Goal: Task Accomplishment & Management: Manage account settings

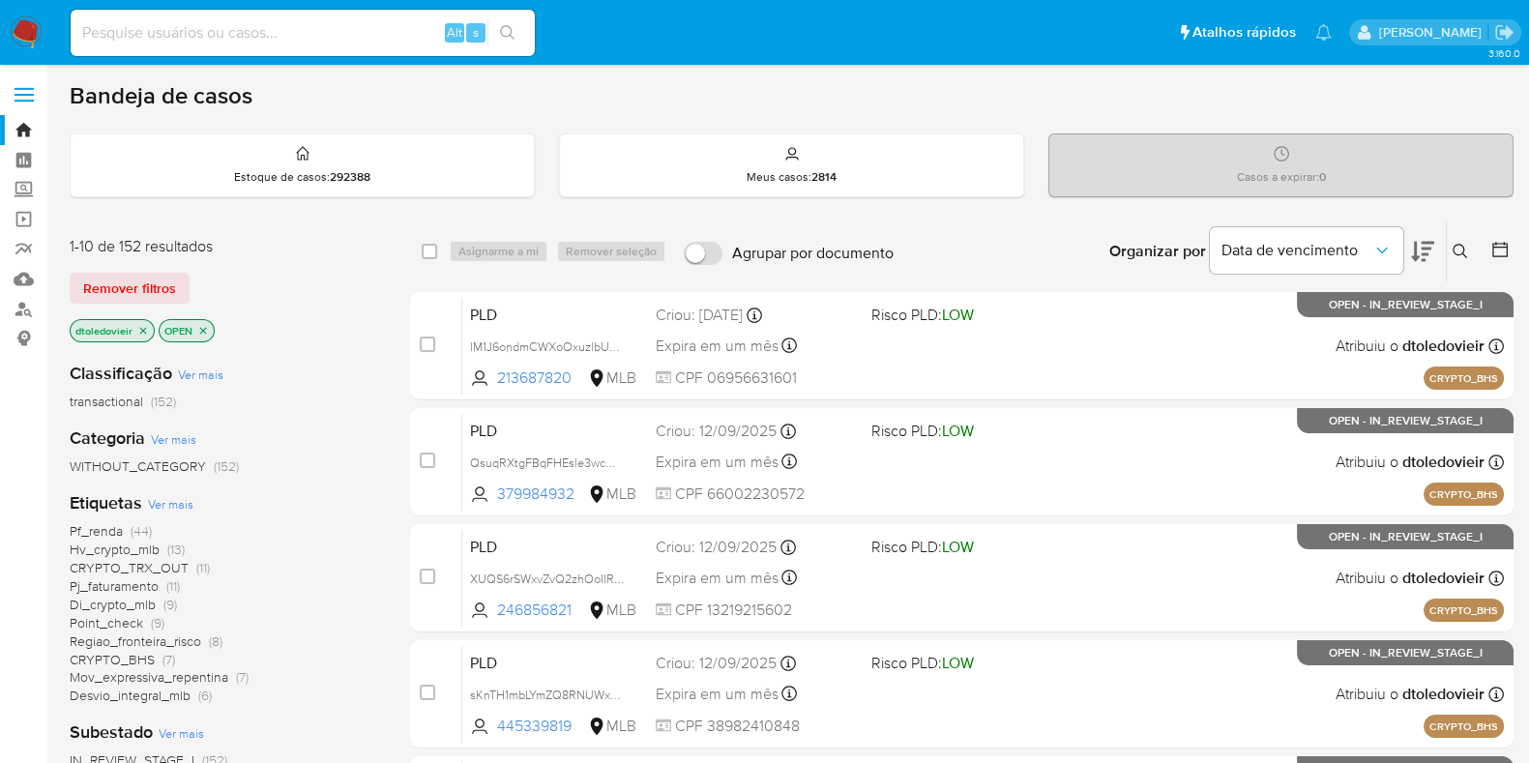
click at [189, 34] on input at bounding box center [303, 32] width 464 height 25
paste input "135939763"
type input "135939763"
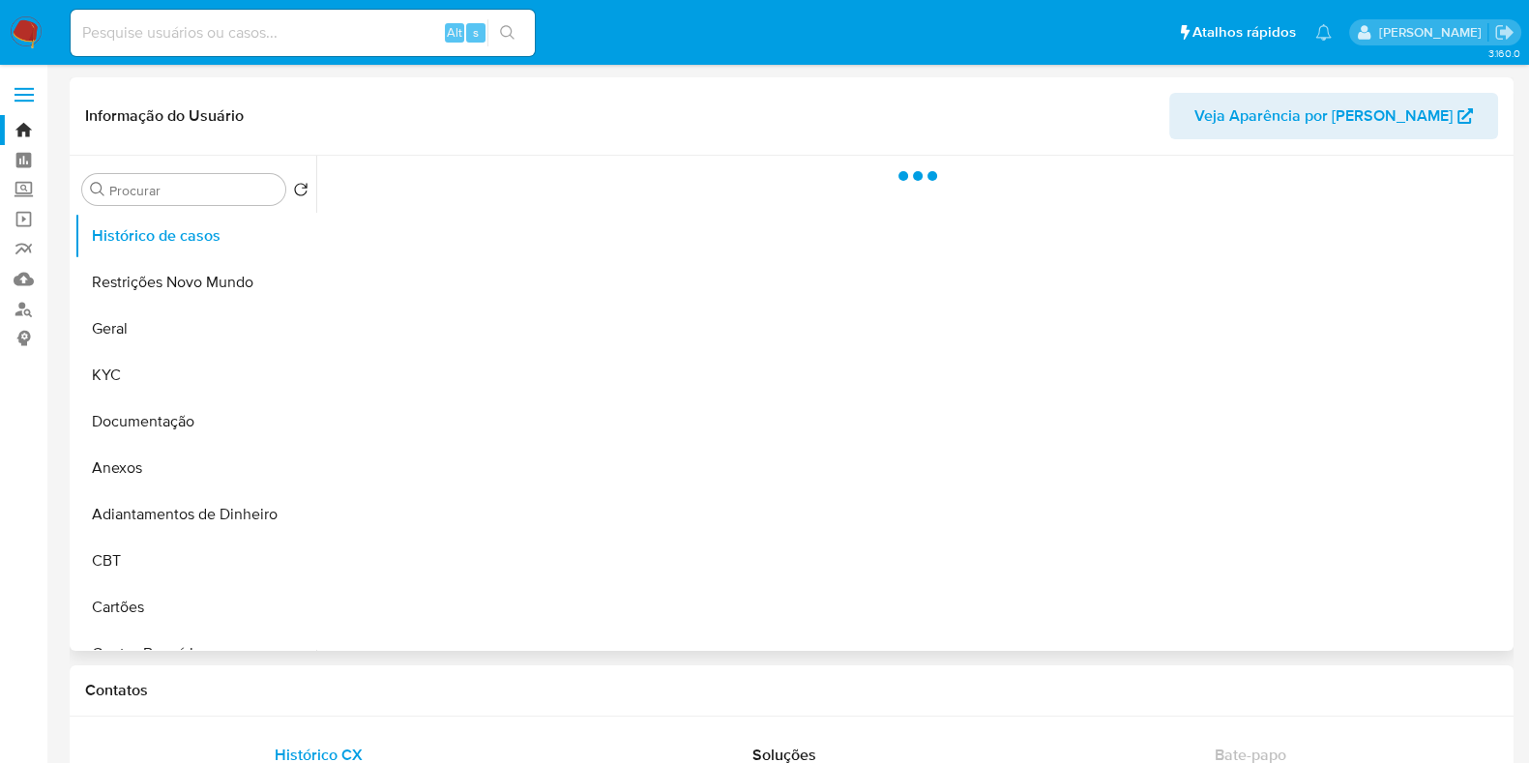
select select "10"
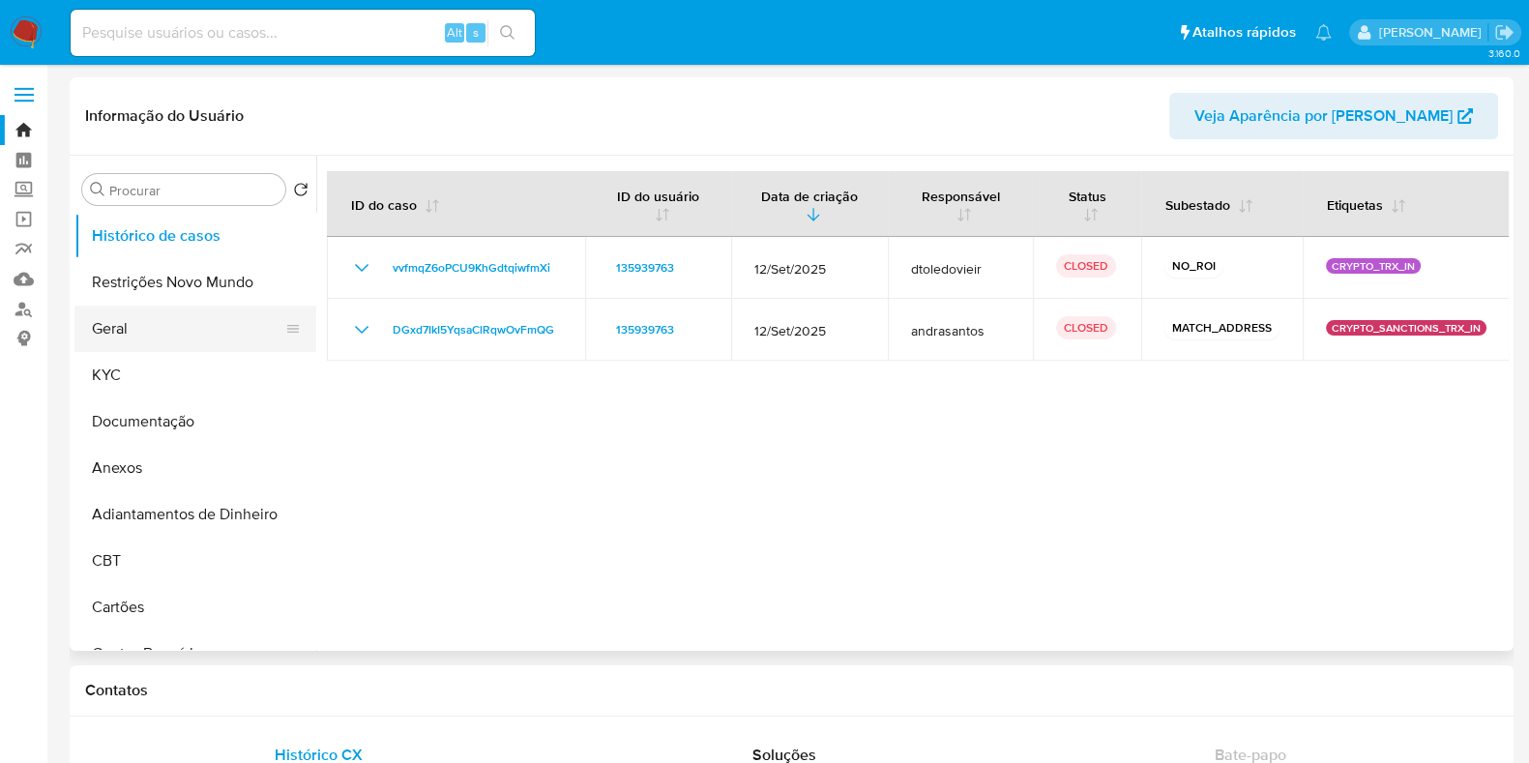
click at [193, 332] on button "Geral" at bounding box center [187, 329] width 226 height 46
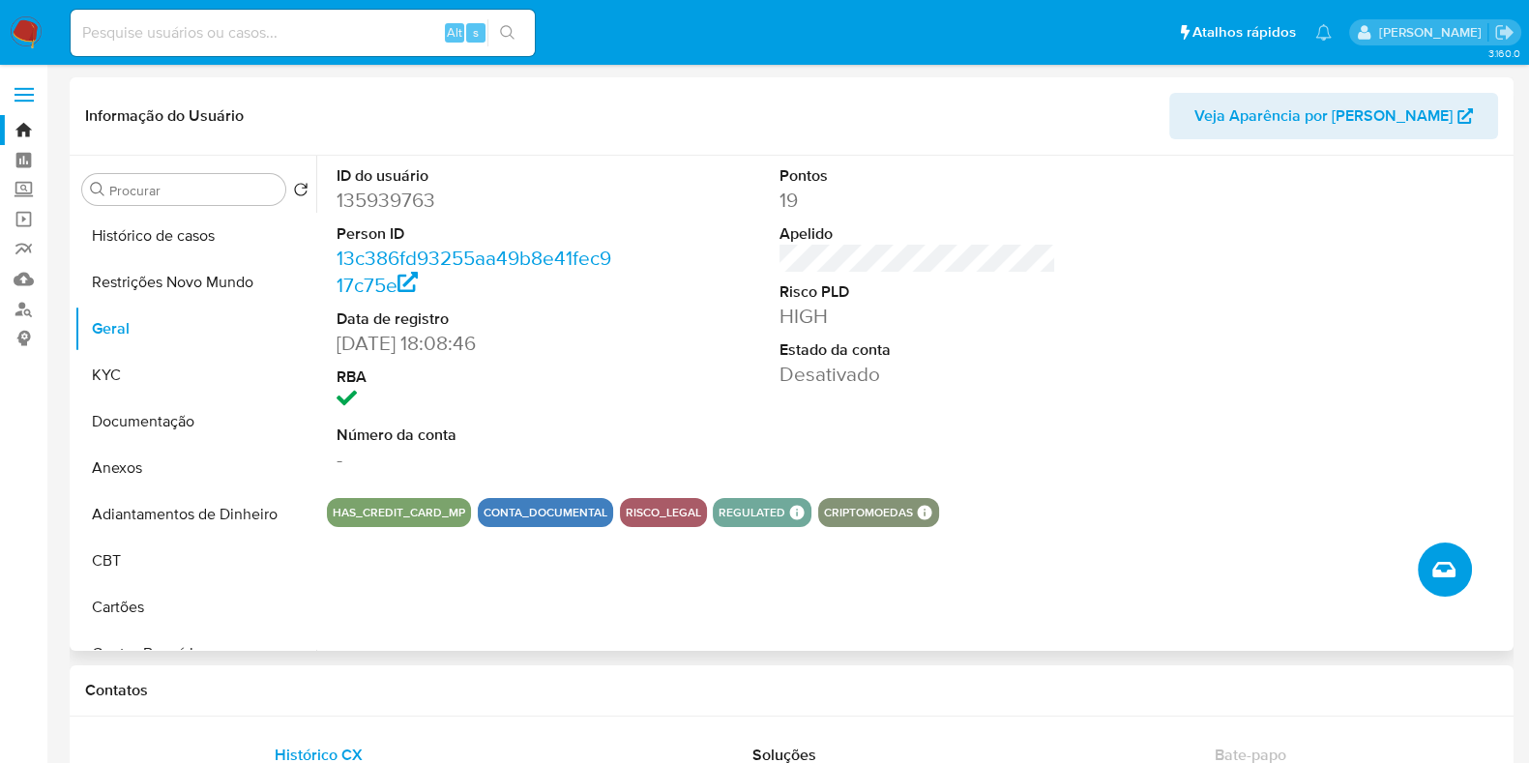
click at [1435, 564] on icon "Criar caso manual" at bounding box center [1443, 569] width 23 height 15
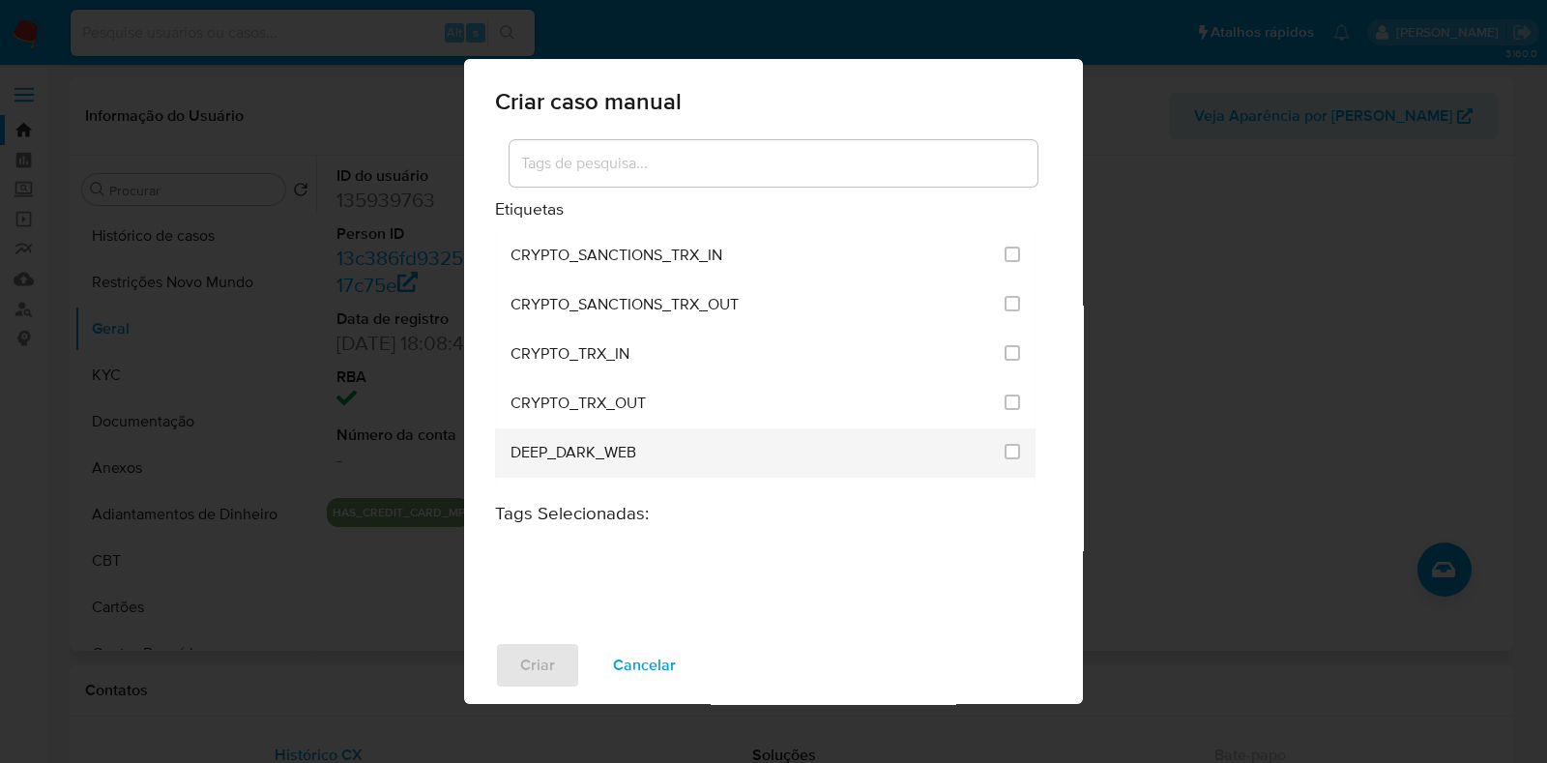
scroll to position [725, 0]
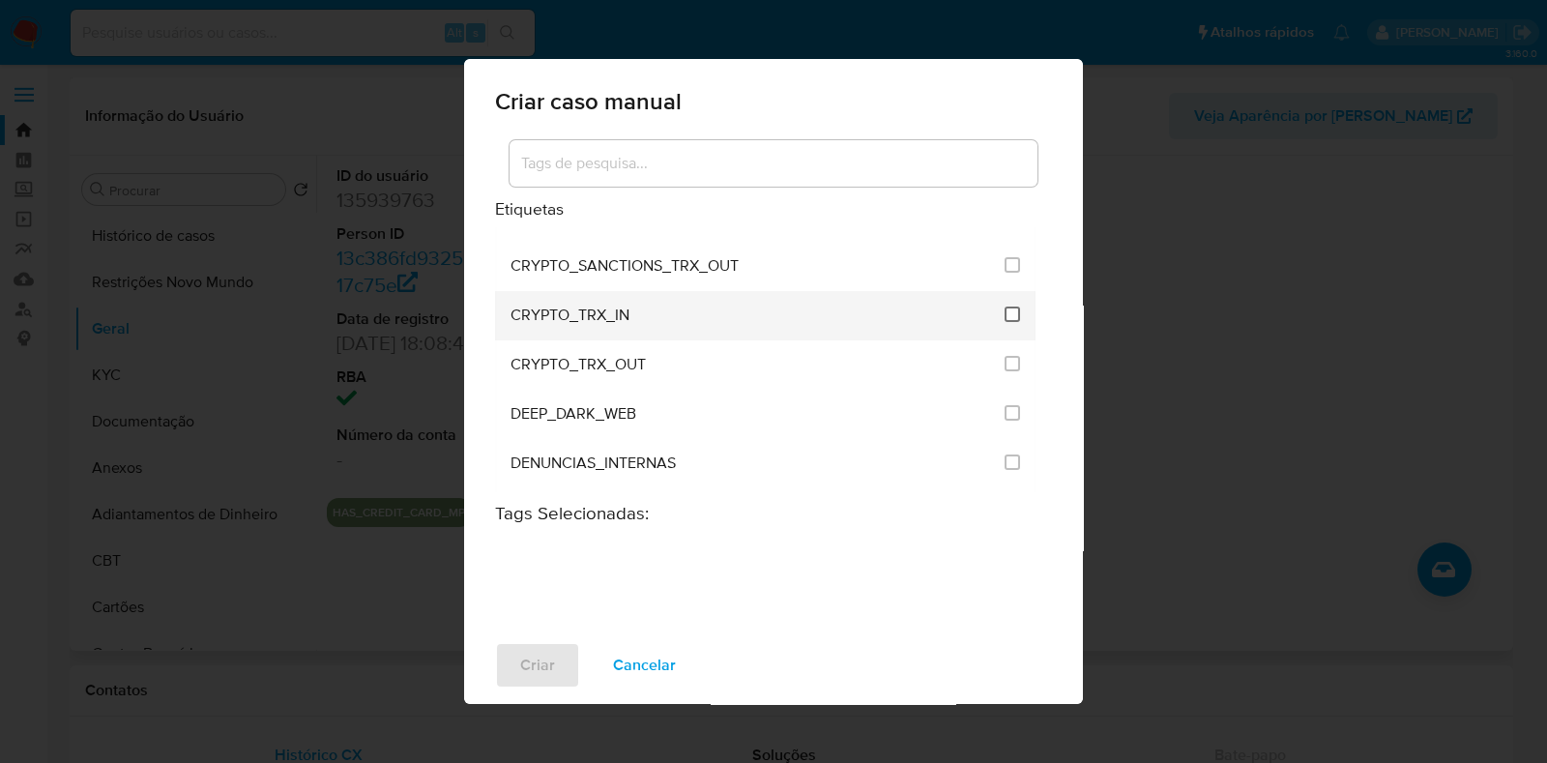
click at [1005, 307] on input "1961" at bounding box center [1012, 314] width 15 height 15
checkbox input "true"
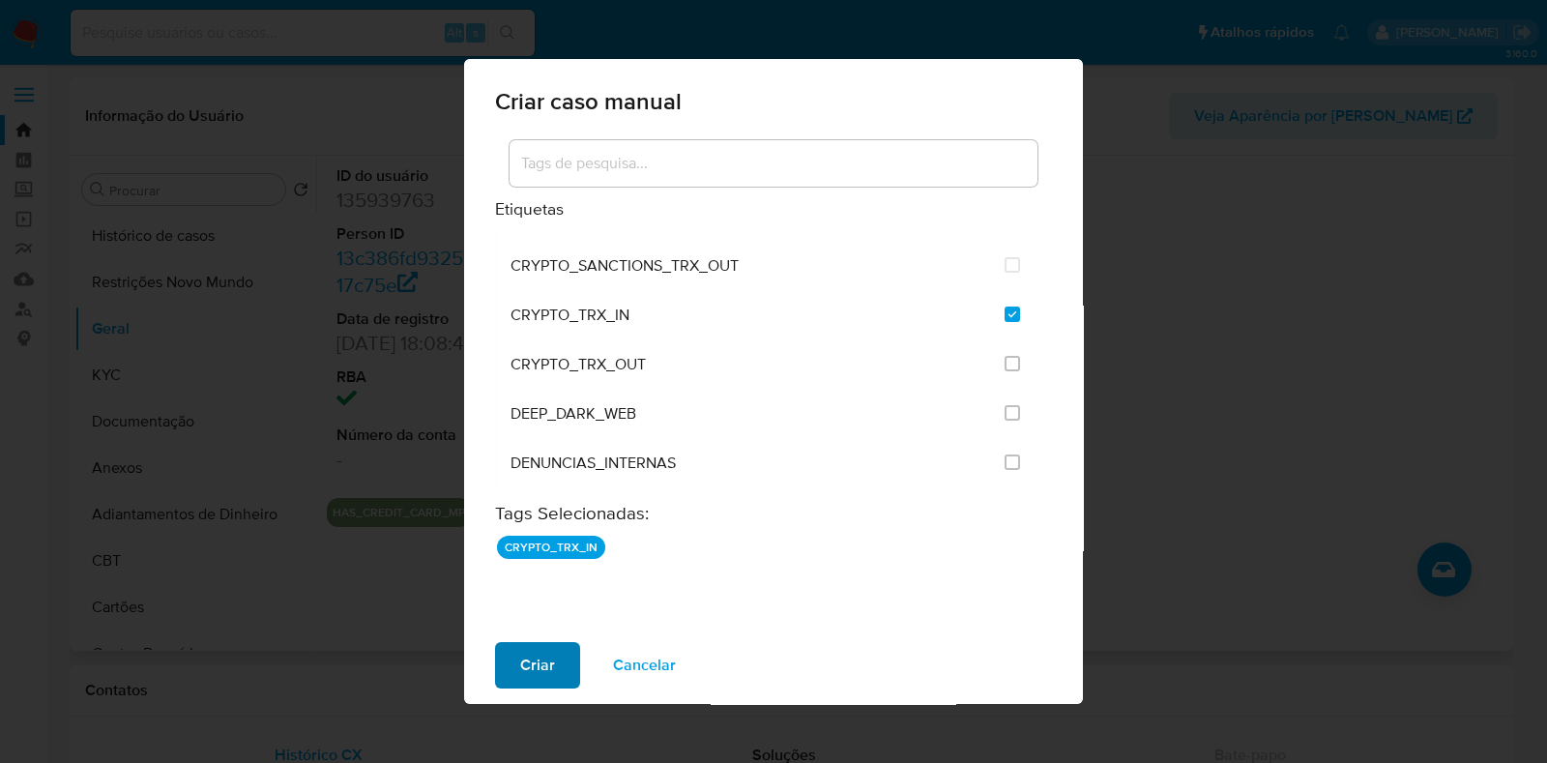
click at [544, 676] on span "Criar" at bounding box center [537, 665] width 35 height 43
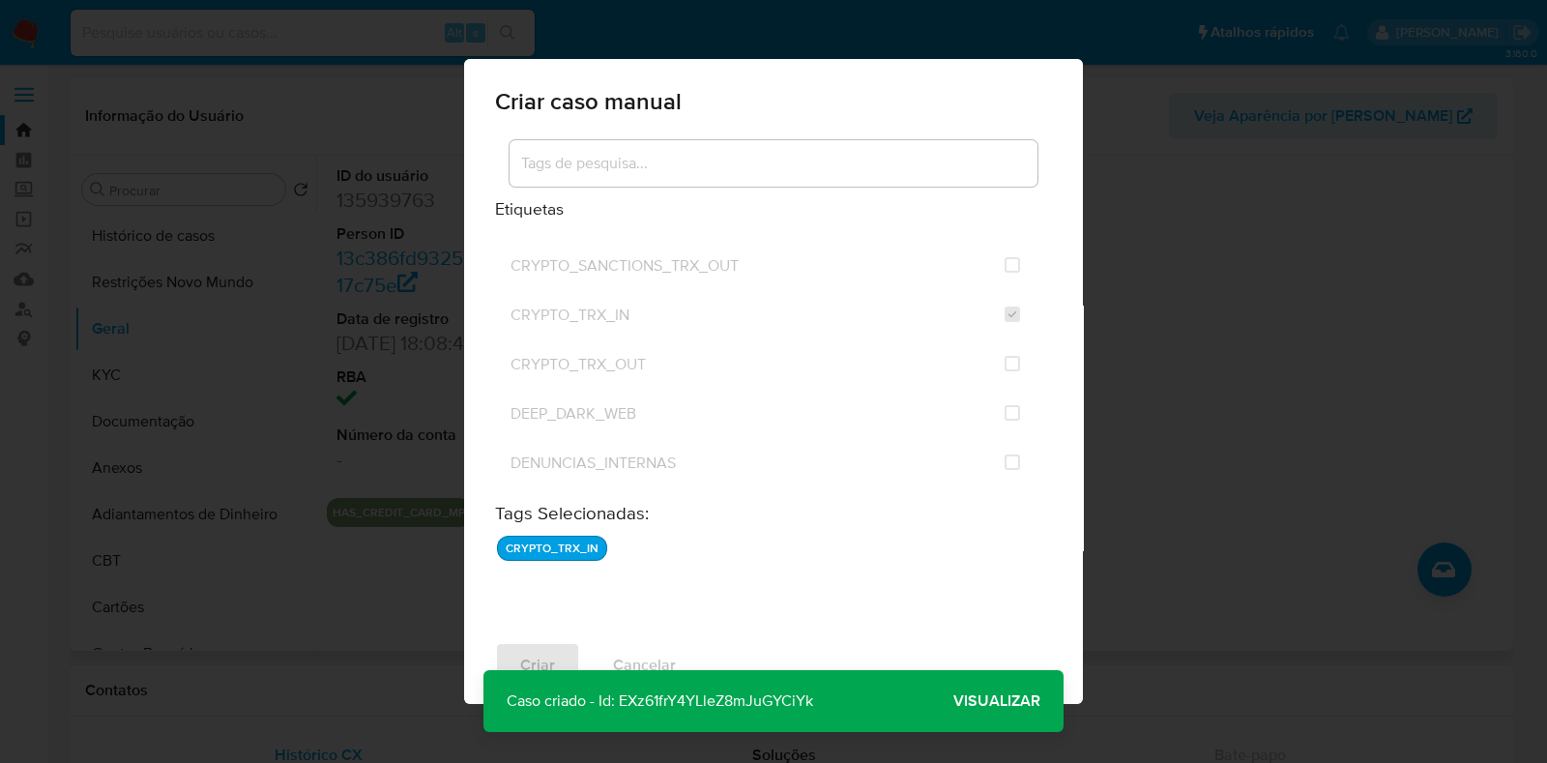
click at [1004, 701] on span "Visualizar" at bounding box center [996, 701] width 87 height 0
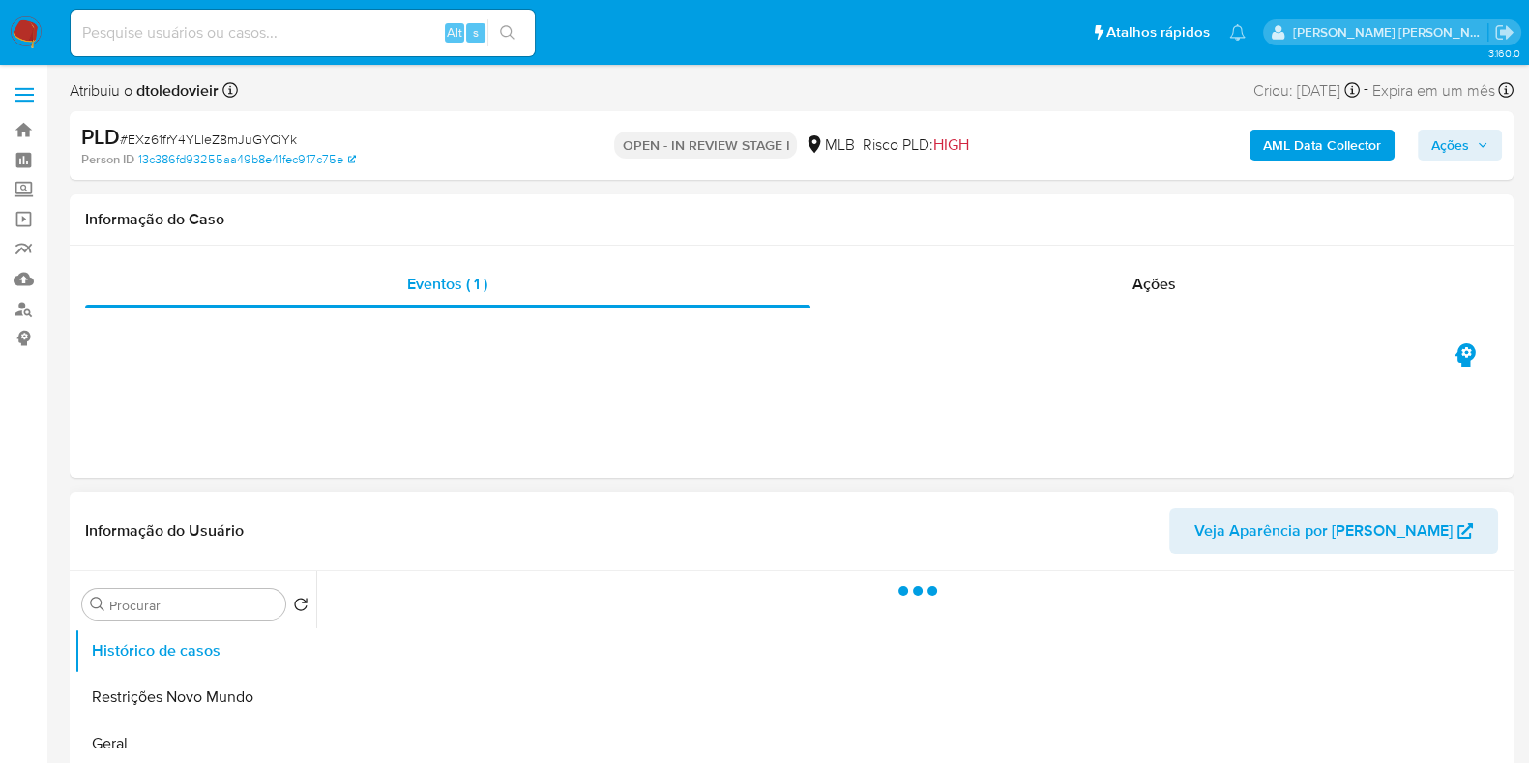
select select "10"
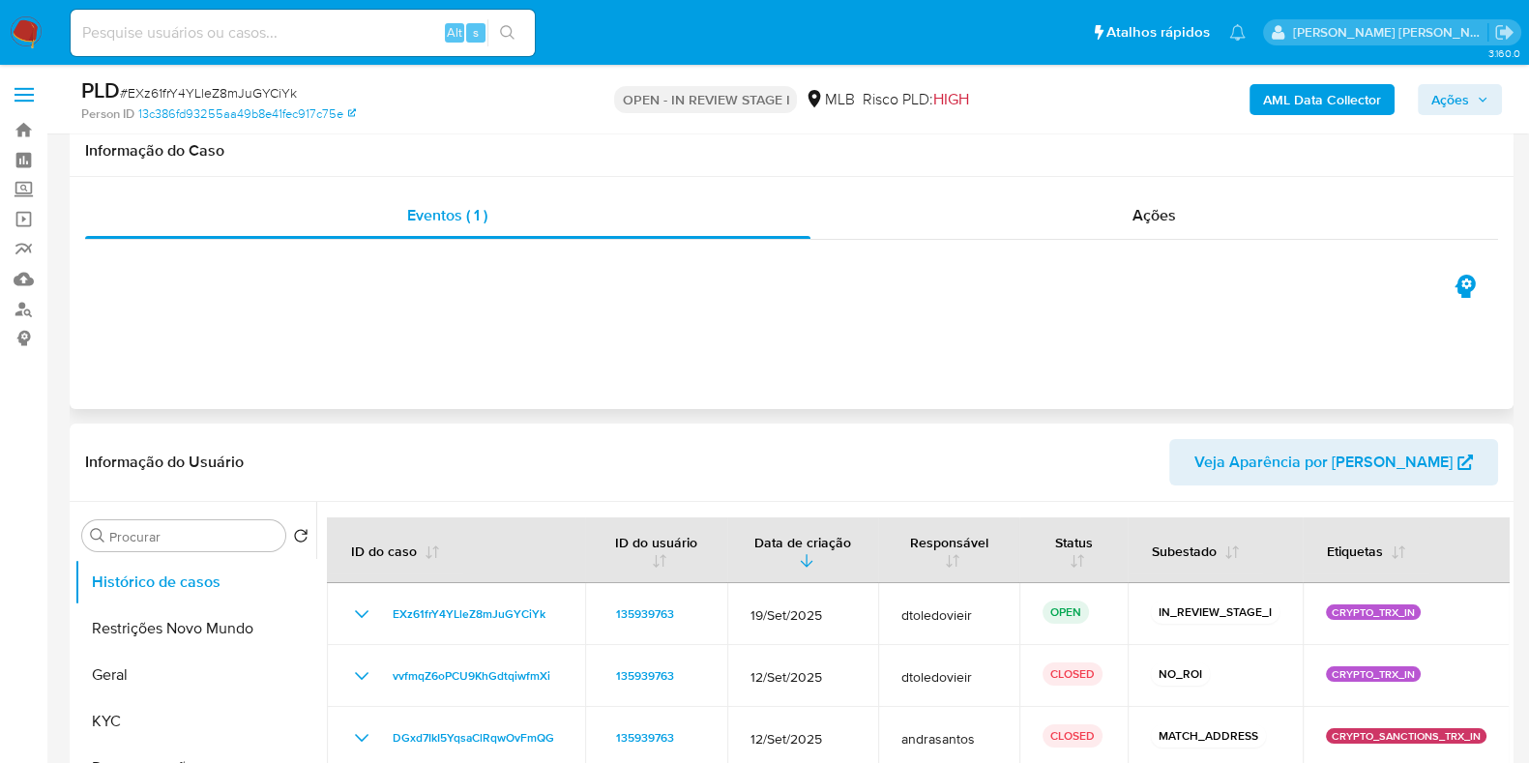
scroll to position [363, 0]
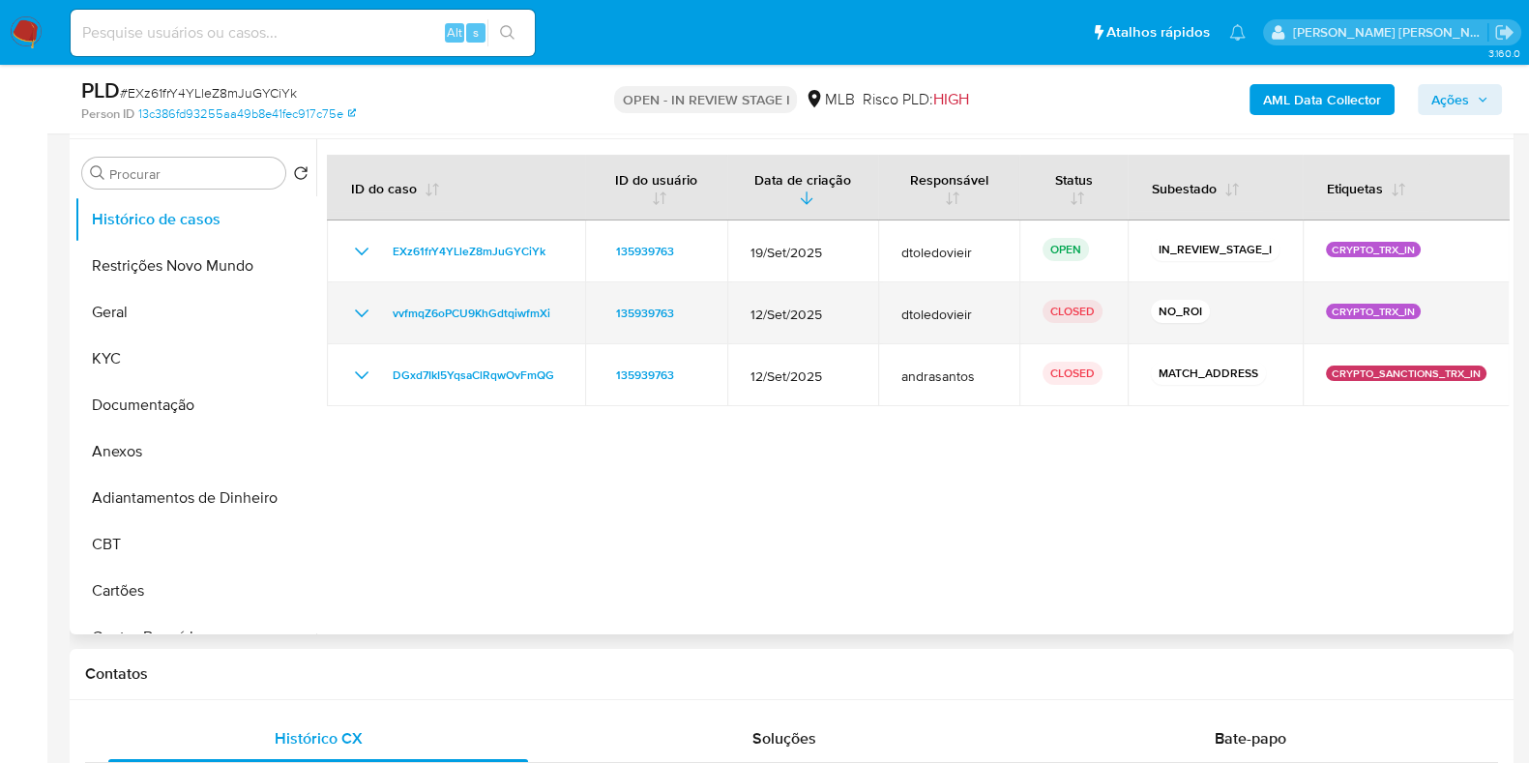
drag, startPoint x: 1162, startPoint y: 304, endPoint x: 1147, endPoint y: 304, distance: 15.5
click at [1160, 304] on p "NO_ROI" at bounding box center [1180, 311] width 59 height 23
click at [1165, 305] on p "NO_ROI" at bounding box center [1180, 311] width 59 height 23
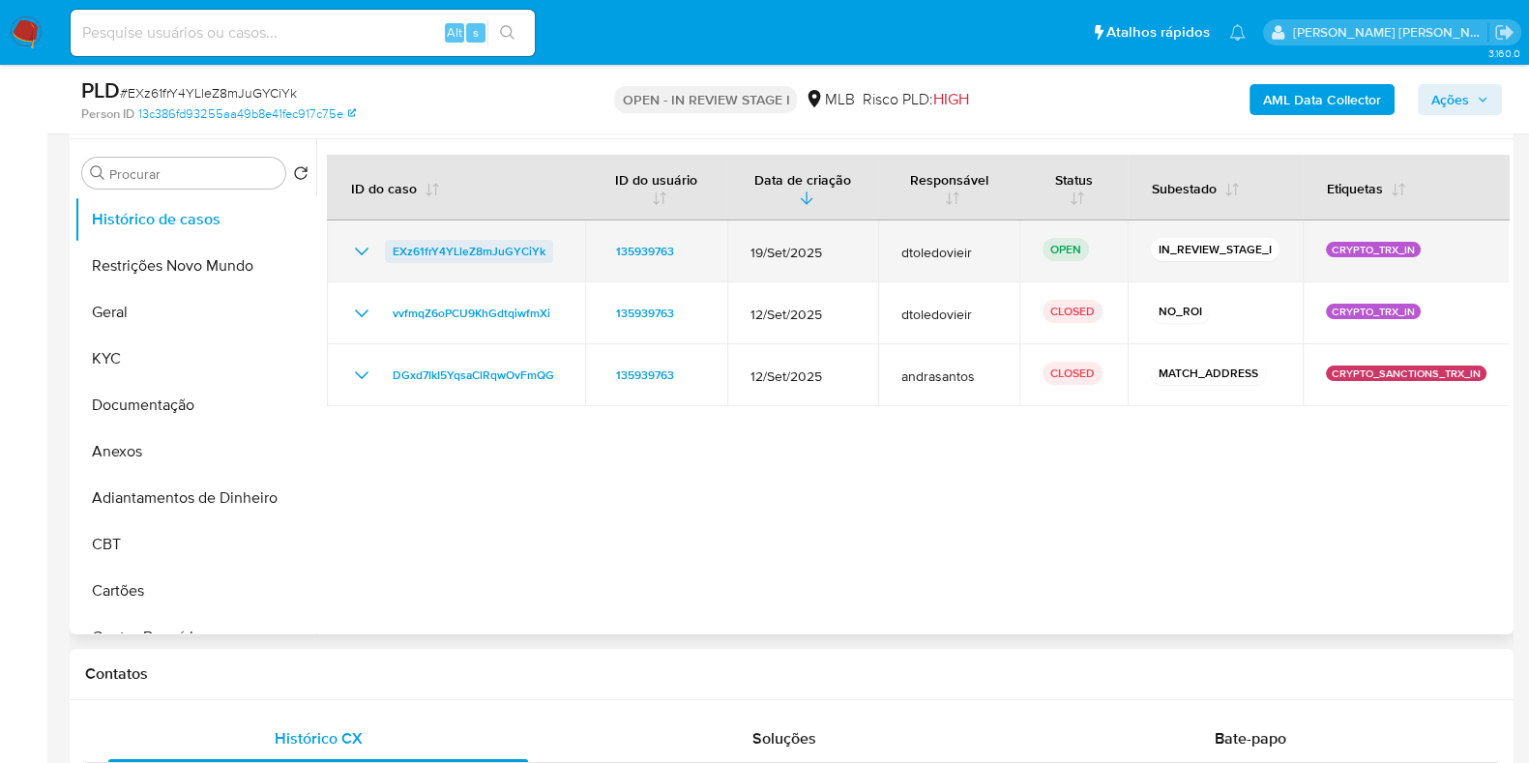
click at [527, 249] on span "EXz61frY4YLleZ8mJuGYCiYk" at bounding box center [469, 251] width 153 height 23
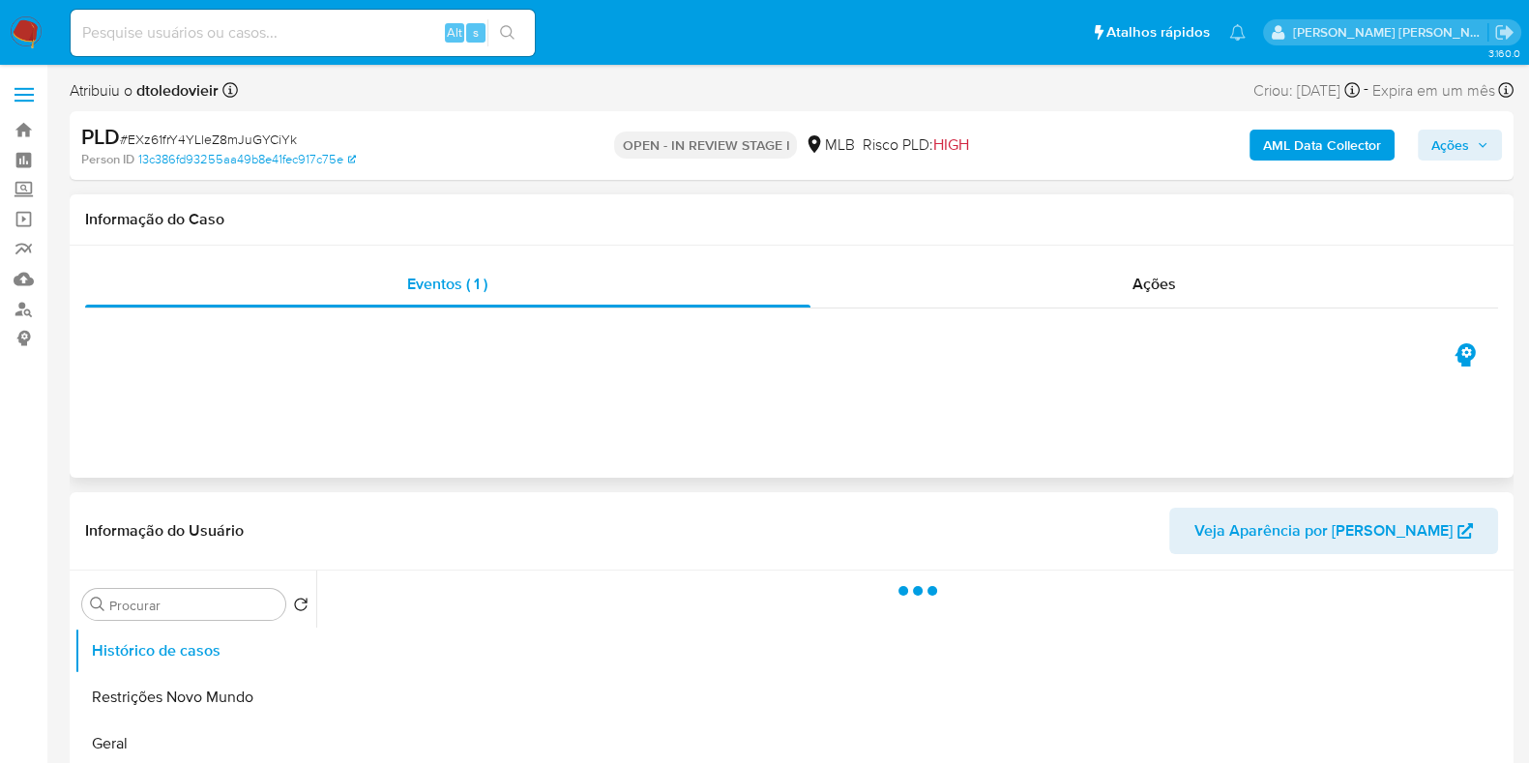
select select "10"
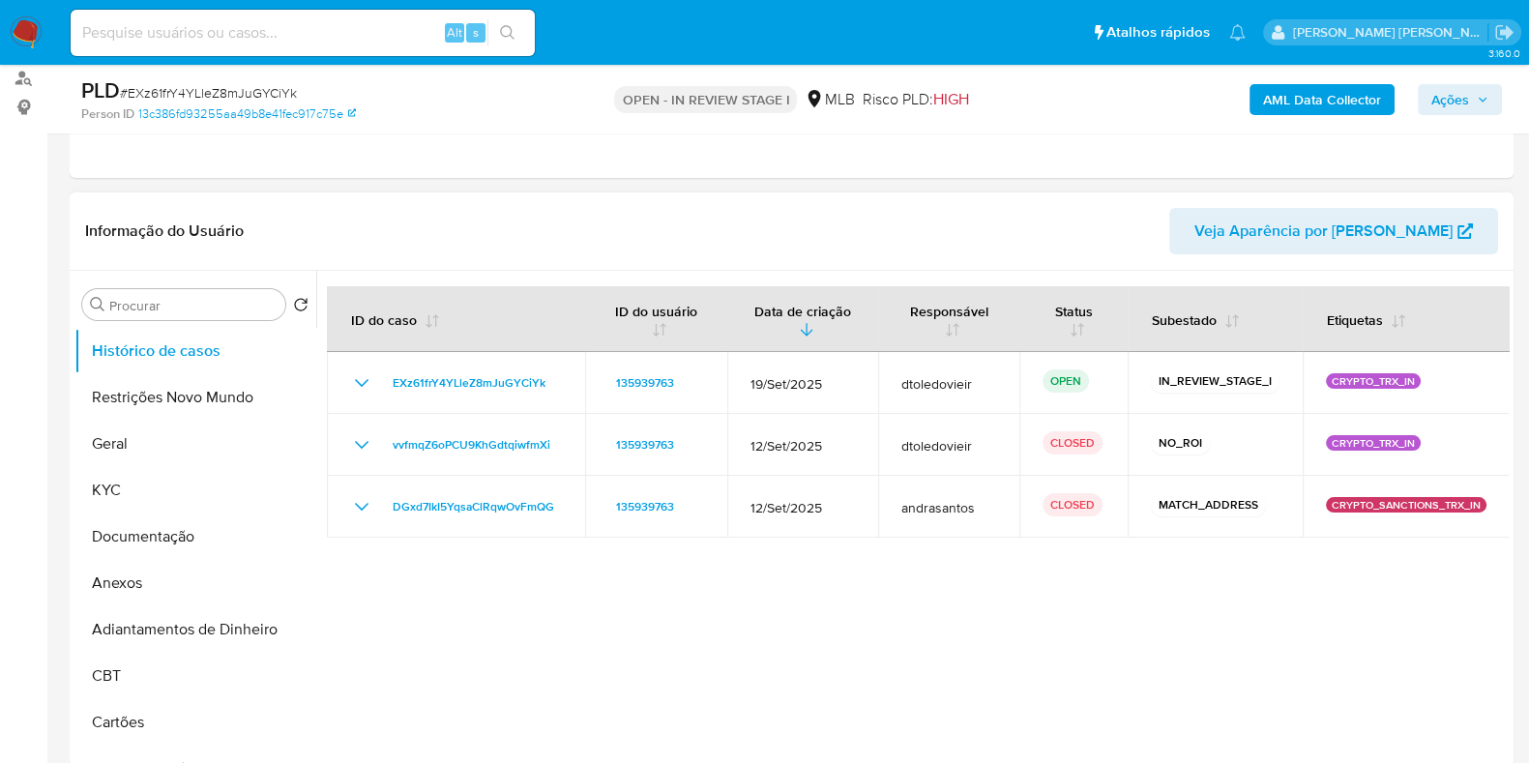
scroll to position [241, 0]
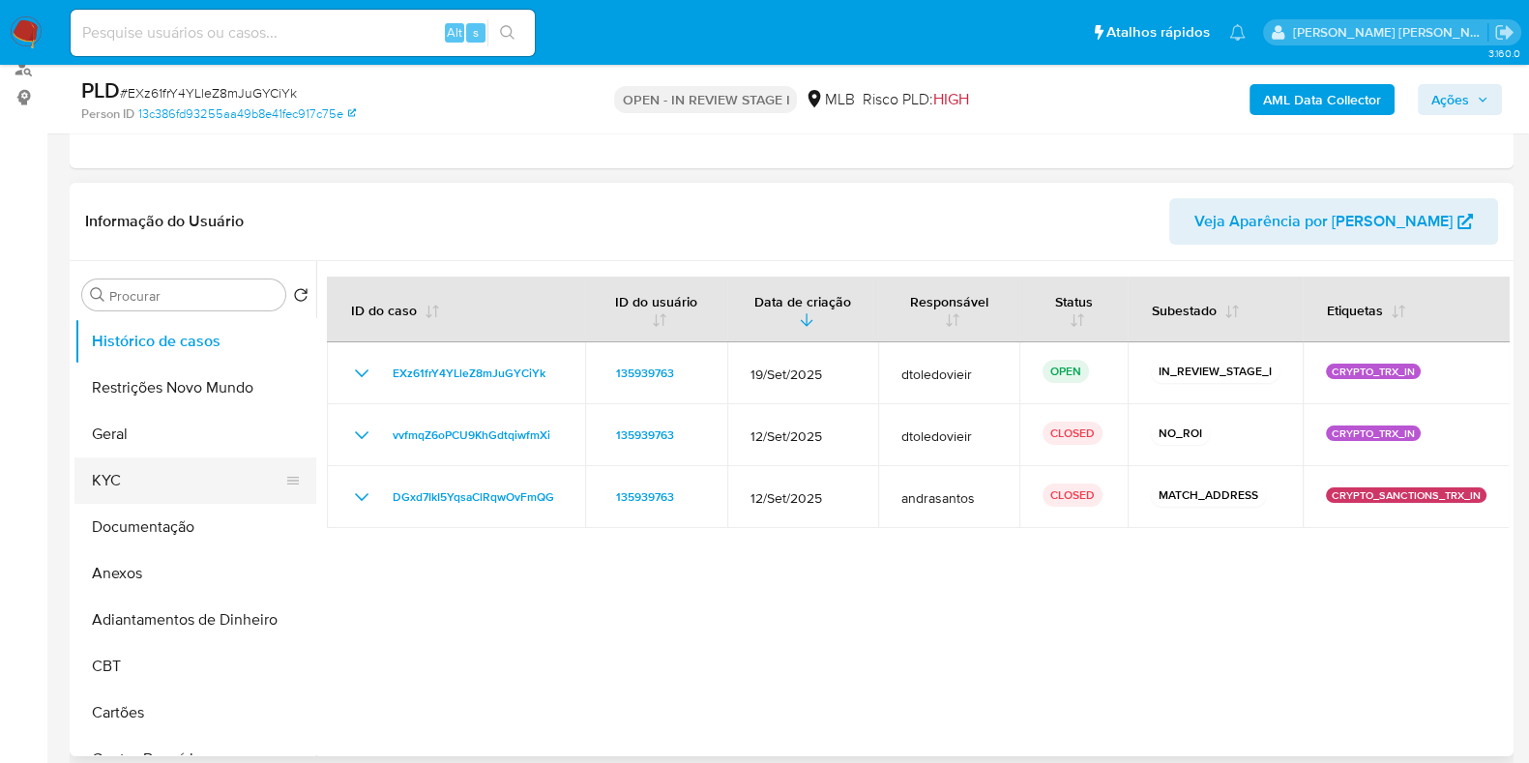
drag, startPoint x: 177, startPoint y: 430, endPoint x: 161, endPoint y: 476, distance: 48.3
click at [174, 436] on button "Geral" at bounding box center [195, 434] width 242 height 46
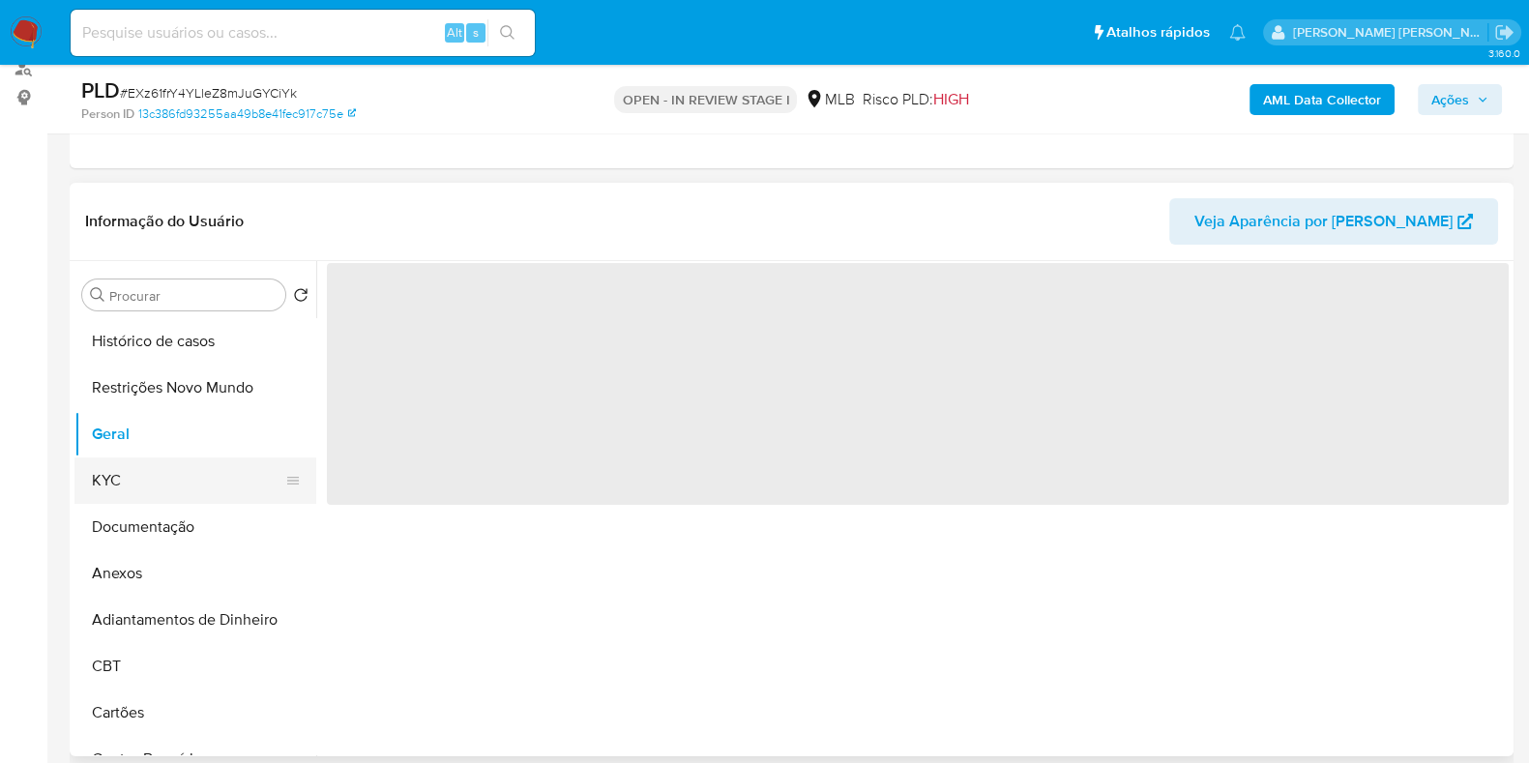
click at [160, 478] on button "KYC" at bounding box center [187, 480] width 226 height 46
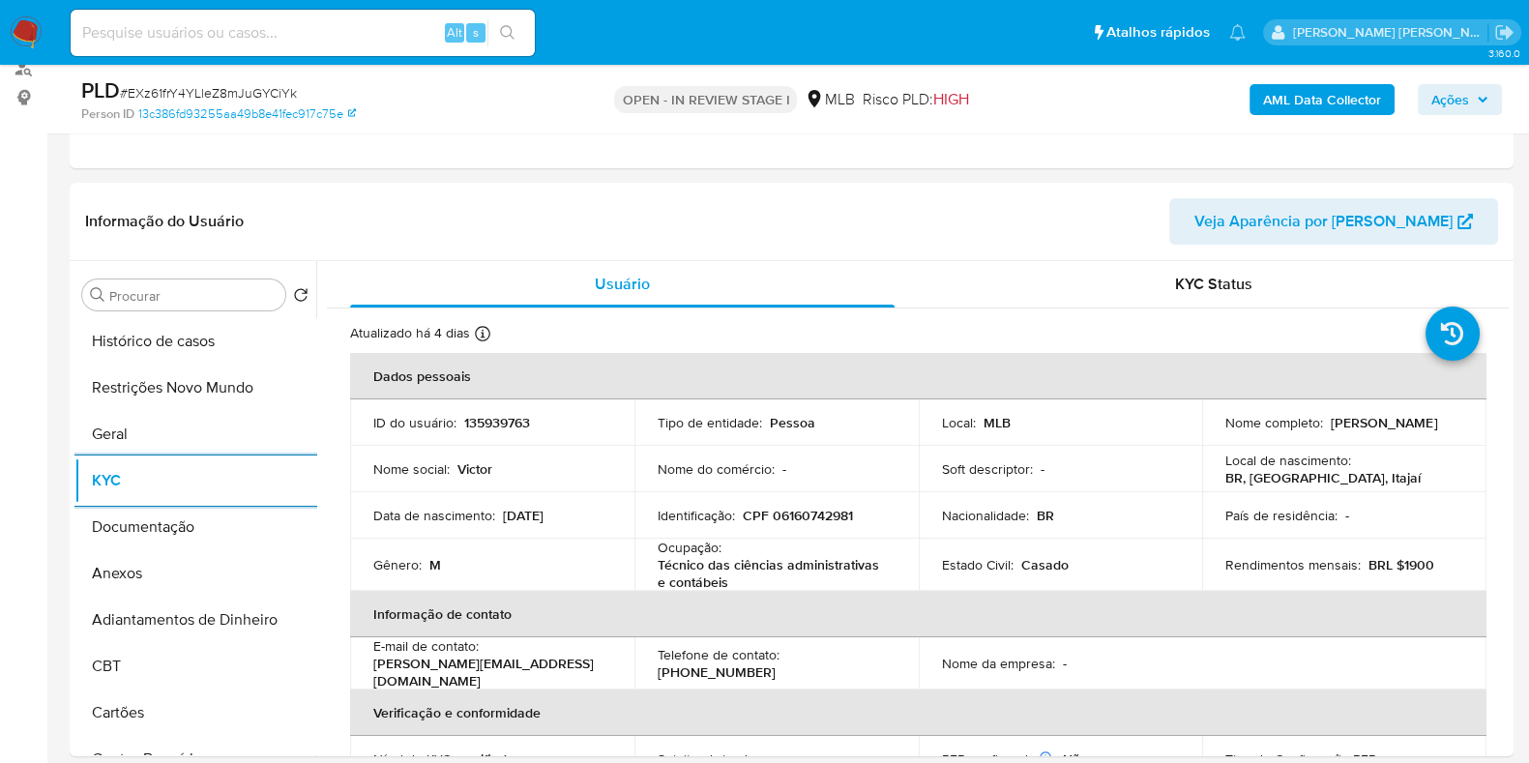
click at [267, 97] on span "# EXz61frY4YLleZ8mJuGYCiYk" at bounding box center [208, 92] width 177 height 19
copy span "EXz61frY4YLleZ8mJuGYCiYk"
drag, startPoint x: 783, startPoint y: 120, endPoint x: 895, endPoint y: 91, distance: 115.9
click at [784, 120] on div "OPEN - IN REVIEW STAGE I MLB Risco PLD: HIGH" at bounding box center [791, 98] width 468 height 45
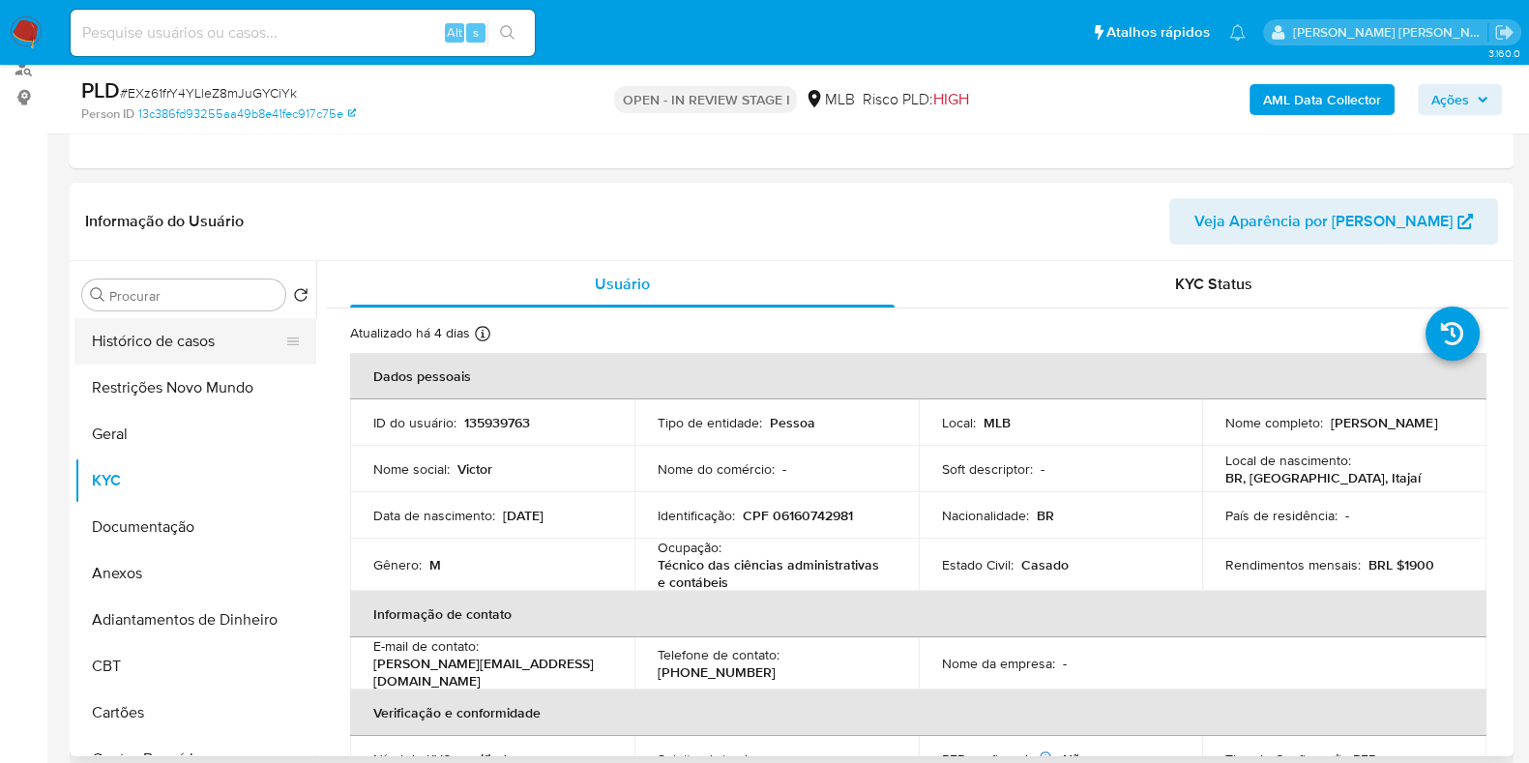
click at [111, 352] on button "Histórico de casos" at bounding box center [187, 341] width 226 height 46
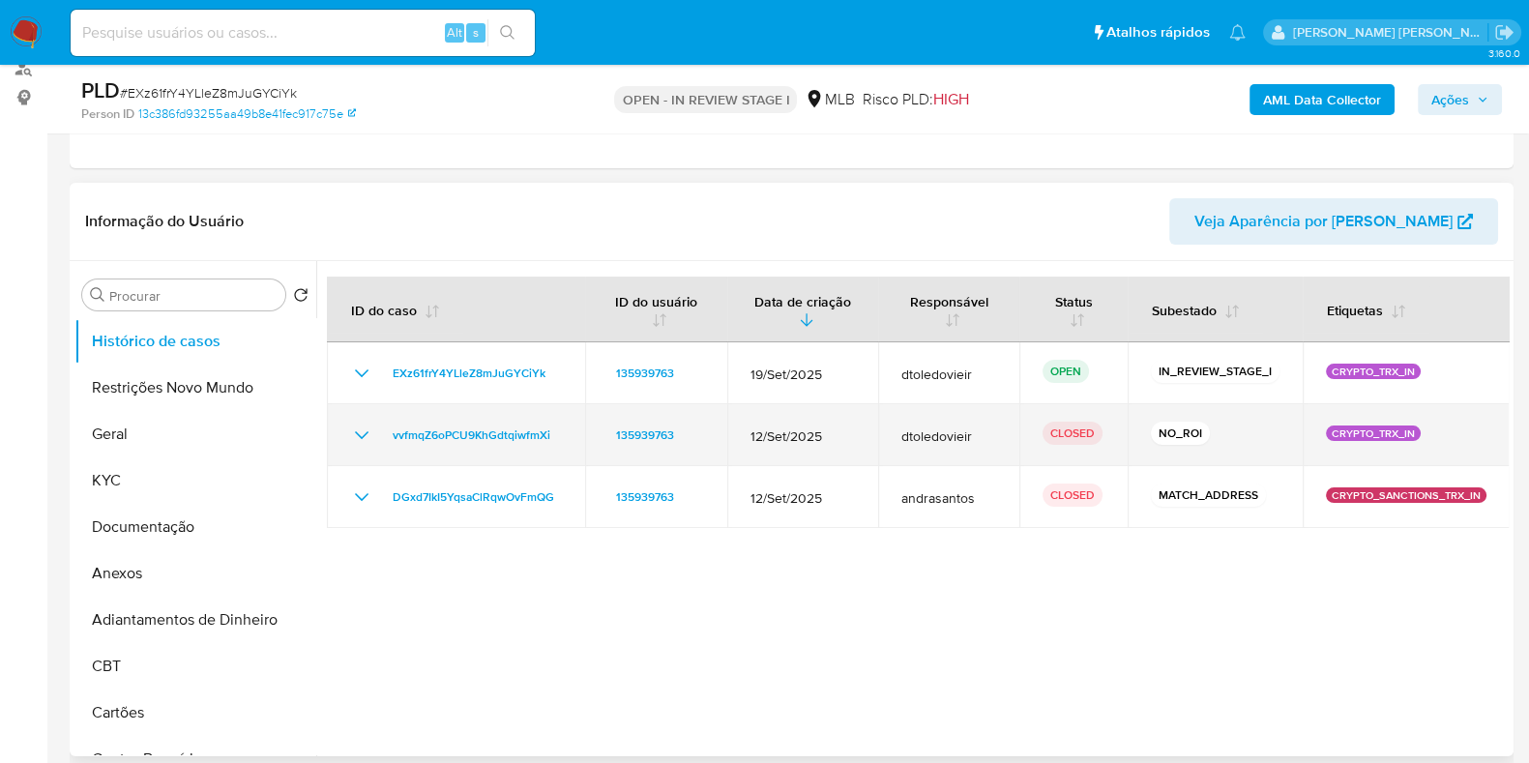
click at [360, 436] on icon "Mostrar/Ocultar" at bounding box center [361, 435] width 23 height 23
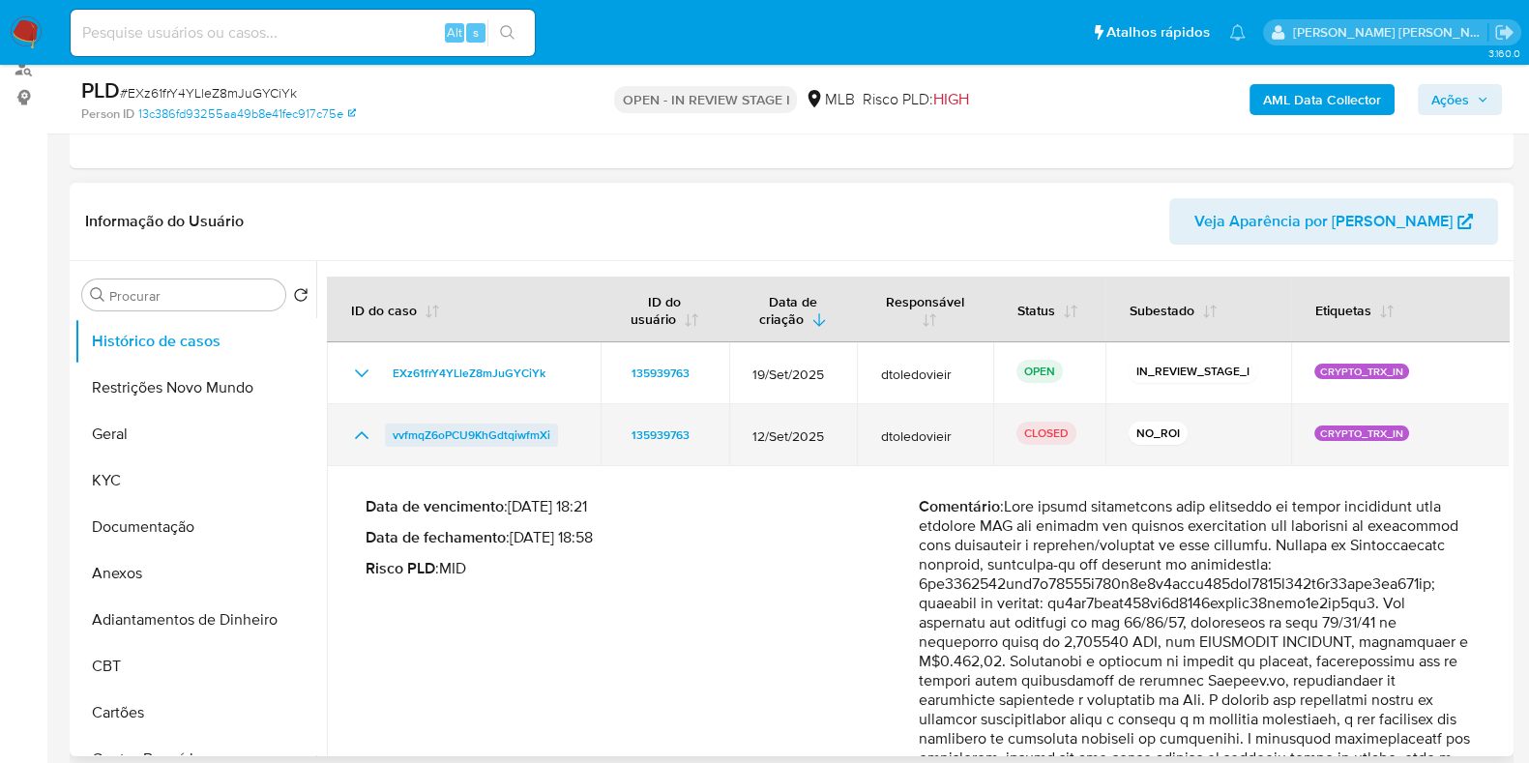
drag, startPoint x: 565, startPoint y: 432, endPoint x: 388, endPoint y: 435, distance: 177.0
click at [388, 435] on div "vvfmqZ6oPCU9KhGdtqiwfmXi" at bounding box center [463, 435] width 227 height 23
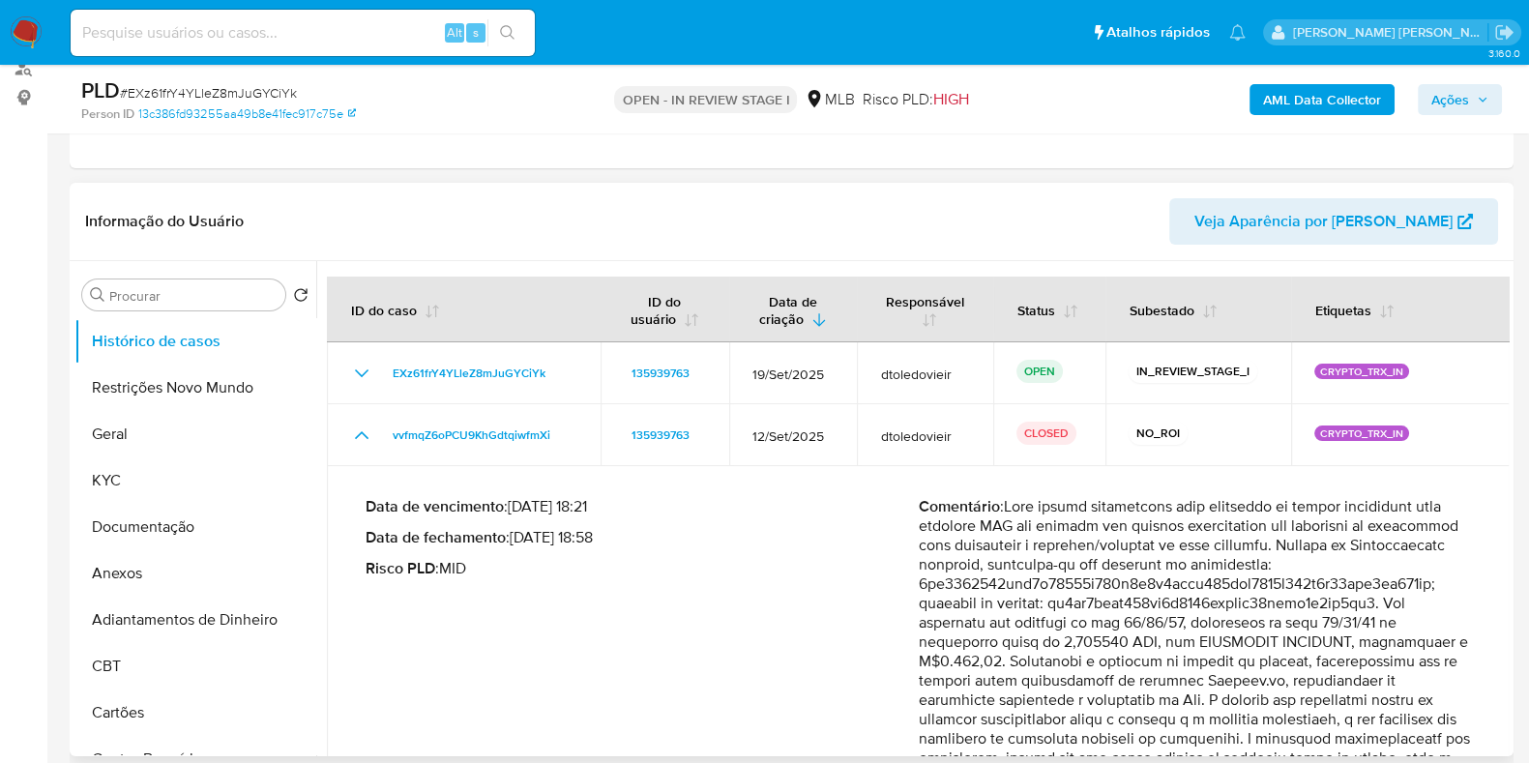
drag, startPoint x: 595, startPoint y: 536, endPoint x: 515, endPoint y: 539, distance: 79.3
click at [515, 539] on p "Data de fechamento : 17/09/2025 18:58" at bounding box center [642, 537] width 553 height 19
click at [213, 20] on input at bounding box center [303, 32] width 464 height 25
paste input "1229510288"
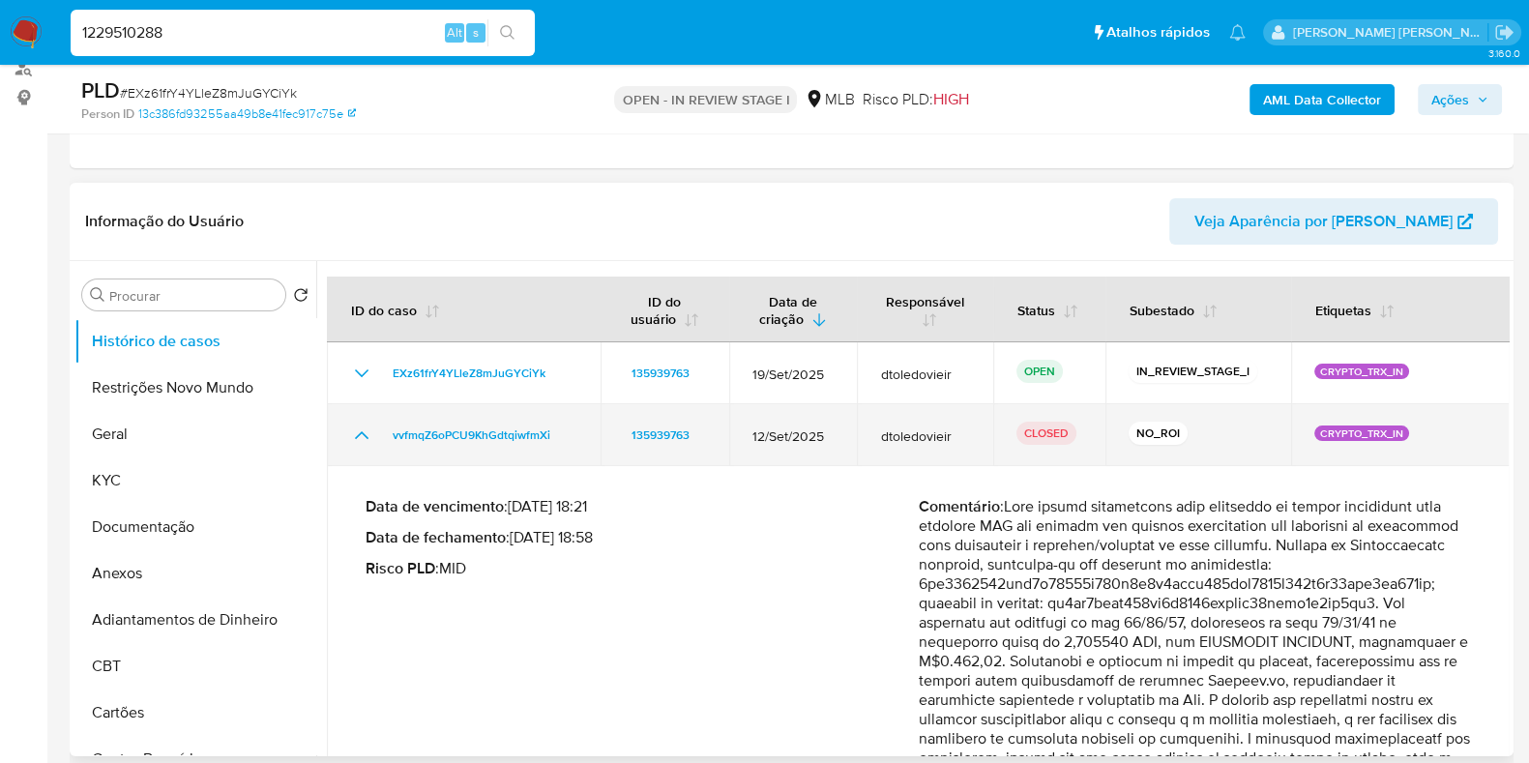
type input "1229510288"
click at [367, 437] on icon "Mostrar/Ocultar" at bounding box center [361, 435] width 23 height 23
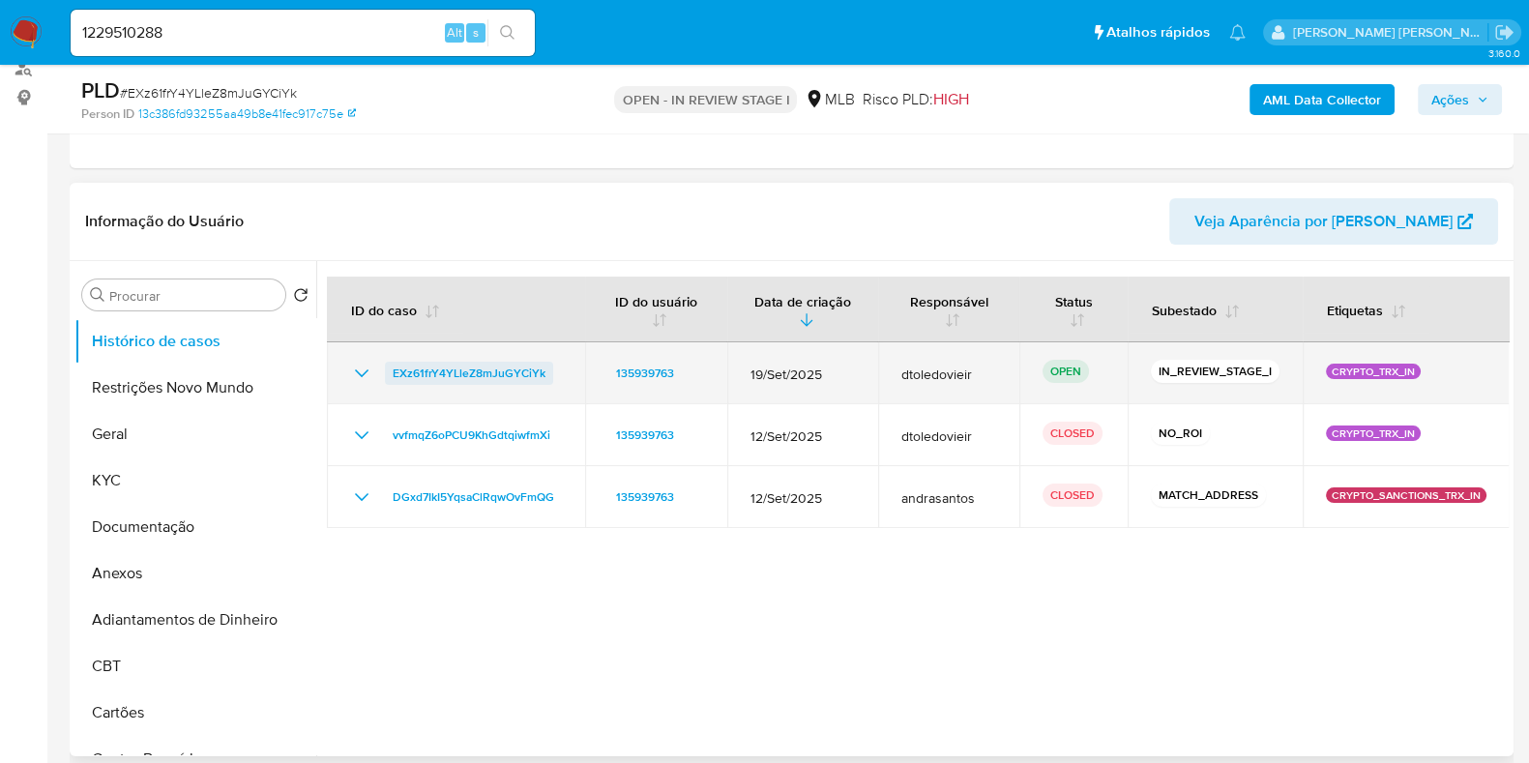
click at [492, 369] on span "EXz61frY4YLleZ8mJuGYCiYk" at bounding box center [469, 373] width 153 height 23
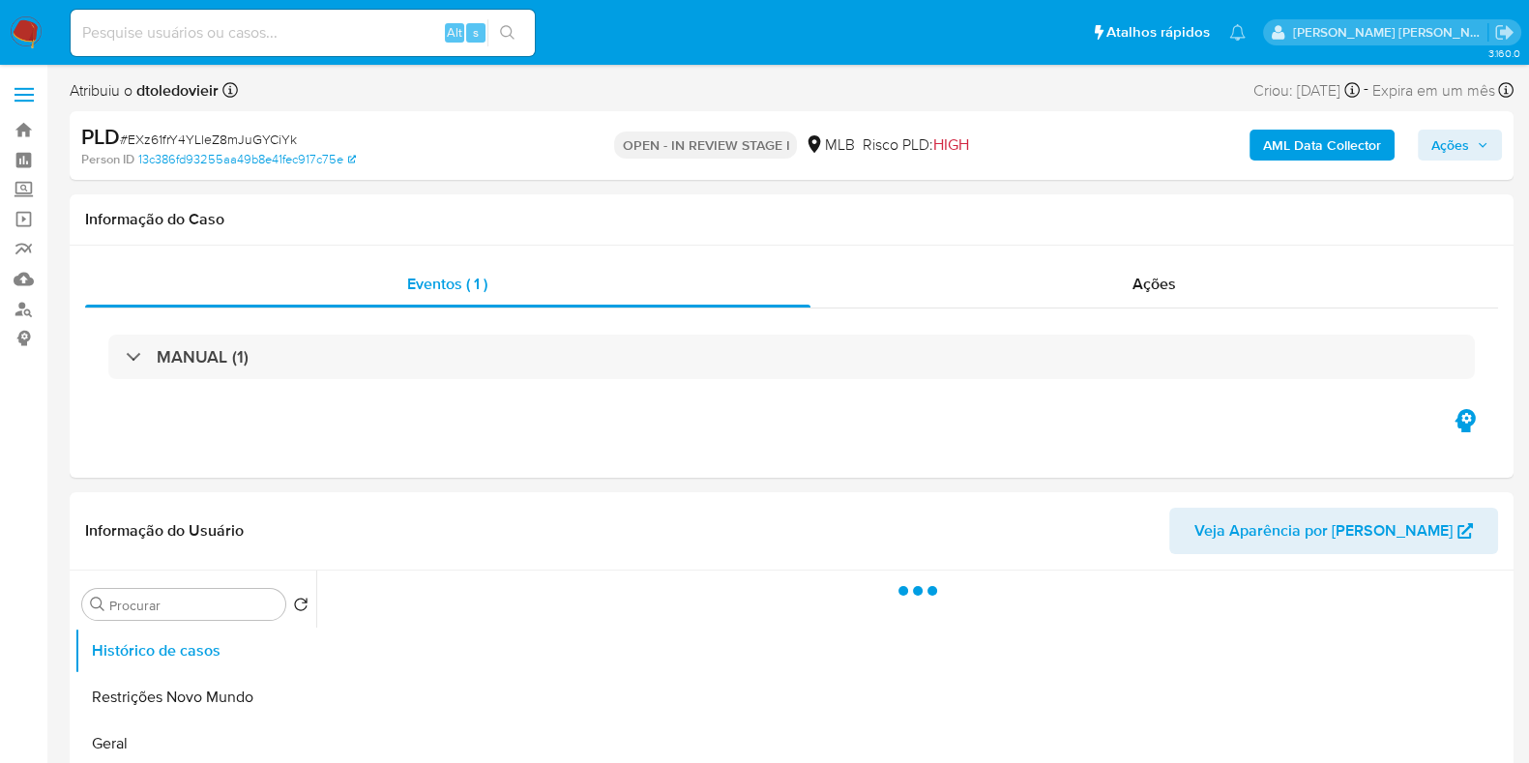
select select "10"
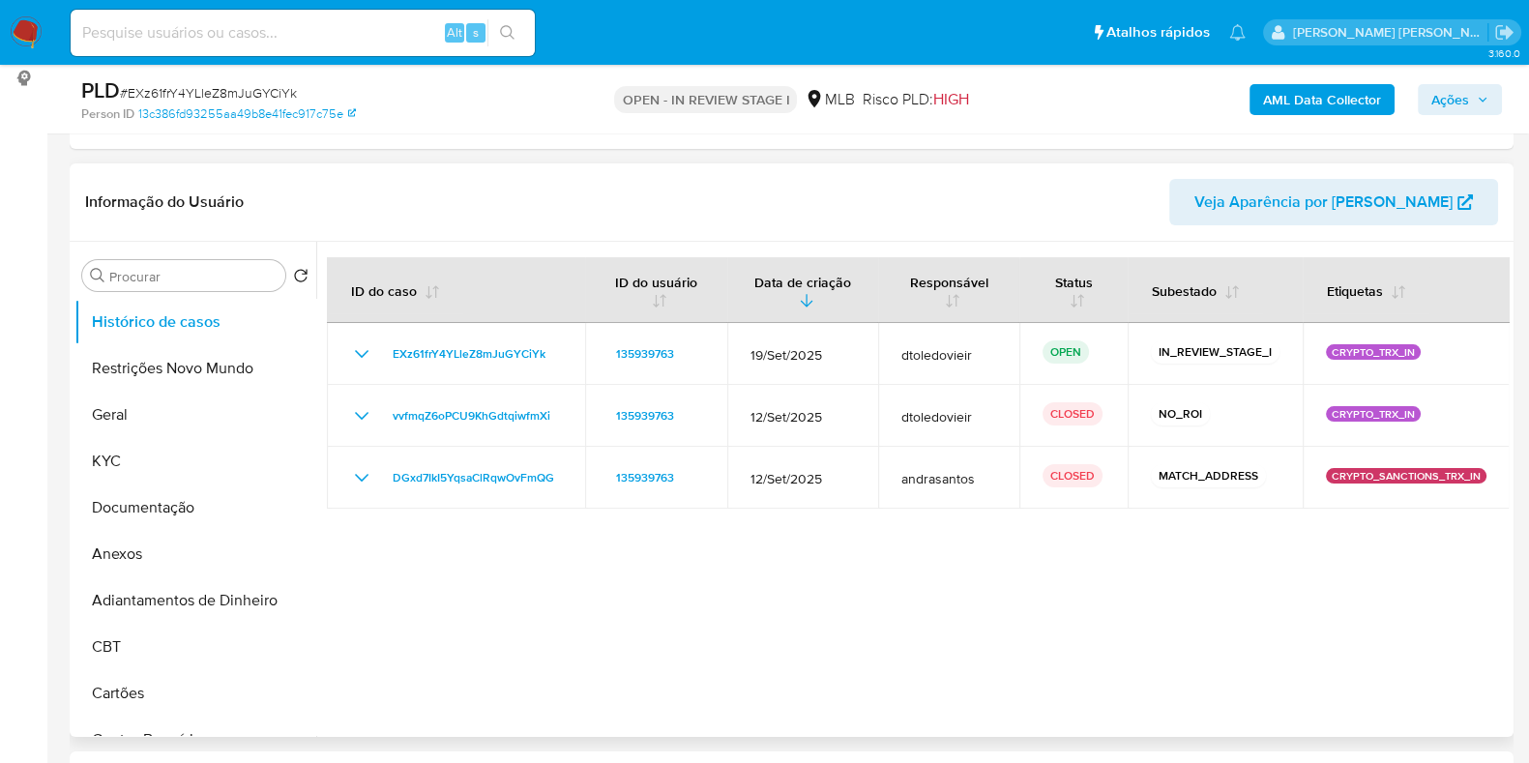
scroll to position [363, 0]
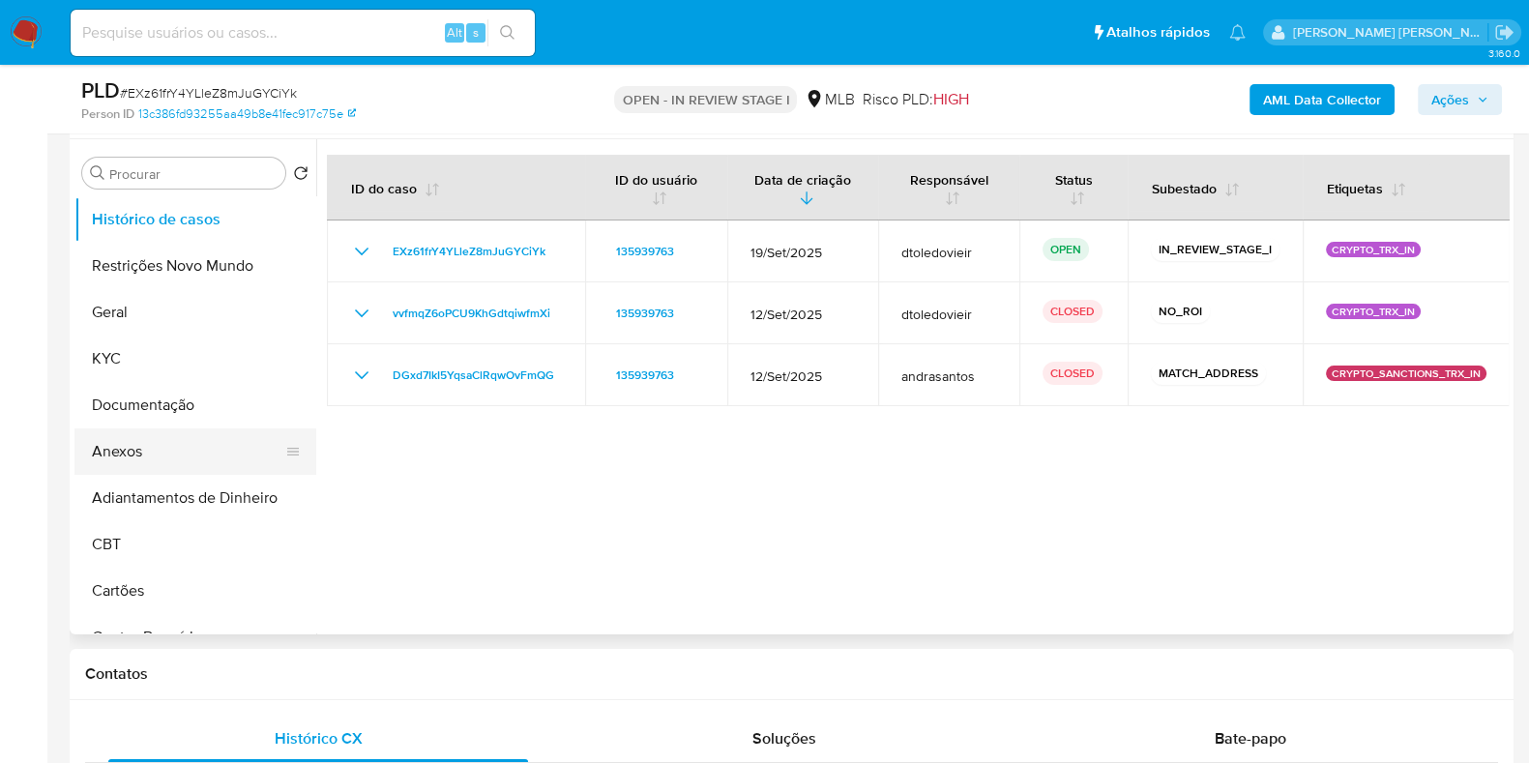
click at [198, 449] on button "Anexos" at bounding box center [187, 451] width 226 height 46
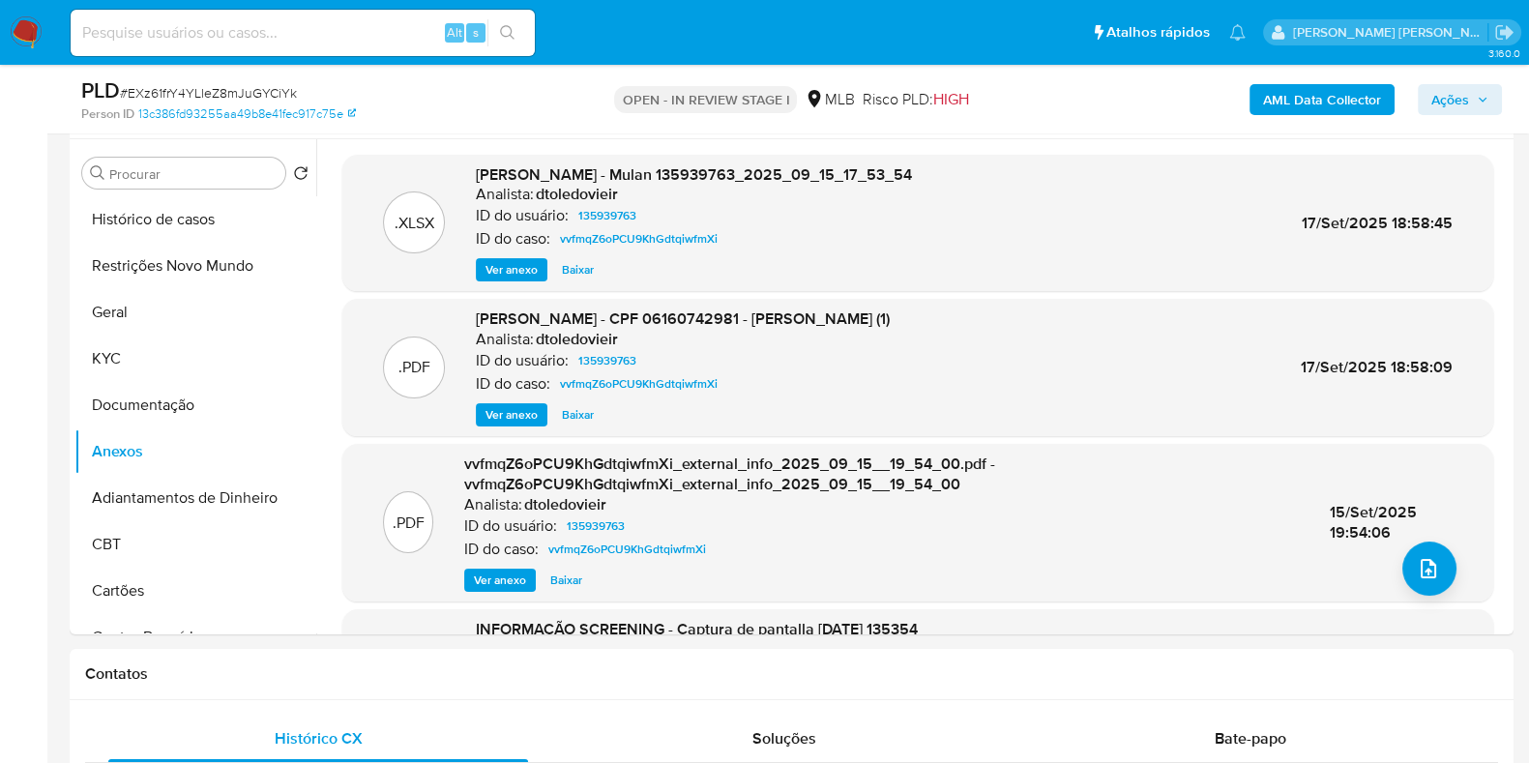
scroll to position [0, 0]
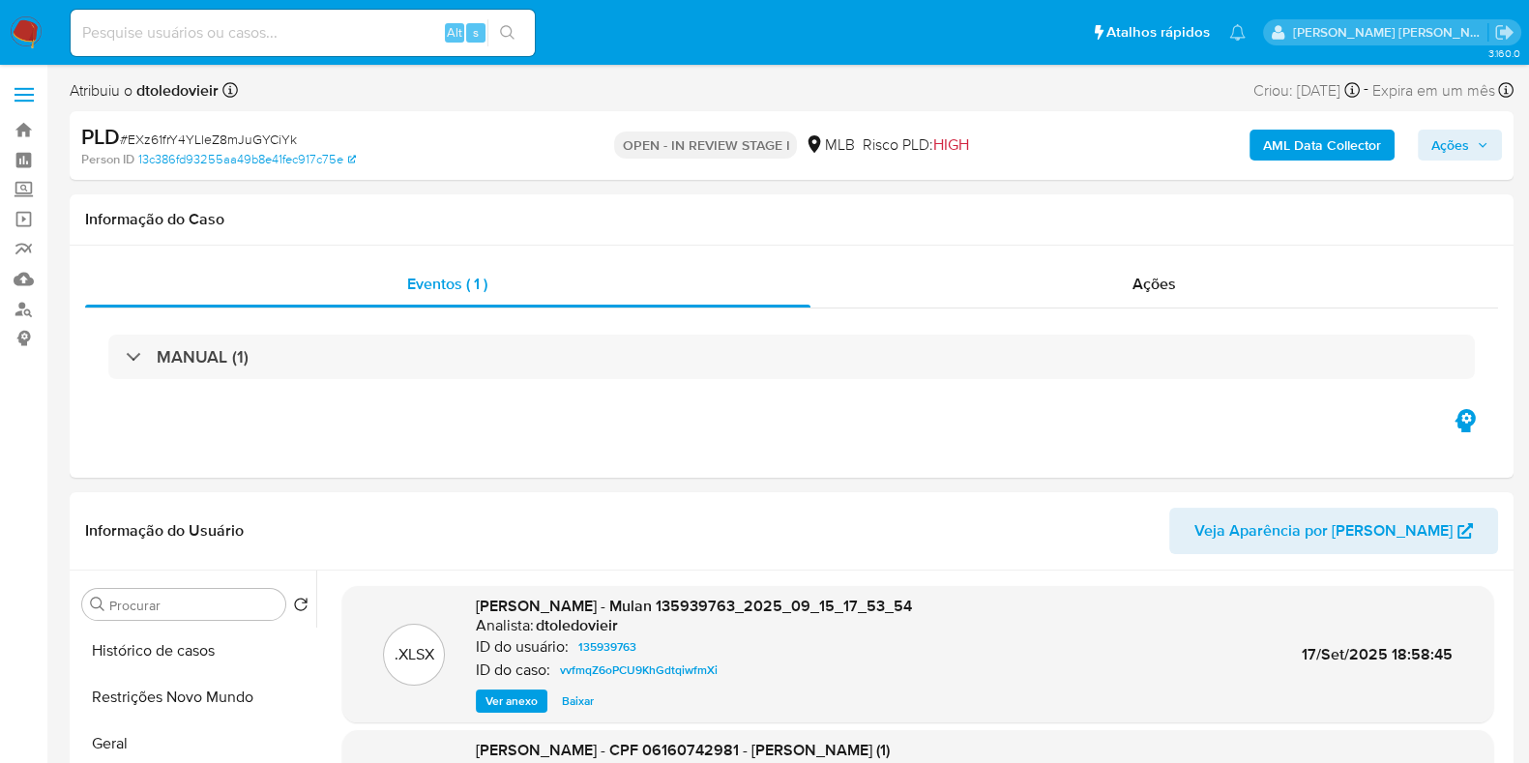
click at [1450, 151] on span "Ações" at bounding box center [1450, 145] width 38 height 31
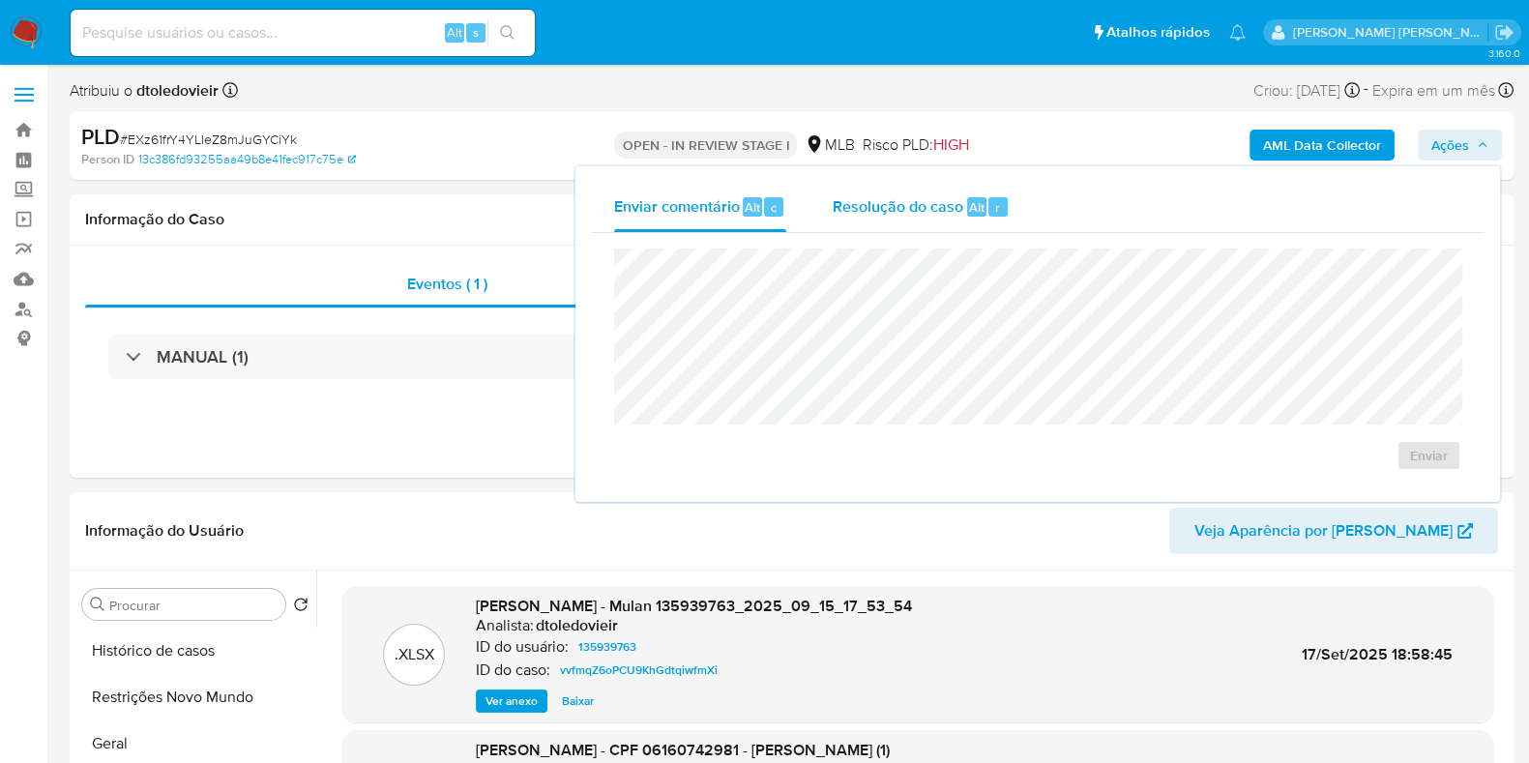
click at [887, 216] on span "Resolução do caso" at bounding box center [898, 206] width 131 height 22
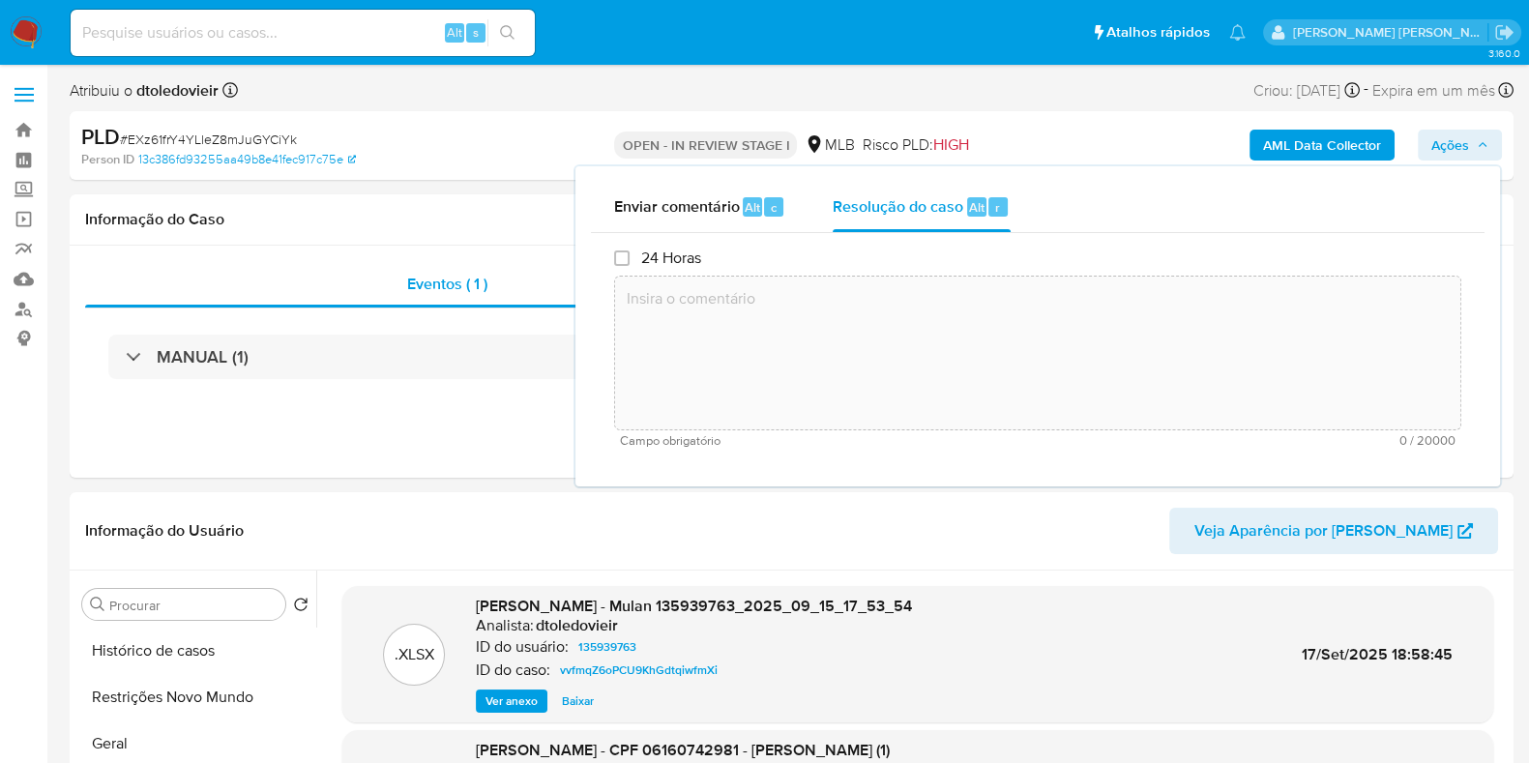
paste textarea "Caso gerado manualmente como resultado de alerta sinalizado pelo processo KYT q…"
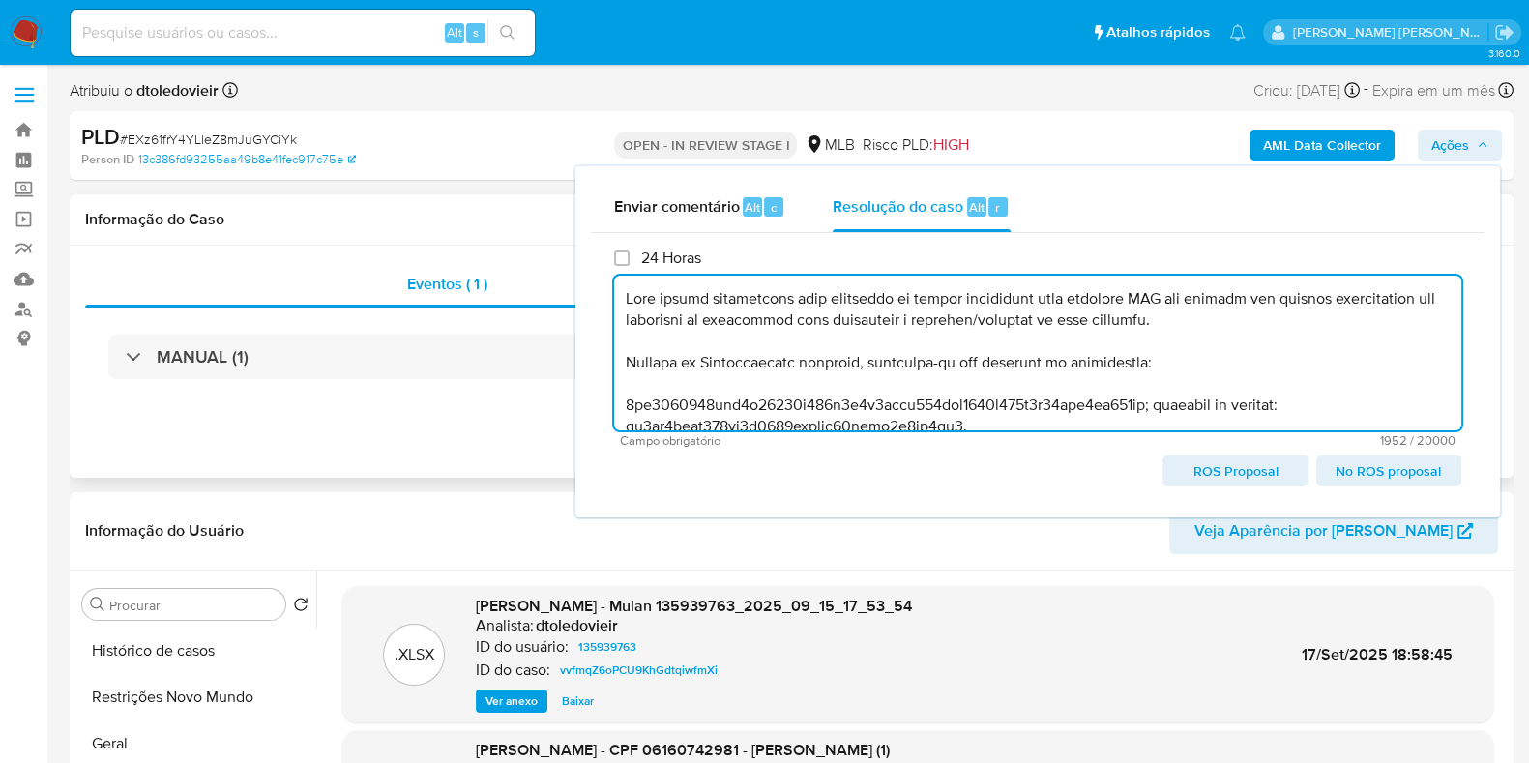
type textarea "Caso gerado manualmente como resultado de alerta sinalizado pelo processo KYT q…"
click at [460, 431] on div "Eventos ( 1 ) Ações MANUAL (1)" at bounding box center [792, 362] width 1444 height 232
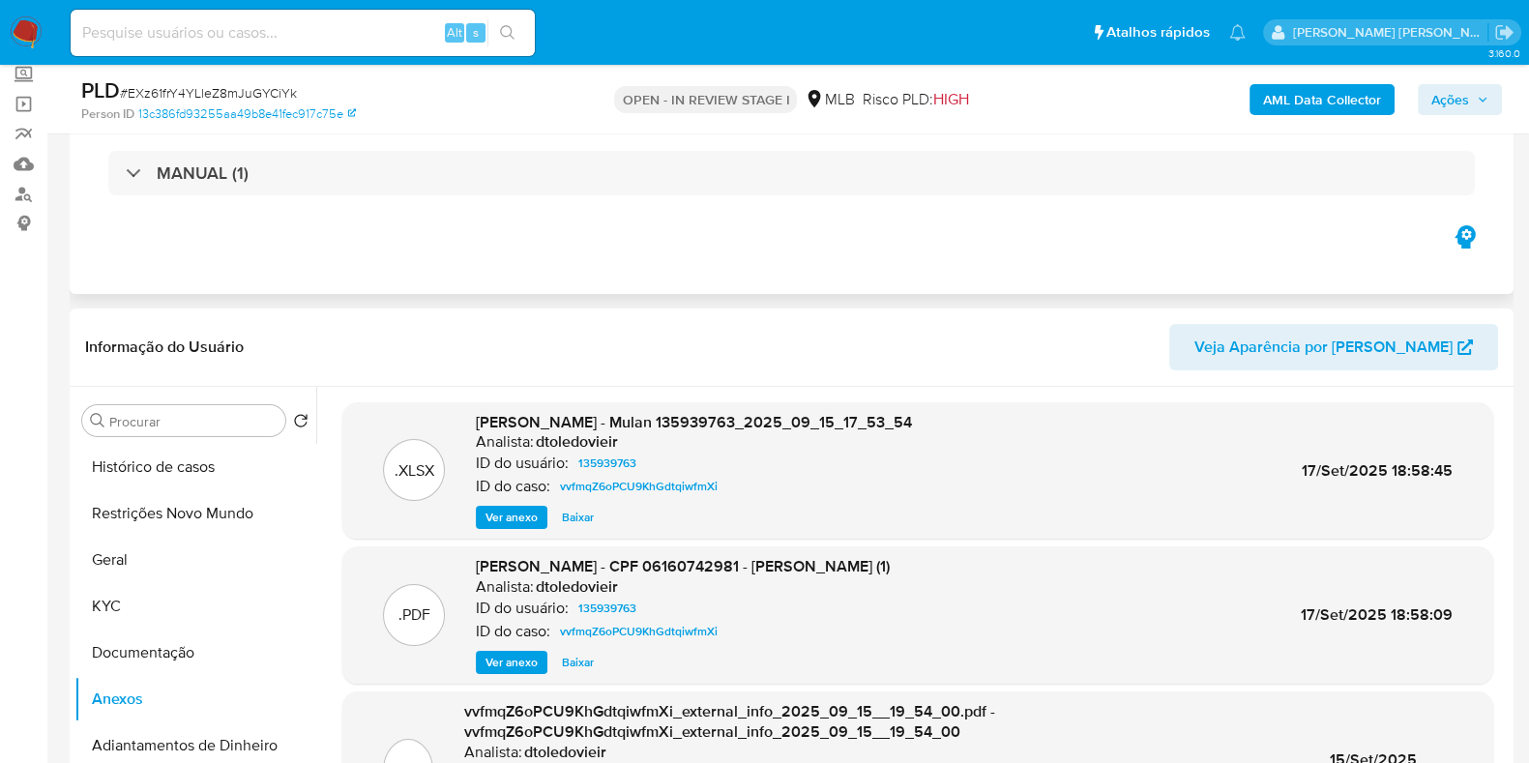
scroll to position [241, 0]
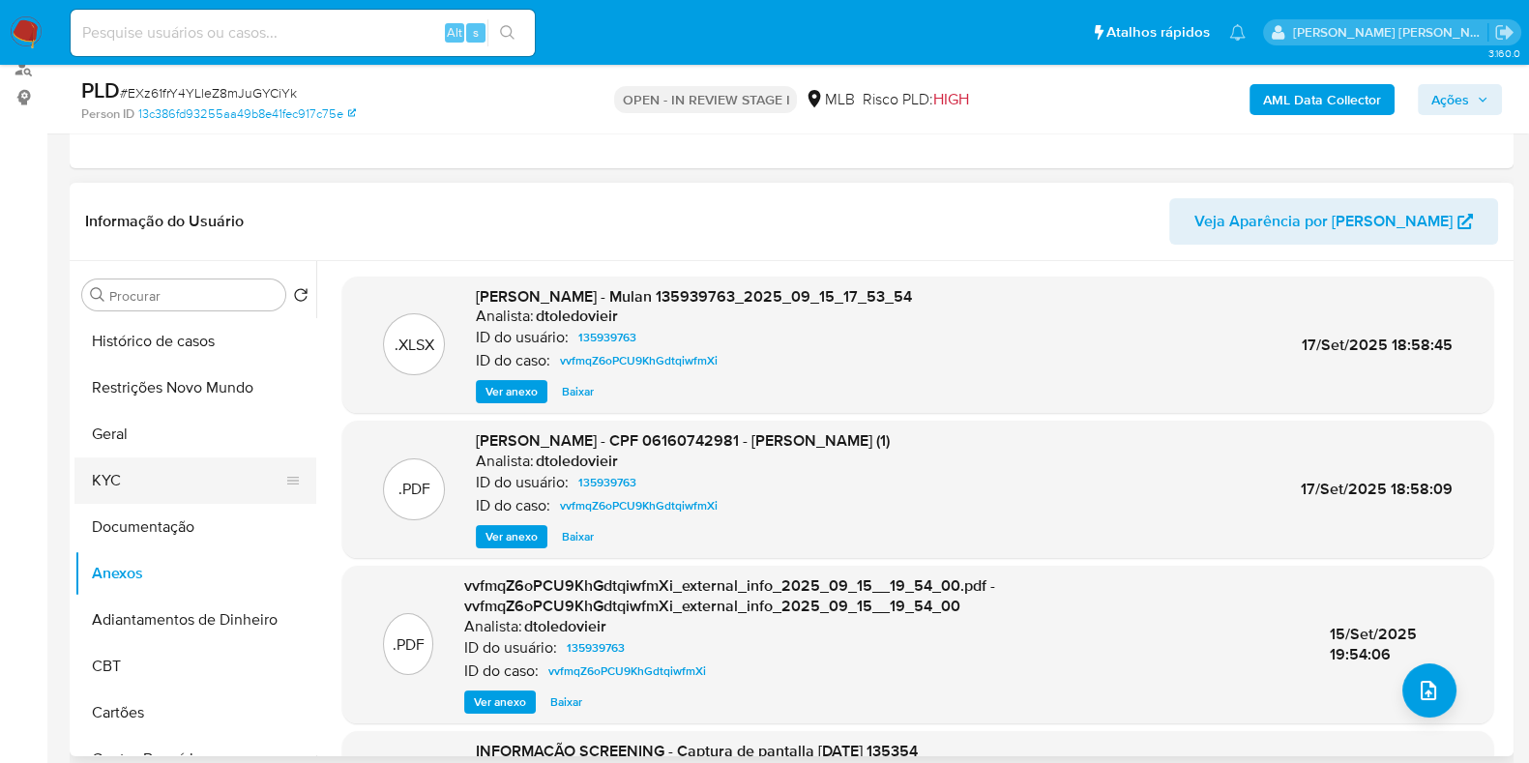
click at [111, 467] on button "KYC" at bounding box center [187, 480] width 226 height 46
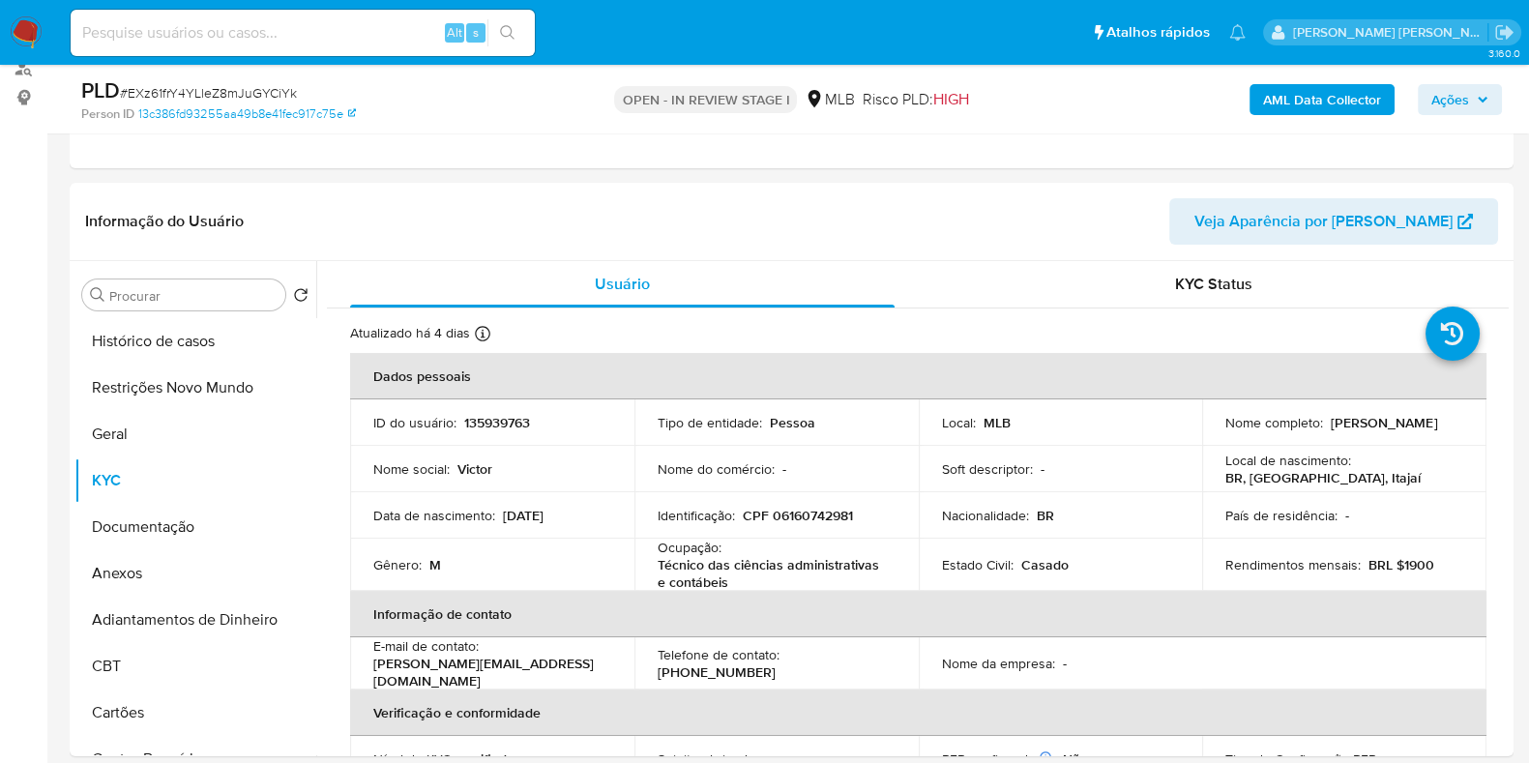
click at [1450, 93] on span "Ações" at bounding box center [1450, 99] width 38 height 31
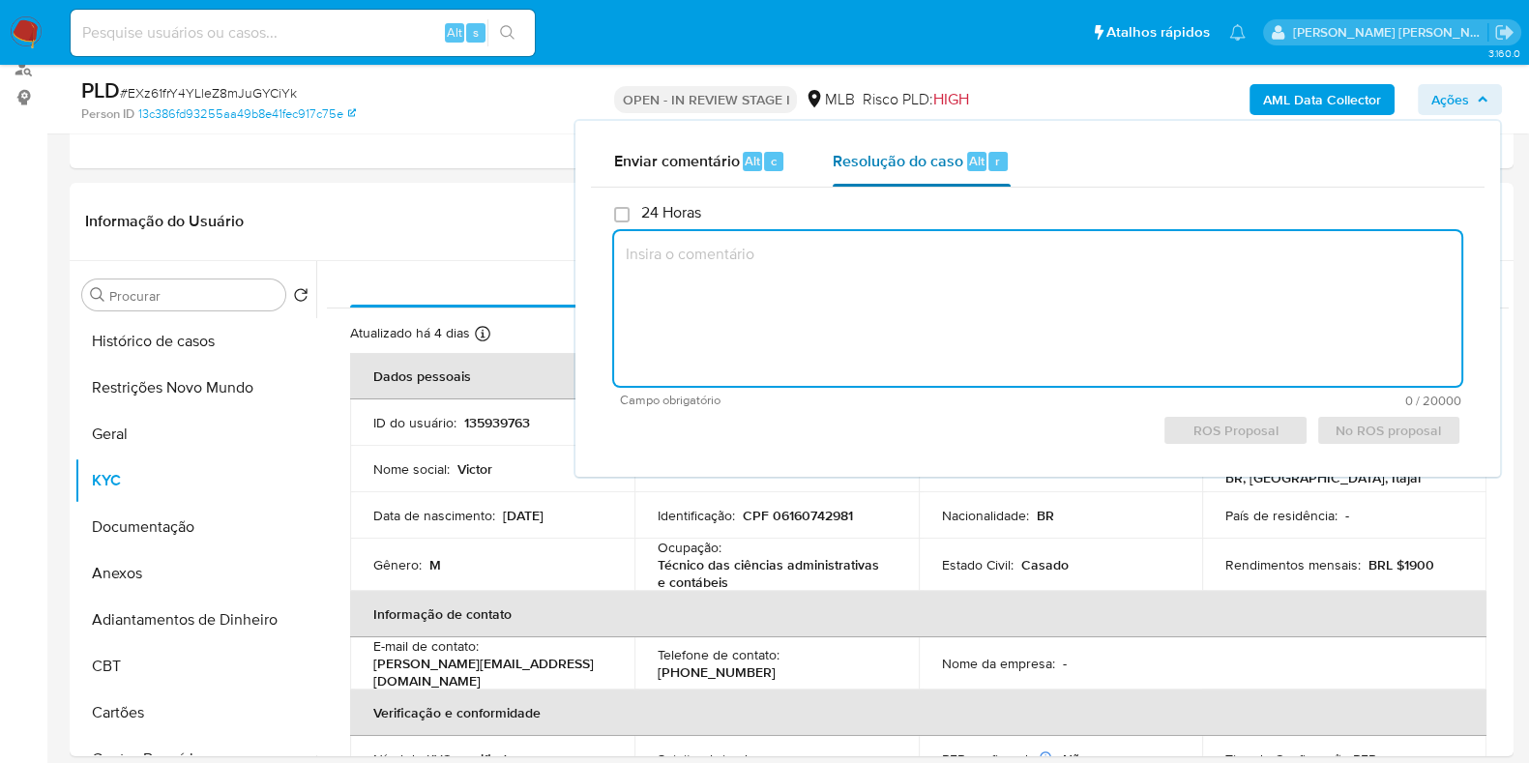
click at [936, 168] on span "Resolução do caso" at bounding box center [898, 160] width 131 height 22
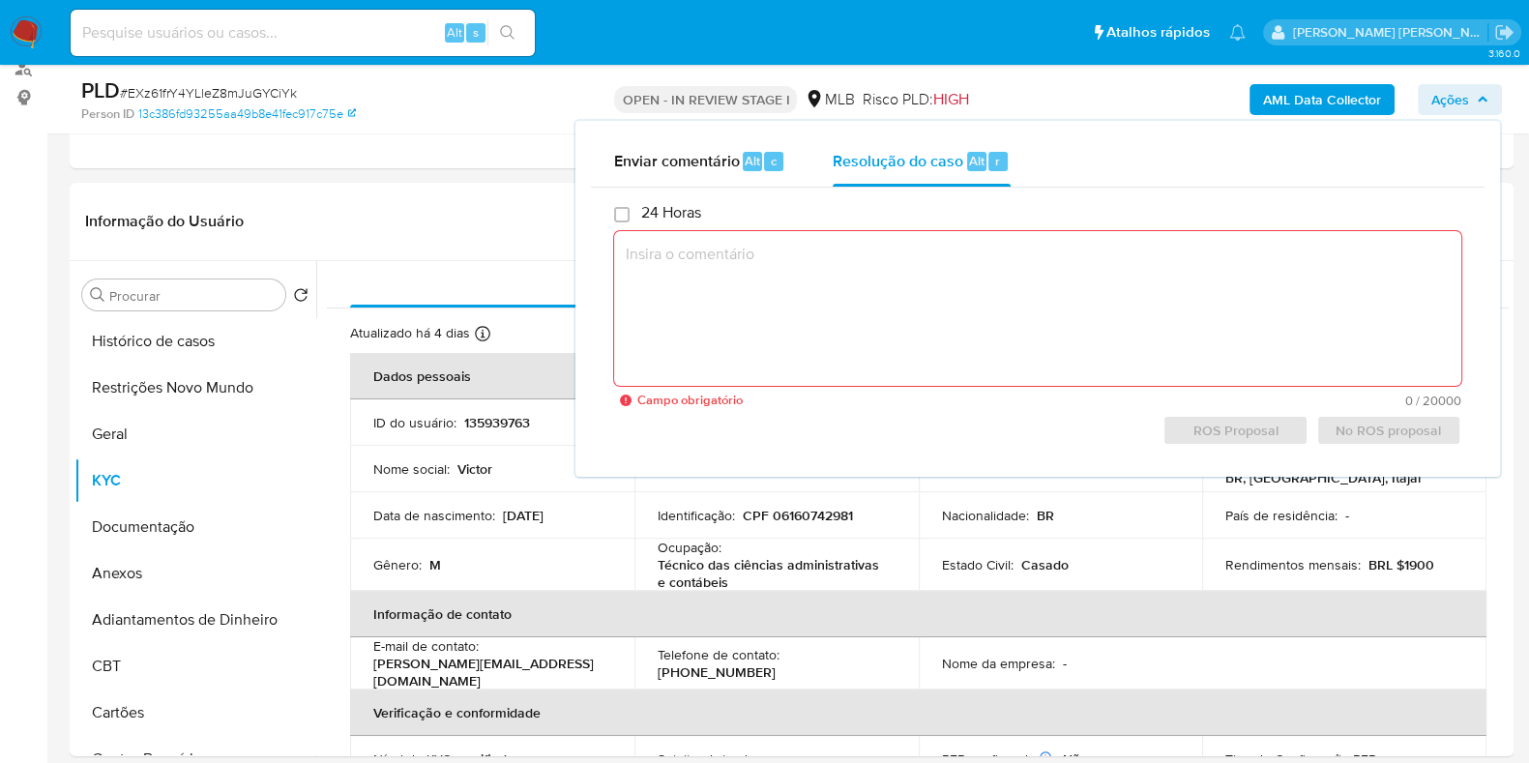
click at [893, 300] on textarea at bounding box center [1037, 308] width 847 height 155
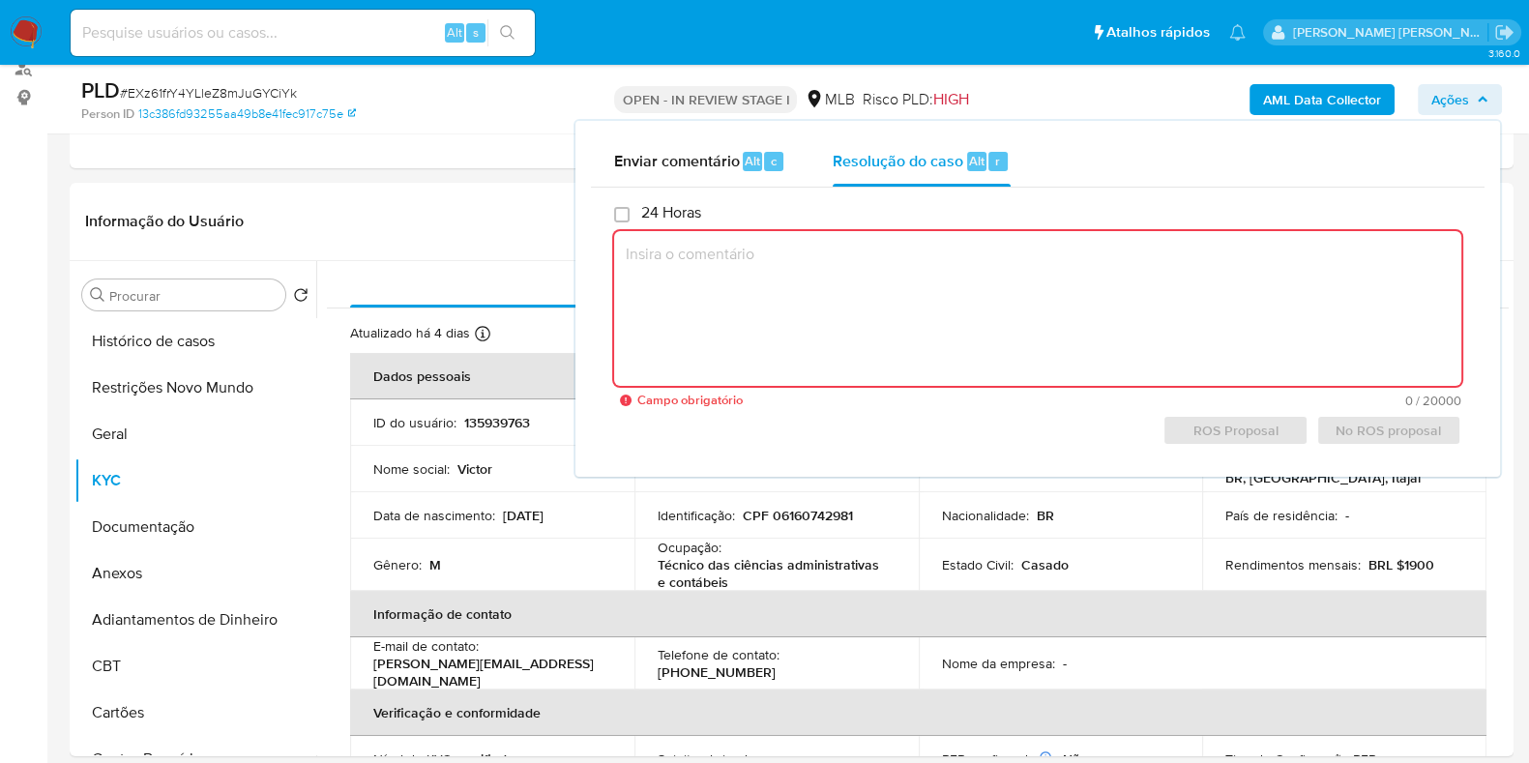
paste textarea "Caso gerado manualmente como resultado de alerta sinalizado pelo processo KYT q…"
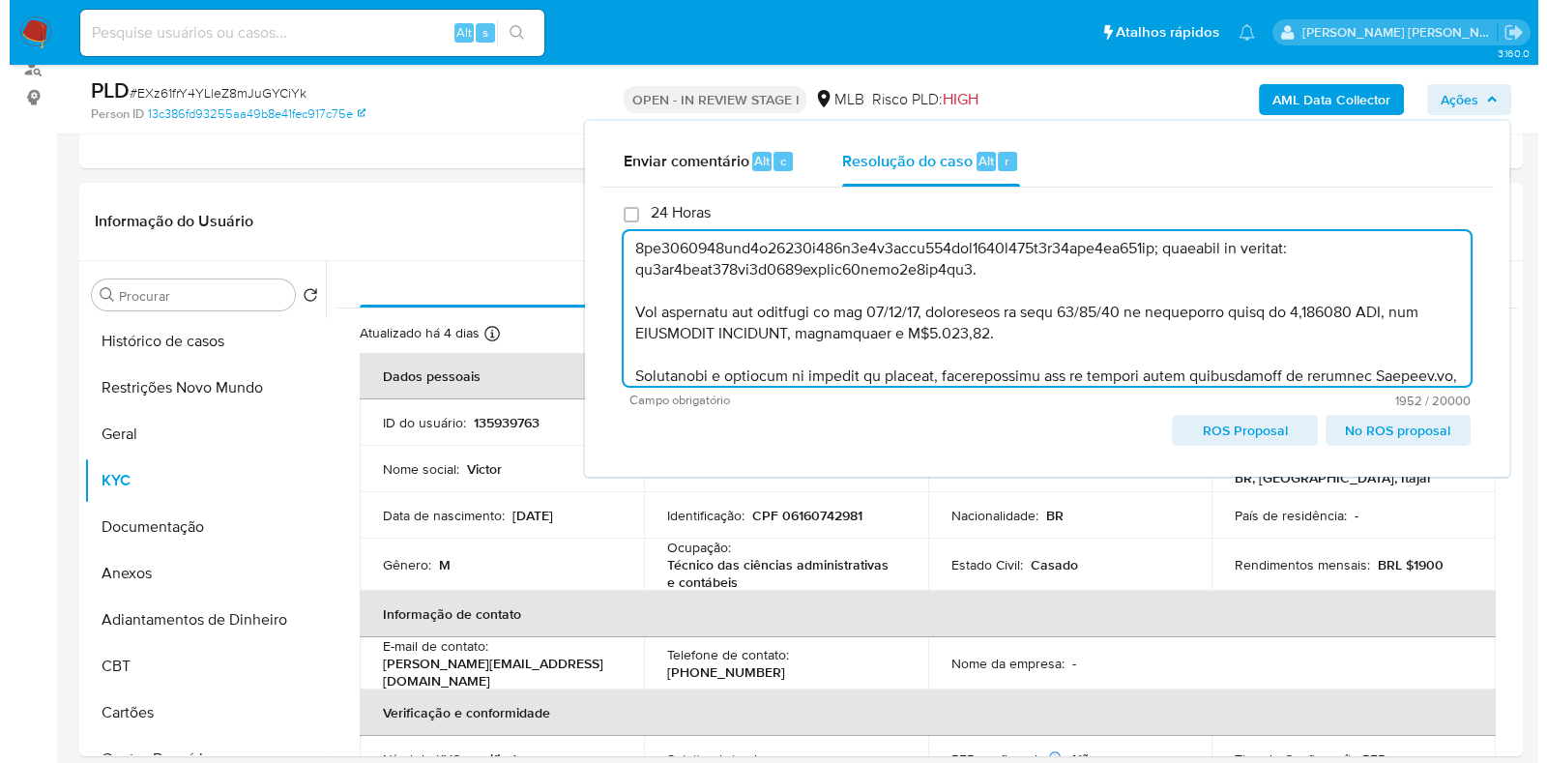
scroll to position [0, 0]
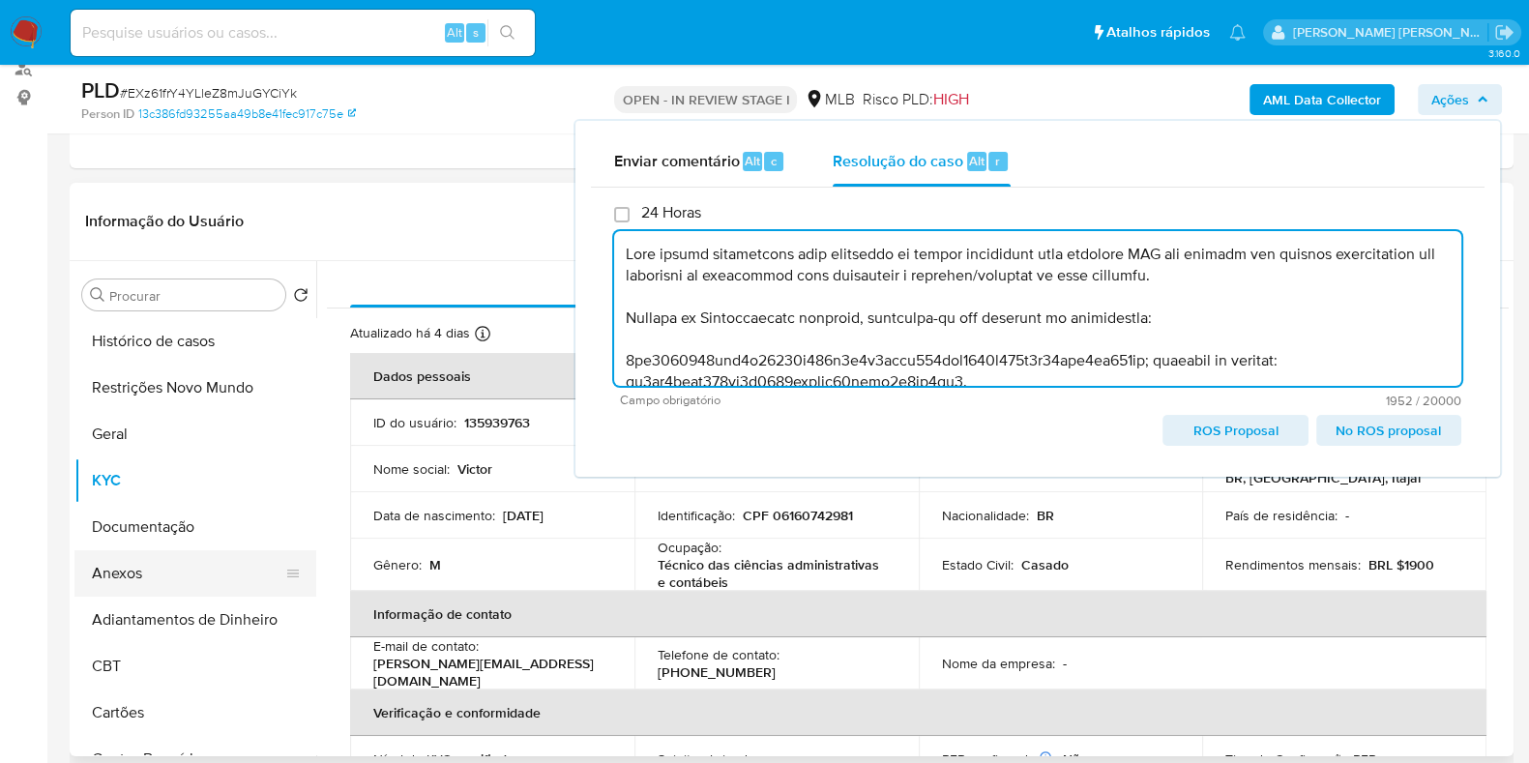
type textarea "Caso gerado manualmente como resultado de alerta sinalizado pelo processo KYT q…"
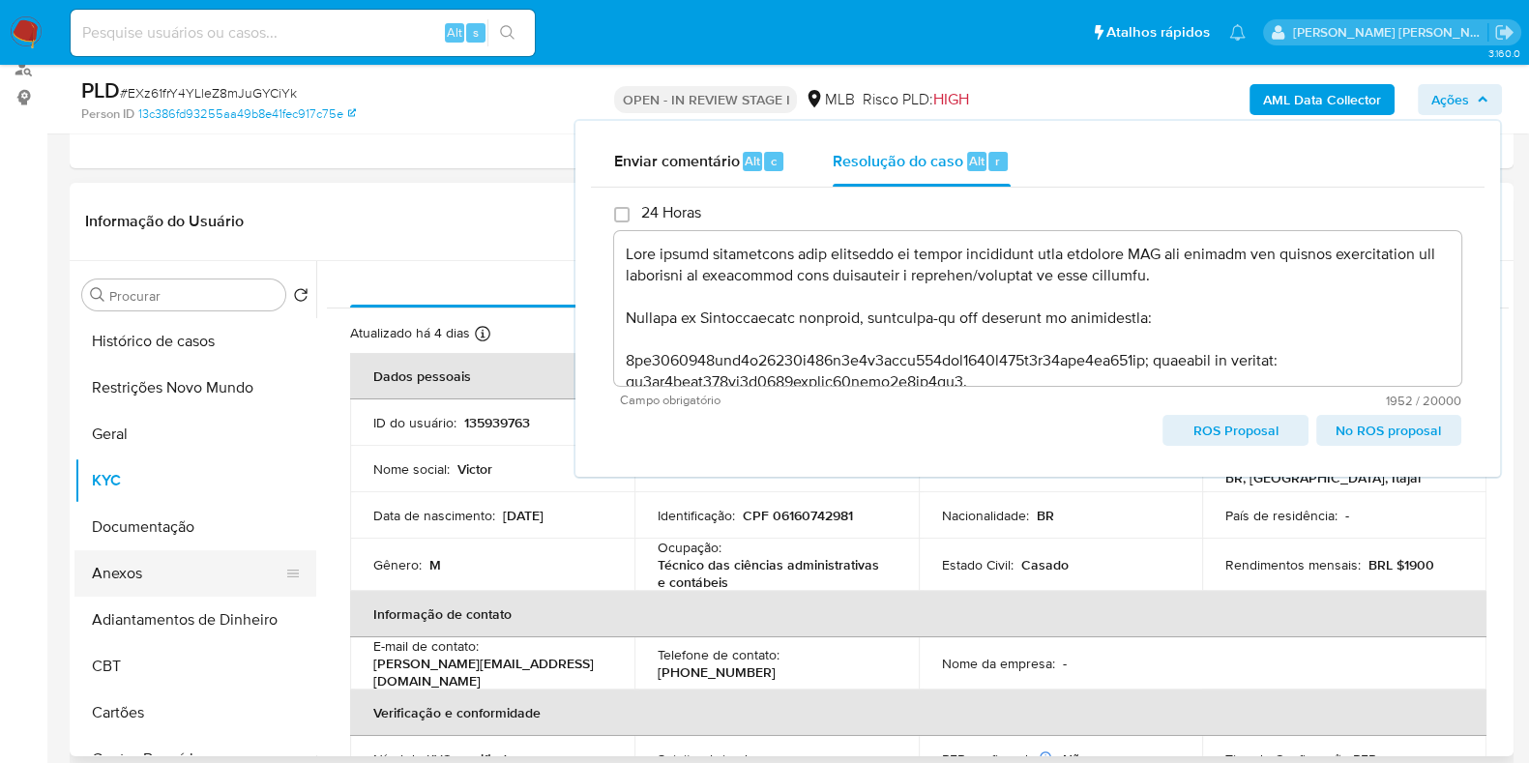
click at [143, 559] on button "Anexos" at bounding box center [187, 573] width 226 height 46
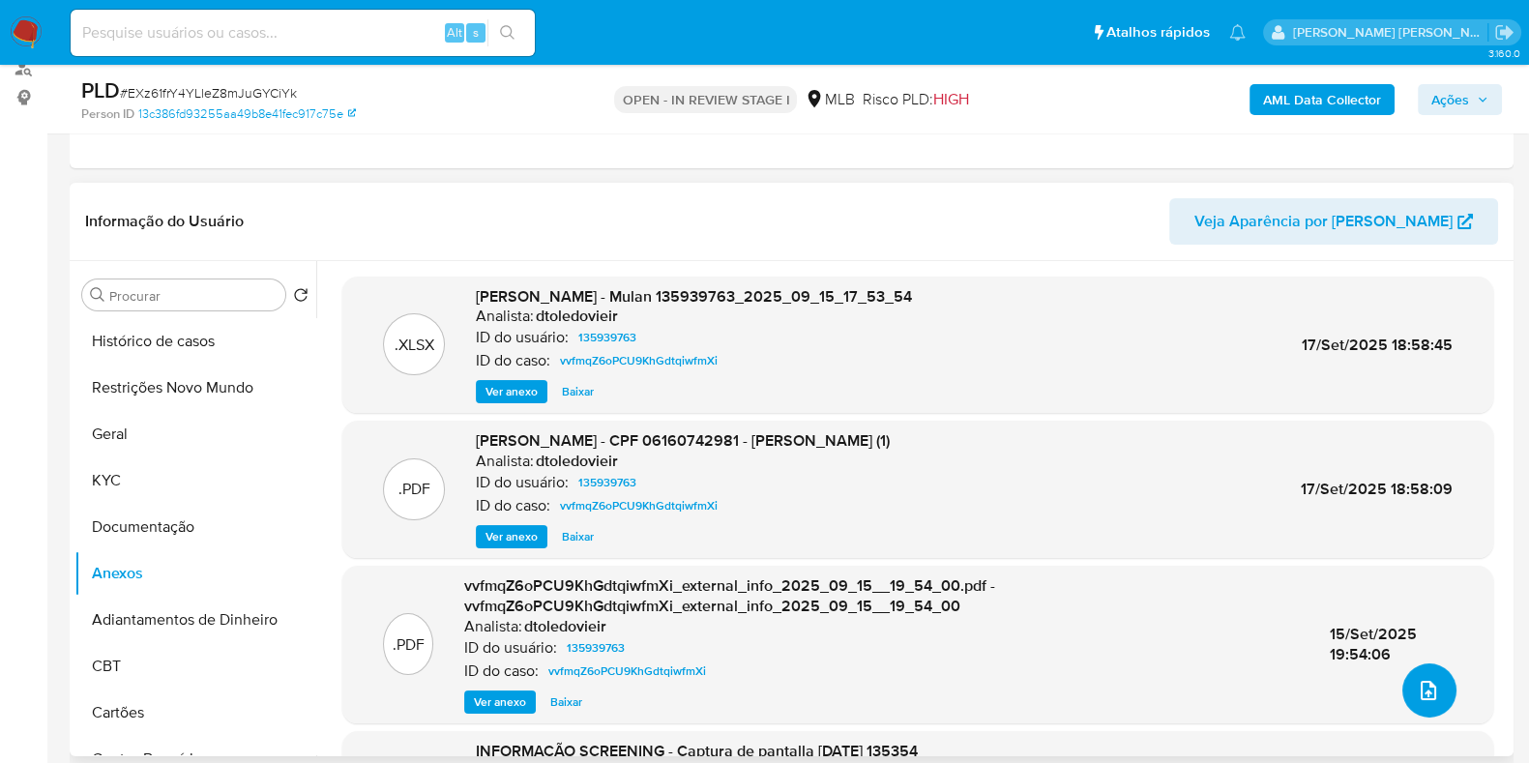
click at [1430, 694] on span "upload-file" at bounding box center [1428, 690] width 23 height 23
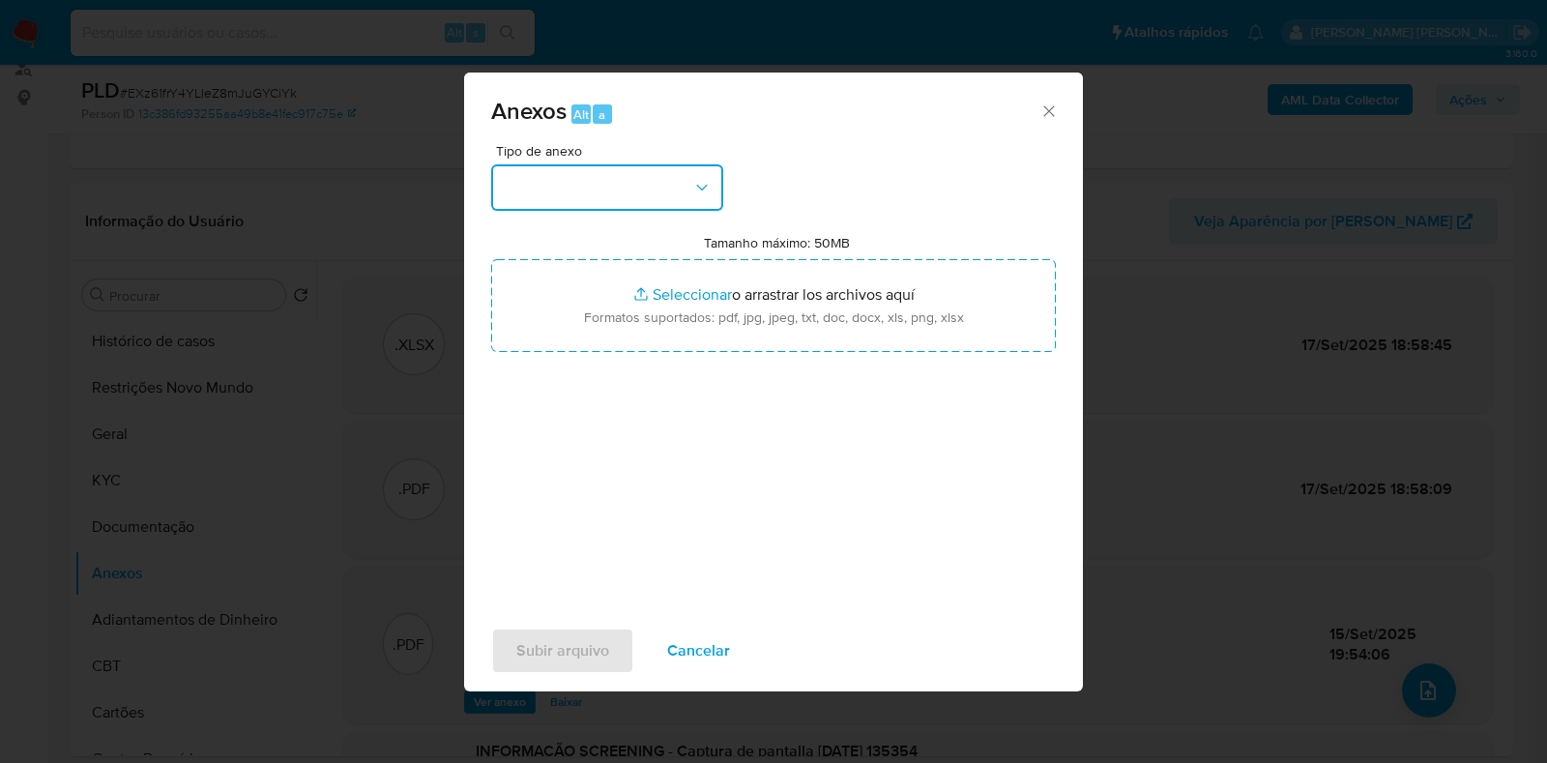
click at [642, 189] on button "button" at bounding box center [607, 187] width 232 height 46
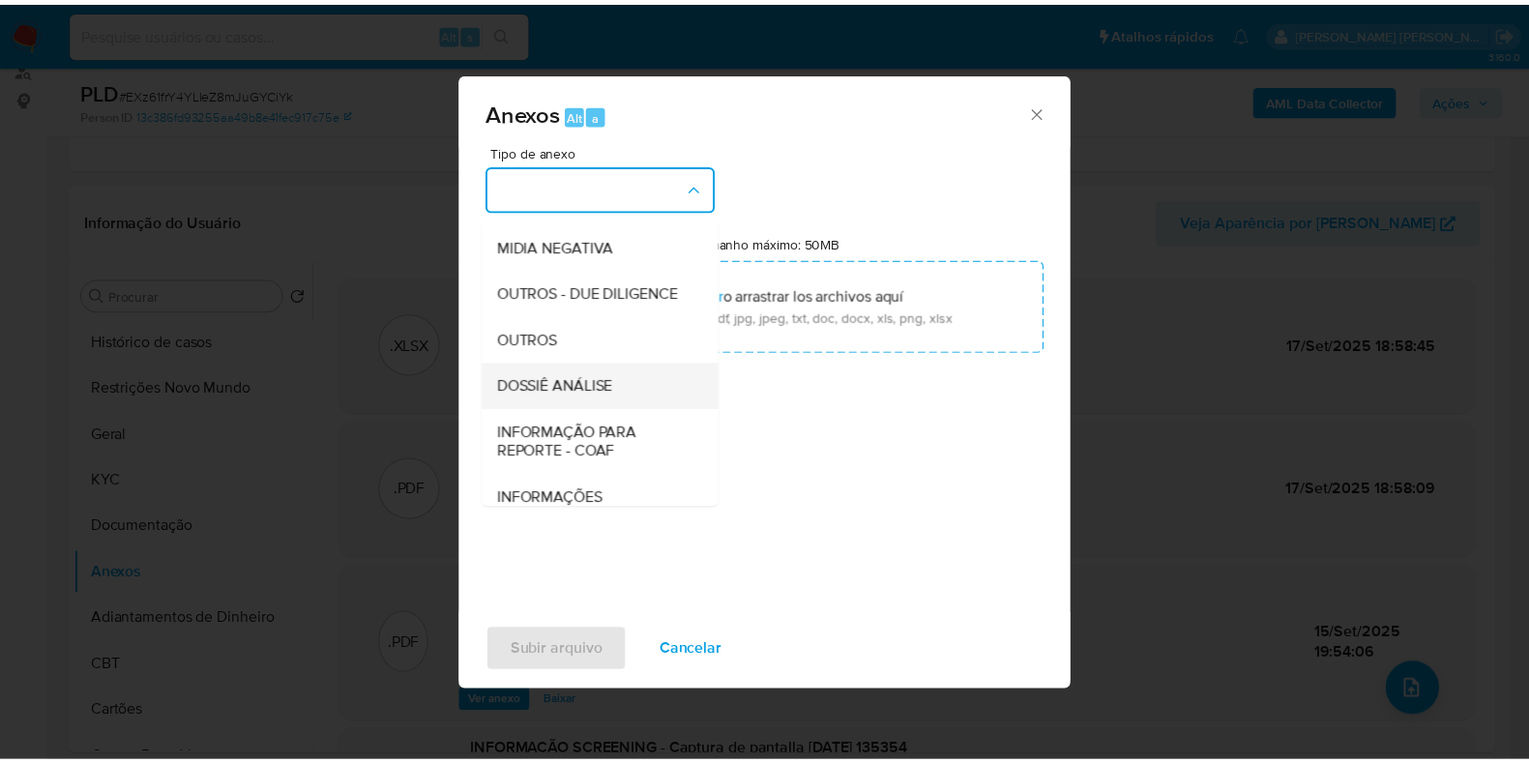
scroll to position [298, 0]
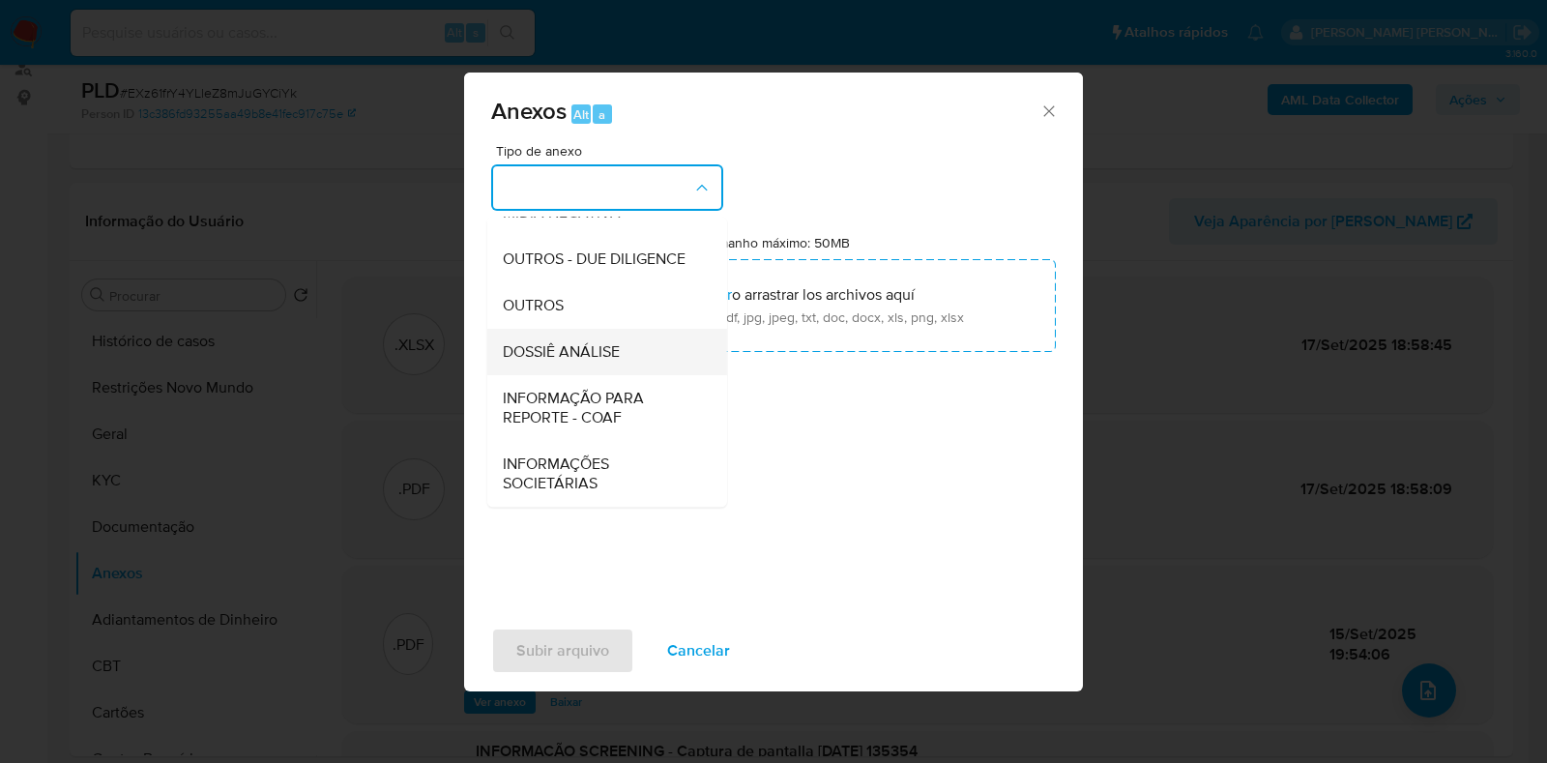
click at [593, 343] on span "DOSSIÊ ANÁLISE" at bounding box center [561, 351] width 117 height 19
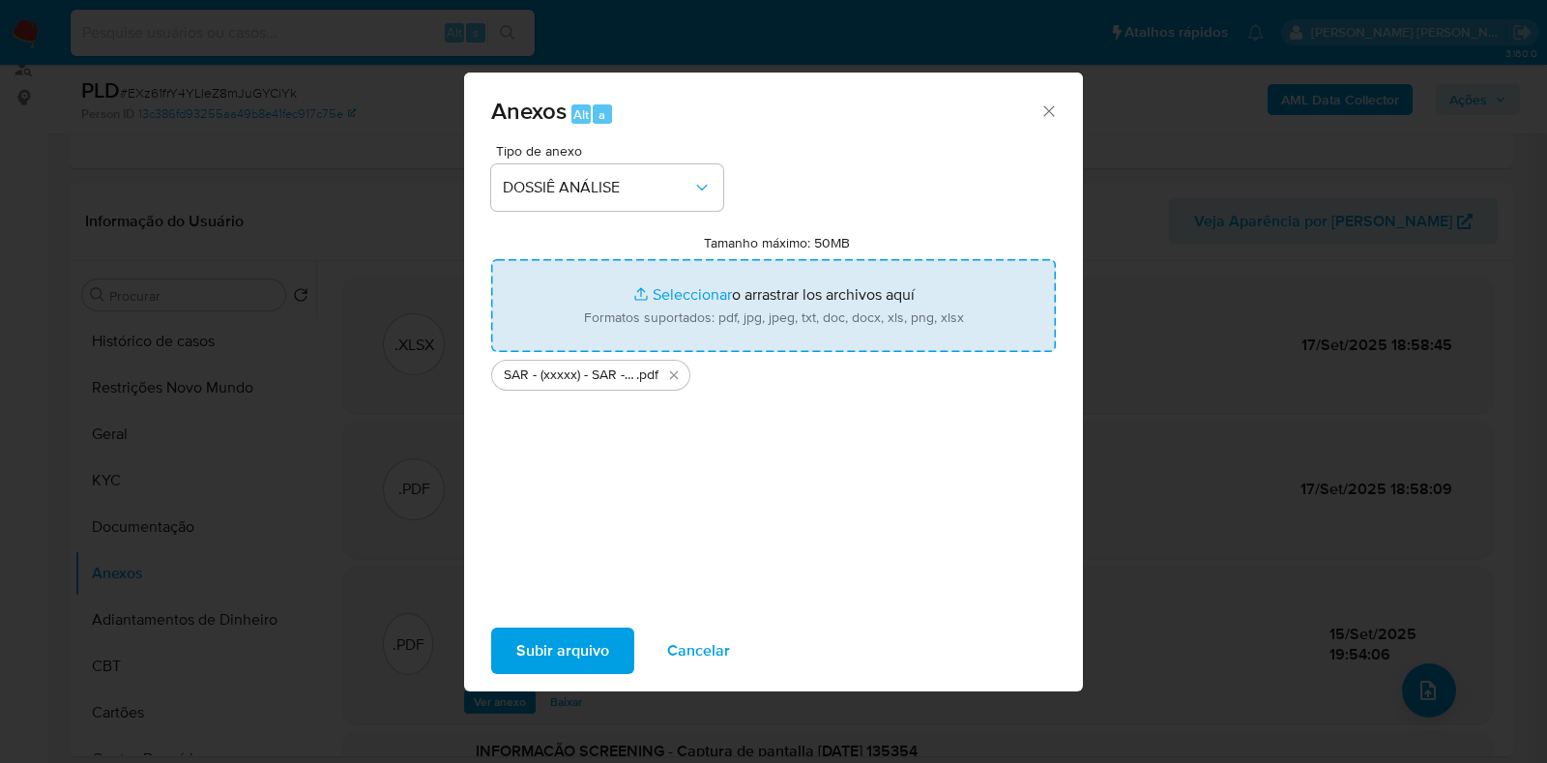
type input "C:\fakepath\Mulan 135939763_2025_09_15_17_53_54 (1).xlsx"
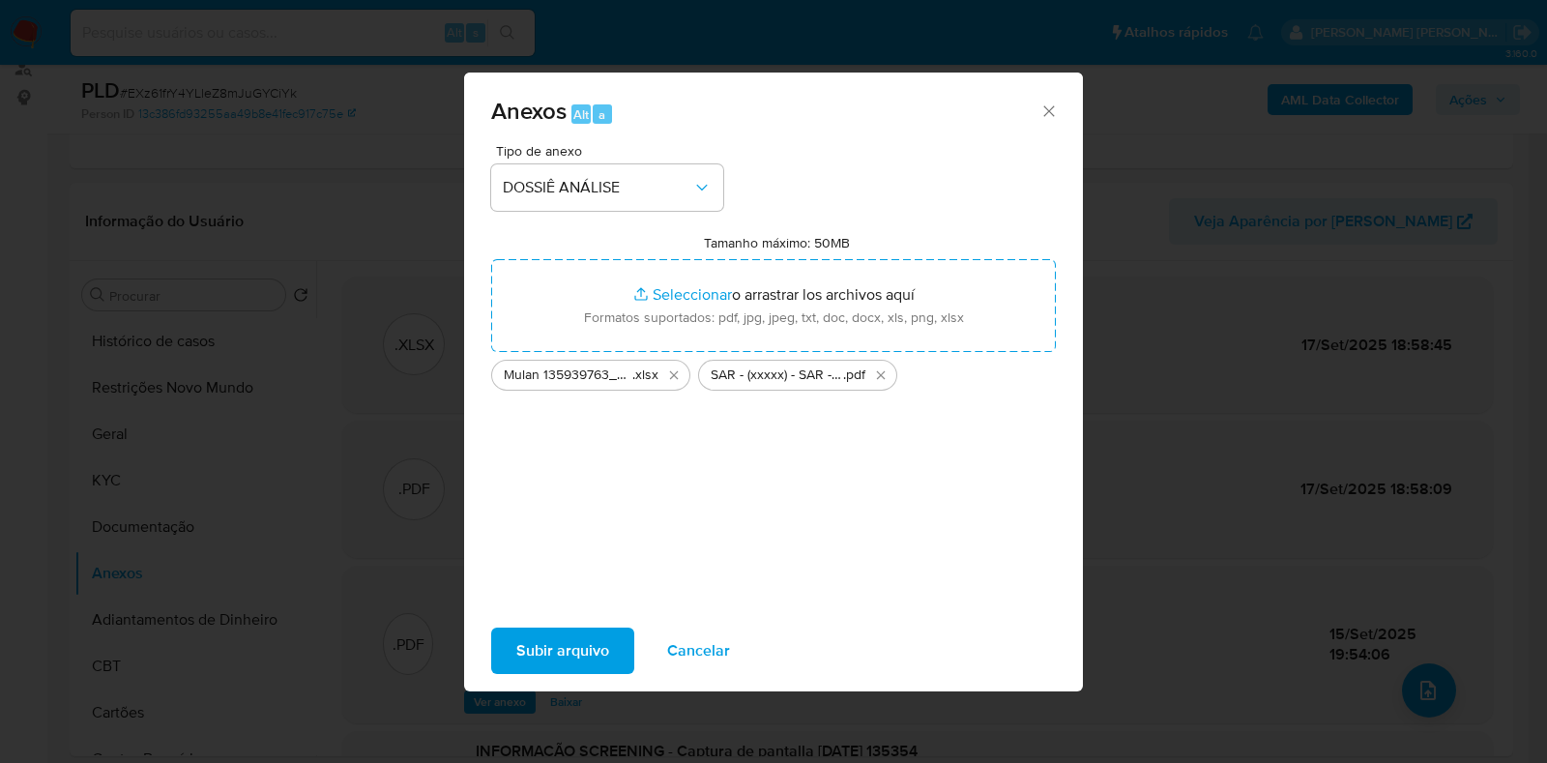
click at [560, 644] on span "Subir arquivo" at bounding box center [562, 651] width 93 height 43
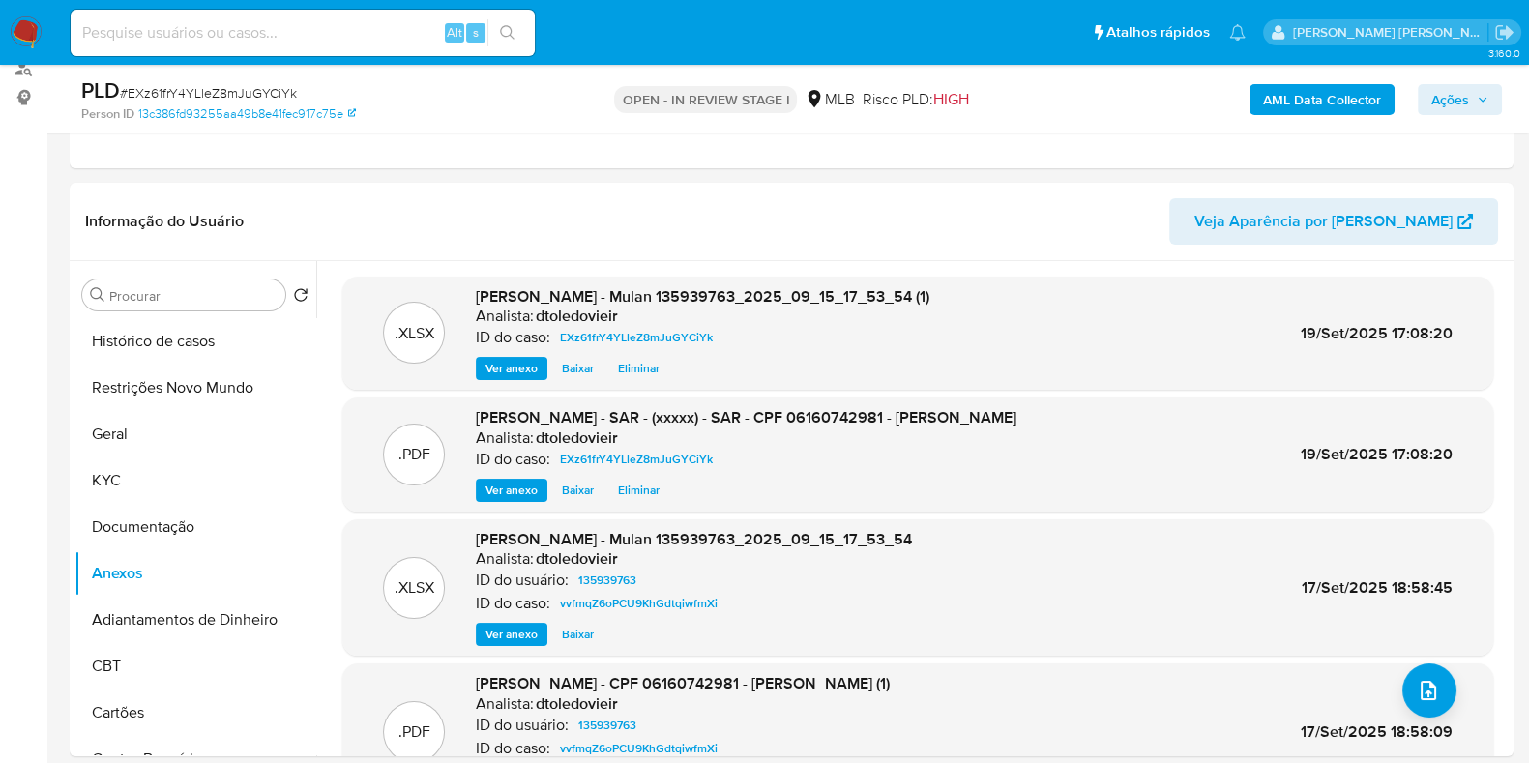
click at [1470, 91] on span "Ações" at bounding box center [1459, 99] width 57 height 27
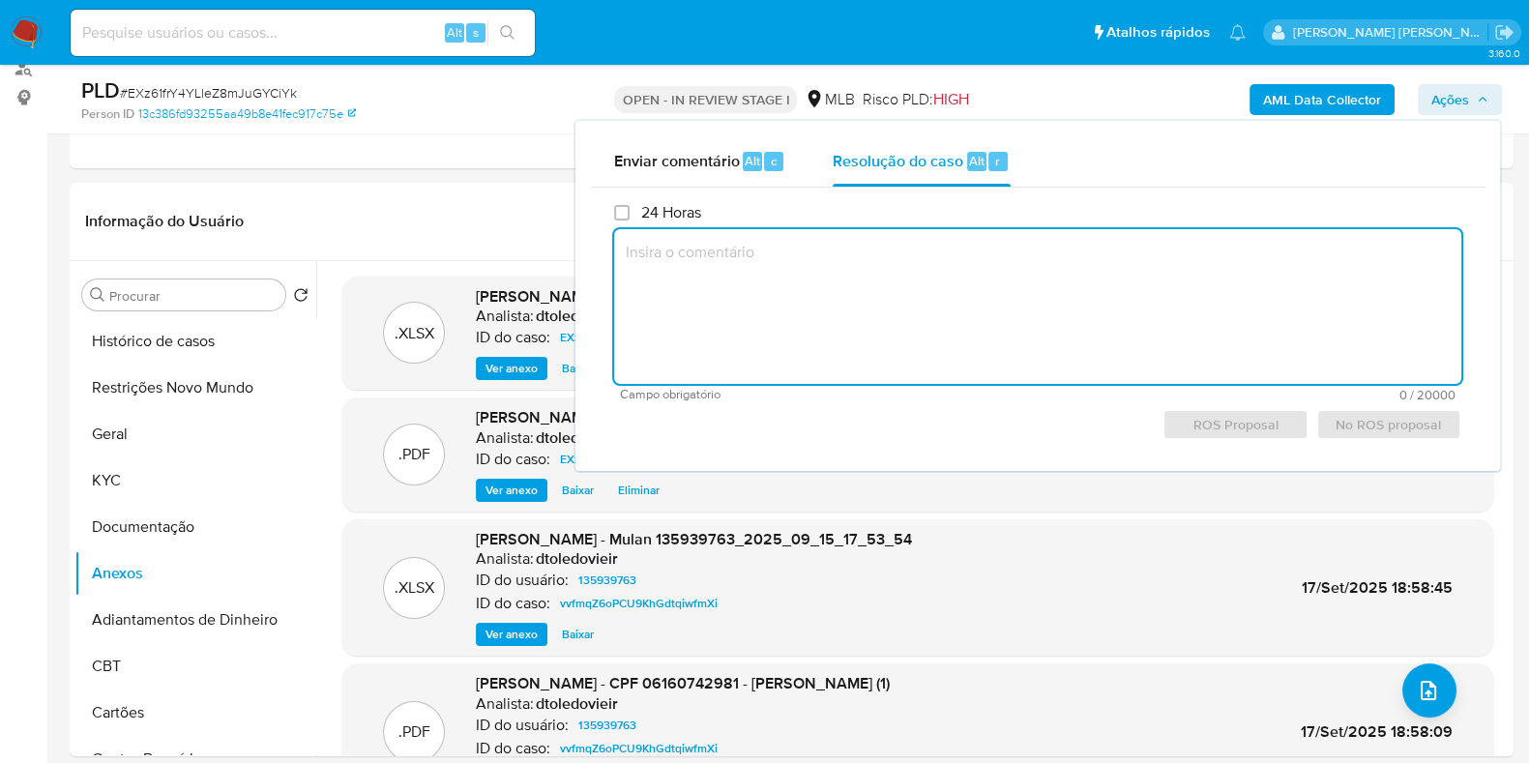
click at [918, 282] on textarea at bounding box center [1037, 306] width 847 height 155
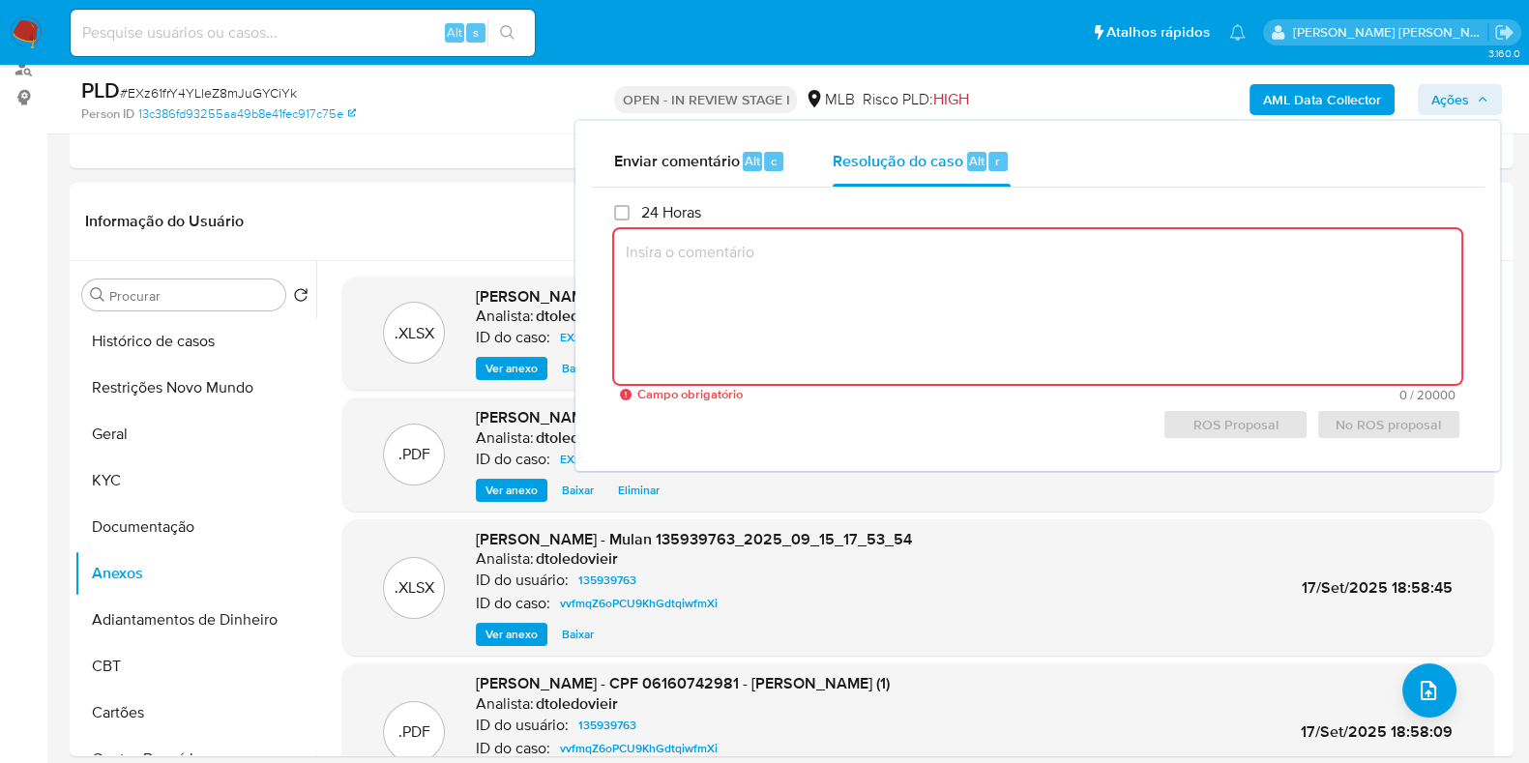
paste textarea "Caso gerado manualmente como resultado de alerta sinalizado pelo processo KYT q…"
type textarea "Caso gerado manualmente como resultado de alerta sinalizado pelo processo KYT q…"
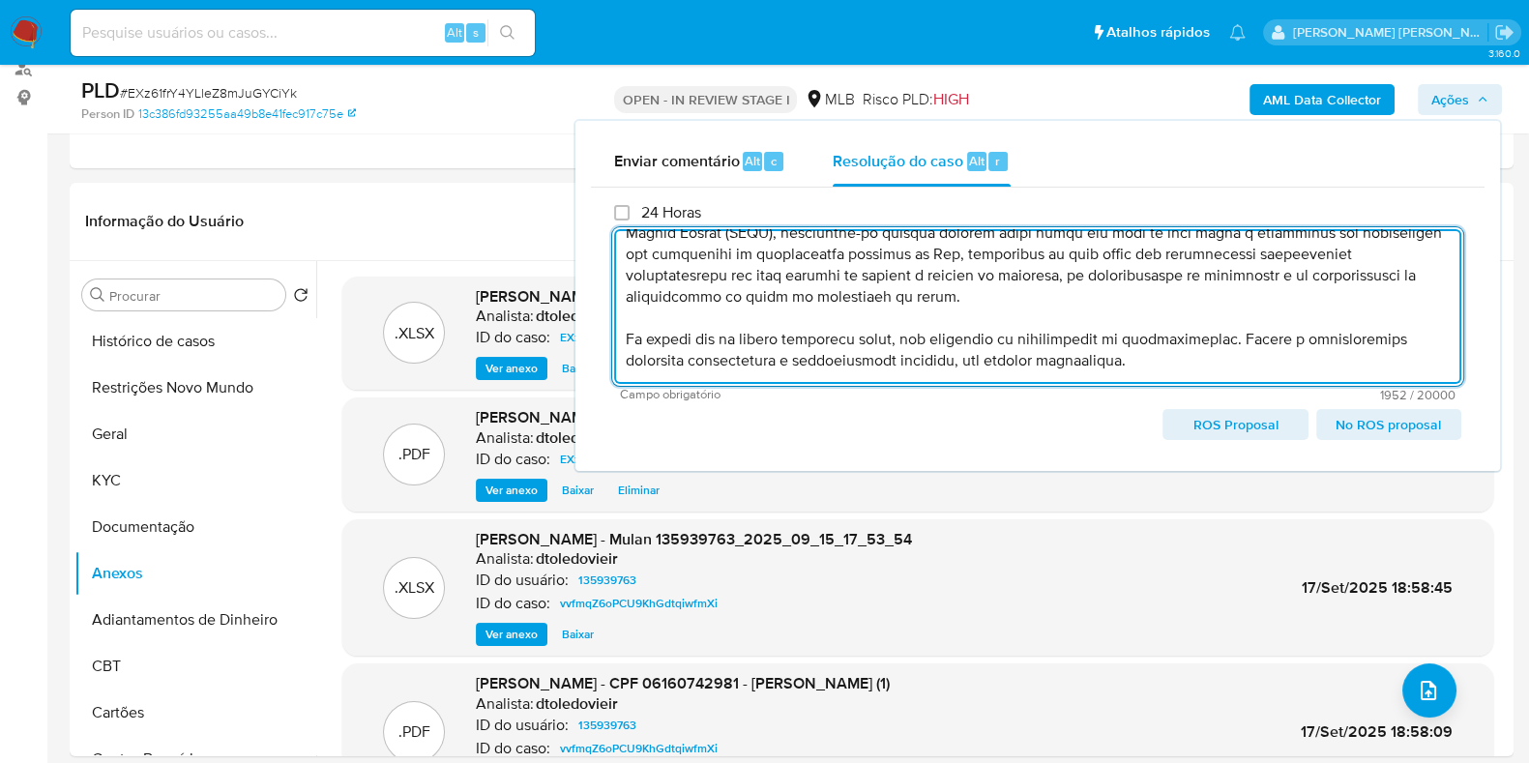
scroll to position [487, 0]
click at [864, 287] on textarea at bounding box center [1037, 306] width 847 height 155
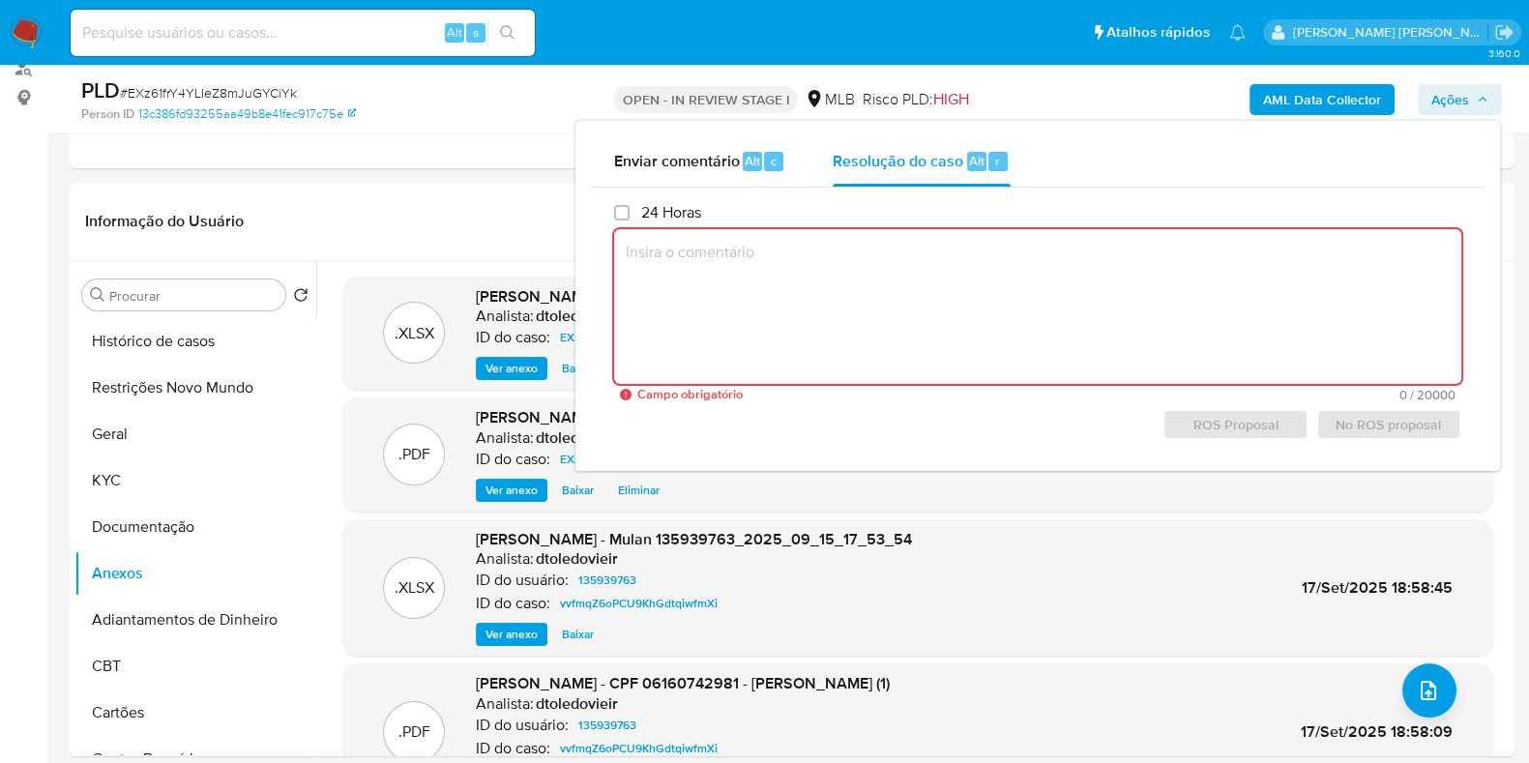
scroll to position [0, 0]
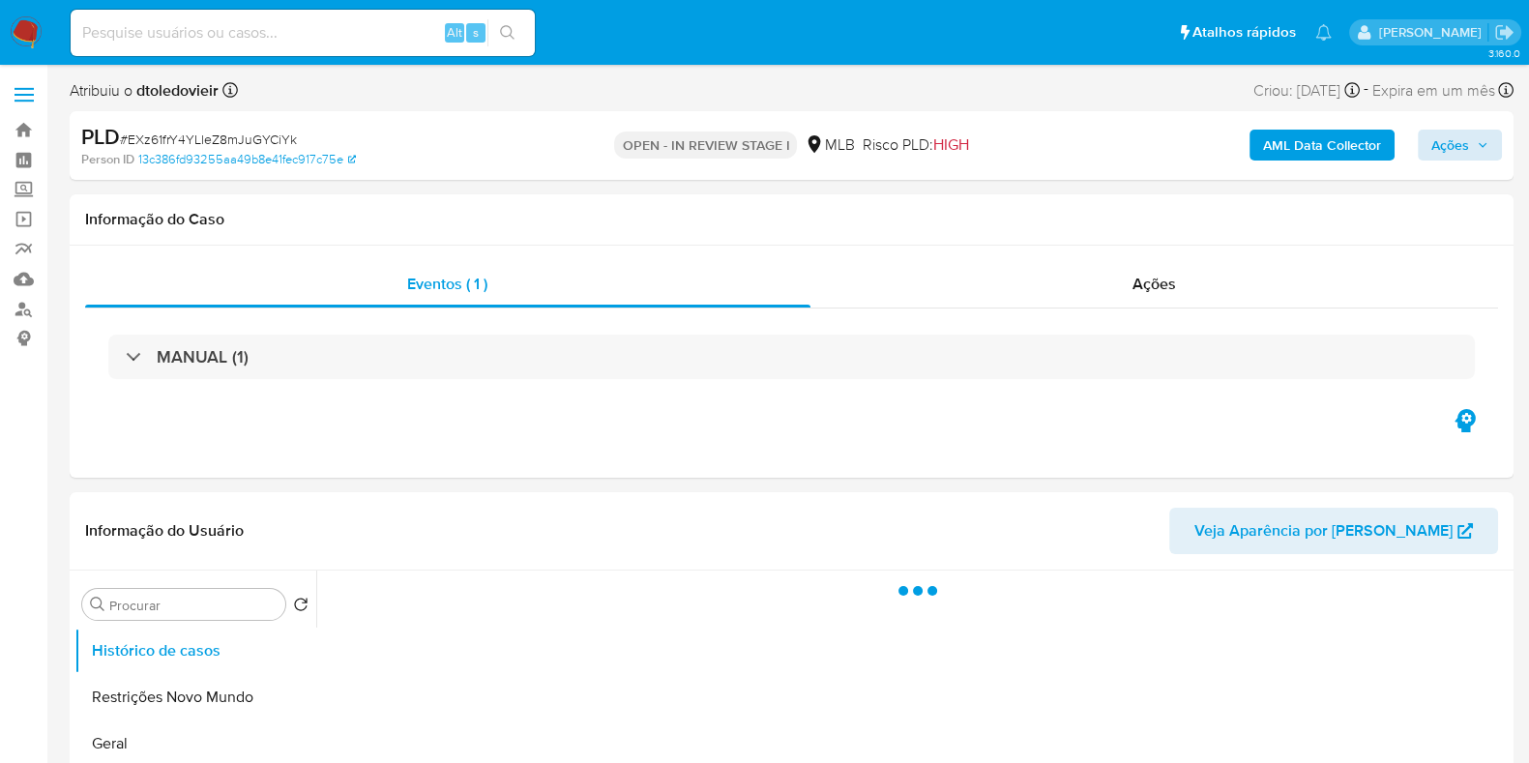
select select "10"
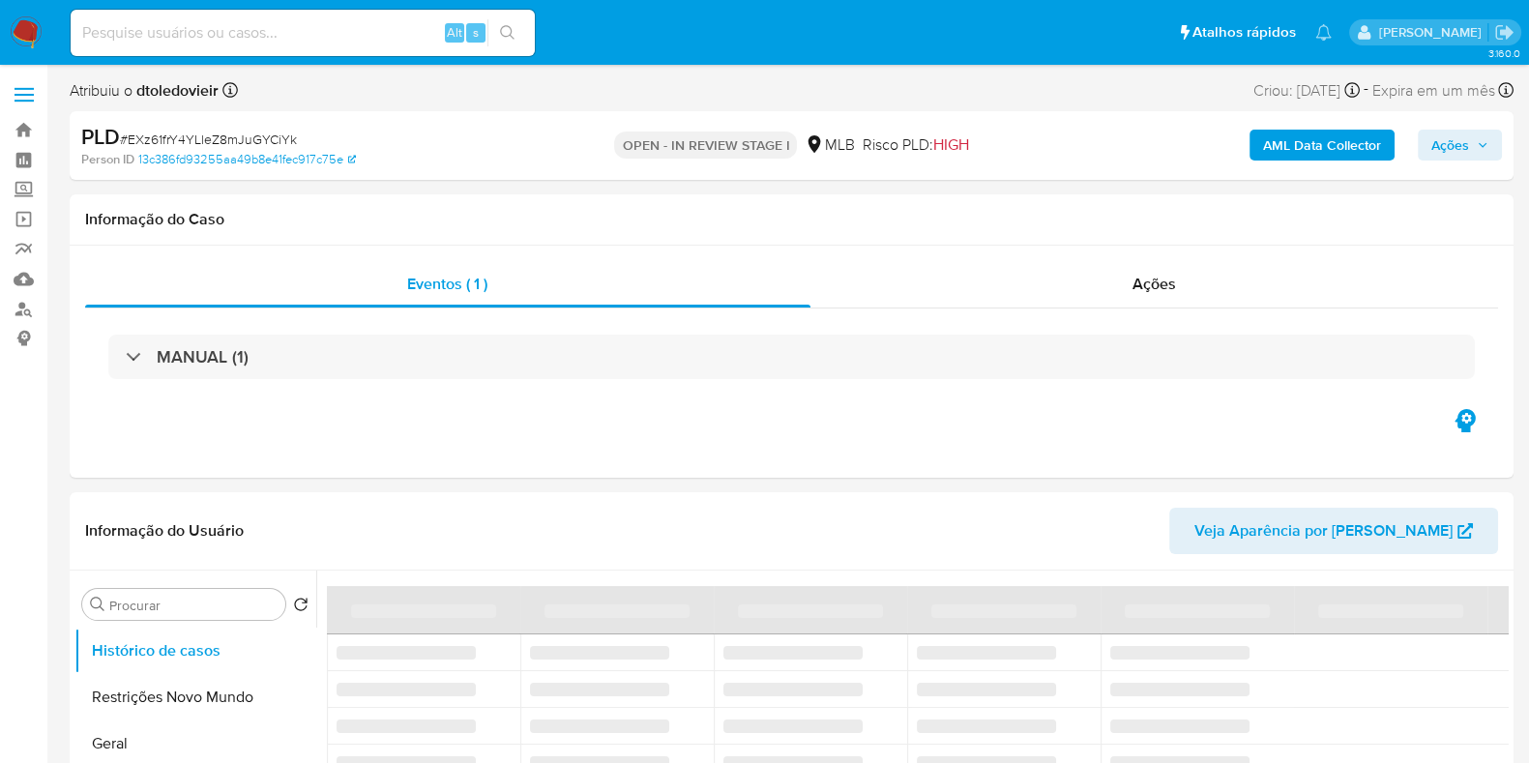
click at [1454, 147] on span "Ações" at bounding box center [1450, 145] width 38 height 31
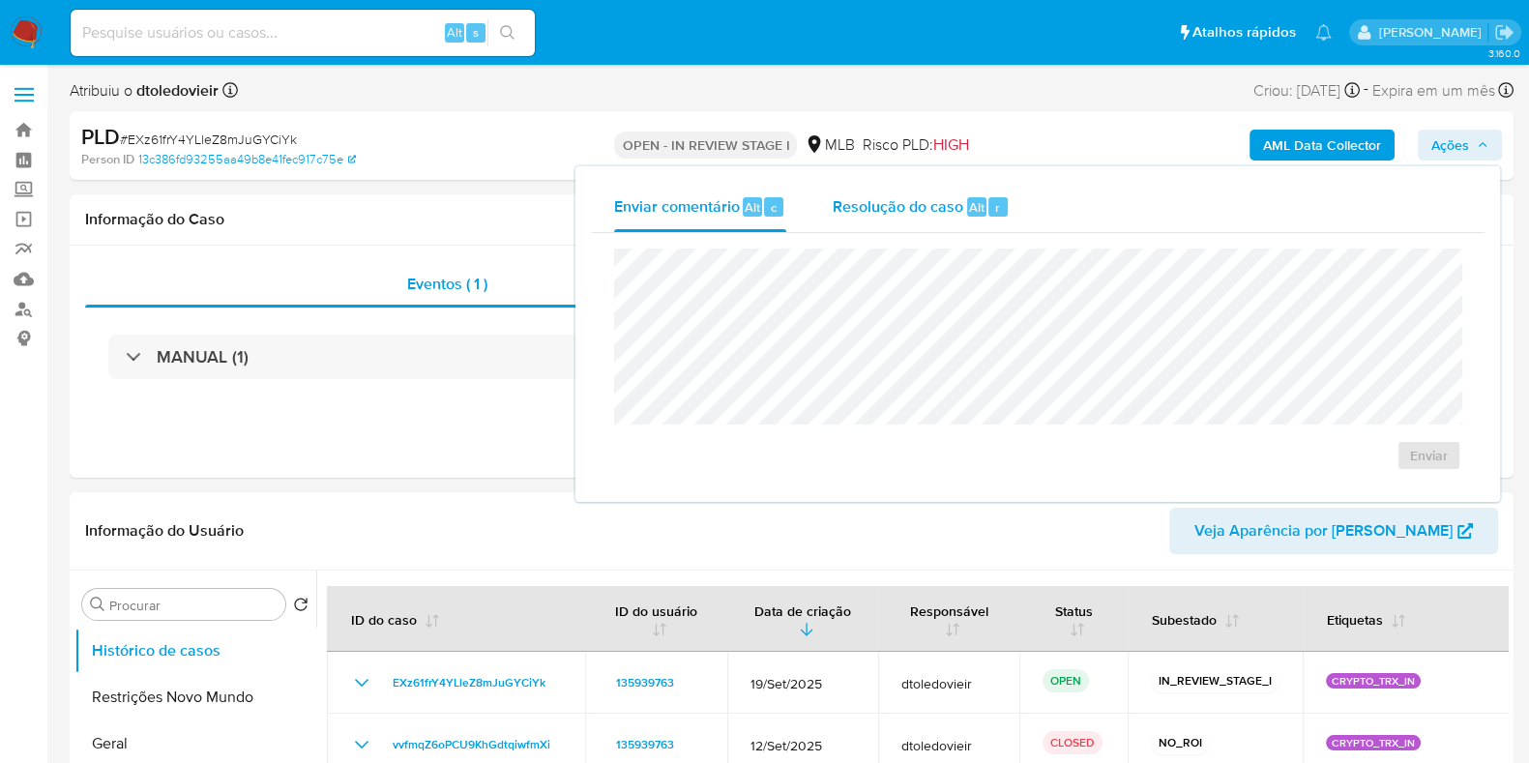
click at [888, 203] on span "Resolução do caso" at bounding box center [898, 206] width 131 height 22
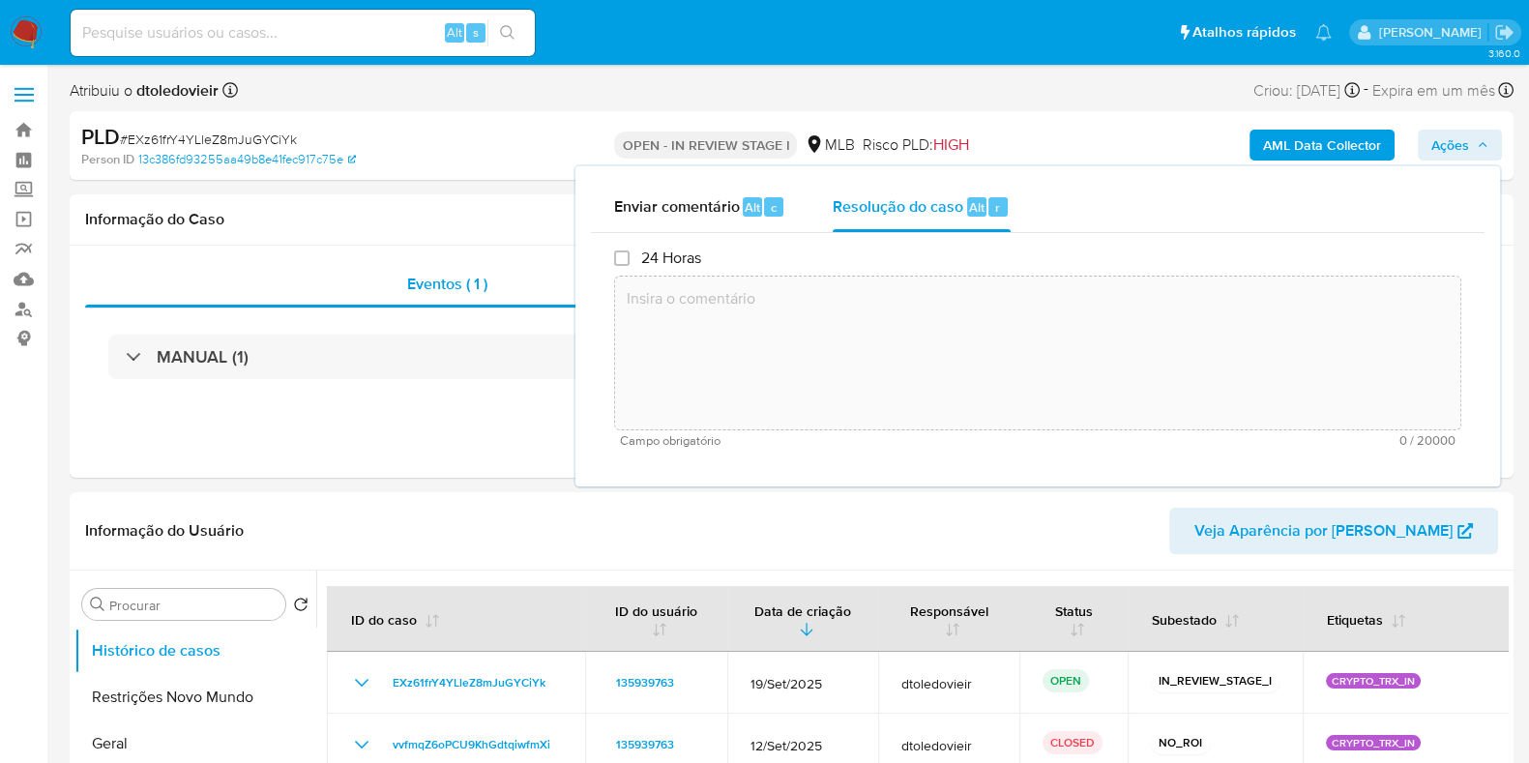
click at [916, 340] on textarea at bounding box center [1037, 353] width 845 height 155
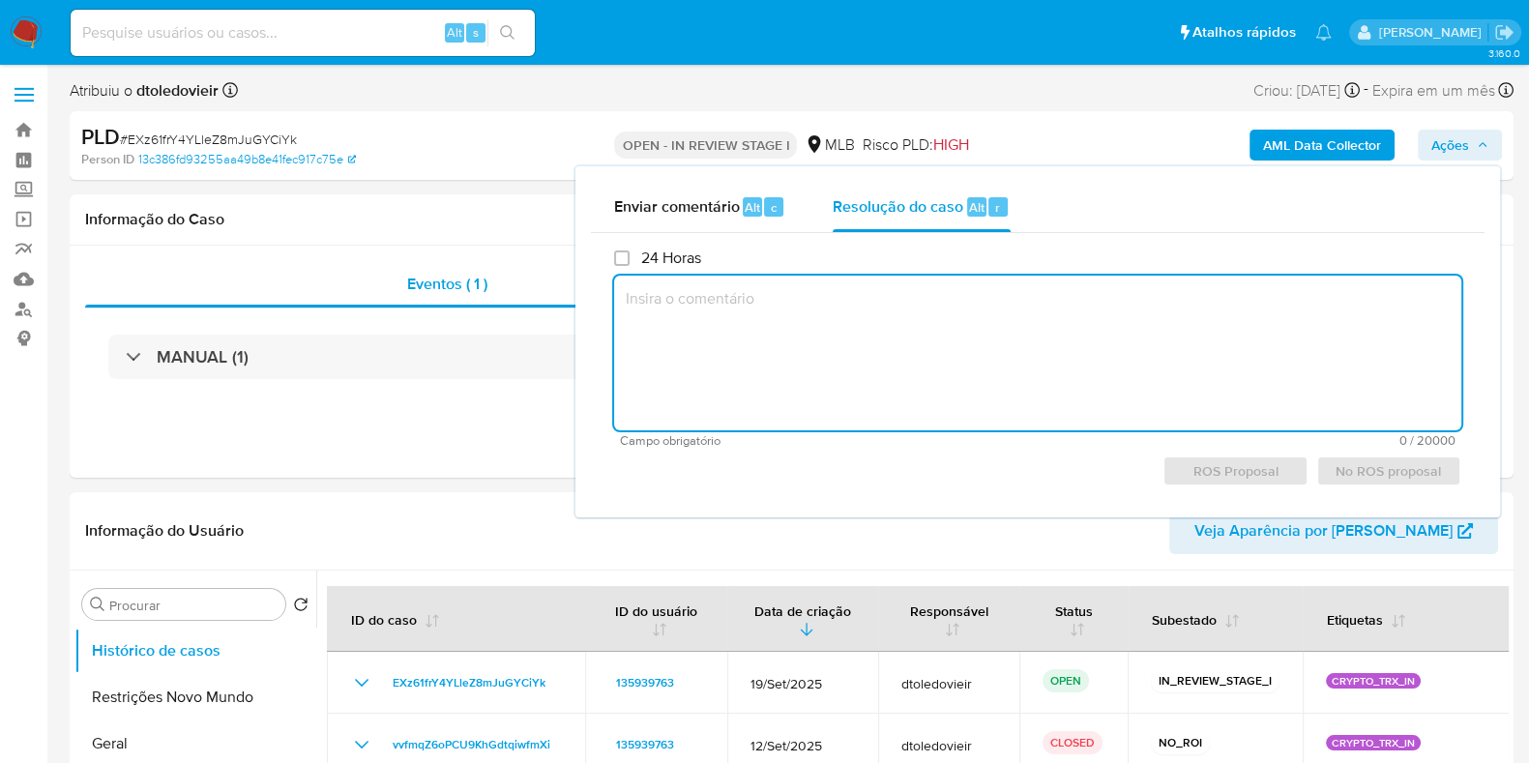
paste textarea "Caso gerado manualmente como resultado de alerta sinalizado pelo processo KYT q…"
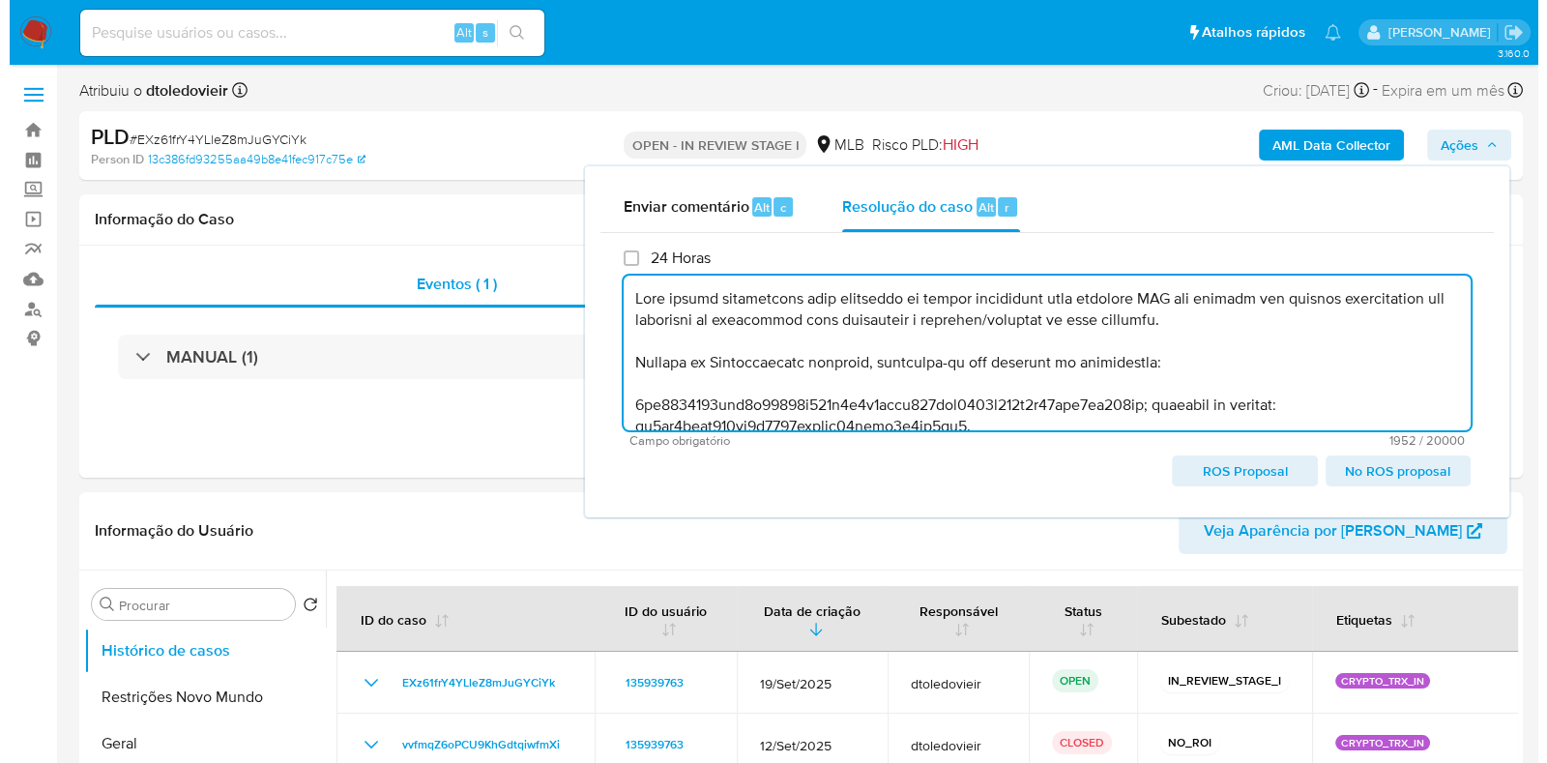
scroll to position [476, 0]
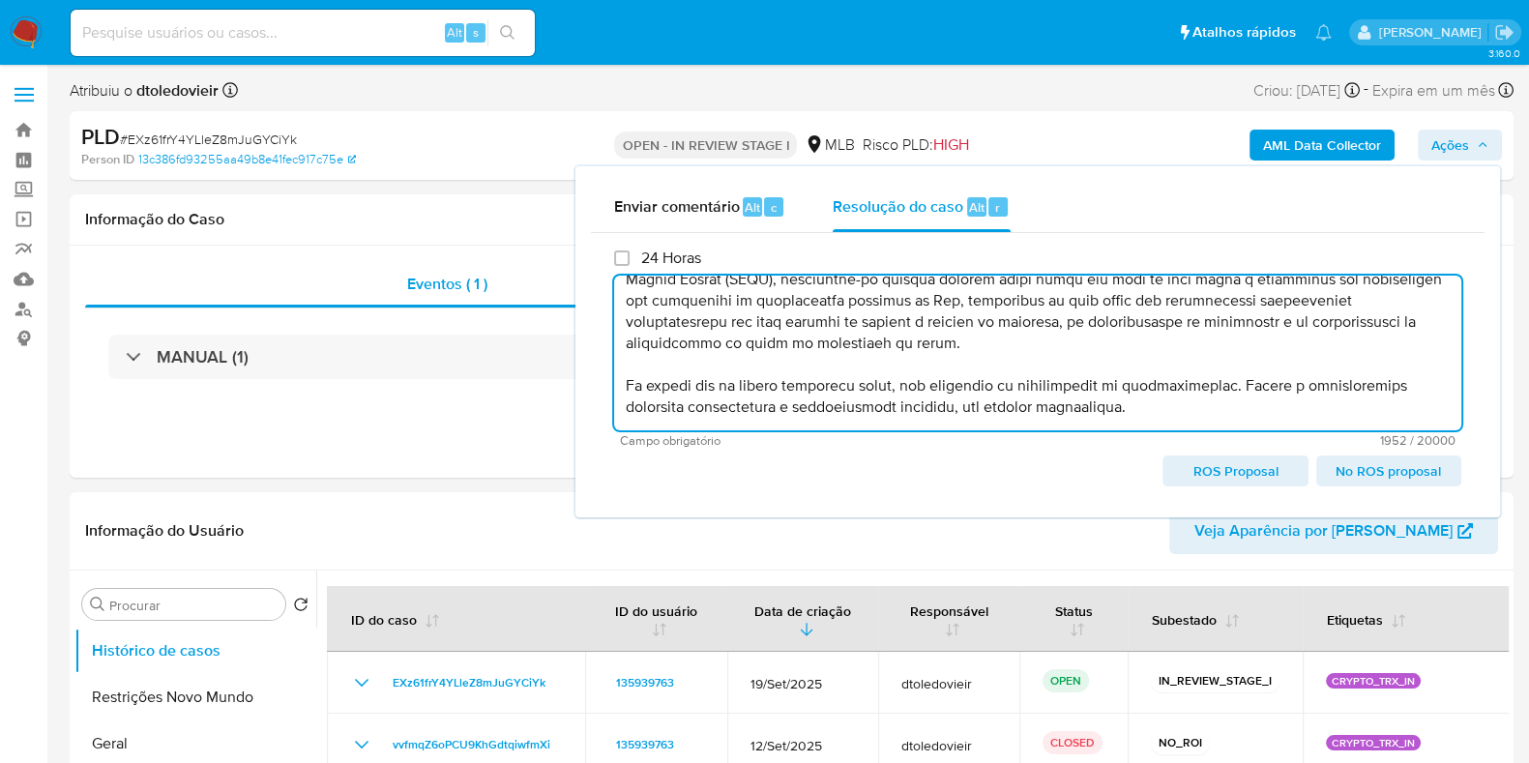
click at [1205, 471] on span "ROS Proposal" at bounding box center [1235, 470] width 118 height 27
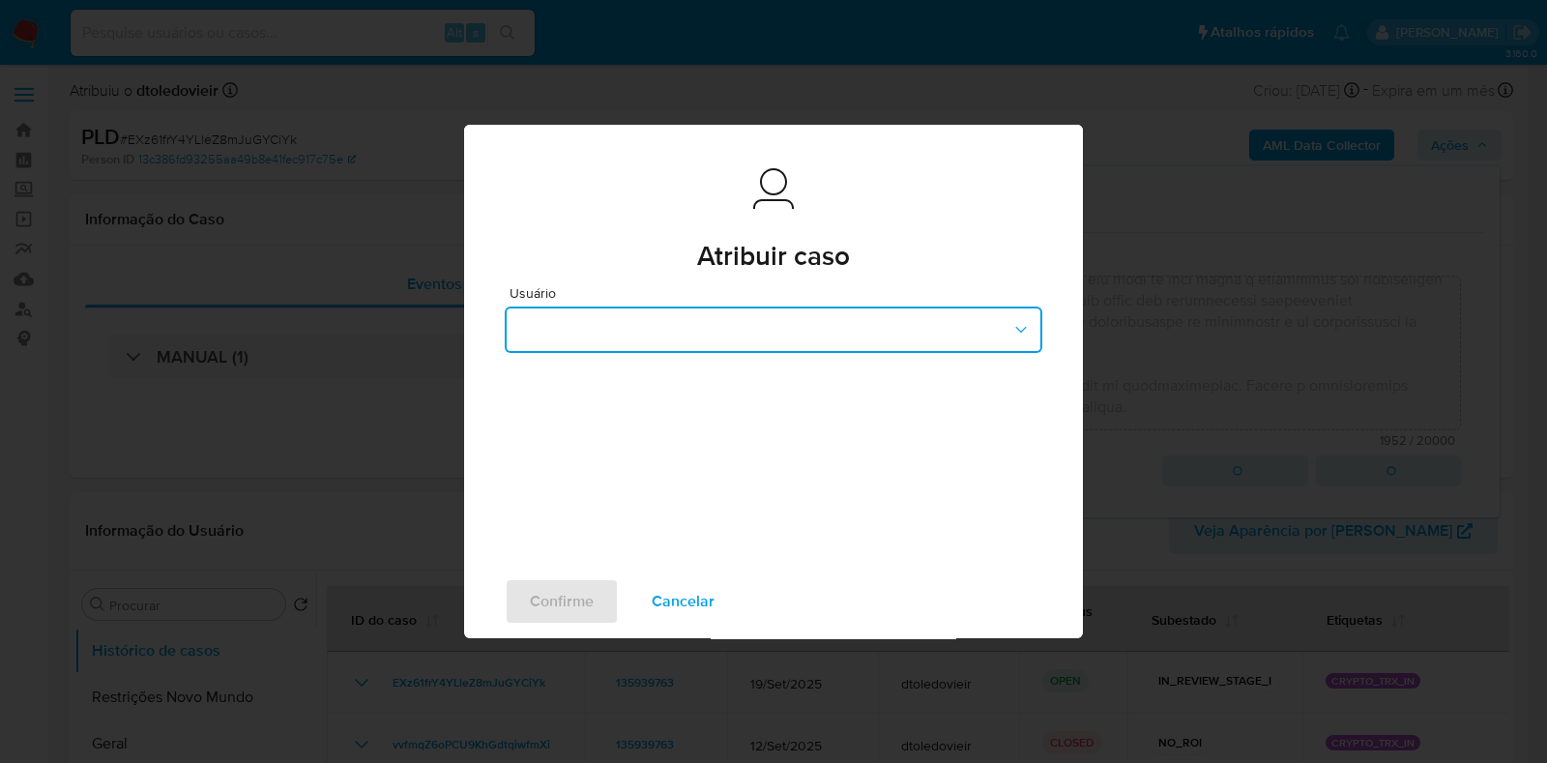
click at [906, 328] on button "button" at bounding box center [774, 330] width 538 height 46
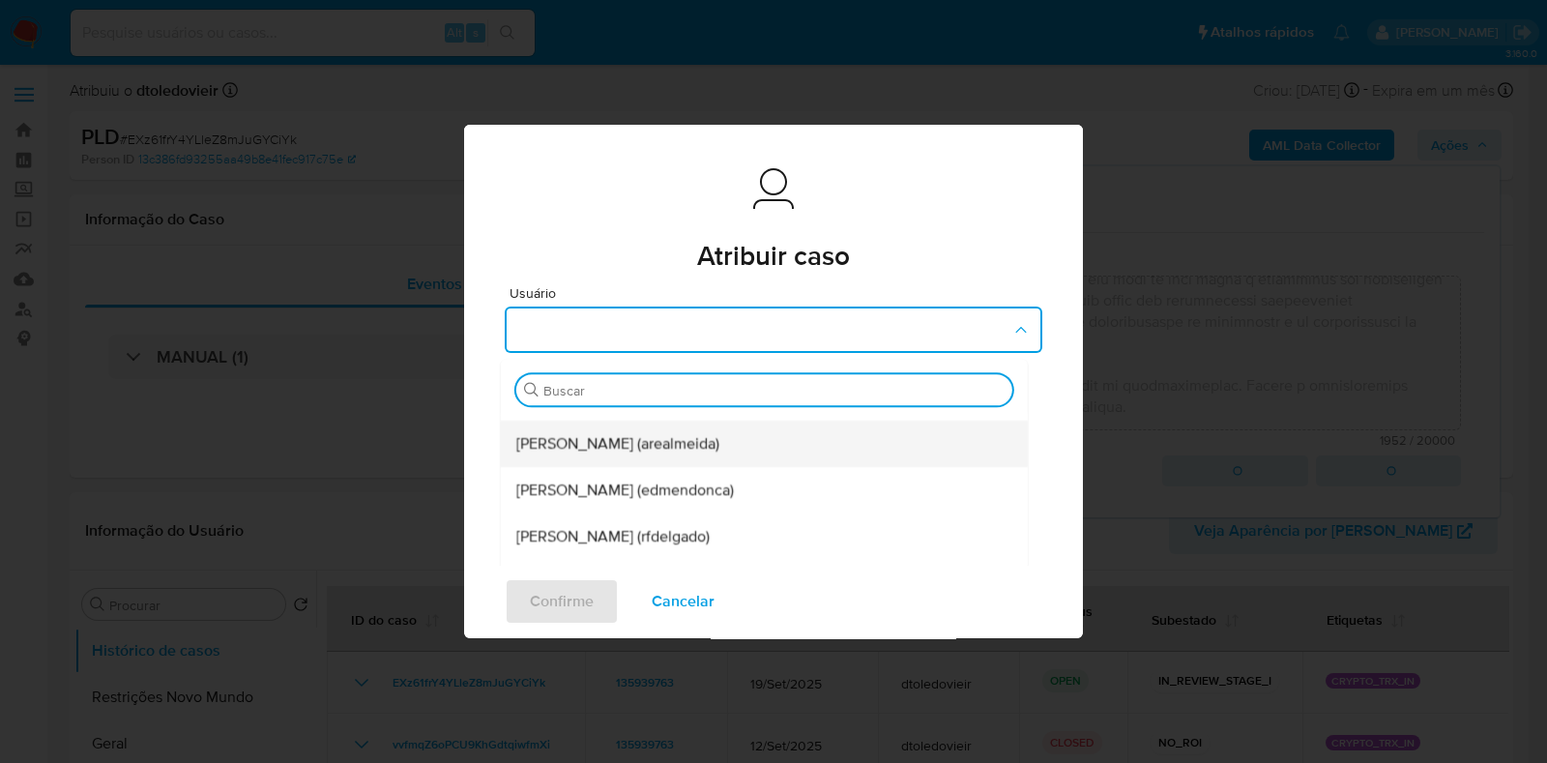
scroll to position [363, 0]
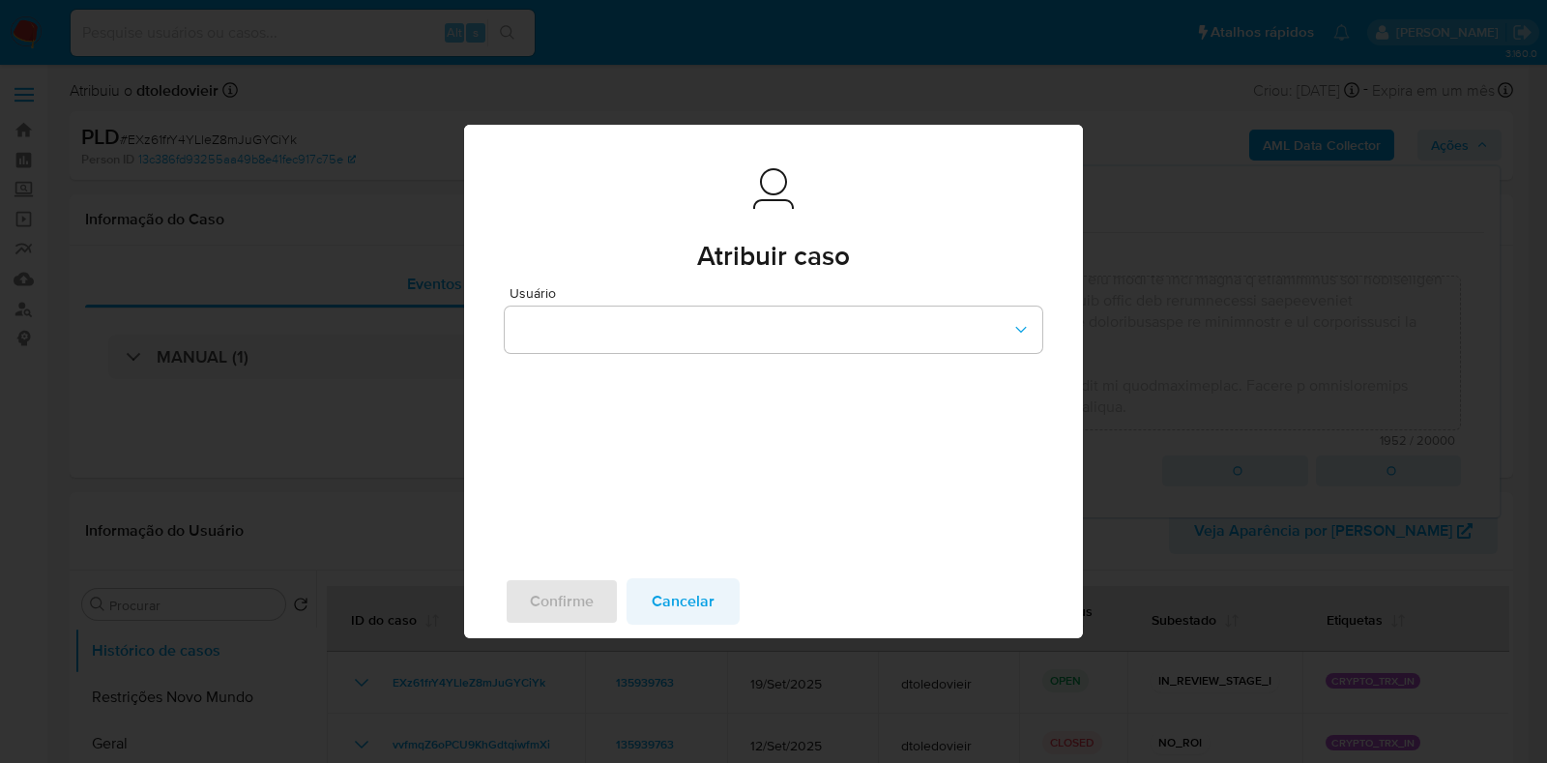
click at [699, 596] on span "Cancelar" at bounding box center [683, 601] width 63 height 43
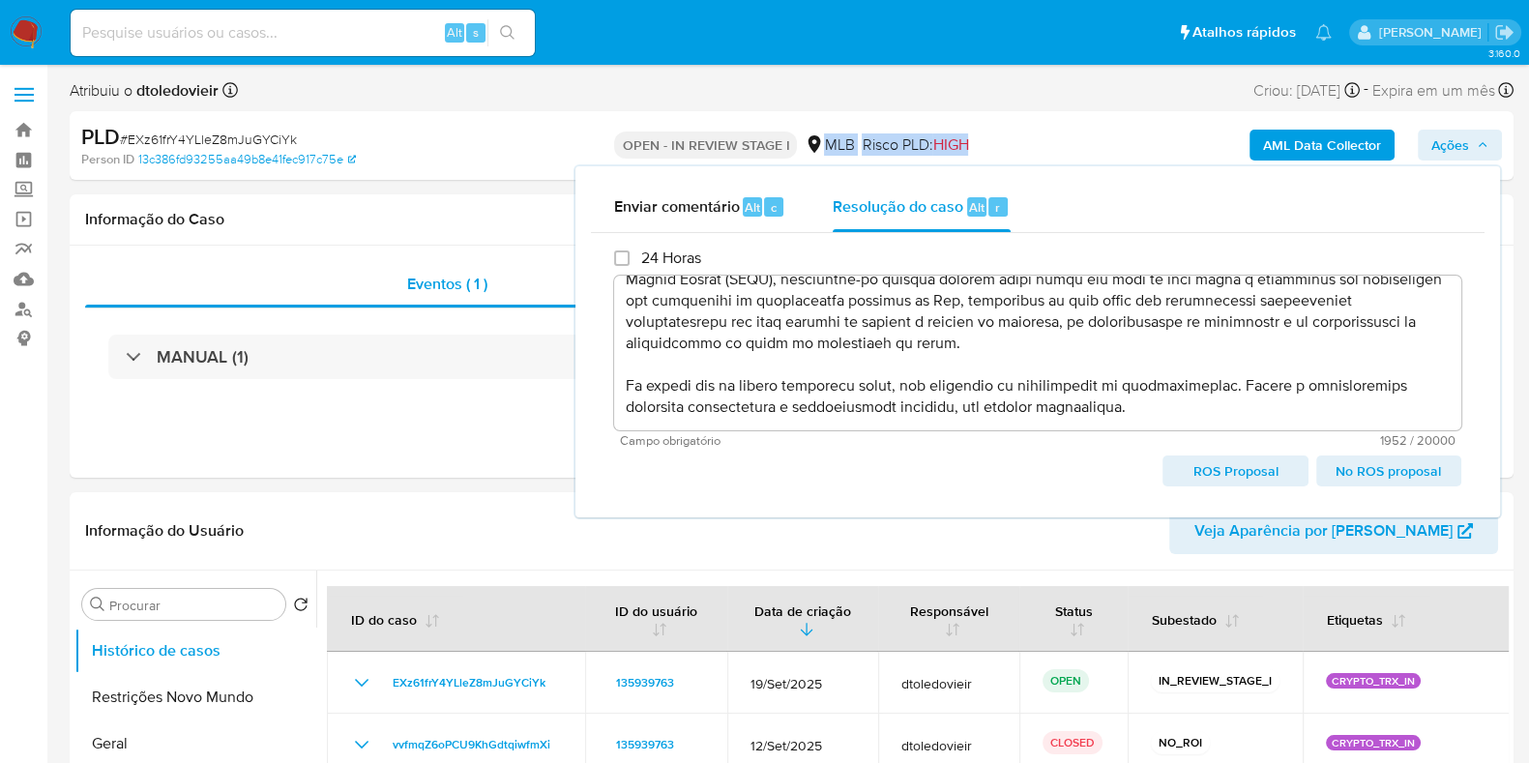
drag, startPoint x: 824, startPoint y: 131, endPoint x: 996, endPoint y: 146, distance: 172.8
click at [996, 146] on div "OPEN - IN REVIEW STAGE I MLB Risco PLD: HIGH" at bounding box center [791, 145] width 468 height 45
click at [1041, 146] on div "AML Data Collector Ações Enviar comentário Alt c Resolução do caso Alt r 24 Hor…" at bounding box center [1268, 145] width 468 height 45
click at [1180, 465] on span "ROS Proposal" at bounding box center [1235, 470] width 118 height 27
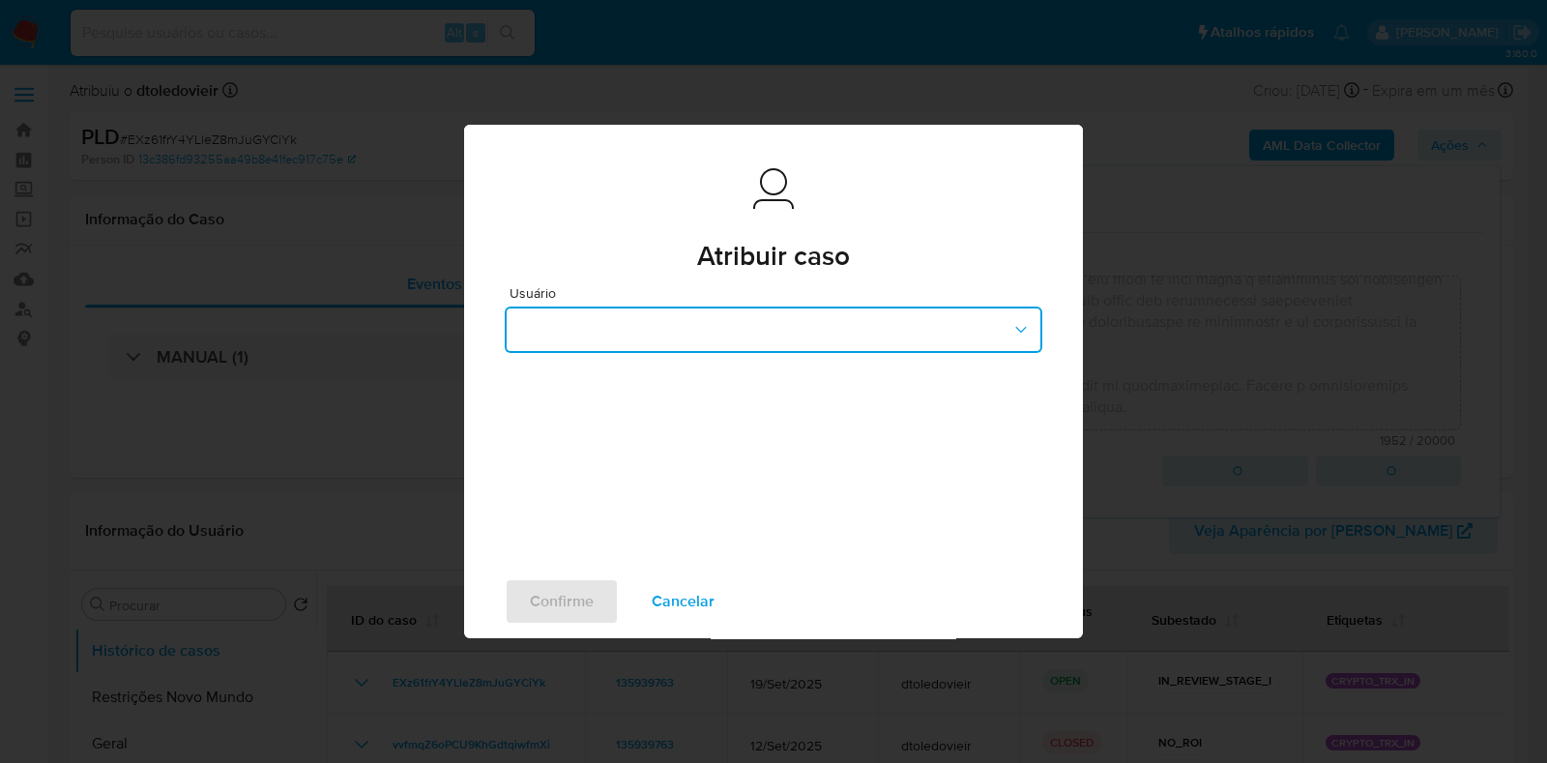
click at [805, 344] on button "button" at bounding box center [774, 330] width 538 height 46
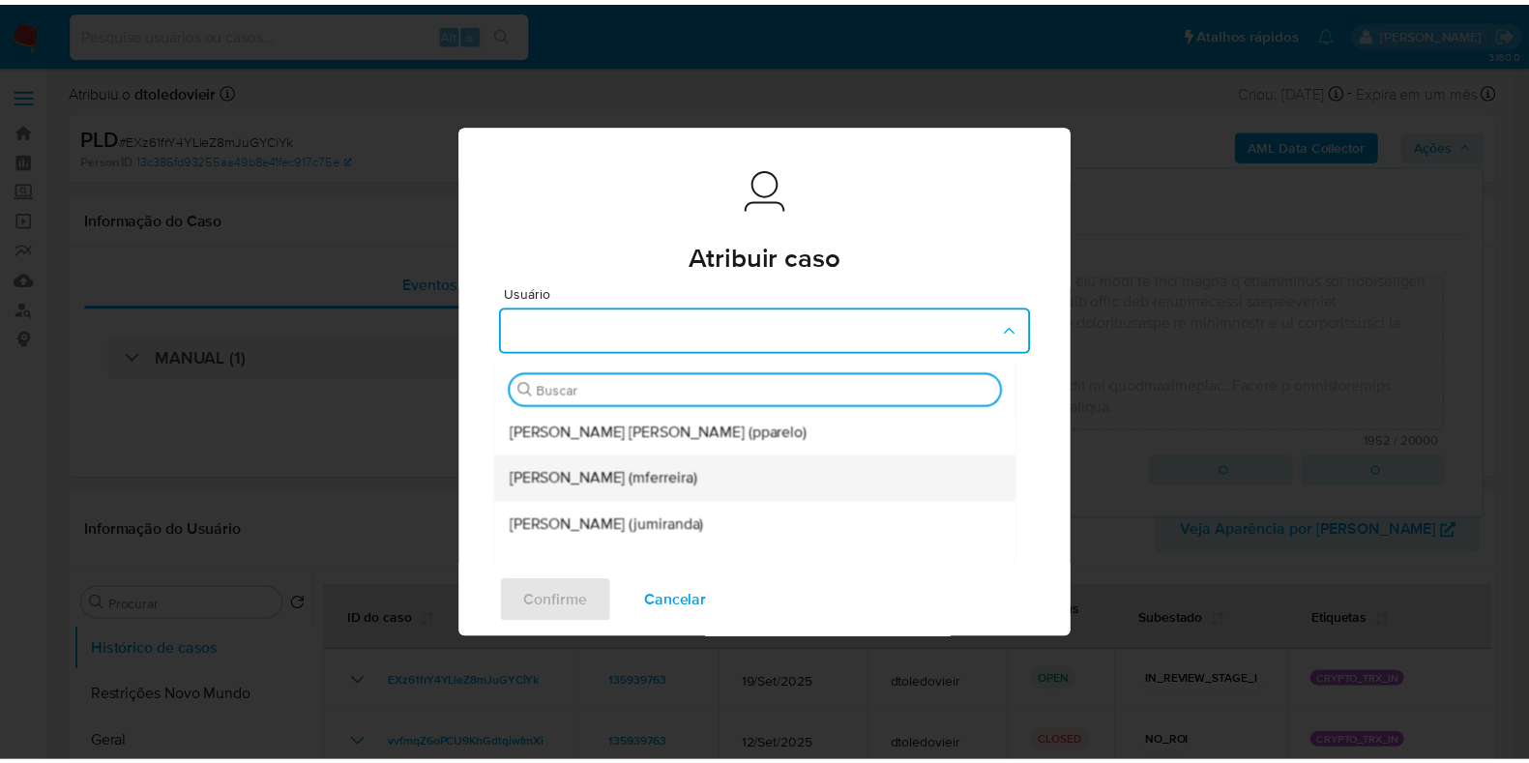
scroll to position [120, 0]
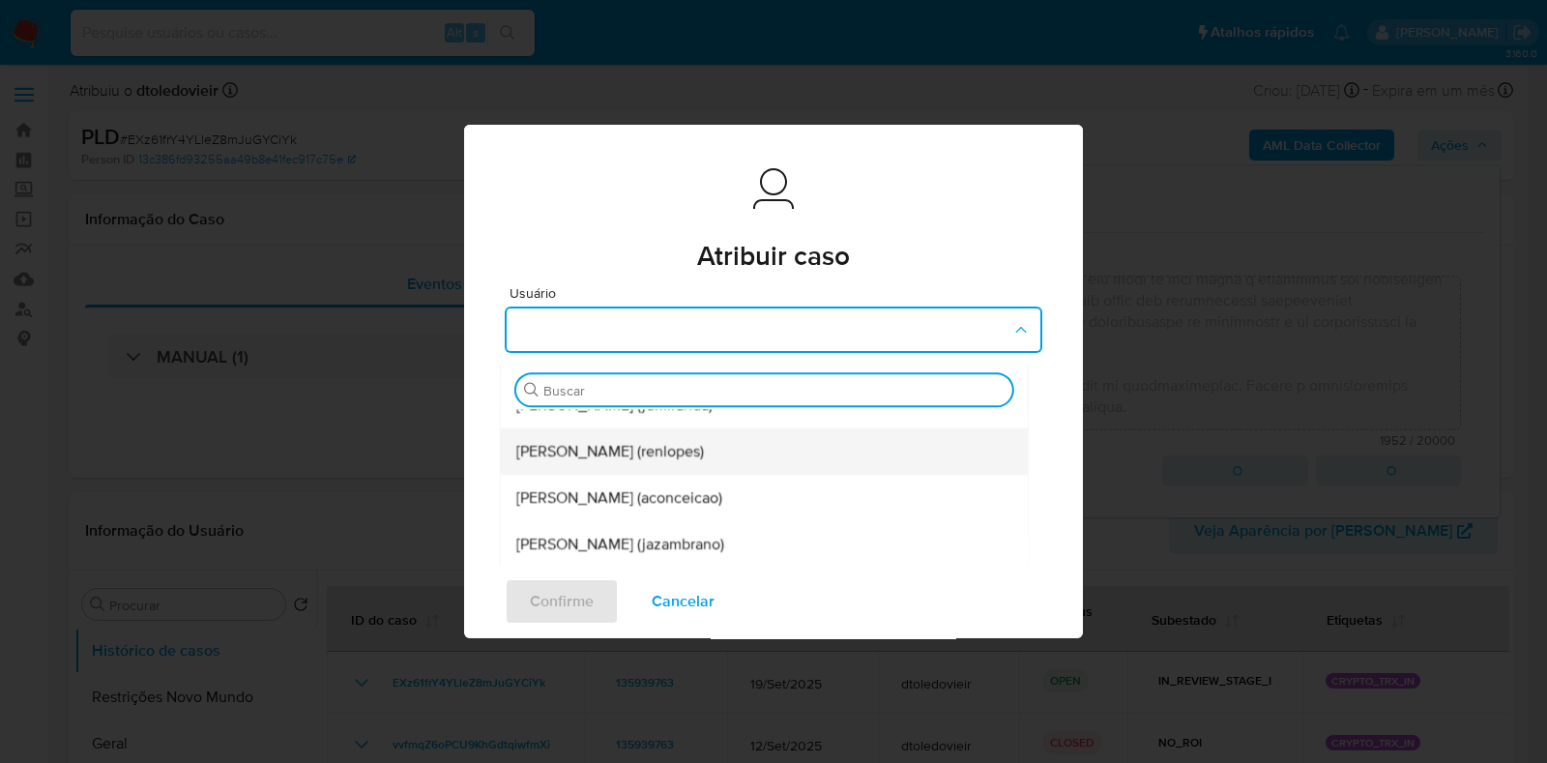
click at [825, 456] on div "Renato Lopes Dos Santos (renlopes)" at bounding box center [758, 452] width 484 height 46
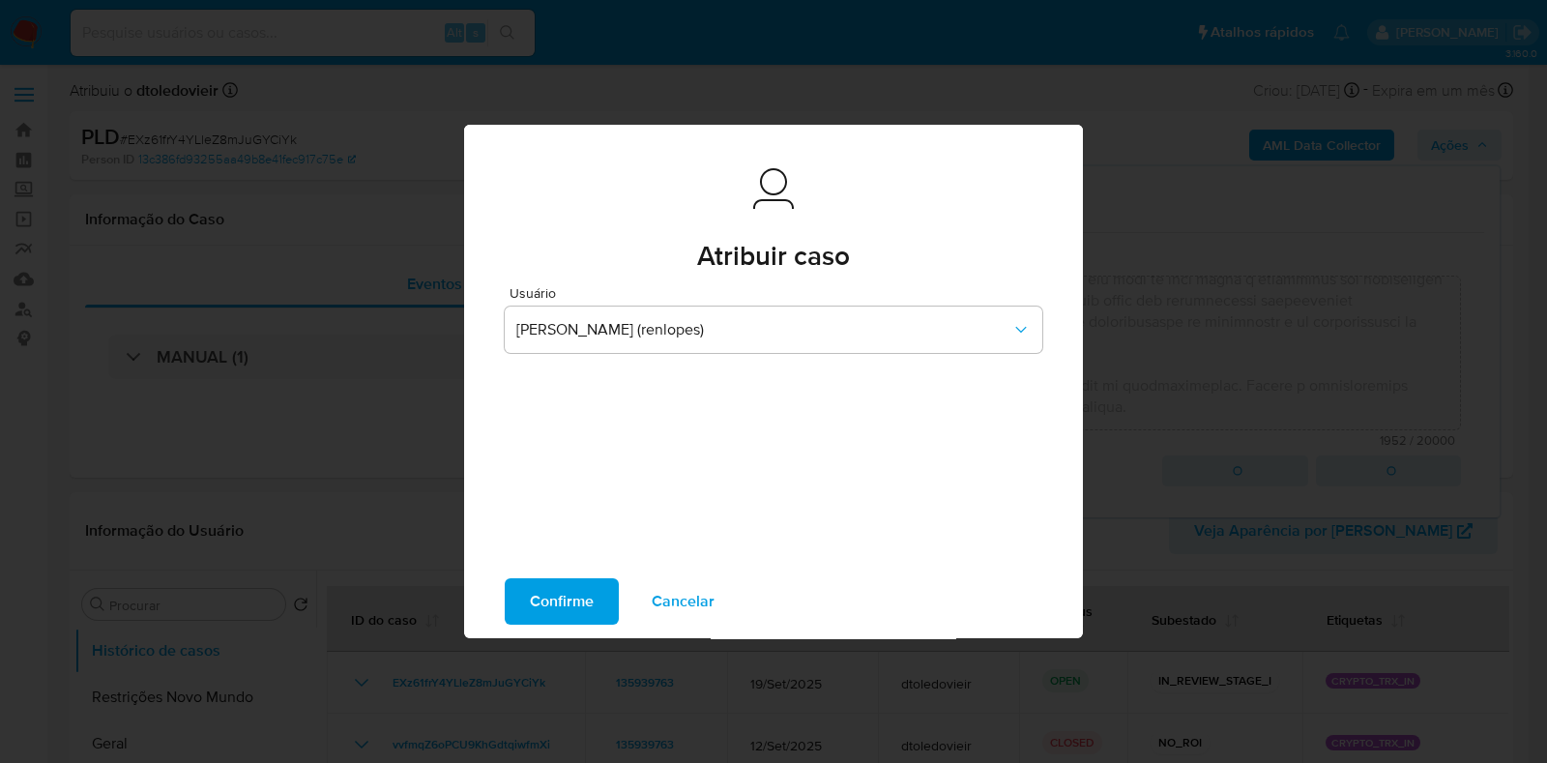
click at [563, 612] on span "Confirme" at bounding box center [562, 601] width 64 height 43
type textarea "Caso gerado manualmente como resultado de alerta sinalizado pelo processo KYT q…"
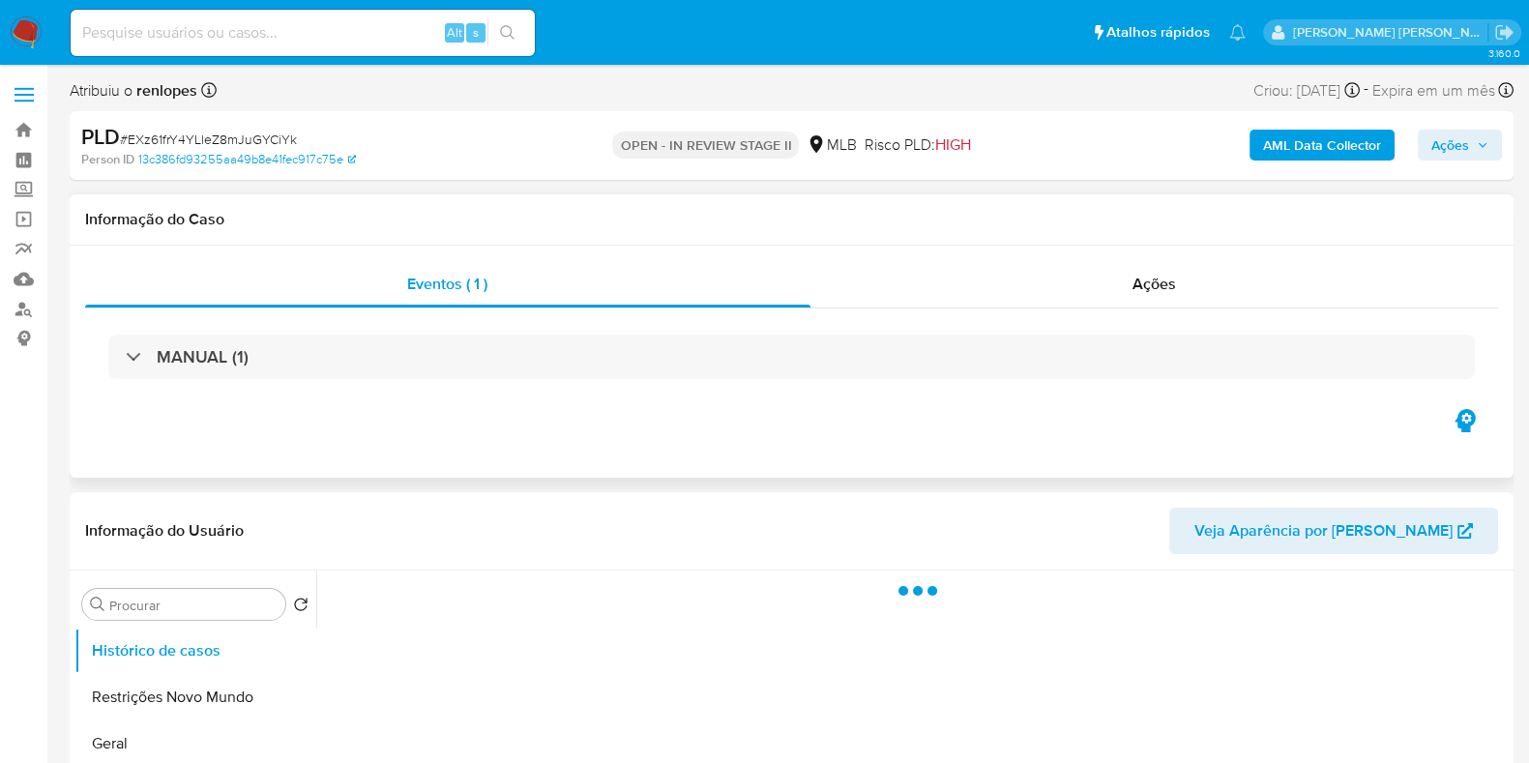
select select "10"
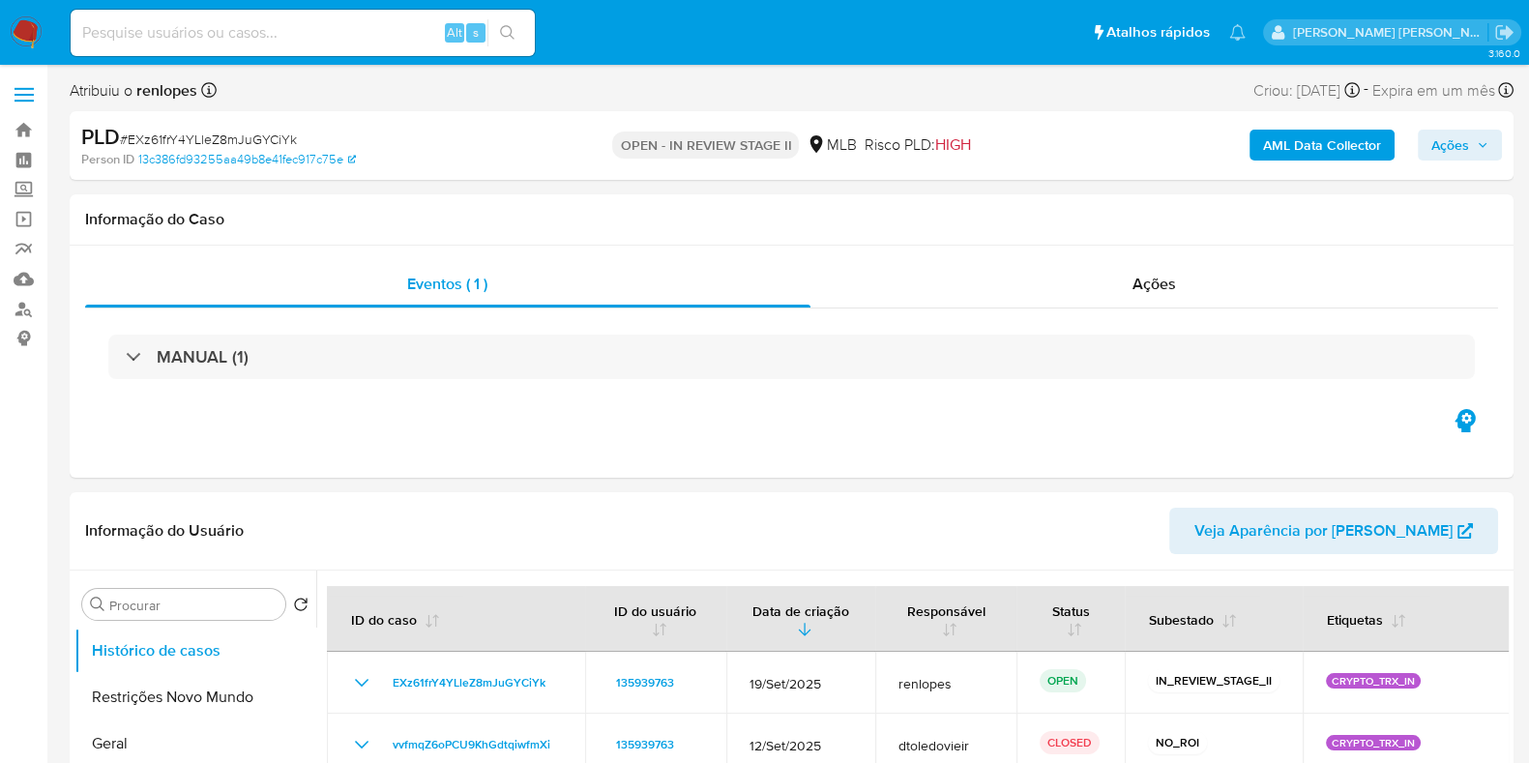
click at [184, 29] on input at bounding box center [303, 32] width 464 height 25
paste input "1229510288"
type input "1229510288"
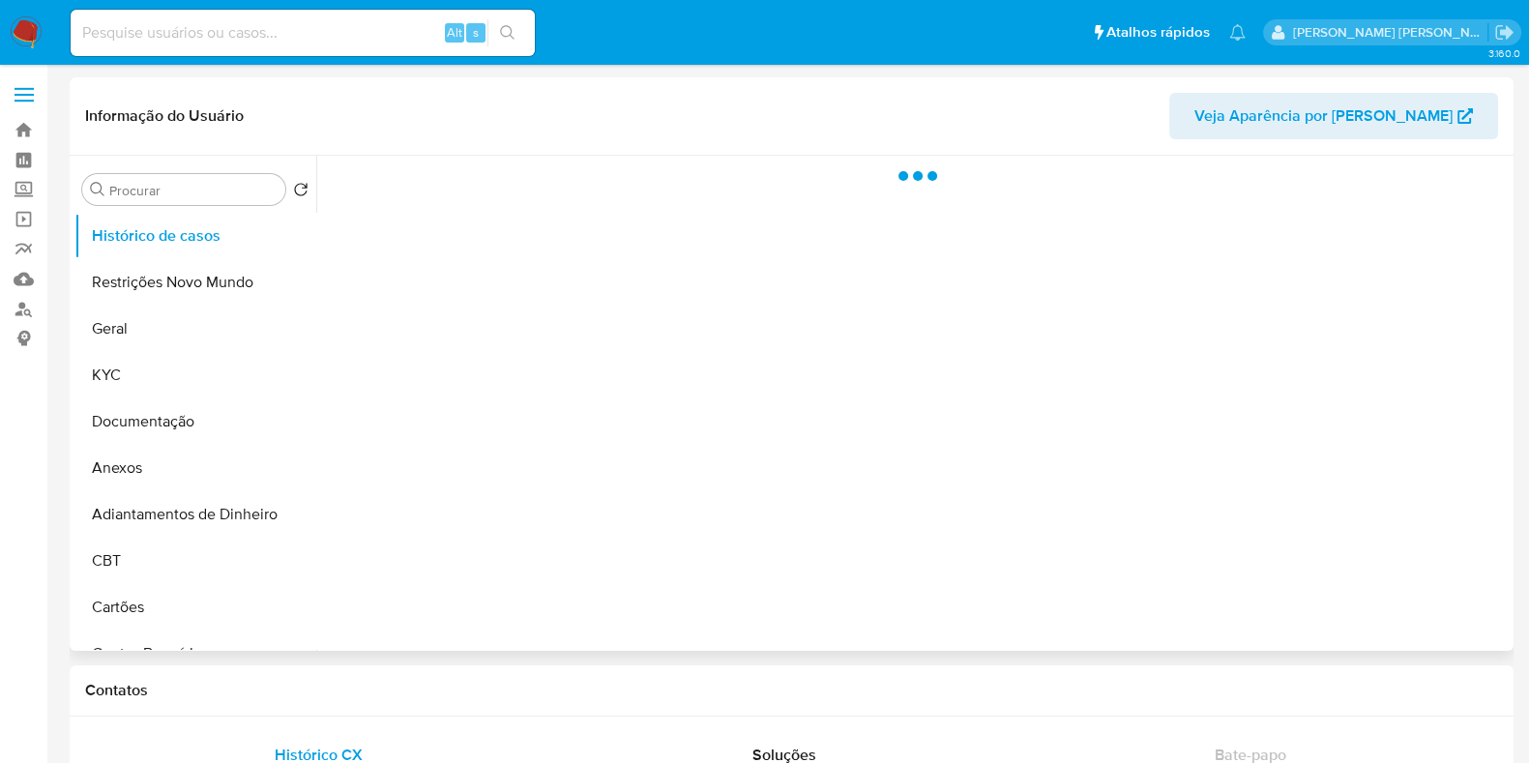
select select "10"
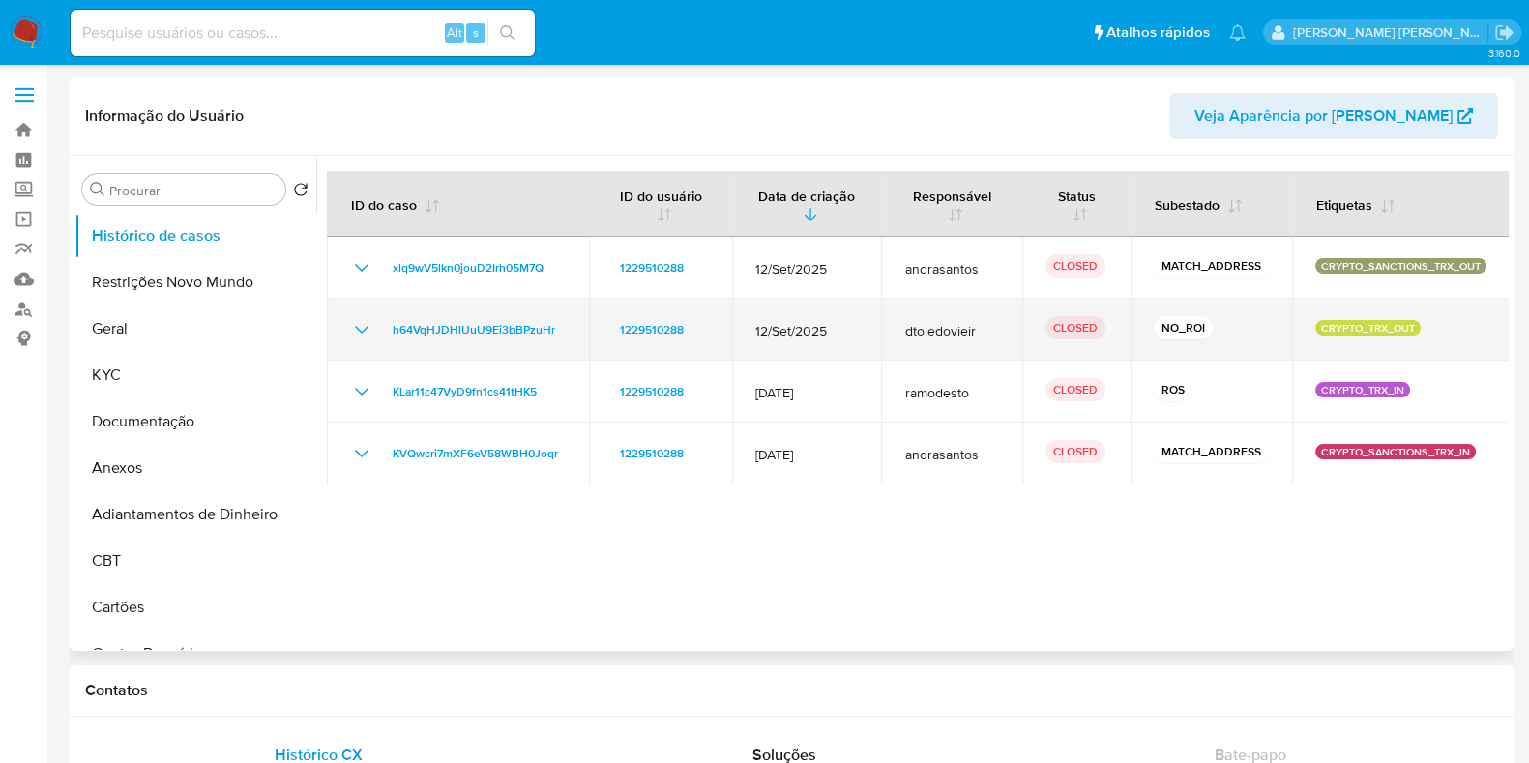
drag, startPoint x: 852, startPoint y: 328, endPoint x: 756, endPoint y: 326, distance: 95.8
click at [756, 326] on span "12/Set/2025" at bounding box center [806, 330] width 103 height 17
click at [886, 317] on td "dtoledovieir" at bounding box center [951, 330] width 141 height 62
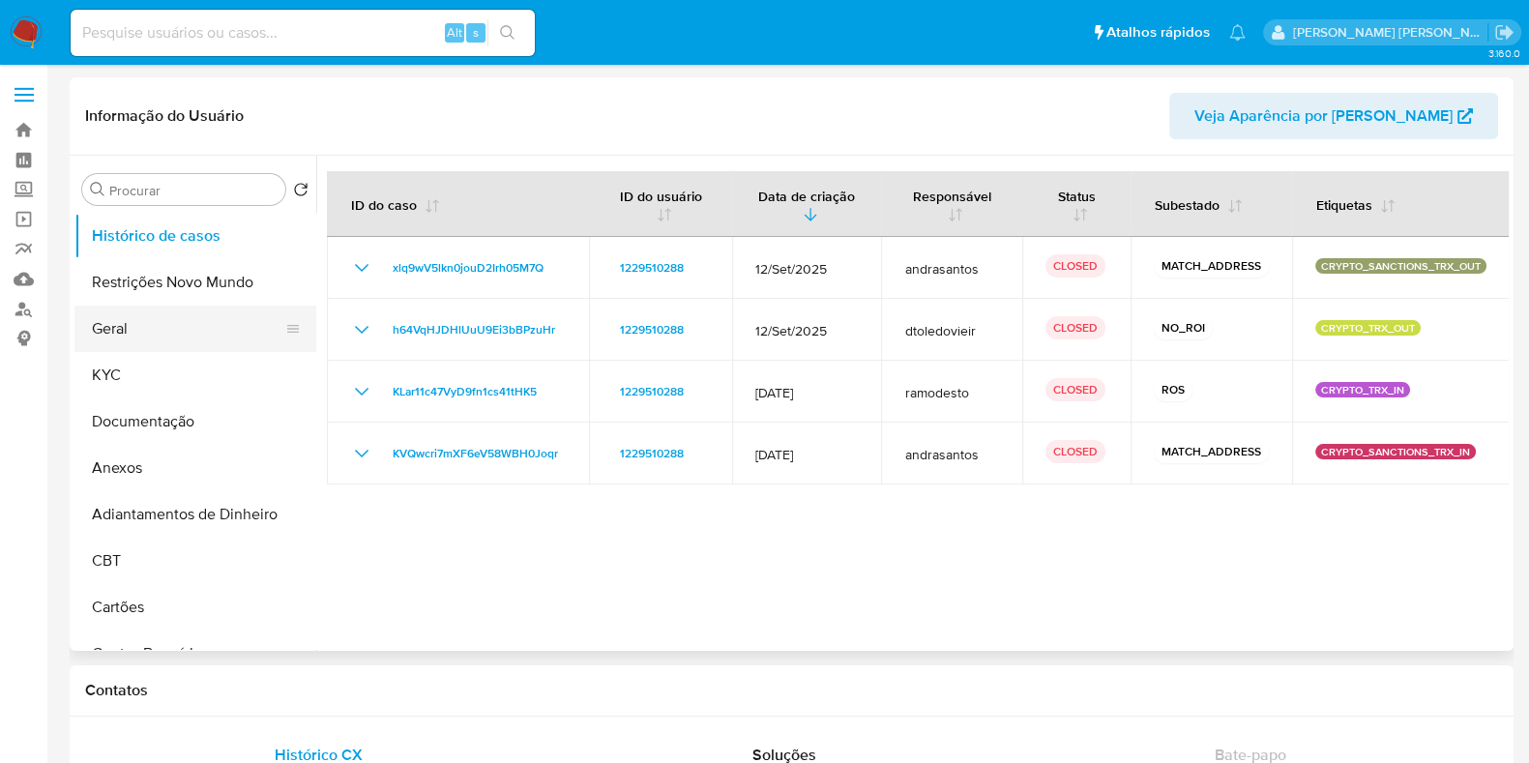
click at [181, 314] on button "Geral" at bounding box center [187, 329] width 226 height 46
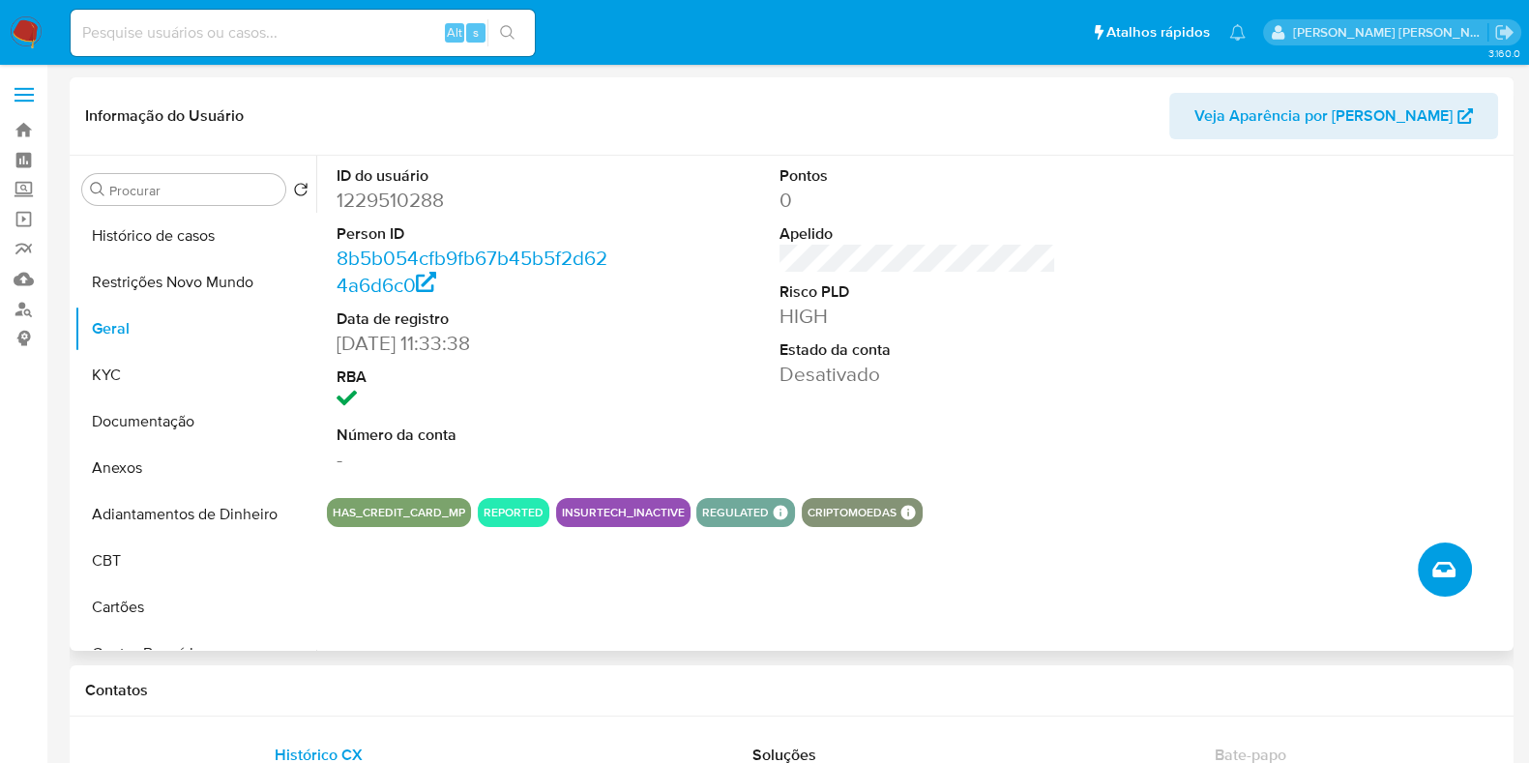
click at [1445, 568] on icon "Criar caso manual" at bounding box center [1443, 569] width 23 height 23
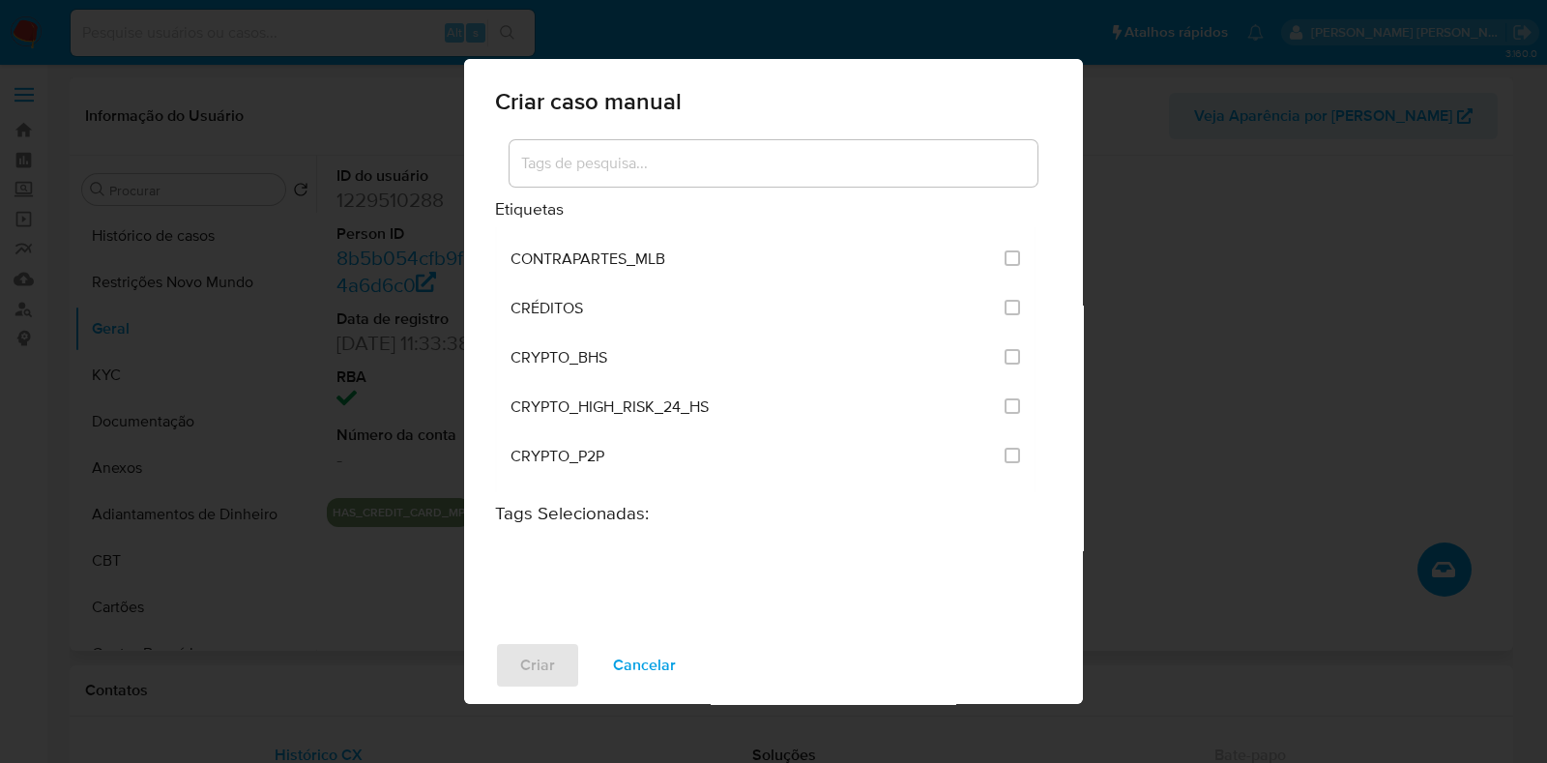
scroll to position [483, 0]
click at [1211, 304] on div "Criar caso manual Etiquetas ACCOUNT_MONEY ACCOUNT_MONEY_MLB AML_CATEGORIAS_RIES…" at bounding box center [773, 381] width 1547 height 763
click at [665, 664] on span "Cancelar" at bounding box center [644, 665] width 63 height 43
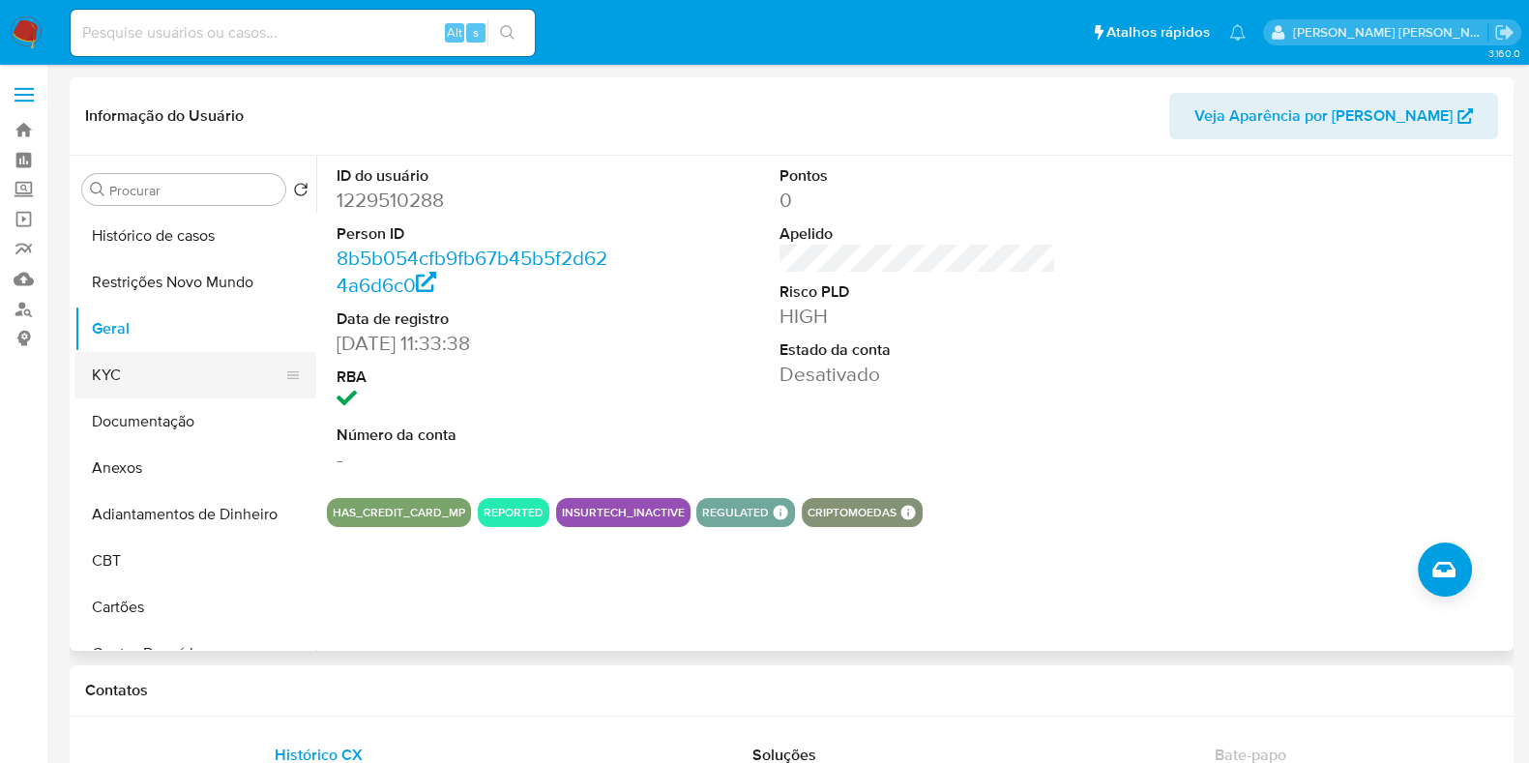
click at [144, 361] on button "KYC" at bounding box center [187, 375] width 226 height 46
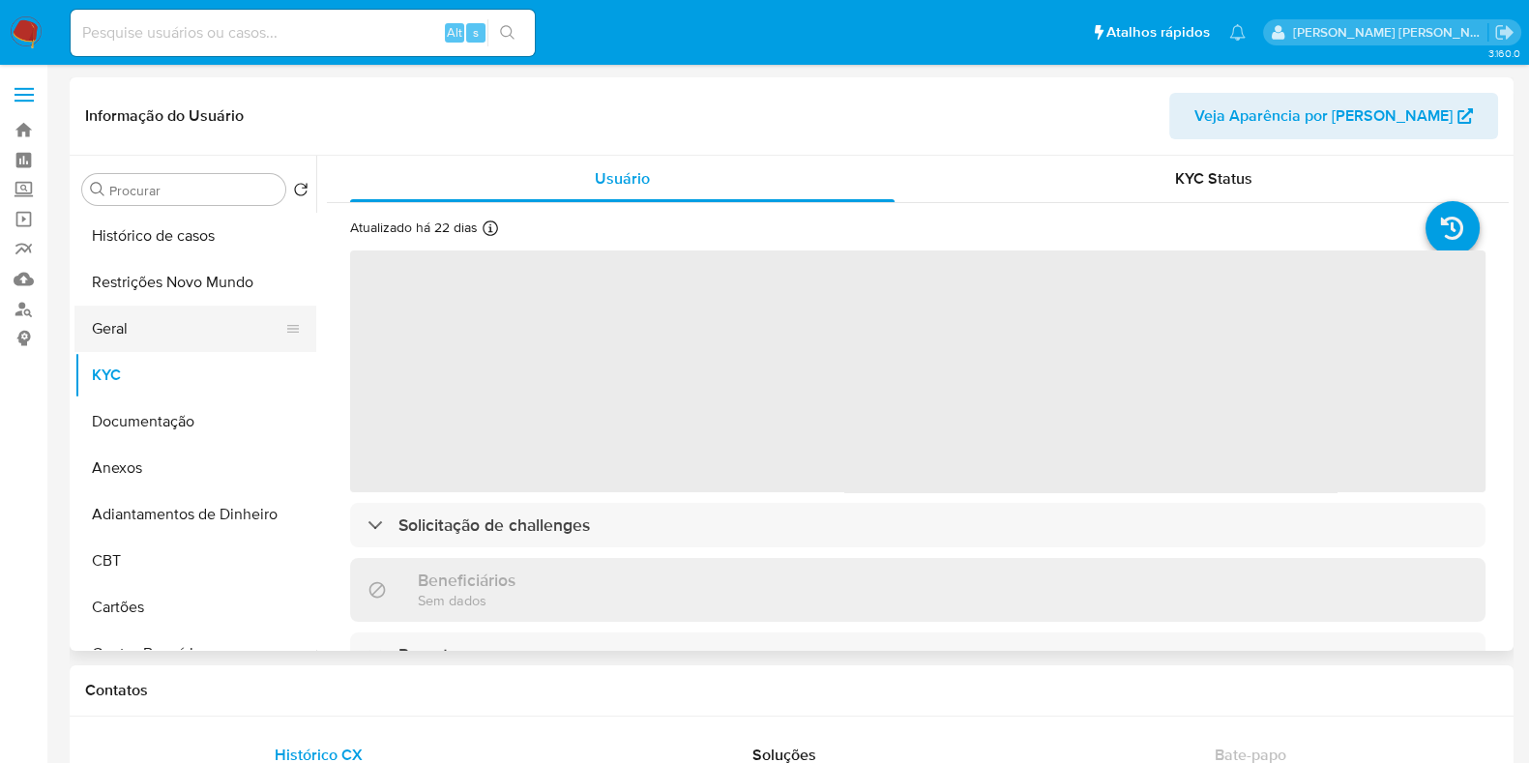
click at [161, 328] on button "Geral" at bounding box center [187, 329] width 226 height 46
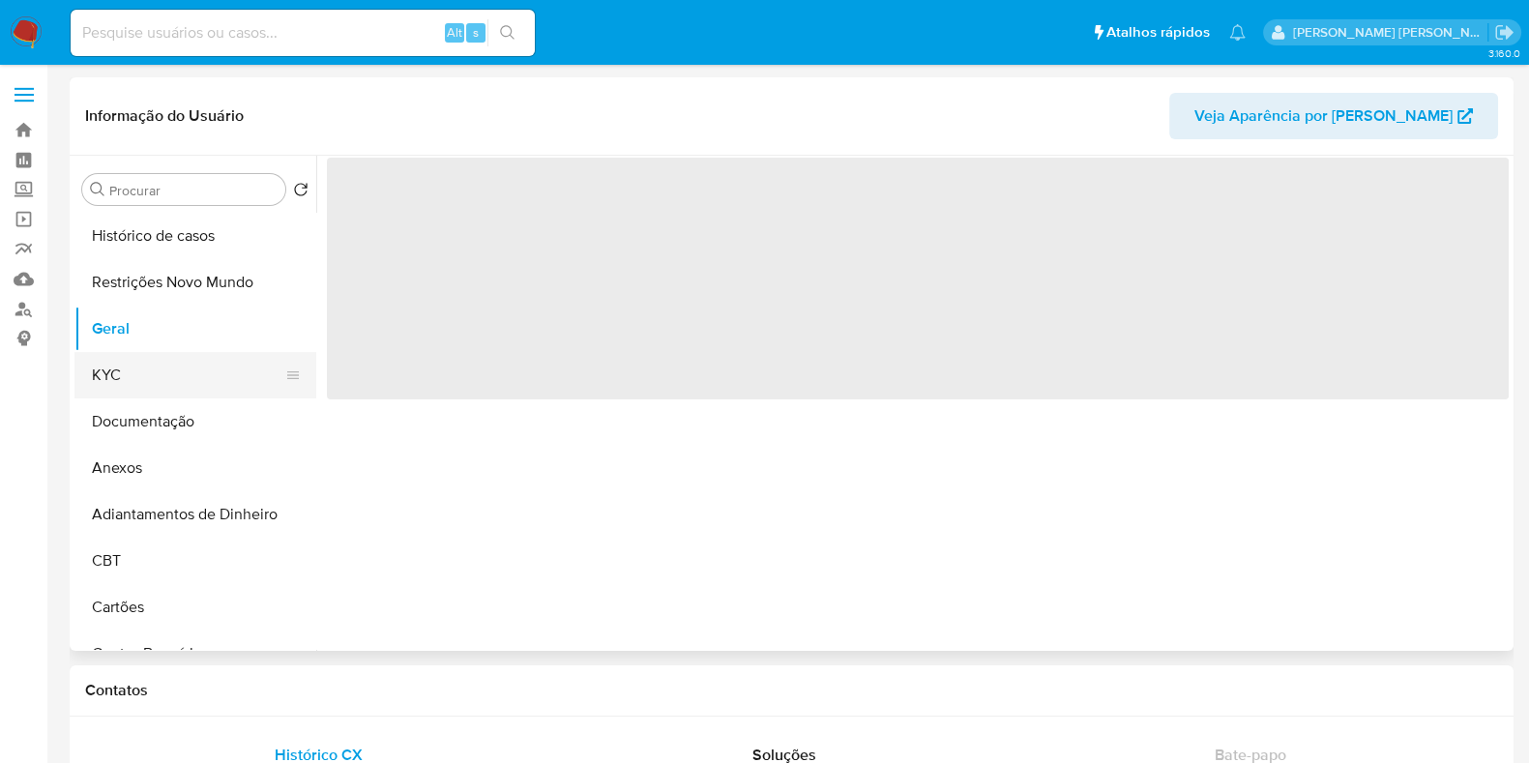
click at [161, 380] on button "KYC" at bounding box center [187, 375] width 226 height 46
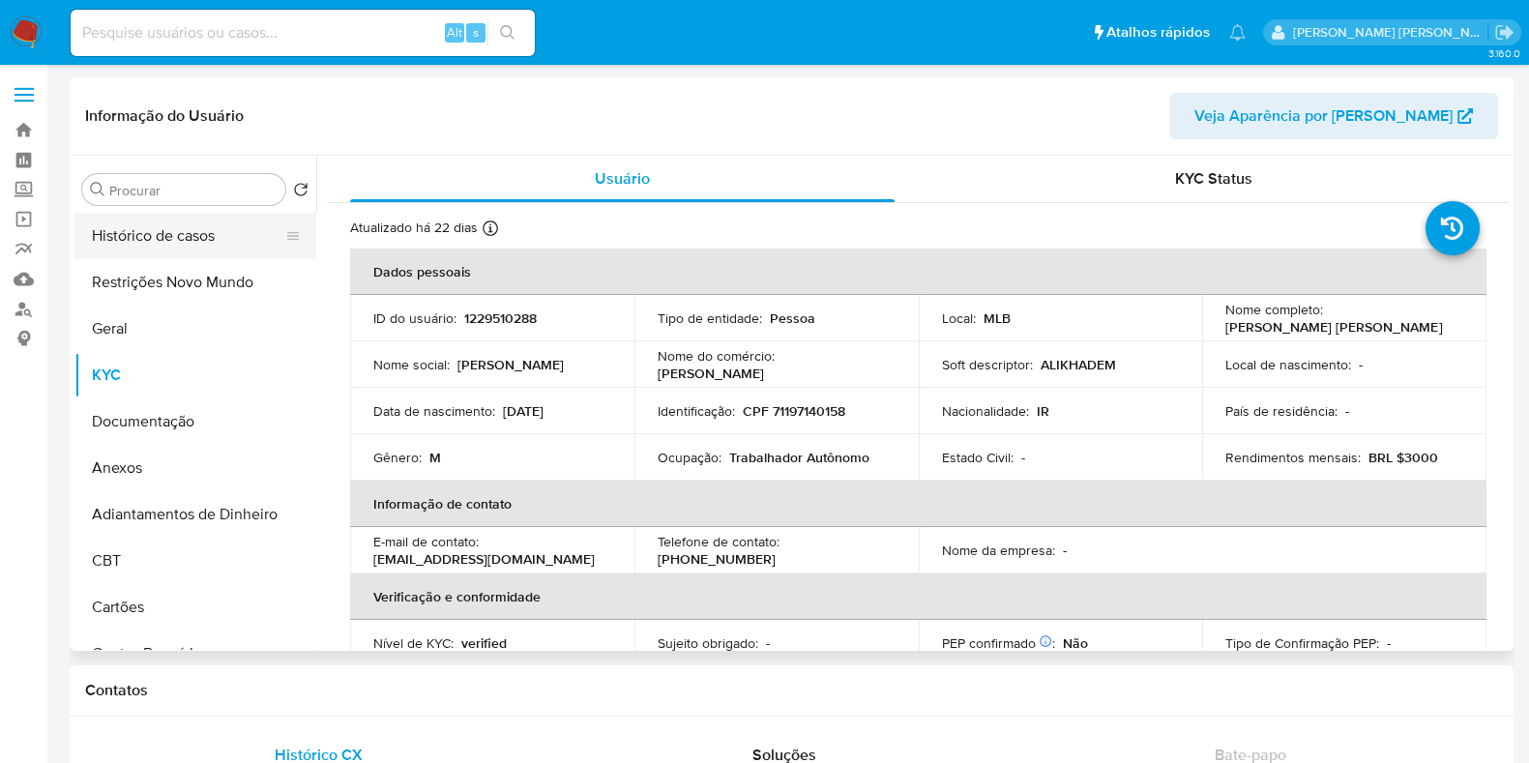
click at [170, 220] on button "Histórico de casos" at bounding box center [187, 236] width 226 height 46
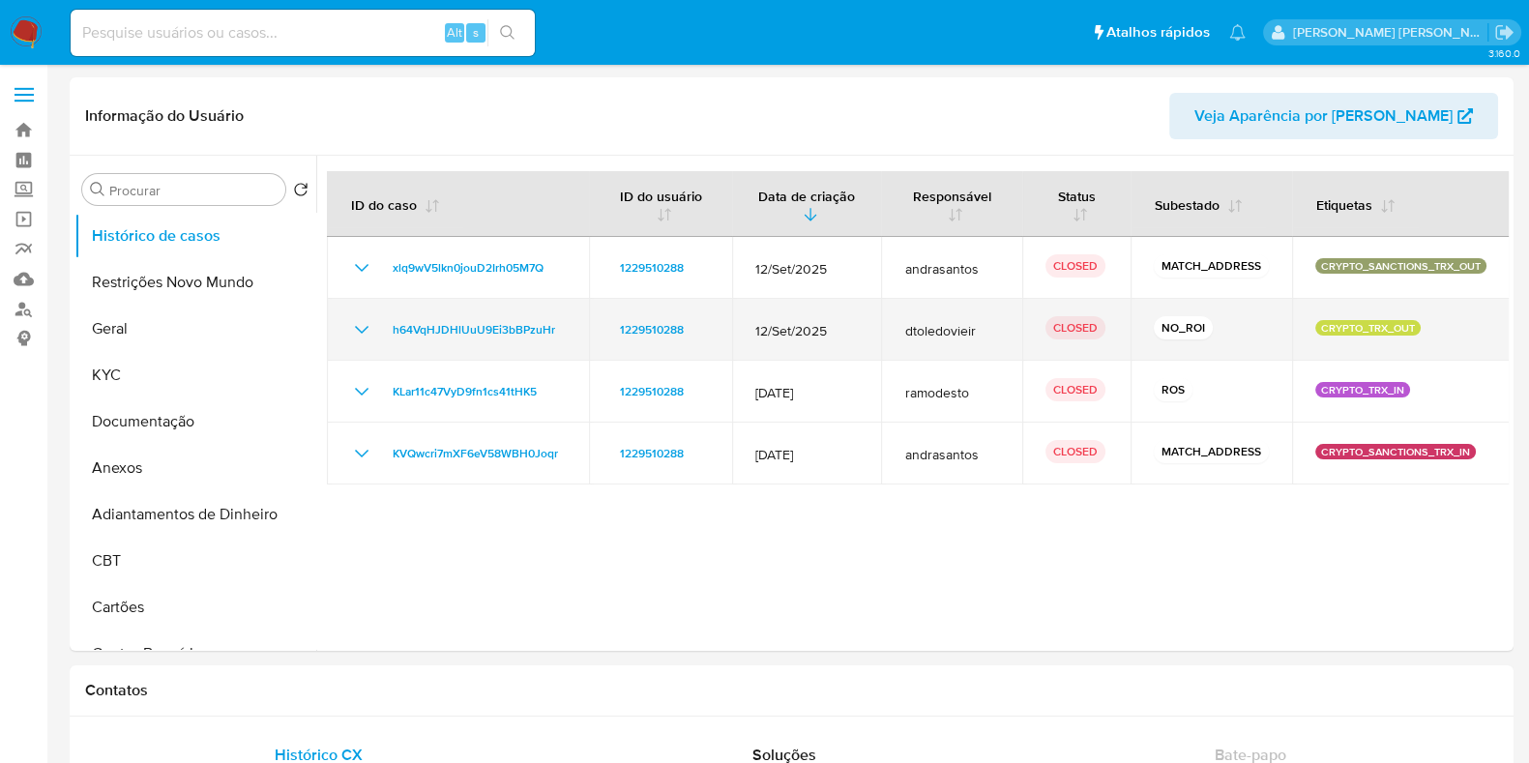
drag, startPoint x: 1250, startPoint y: 326, endPoint x: 1103, endPoint y: 324, distance: 147.0
click at [1103, 324] on tr "h64VqHJDHlUuU9Ei3bBPzuHr 1229510288 12/Set/2025 dtoledovieir CLOSED NO_ROI CRYP…" at bounding box center [918, 330] width 1183 height 62
click at [1091, 326] on p "CLOSED" at bounding box center [1075, 327] width 60 height 23
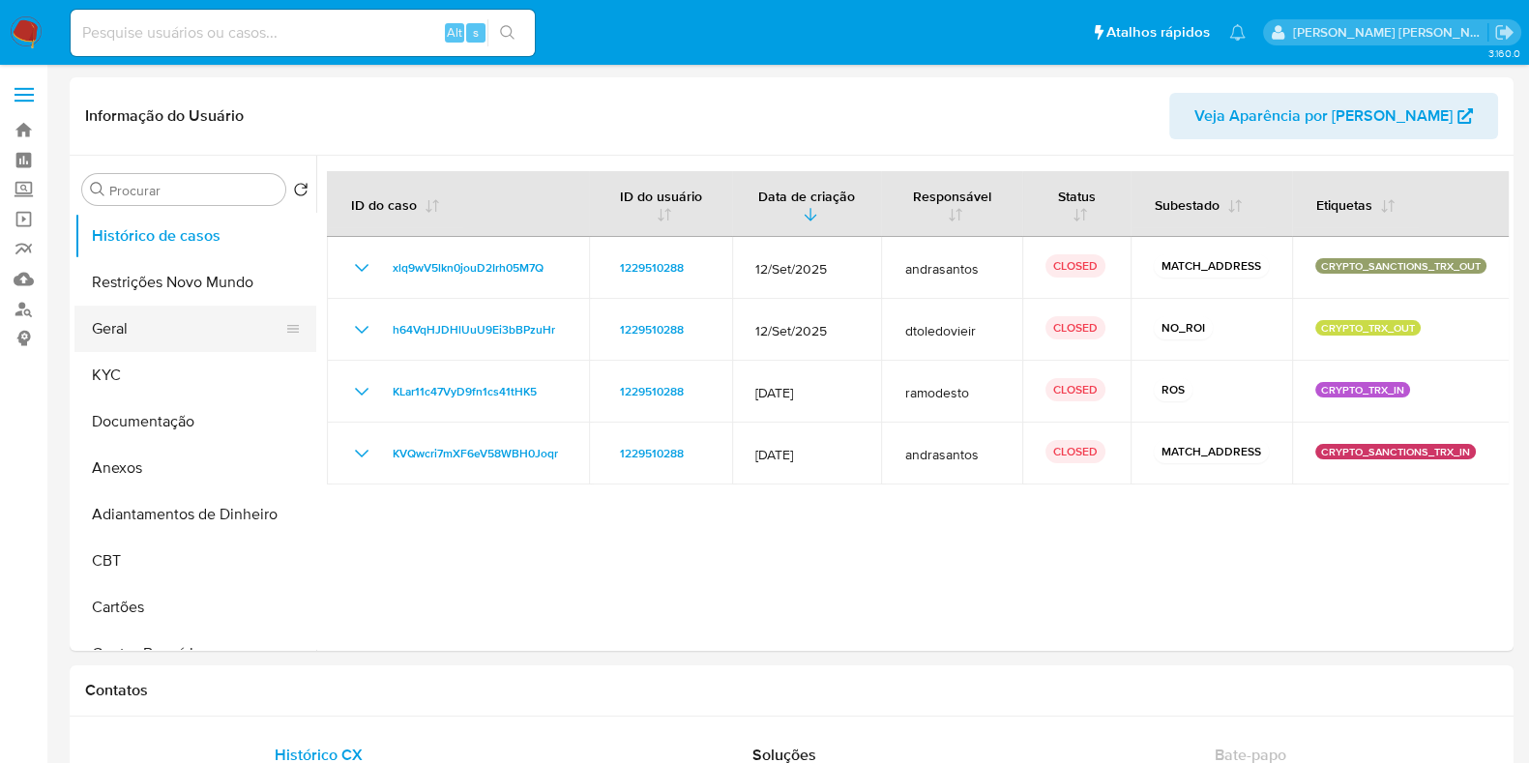
click at [151, 332] on button "Geral" at bounding box center [187, 329] width 226 height 46
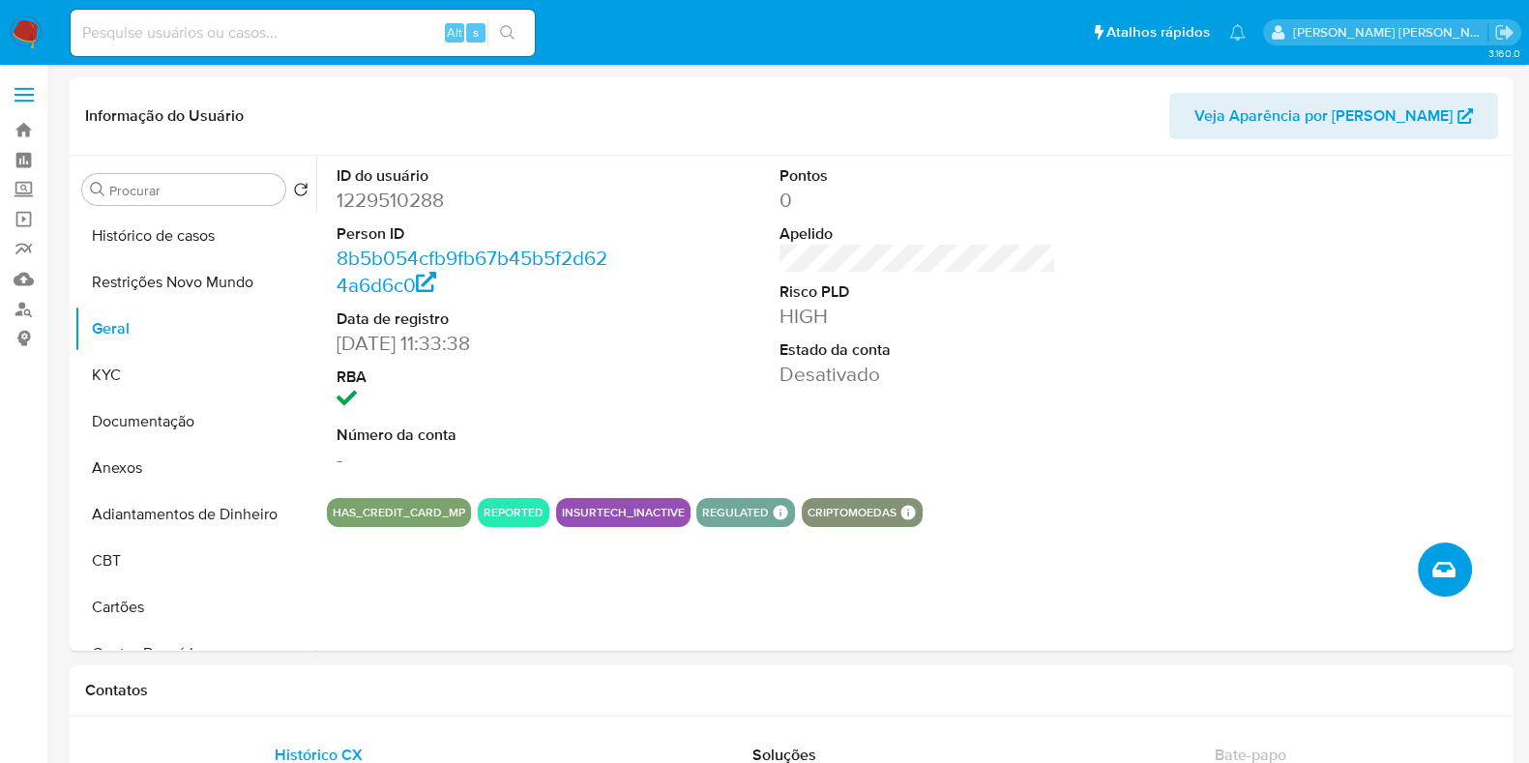
click at [1459, 574] on button "Criar caso manual" at bounding box center [1445, 569] width 54 height 54
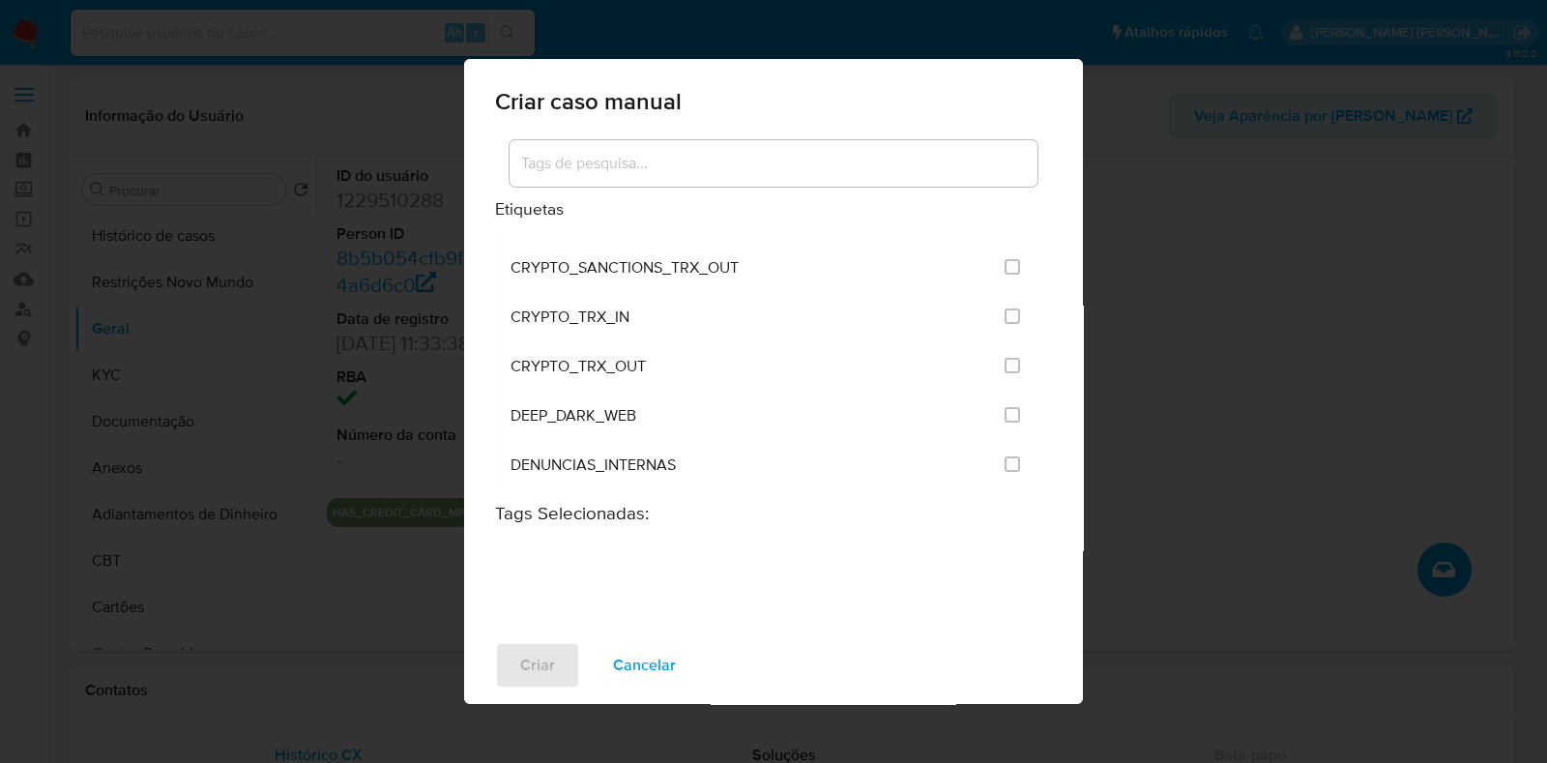
scroll to position [725, 0]
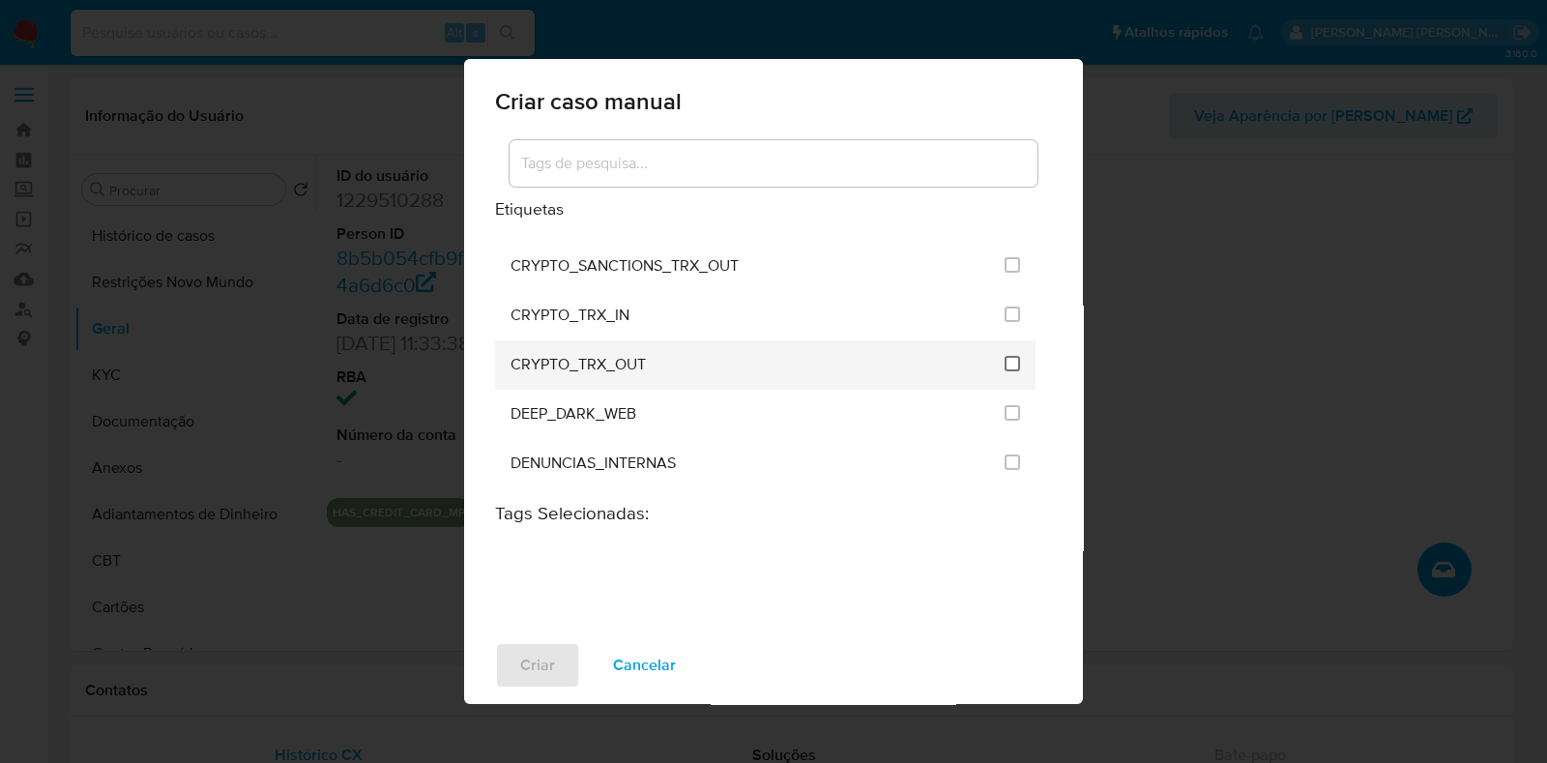
click at [1011, 356] on input "1965" at bounding box center [1012, 363] width 15 height 15
checkbox input "true"
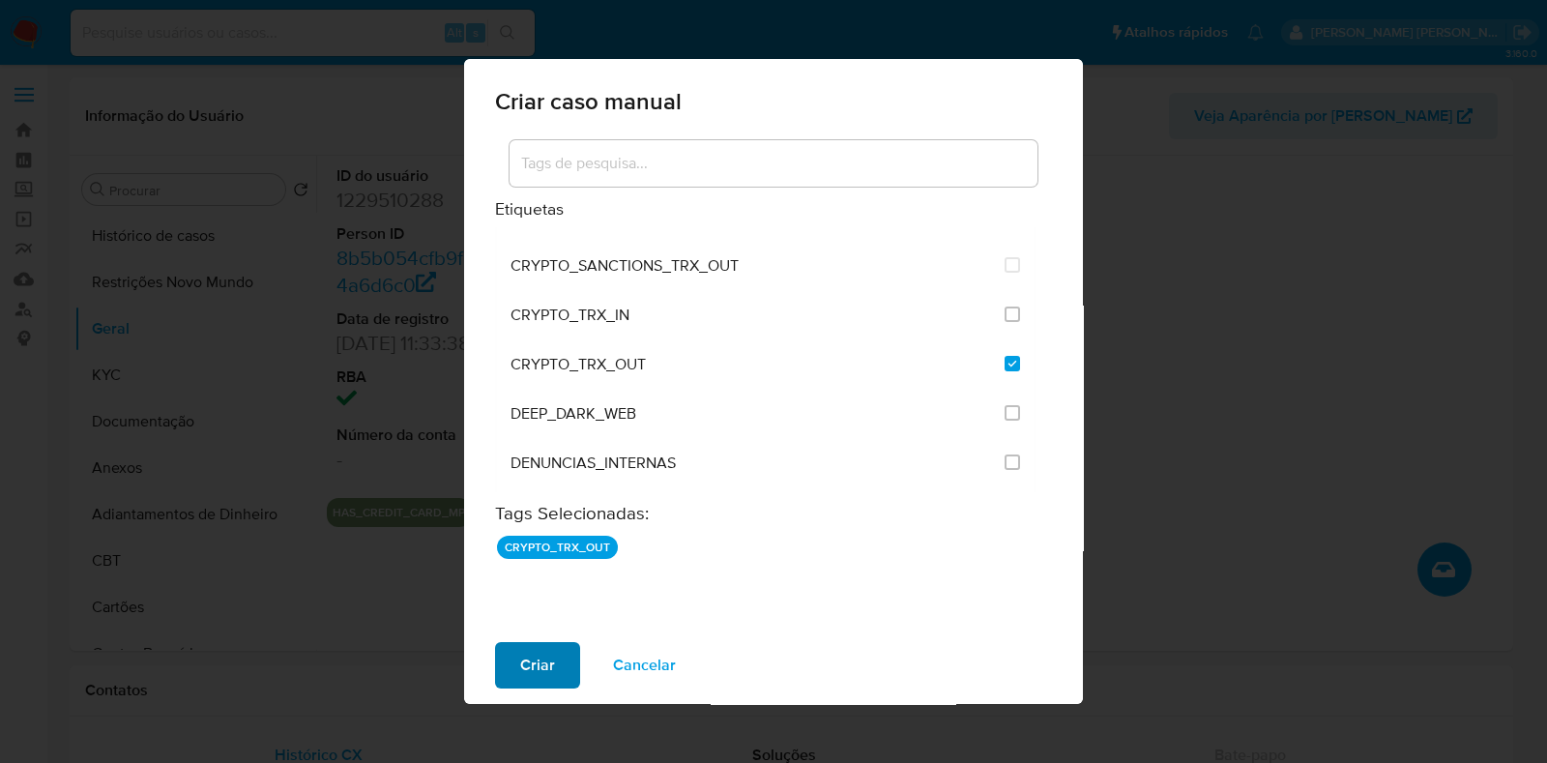
click at [556, 662] on button "Criar" at bounding box center [537, 665] width 85 height 46
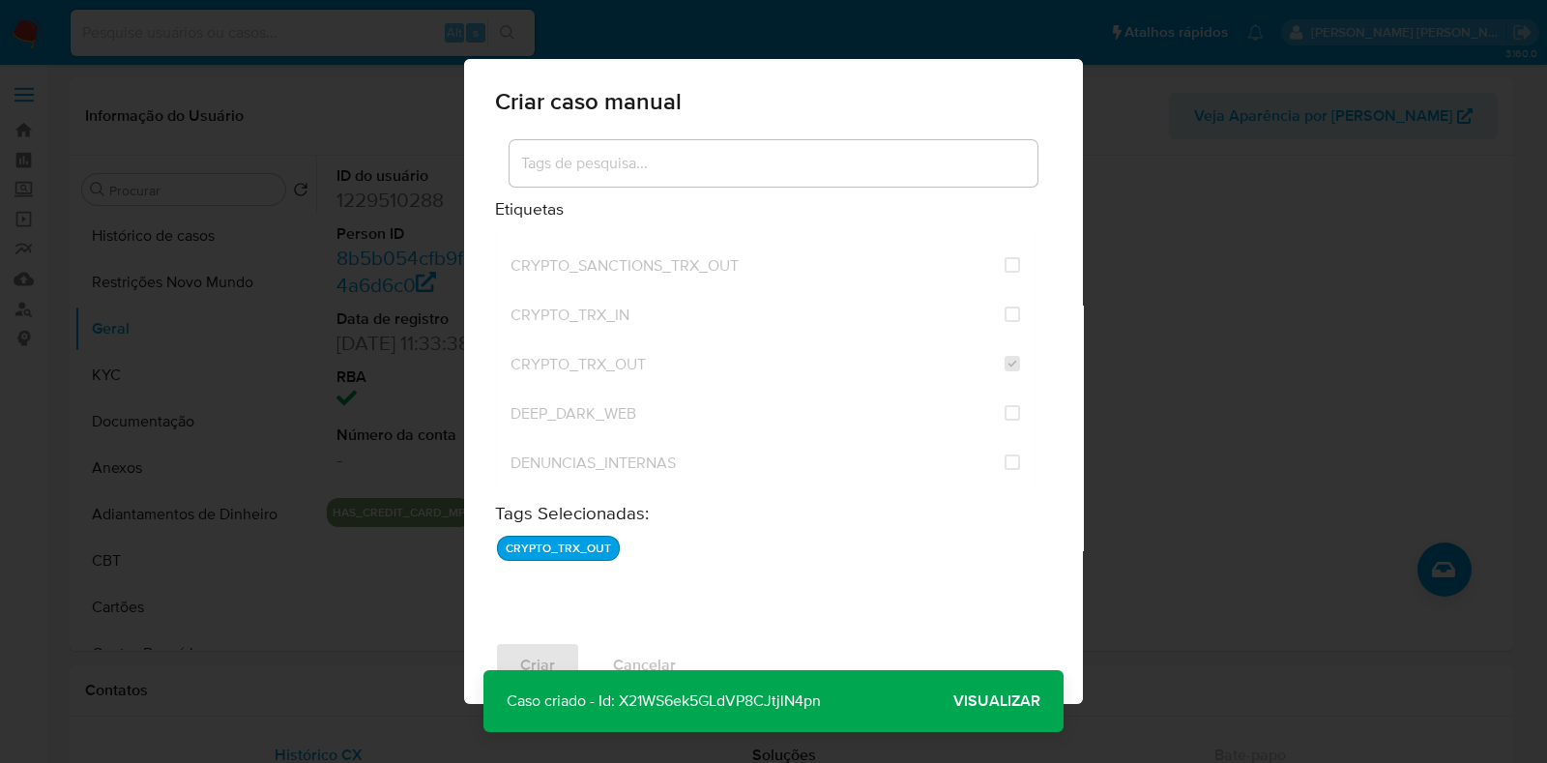
click at [1006, 701] on span "Visualizar" at bounding box center [996, 701] width 87 height 0
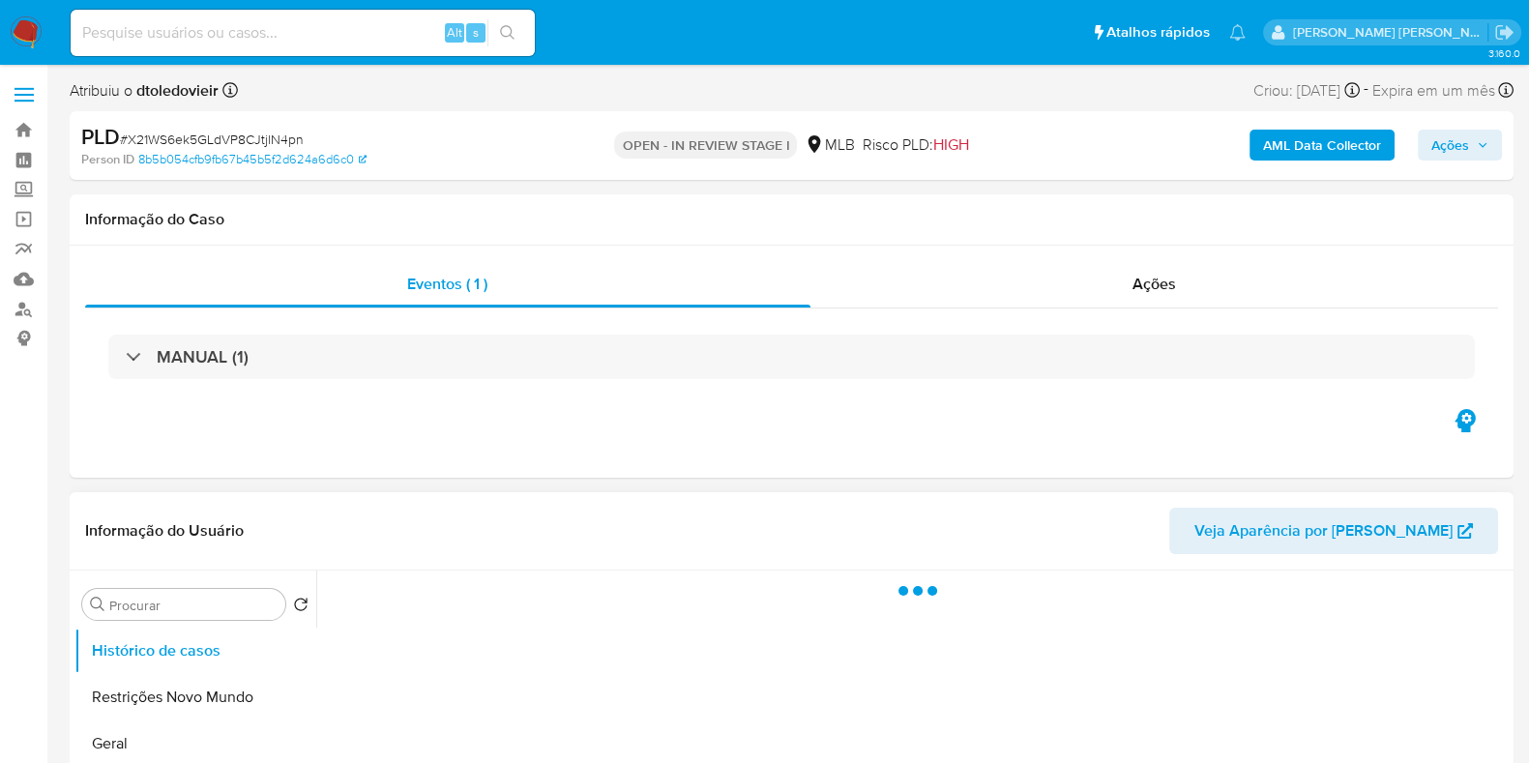
select select "10"
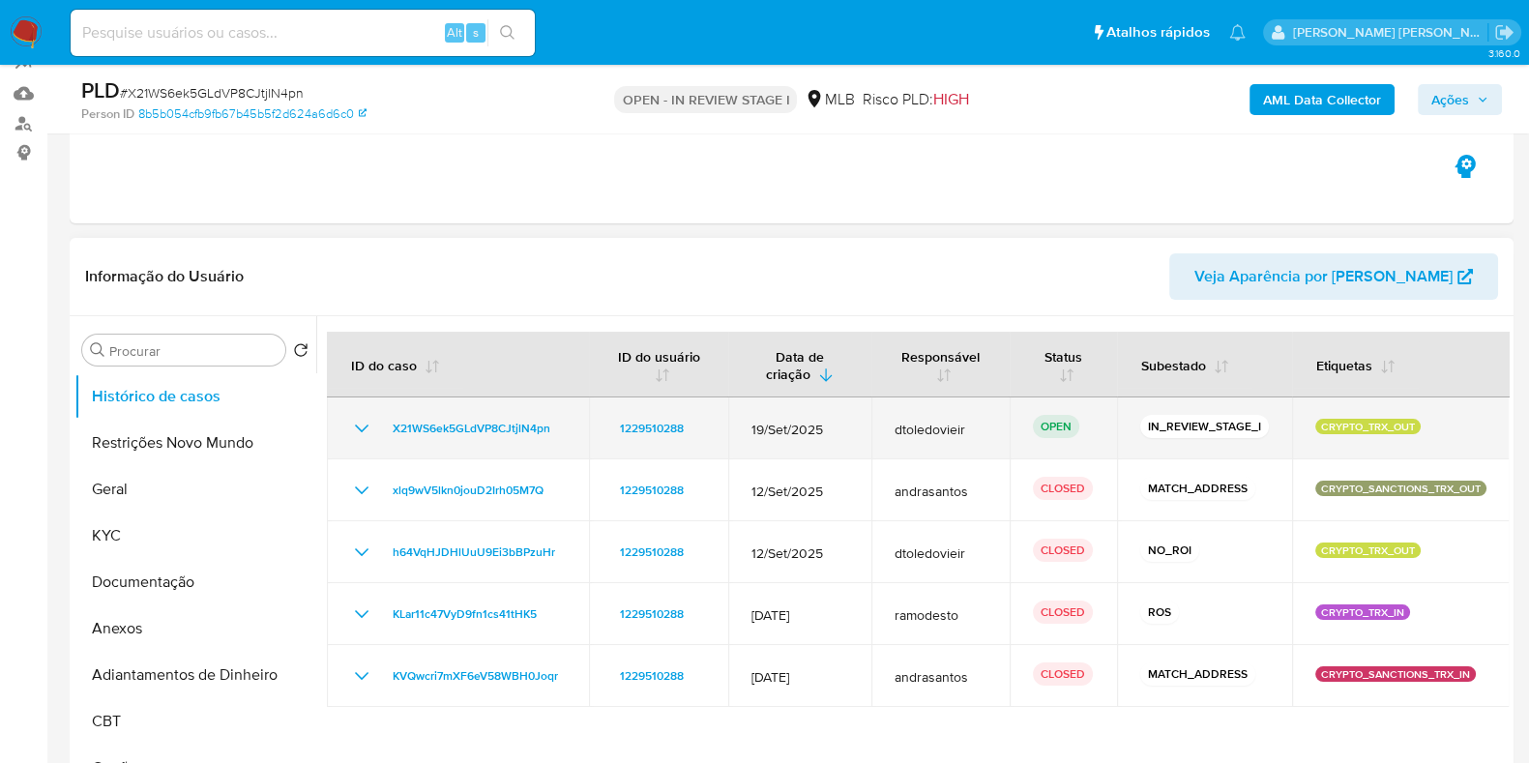
scroll to position [241, 0]
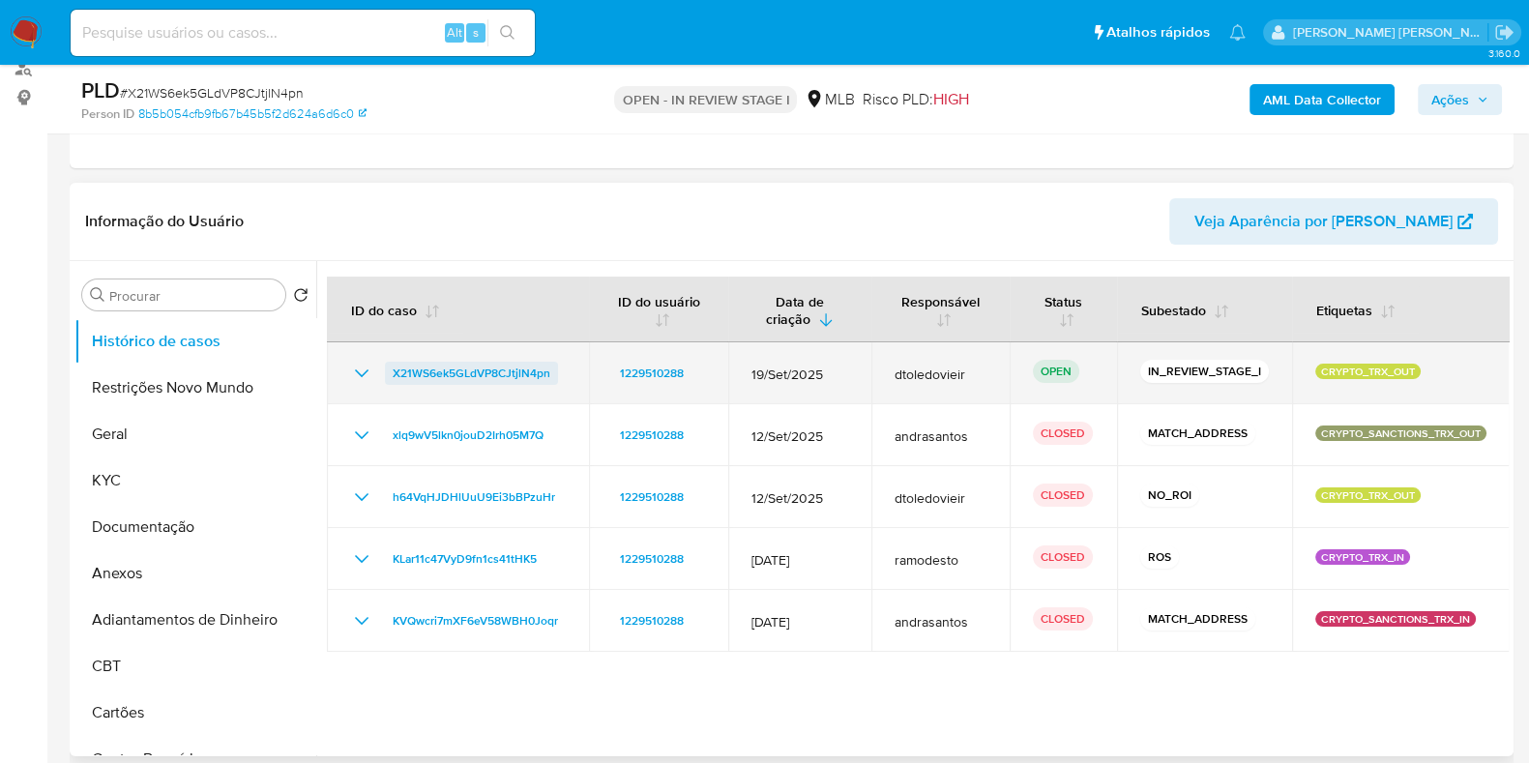
click at [452, 365] on span "X21WS6ek5GLdVP8CJtjlN4pn" at bounding box center [472, 373] width 158 height 23
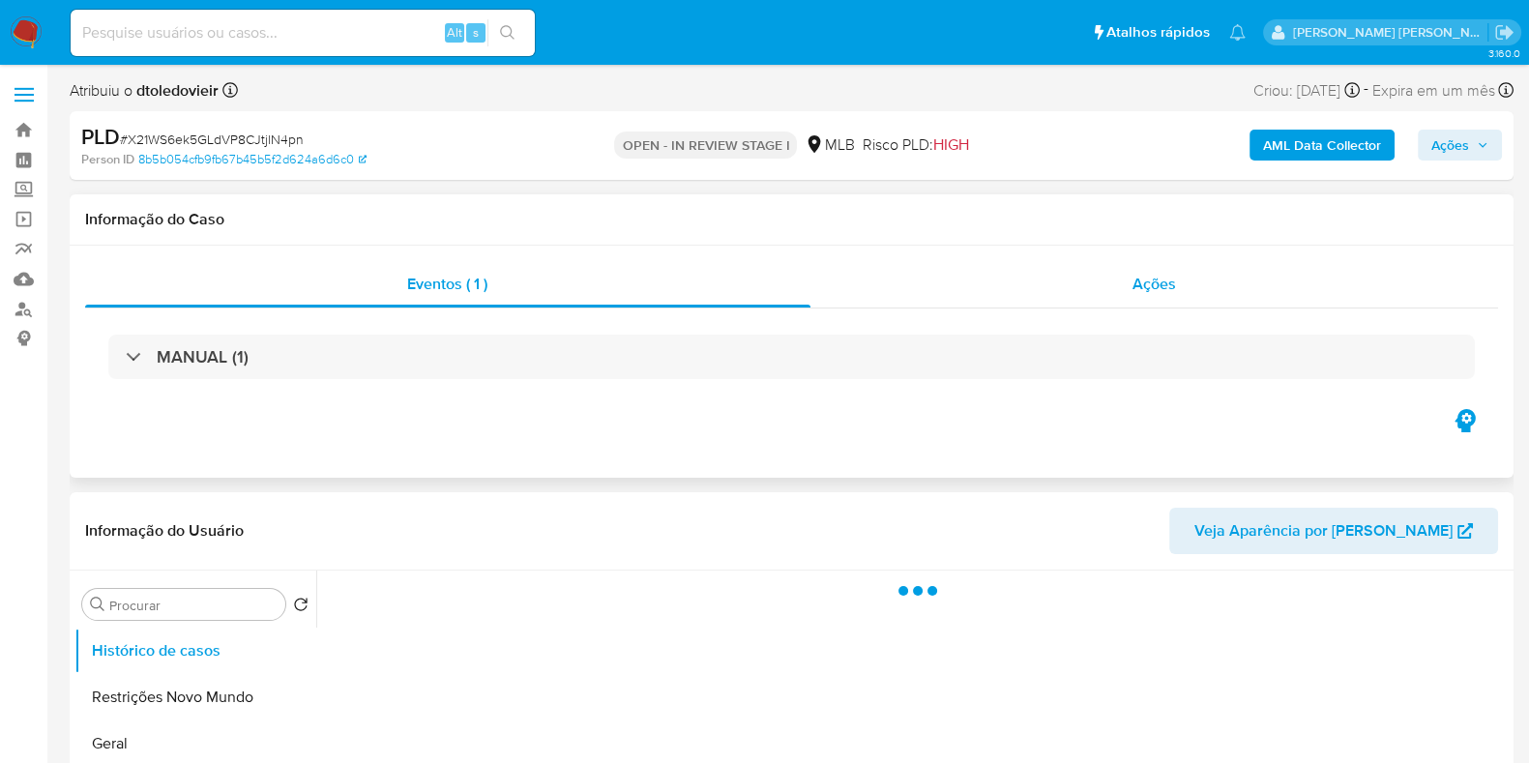
select select "10"
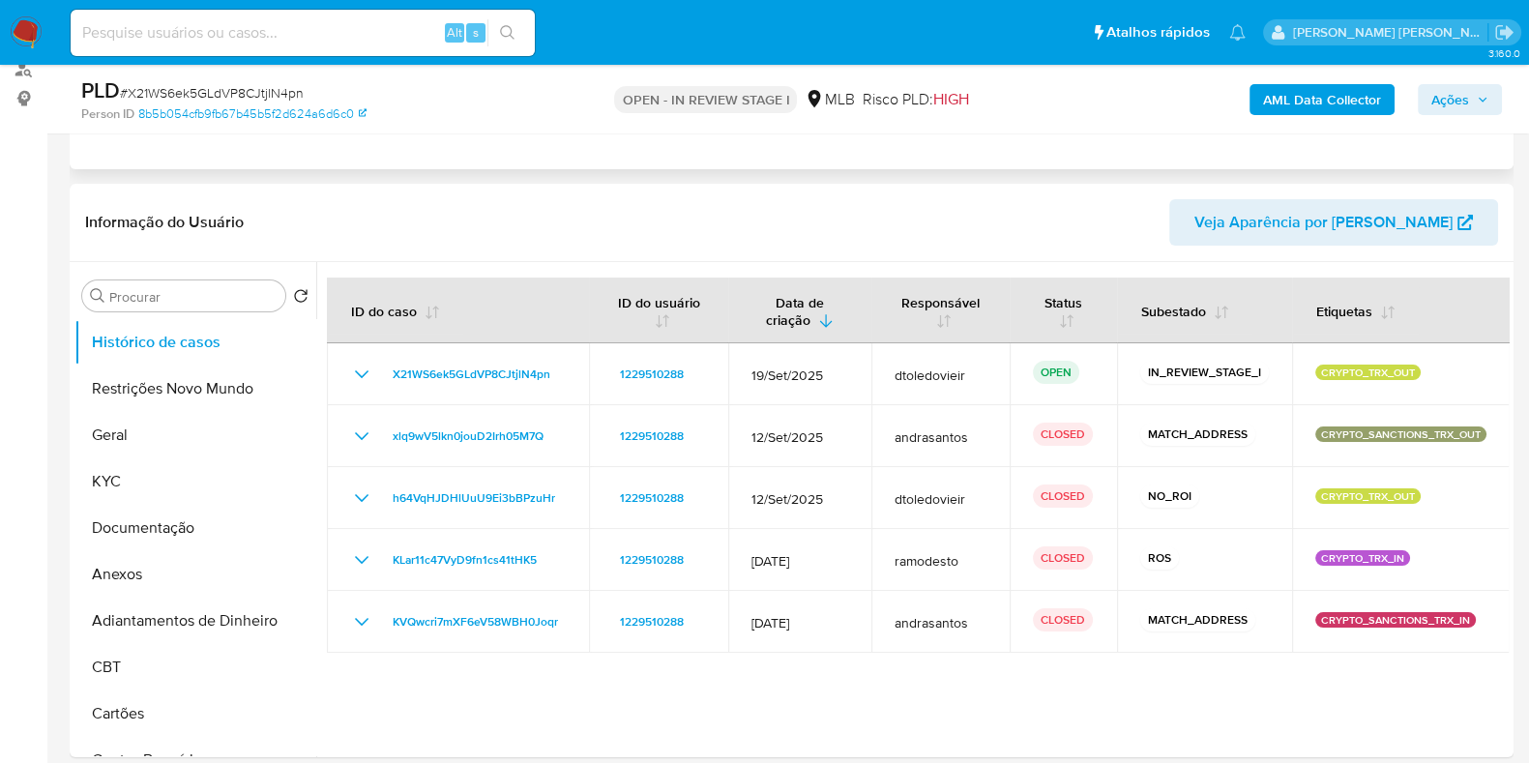
scroll to position [241, 0]
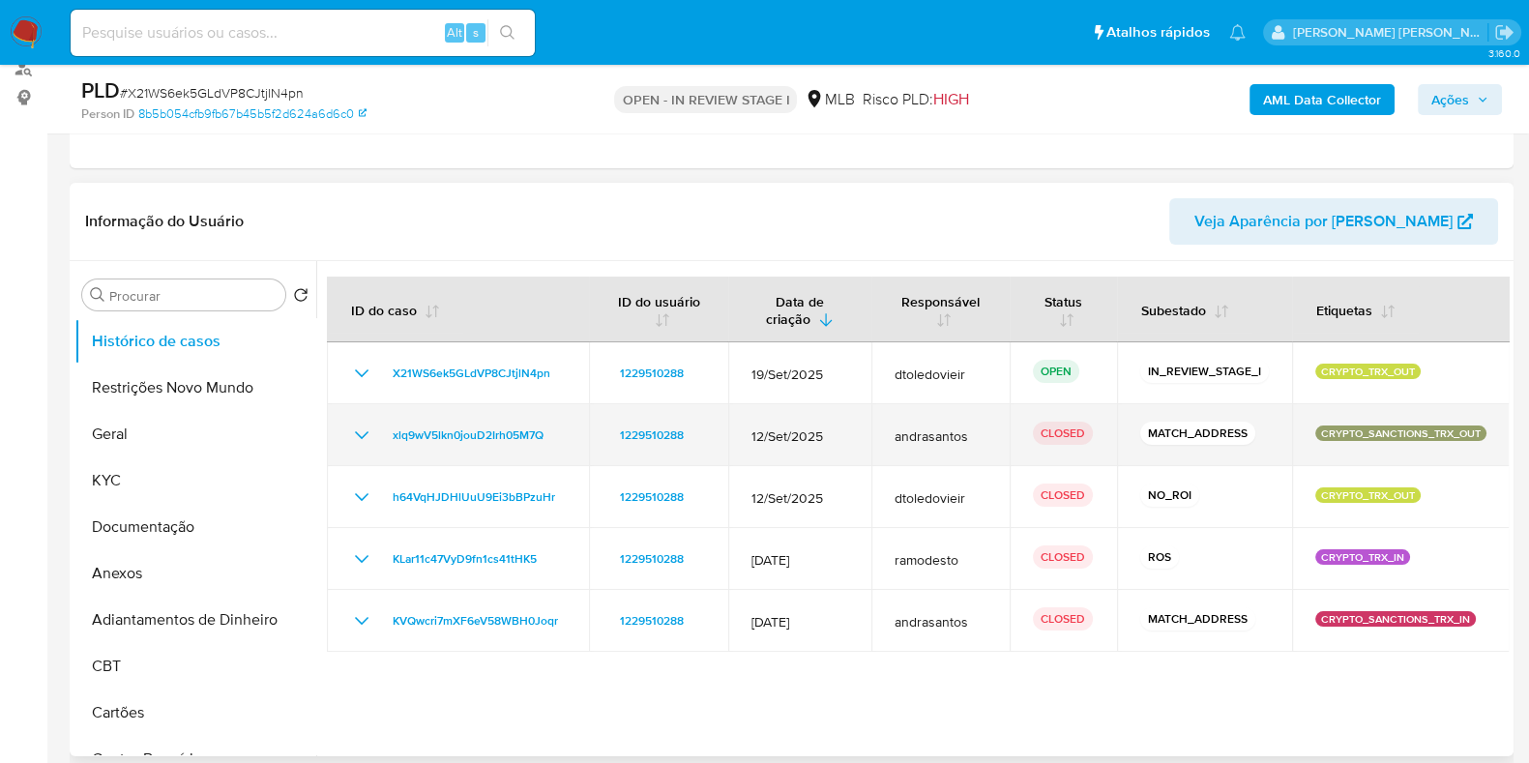
click at [1175, 429] on p "MATCH_ADDRESS" at bounding box center [1197, 433] width 115 height 23
click at [1175, 431] on p "MATCH_ADDRESS" at bounding box center [1197, 433] width 115 height 23
click at [1255, 435] on div "MATCH_ADDRESS" at bounding box center [1204, 435] width 129 height 27
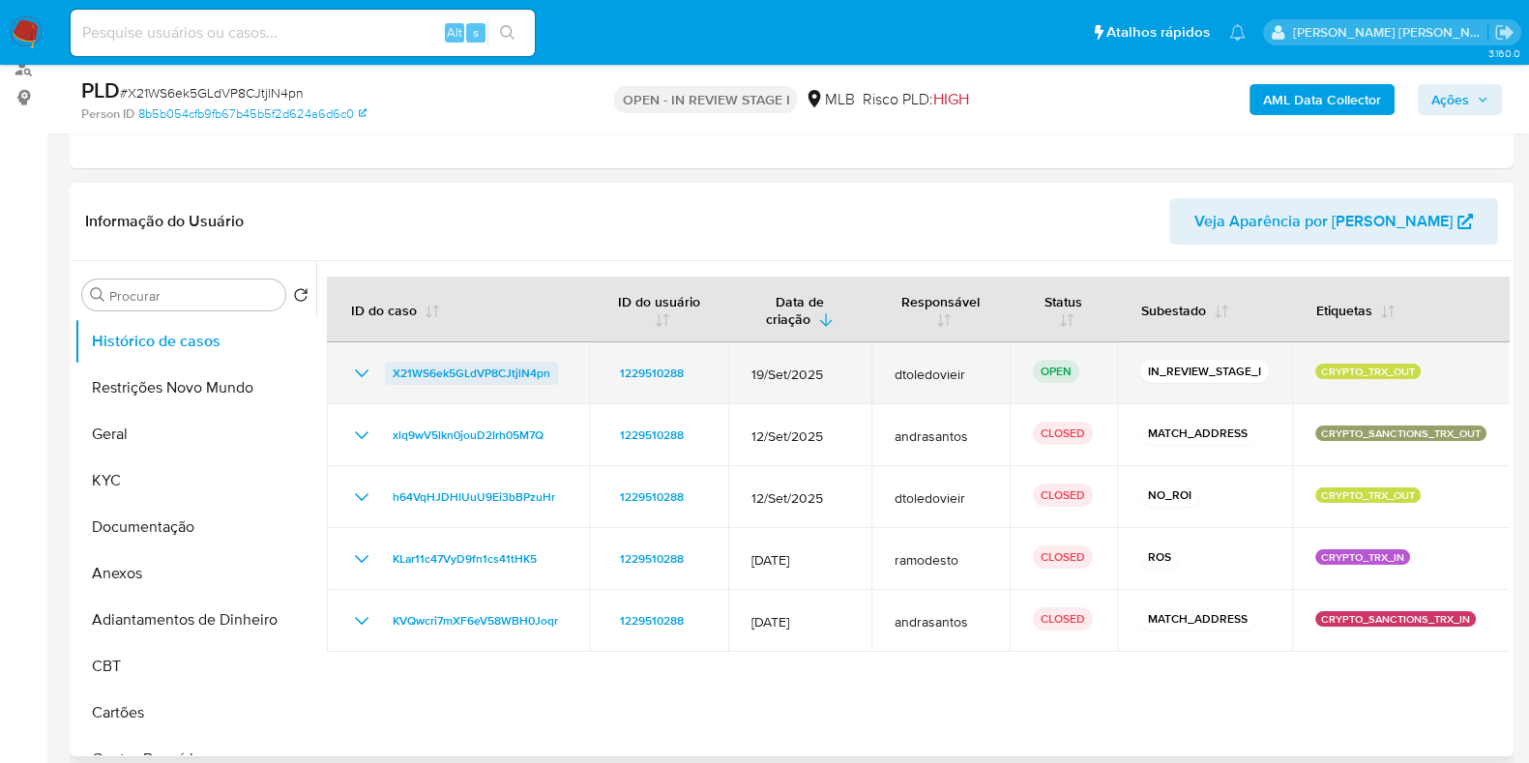
click at [514, 371] on span "X21WS6ek5GLdVP8CJtjlN4pn" at bounding box center [472, 373] width 158 height 23
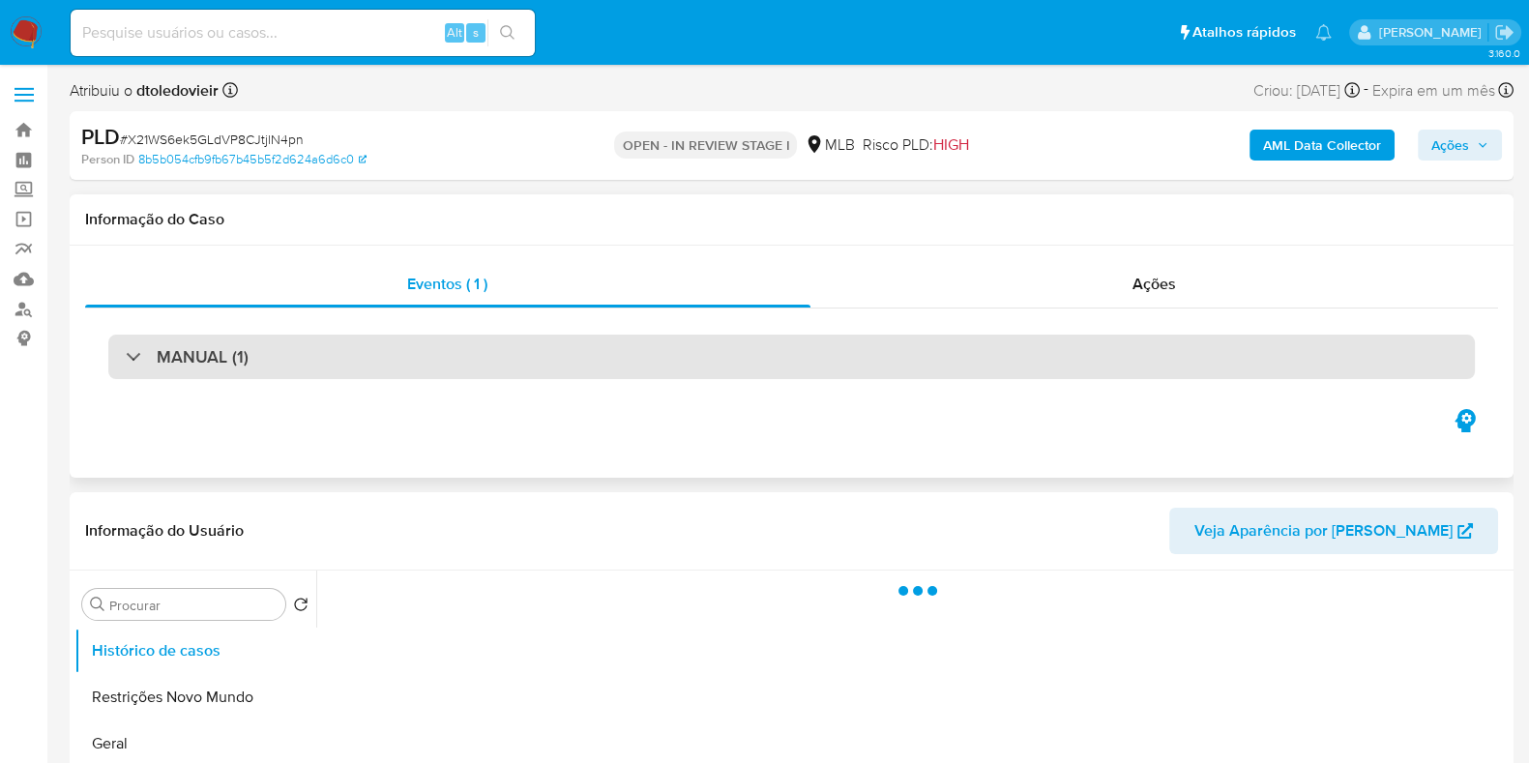
select select "10"
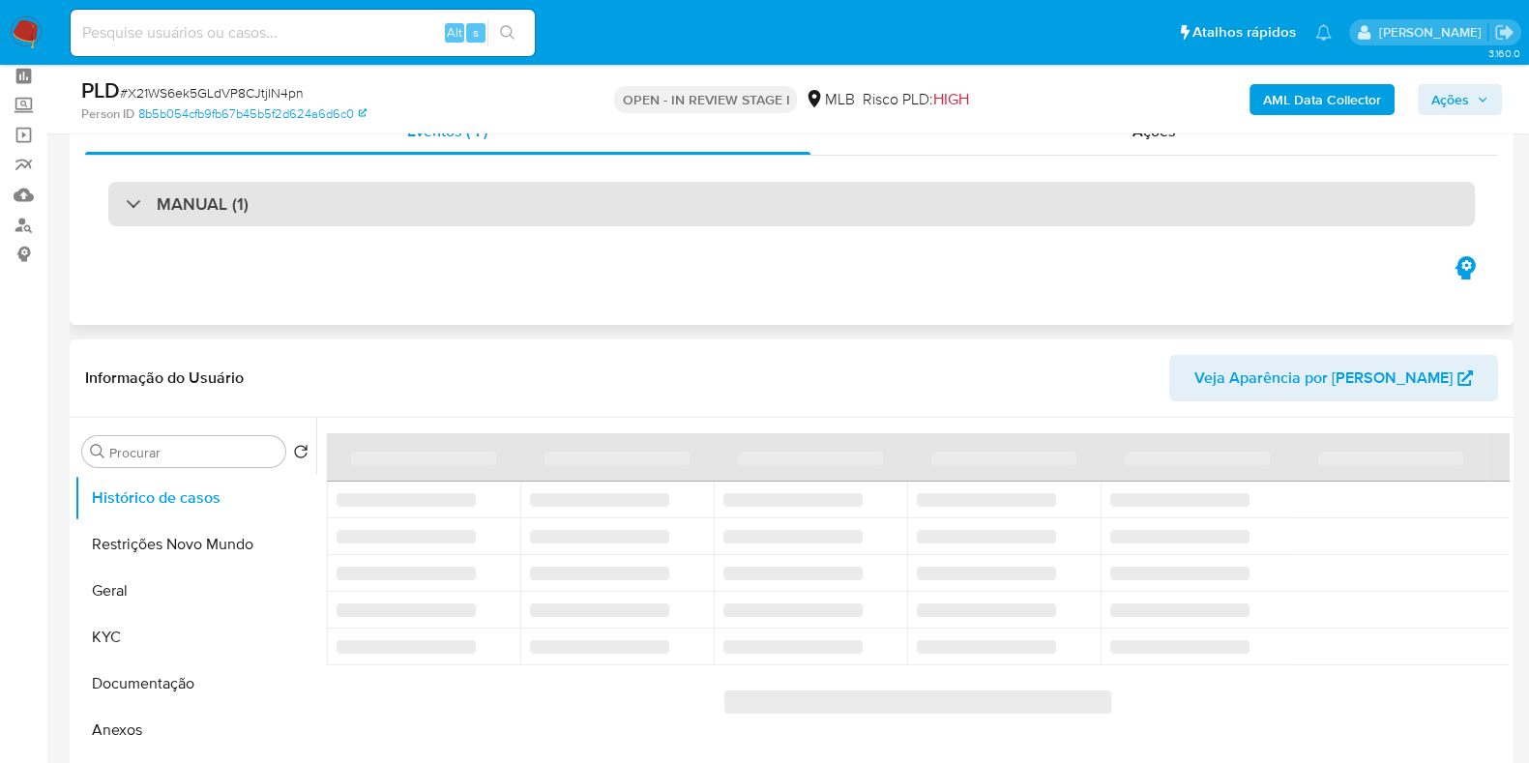
scroll to position [241, 0]
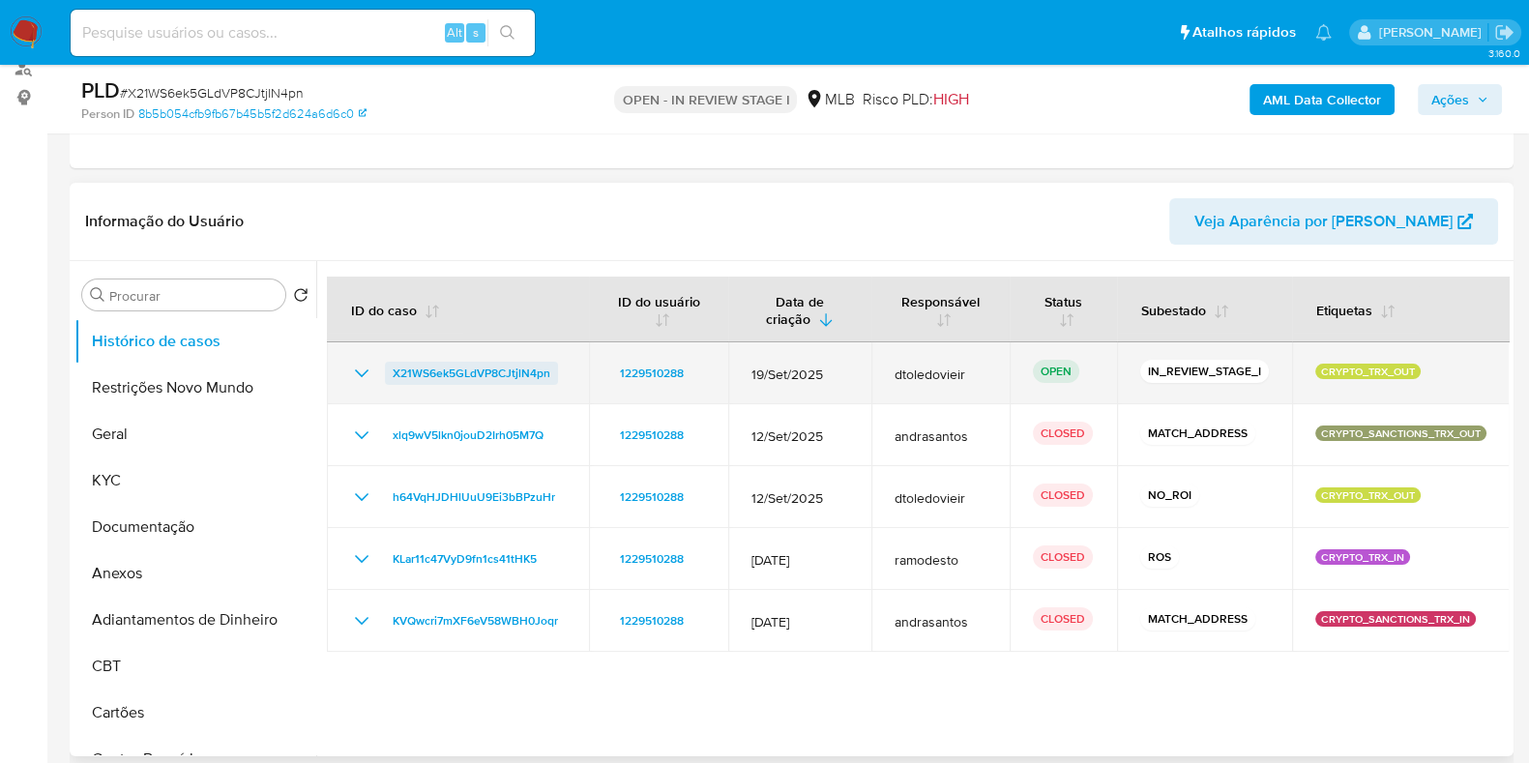
drag, startPoint x: 522, startPoint y: 375, endPoint x: 387, endPoint y: 375, distance: 135.4
click at [387, 375] on td "X21WS6ek5GLdVP8CJtjlN4pn" at bounding box center [458, 373] width 262 height 62
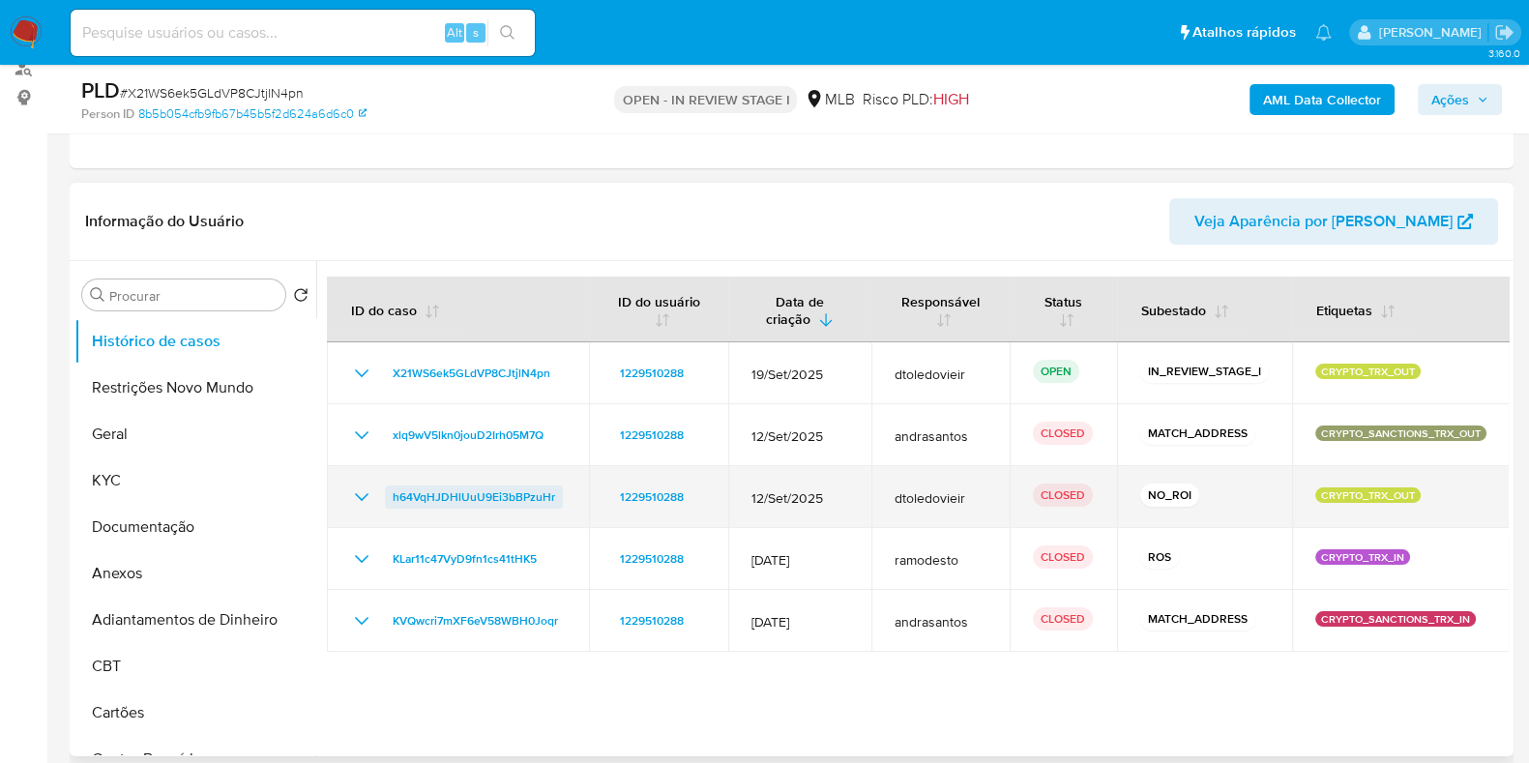
drag, startPoint x: 575, startPoint y: 496, endPoint x: 392, endPoint y: 494, distance: 183.7
click at [392, 494] on td "h64VqHJDHlUuU9Ei3bBPzuHr" at bounding box center [458, 497] width 262 height 62
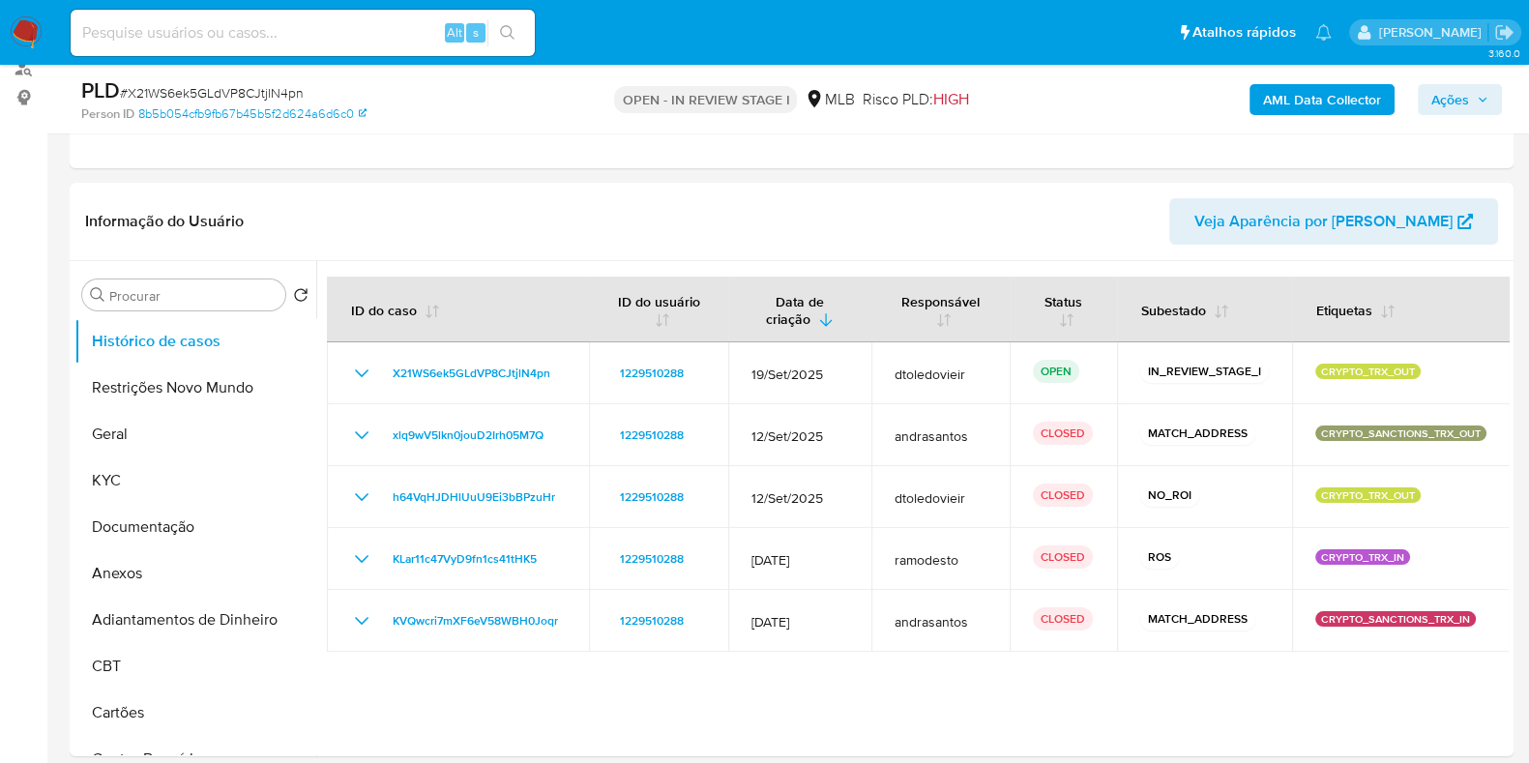
click at [1455, 103] on span "Ações" at bounding box center [1450, 99] width 38 height 31
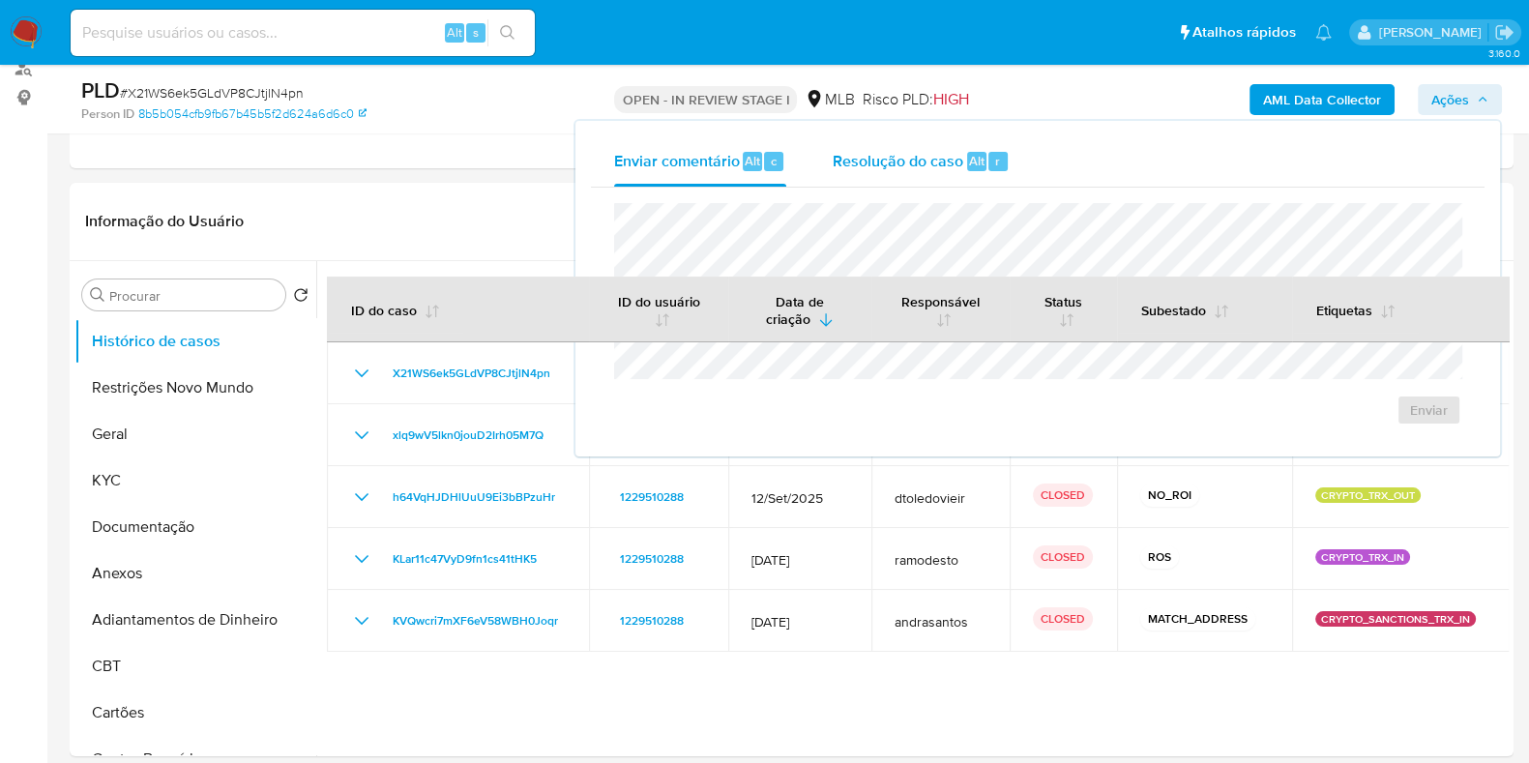
click at [943, 157] on span "Resolução do caso" at bounding box center [898, 160] width 131 height 22
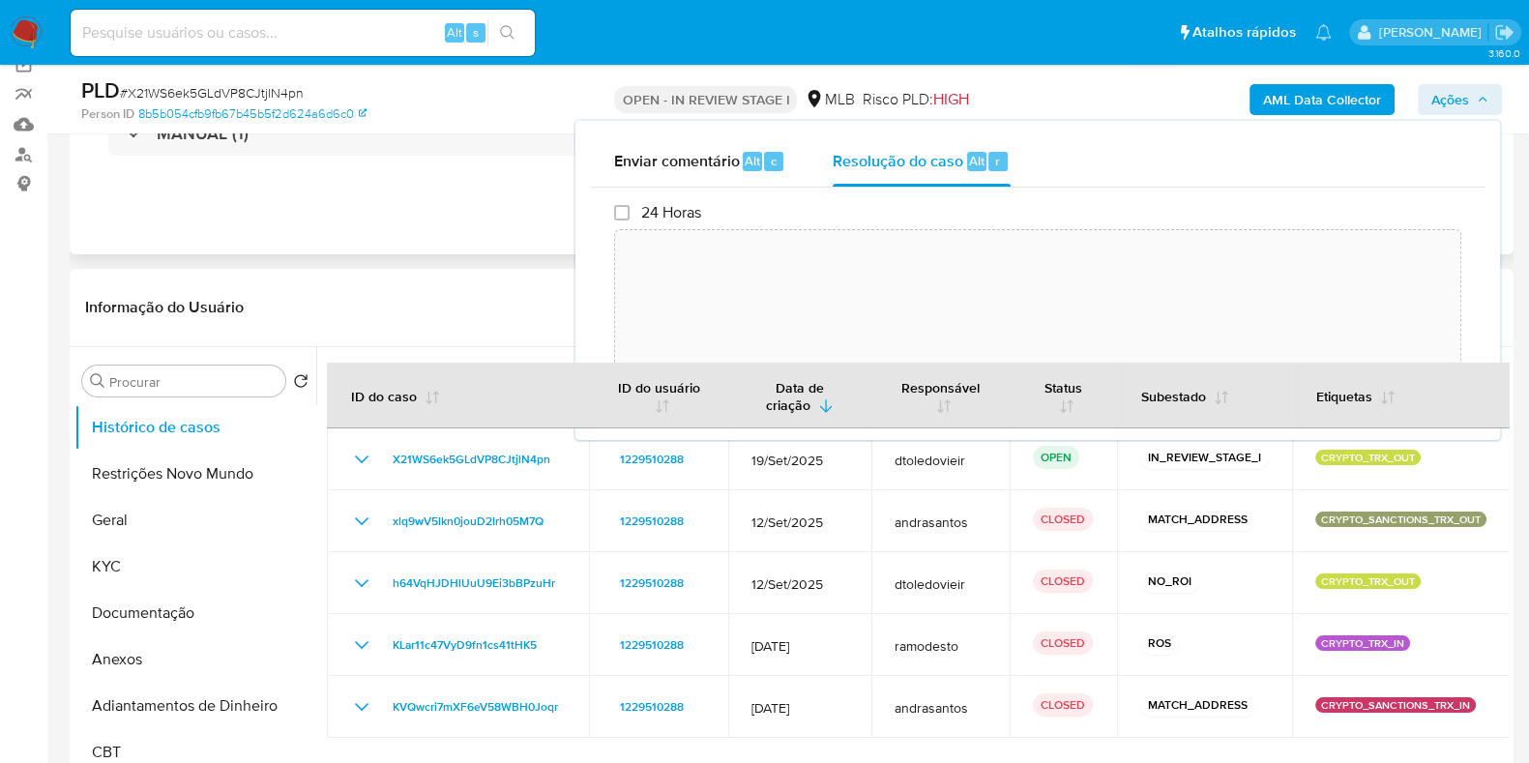
scroll to position [0, 0]
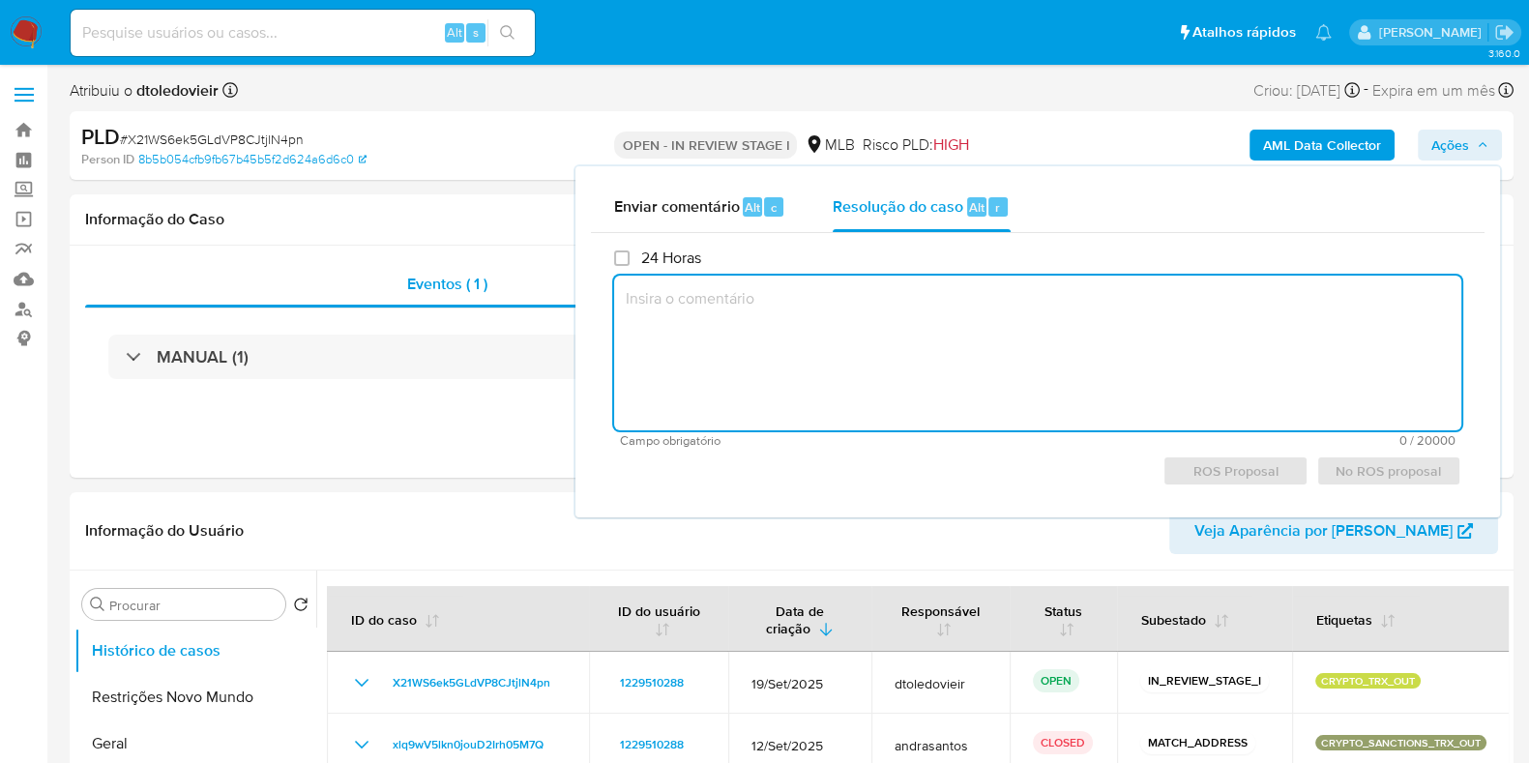
click at [857, 301] on textarea at bounding box center [1037, 353] width 847 height 155
paste textarea "Caso gerado manualmente como resultado de alerta sinalizado pelo processo KYT q…"
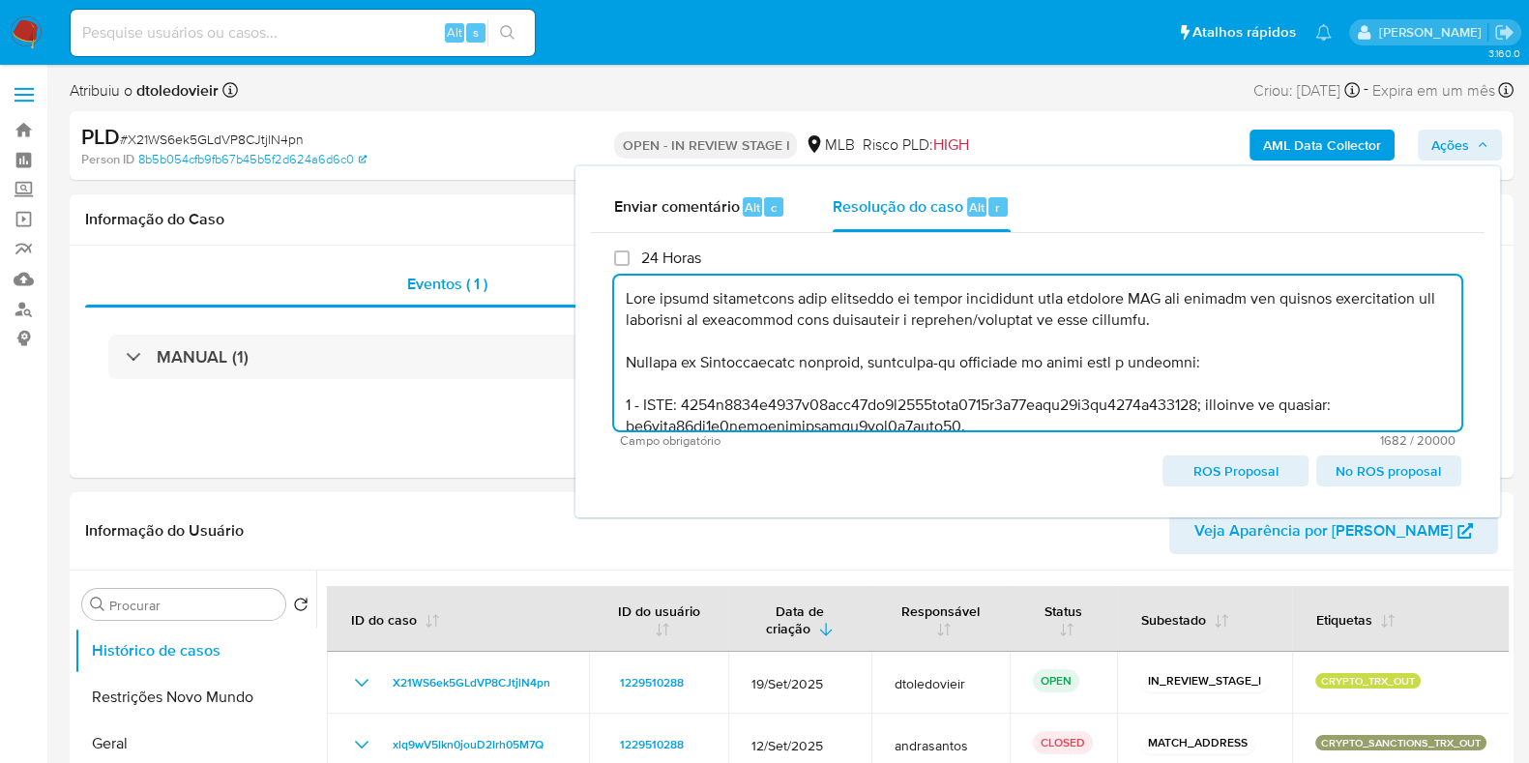
scroll to position [411, 0]
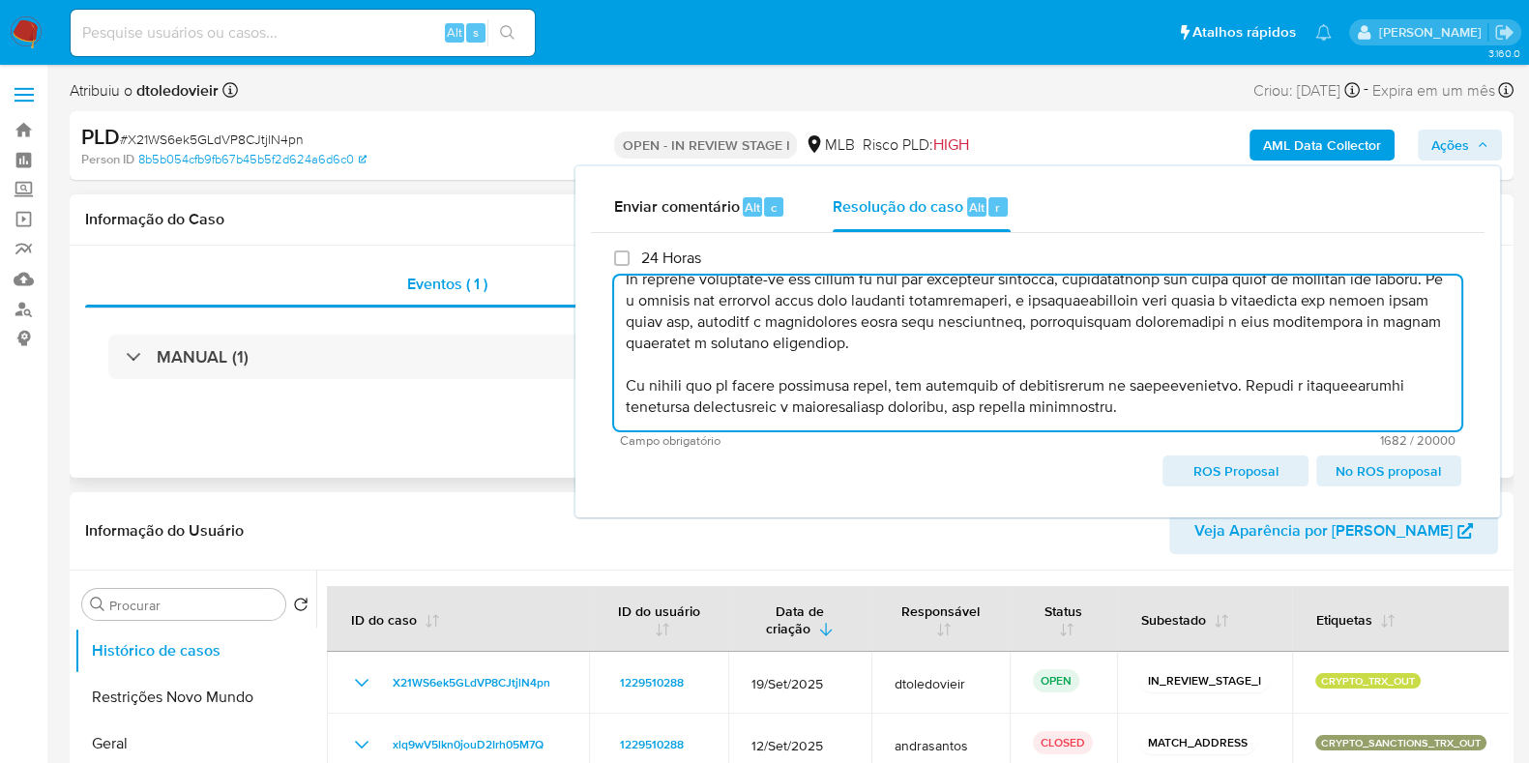
type textarea "Caso gerado manualmente como resultado de alerta sinalizado pelo processo KYT q…"
click at [452, 439] on div "Eventos ( 1 ) Ações MANUAL (1)" at bounding box center [792, 362] width 1444 height 232
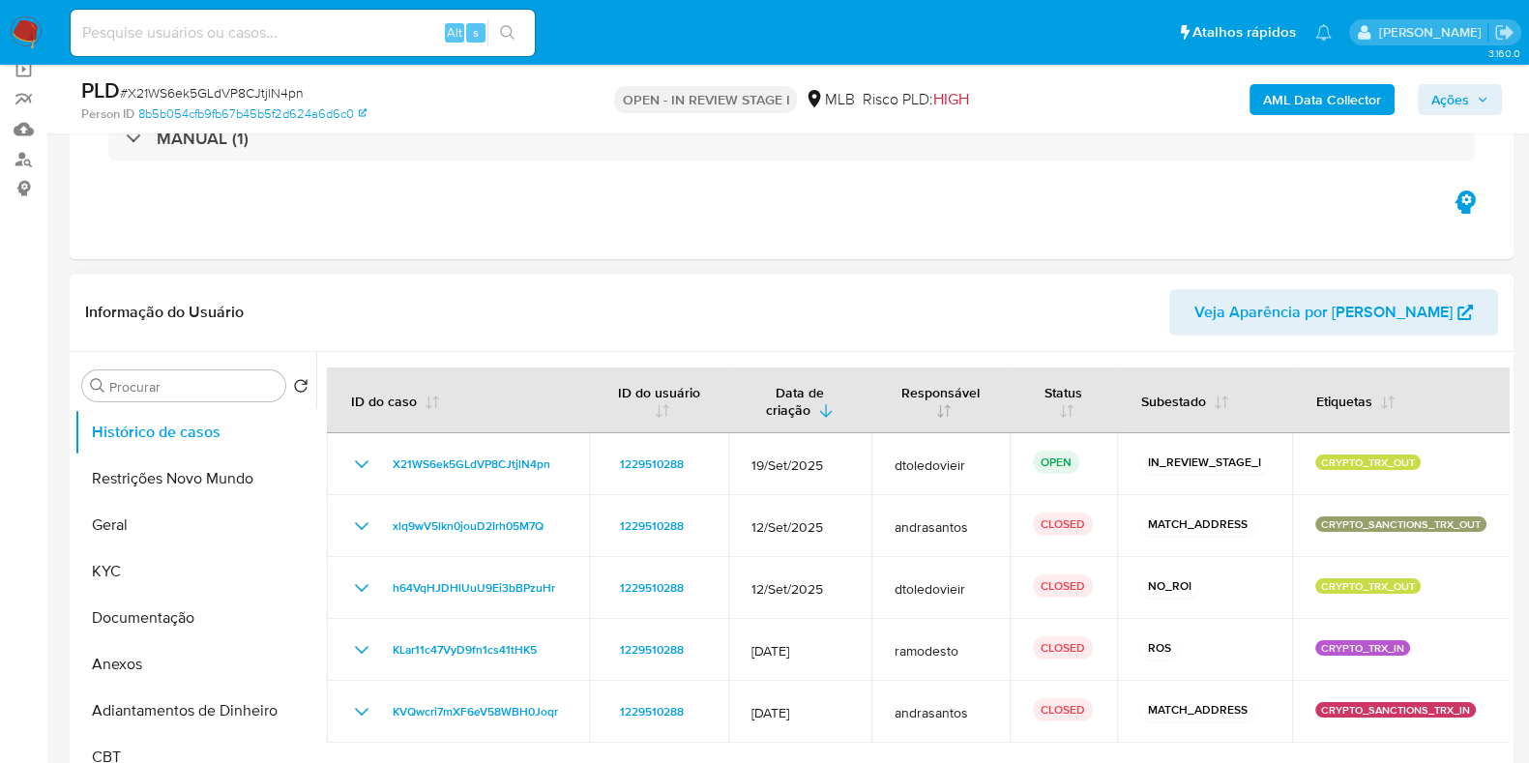
scroll to position [0, 0]
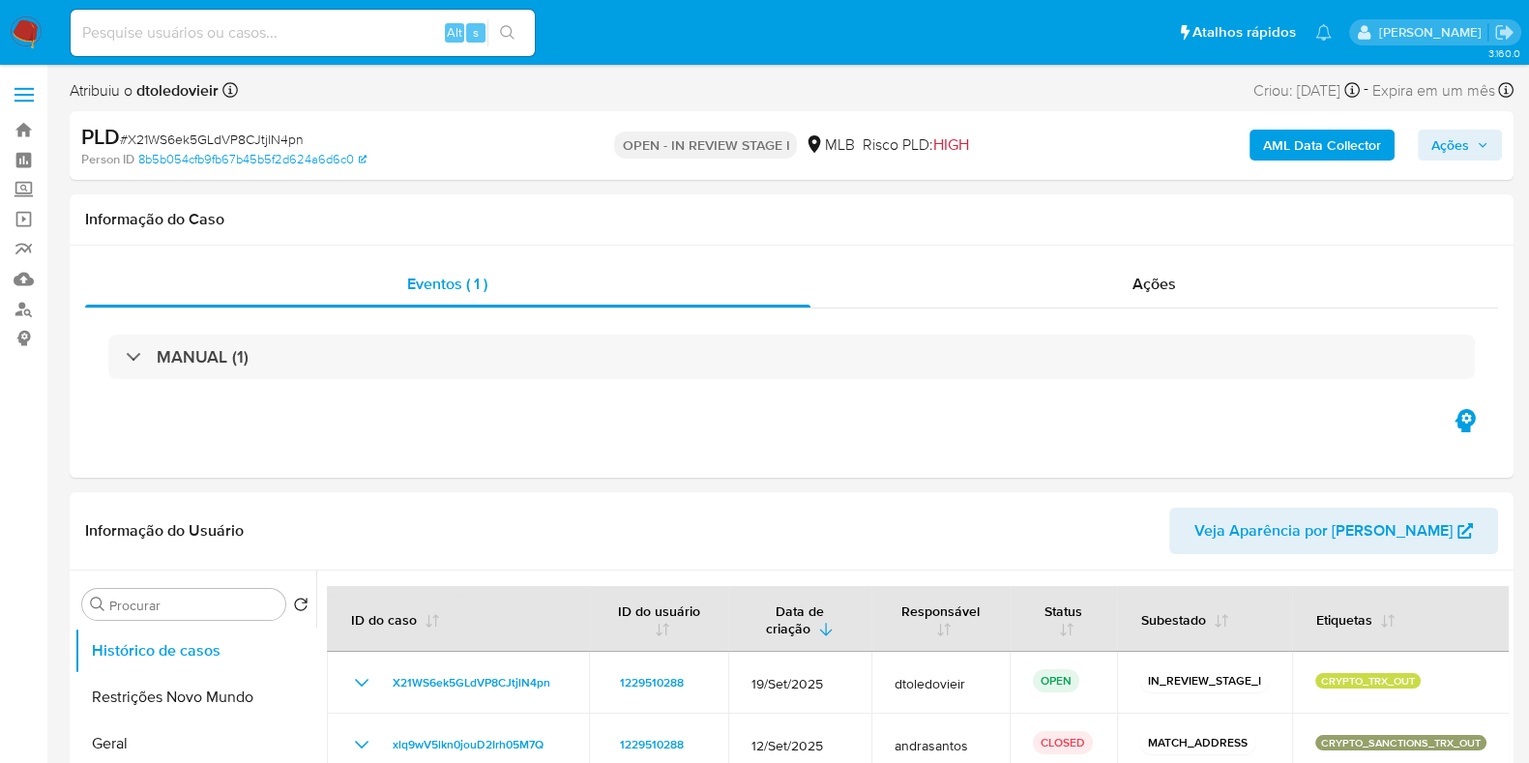
click at [1447, 147] on span "Ações" at bounding box center [1450, 145] width 38 height 31
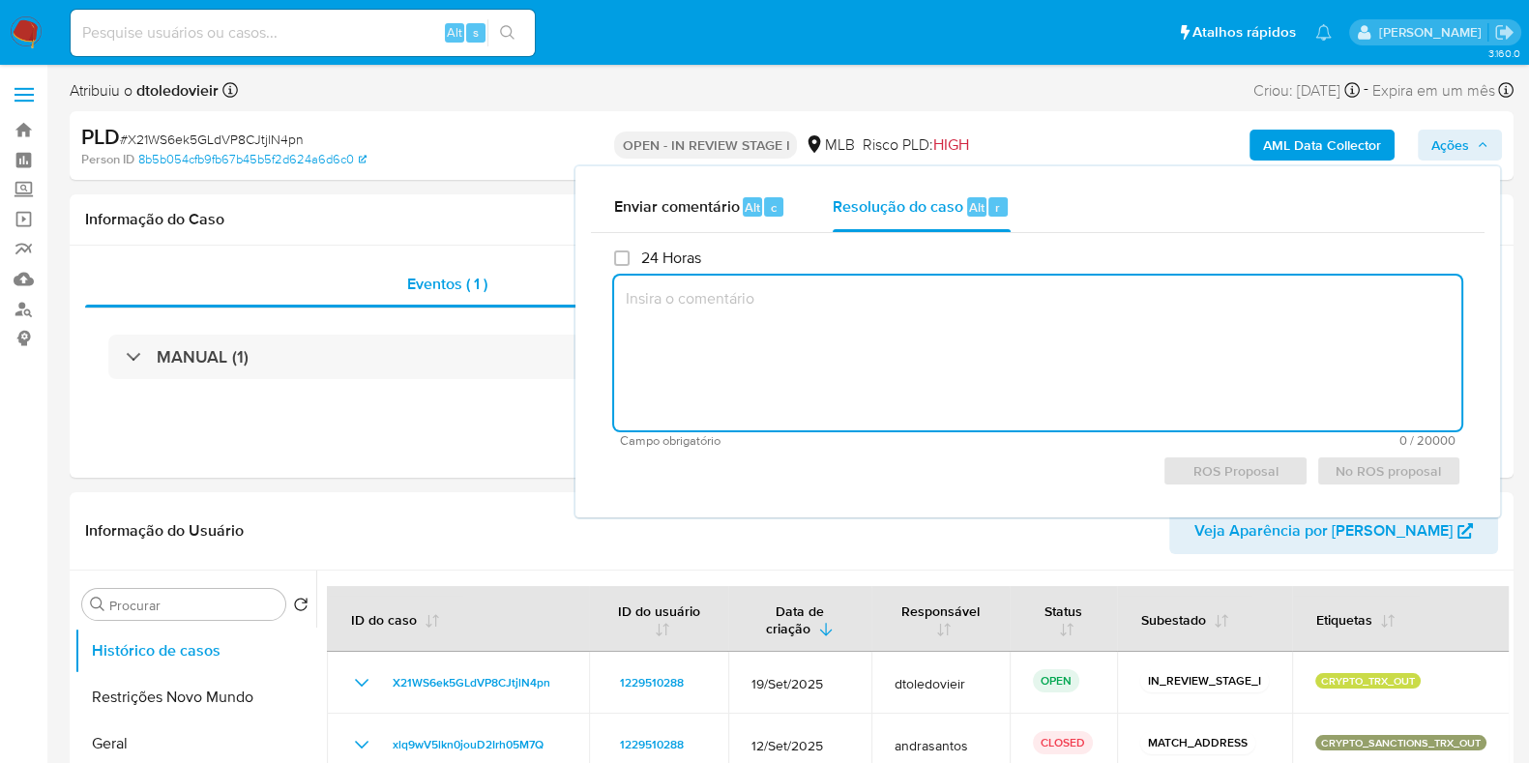
click at [889, 357] on textarea at bounding box center [1037, 353] width 847 height 155
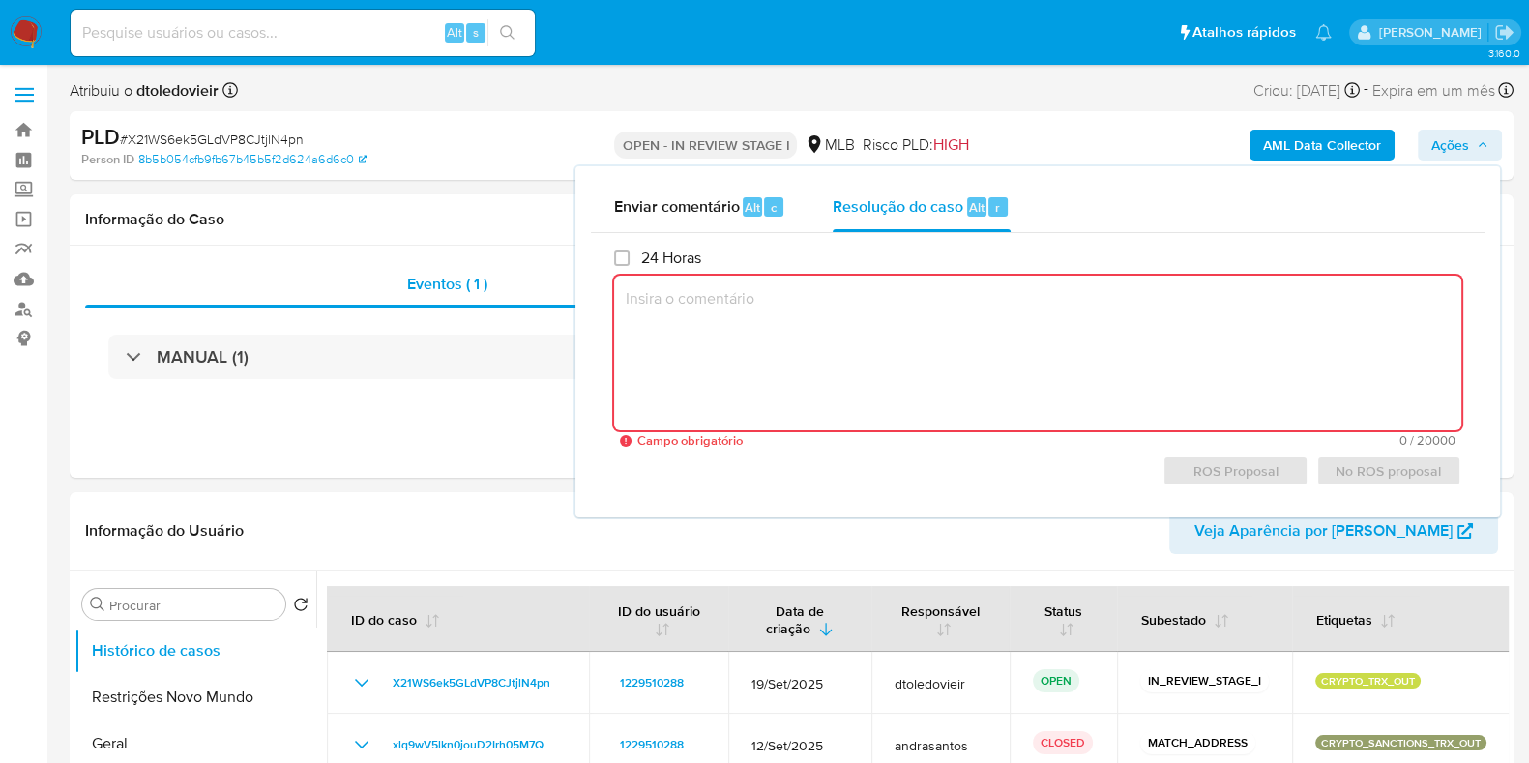
click at [835, 382] on textarea at bounding box center [1037, 353] width 847 height 155
paste textarea "Caso gerado manualmente como resultado de alerta sinalizado pelo processo KYT q…"
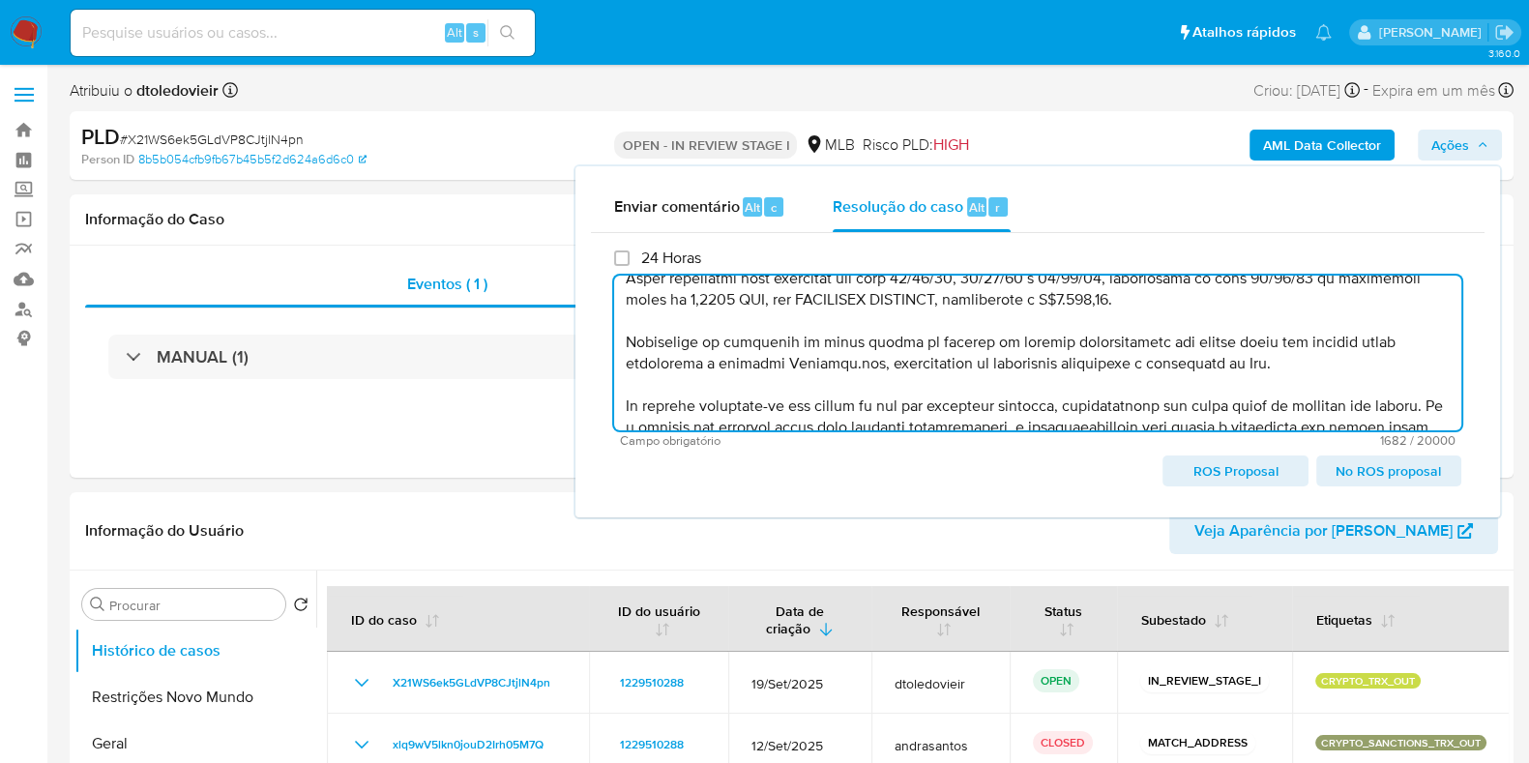
scroll to position [424, 0]
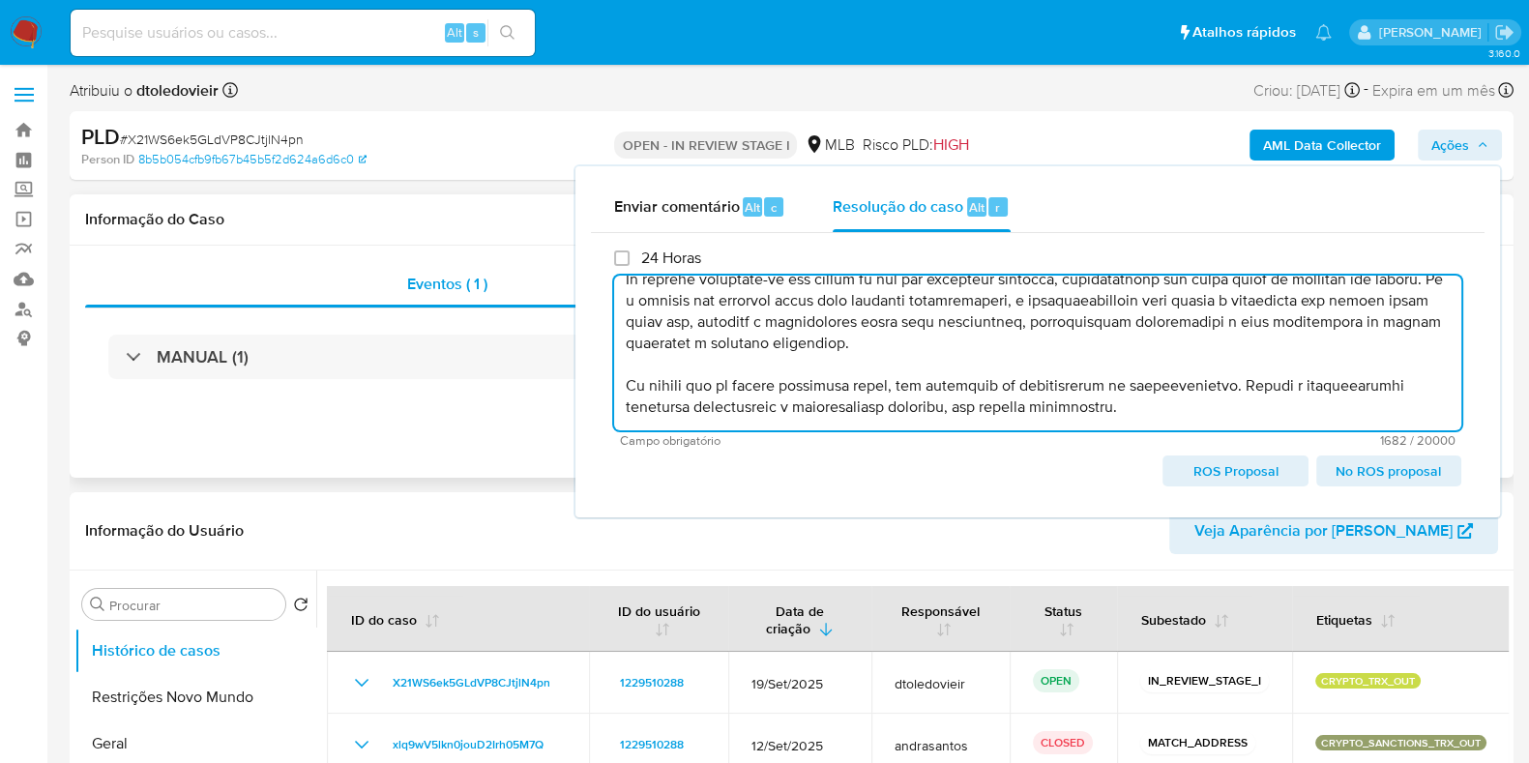
type textarea "Caso gerado manualmente como resultado de alerta sinalizado pelo processo KYT q…"
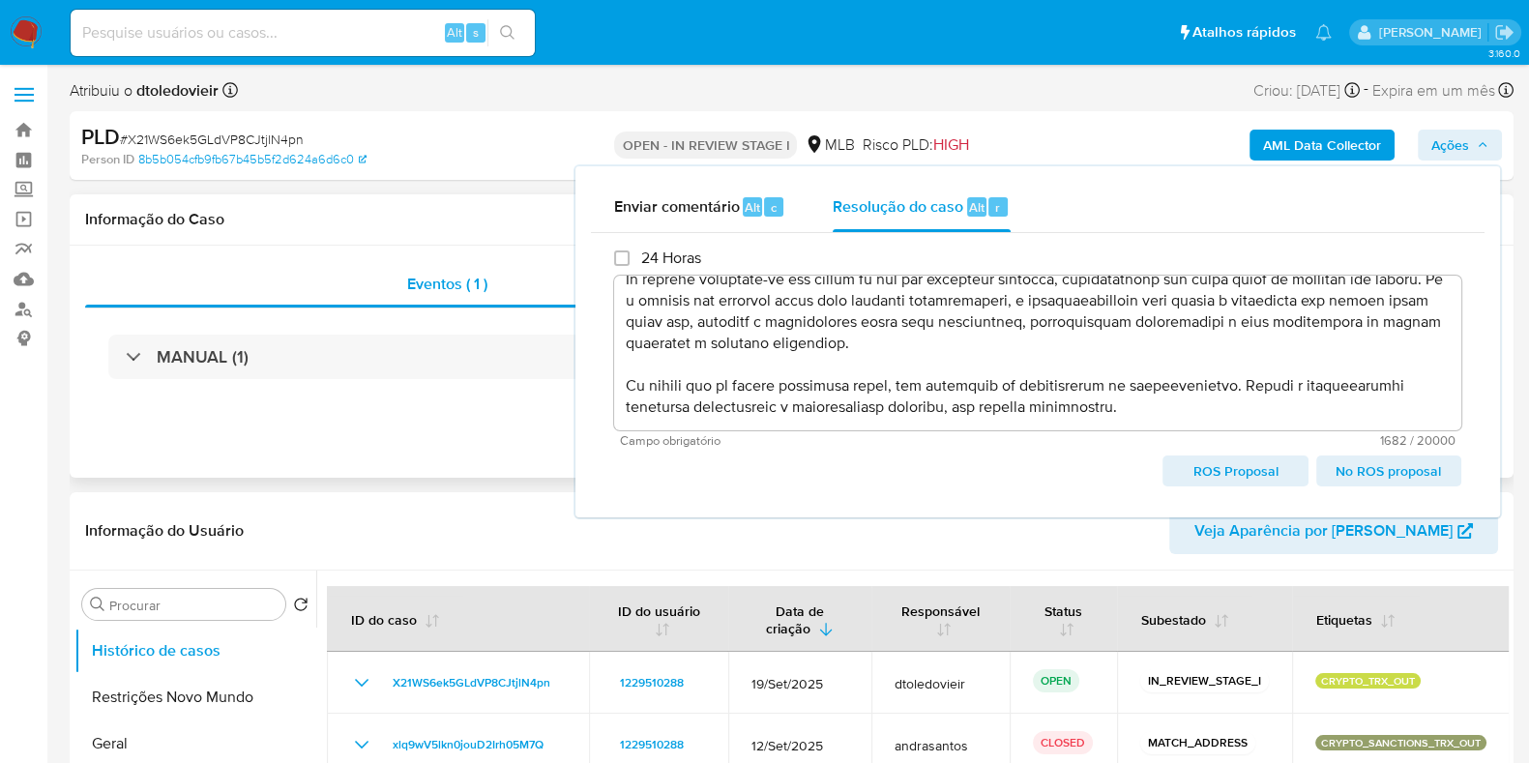
click at [500, 424] on div "Eventos ( 1 ) Ações MANUAL (1)" at bounding box center [792, 362] width 1444 height 232
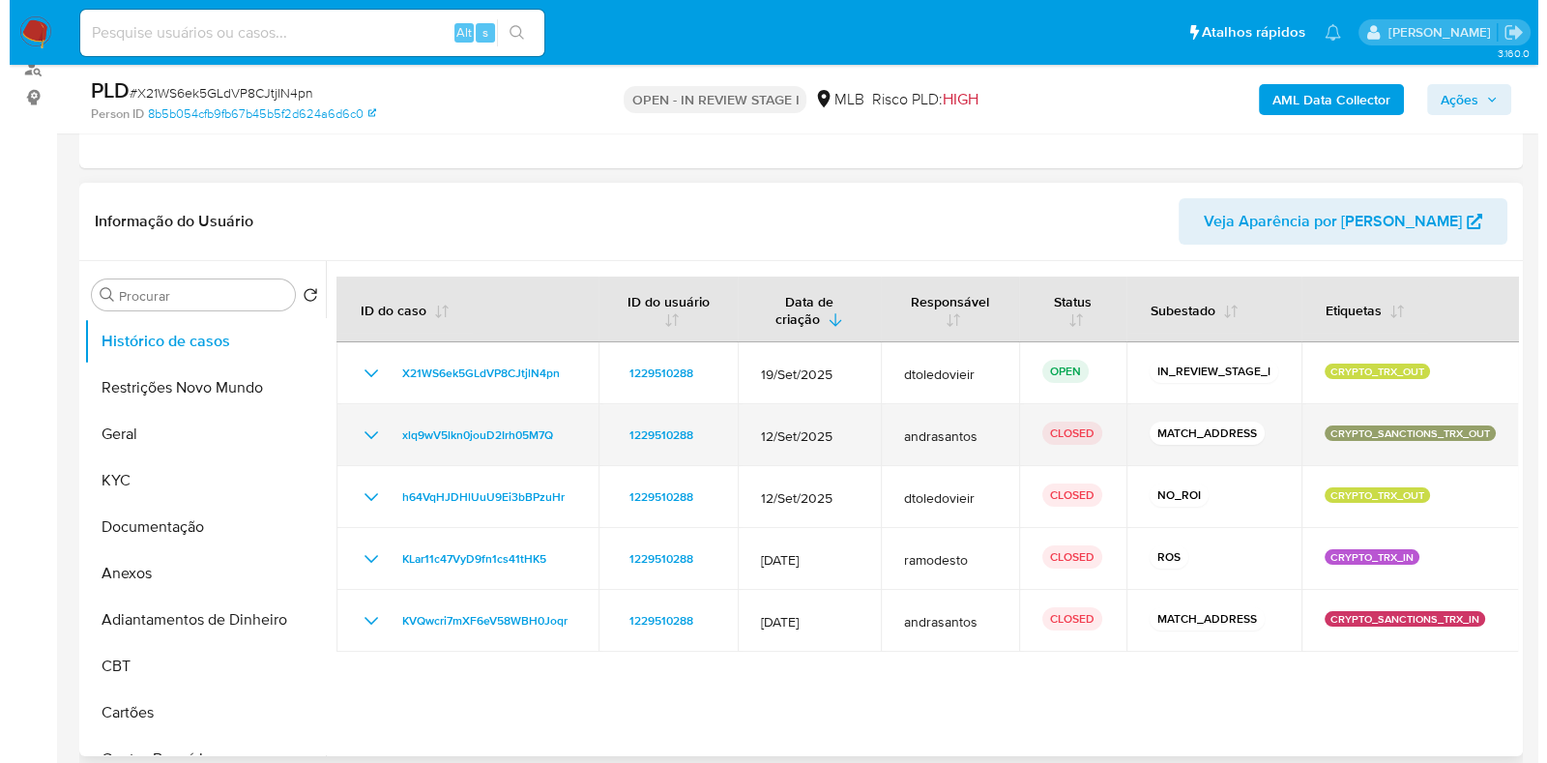
scroll to position [241, 0]
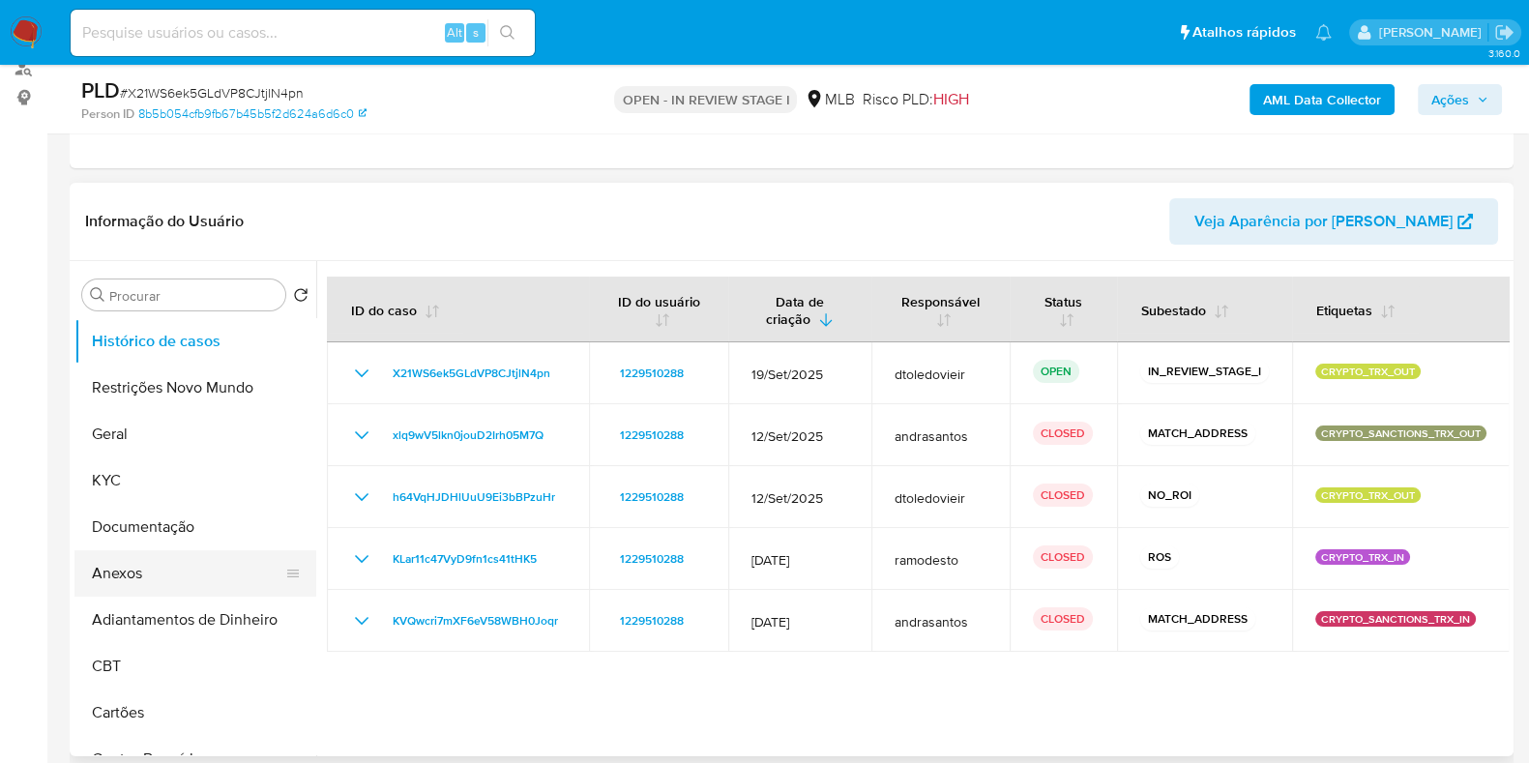
click at [173, 571] on button "Anexos" at bounding box center [187, 573] width 226 height 46
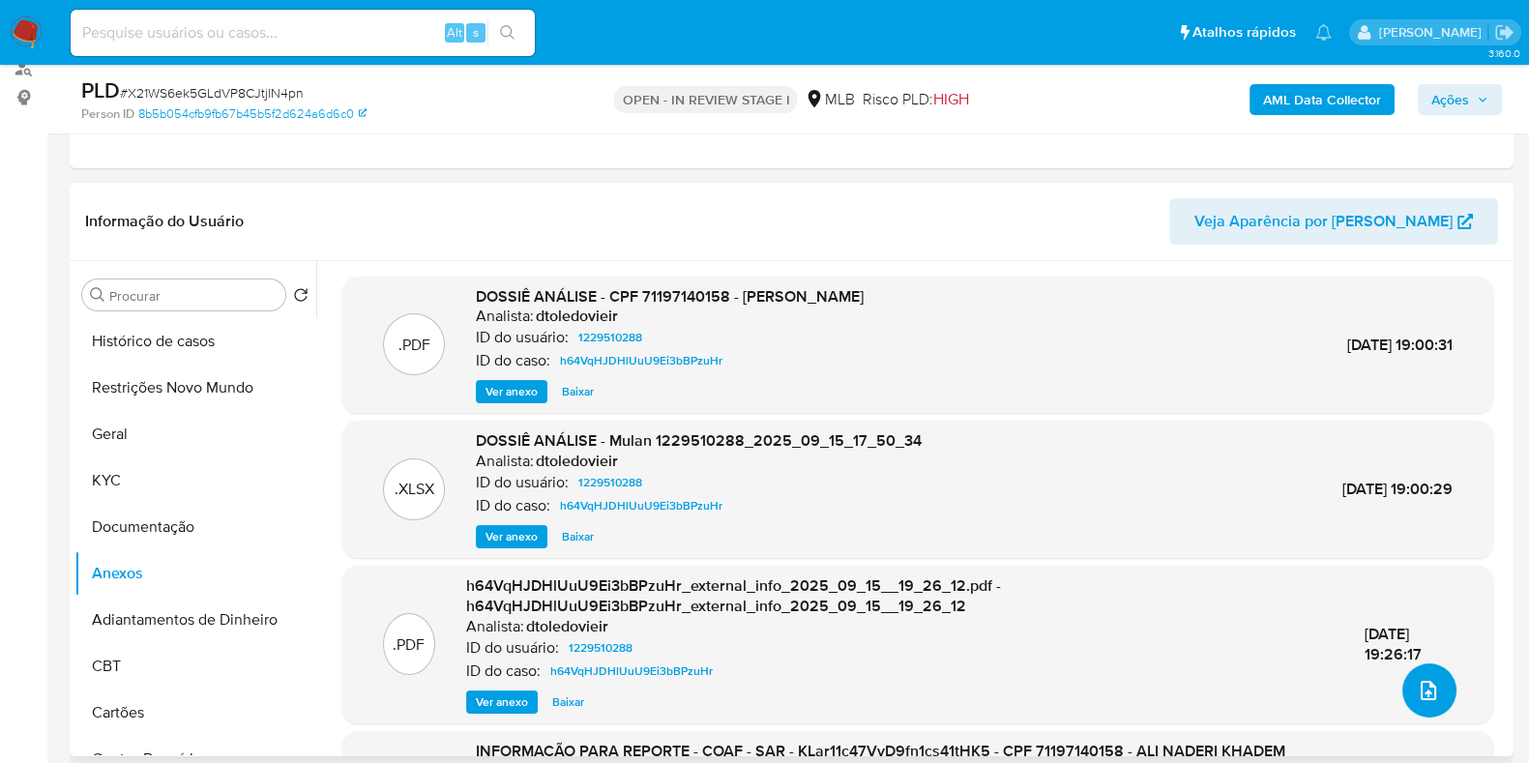
click at [1419, 703] on button "upload-file" at bounding box center [1429, 690] width 54 height 54
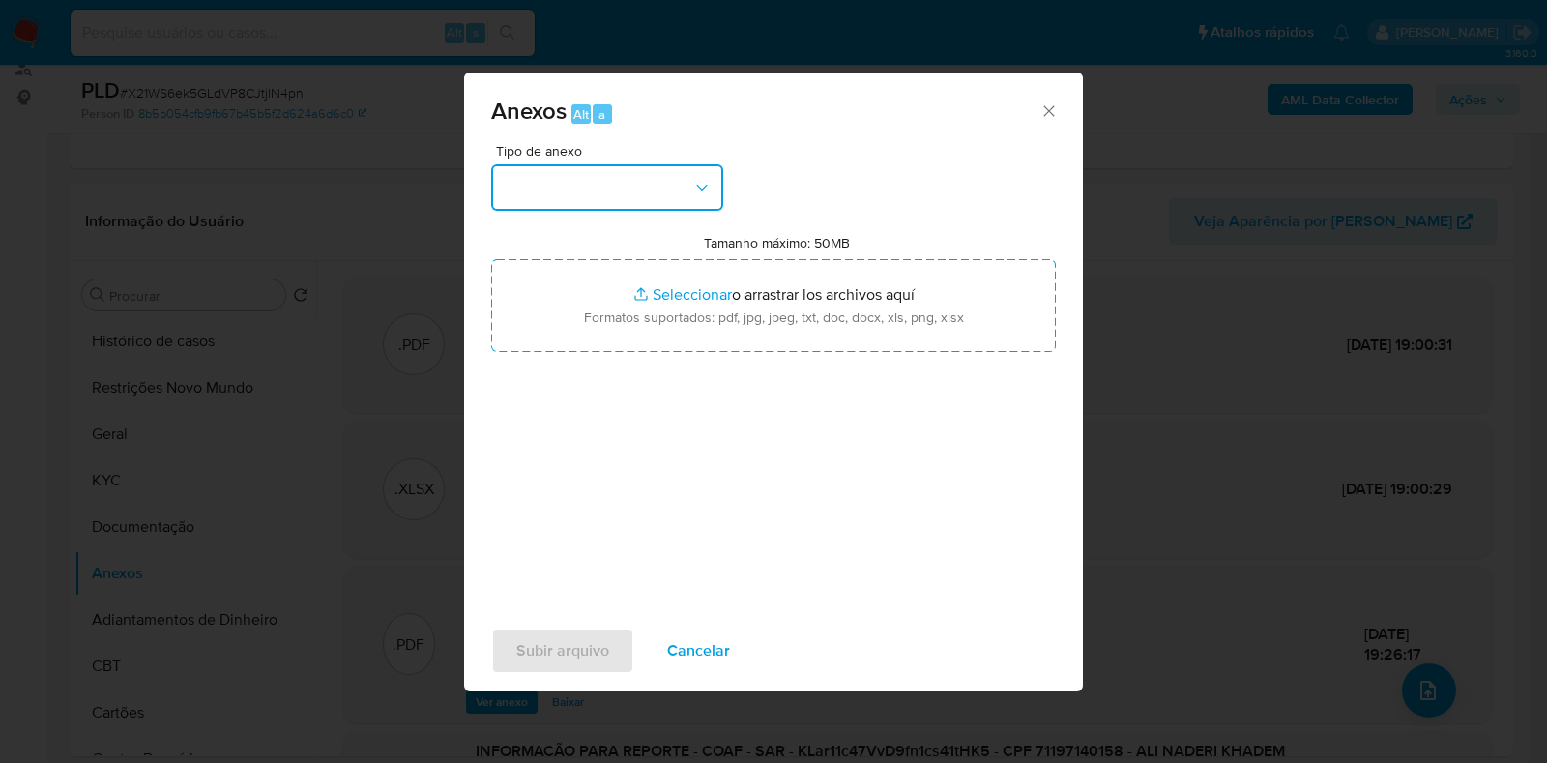
click at [658, 182] on button "button" at bounding box center [607, 187] width 232 height 46
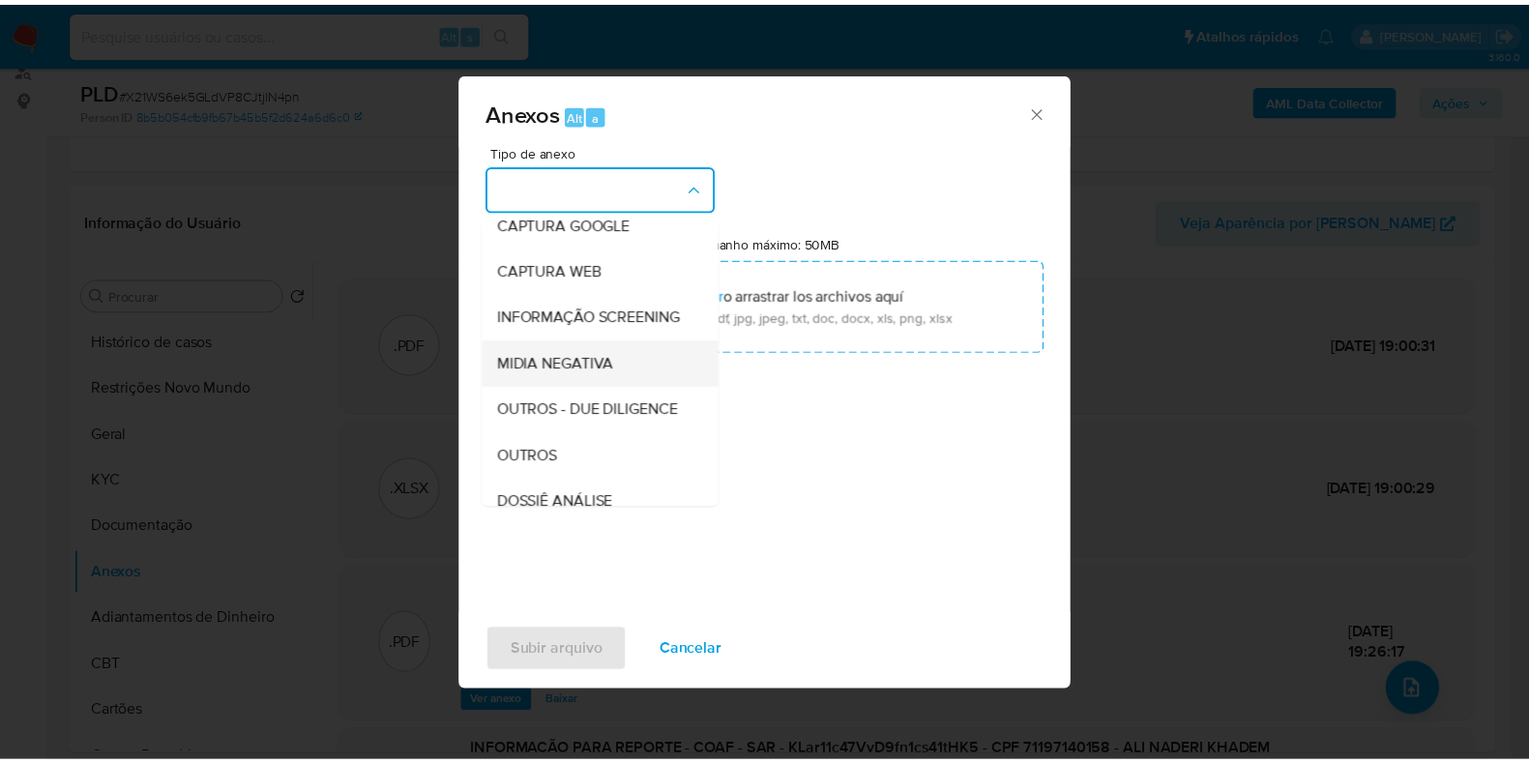
scroll to position [298, 0]
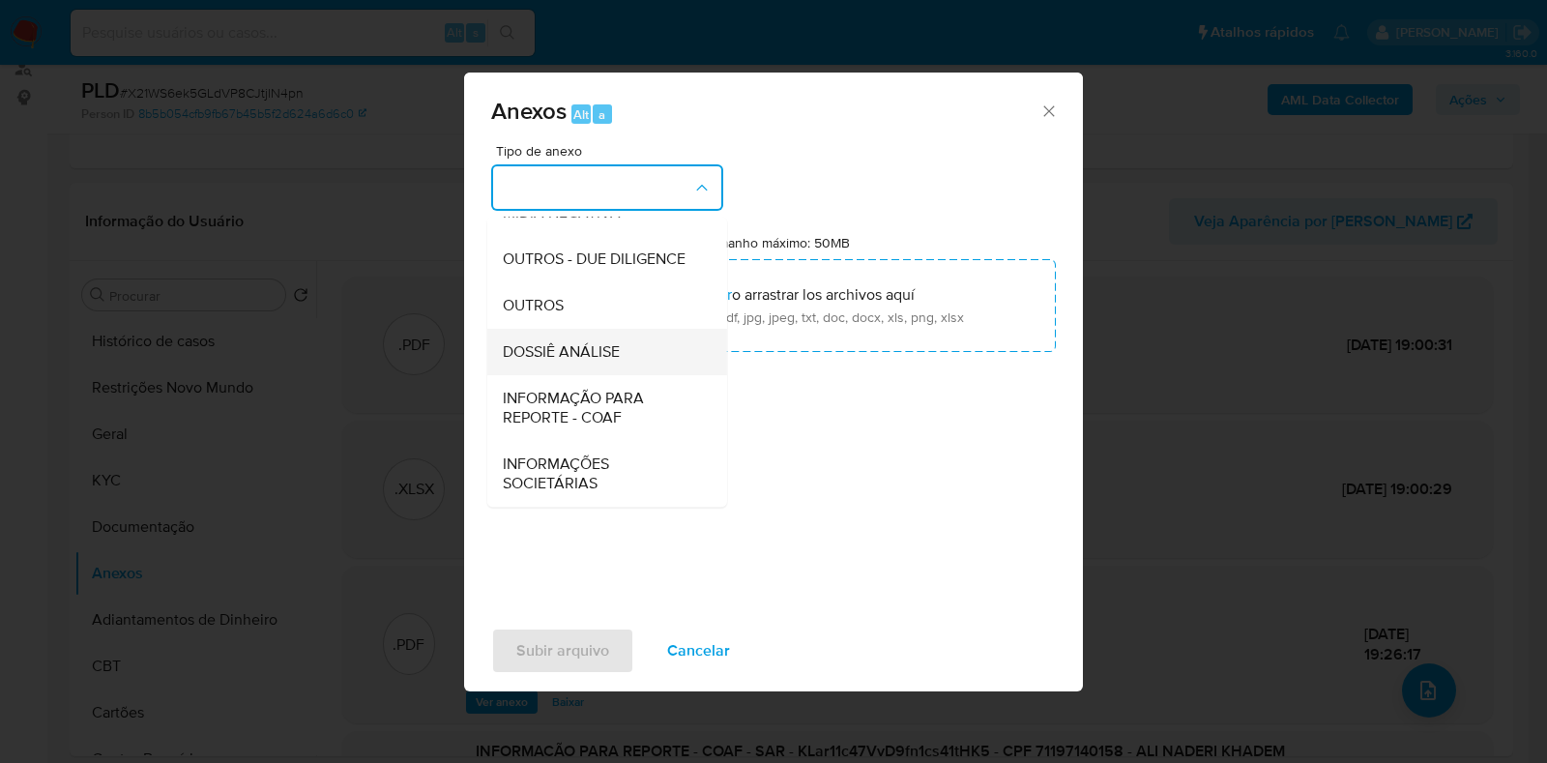
click at [626, 350] on div "DOSSIÊ ANÁLISE" at bounding box center [601, 352] width 197 height 46
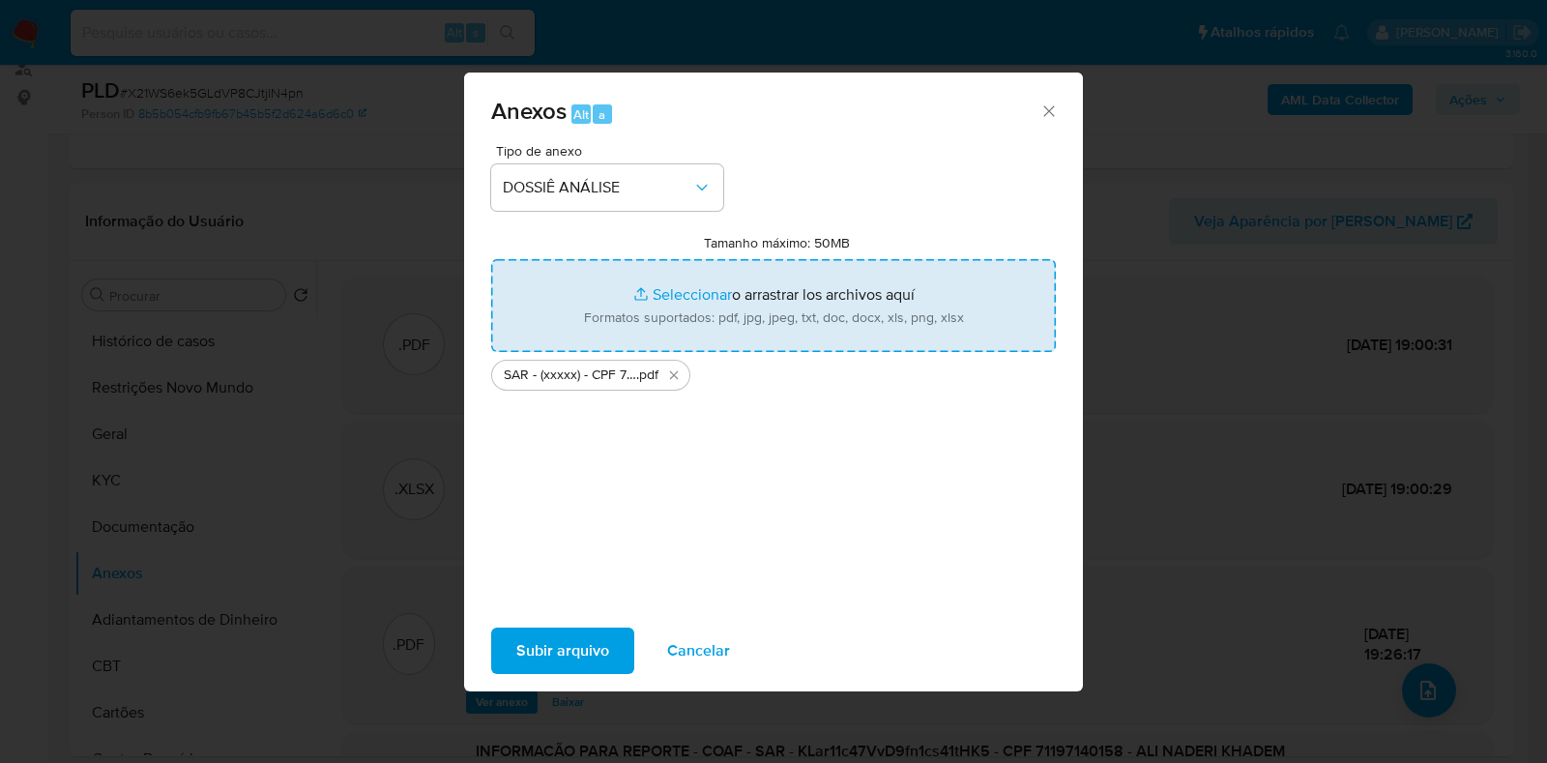
type input "C:\fakepath\Mulan 1229510288_2025_09_15_17_50_34 (1).xlsx"
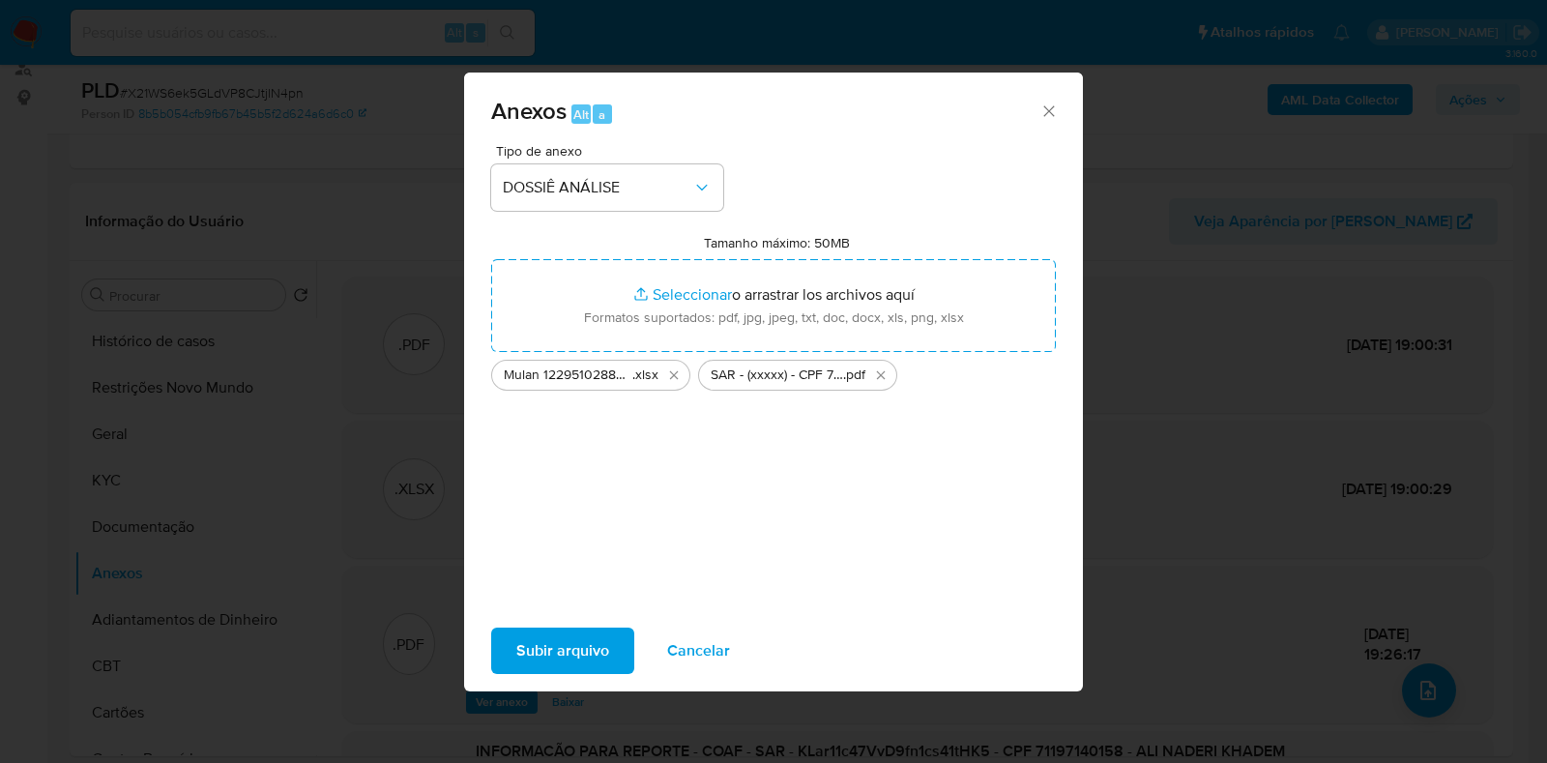
click at [638, 637] on div "Subir arquivo Cancelar" at bounding box center [773, 650] width 619 height 73
click at [596, 630] on span "Subir arquivo" at bounding box center [562, 651] width 93 height 43
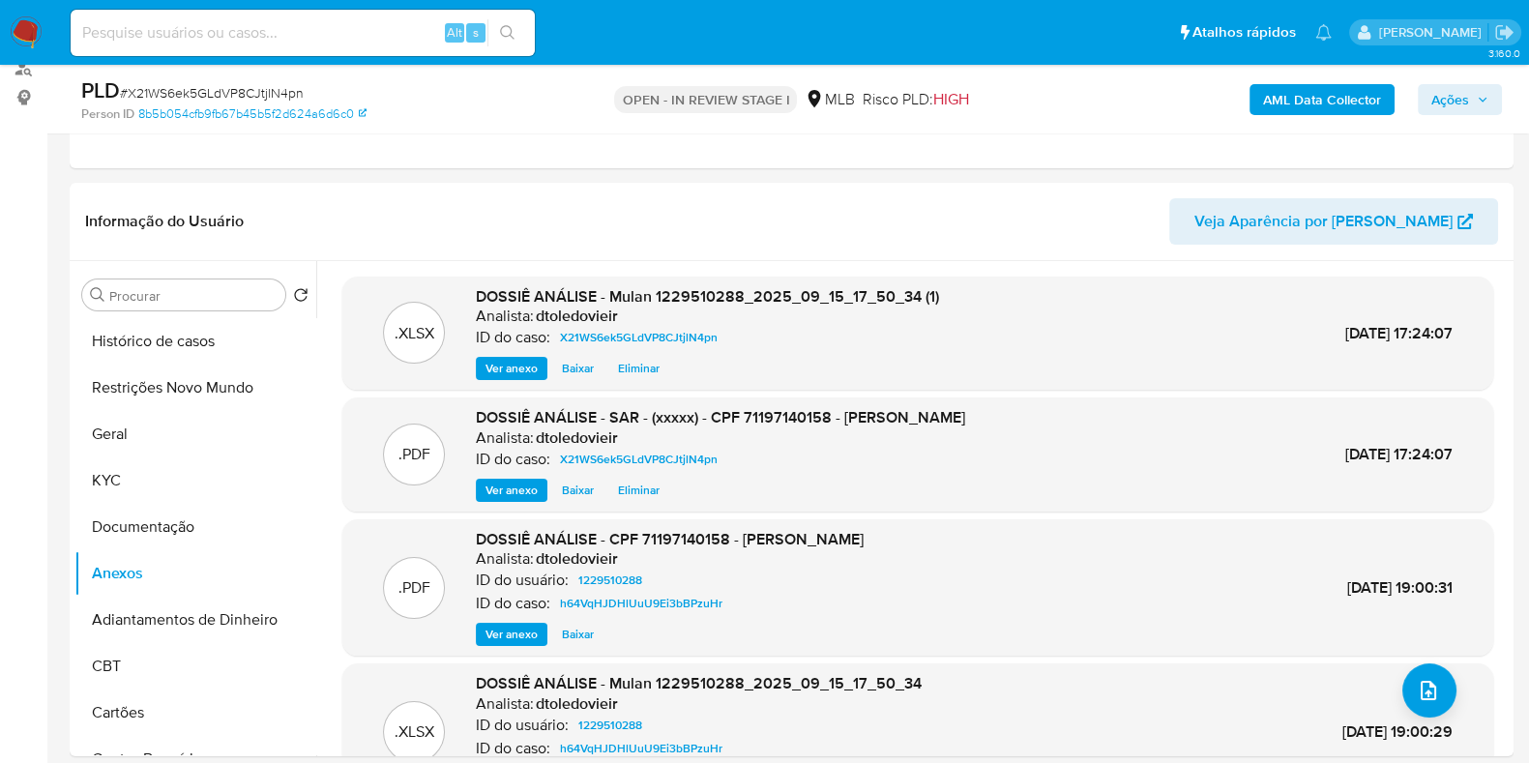
click at [1465, 96] on span "Ações" at bounding box center [1450, 99] width 38 height 31
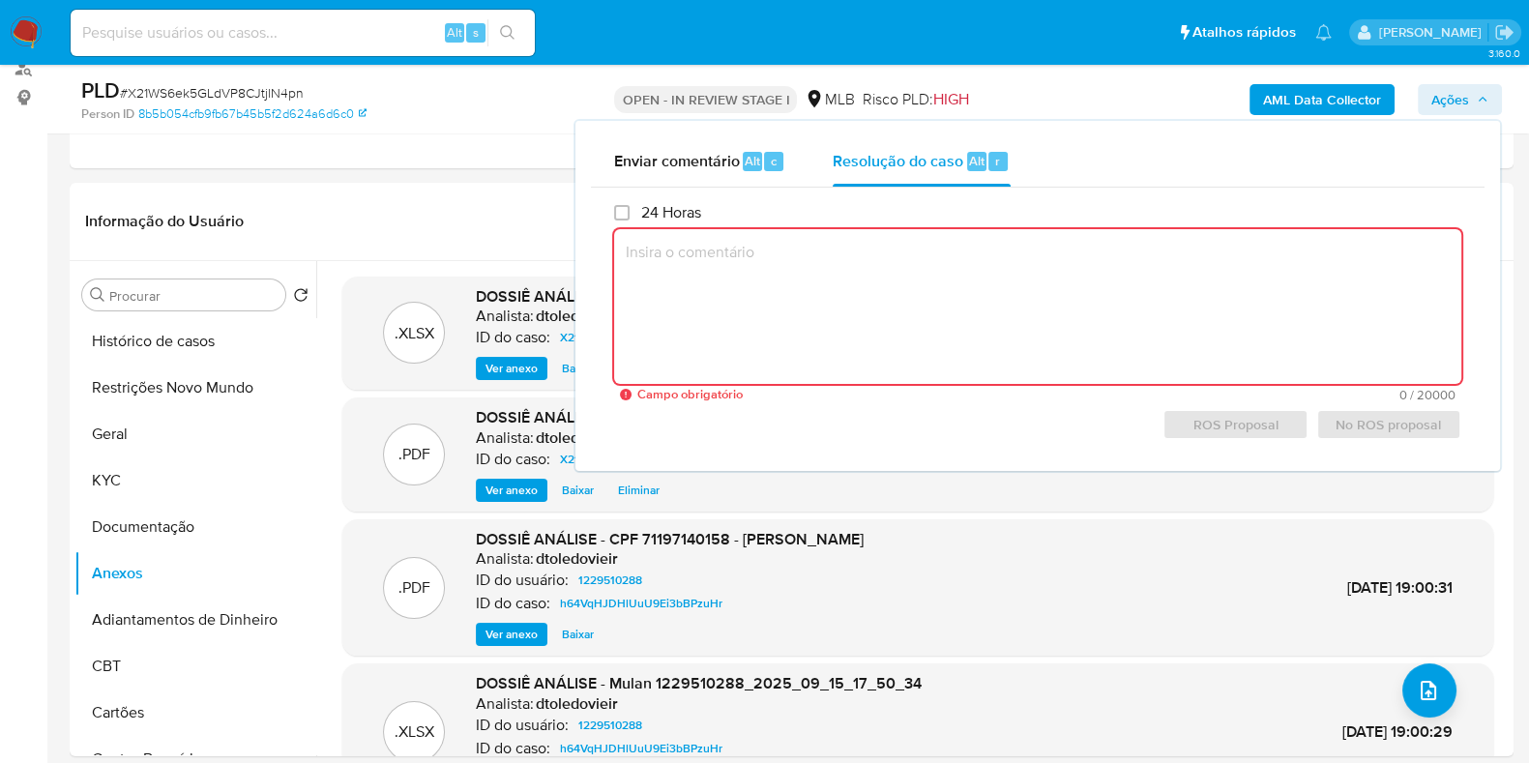
paste textarea "Caso gerado manualmente como resultado de alerta sinalizado pelo processo KYT q…"
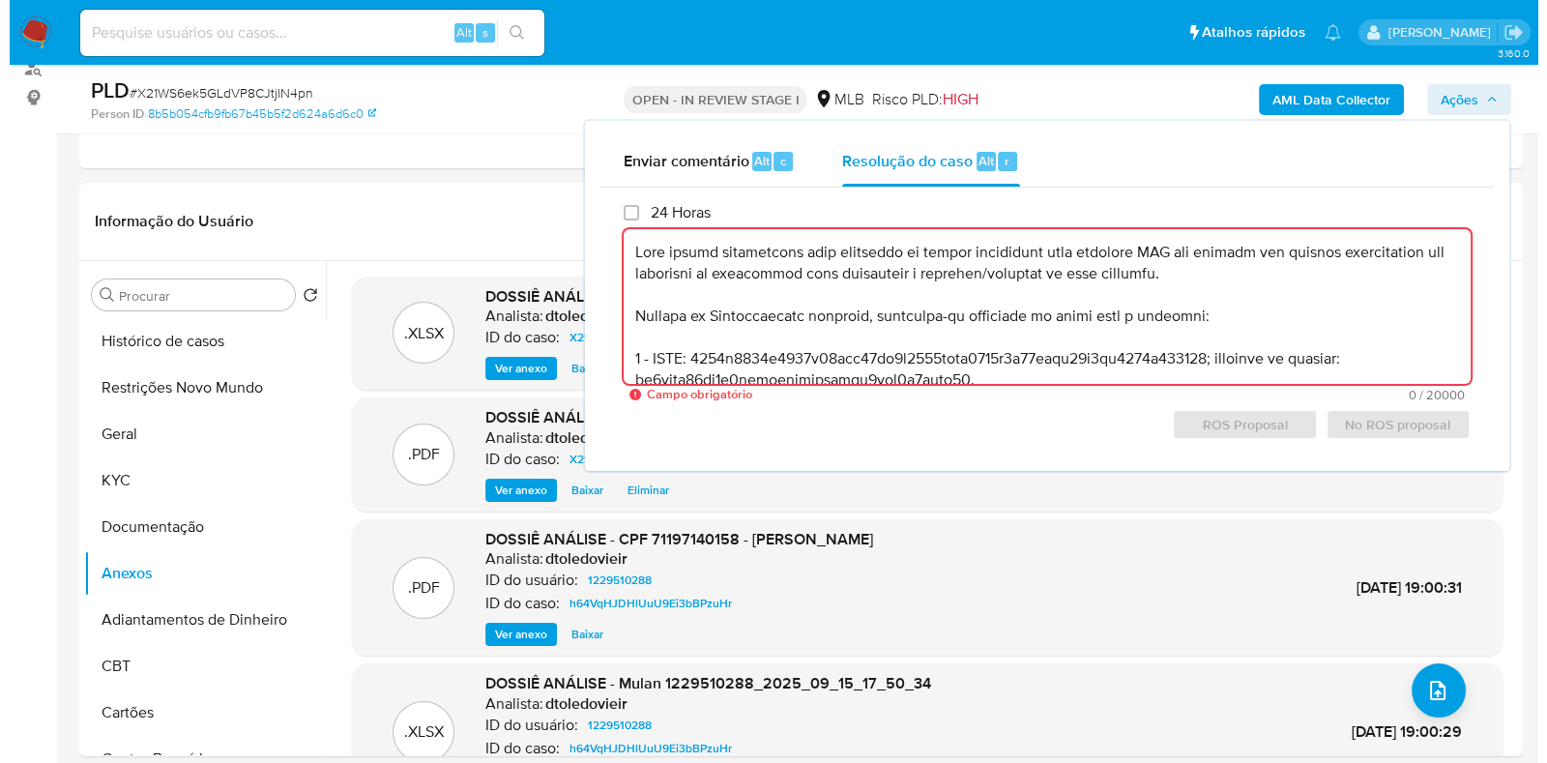
scroll to position [411, 0]
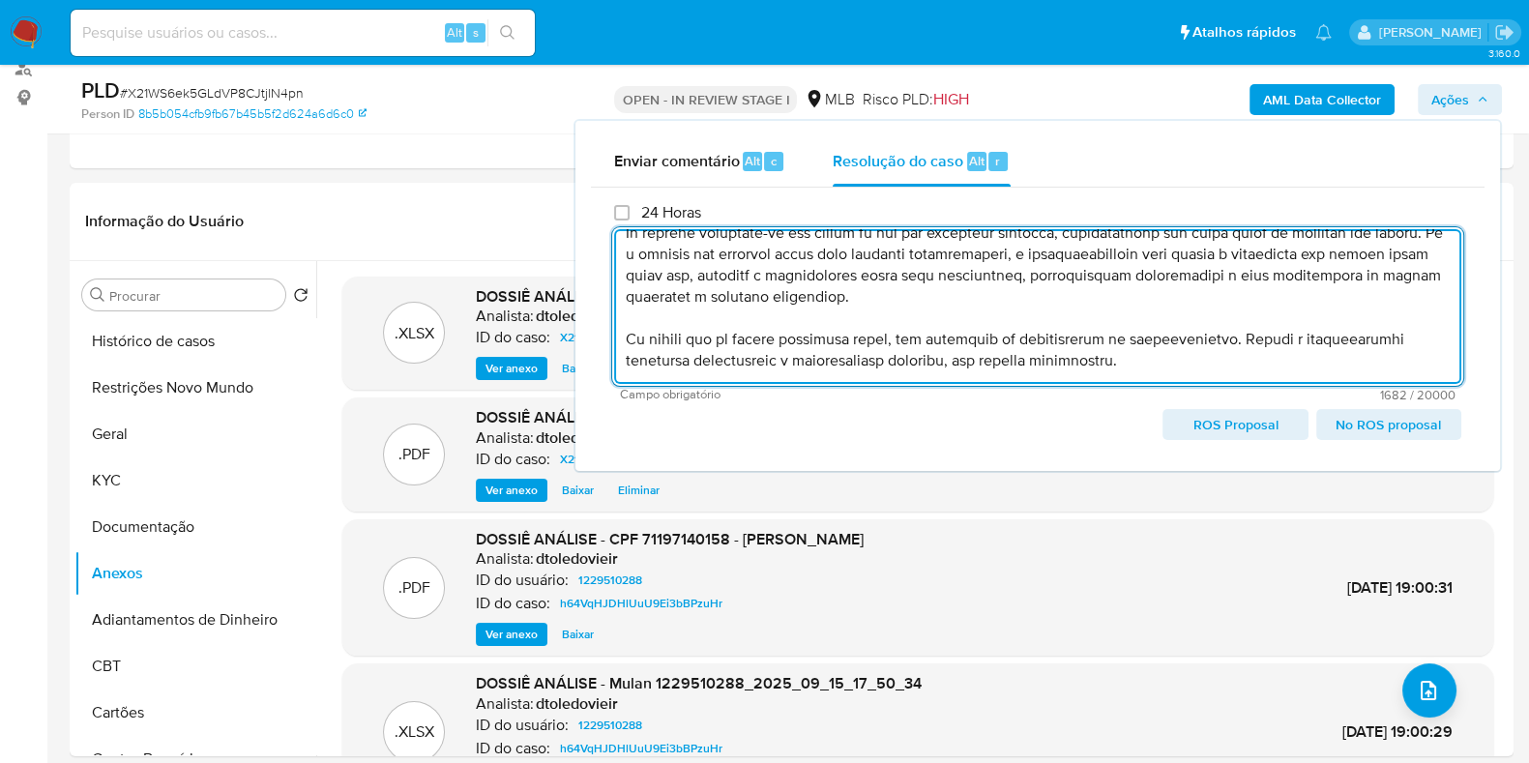
click at [1211, 421] on span "ROS Proposal" at bounding box center [1235, 424] width 118 height 27
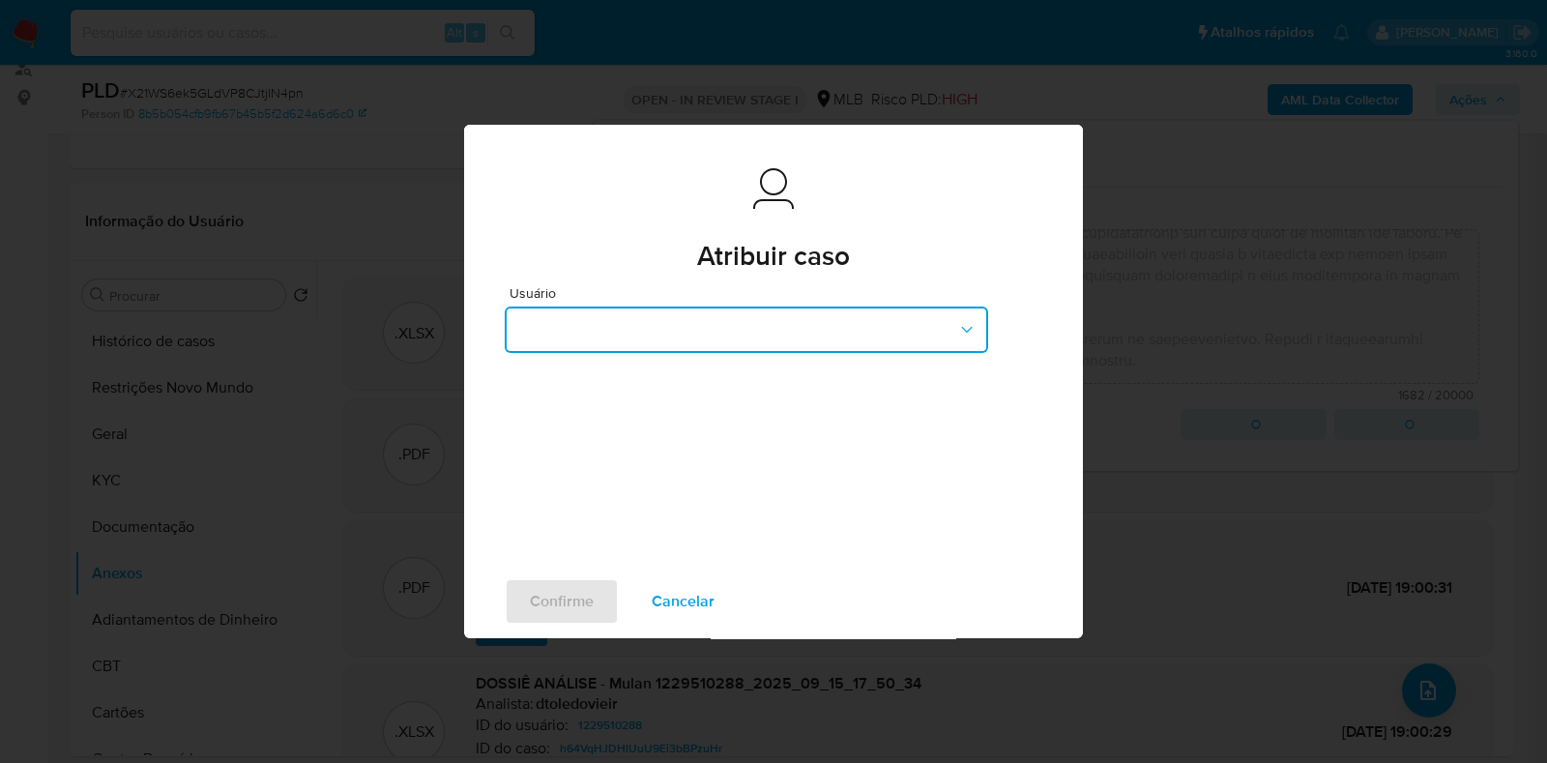
click at [680, 315] on button "button" at bounding box center [746, 330] width 483 height 46
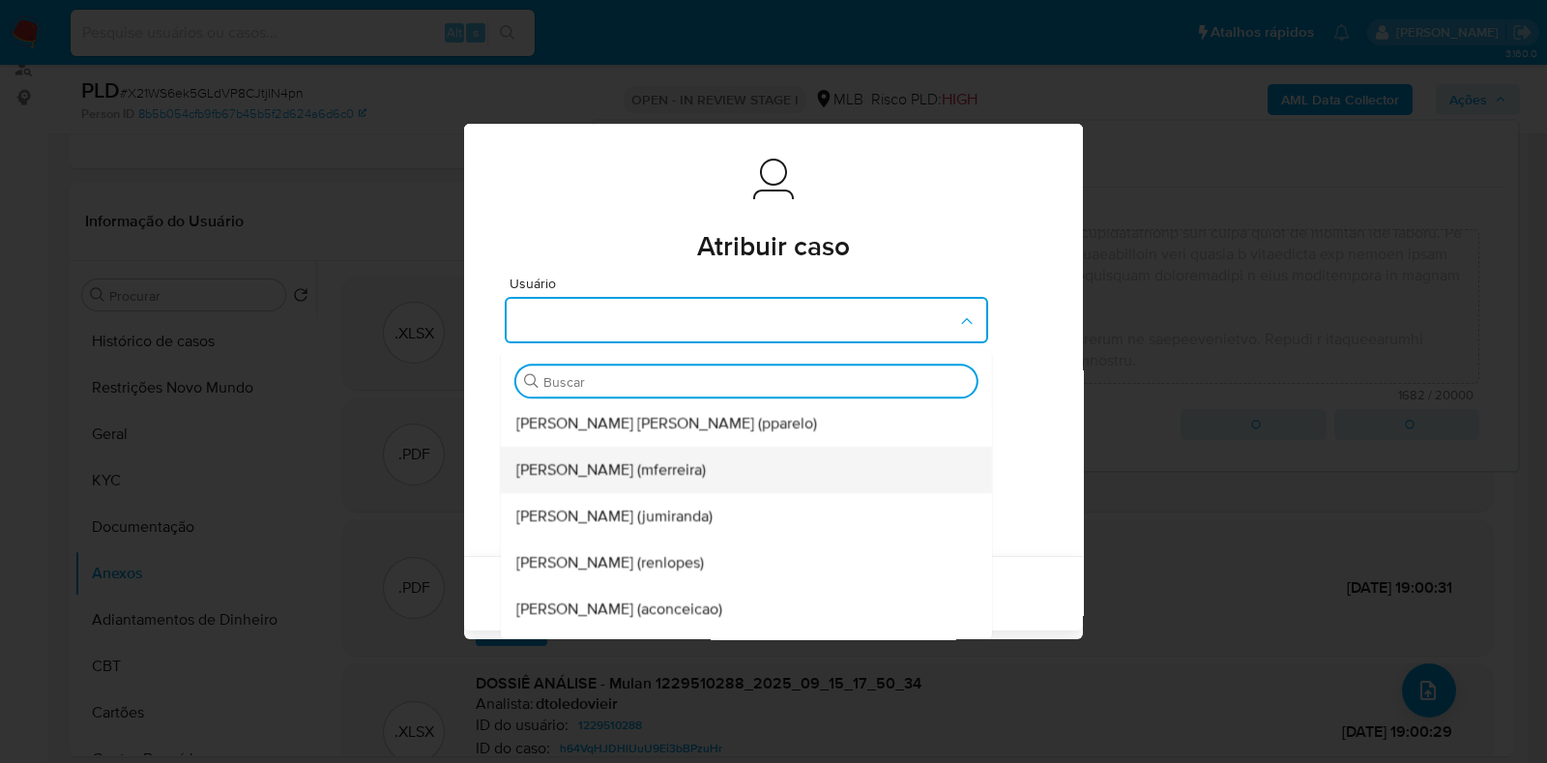
scroll to position [10, 0]
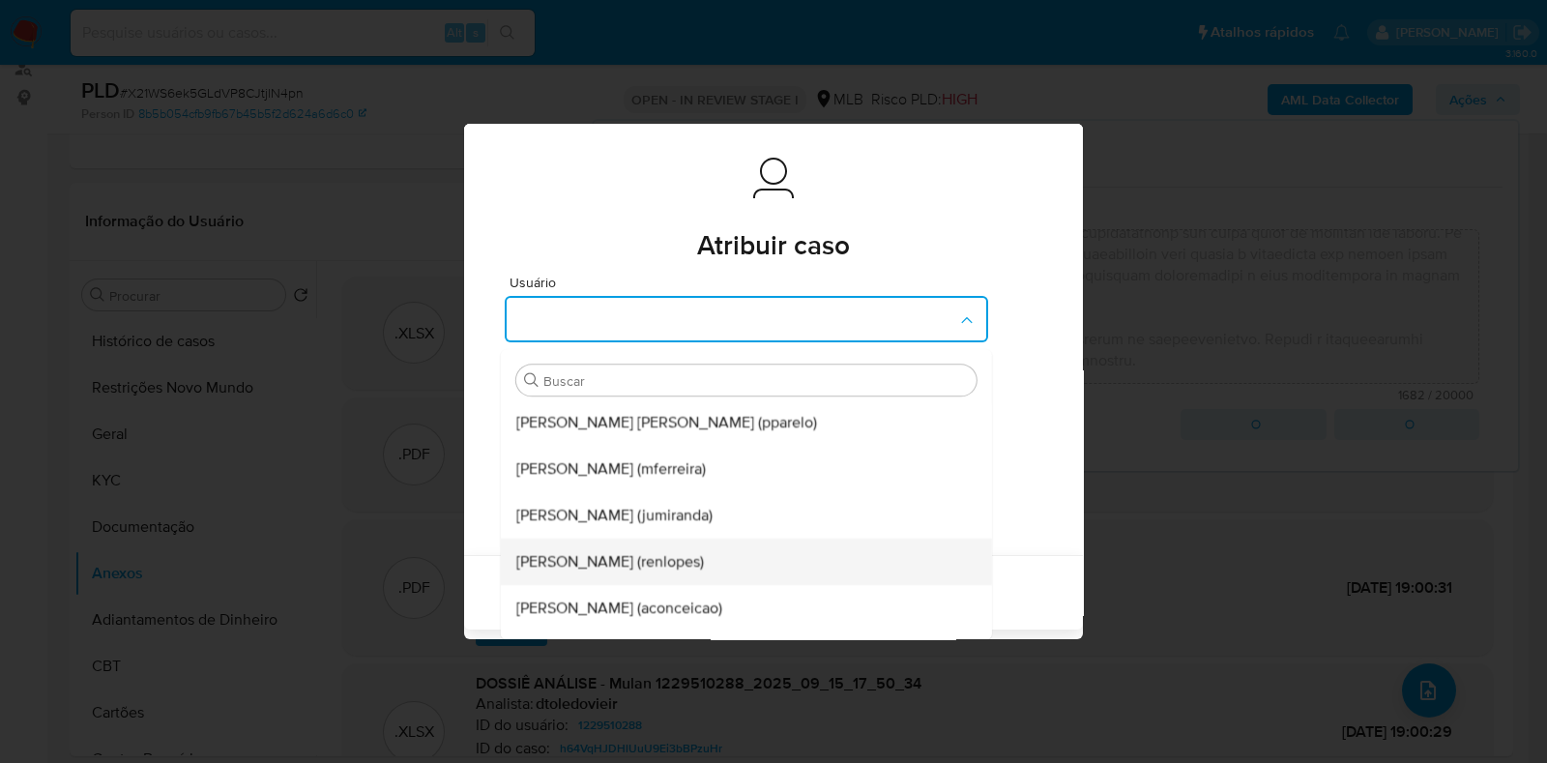
click at [689, 548] on div "Renato Lopes Dos Santos (renlopes)" at bounding box center [740, 562] width 449 height 46
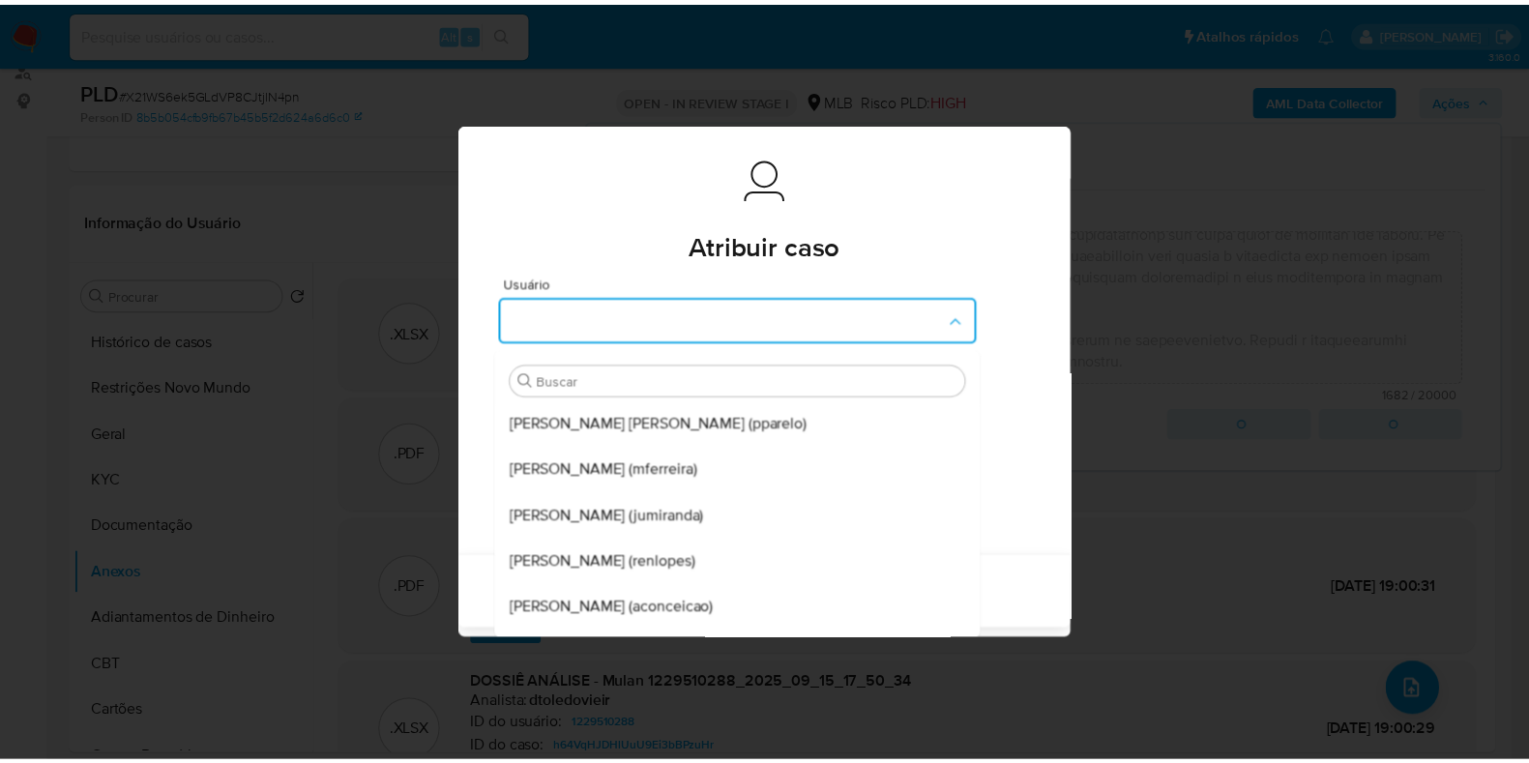
scroll to position [0, 0]
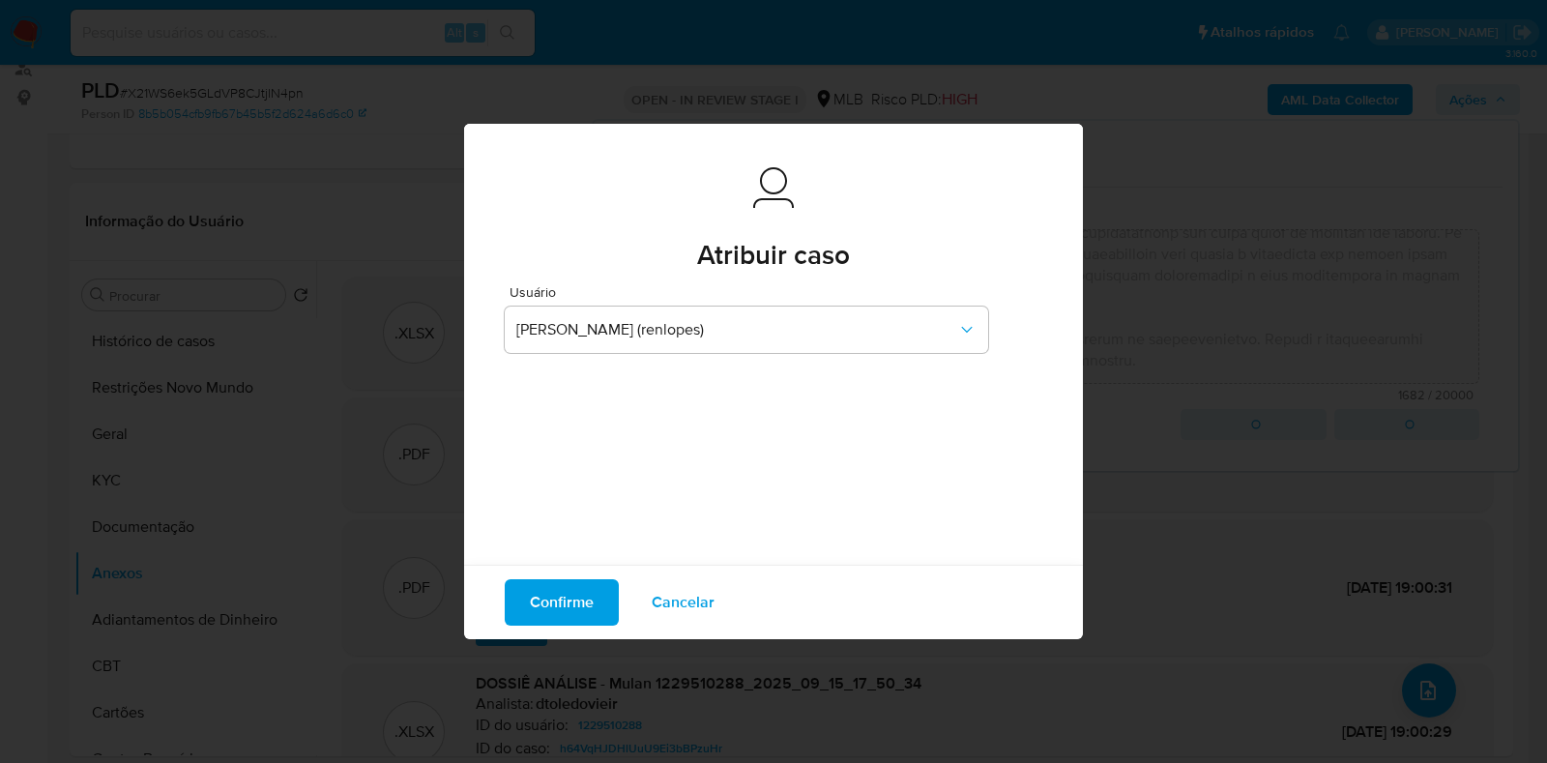
click at [563, 595] on span "Confirme" at bounding box center [562, 602] width 64 height 43
type textarea "Caso gerado manualmente como resultado de alerta sinalizado pelo processo KYT q…"
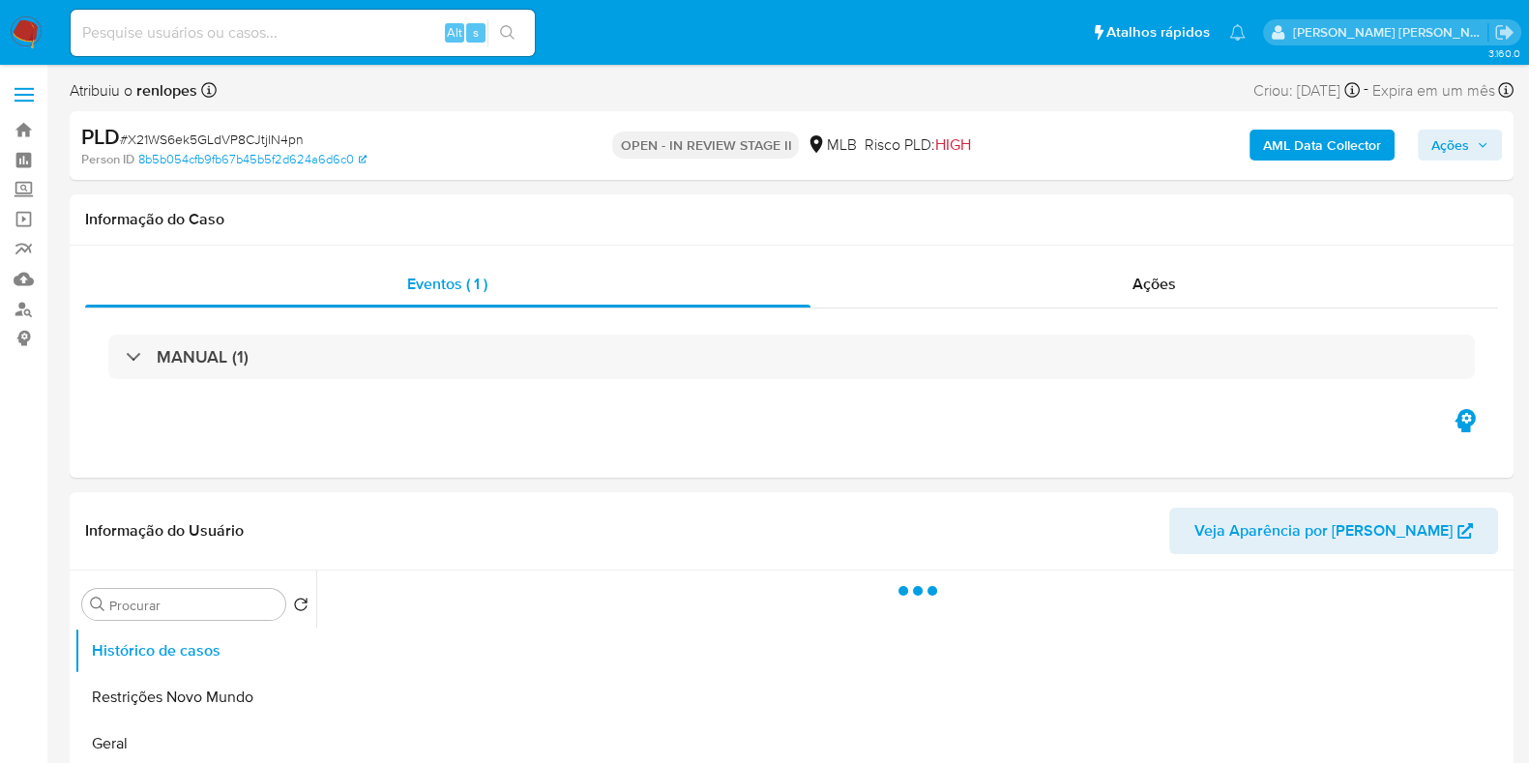
select select "10"
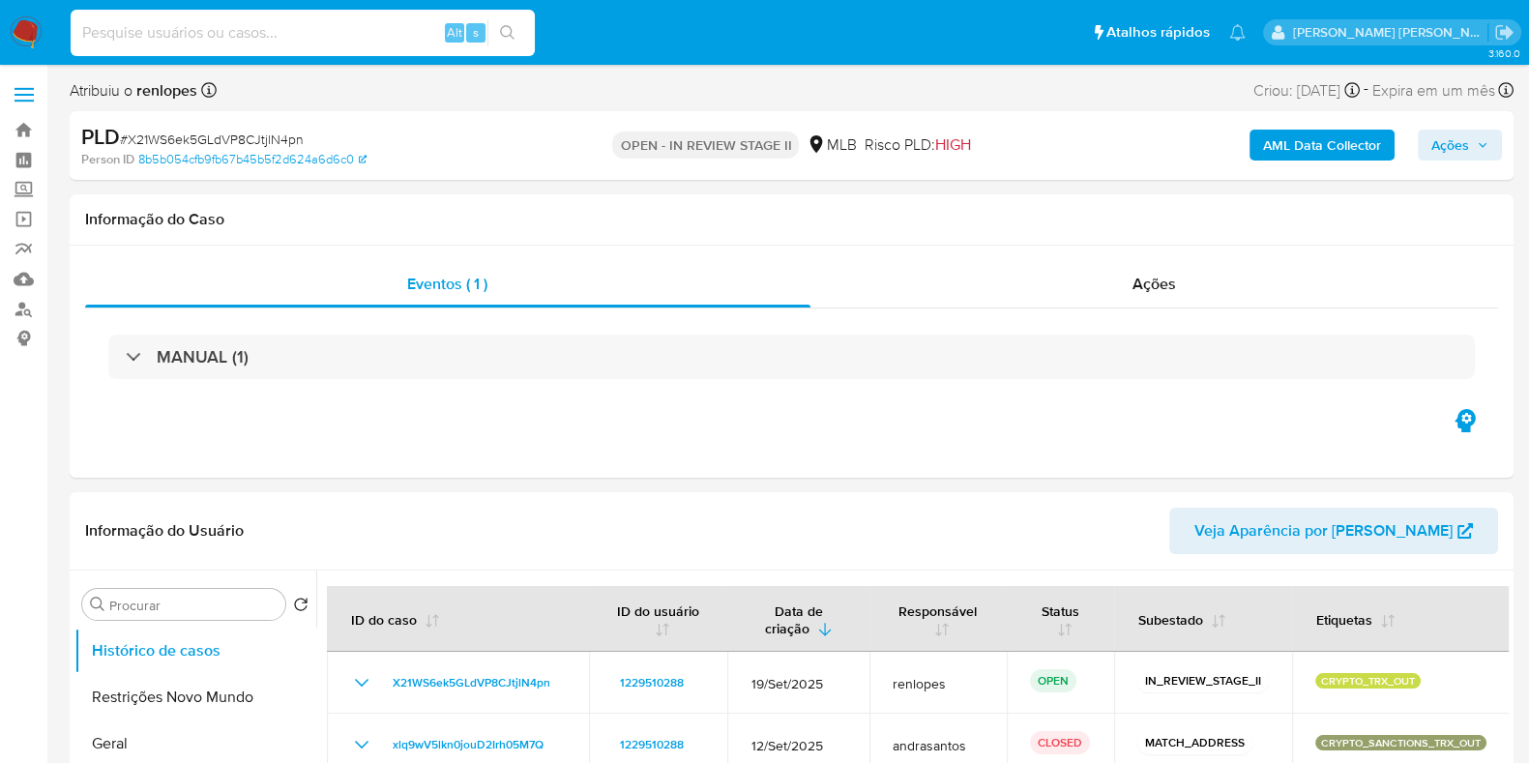
click at [366, 24] on input at bounding box center [303, 32] width 464 height 25
paste input "8008532"
type input "8008532"
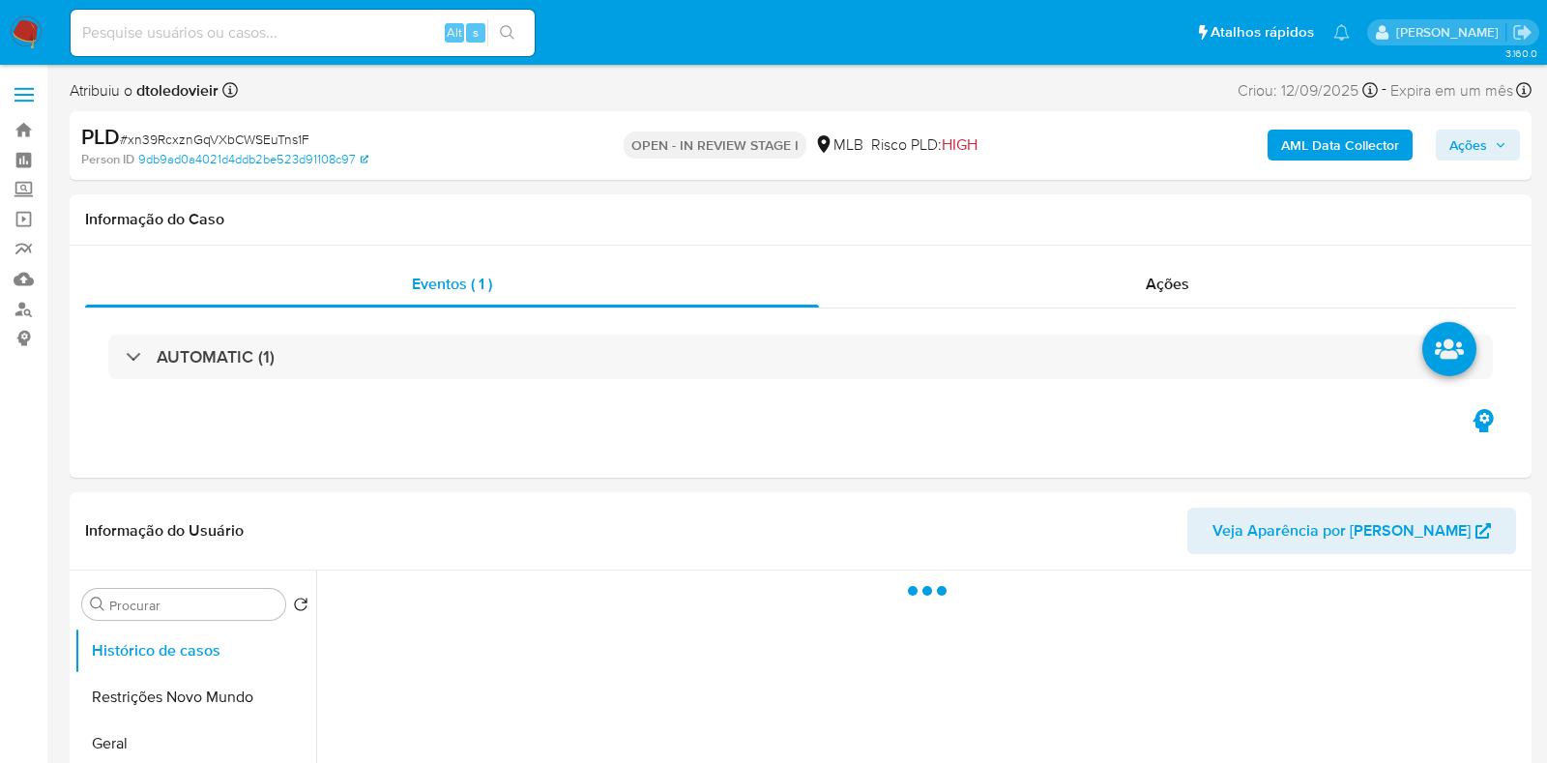
select select "10"
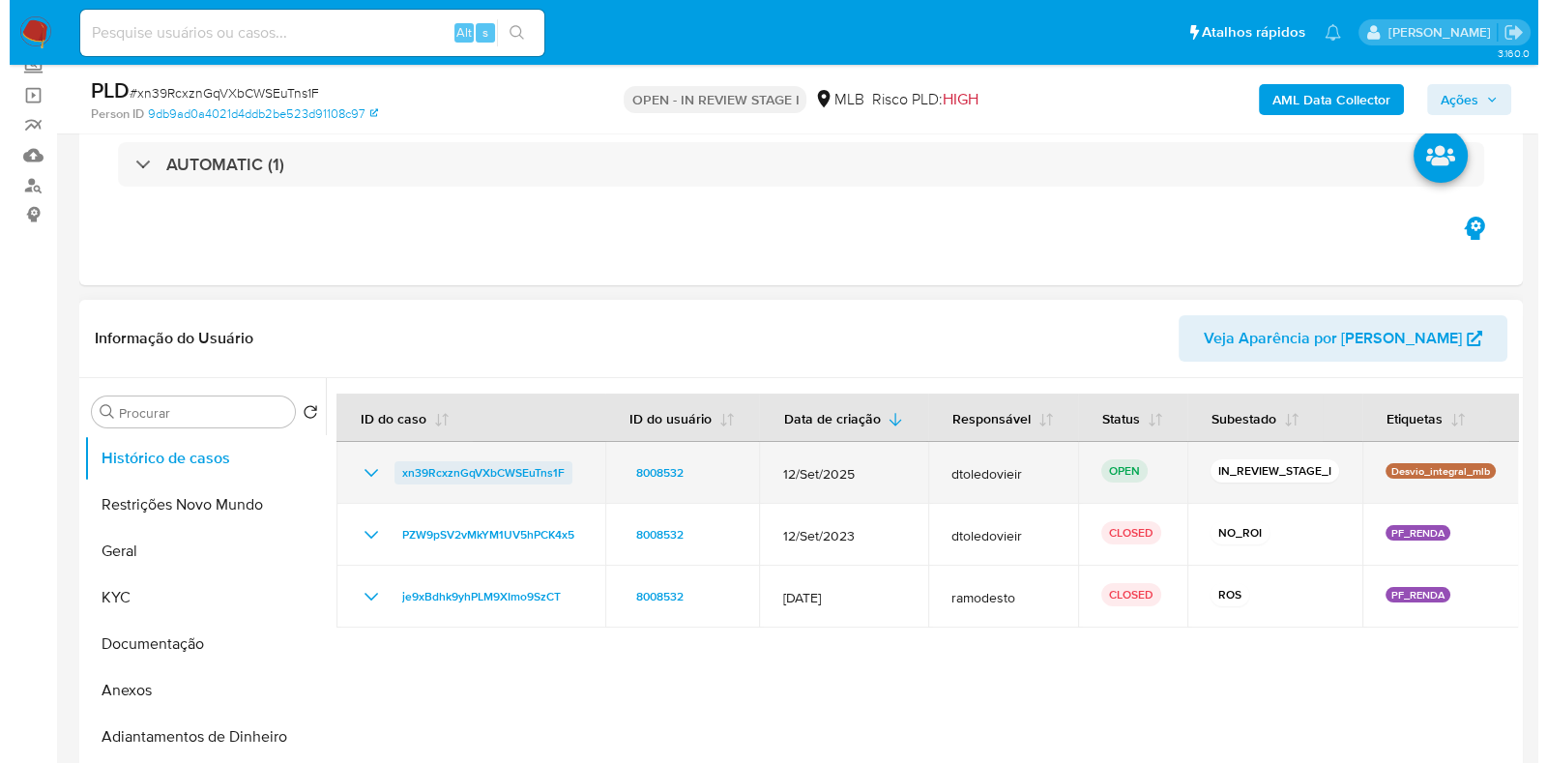
scroll to position [363, 0]
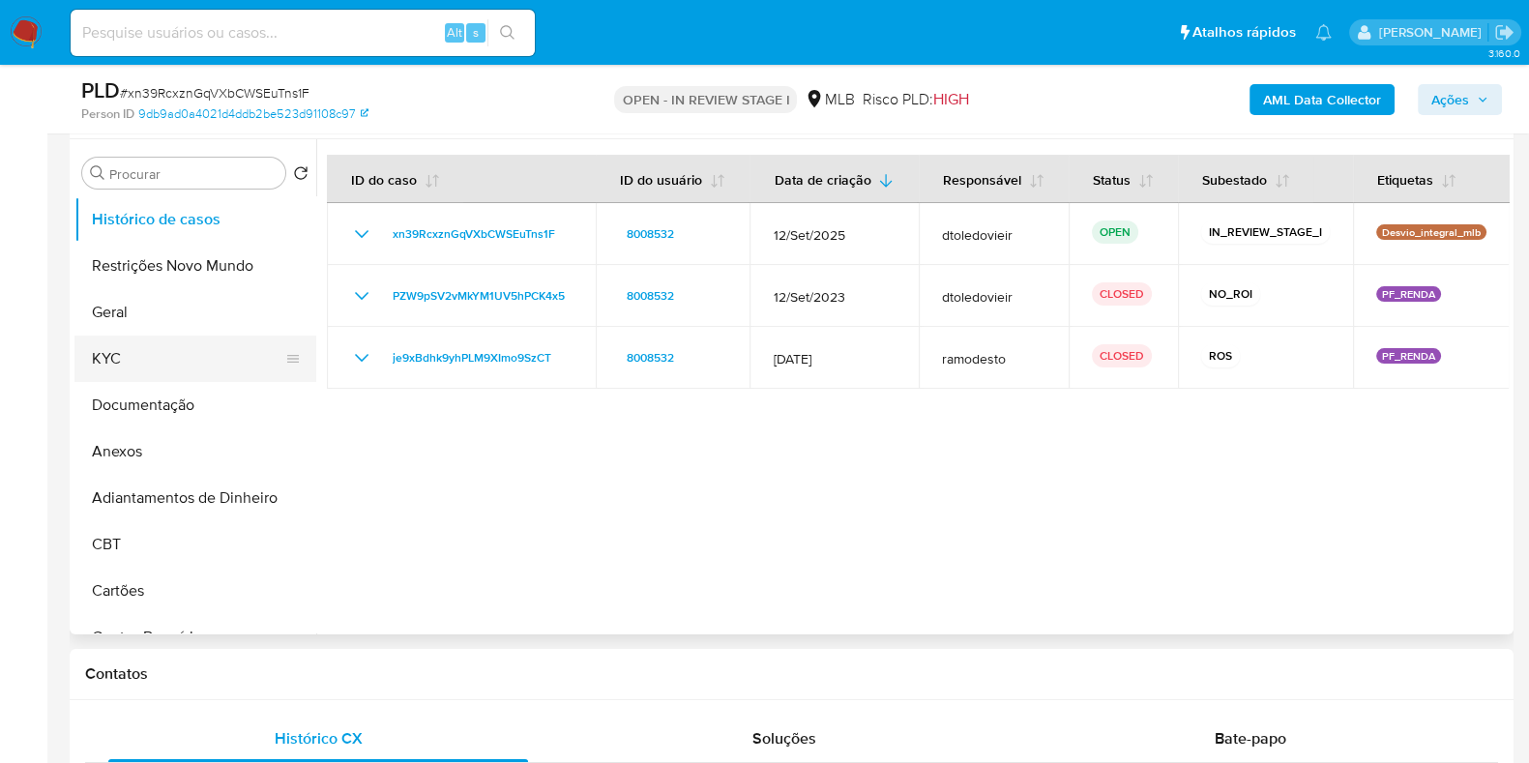
click at [155, 376] on button "KYC" at bounding box center [187, 359] width 226 height 46
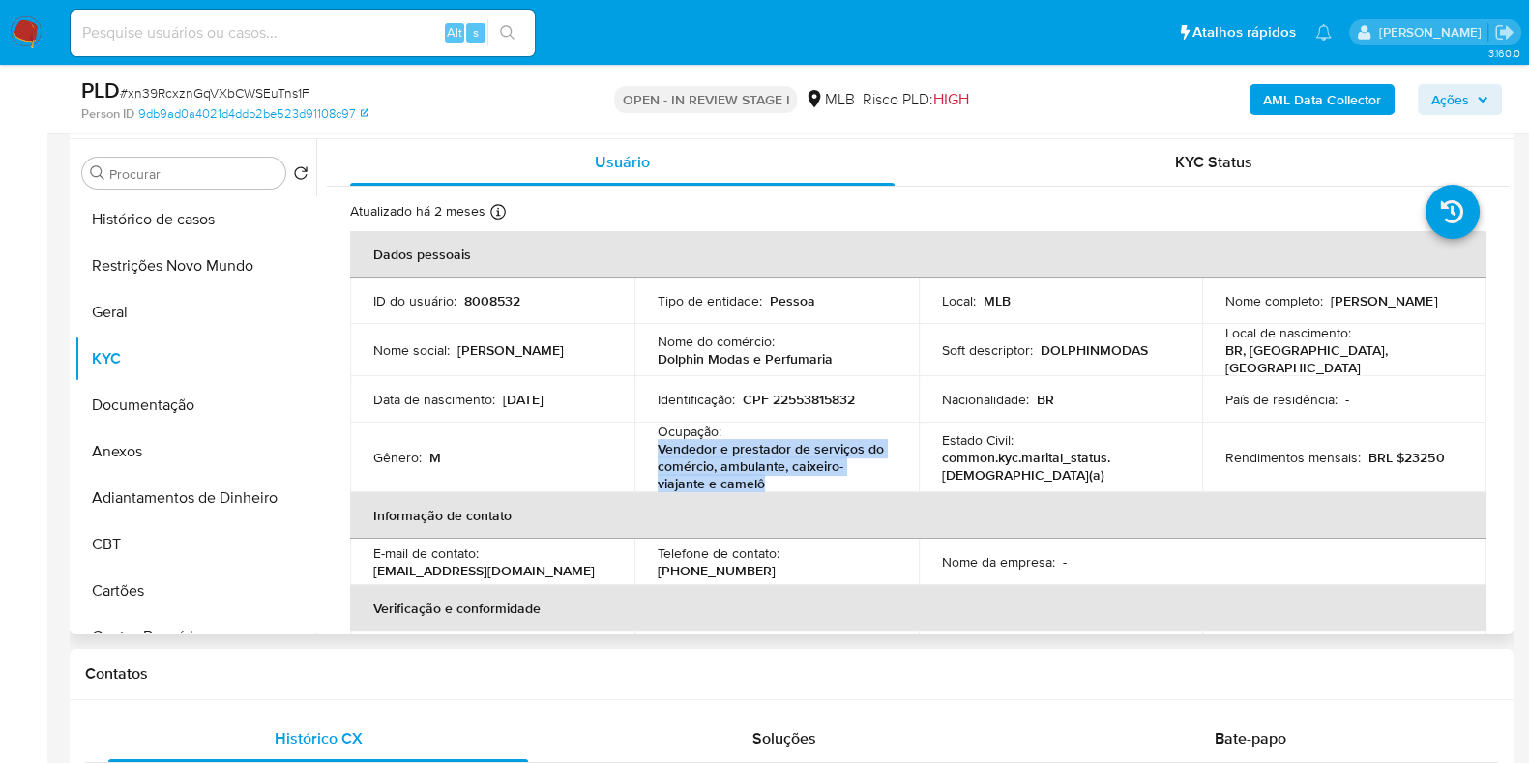
drag, startPoint x: 759, startPoint y: 479, endPoint x: 650, endPoint y: 446, distance: 114.1
click at [650, 446] on td "Ocupação : Vendedor e prestador de serviços do comércio, ambulante, caixeiro-vi…" at bounding box center [776, 458] width 284 height 70
copy p "Vendedor e prestador de serviços do comércio, ambulante, caixeiro-viajante e ca…"
click at [176, 399] on button "Documentação" at bounding box center [187, 405] width 226 height 46
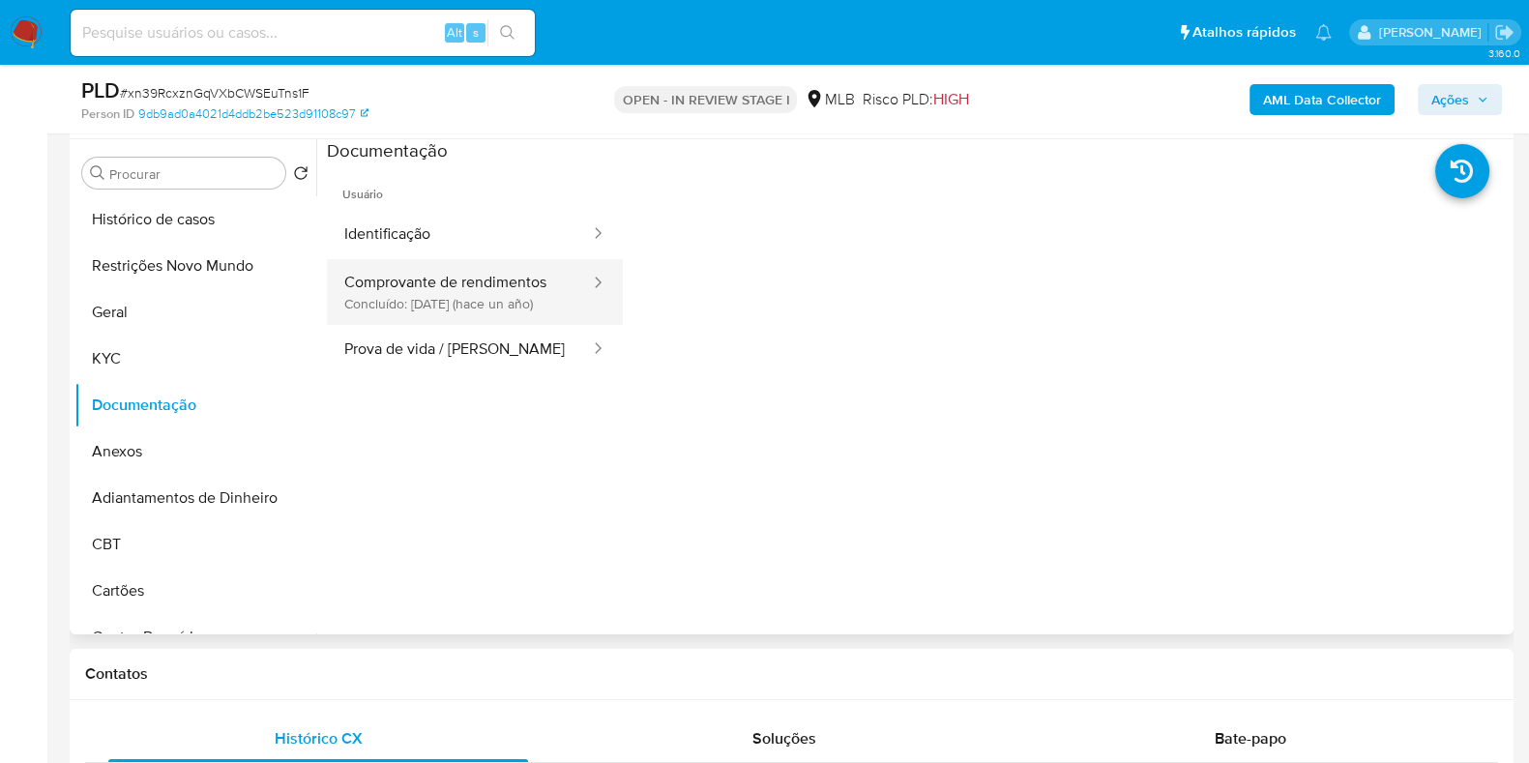
click at [492, 286] on button "Comprovante de rendimentos Concluído: 15/06/2024 (hace un año)" at bounding box center [459, 292] width 265 height 66
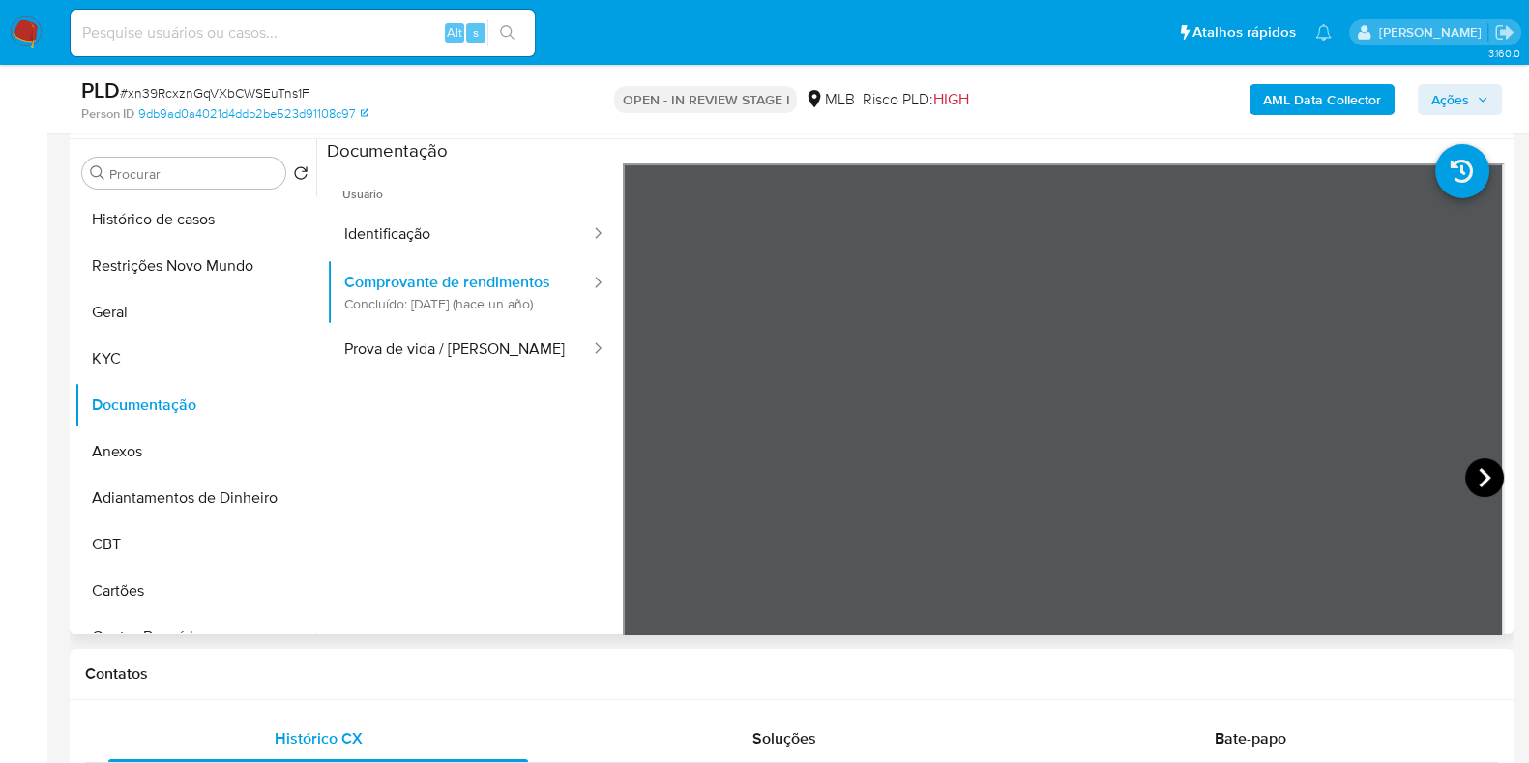
click at [1481, 468] on icon at bounding box center [1484, 477] width 39 height 39
click at [189, 345] on button "KYC" at bounding box center [187, 359] width 226 height 46
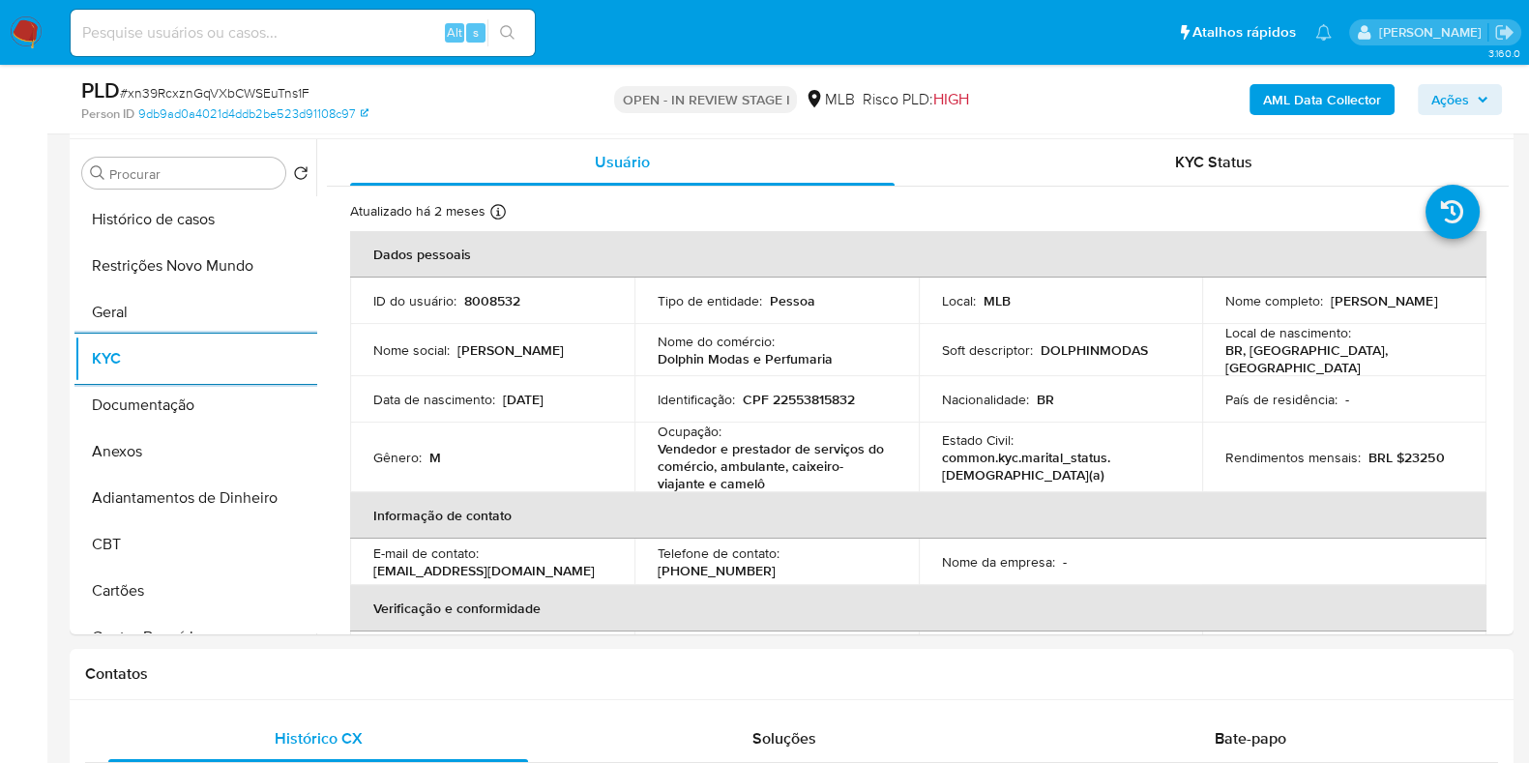
click at [1275, 100] on b "AML Data Collector" at bounding box center [1322, 99] width 118 height 31
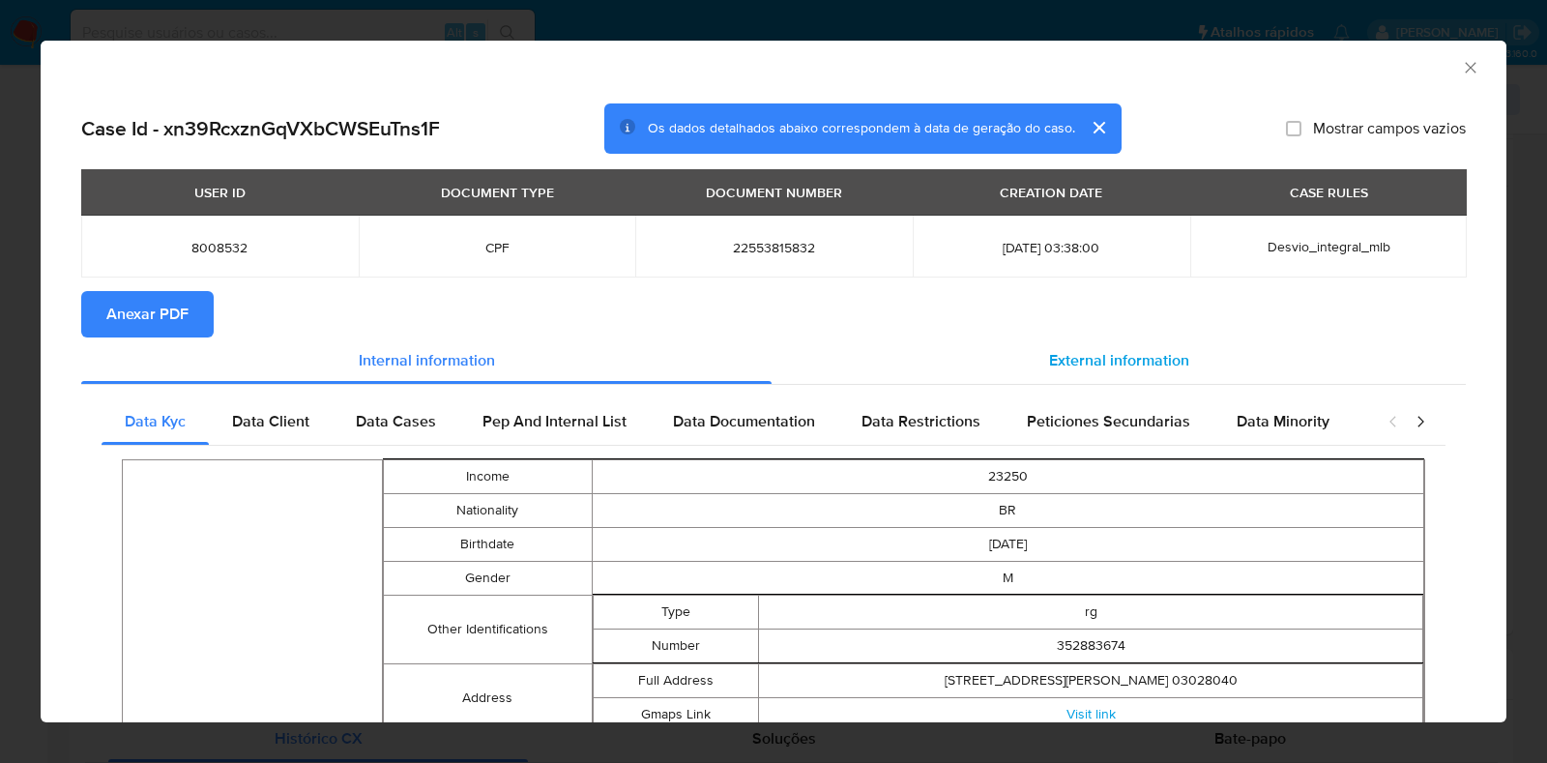
click at [1073, 342] on div "External information" at bounding box center [1119, 360] width 694 height 46
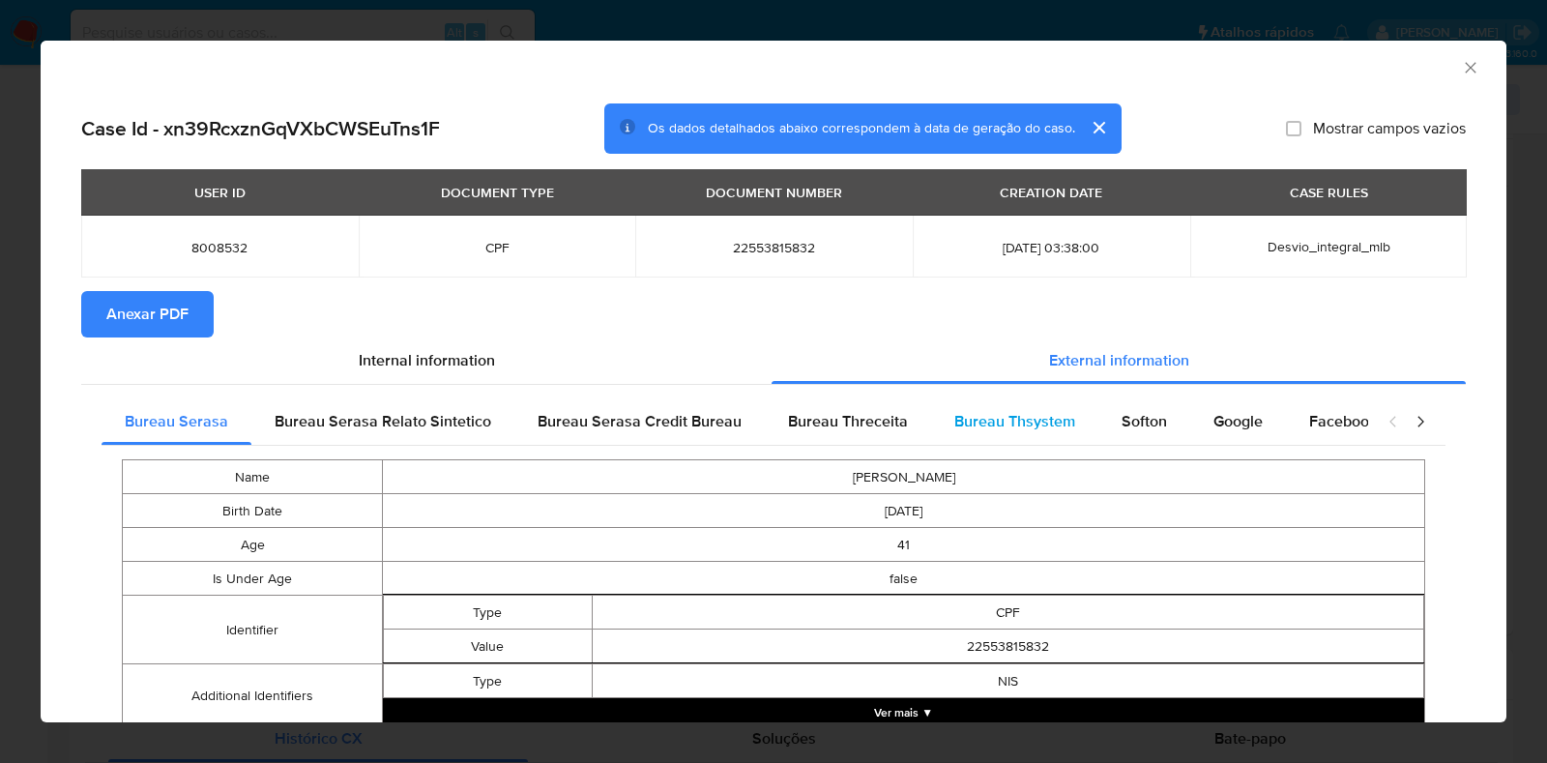
click at [1045, 422] on span "Bureau Thsystem" at bounding box center [1014, 421] width 121 height 22
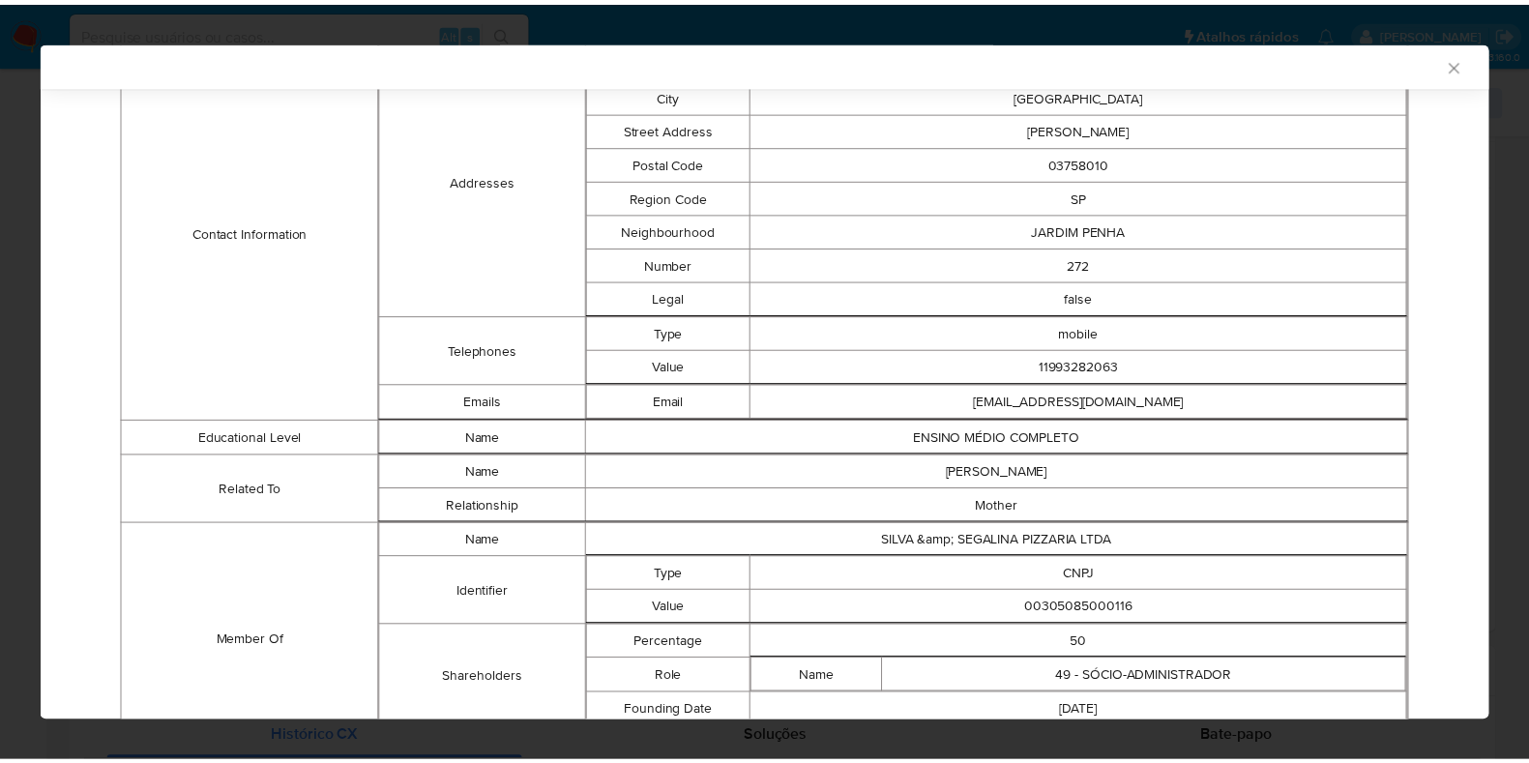
scroll to position [931, 0]
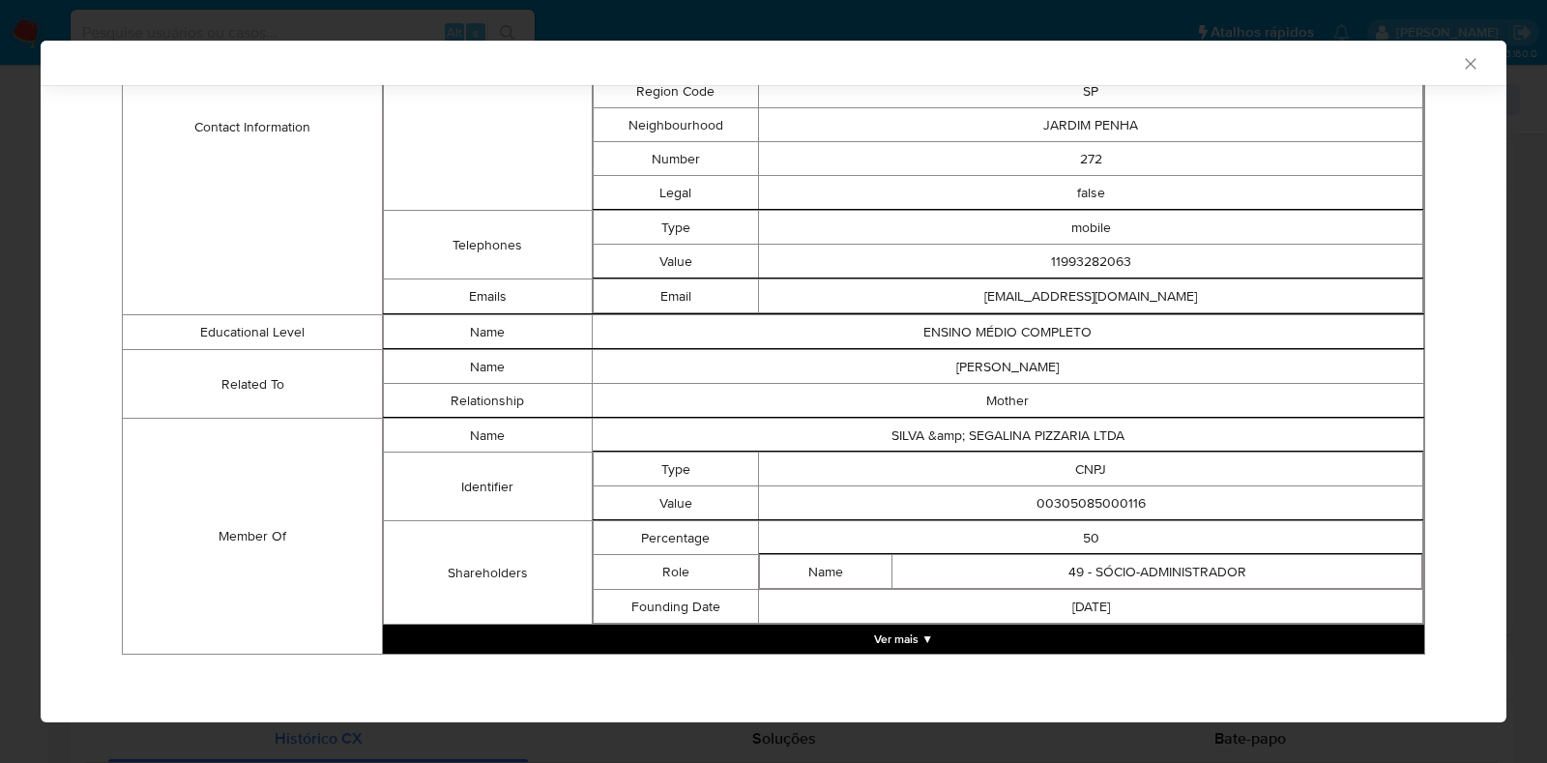
click at [1096, 497] on td "00305085000116" at bounding box center [1091, 503] width 664 height 34
copy td "00305085000116"
click at [0, 295] on div "AML Data Collector Case Id - xn39RcxznGqVXbCWSEuTns1F Os dados detalhados abaix…" at bounding box center [773, 381] width 1547 height 763
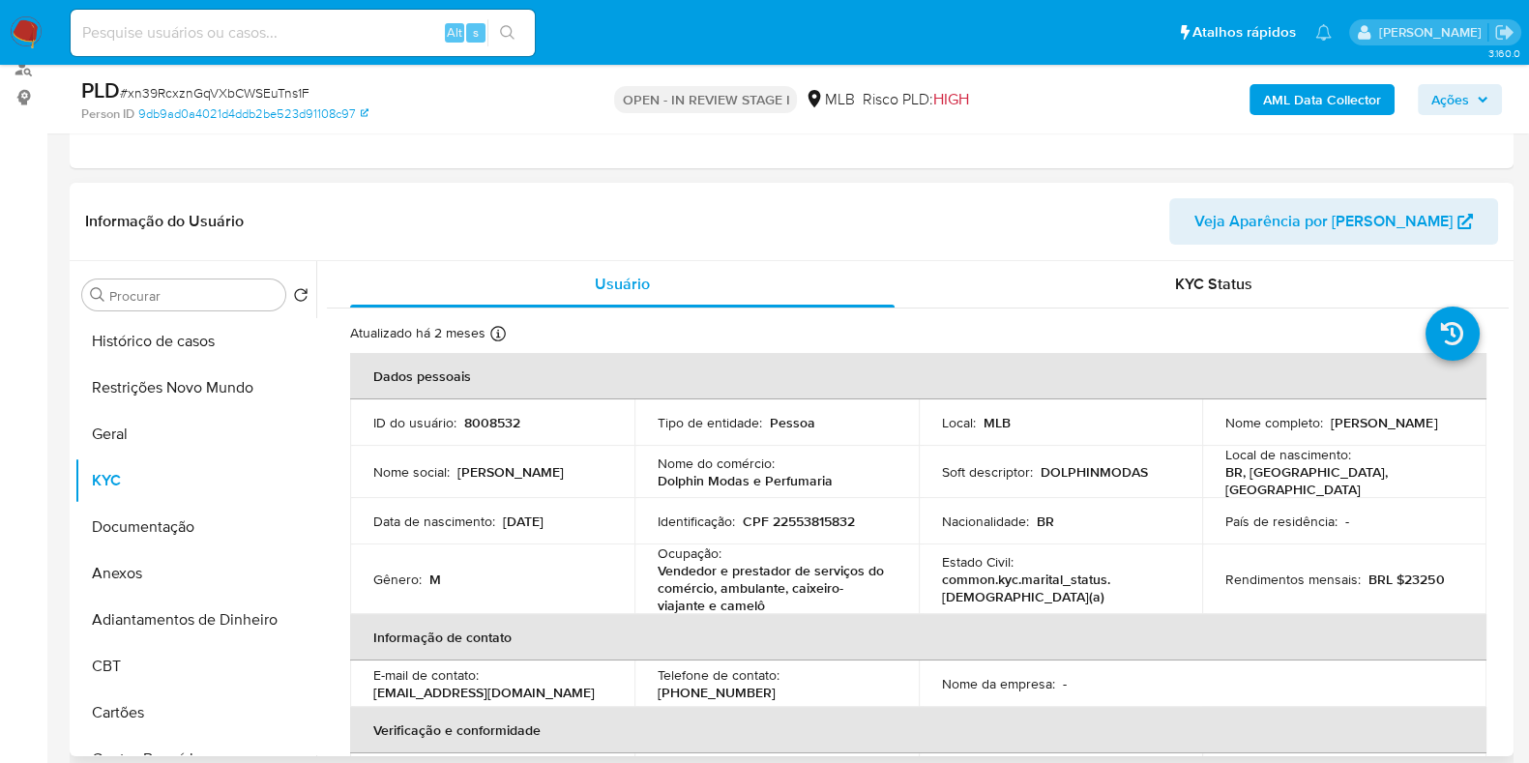
scroll to position [363, 0]
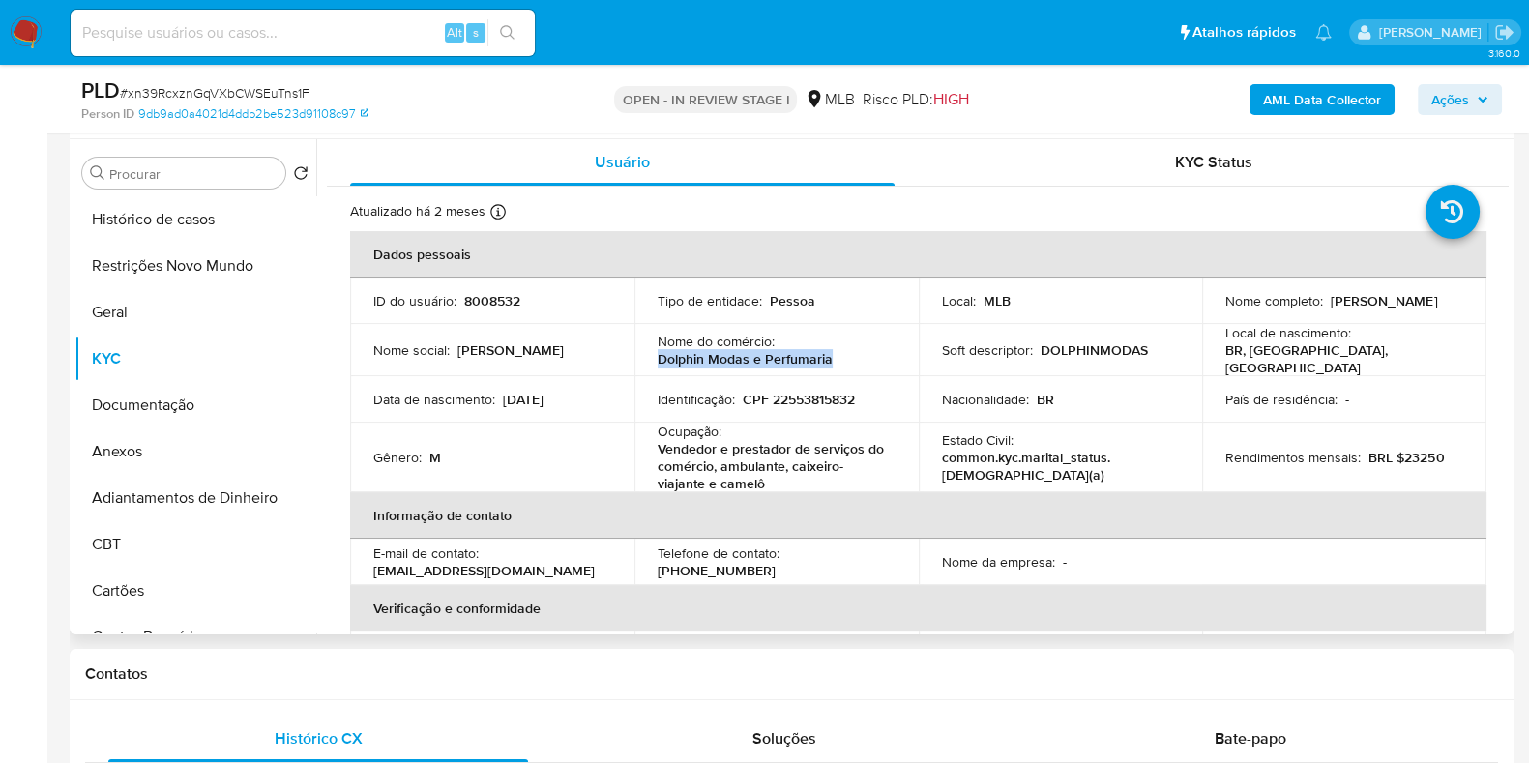
drag, startPoint x: 849, startPoint y: 358, endPoint x: 652, endPoint y: 364, distance: 197.4
click at [652, 364] on td "Nome do comércio : Dolphin Modas e Perfumaria" at bounding box center [776, 350] width 284 height 52
copy p "Dolphin Modas e Perfumaria"
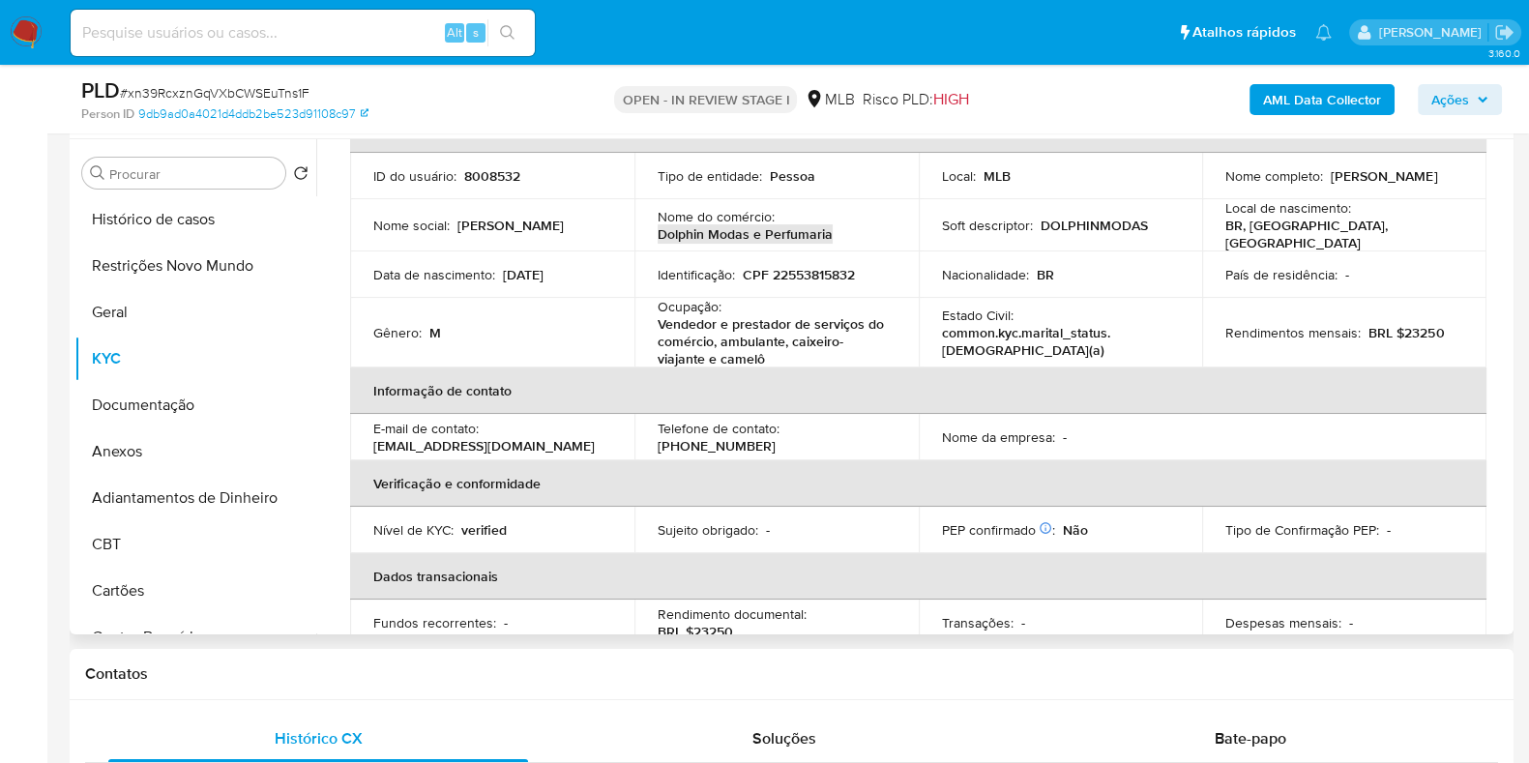
scroll to position [0, 0]
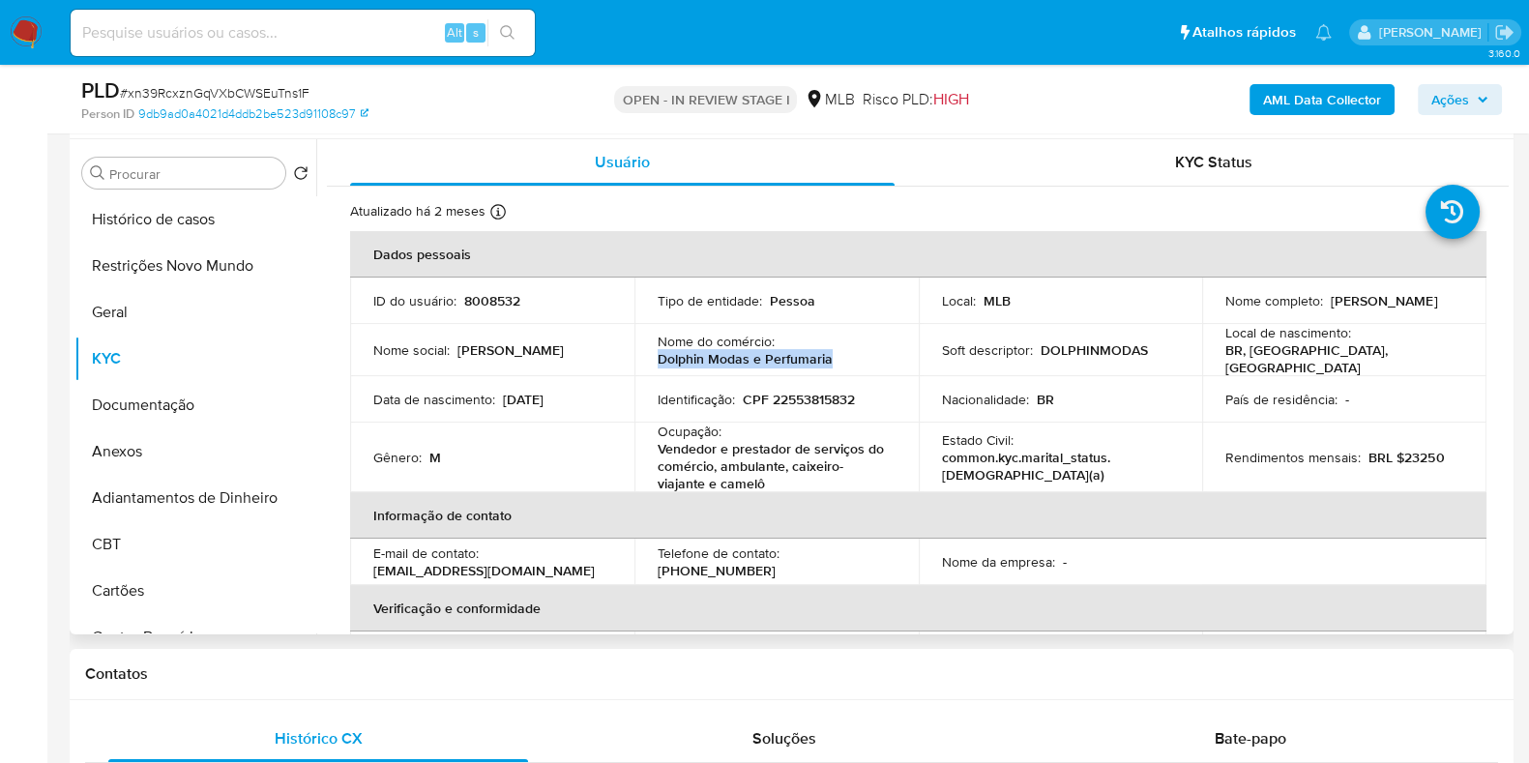
copy p "Dolphin Modas e Perfumaria"
click at [170, 312] on button "Geral" at bounding box center [187, 312] width 226 height 46
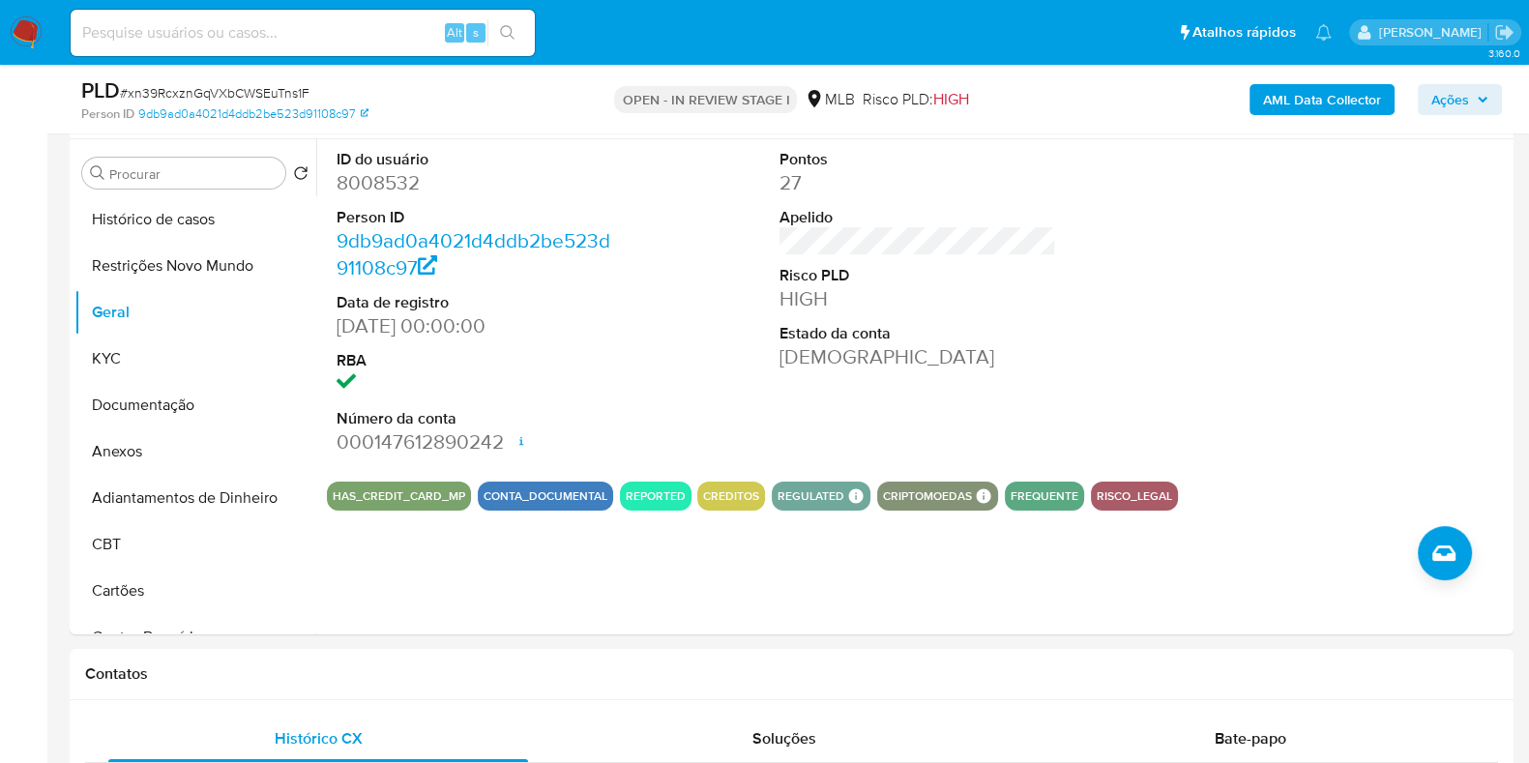
click at [1473, 103] on span "Ações" at bounding box center [1459, 99] width 57 height 27
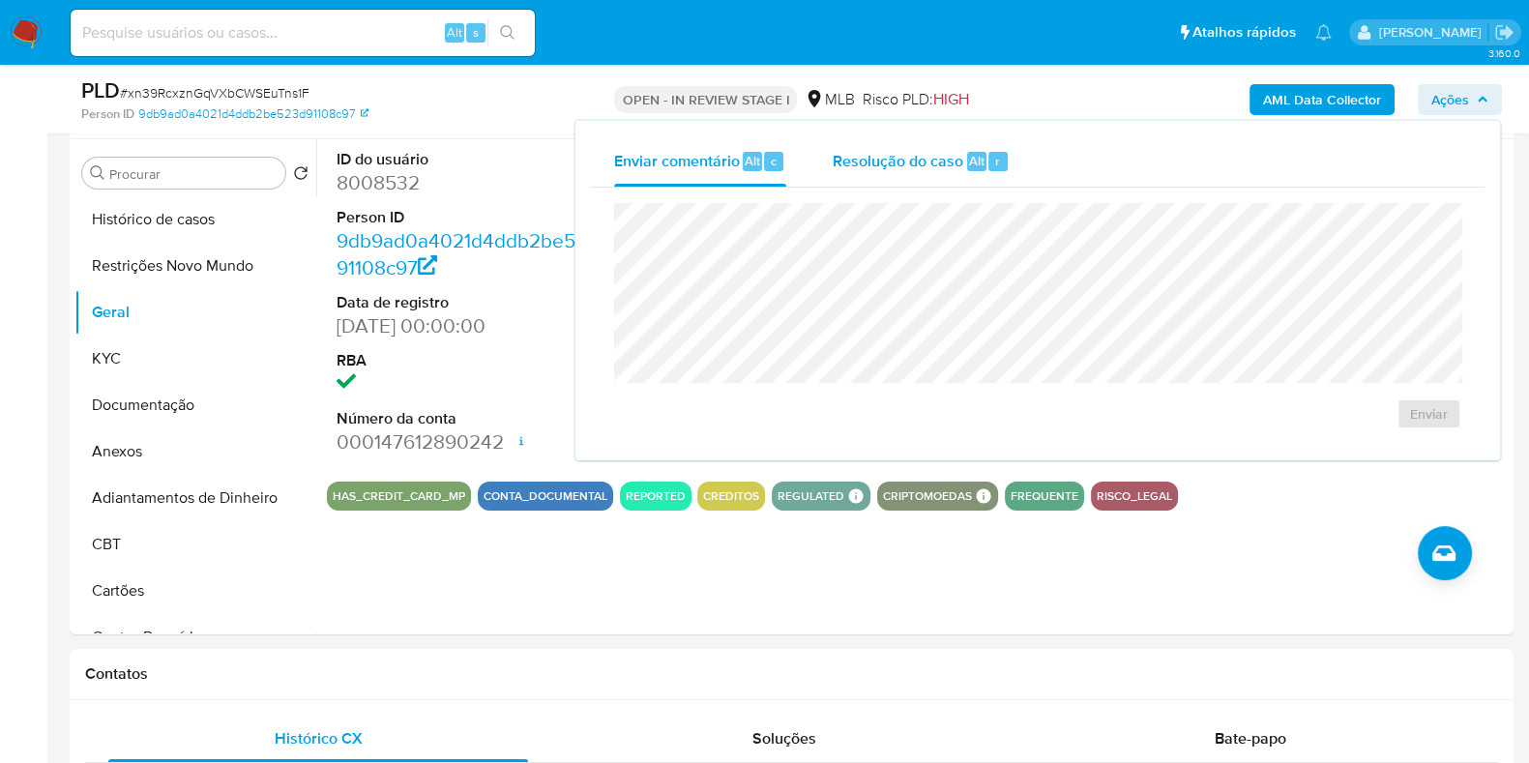
click at [911, 162] on span "Resolução do caso" at bounding box center [898, 160] width 131 height 22
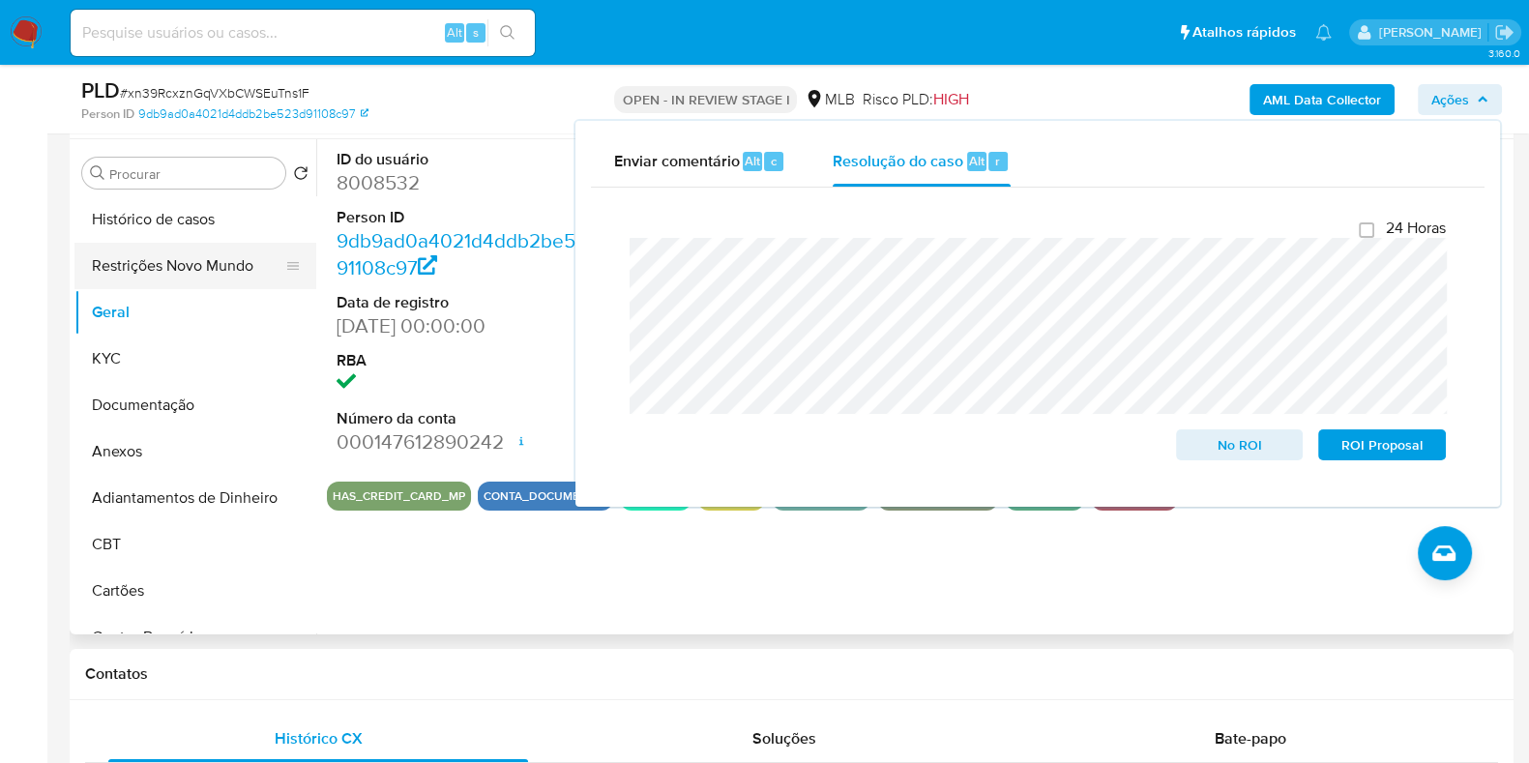
click at [174, 267] on button "Restrições Novo Mundo" at bounding box center [187, 266] width 226 height 46
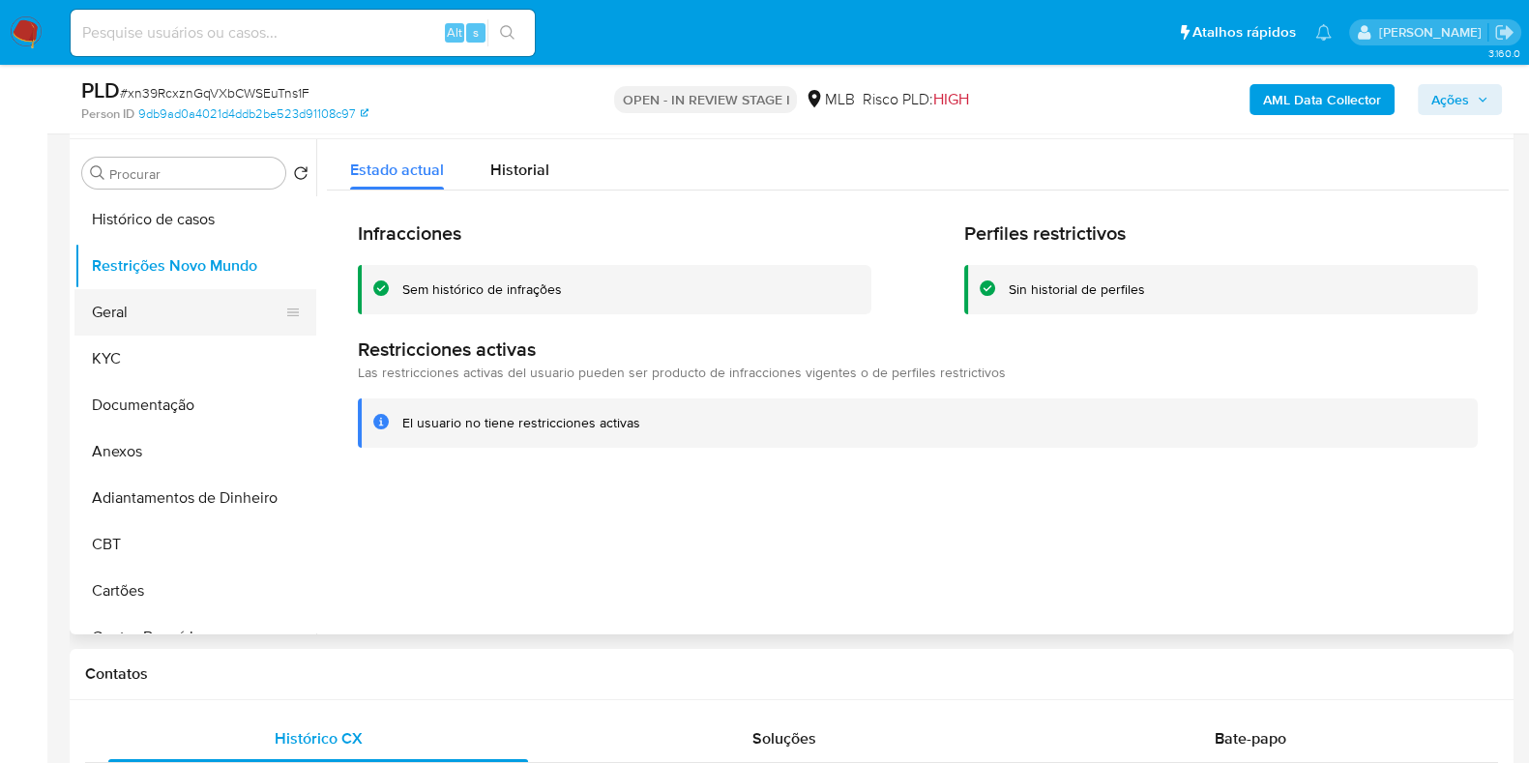
click at [146, 312] on button "Geral" at bounding box center [187, 312] width 226 height 46
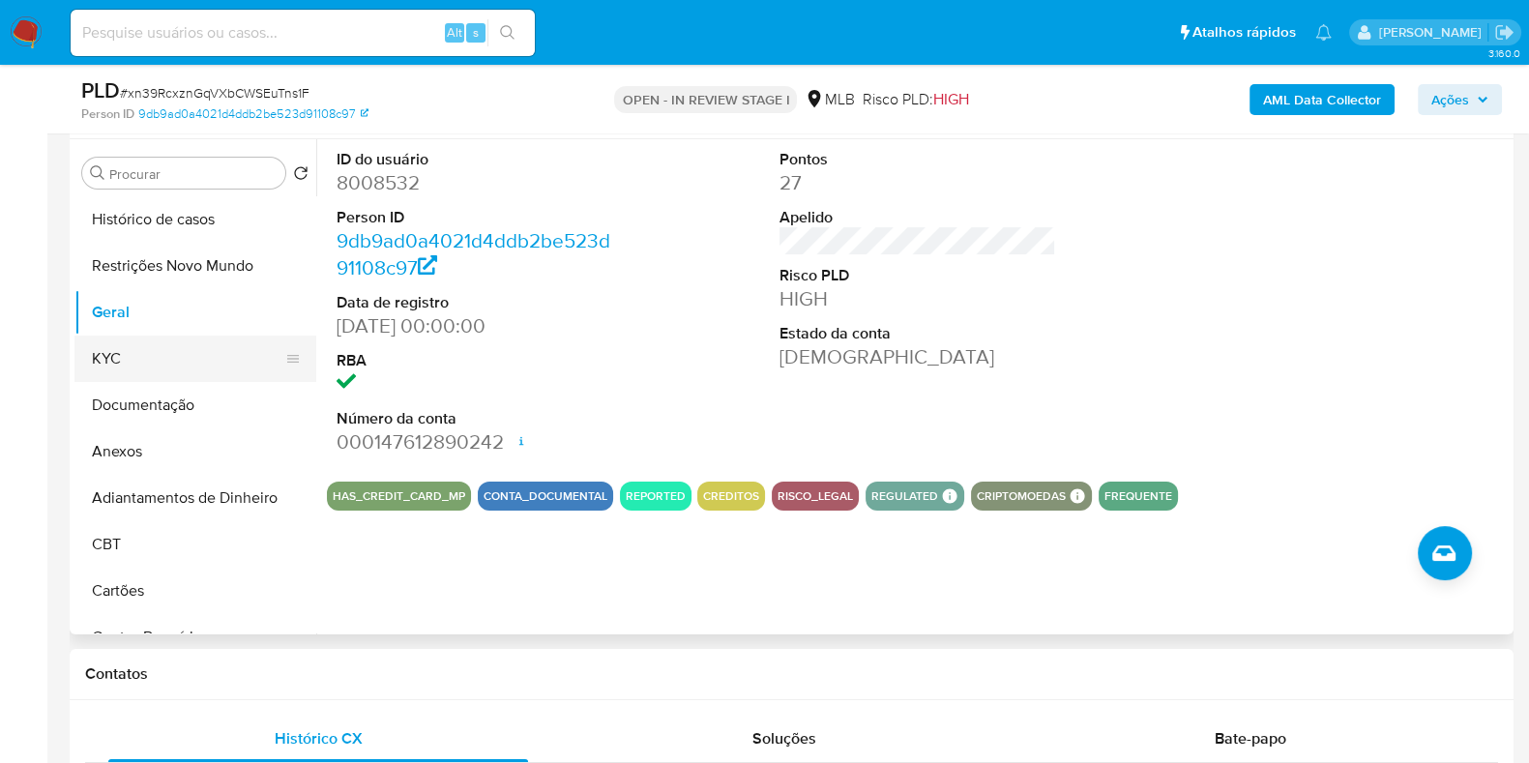
click at [129, 346] on button "KYC" at bounding box center [187, 359] width 226 height 46
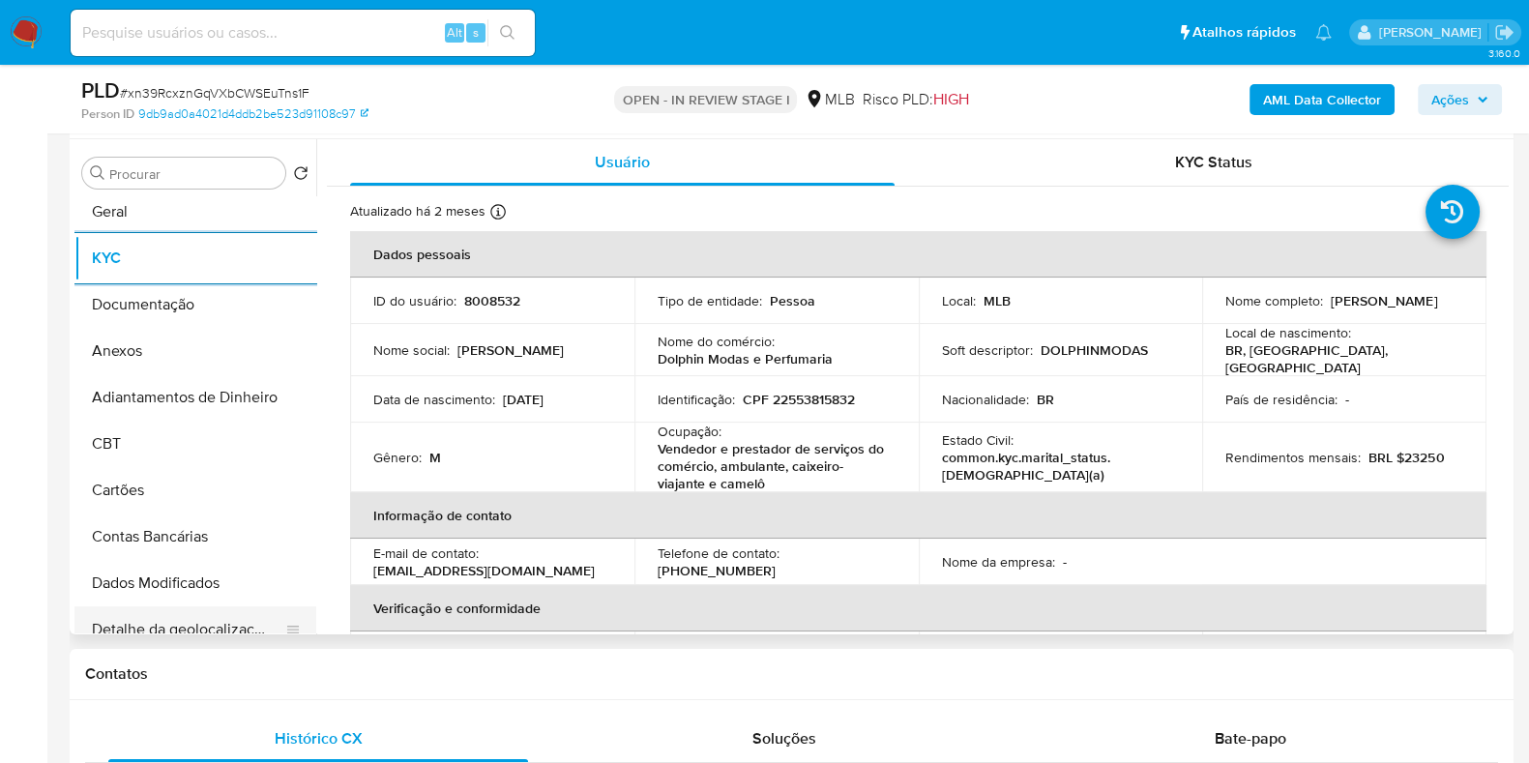
scroll to position [363, 0]
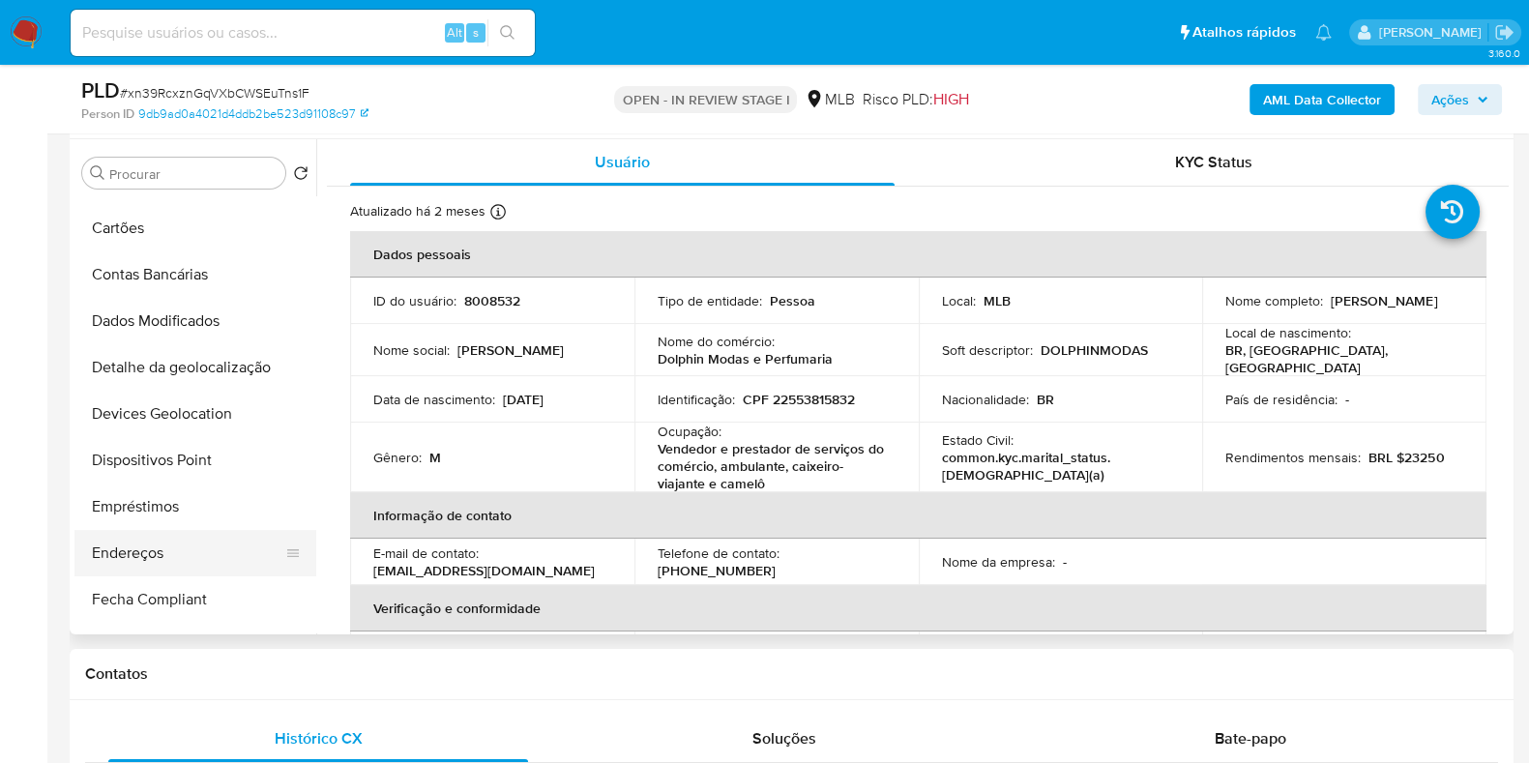
drag, startPoint x: 164, startPoint y: 513, endPoint x: 160, endPoint y: 542, distance: 30.4
click at [164, 514] on button "Empréstimos" at bounding box center [195, 506] width 242 height 46
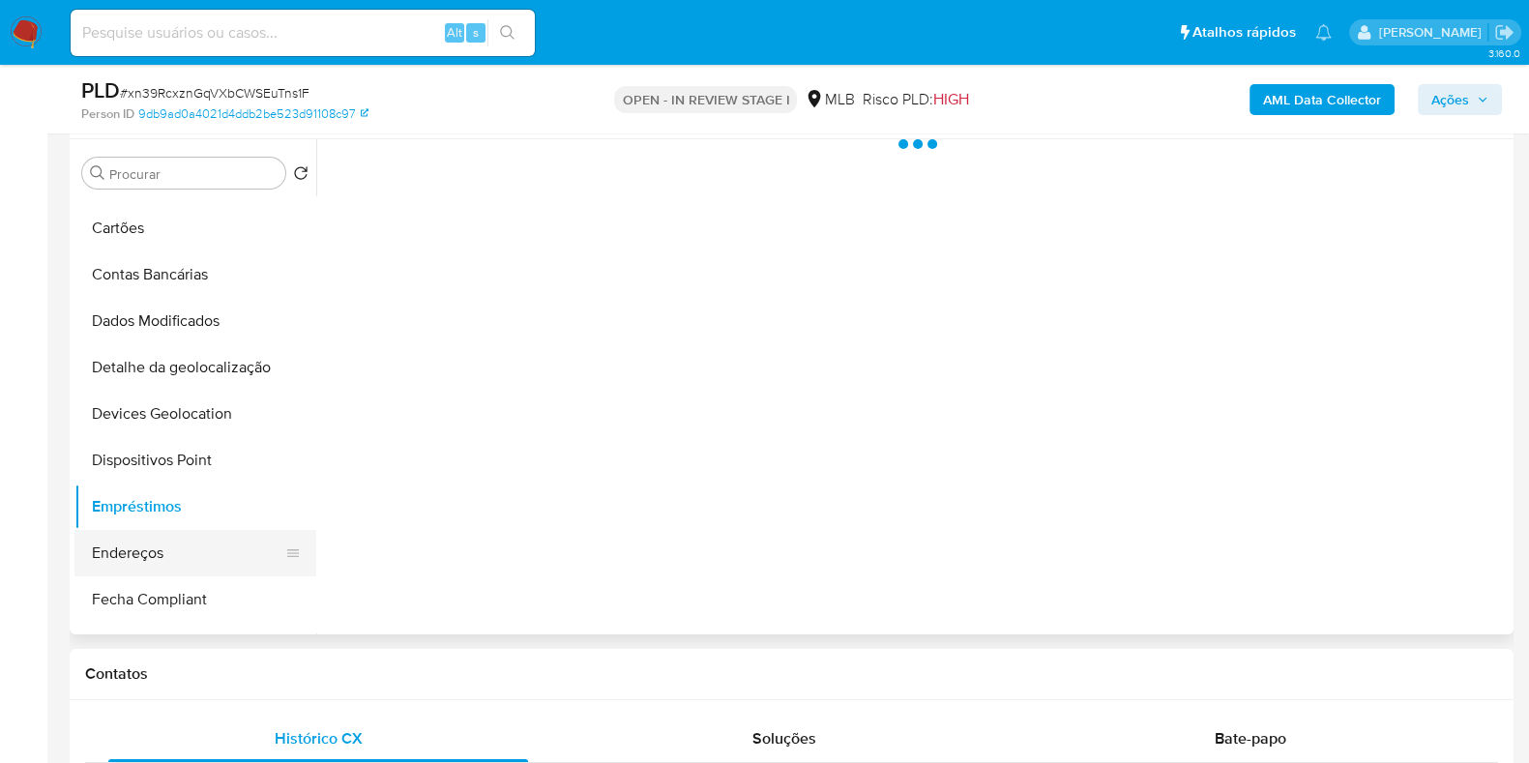
click at [160, 543] on button "Endereços" at bounding box center [187, 553] width 226 height 46
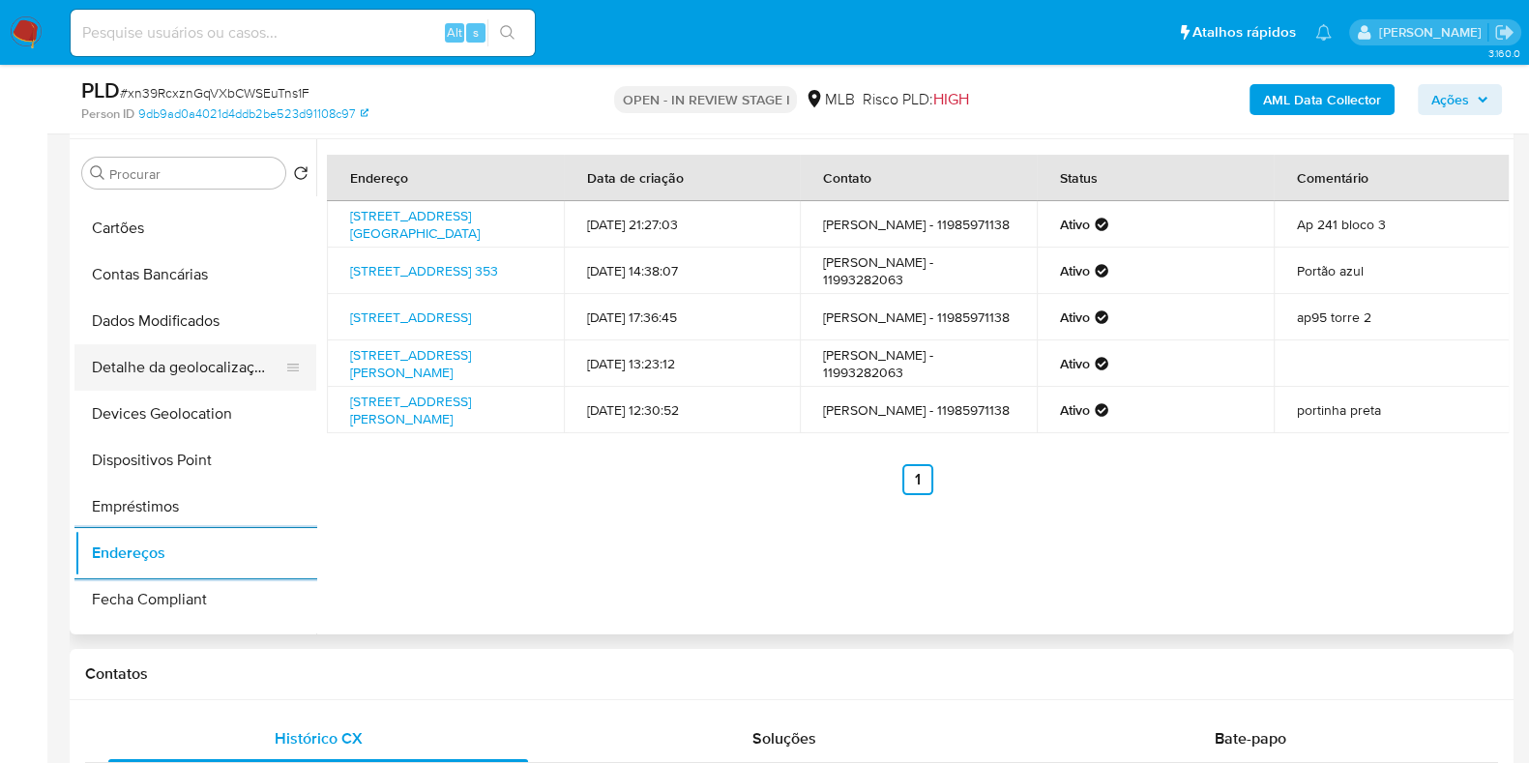
drag, startPoint x: 215, startPoint y: 369, endPoint x: 247, endPoint y: 379, distance: 33.3
click at [215, 369] on button "Detalhe da geolocalização" at bounding box center [187, 367] width 226 height 46
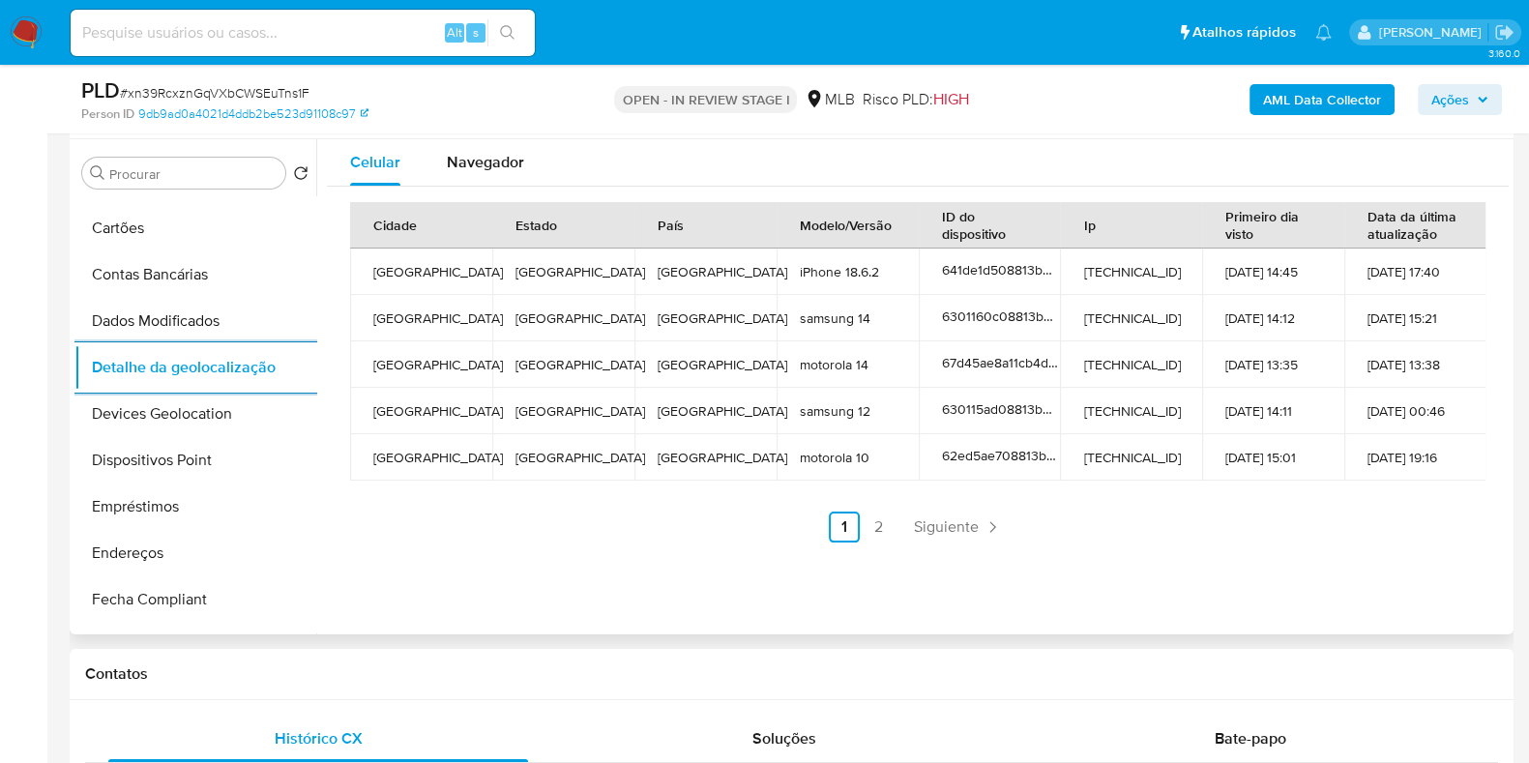
scroll to position [0, 0]
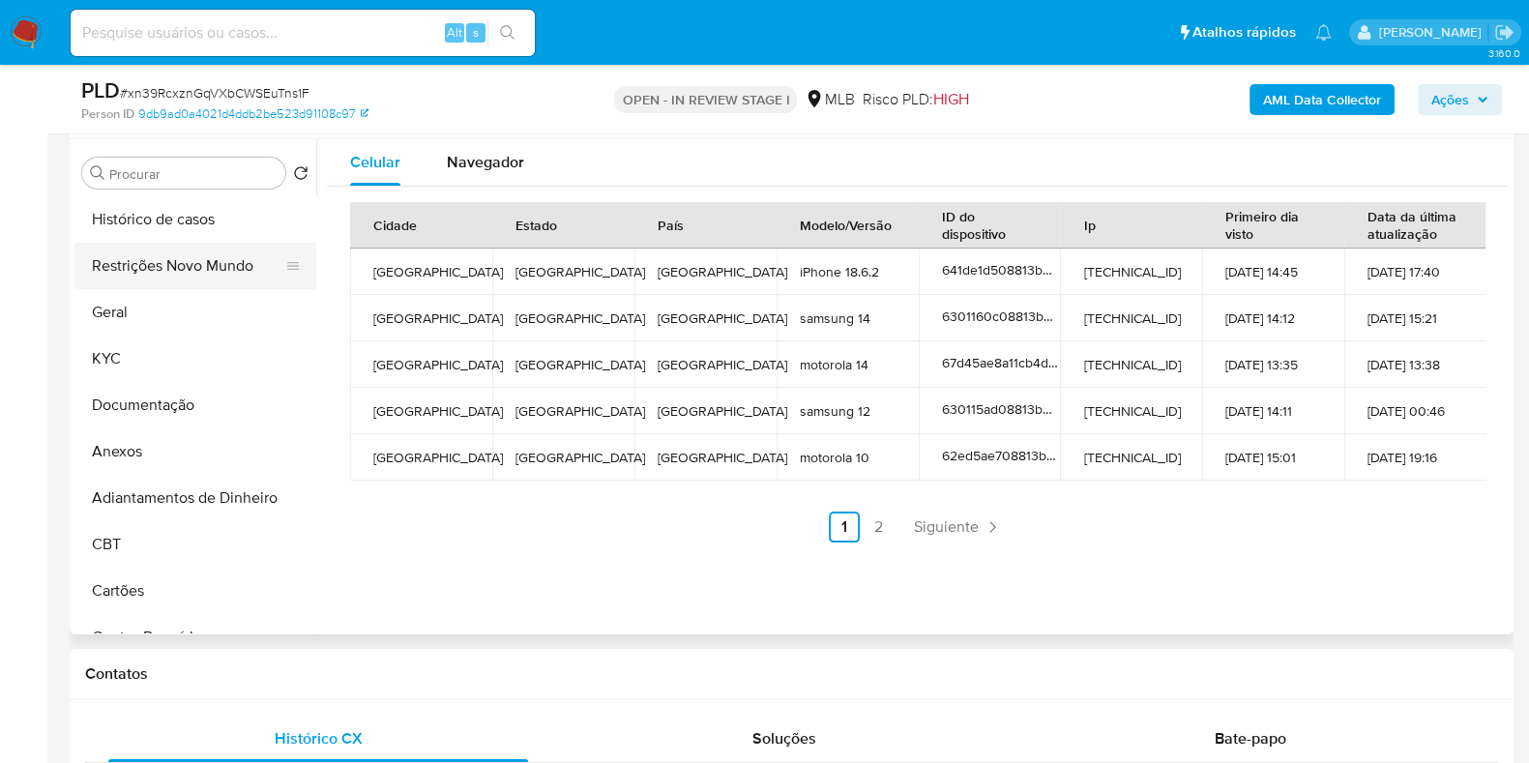
click at [185, 281] on button "Restrições Novo Mundo" at bounding box center [187, 266] width 226 height 46
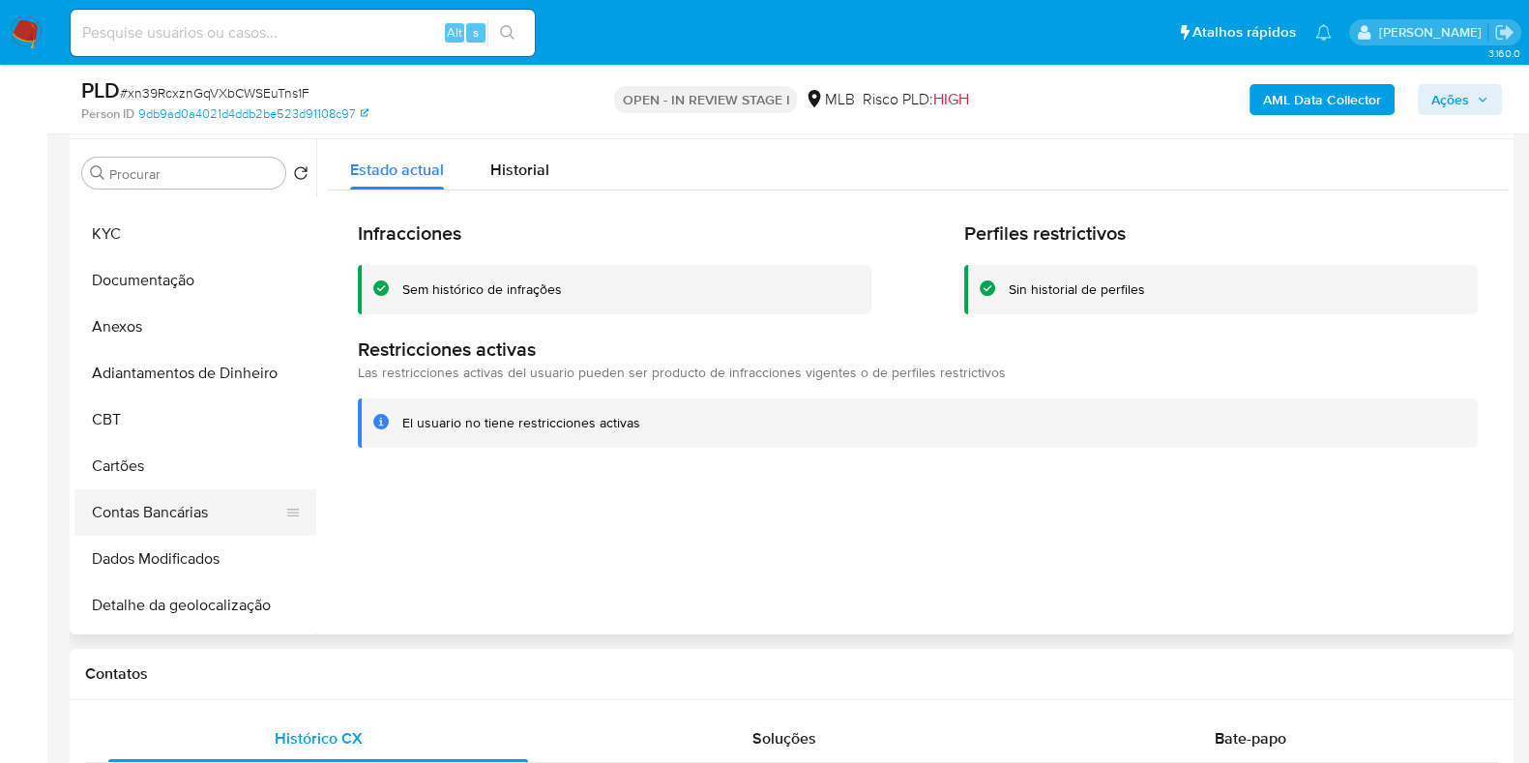
scroll to position [483, 0]
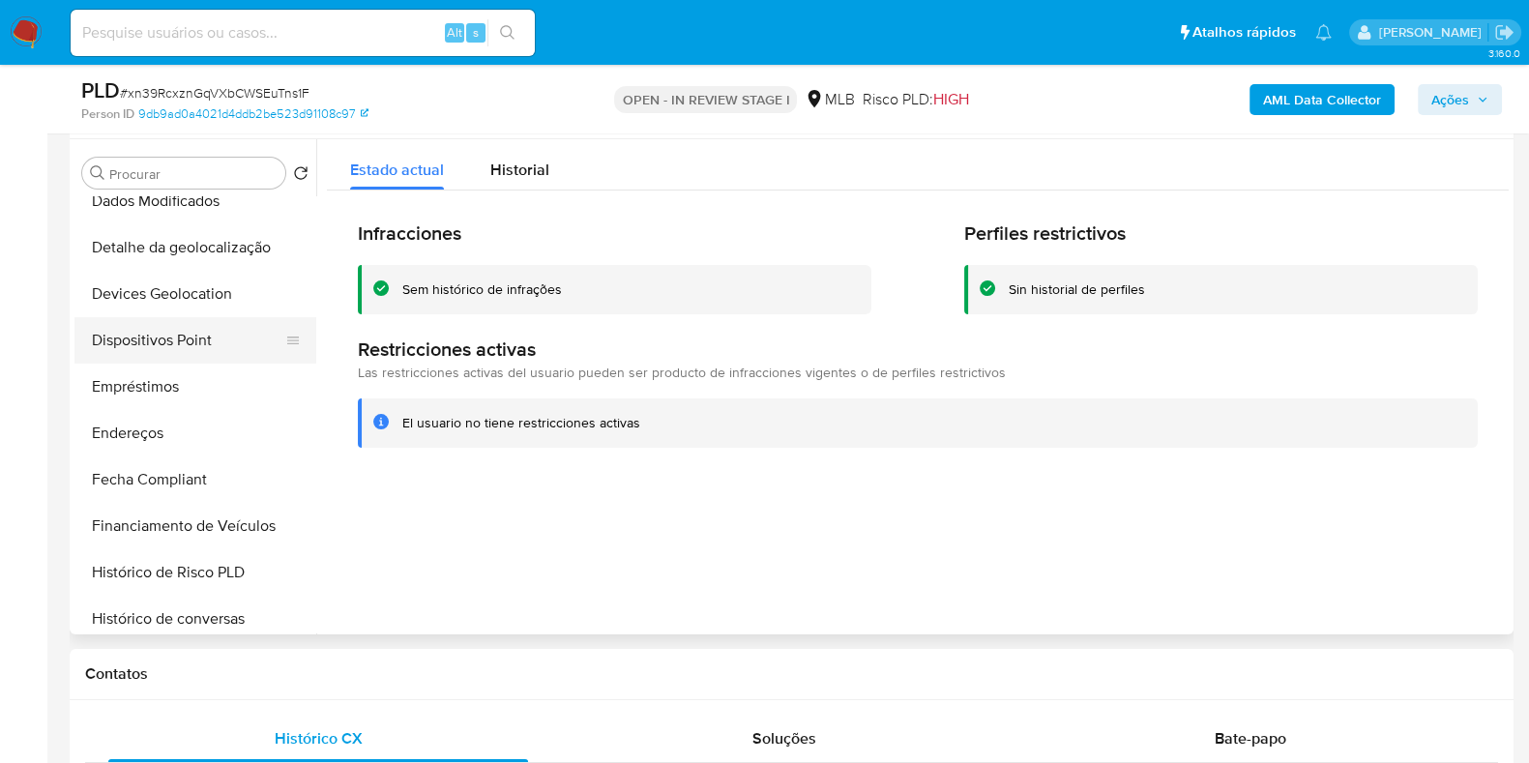
click at [199, 322] on button "Dispositivos Point" at bounding box center [187, 340] width 226 height 46
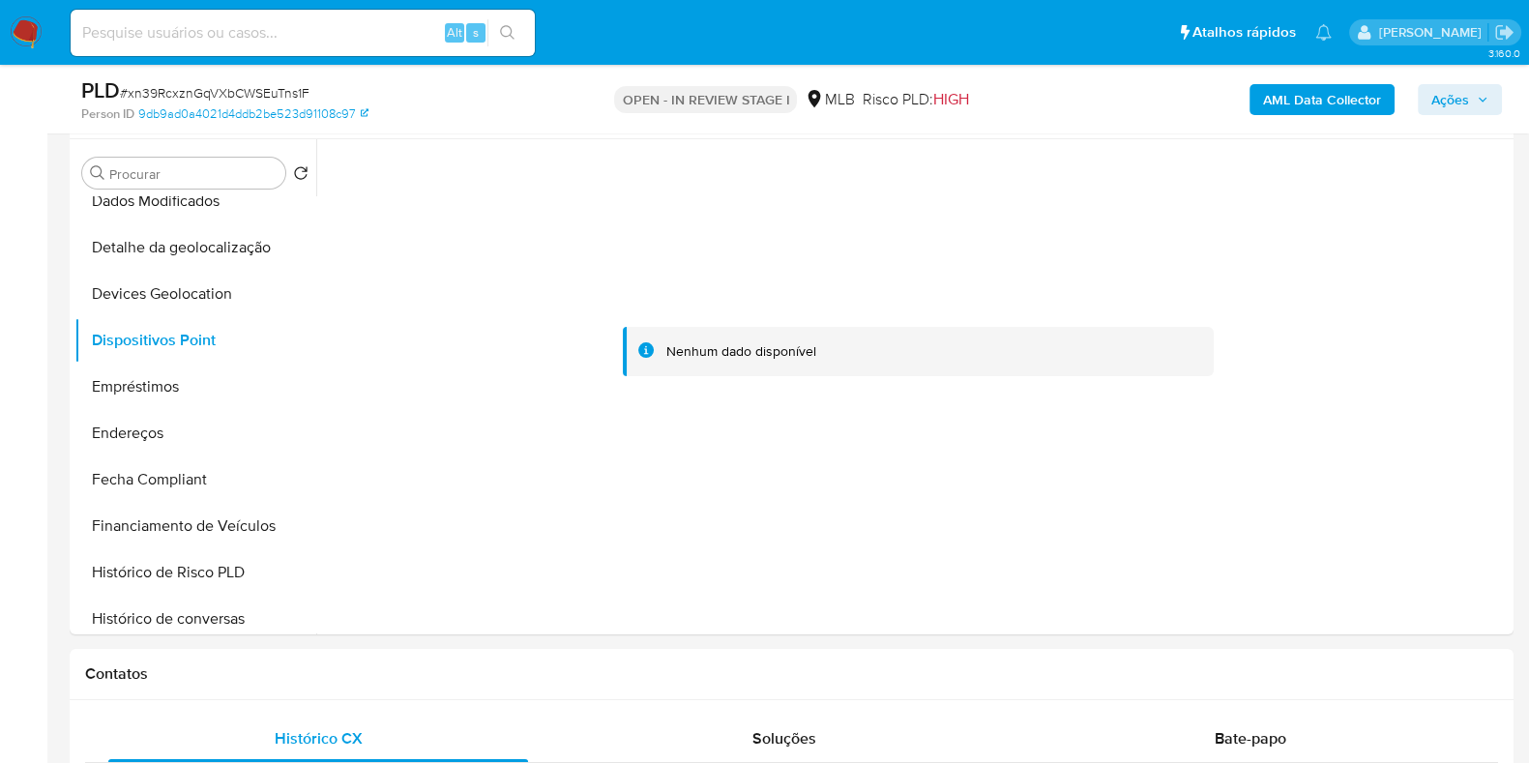
click at [1338, 108] on b "AML Data Collector" at bounding box center [1322, 99] width 118 height 31
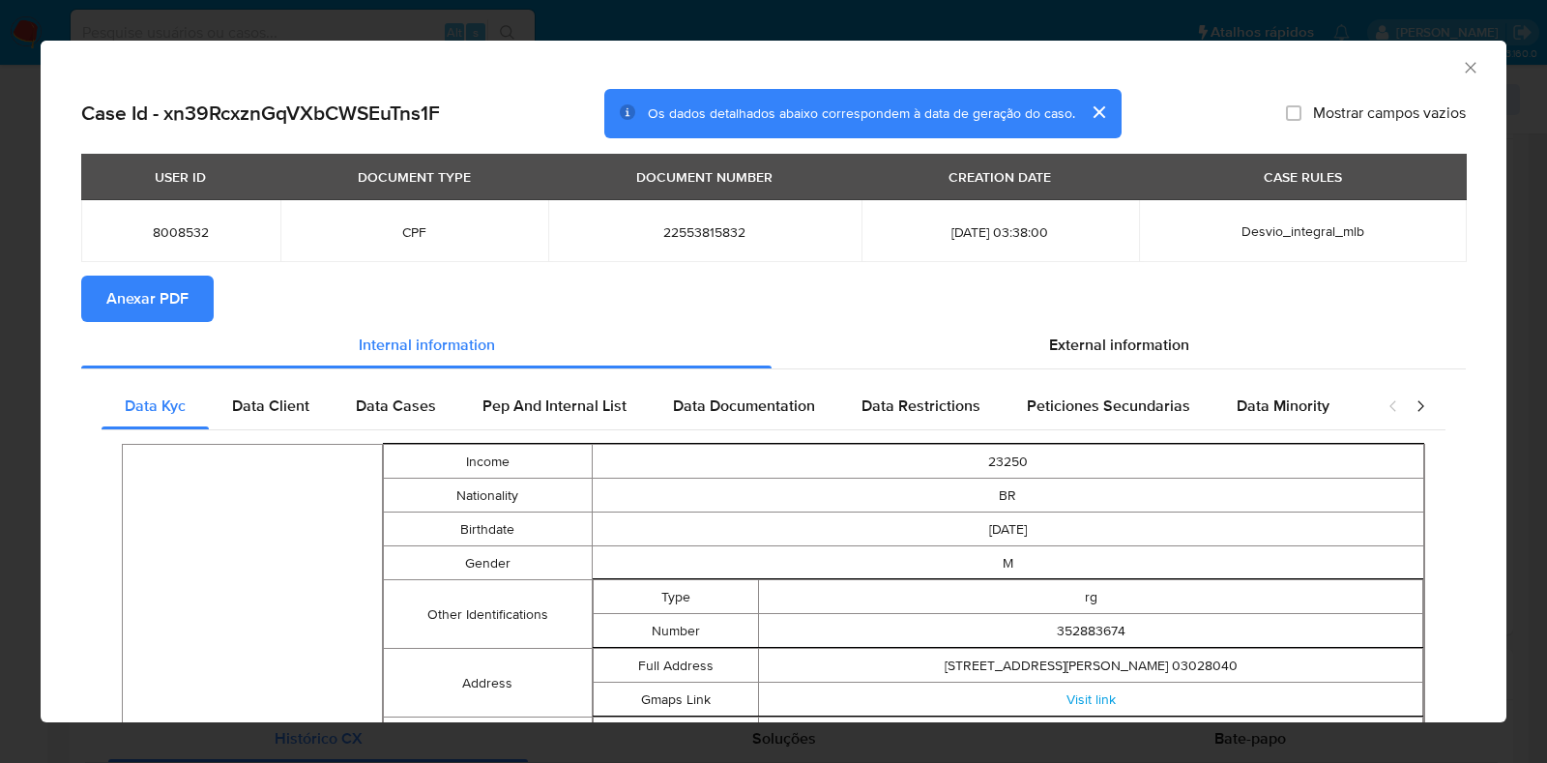
click at [169, 302] on span "Anexar PDF" at bounding box center [147, 299] width 82 height 43
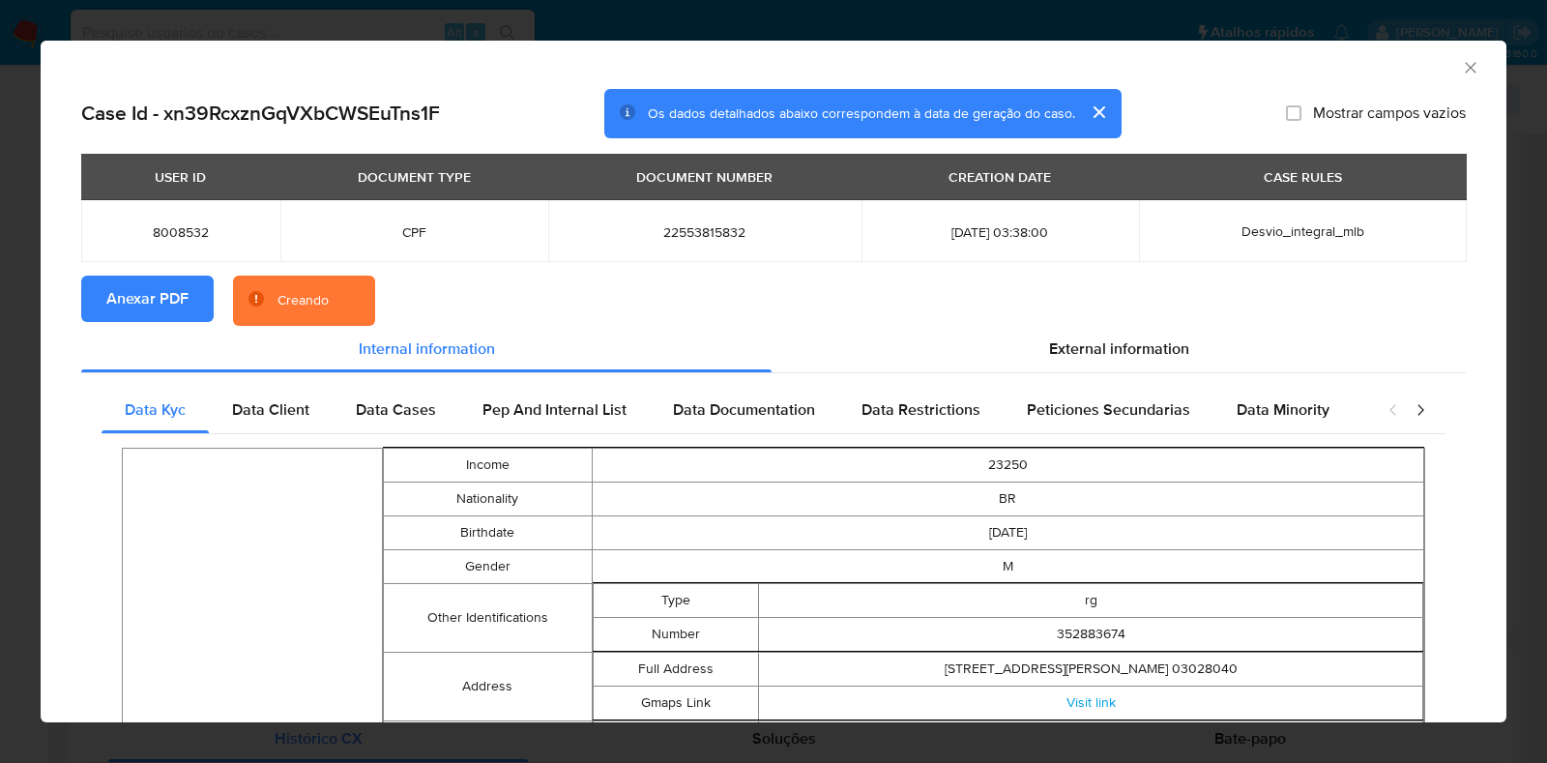
click at [0, 394] on div "AML Data Collector Case Id - xn39RcxznGqVXbCWSEuTns1F Os dados detalhados abaix…" at bounding box center [773, 381] width 1547 height 763
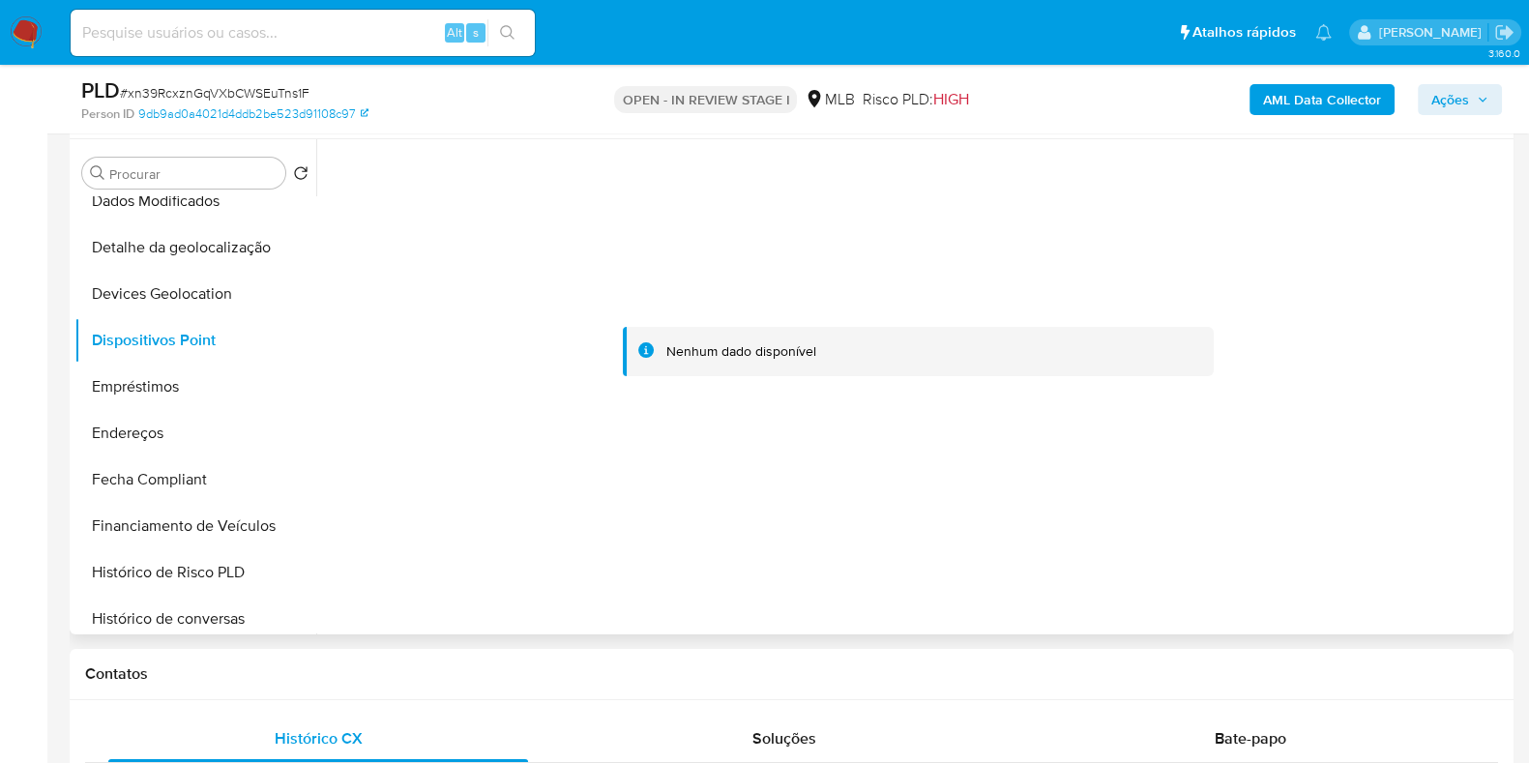
scroll to position [0, 0]
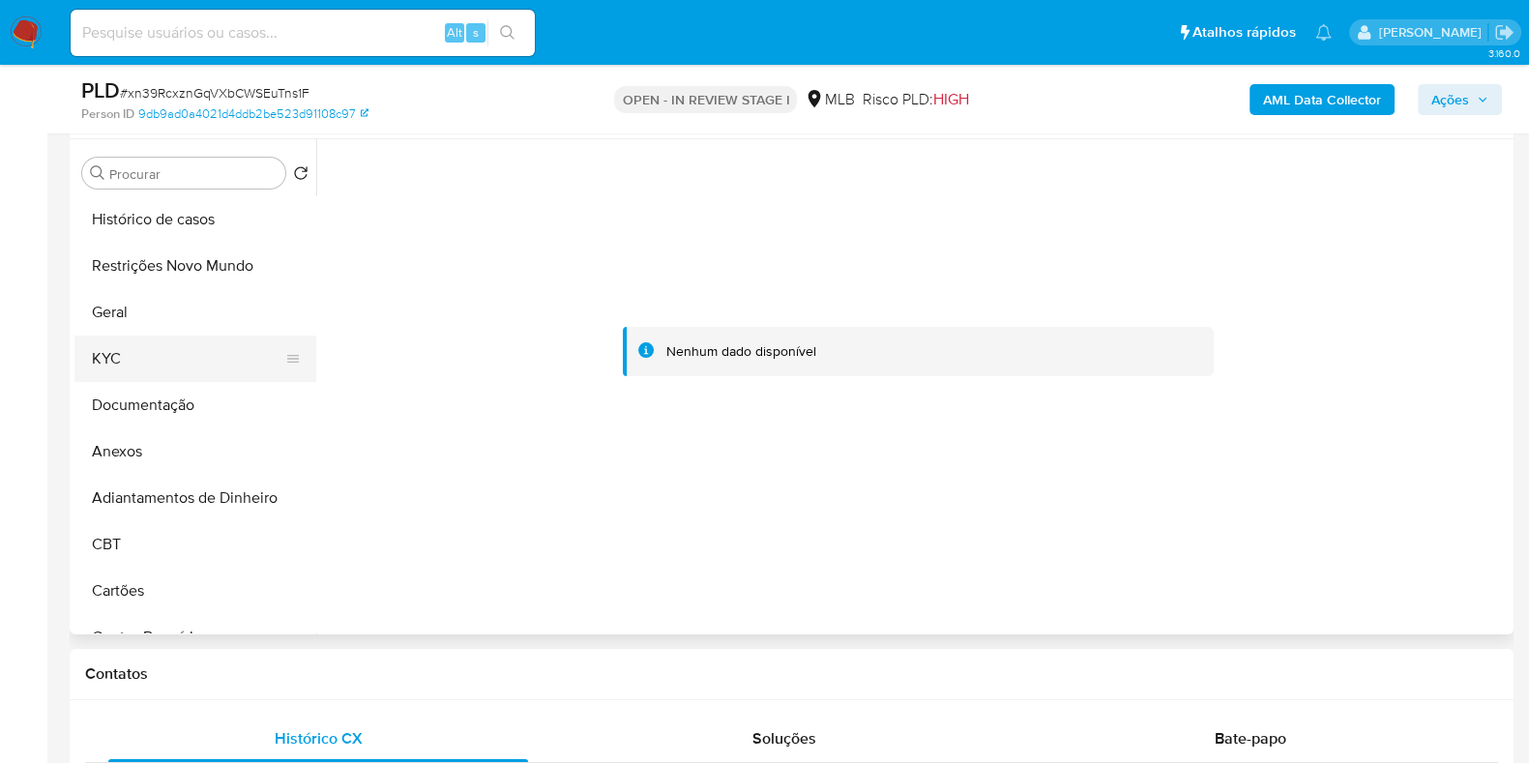
click at [170, 364] on button "KYC" at bounding box center [187, 359] width 226 height 46
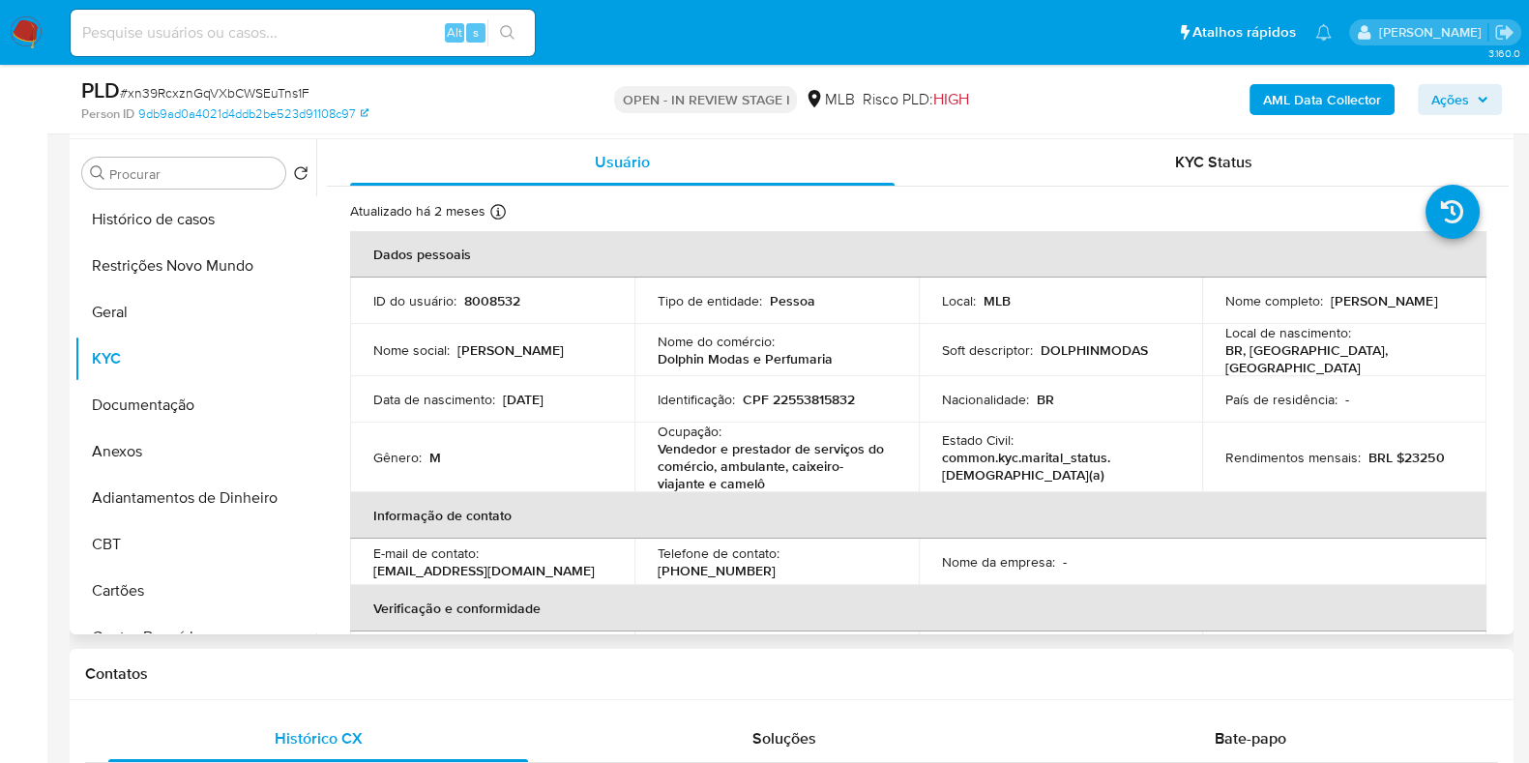
drag, startPoint x: 1368, startPoint y: 311, endPoint x: 1204, endPoint y: 314, distance: 164.4
click at [1204, 314] on td "Nome completo : Douglas Luiz da Silva" at bounding box center [1344, 301] width 284 height 46
copy p "Douglas Luiz da Silva"
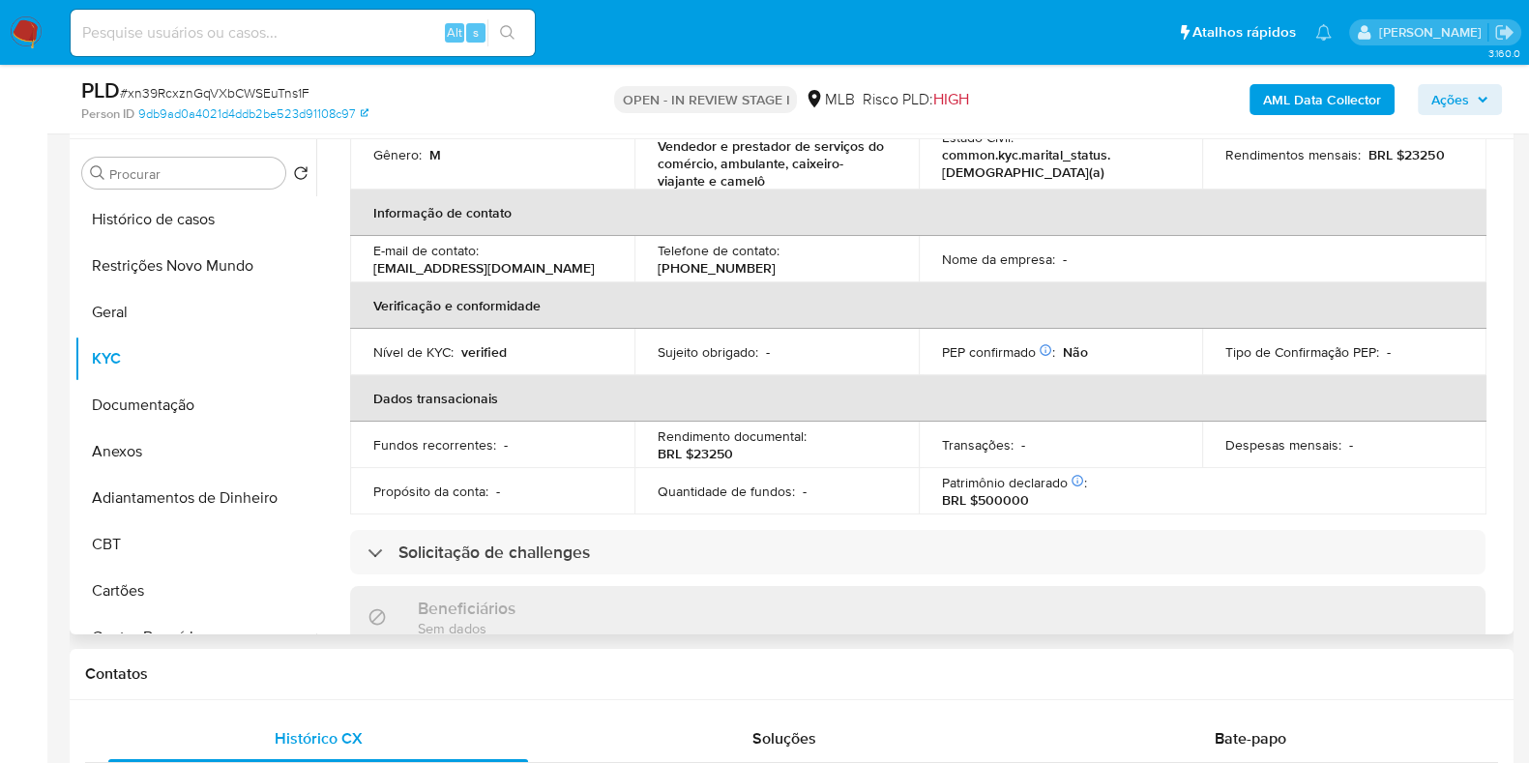
scroll to position [863, 0]
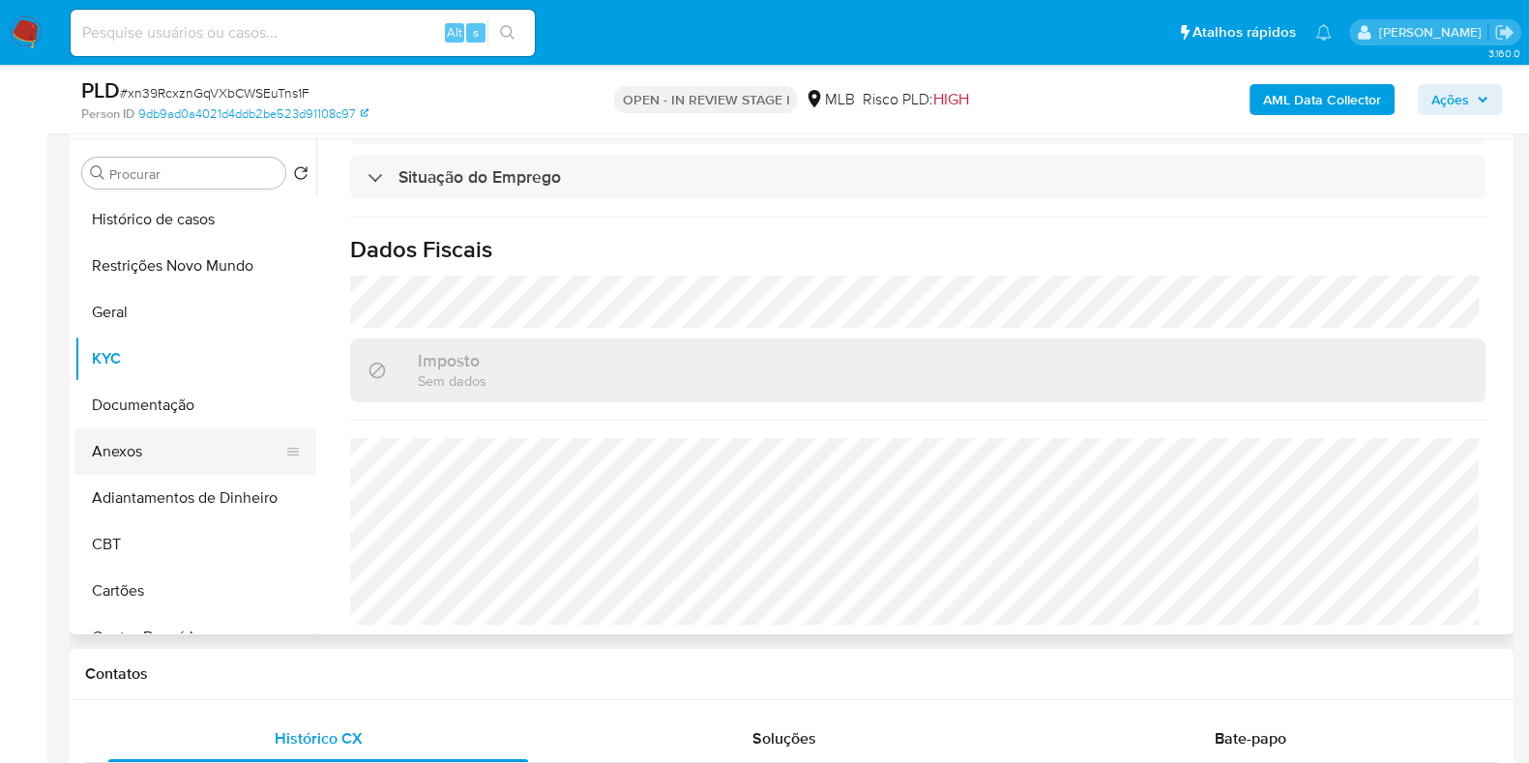
click at [127, 478] on button "Adiantamentos de Dinheiro" at bounding box center [195, 498] width 242 height 46
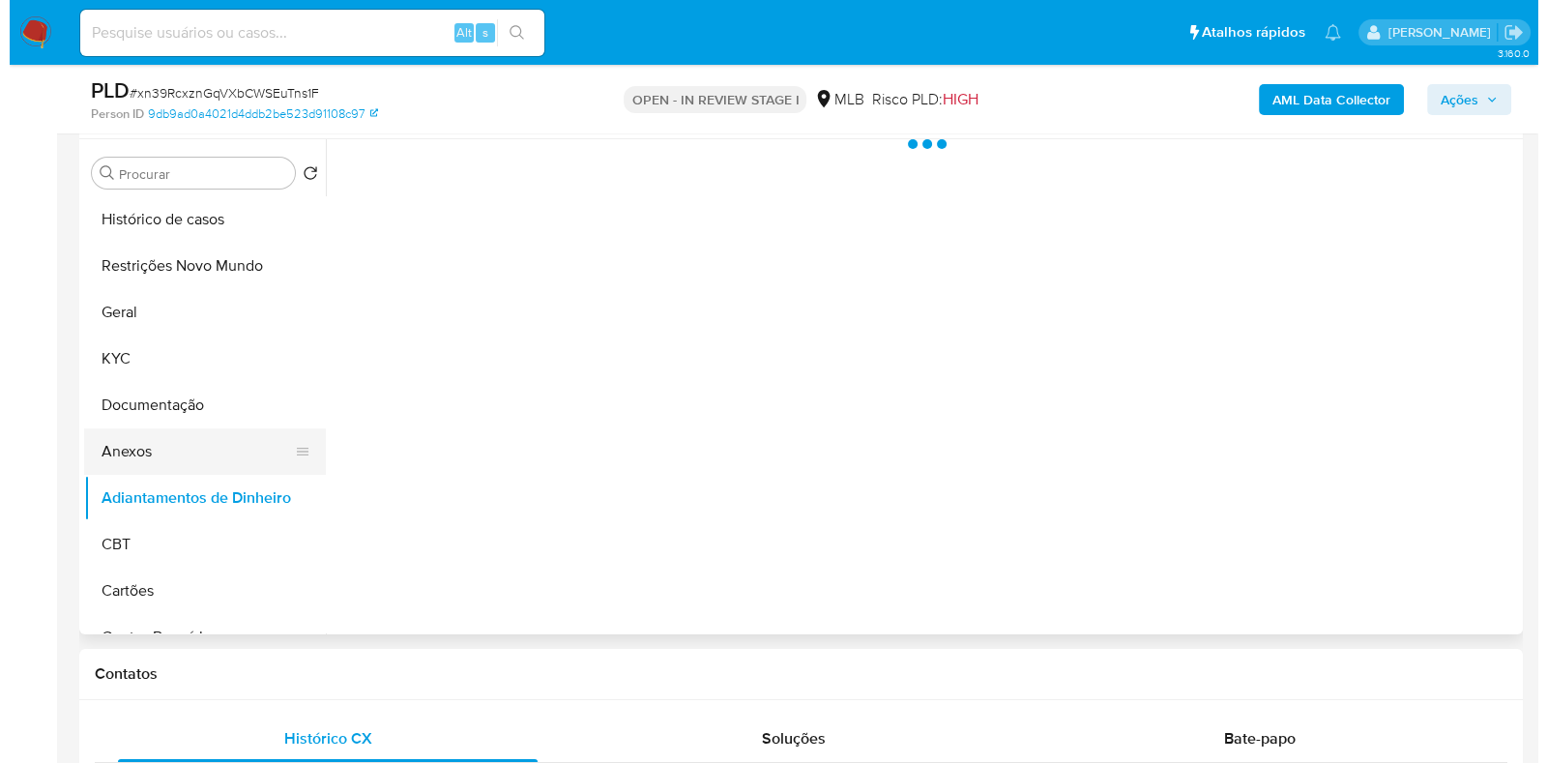
scroll to position [0, 0]
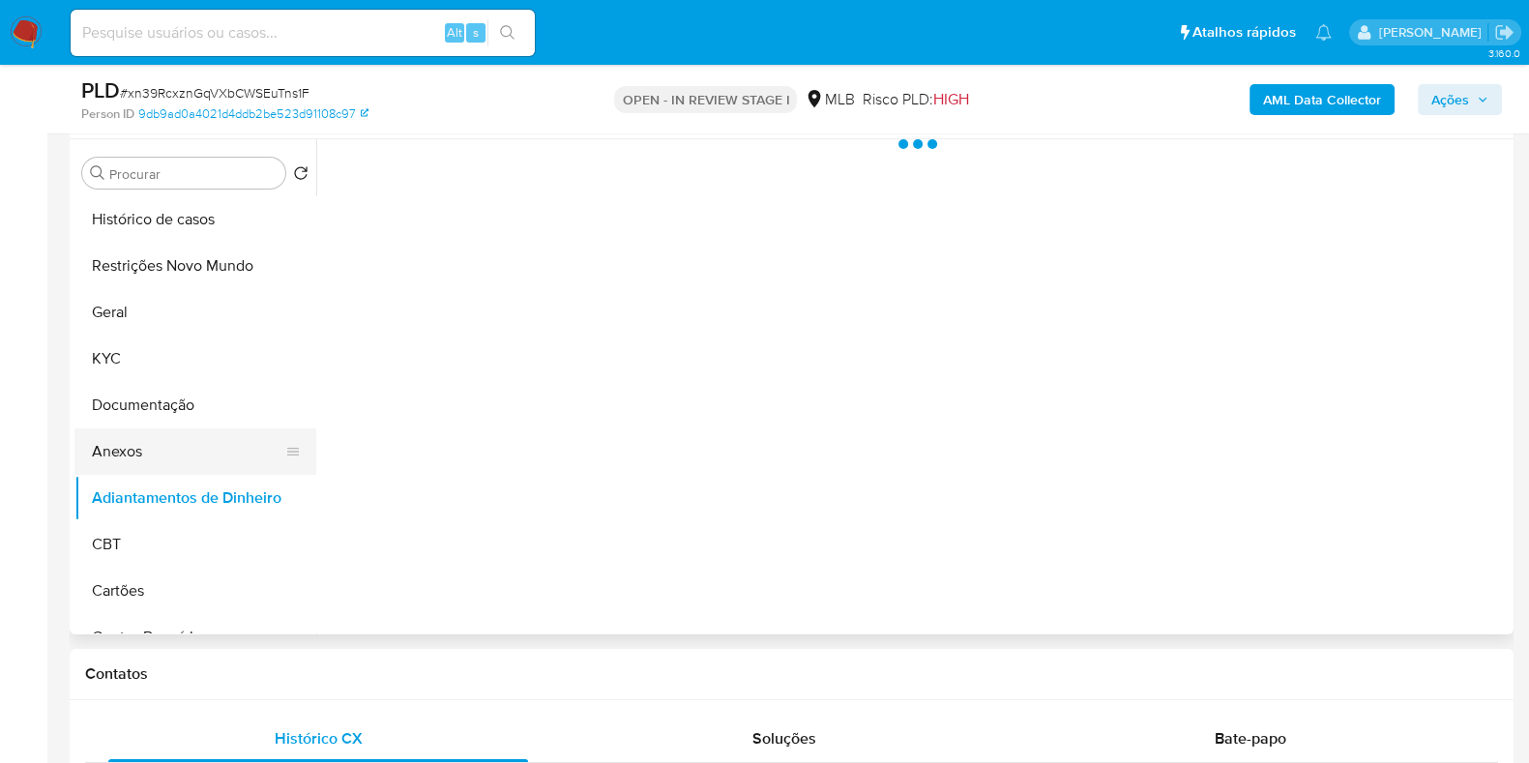
click at [141, 455] on button "Anexos" at bounding box center [187, 451] width 226 height 46
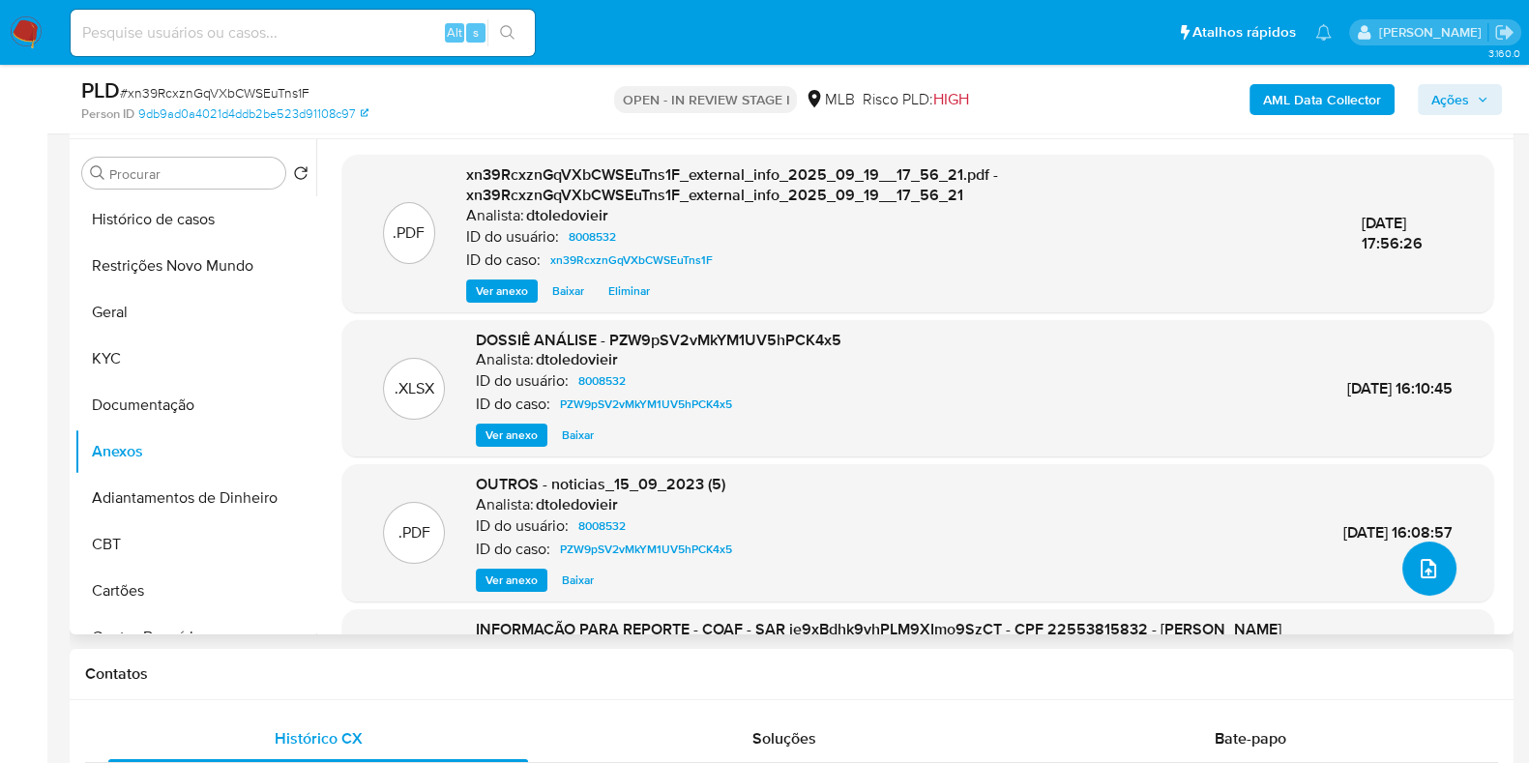
click at [1402, 566] on button "upload-file" at bounding box center [1429, 569] width 54 height 54
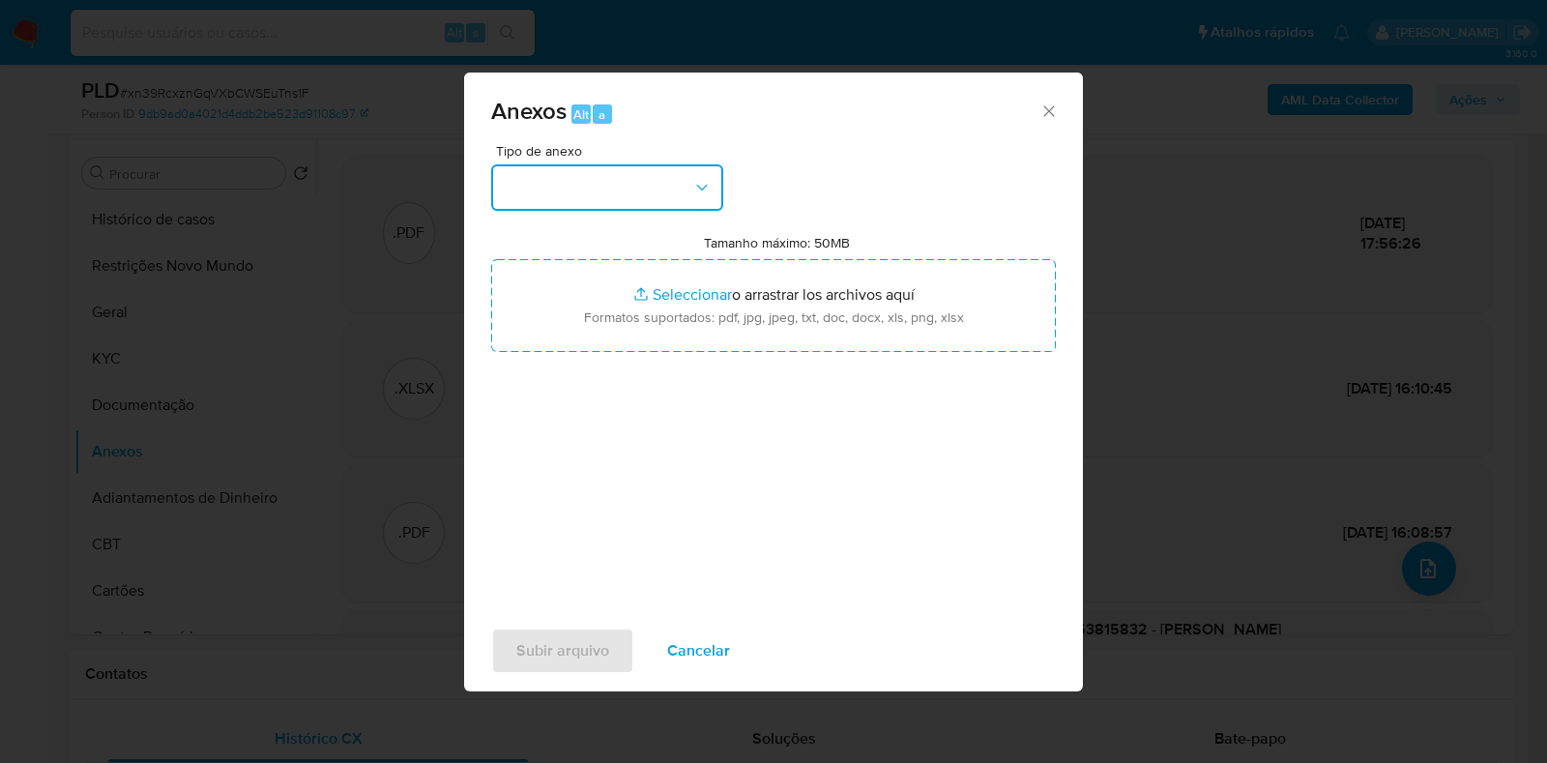
click at [650, 190] on button "button" at bounding box center [607, 187] width 232 height 46
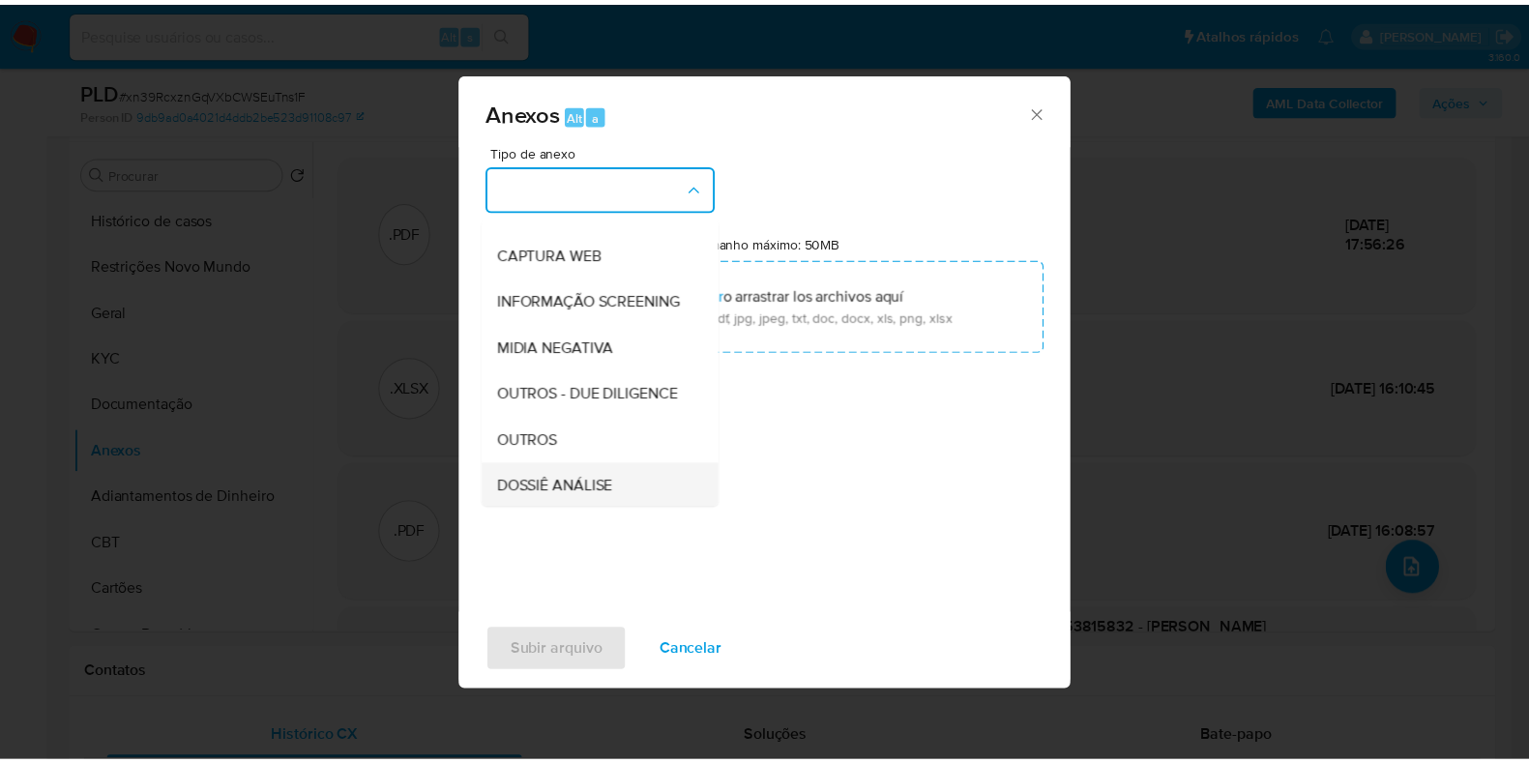
scroll to position [298, 0]
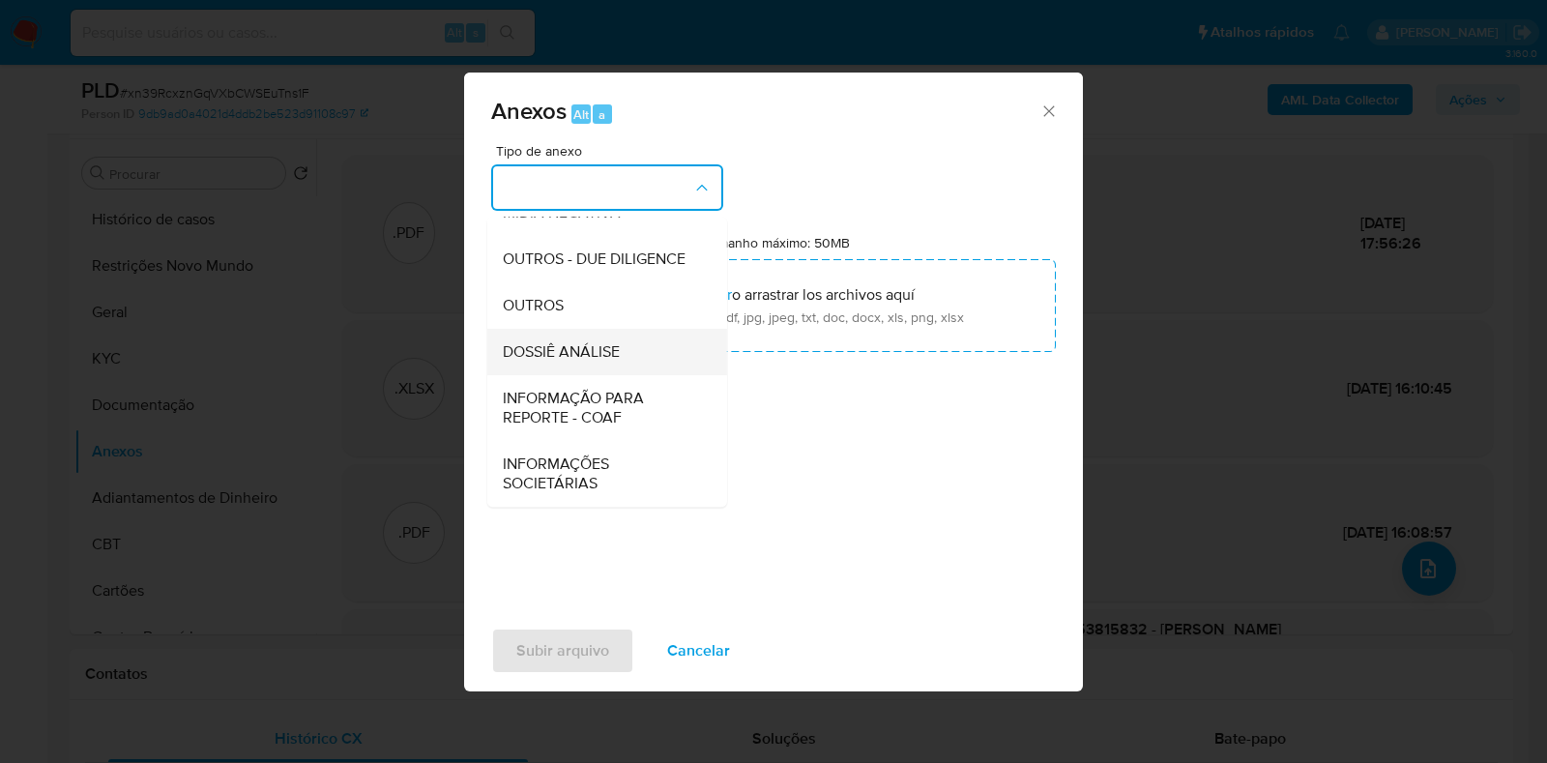
click at [570, 345] on span "DOSSIÊ ANÁLISE" at bounding box center [561, 351] width 117 height 19
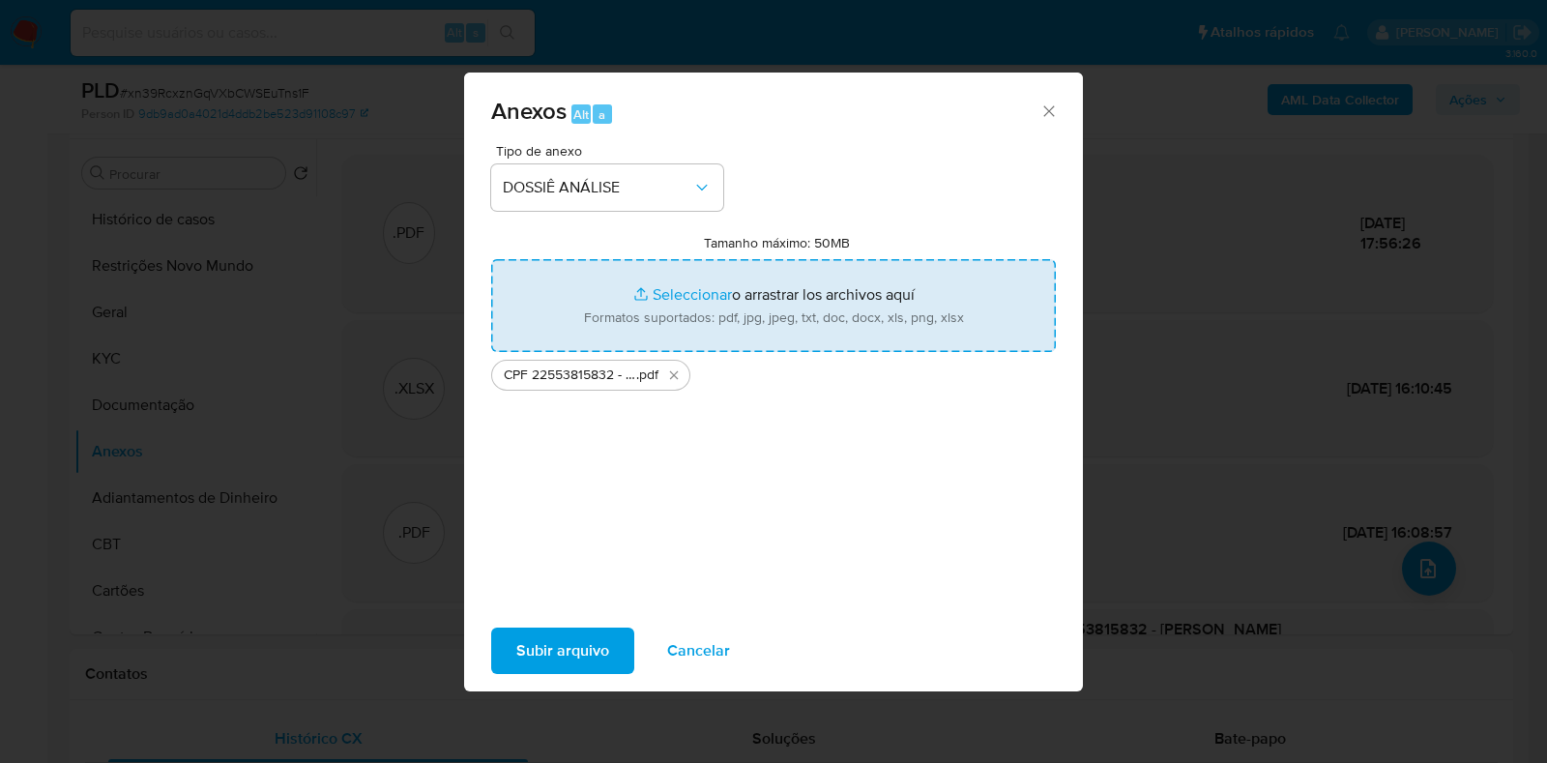
type input "C:\fakepath\Mulan 8008532_2025_09_19_14_44_53.xlsx"
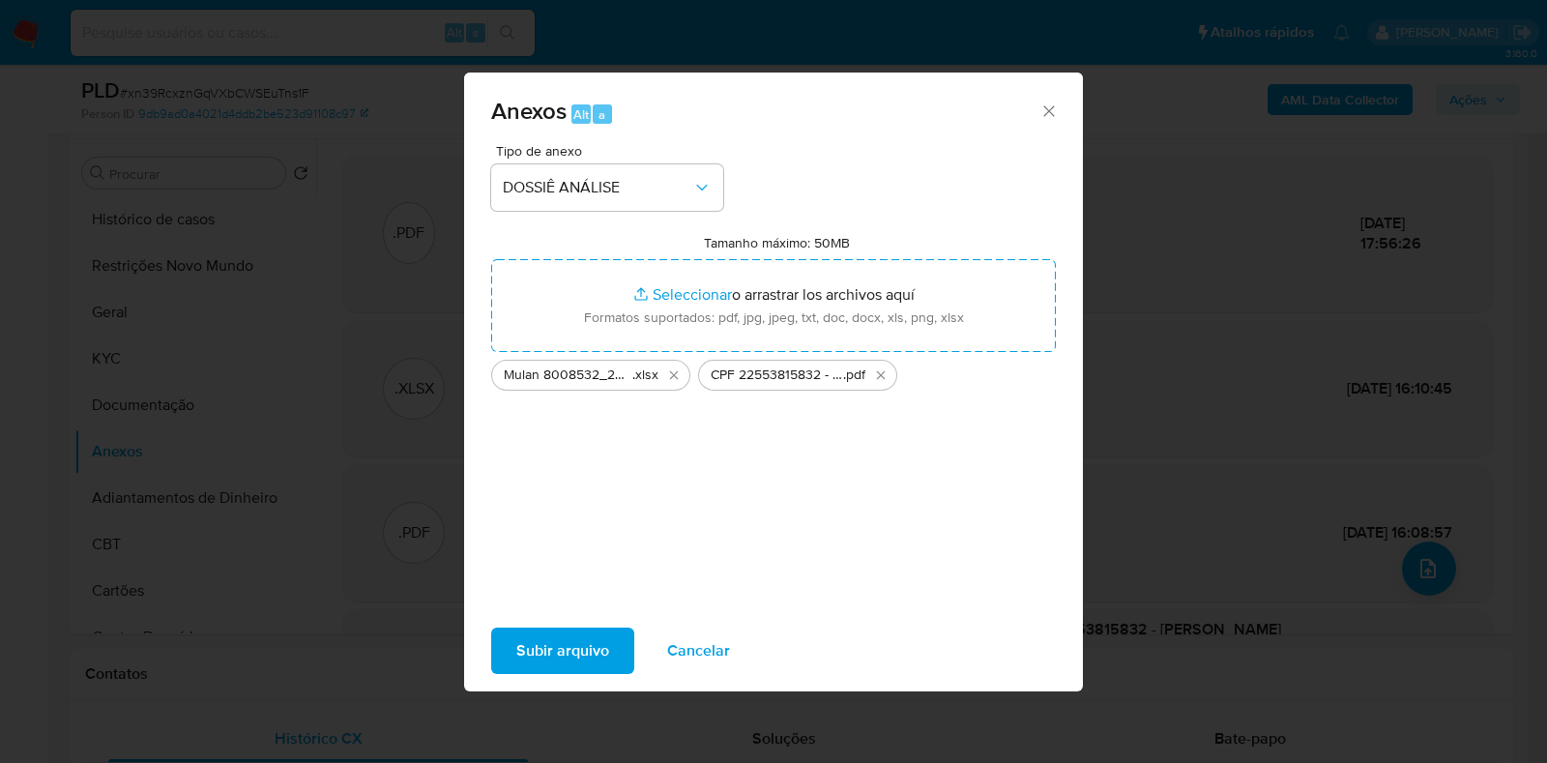
click at [559, 650] on span "Subir arquivo" at bounding box center [562, 651] width 93 height 43
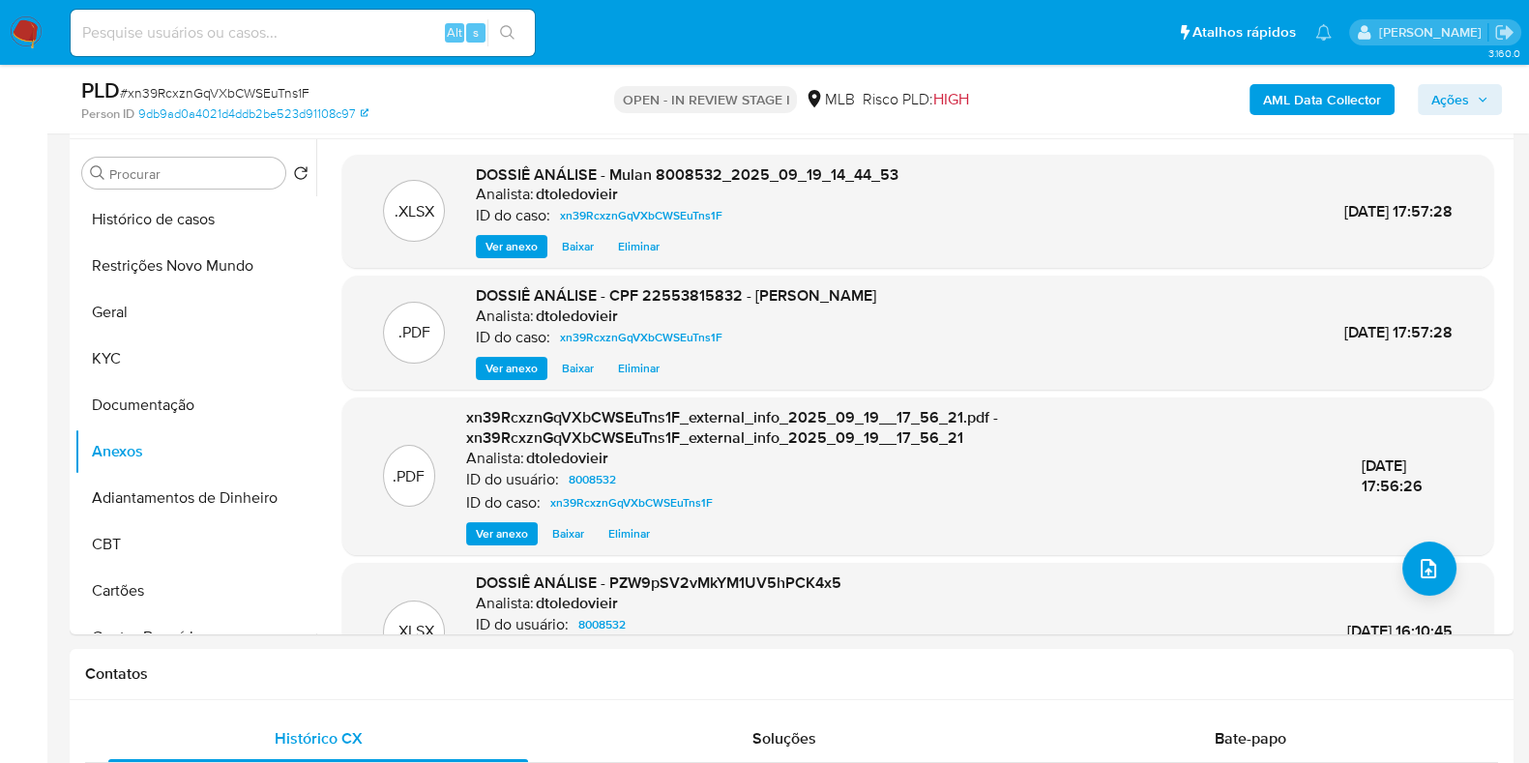
click at [1434, 106] on span "Ações" at bounding box center [1450, 99] width 38 height 31
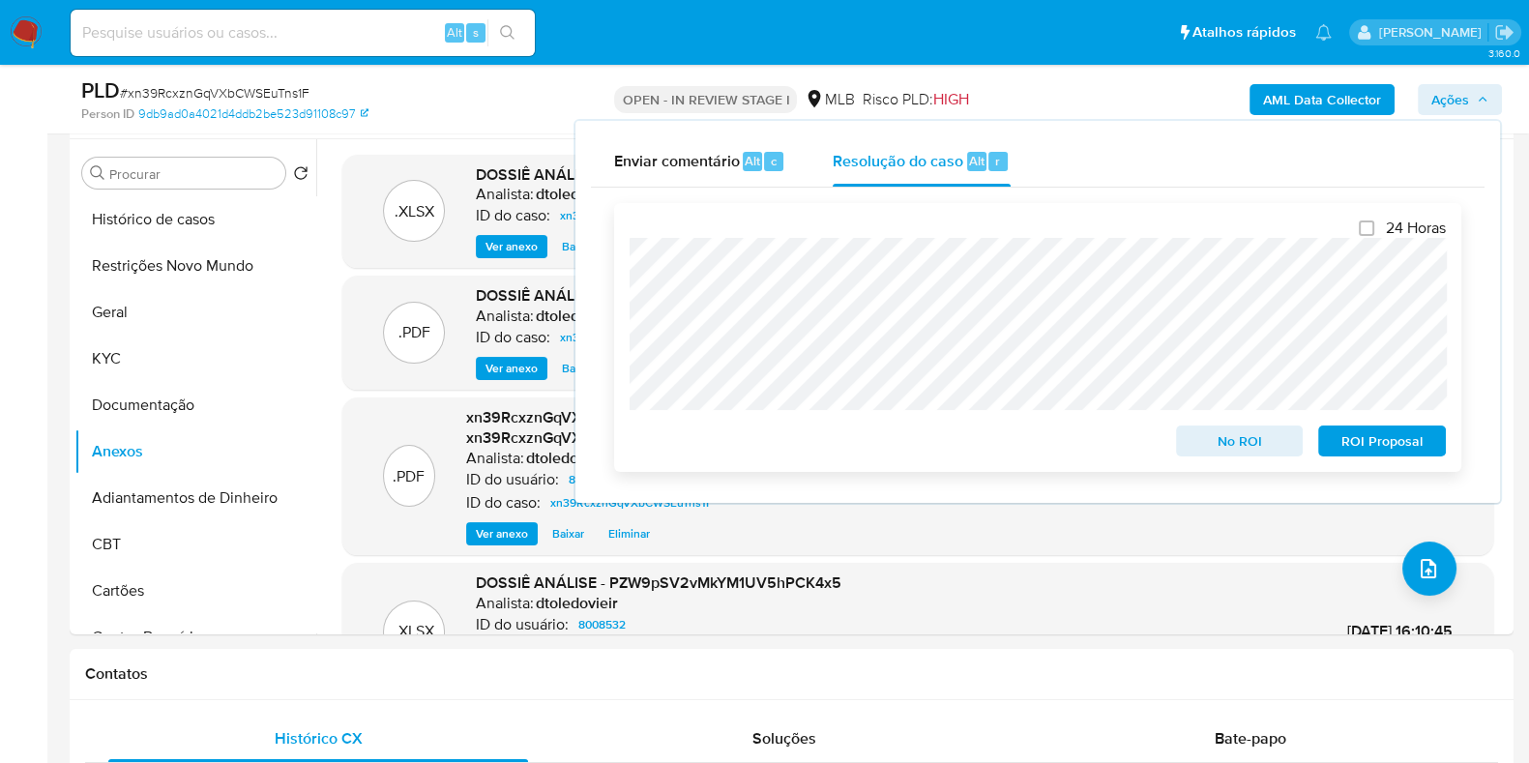
click at [1212, 437] on span "No ROI" at bounding box center [1239, 440] width 101 height 27
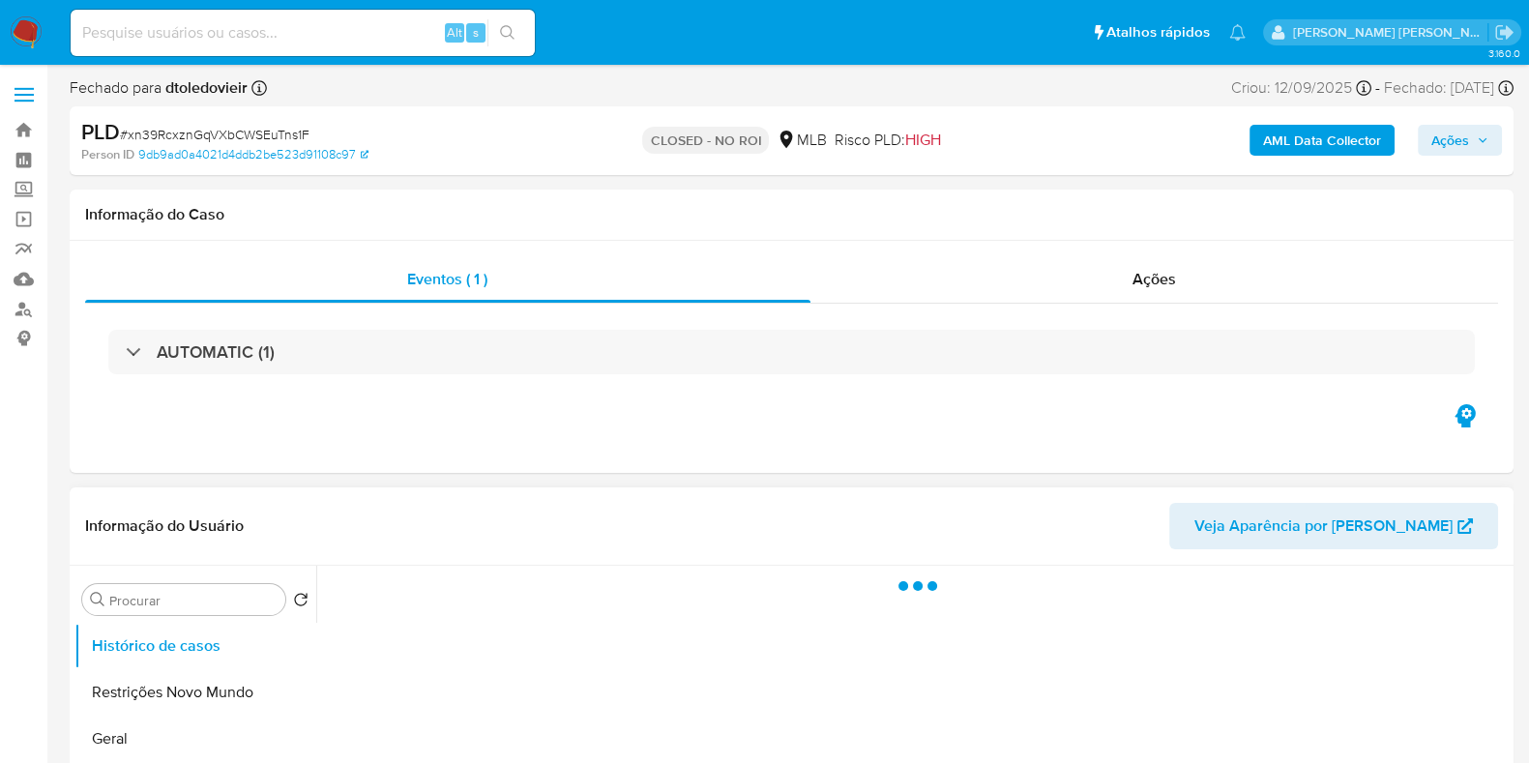
scroll to position [363, 0]
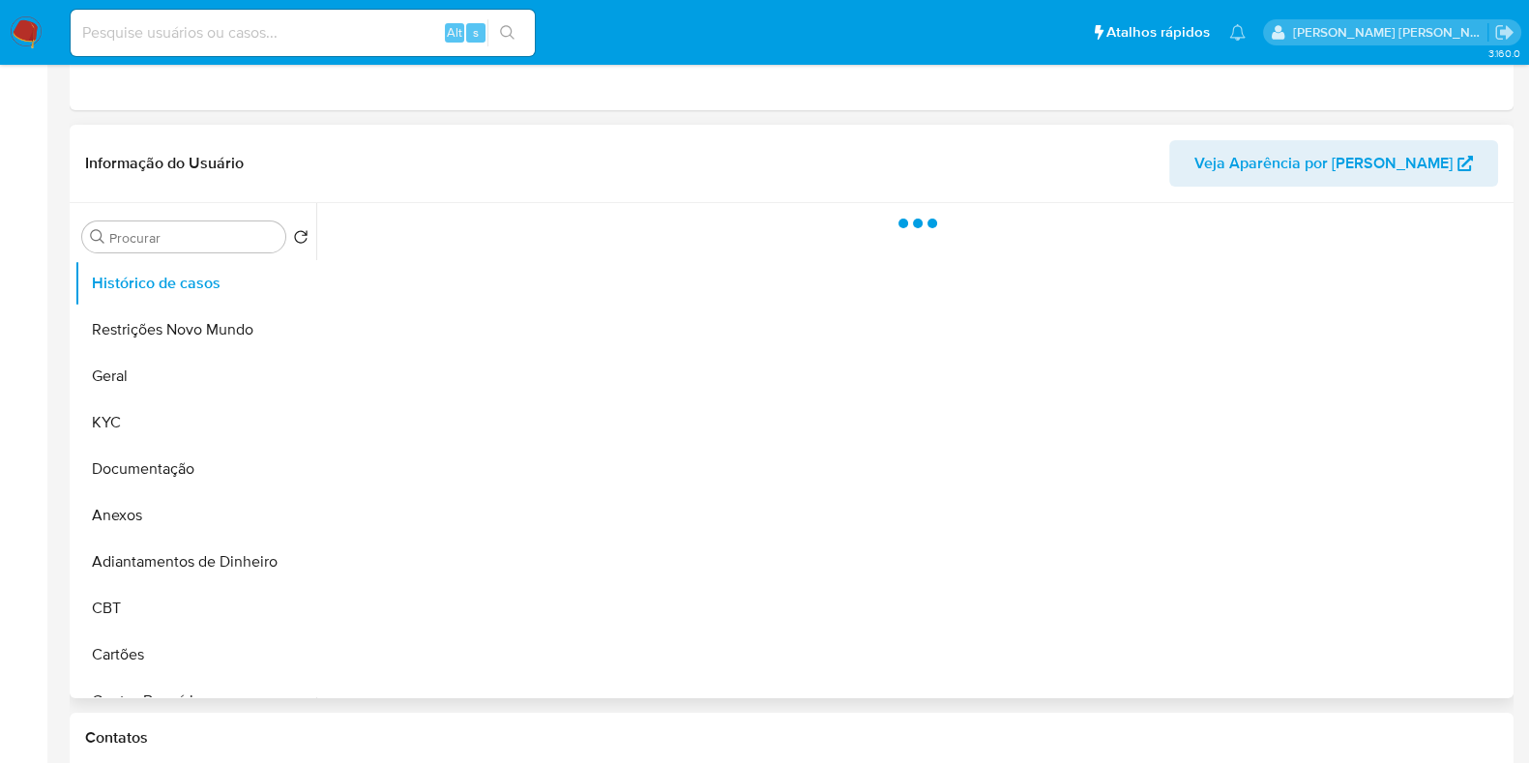
select select "10"
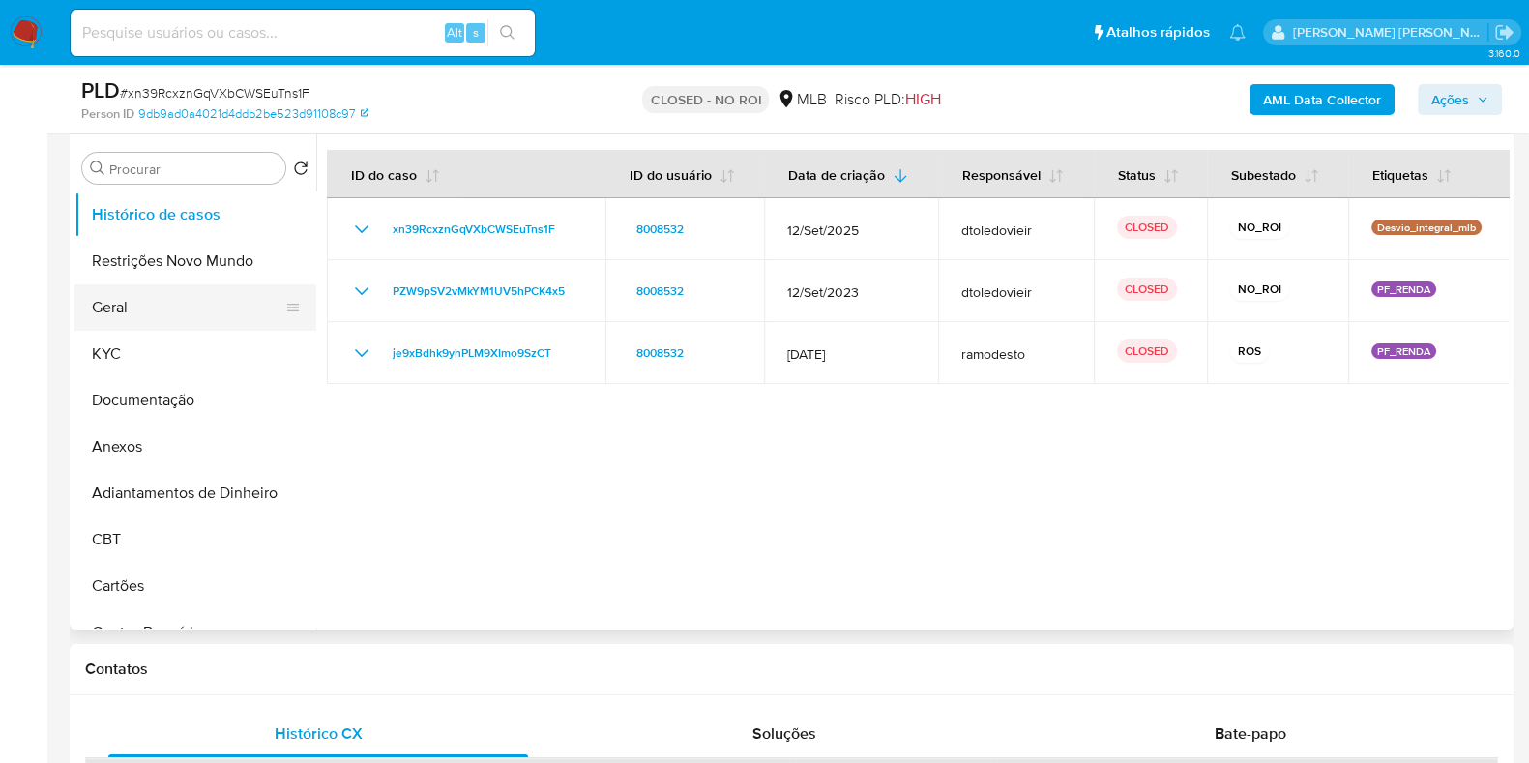
click at [130, 310] on button "Geral" at bounding box center [187, 307] width 226 height 46
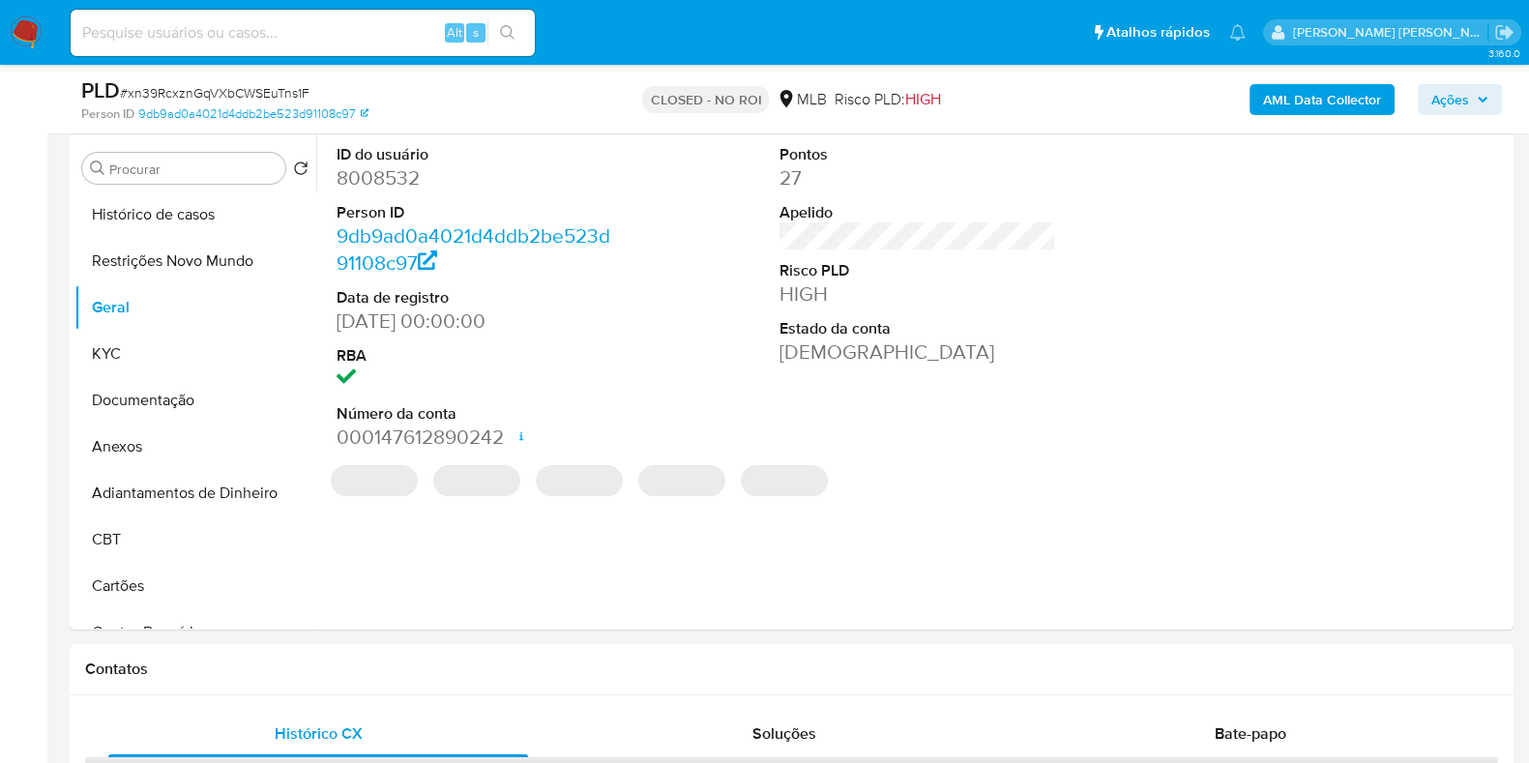
click at [386, 182] on dd "8008532" at bounding box center [475, 177] width 277 height 27
copy dd "8008532"
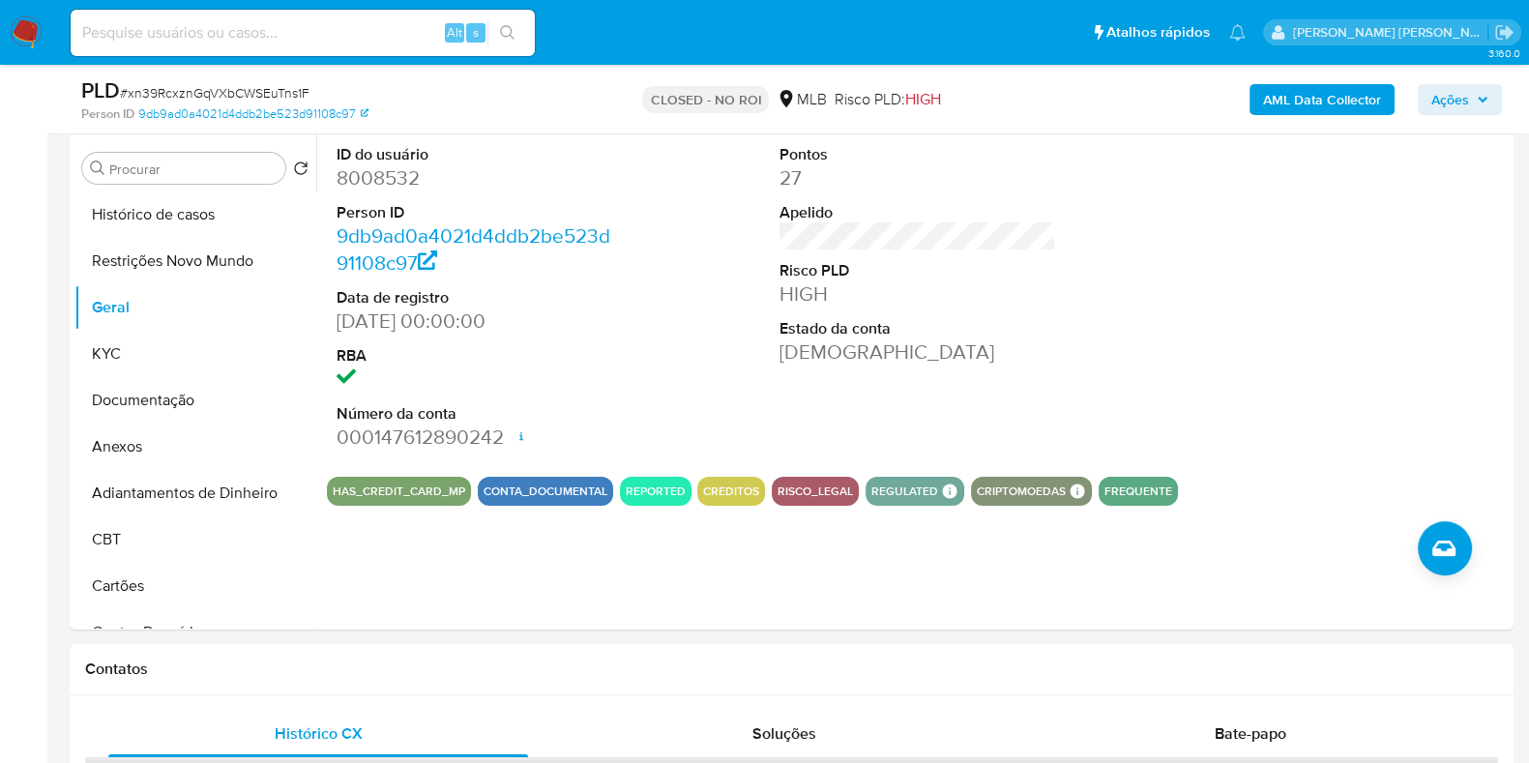
click at [380, 44] on input at bounding box center [303, 32] width 464 height 25
paste input "39311887"
type input "39311887"
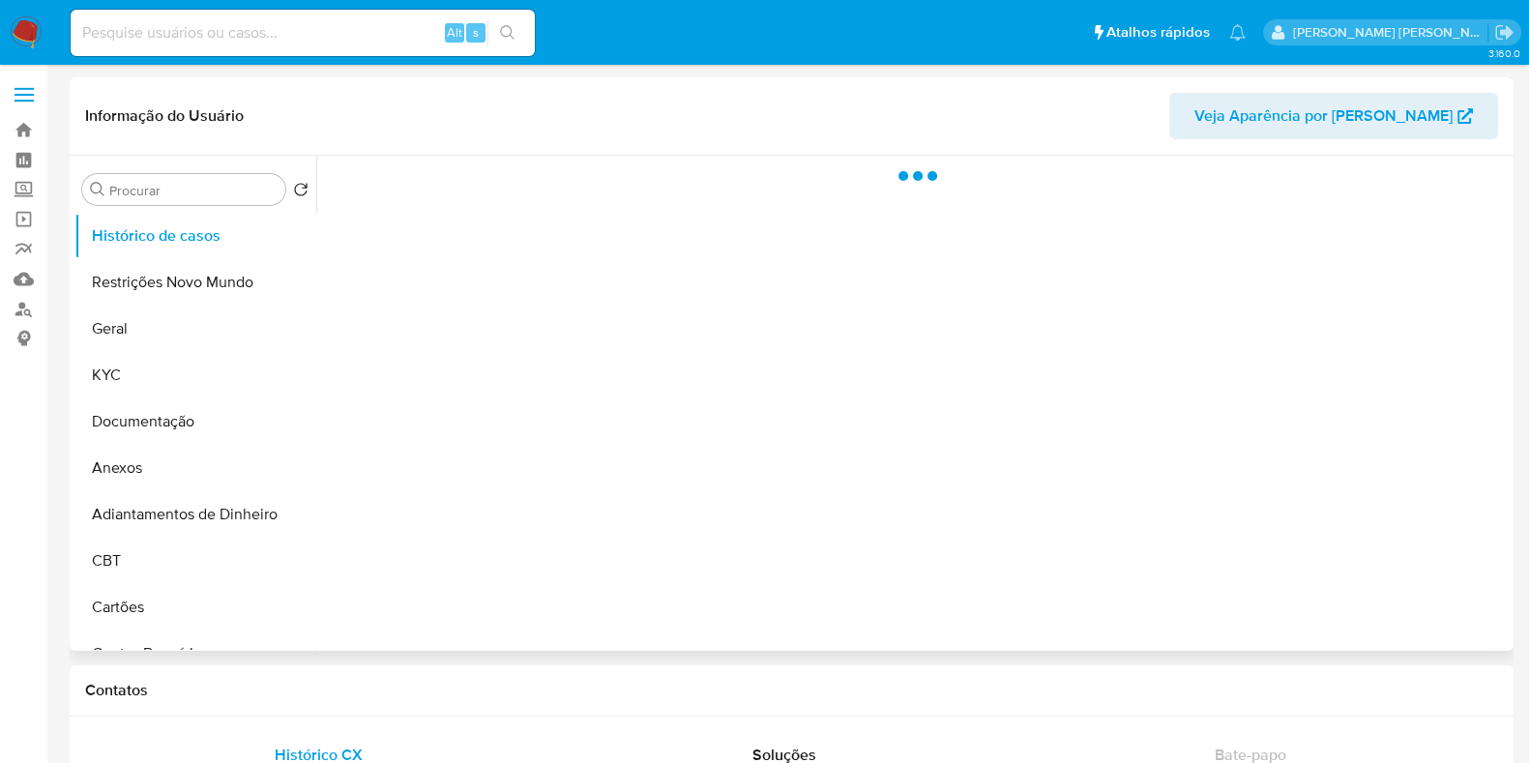
select select "10"
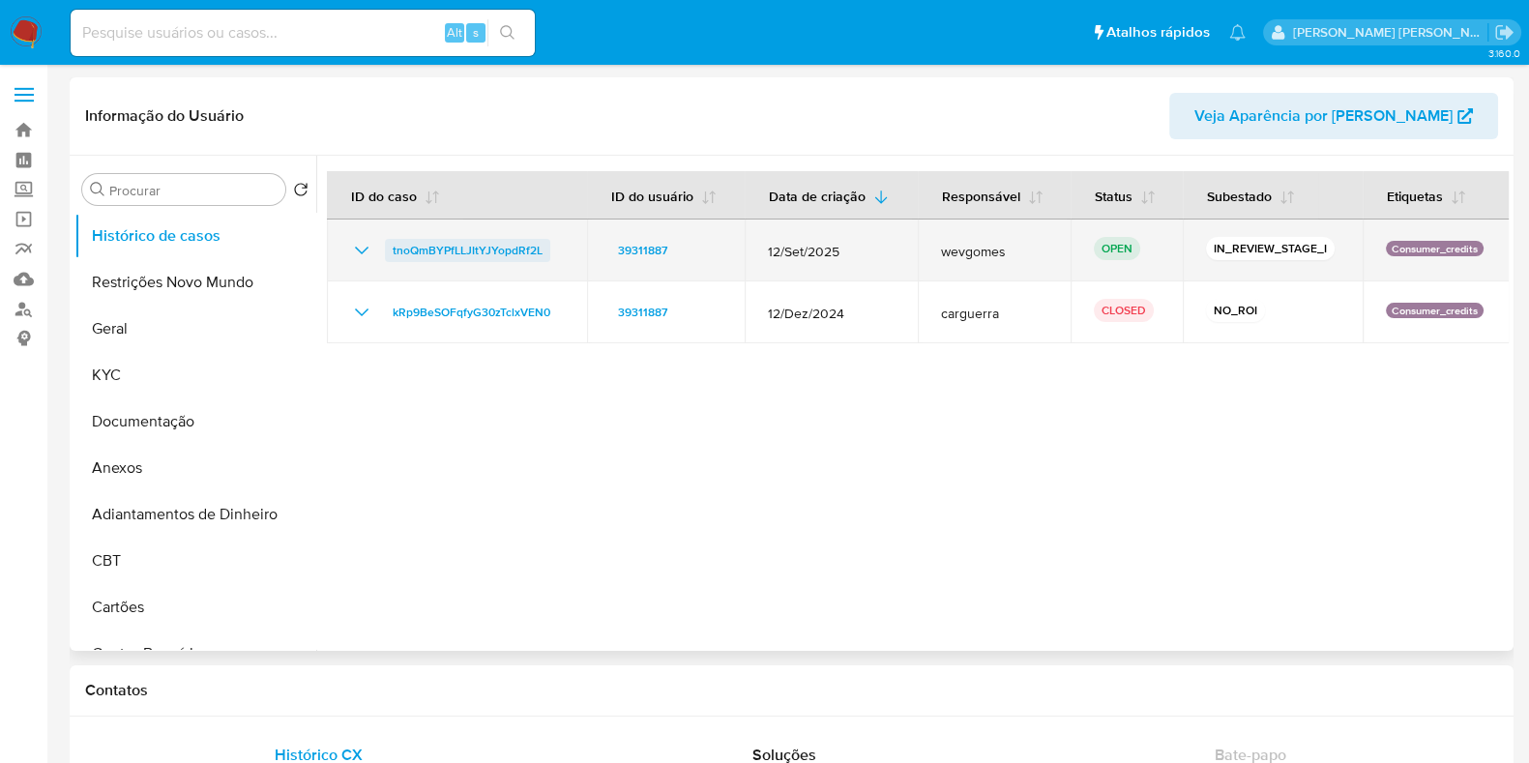
click at [465, 247] on span "tnoQmBYPfLLJItYJYopdRf2L" at bounding box center [468, 250] width 150 height 23
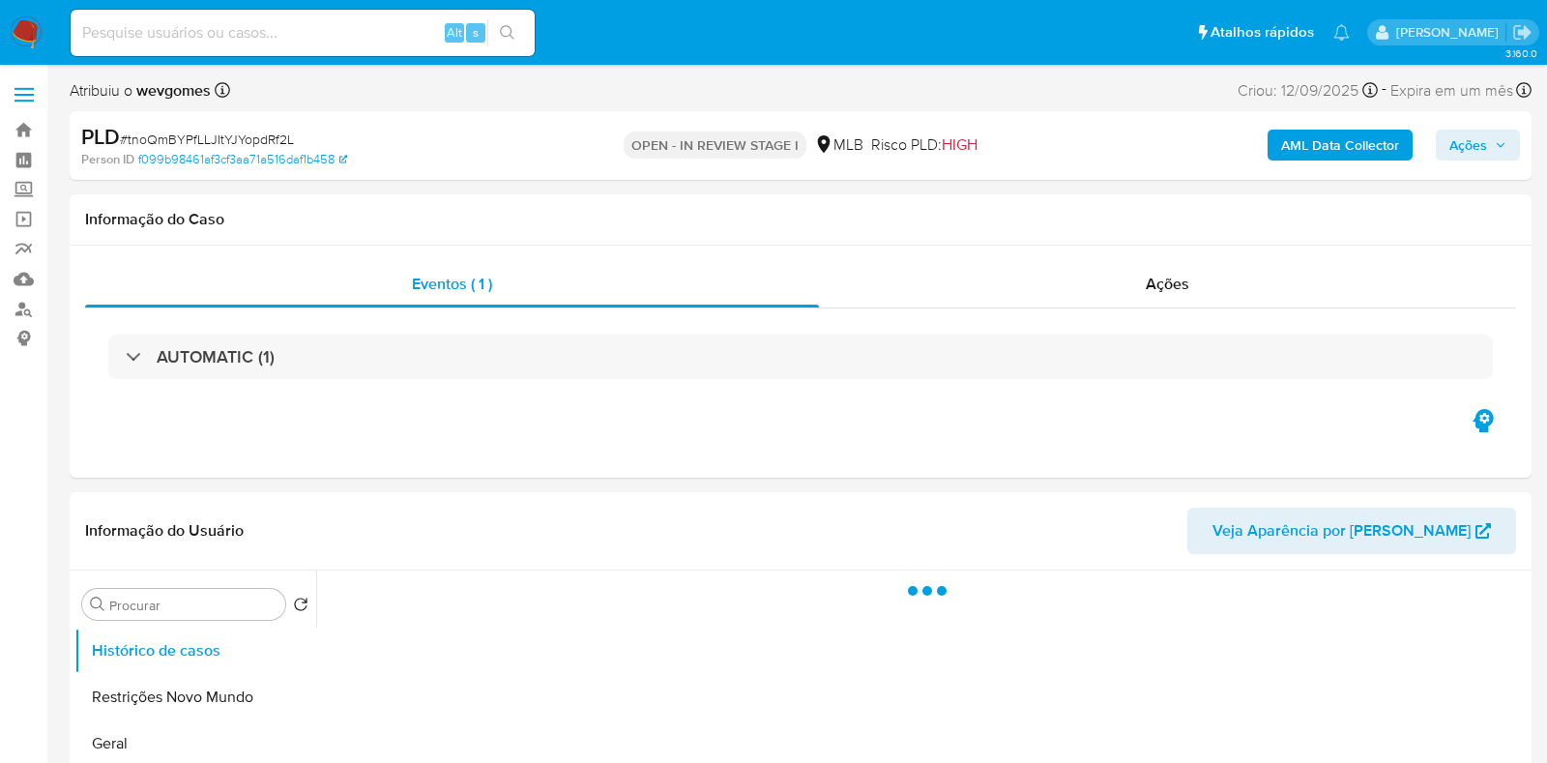
select select "10"
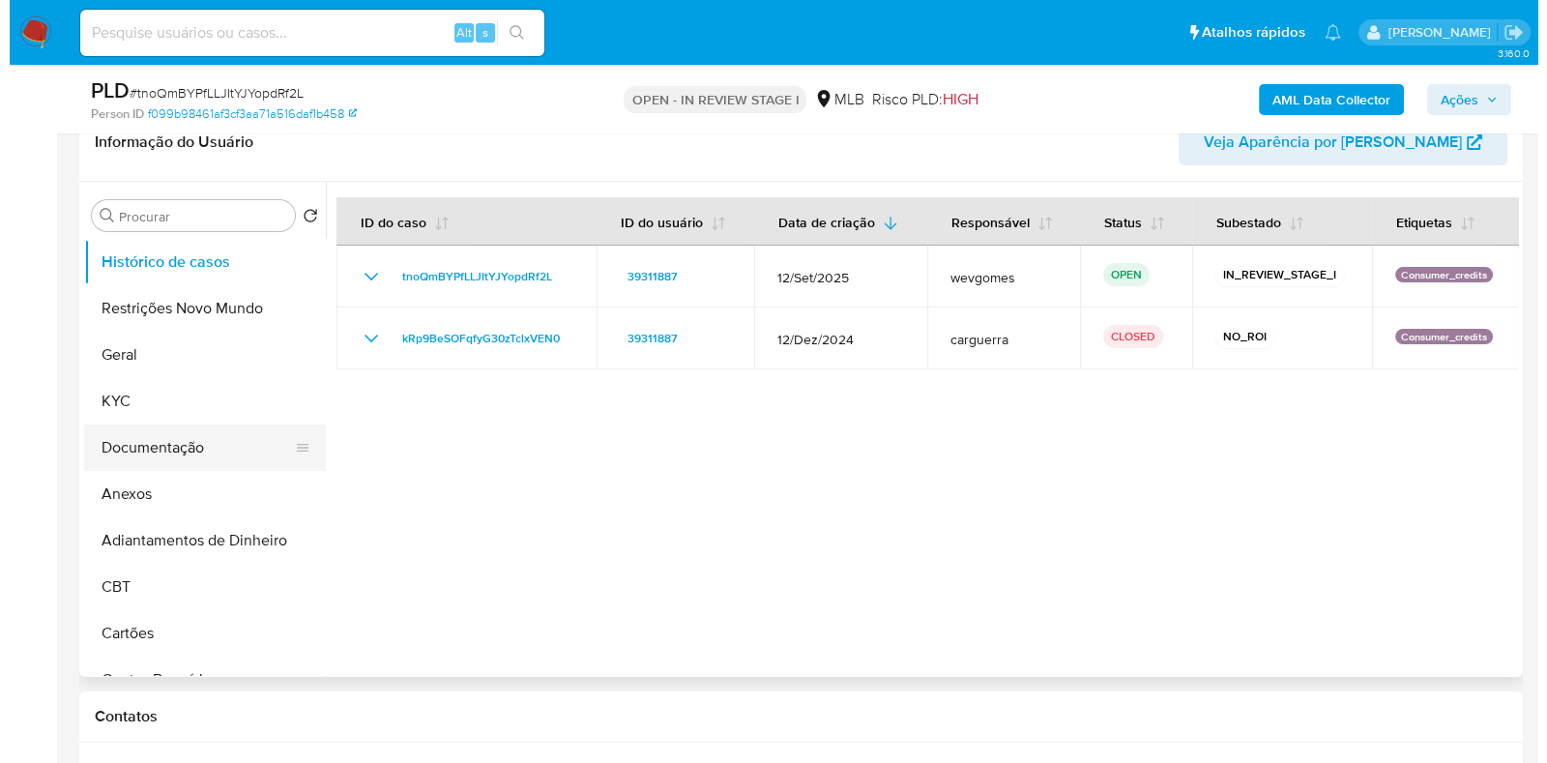
scroll to position [363, 0]
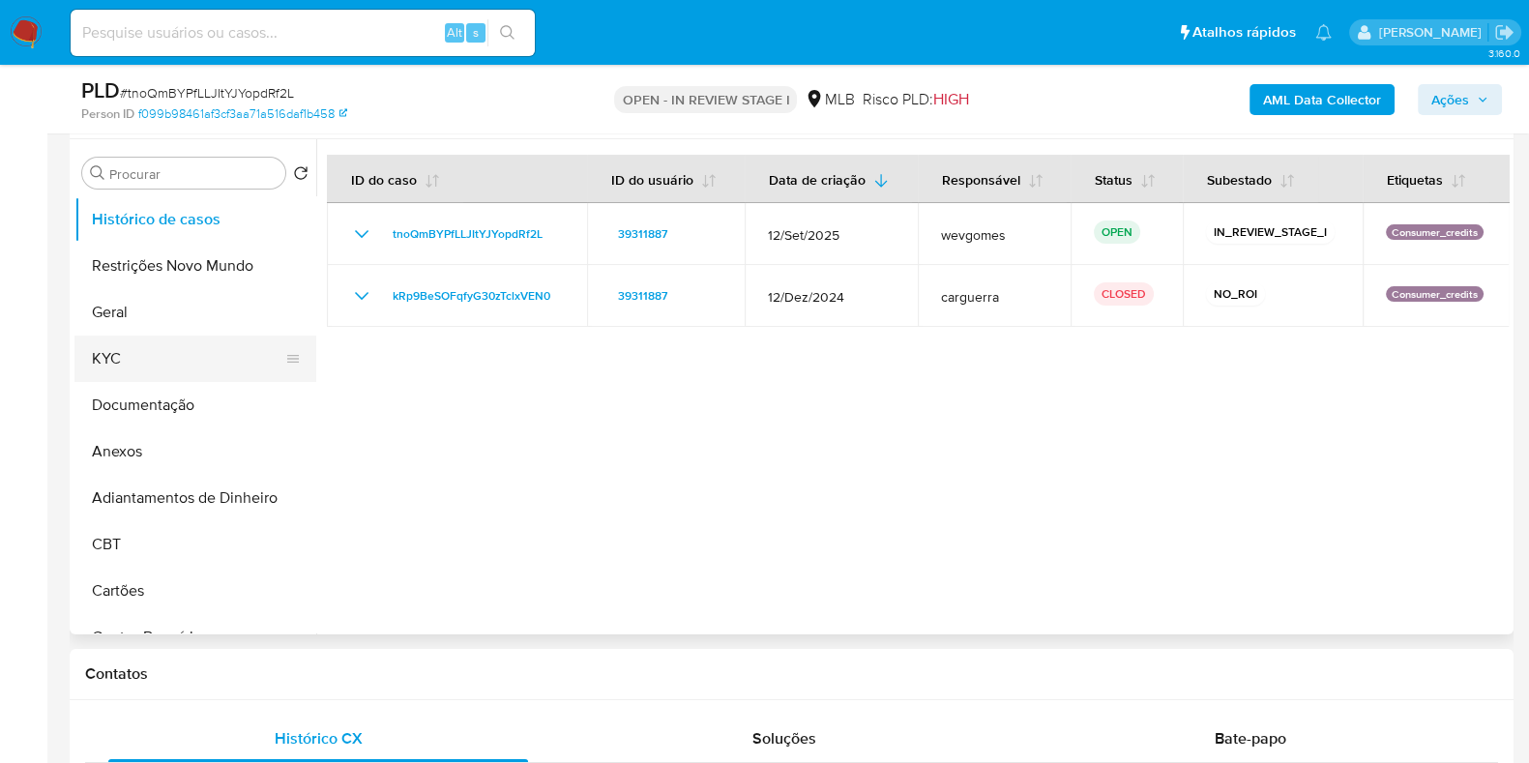
click at [169, 352] on button "KYC" at bounding box center [187, 359] width 226 height 46
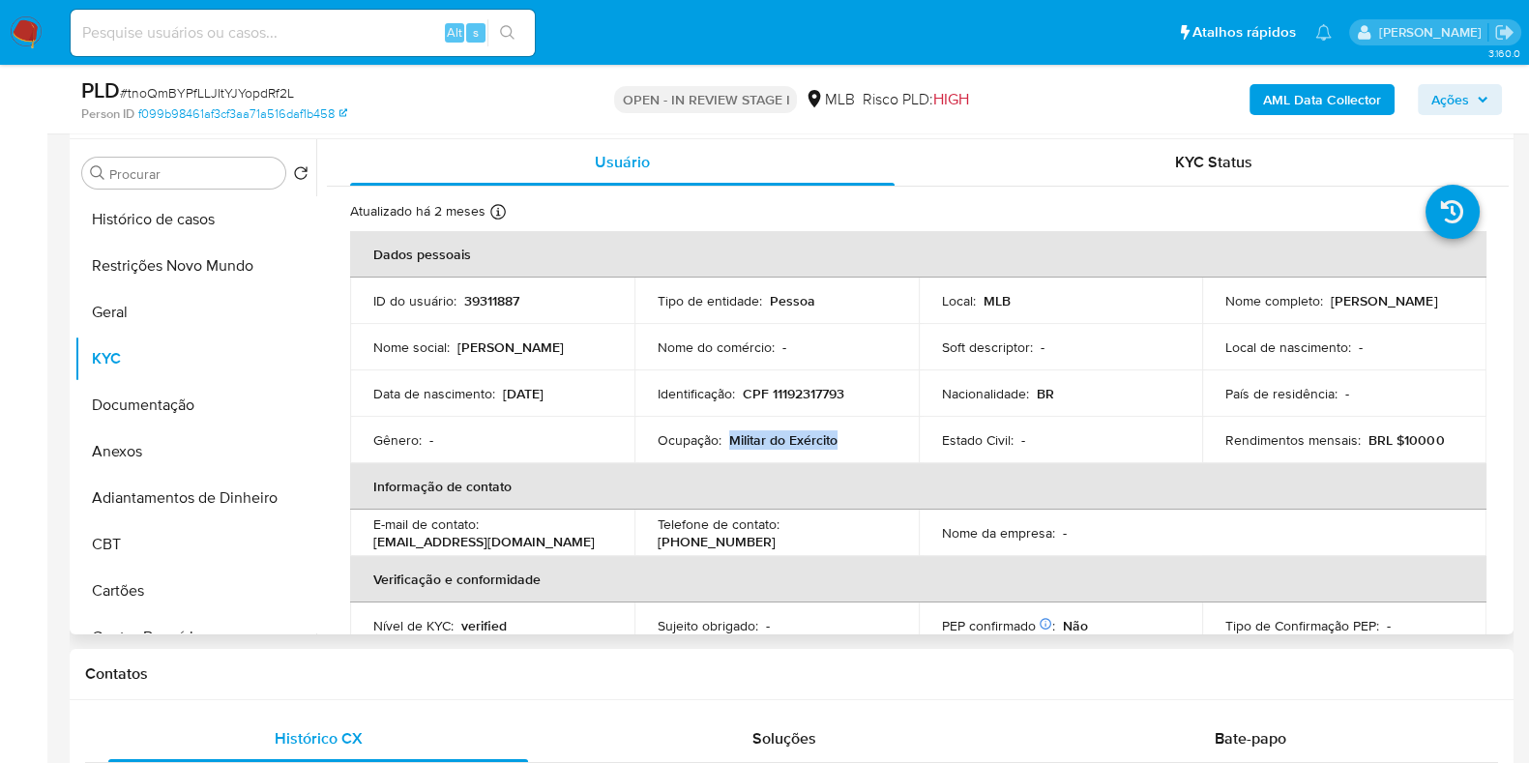
drag, startPoint x: 849, startPoint y: 437, endPoint x: 730, endPoint y: 442, distance: 119.0
click at [730, 442] on div "Ocupação : Militar do Exército" at bounding box center [777, 439] width 238 height 17
copy p "Militar do Exército"
click at [188, 405] on button "Documentação" at bounding box center [187, 405] width 226 height 46
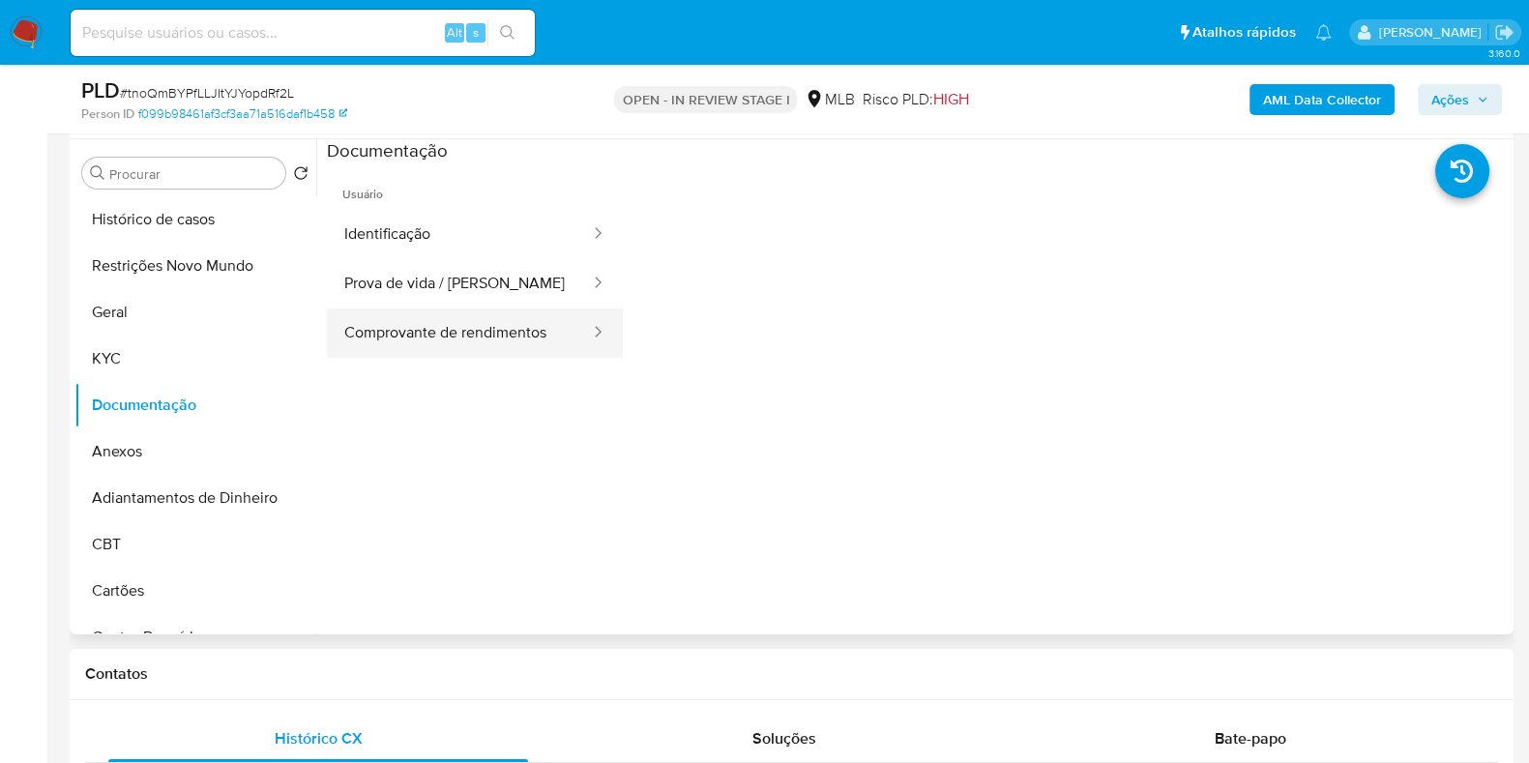
click at [418, 316] on button "Comprovante de rendimentos" at bounding box center [459, 332] width 265 height 49
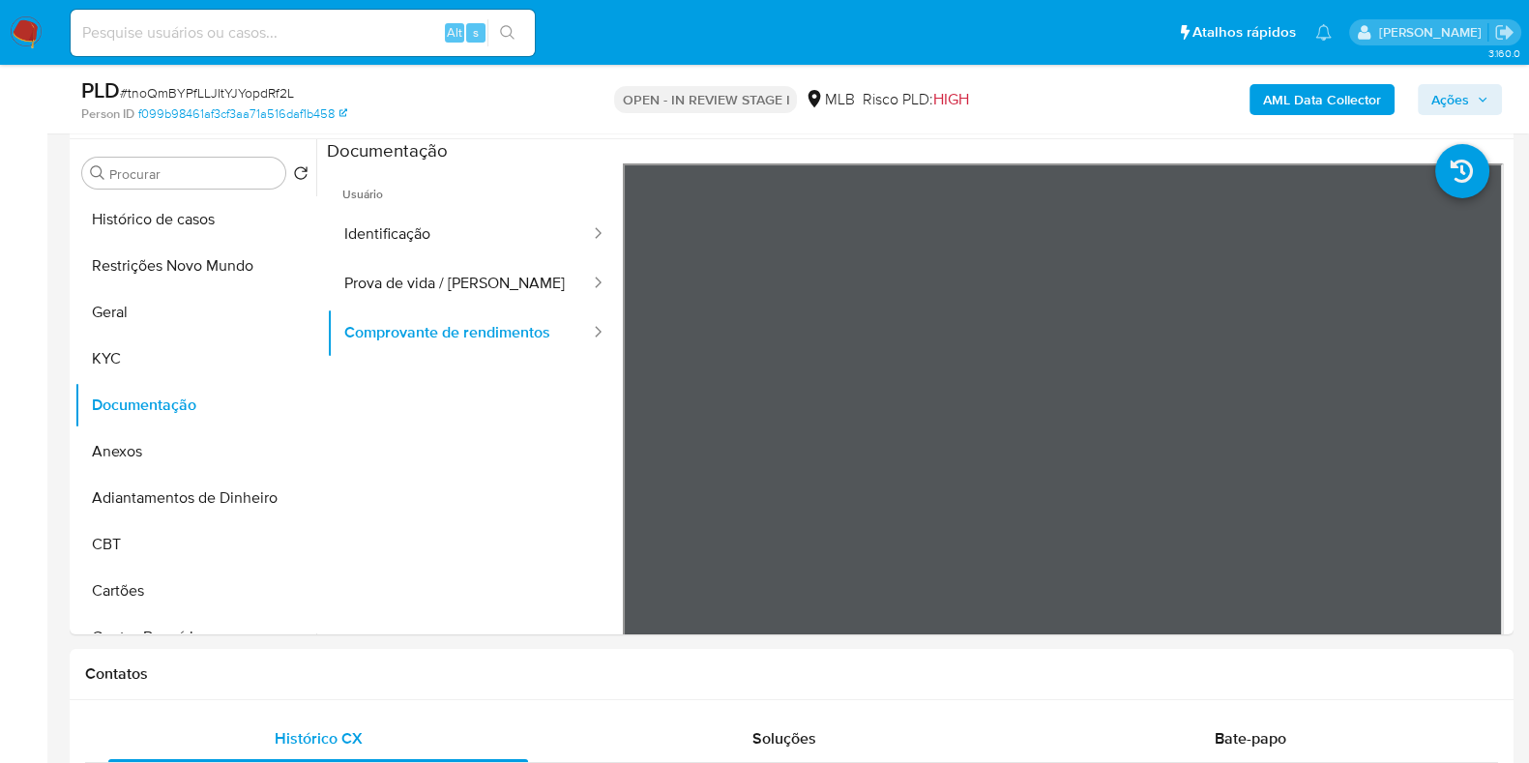
click at [1307, 94] on b "AML Data Collector" at bounding box center [1322, 99] width 118 height 31
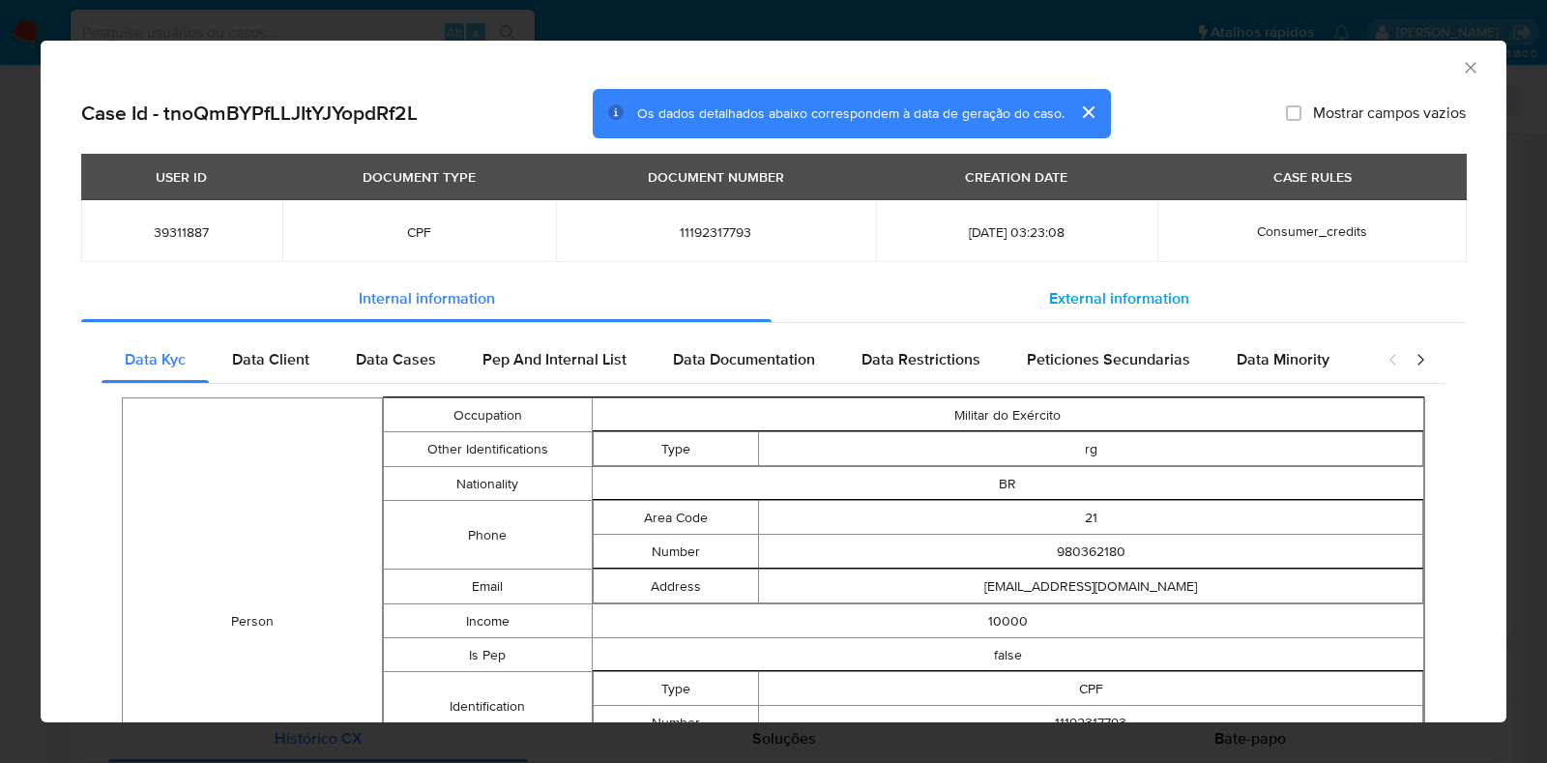
click at [1123, 282] on div "External information" at bounding box center [1119, 299] width 694 height 46
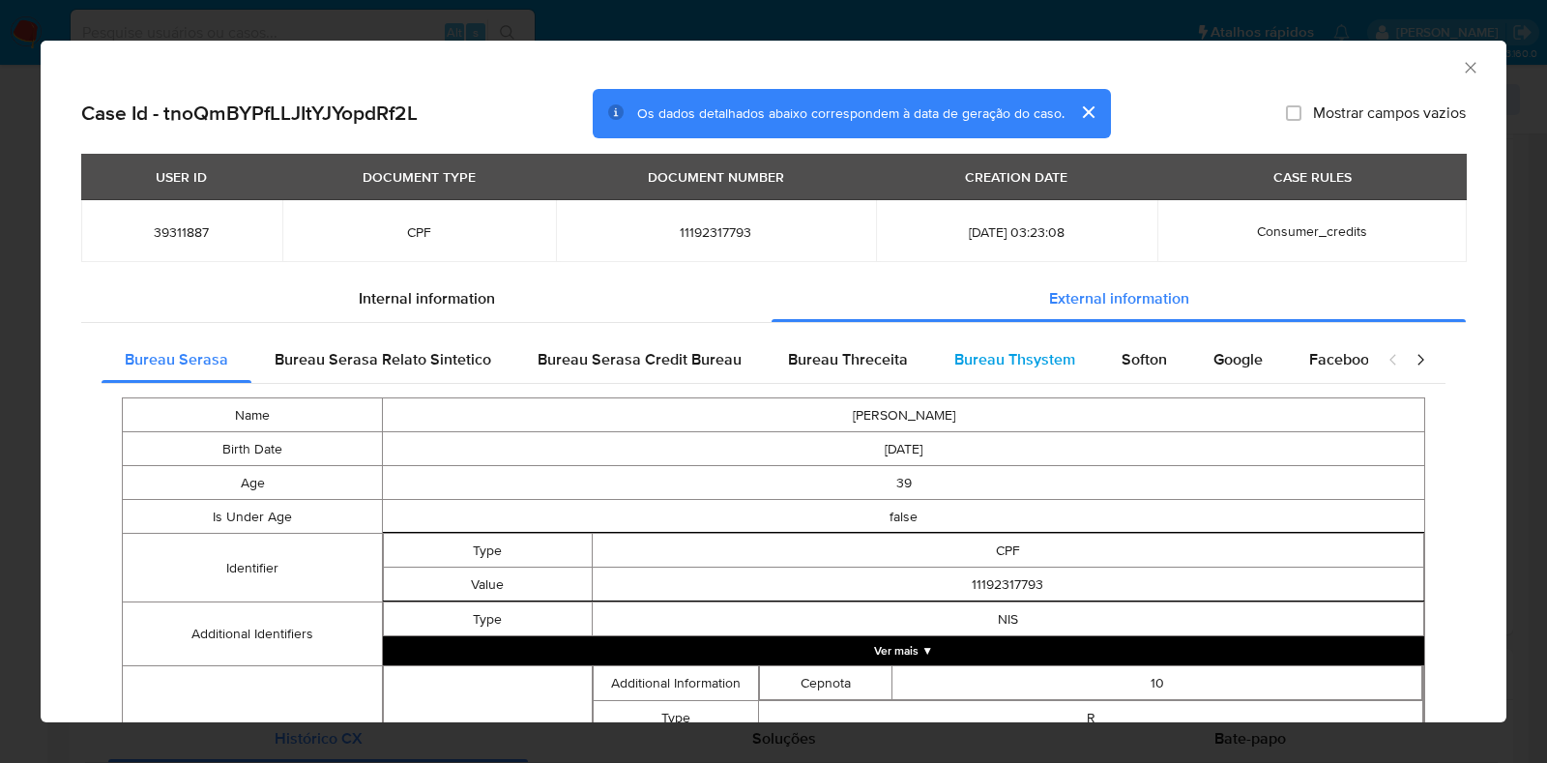
click at [990, 354] on span "Bureau Thsystem" at bounding box center [1014, 359] width 121 height 22
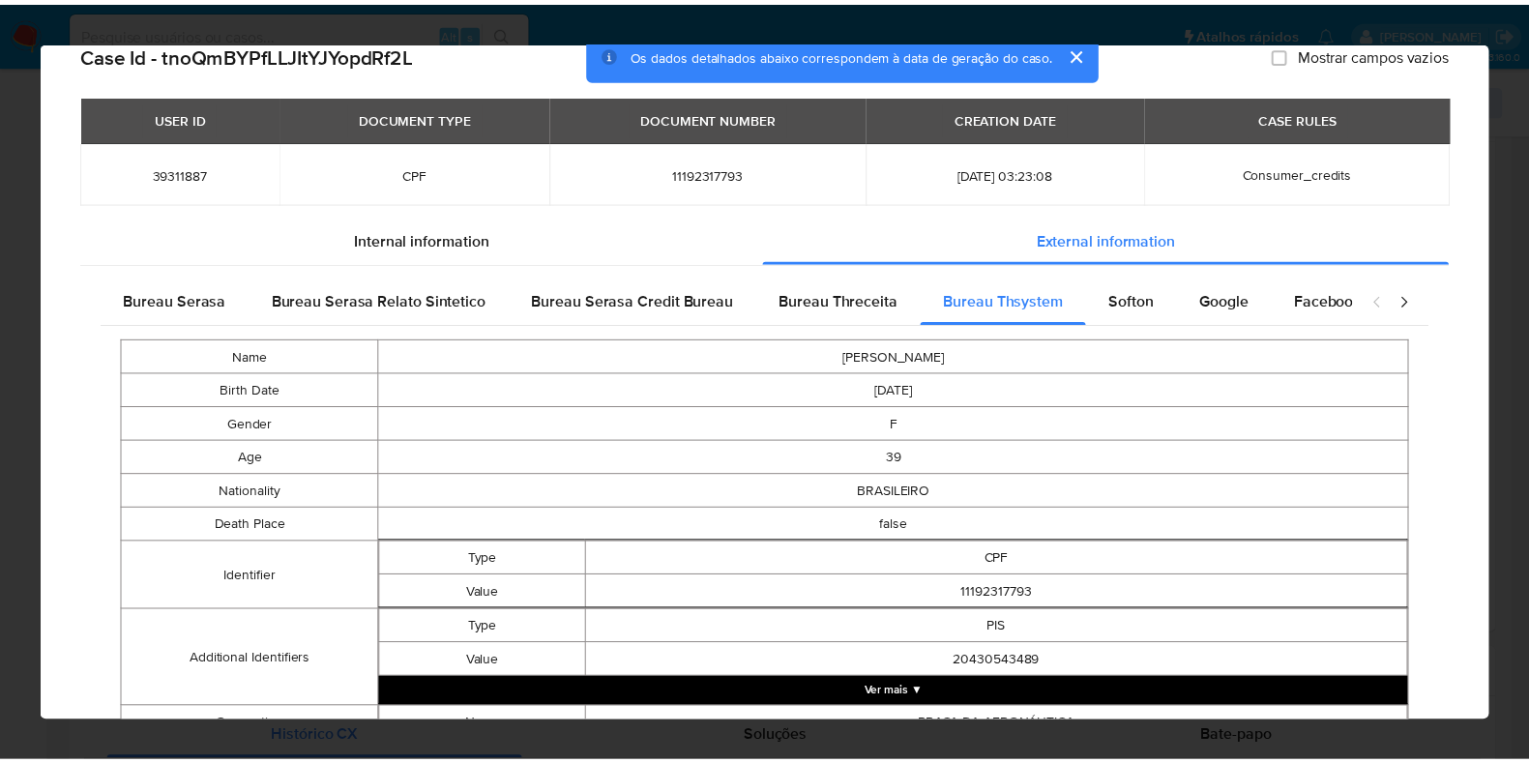
scroll to position [0, 0]
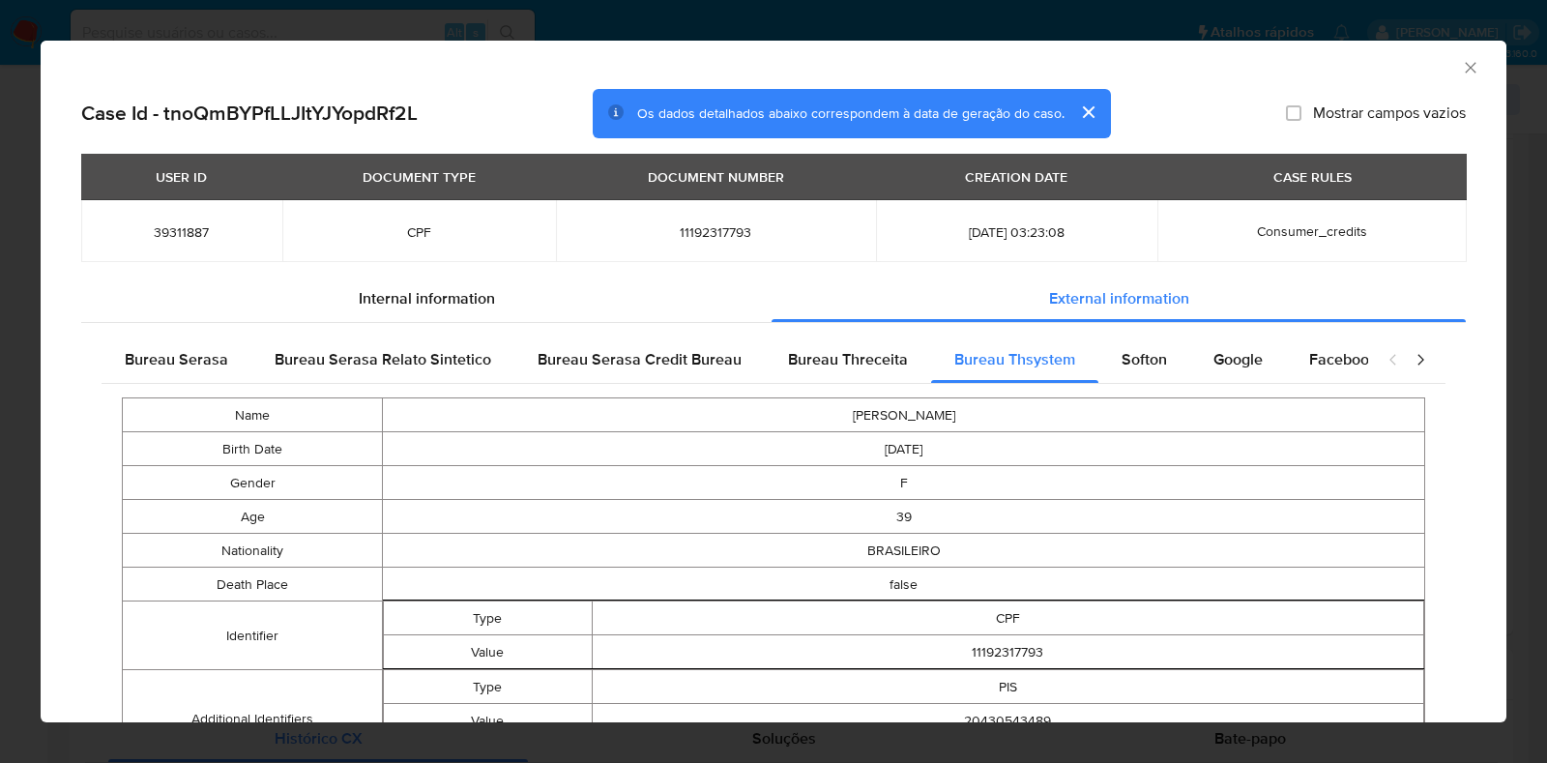
click at [696, 241] on td "11192317793" at bounding box center [716, 231] width 320 height 62
click at [697, 234] on span "11192317793" at bounding box center [716, 231] width 274 height 17
click at [689, 233] on span "11192317793" at bounding box center [716, 231] width 274 height 17
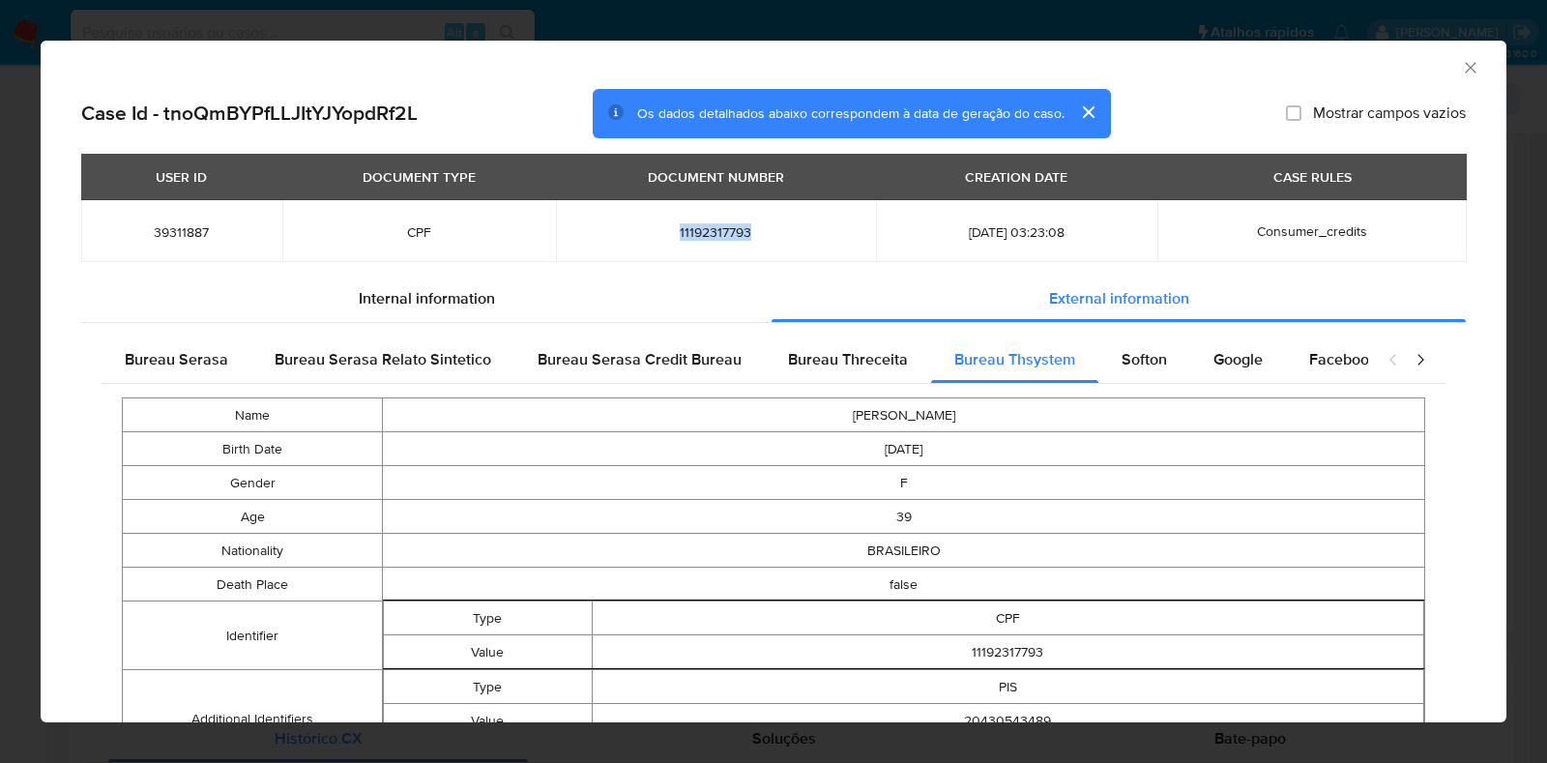
copy span "11192317793"
click at [18, 398] on div "AML Data Collector Case Id - tnoQmBYPfLLJItYJYopdRf2L Os dados detalhados abaix…" at bounding box center [773, 381] width 1547 height 763
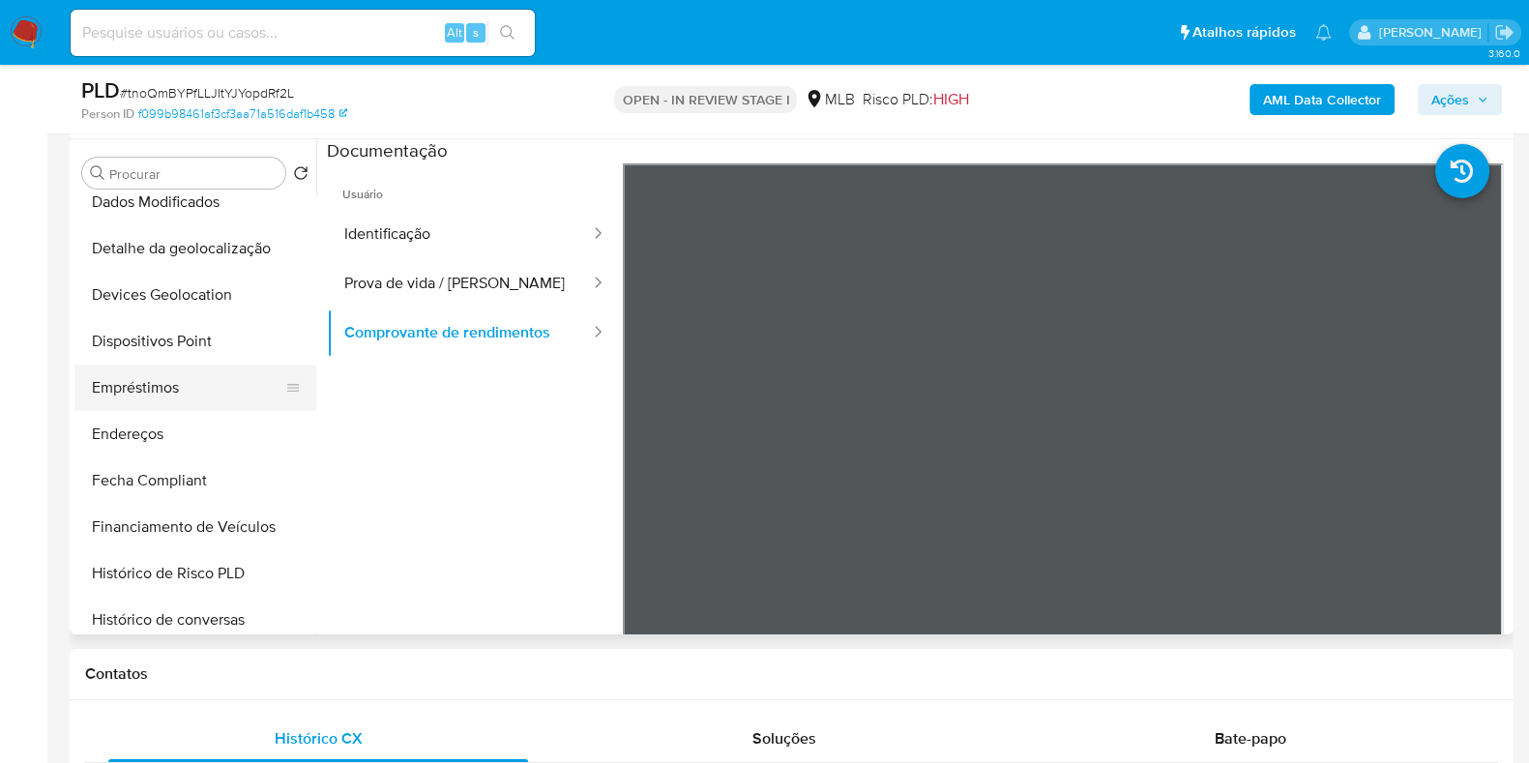
scroll to position [483, 0]
click at [205, 375] on button "Empréstimos" at bounding box center [187, 387] width 226 height 46
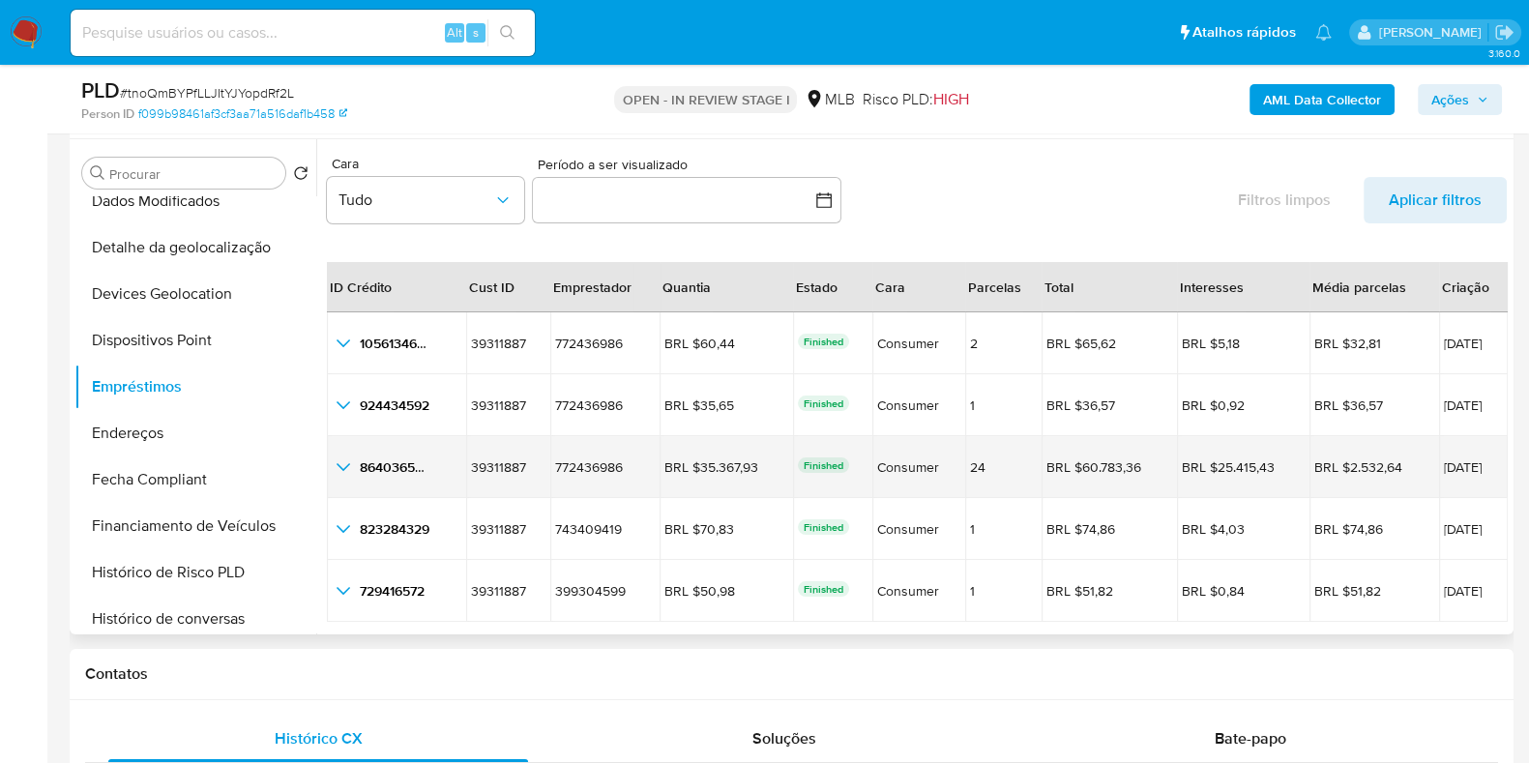
click at [343, 466] on icon "button_show_hidden_detail_by_id_2" at bounding box center [343, 466] width 23 height 23
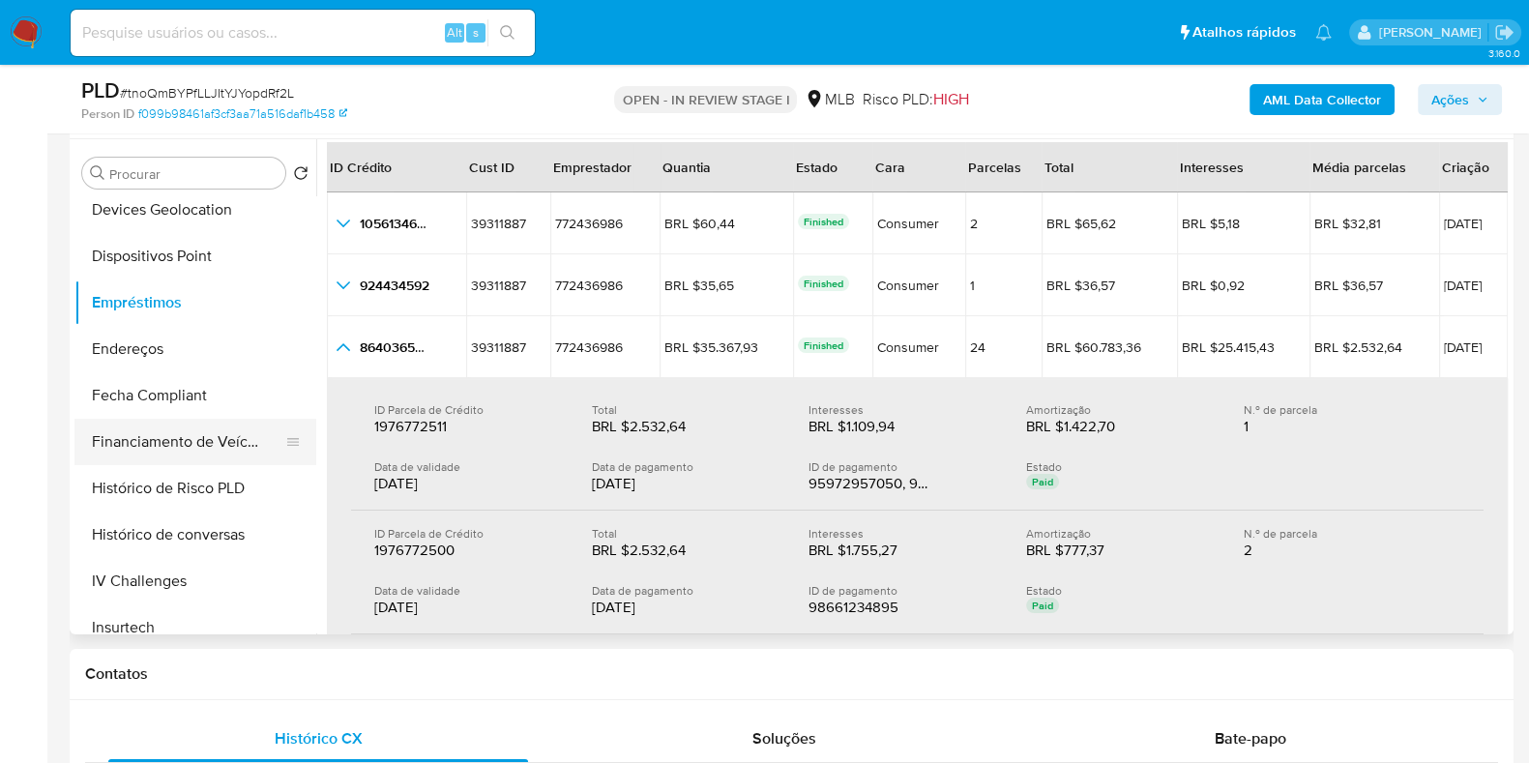
scroll to position [604, 0]
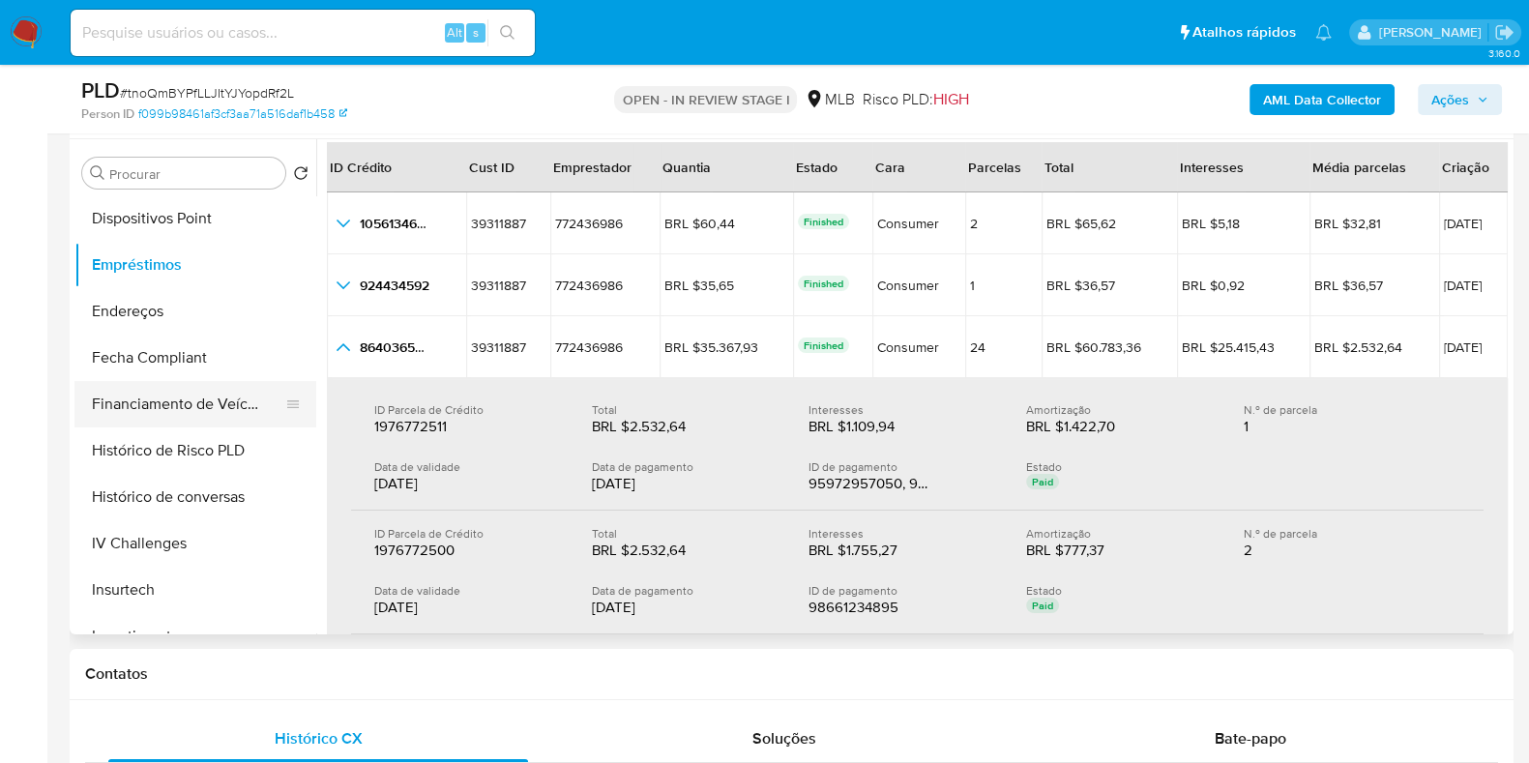
click at [209, 392] on button "Financiamento de Veículos" at bounding box center [187, 404] width 226 height 46
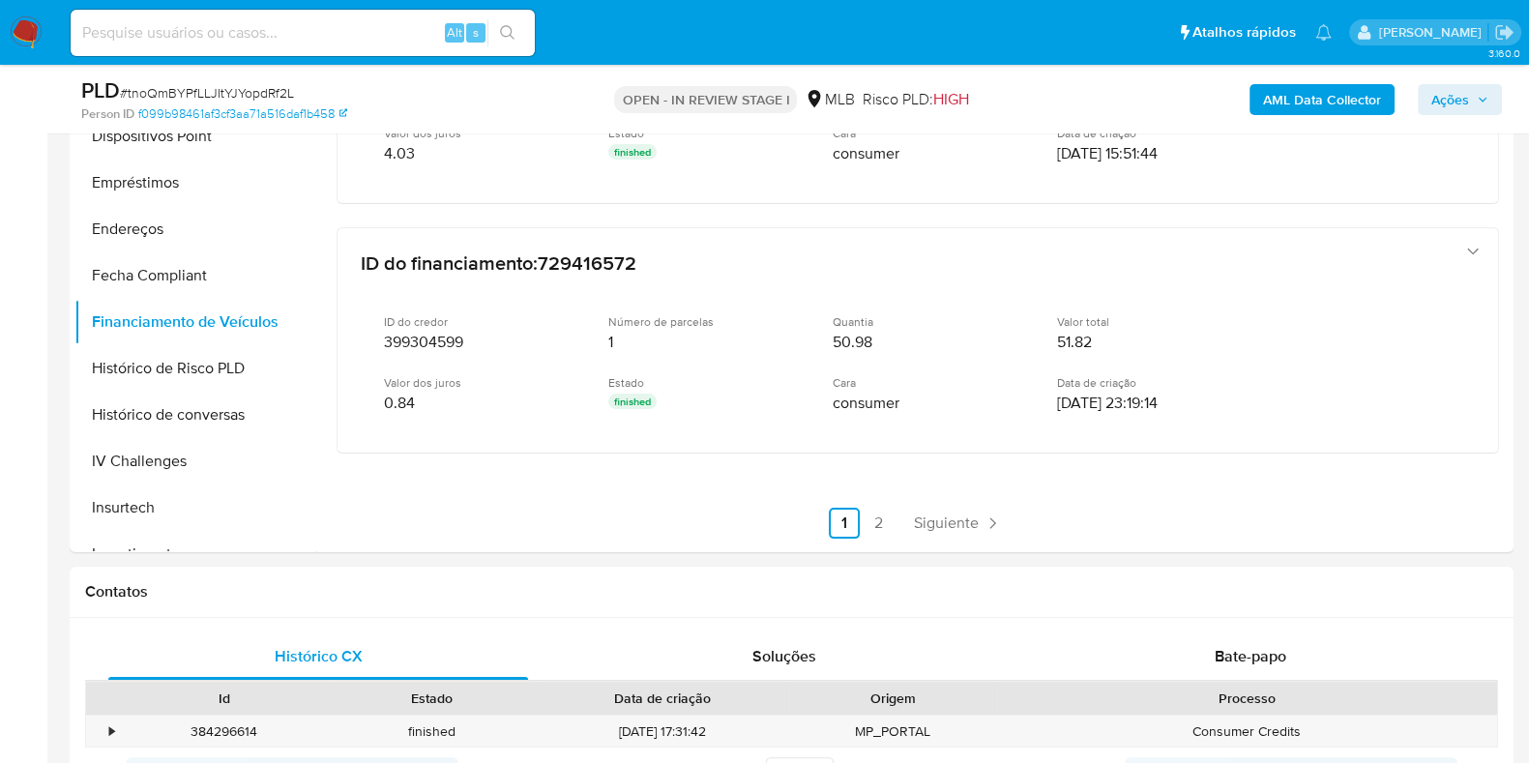
scroll to position [483, 0]
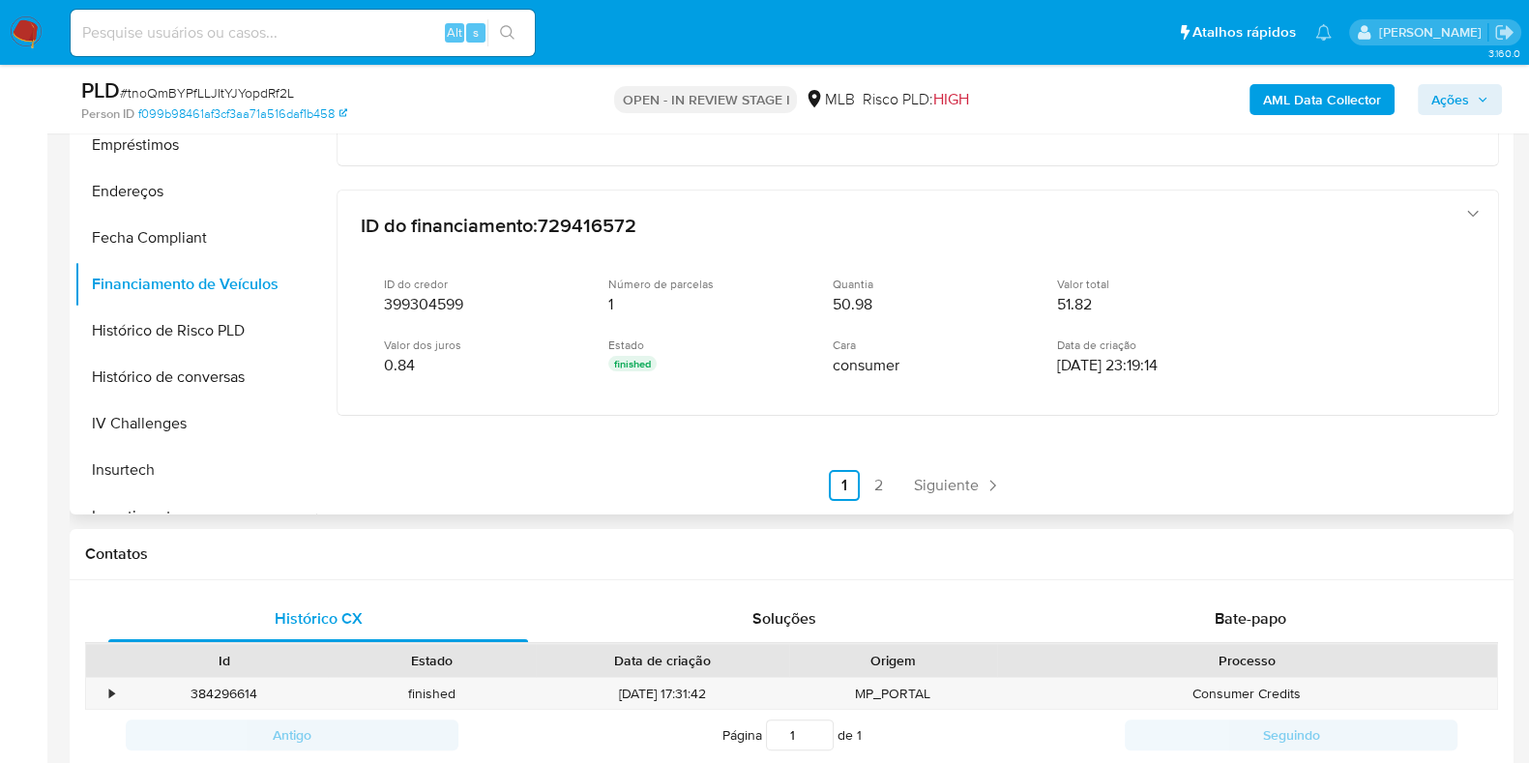
click at [864, 478] on link "2" at bounding box center [879, 485] width 31 height 31
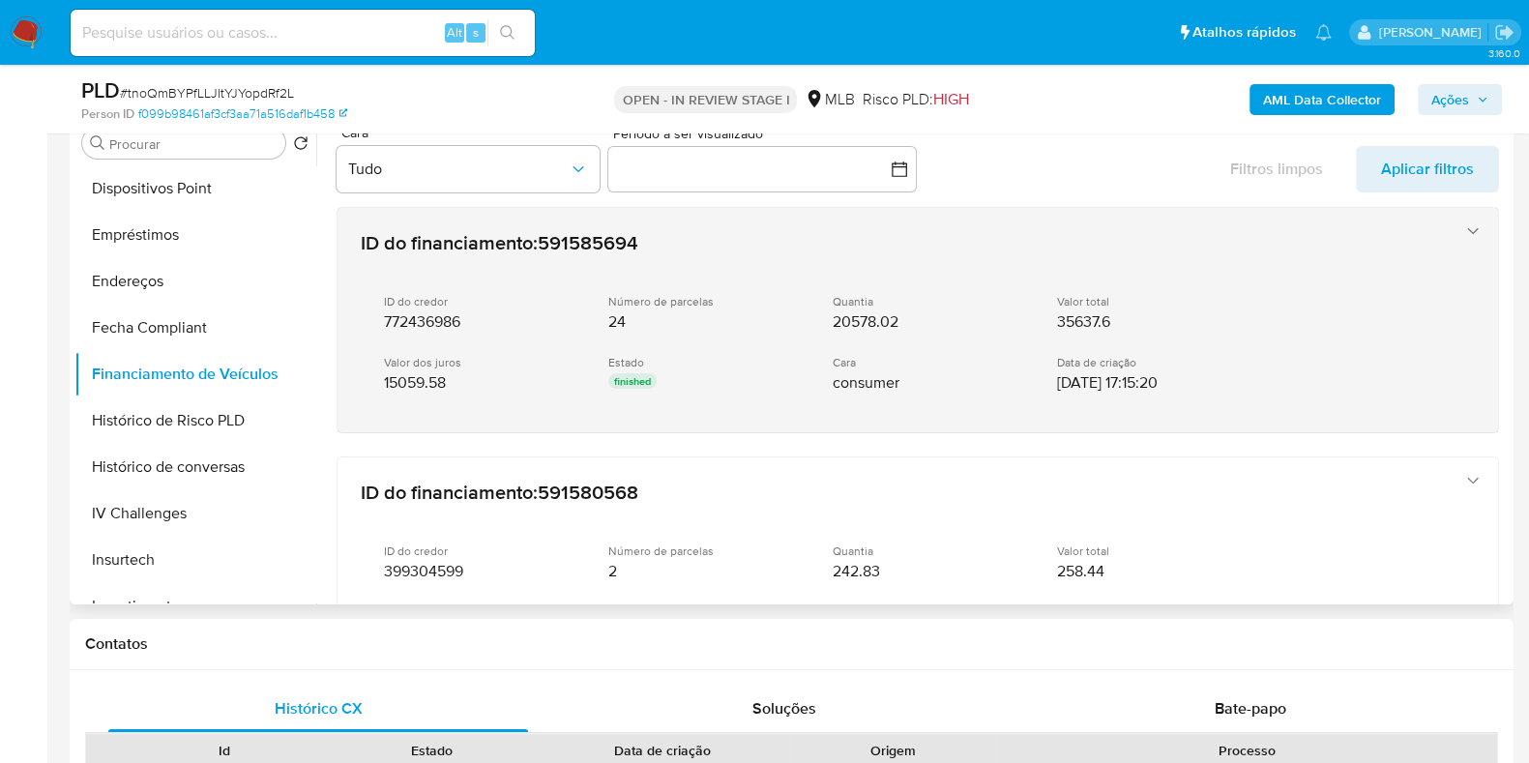
scroll to position [363, 0]
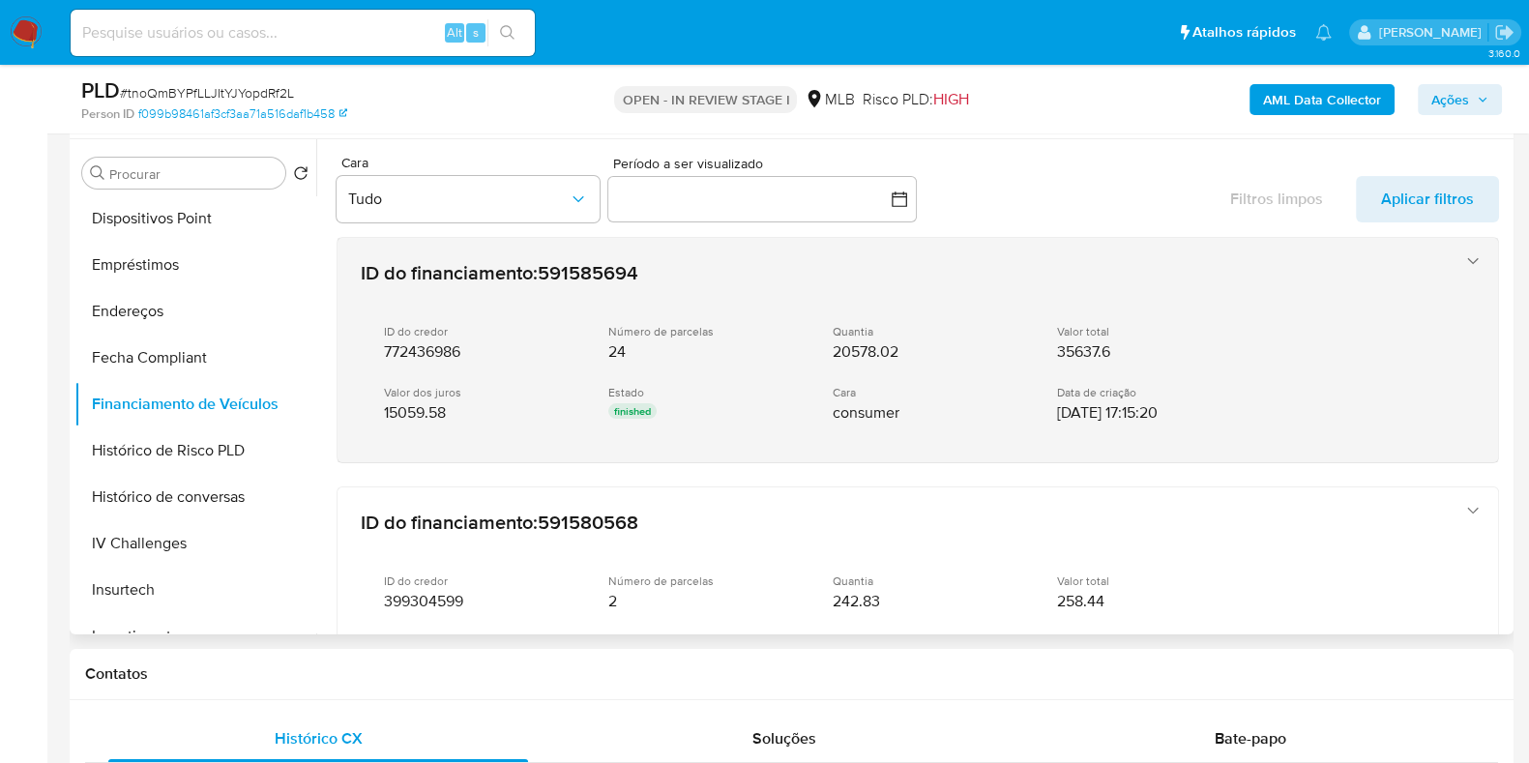
click at [621, 366] on div "ID do credor 772436986 Número de parcelas 24 Quantia 20578.02 Valor total 35637…" at bounding box center [898, 373] width 1075 height 131
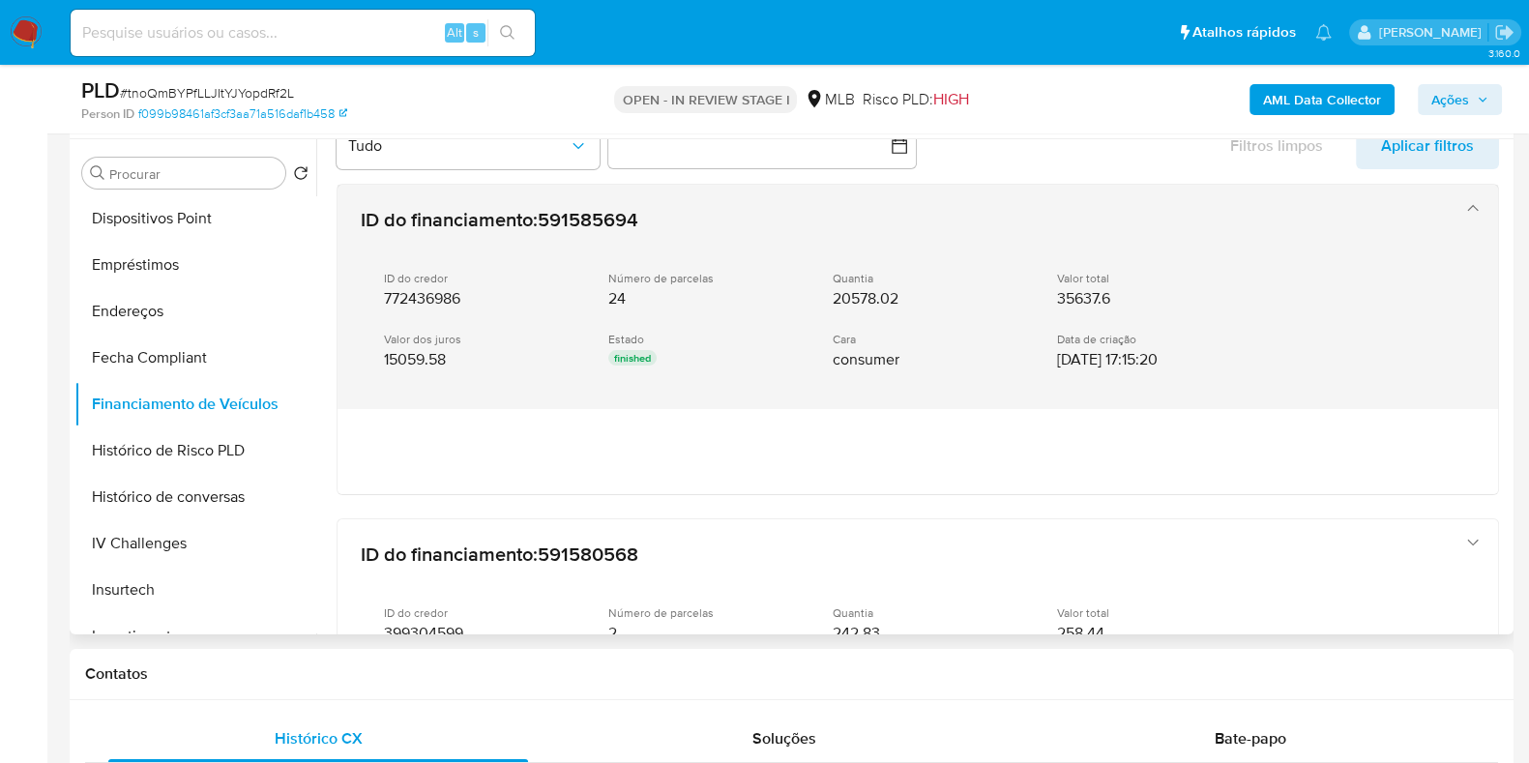
scroll to position [120, 0]
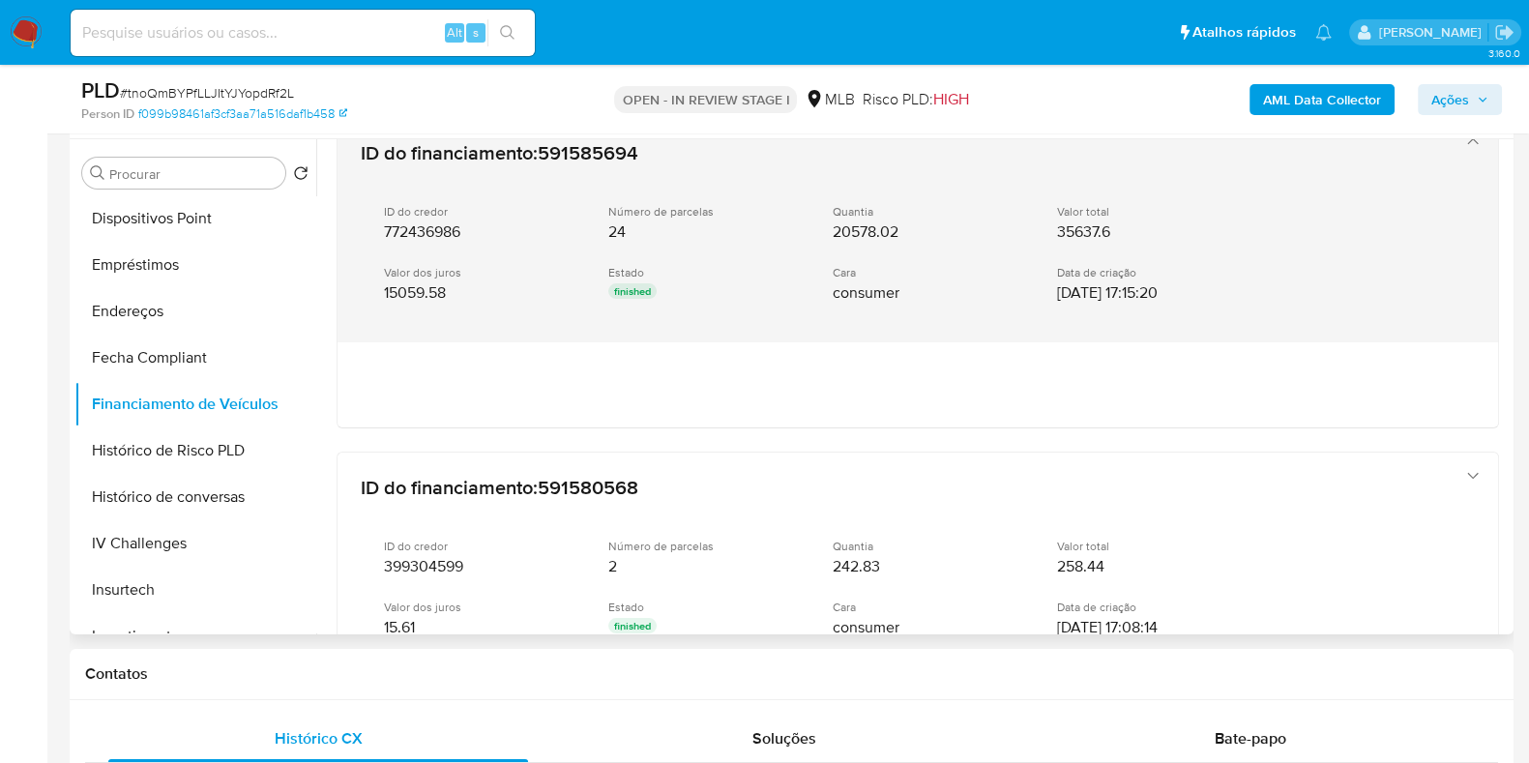
click at [817, 249] on div "ID do credor 772436986 Número de parcelas 24 Quantia 20578.02 Valor total 35637…" at bounding box center [898, 254] width 1075 height 131
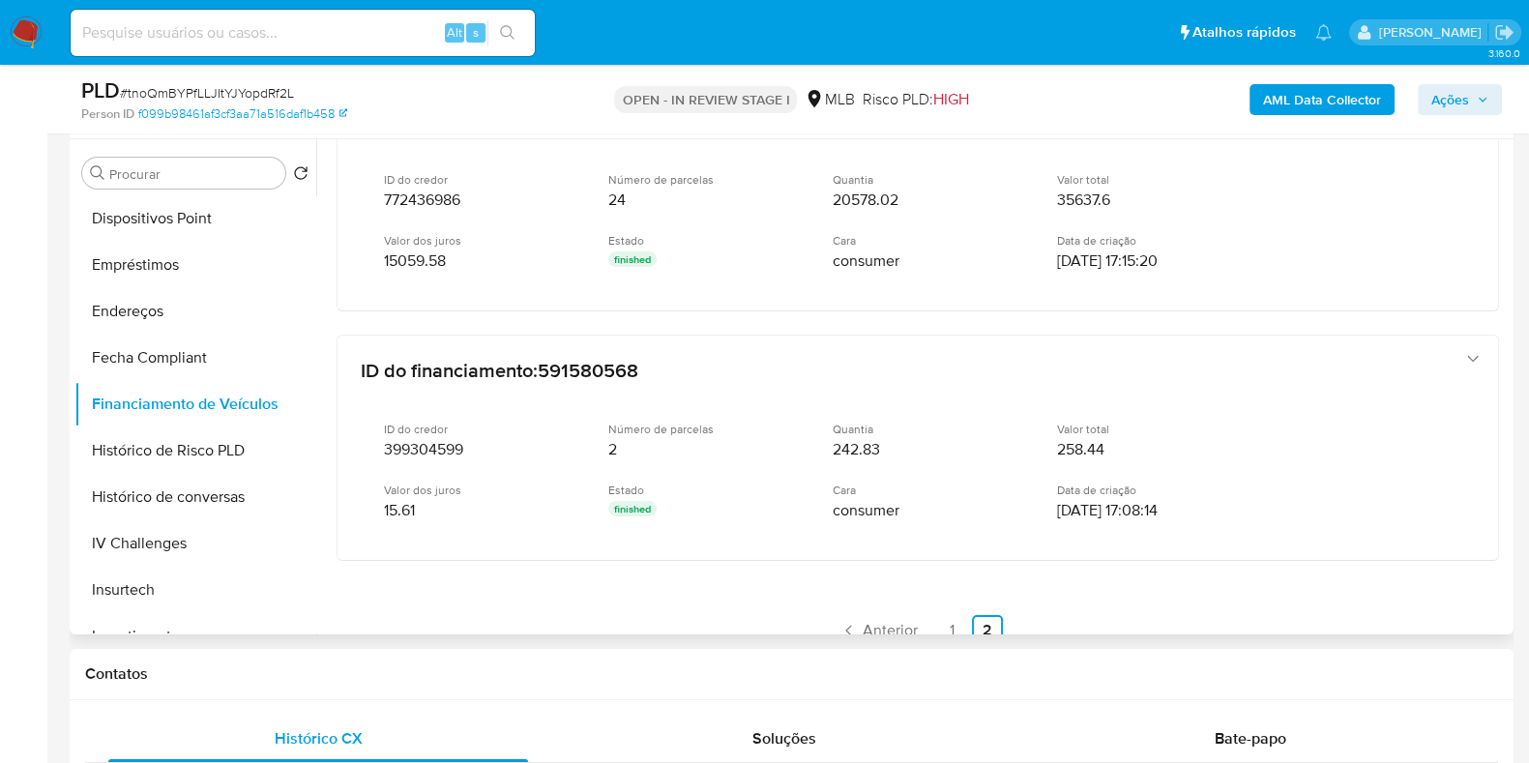
scroll to position [180, 0]
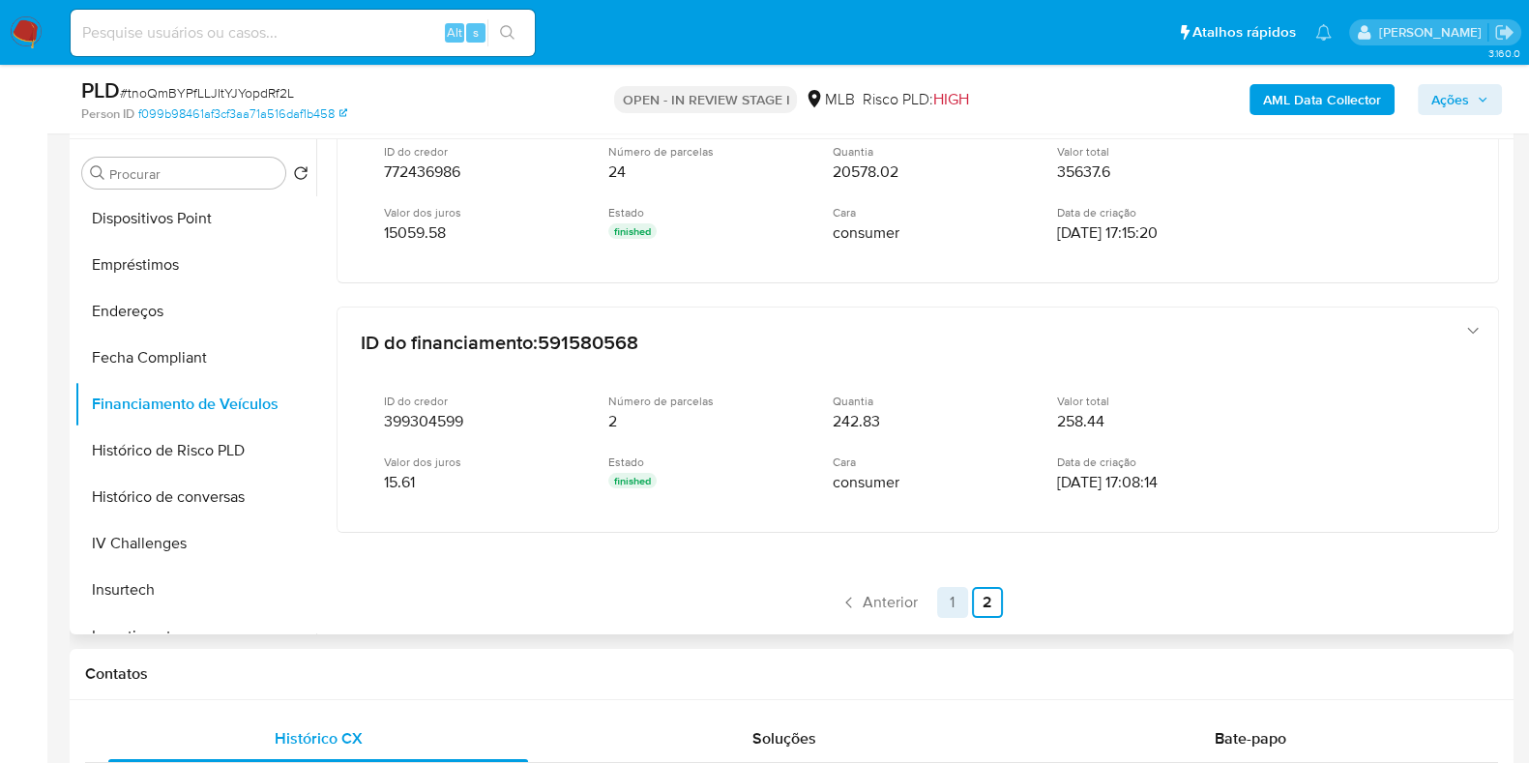
click at [948, 589] on link "1" at bounding box center [952, 602] width 31 height 31
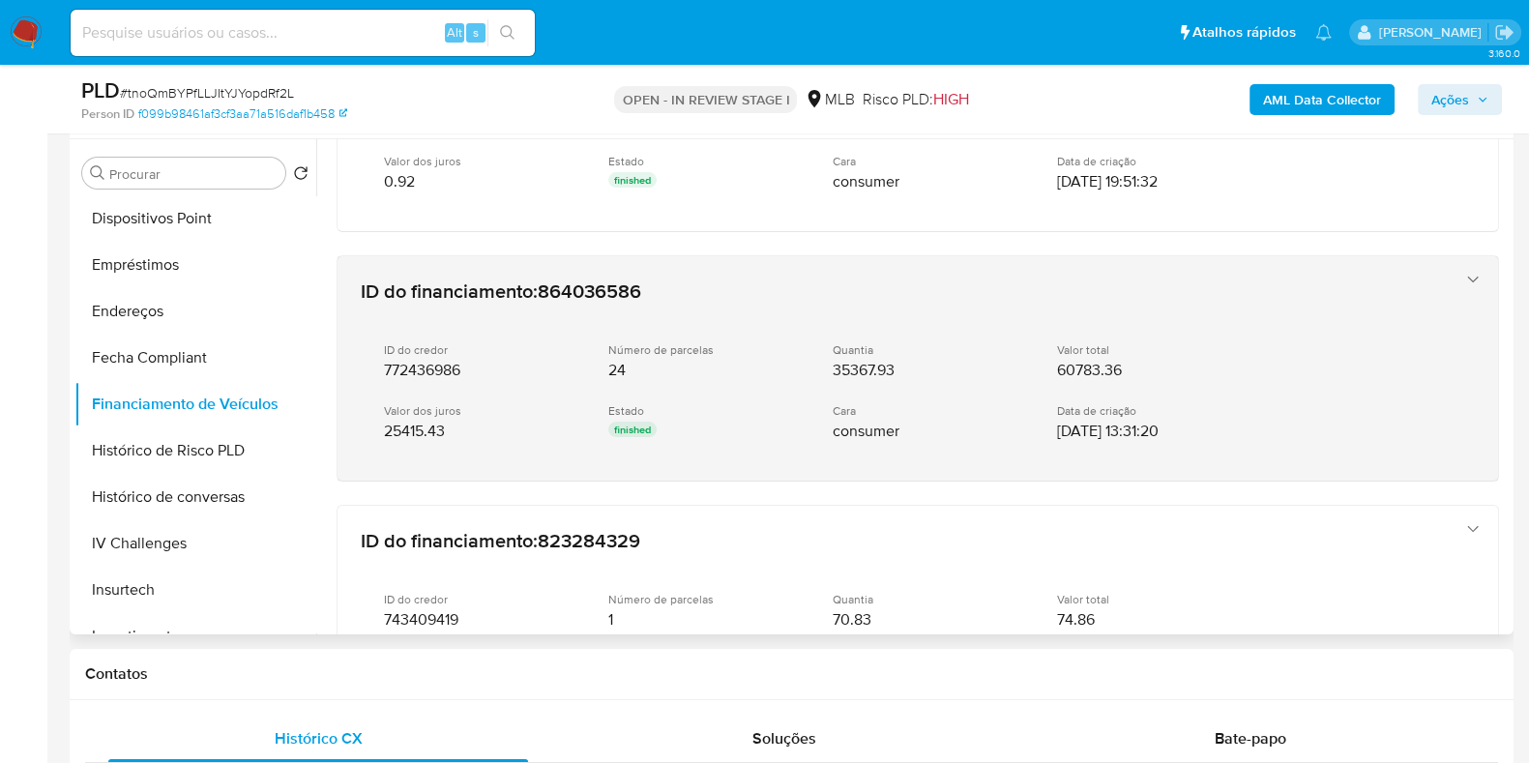
scroll to position [483, 0]
click at [952, 385] on div "ID do credor 772436986 Número de parcelas 24 Quantia 35367.93 Valor total 60783…" at bounding box center [898, 390] width 1075 height 131
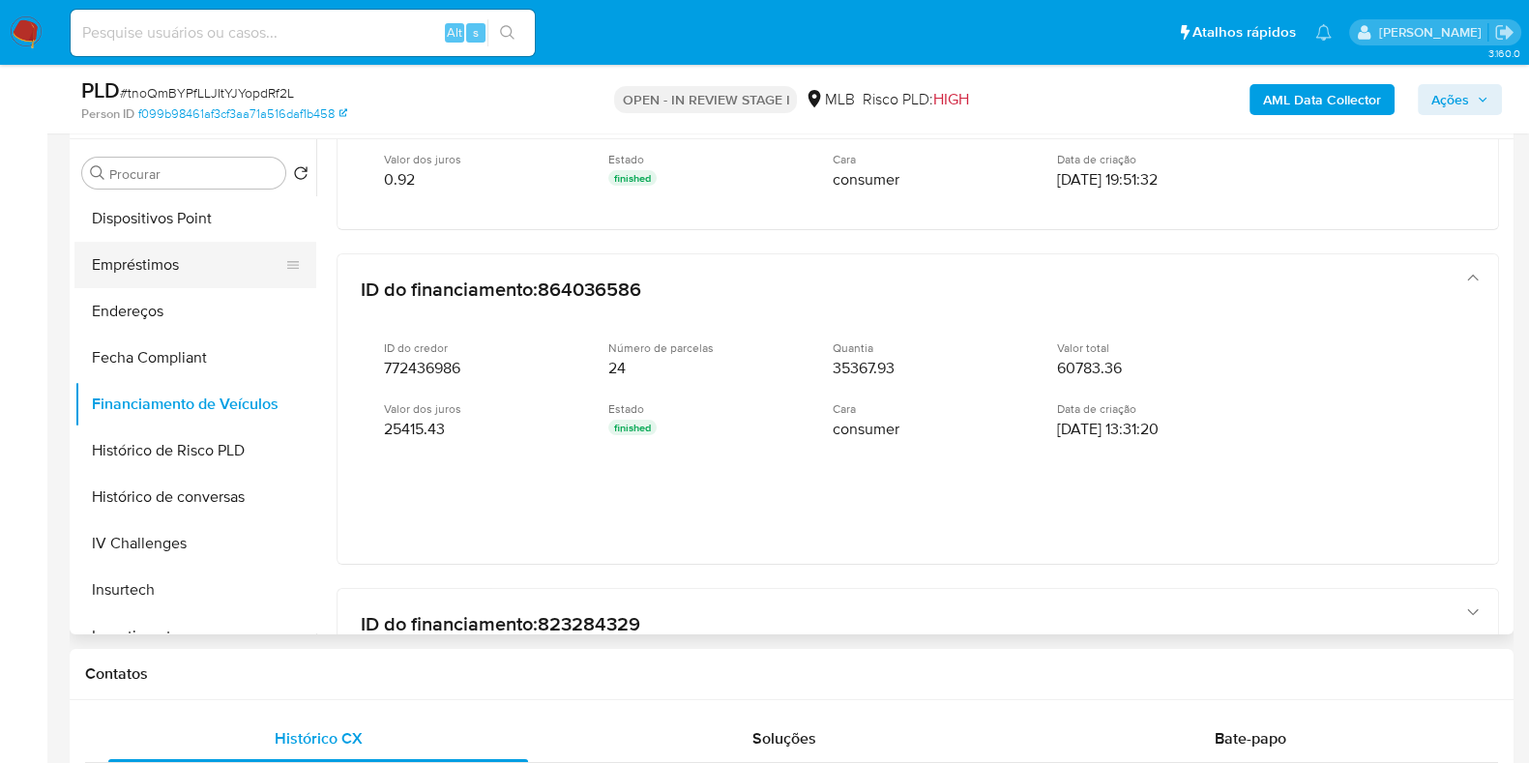
click at [183, 276] on button "Empréstimos" at bounding box center [187, 265] width 226 height 46
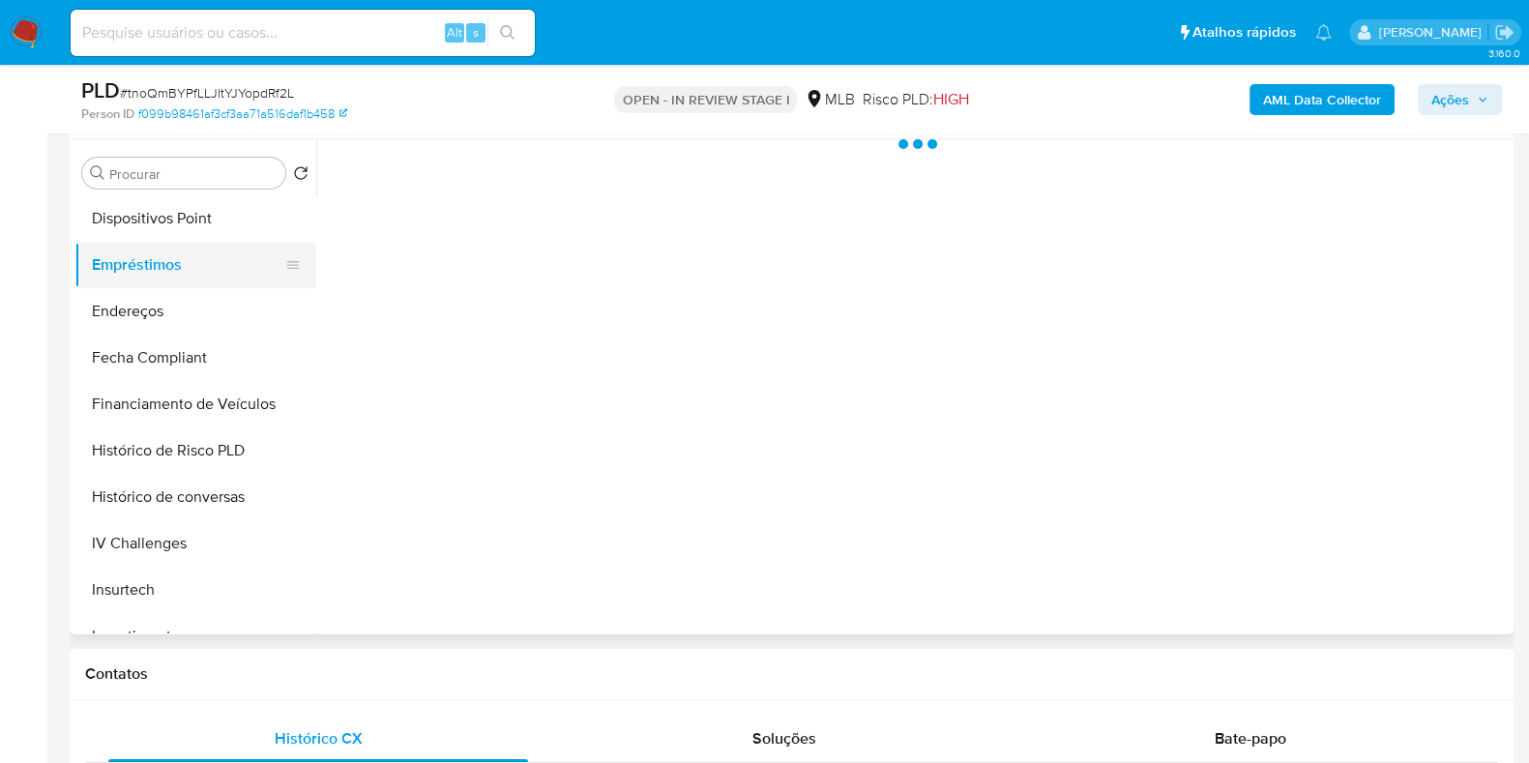
scroll to position [0, 0]
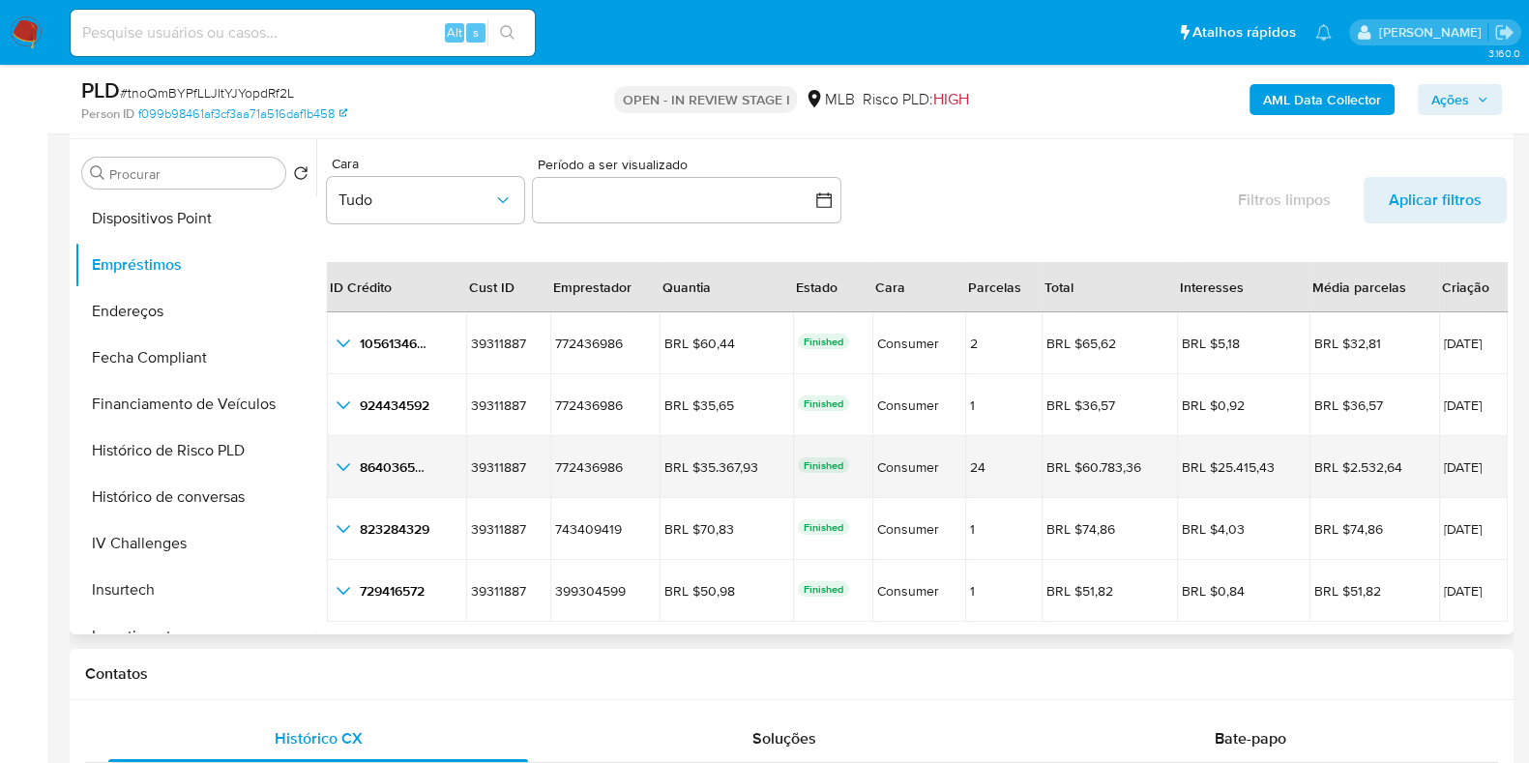
click at [341, 467] on icon "button_show_hidden_detail_by_id_2" at bounding box center [344, 467] width 14 height 8
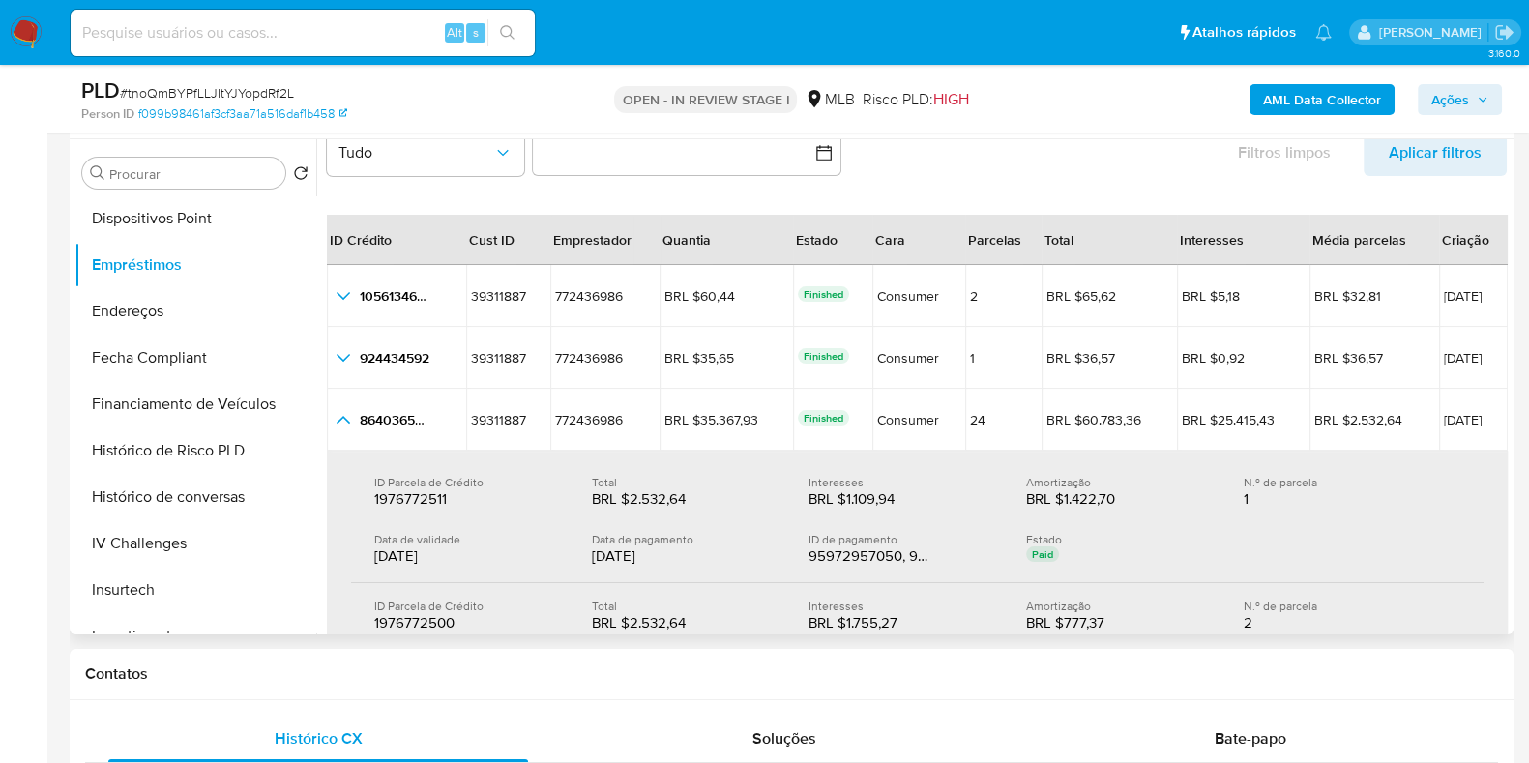
scroll to position [120, 0]
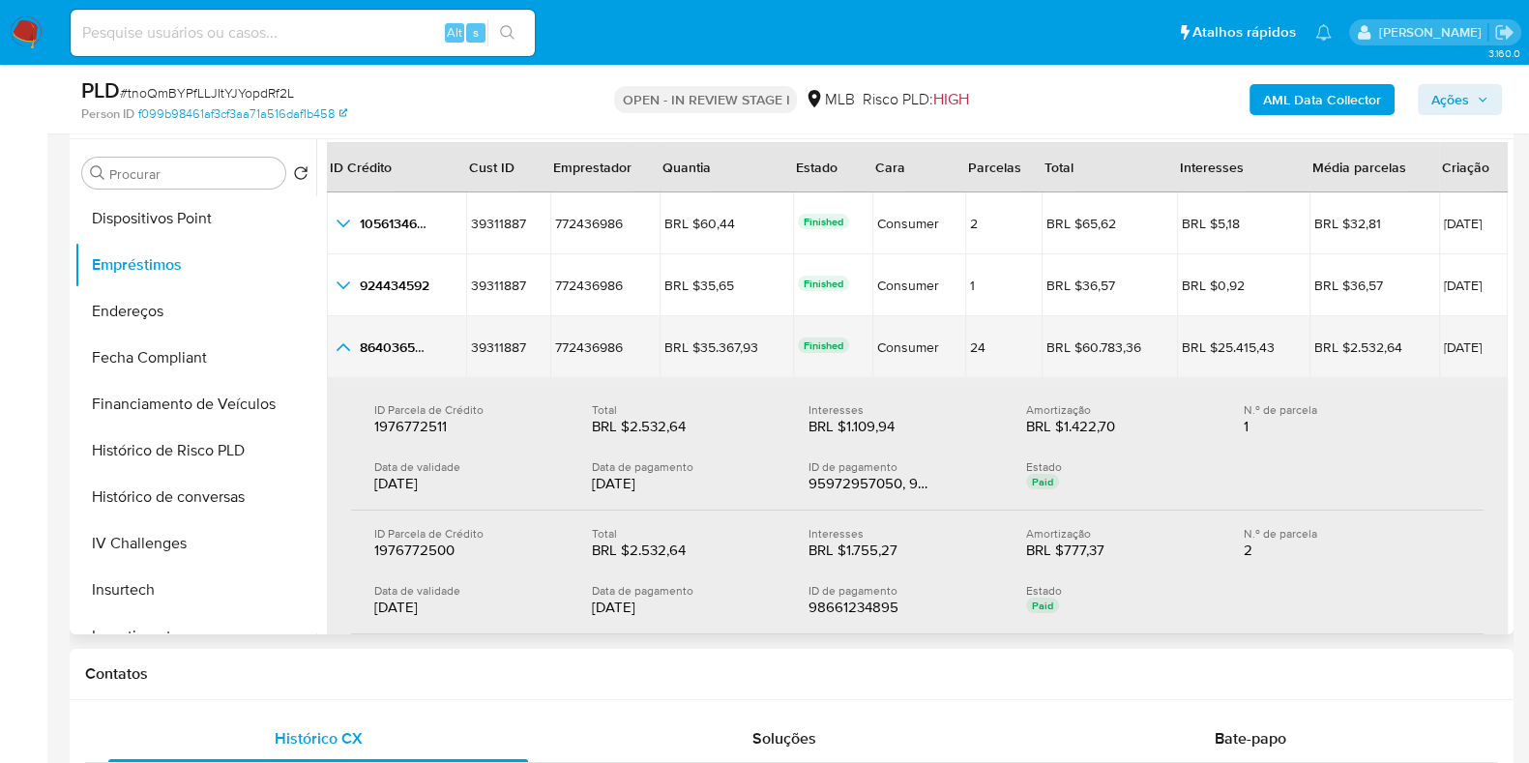
drag, startPoint x: 1486, startPoint y: 345, endPoint x: 1397, endPoint y: 347, distance: 89.0
click at [1439, 347] on td "22/11/2024" at bounding box center [1473, 347] width 69 height 62
drag, startPoint x: 1135, startPoint y: 341, endPoint x: 1054, endPoint y: 346, distance: 81.4
click at [1054, 346] on div "BRL $60.783,36 BRL $60.783,36" at bounding box center [1109, 346] width 126 height 17
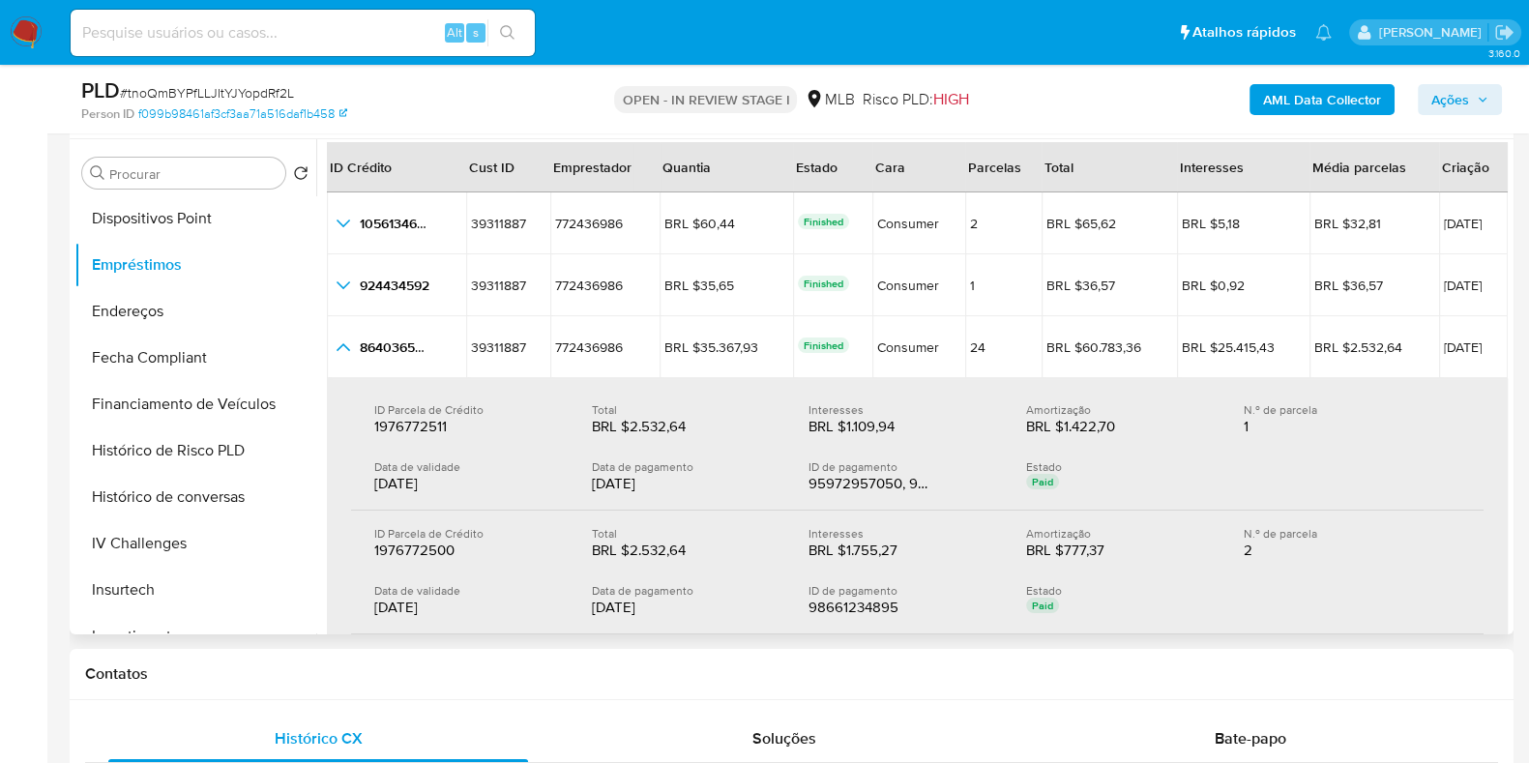
drag, startPoint x: 342, startPoint y: 343, endPoint x: 587, endPoint y: 450, distance: 266.8
click at [587, 450] on tbody "1056134659 1056134659 39311887 39311887 772436986 772436986 BRL $60,44 BRL $60,…" at bounding box center [917, 691] width 1181 height 999
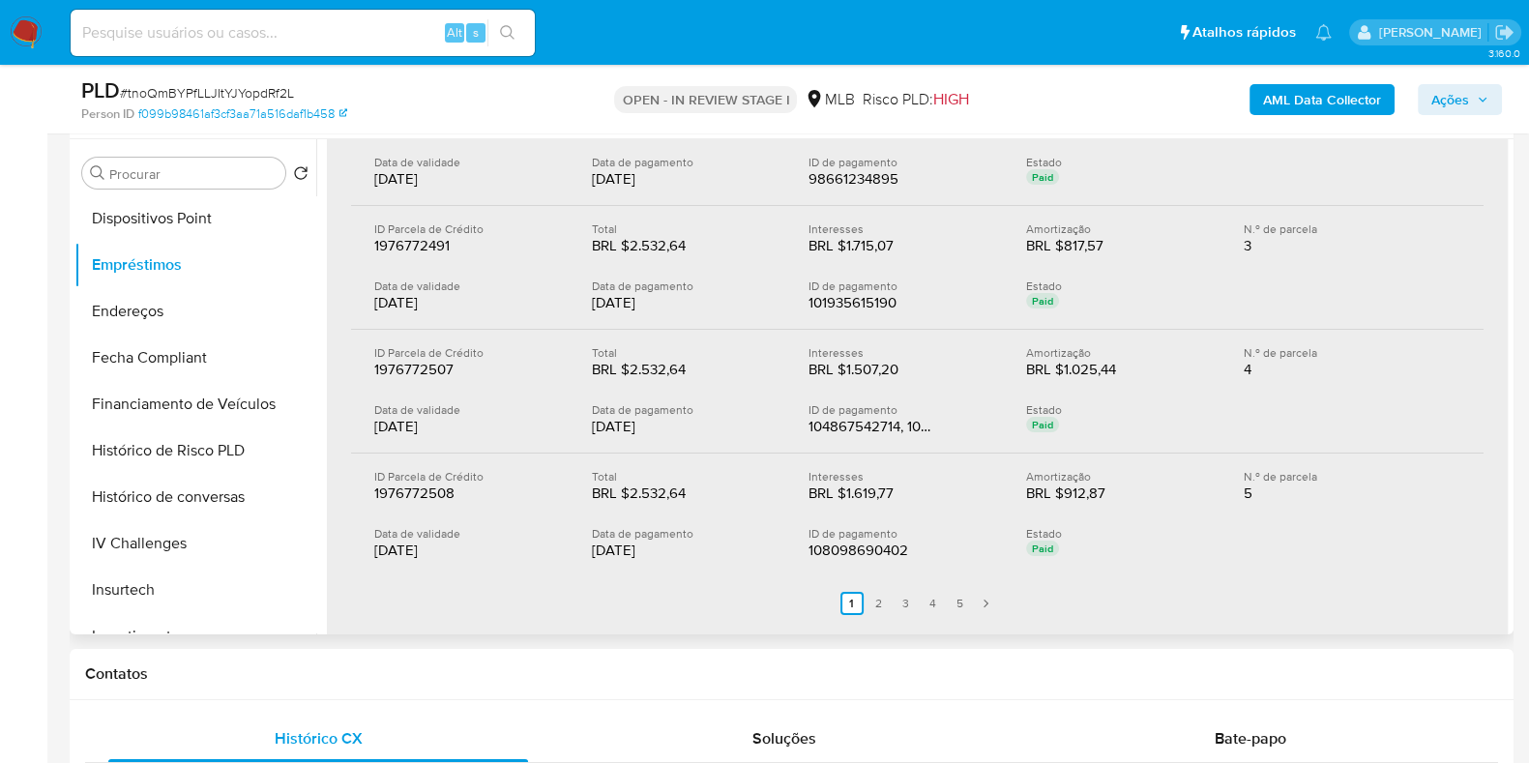
scroll to position [604, 0]
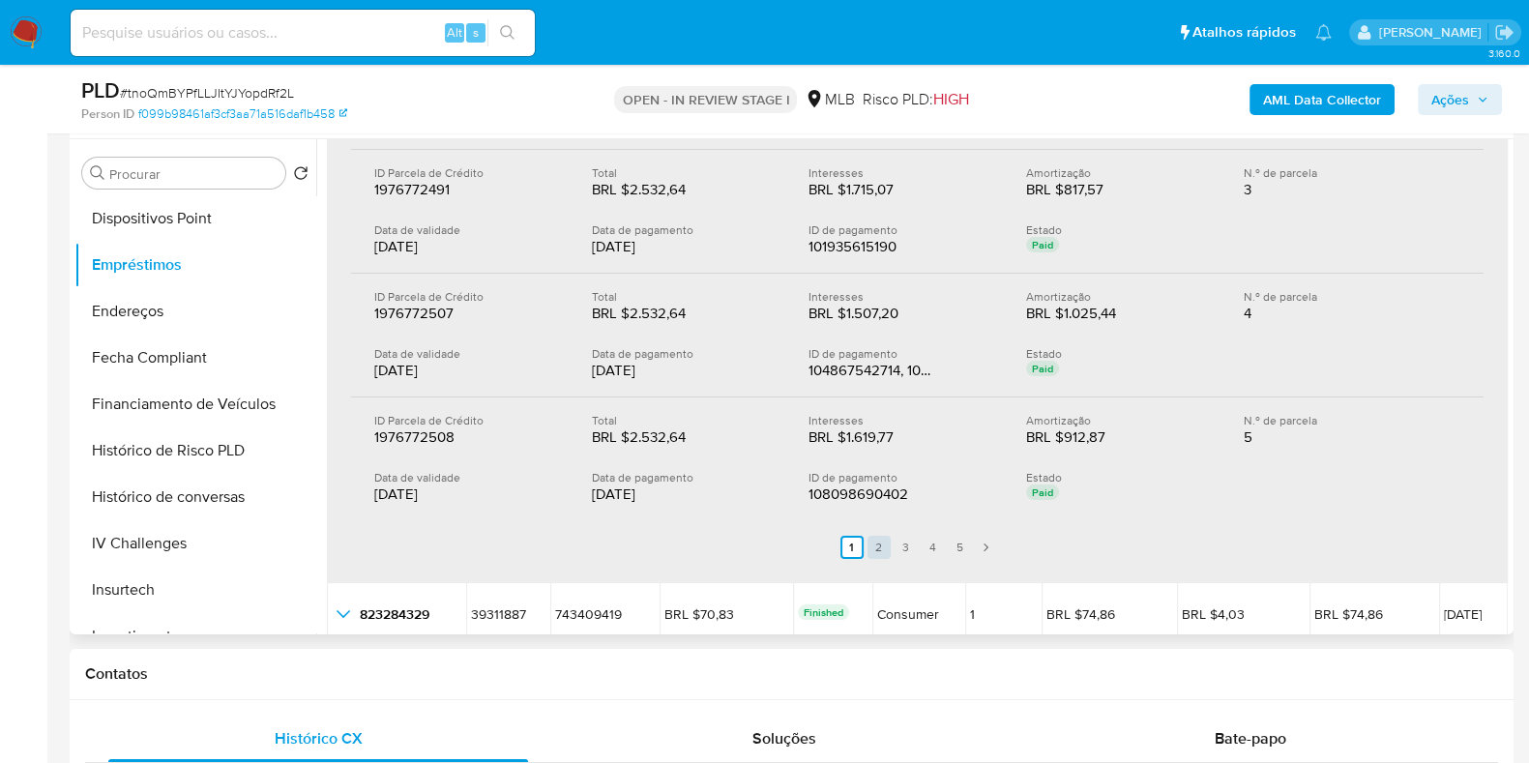
click at [875, 537] on link "2" at bounding box center [878, 547] width 23 height 23
click at [909, 548] on link "3" at bounding box center [917, 547] width 23 height 23
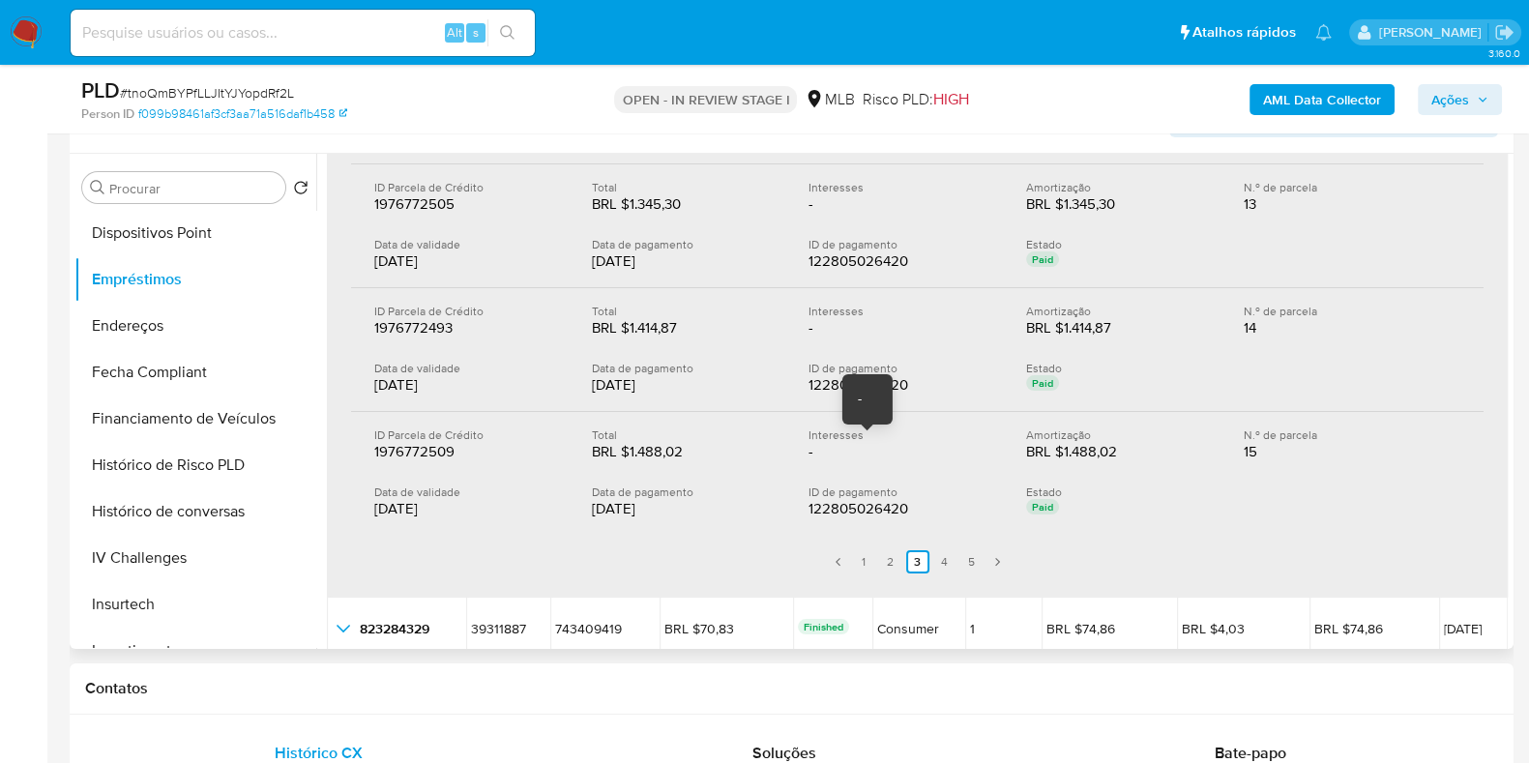
scroll to position [363, 0]
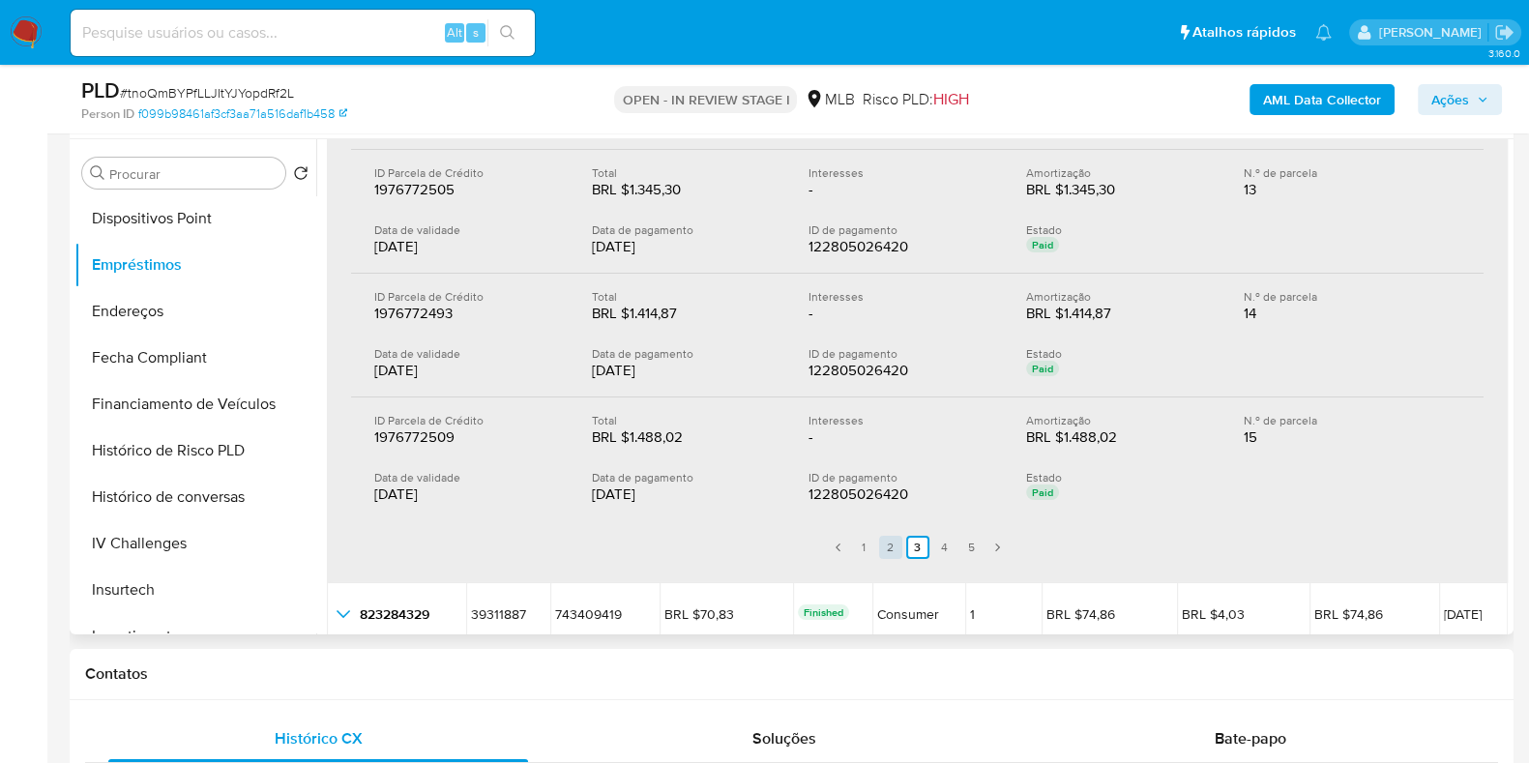
click at [890, 542] on link "2" at bounding box center [890, 547] width 23 height 23
click at [864, 542] on link "1" at bounding box center [863, 547] width 23 height 23
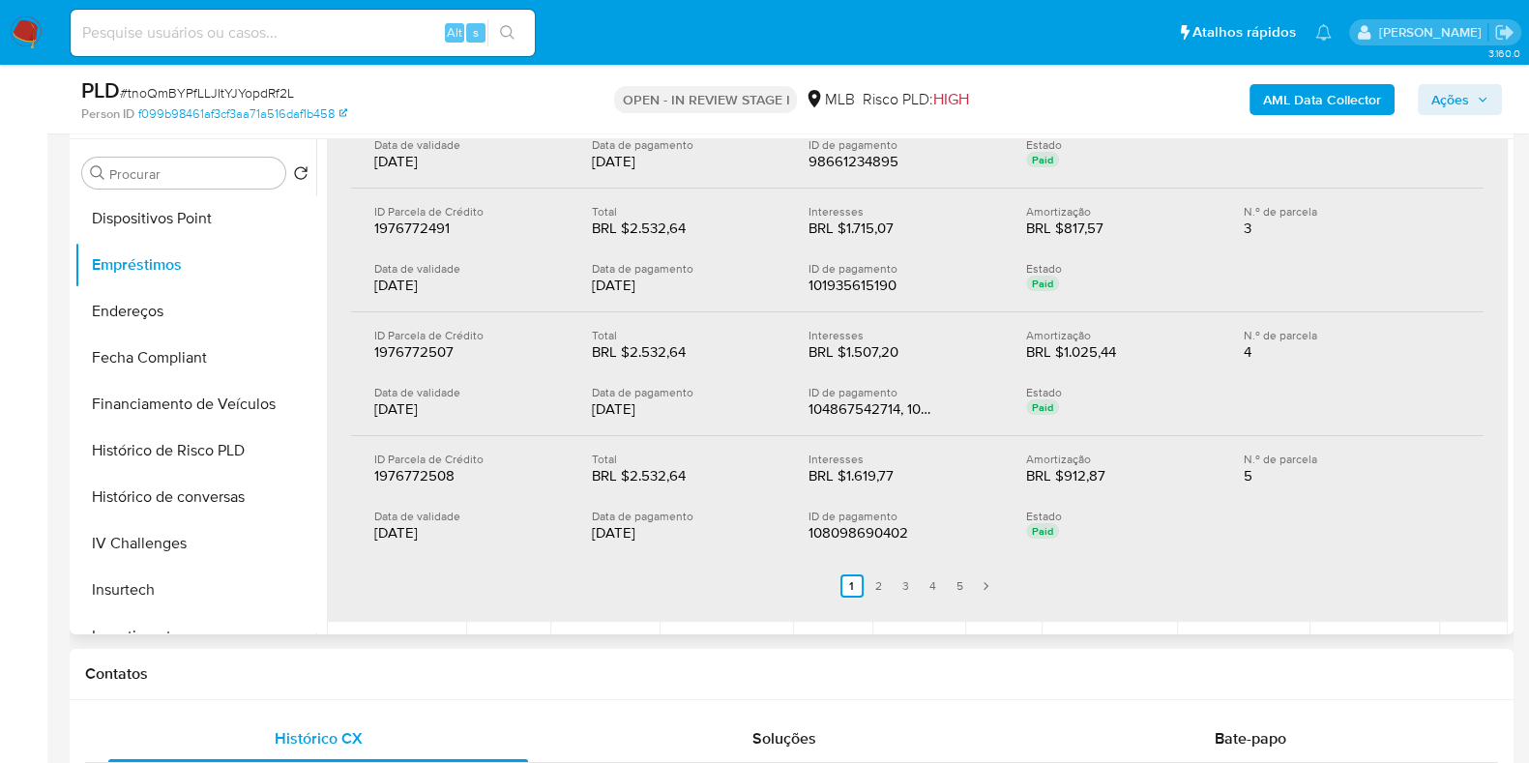
scroll to position [604, 0]
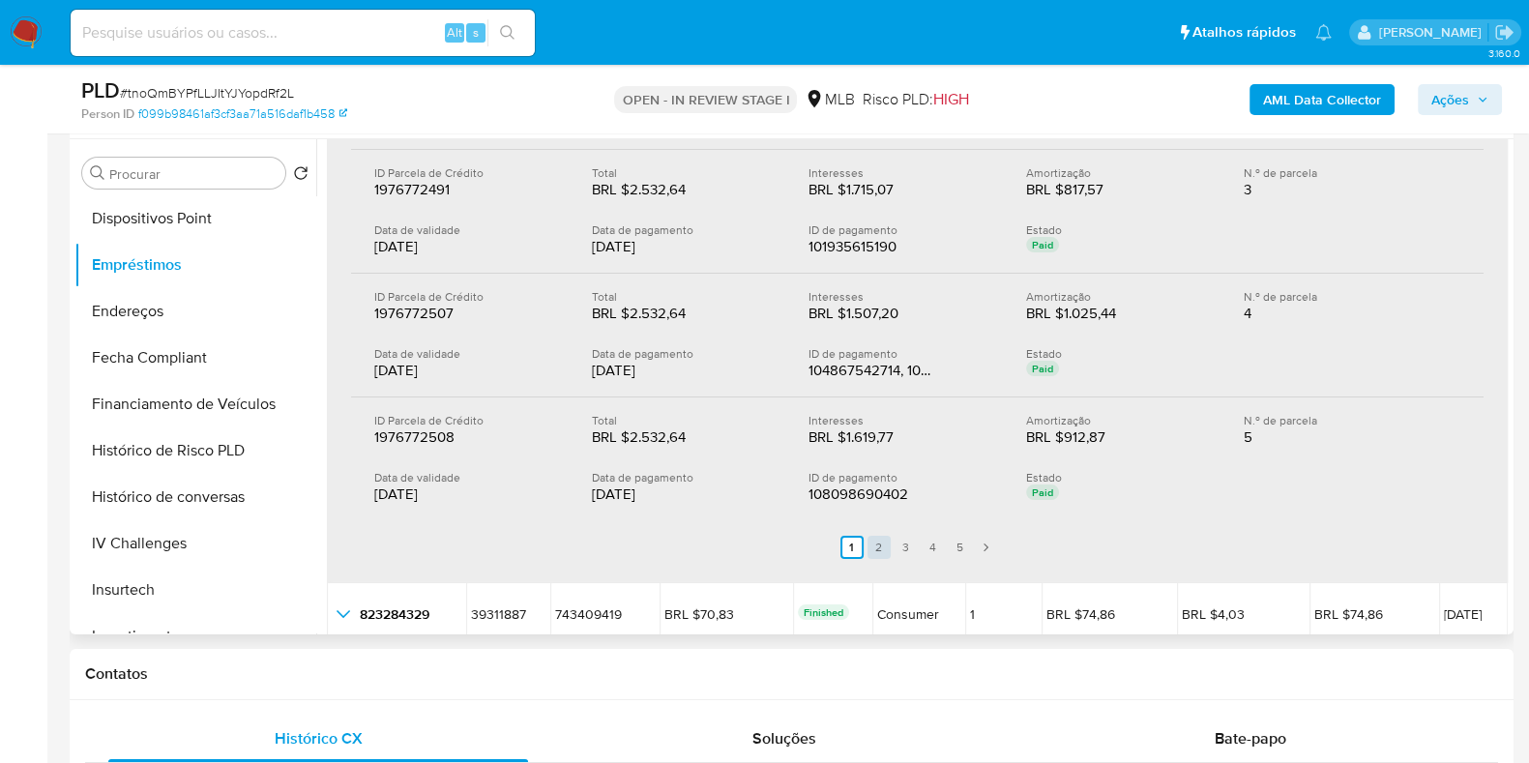
click at [867, 541] on link "2" at bounding box center [878, 547] width 23 height 23
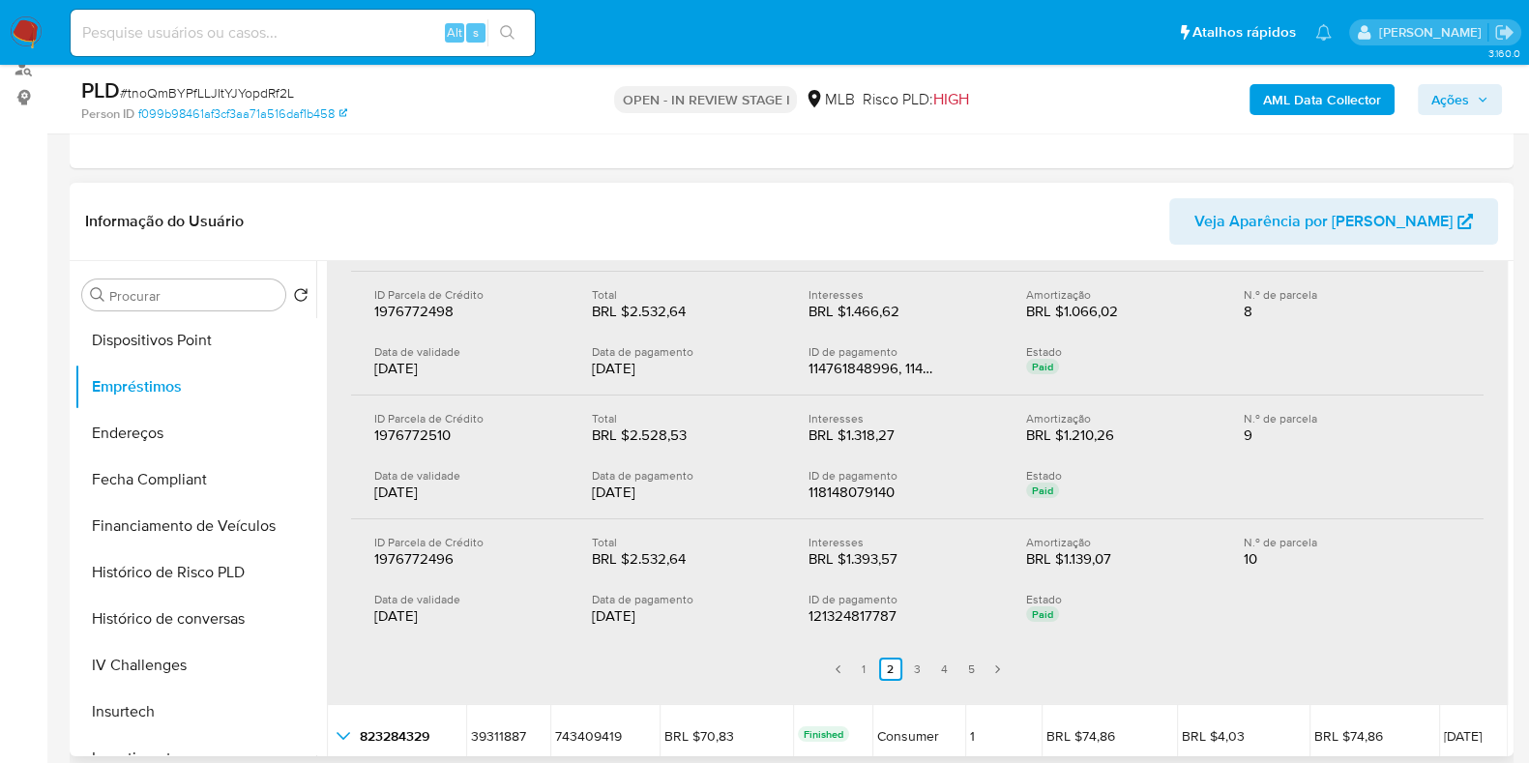
scroll to position [725, 0]
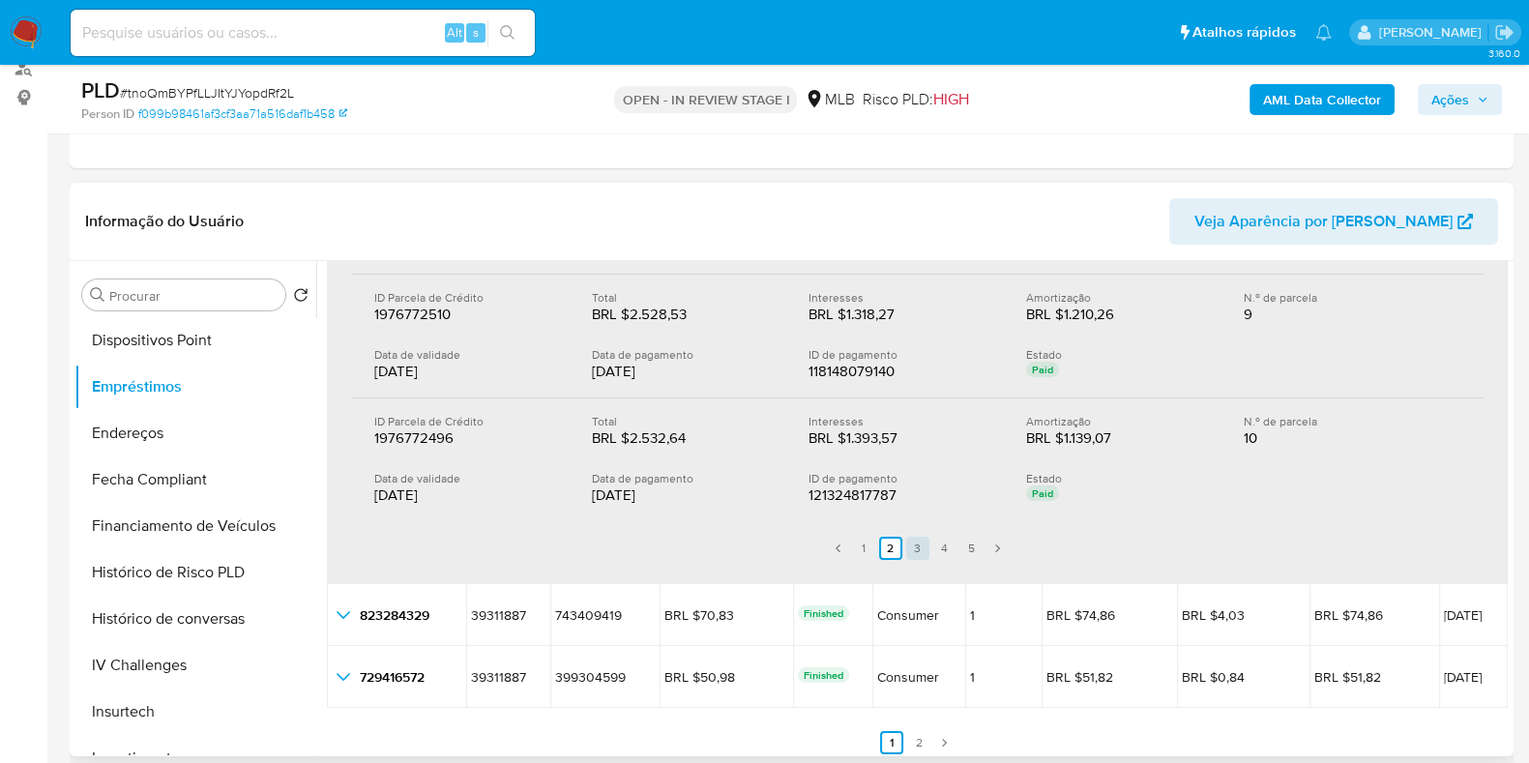
click at [918, 548] on link "3" at bounding box center [917, 548] width 23 height 23
drag, startPoint x: 578, startPoint y: 495, endPoint x: 672, endPoint y: 503, distance: 94.1
click at [672, 503] on div "ID Parcela de Crédito 1976772509 1976772509 Total BRL $1.488,02 BRL $1.488,02 I…" at bounding box center [917, 459] width 1132 height 123
drag, startPoint x: 672, startPoint y: 495, endPoint x: 590, endPoint y: 491, distance: 82.3
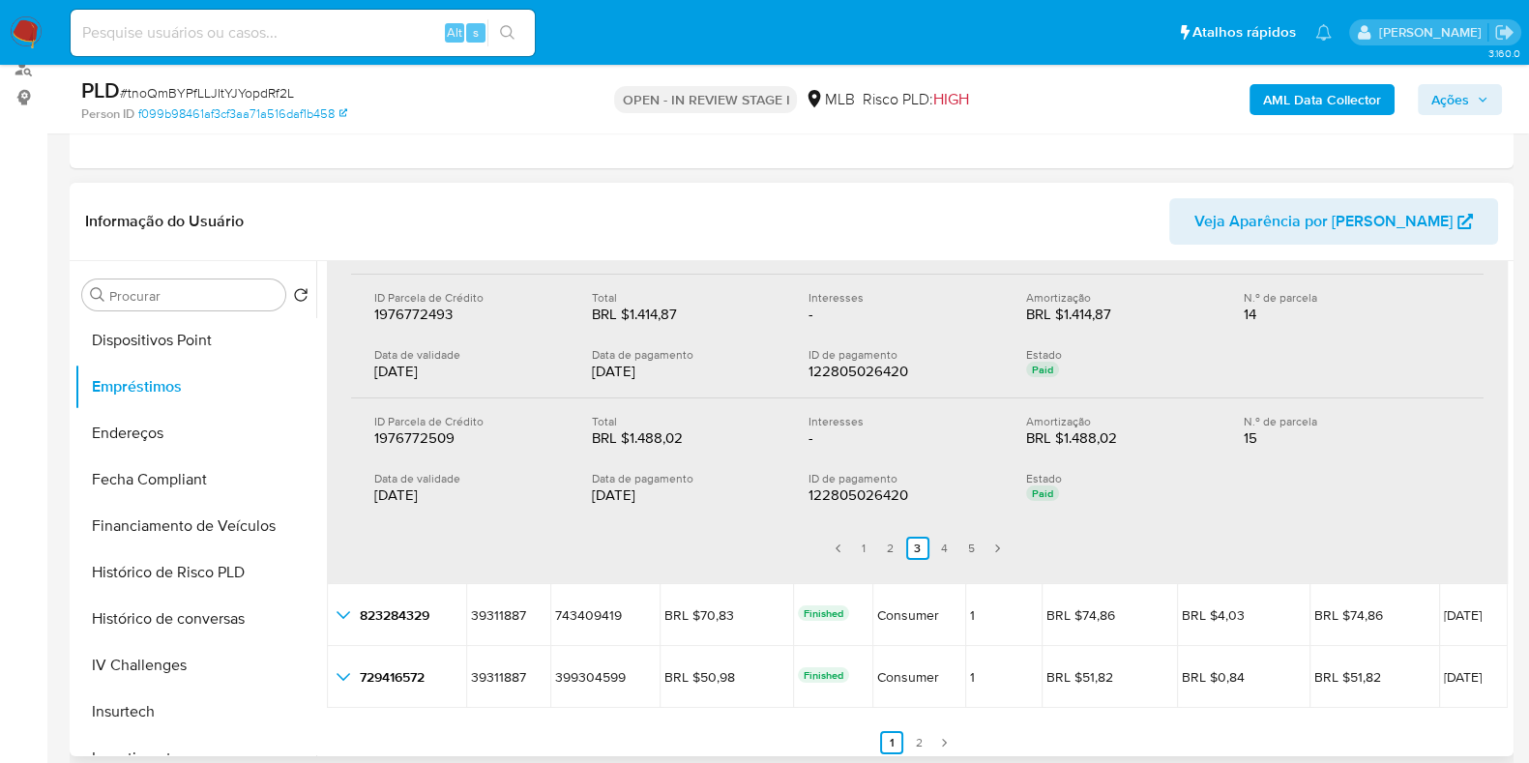
click at [592, 491] on div "18/08/2025" at bounding box center [685, 494] width 187 height 19
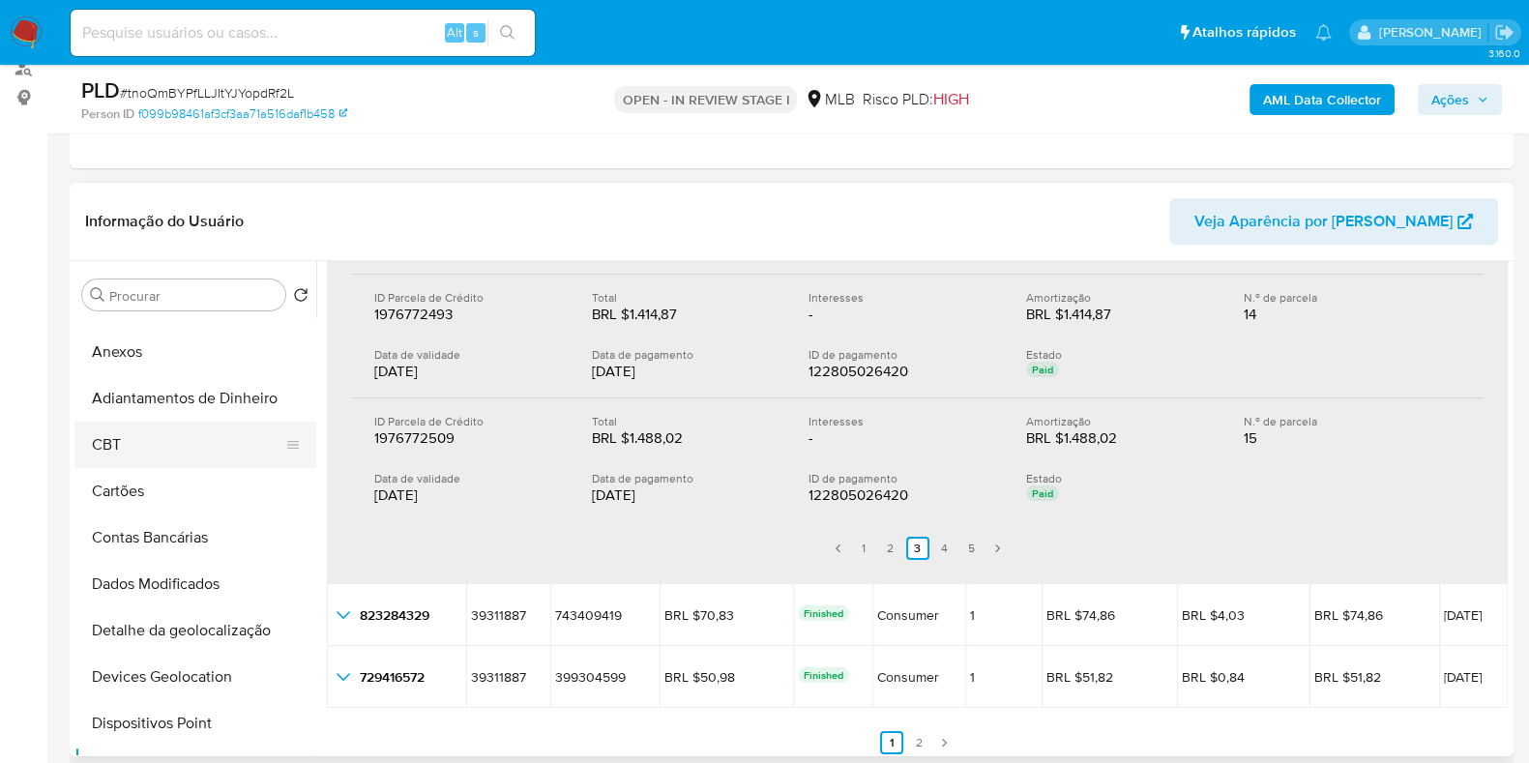
scroll to position [0, 0]
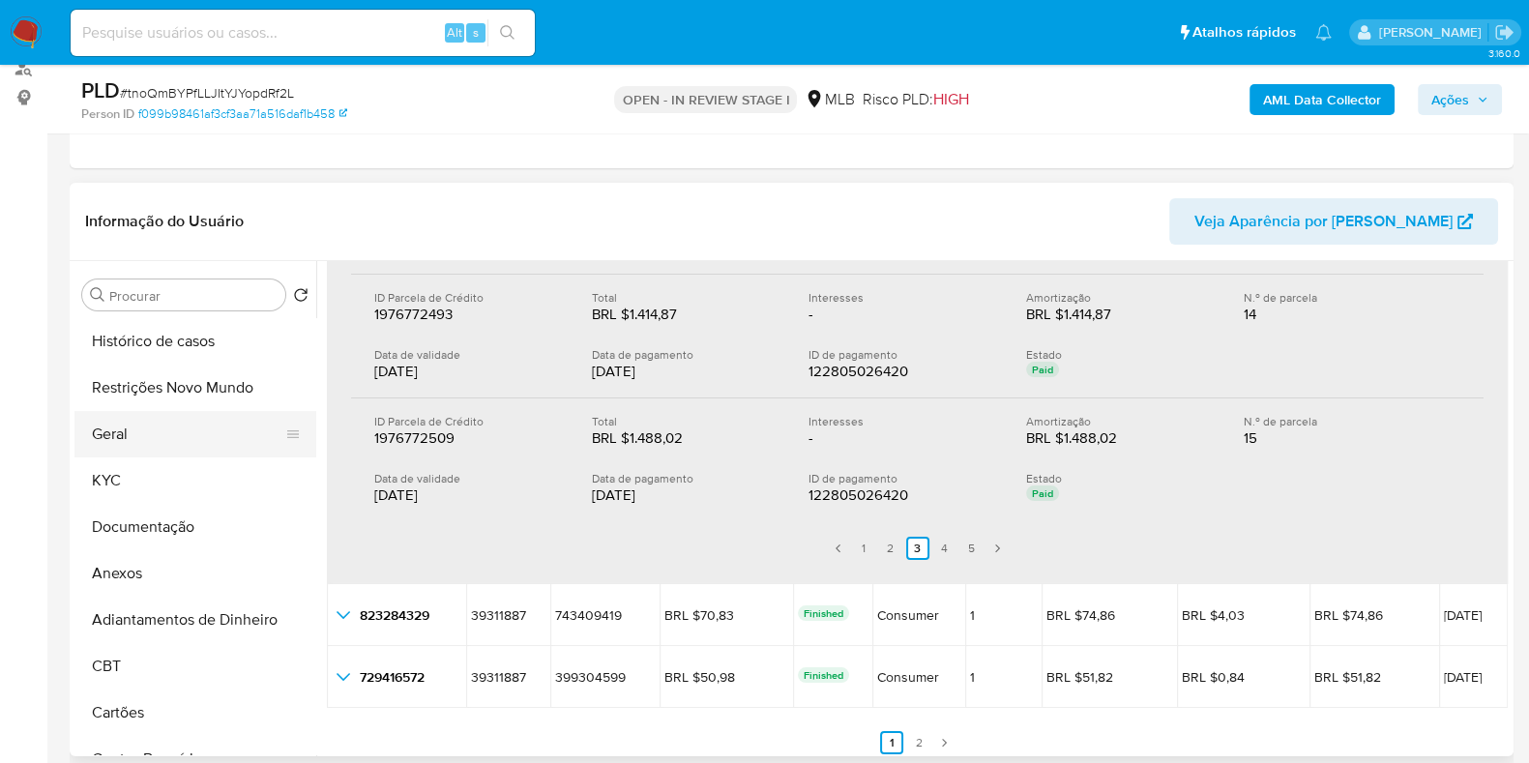
click at [156, 419] on button "Geral" at bounding box center [187, 434] width 226 height 46
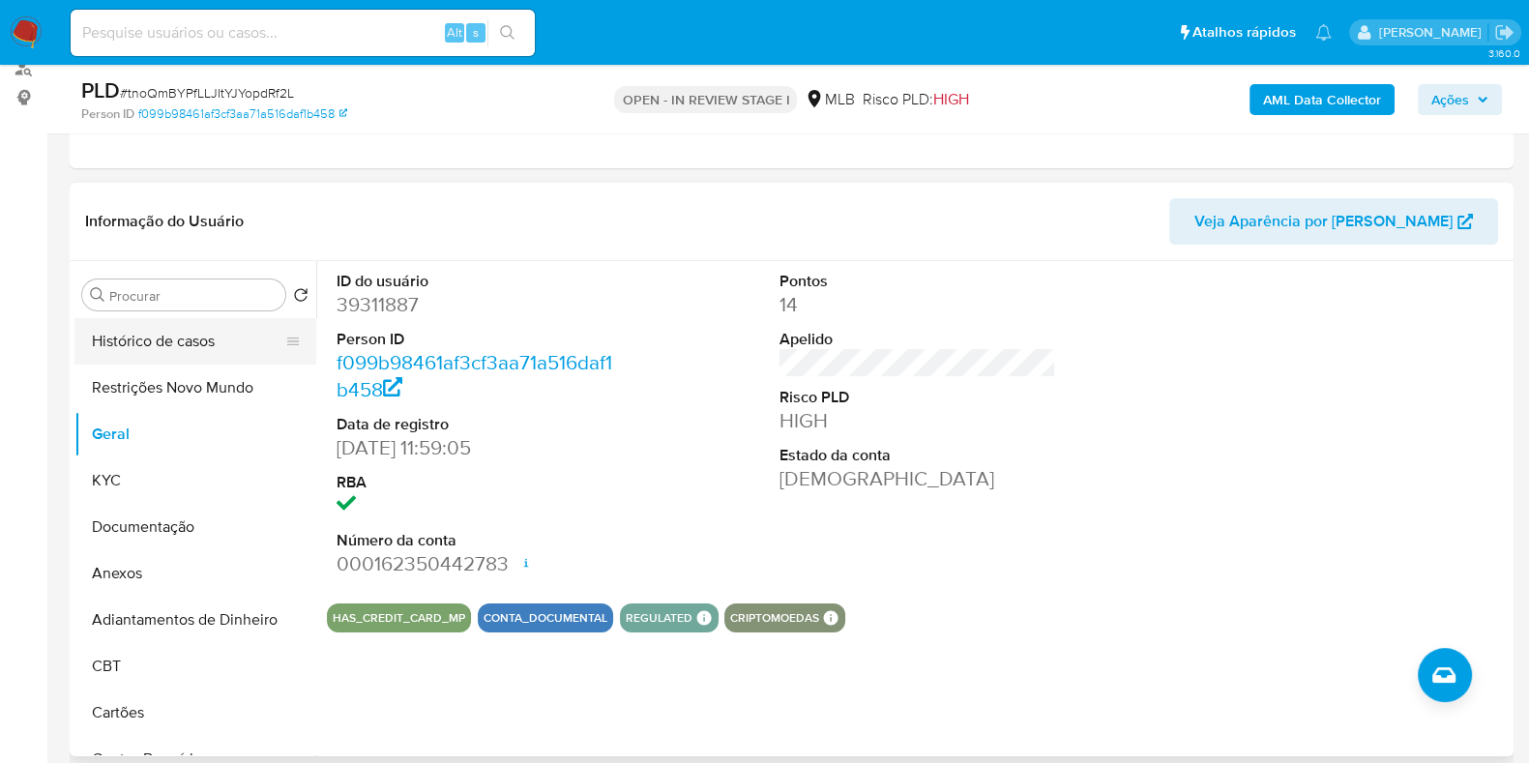
click at [171, 345] on button "Histórico de casos" at bounding box center [187, 341] width 226 height 46
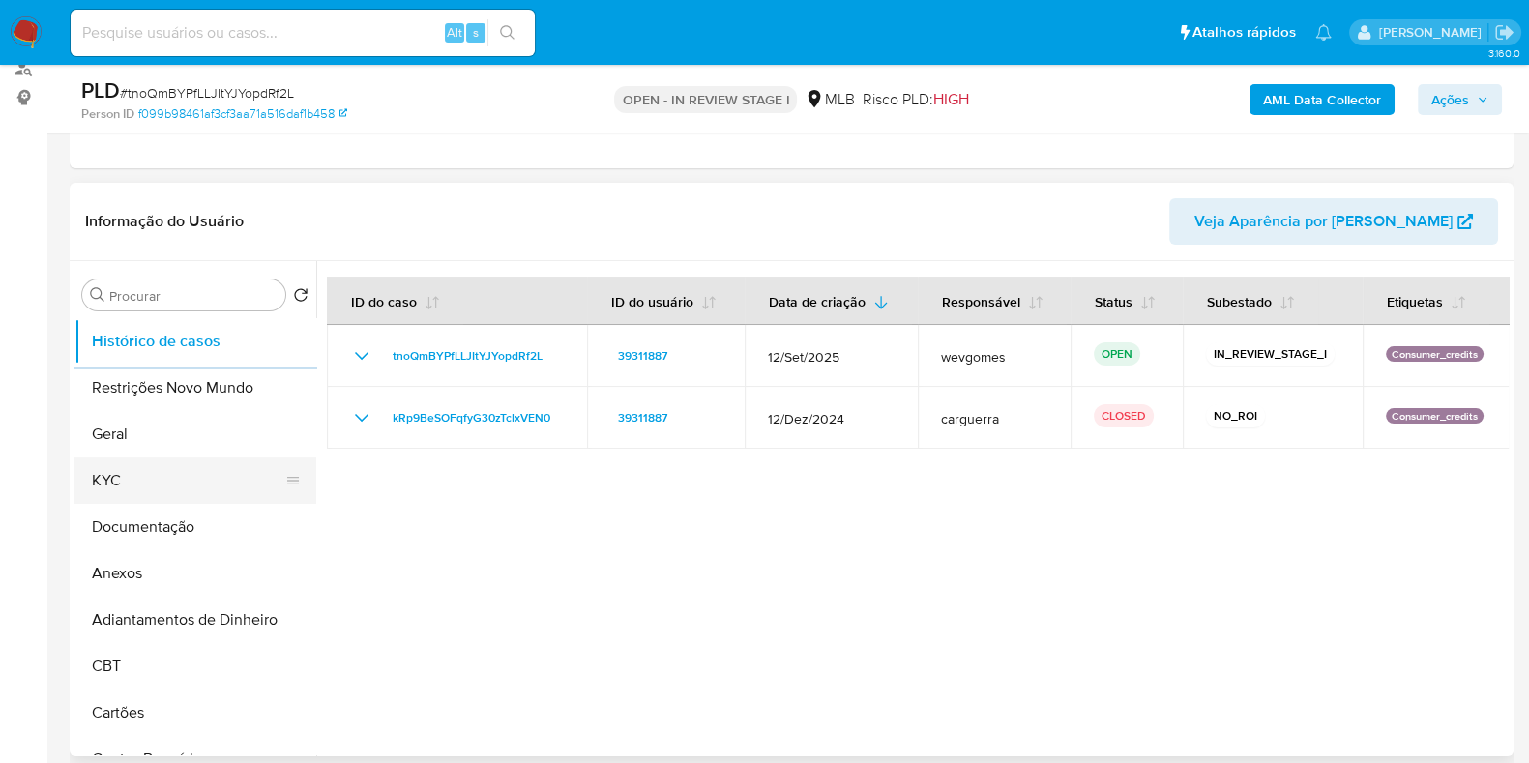
click at [123, 471] on button "KYC" at bounding box center [187, 480] width 226 height 46
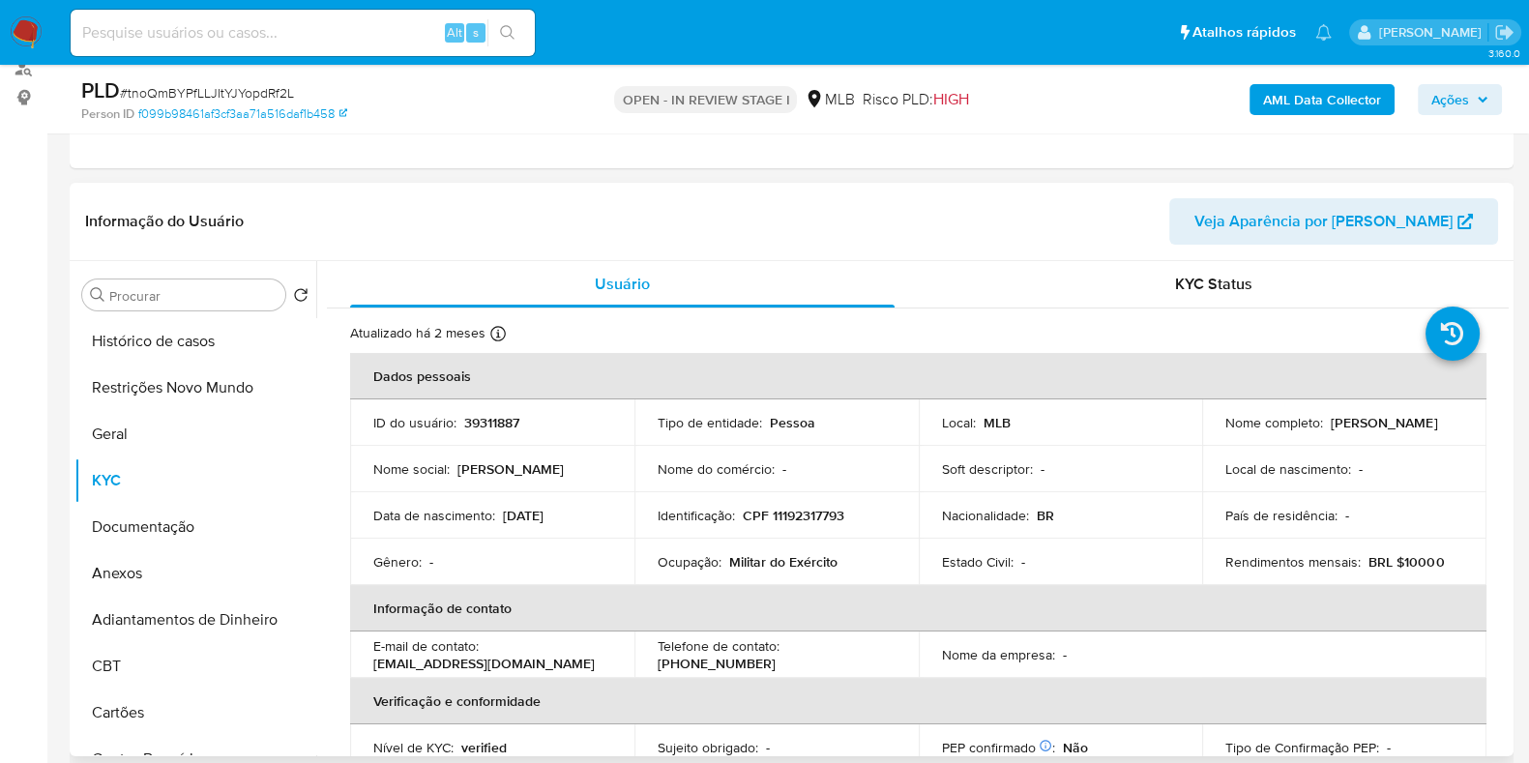
click at [807, 512] on p "CPF 11192317793" at bounding box center [794, 515] width 102 height 17
copy p "11192317793"
click at [1429, 102] on button "Ações" at bounding box center [1460, 99] width 84 height 31
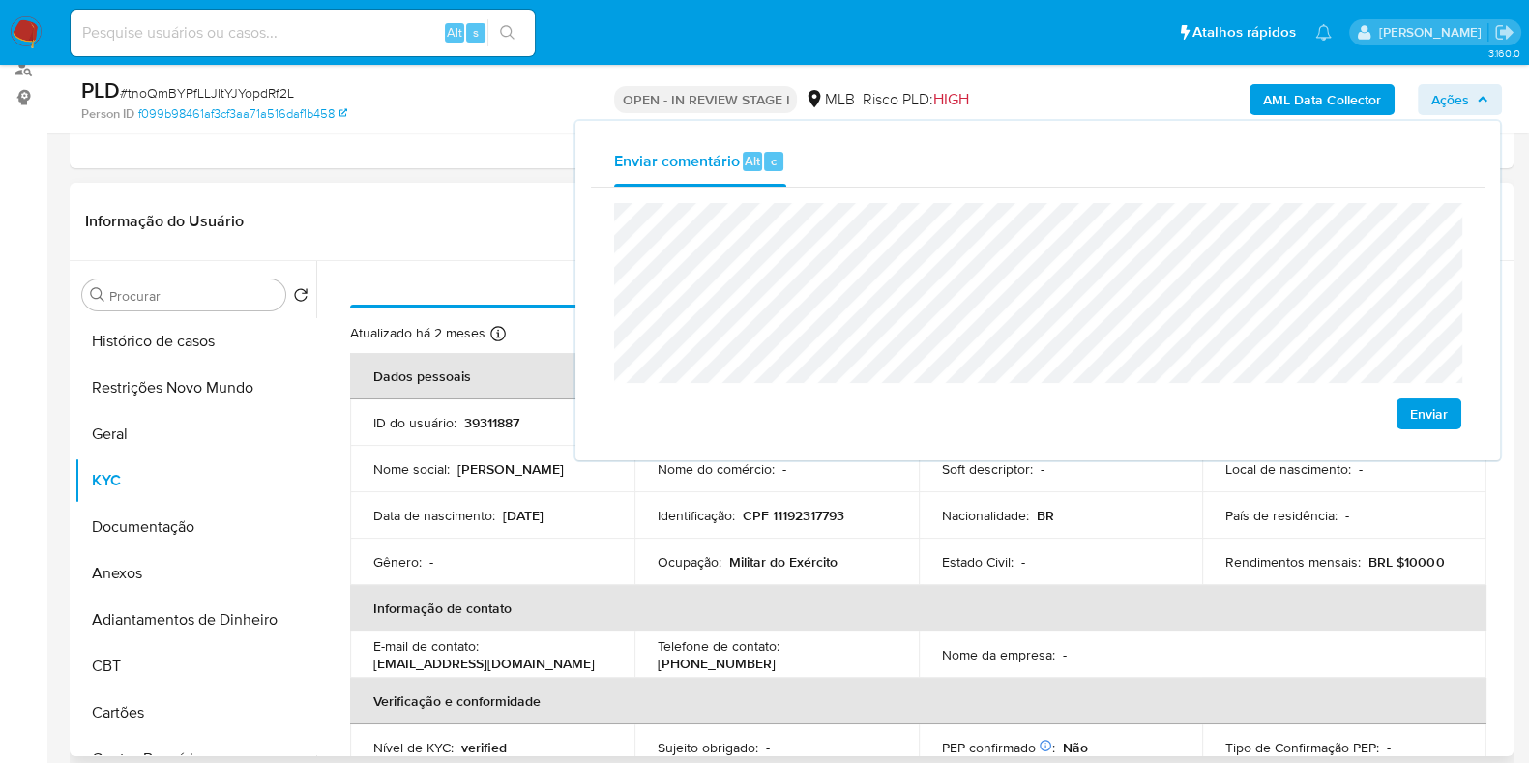
click at [480, 249] on div "Informação do Usuário Veja Aparência por Pessoa" at bounding box center [792, 222] width 1444 height 78
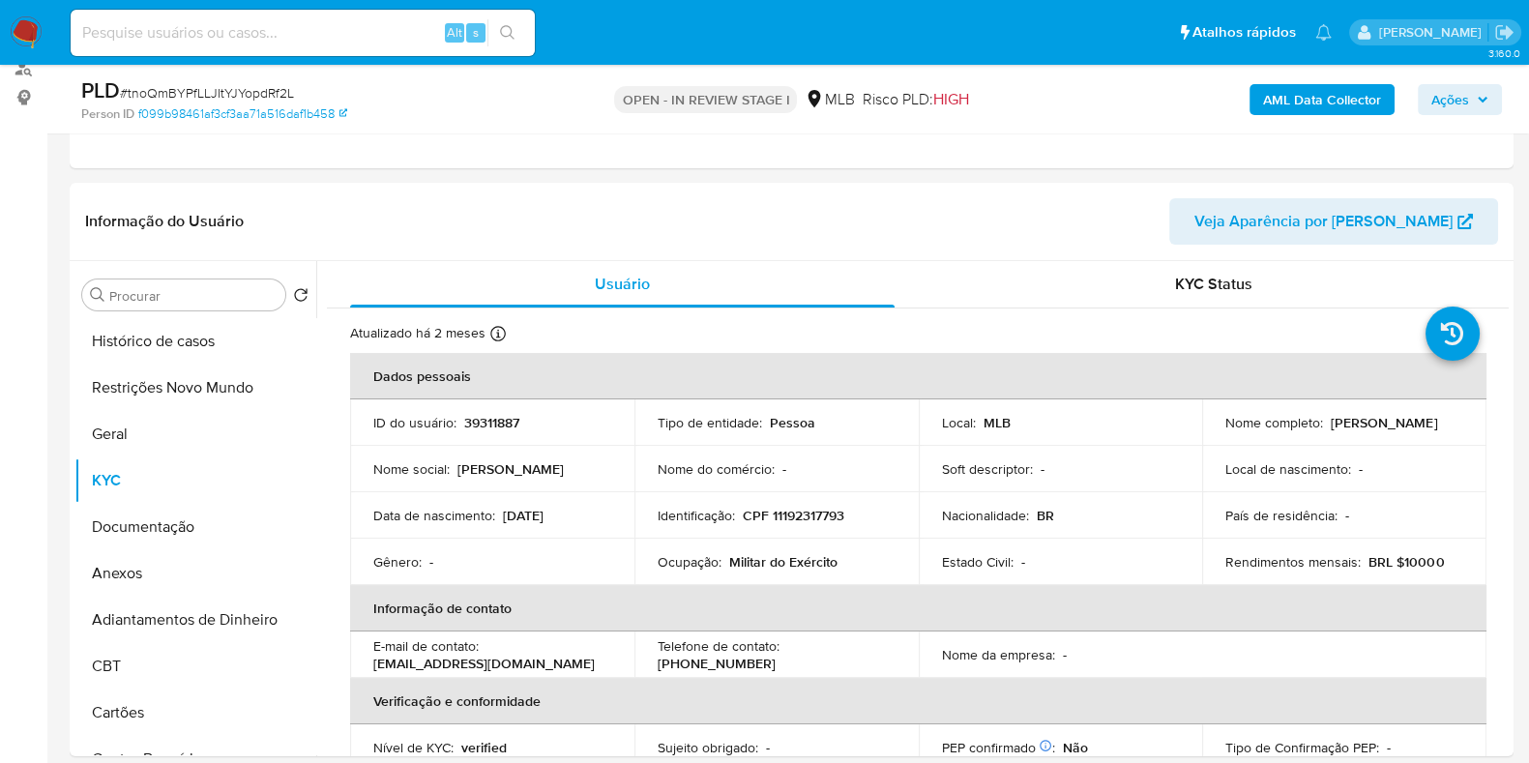
click at [258, 86] on span "# tnoQmBYPfLLJItYJYopdRf2L" at bounding box center [207, 92] width 174 height 19
copy span "tnoQmBYPfLLJItYJYopdRf2L"
click at [16, 24] on img at bounding box center [26, 32] width 33 height 33
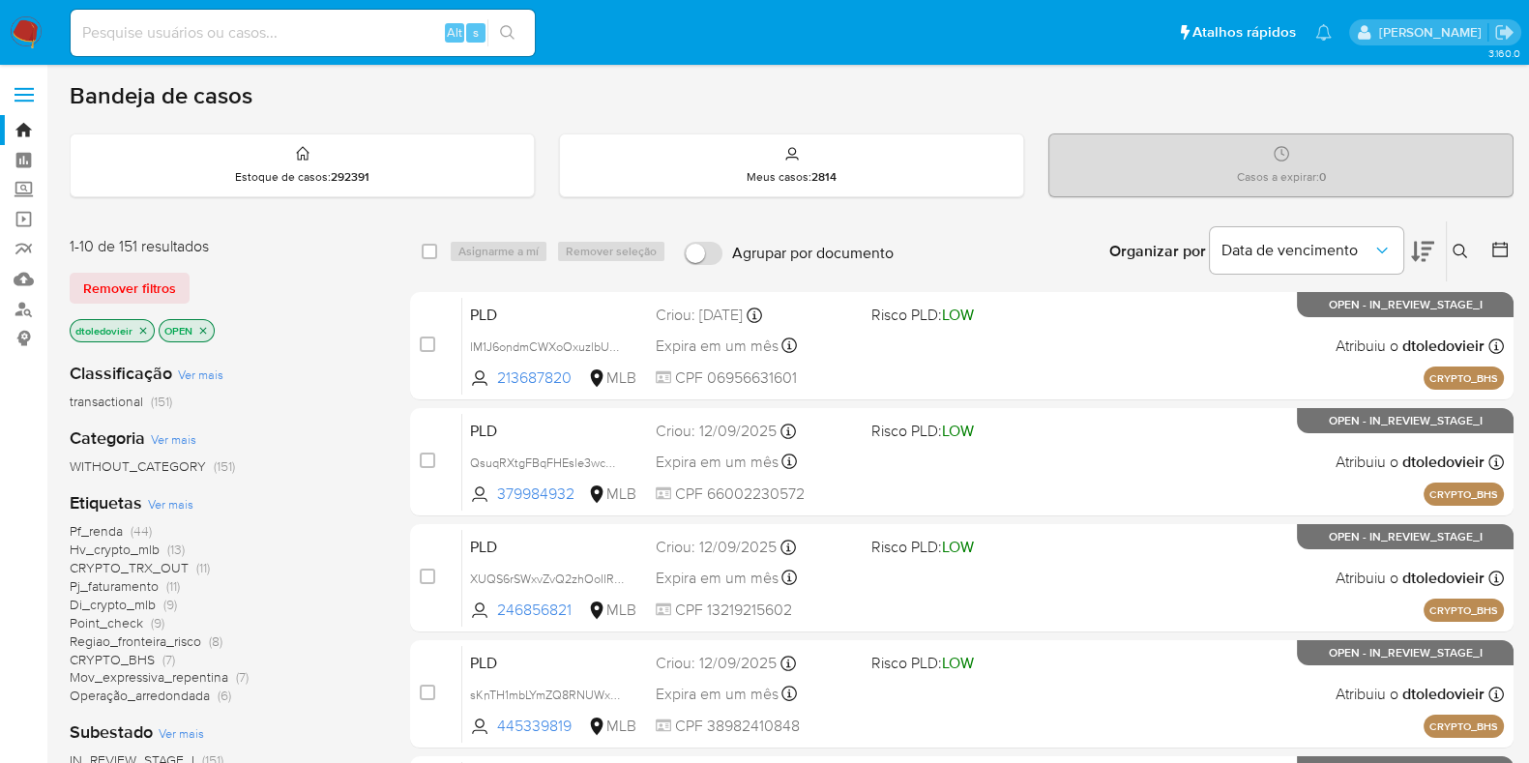
click at [366, 42] on input at bounding box center [303, 32] width 464 height 25
paste input "tnoQmBYPfLLJItYJYopdRf2L"
type input "tnoQmBYPfLLJItYJYopdRf2L"
click at [513, 44] on button "search-icon" at bounding box center [507, 32] width 40 height 27
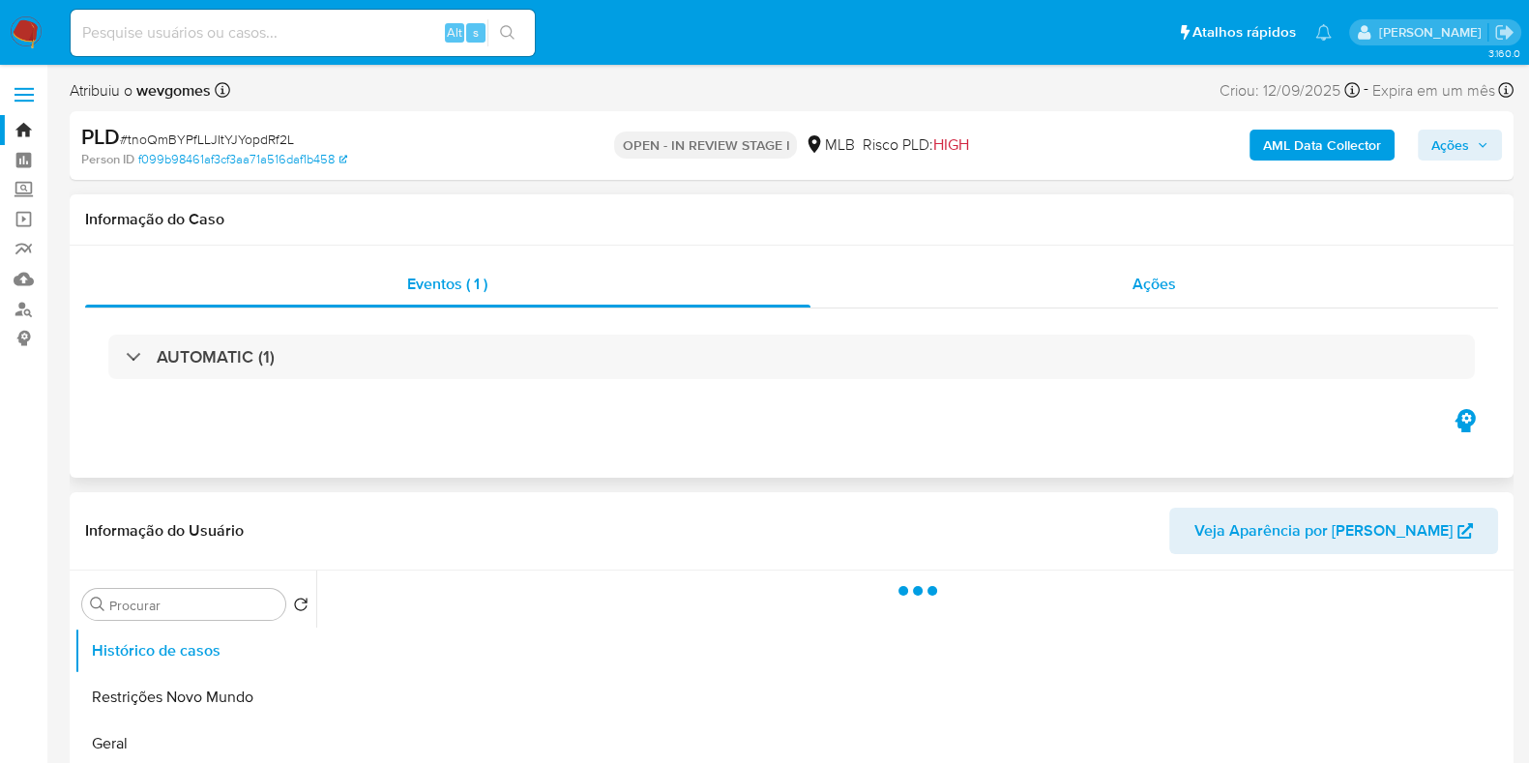
select select "10"
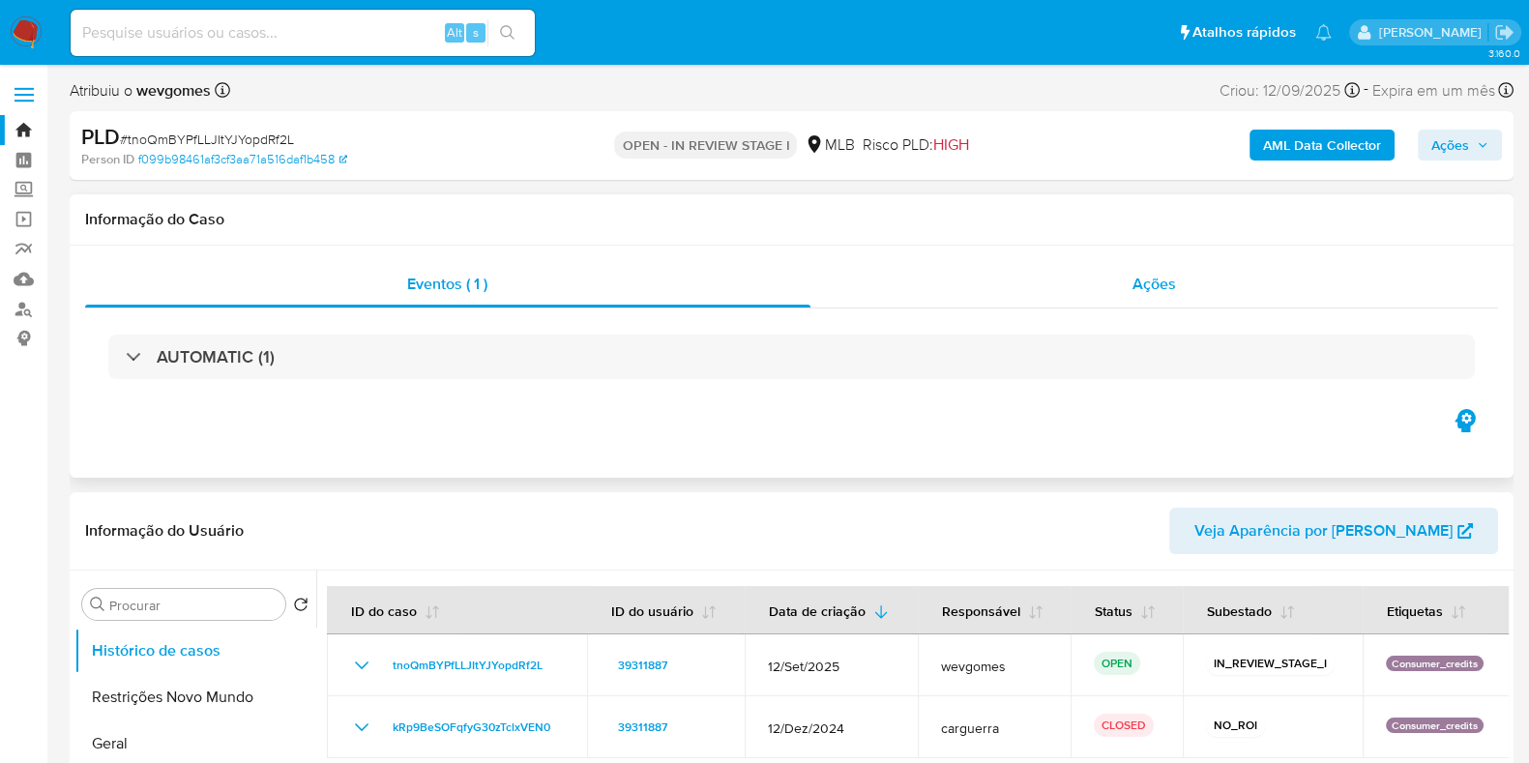
click at [1143, 293] on span "Ações" at bounding box center [1154, 284] width 44 height 22
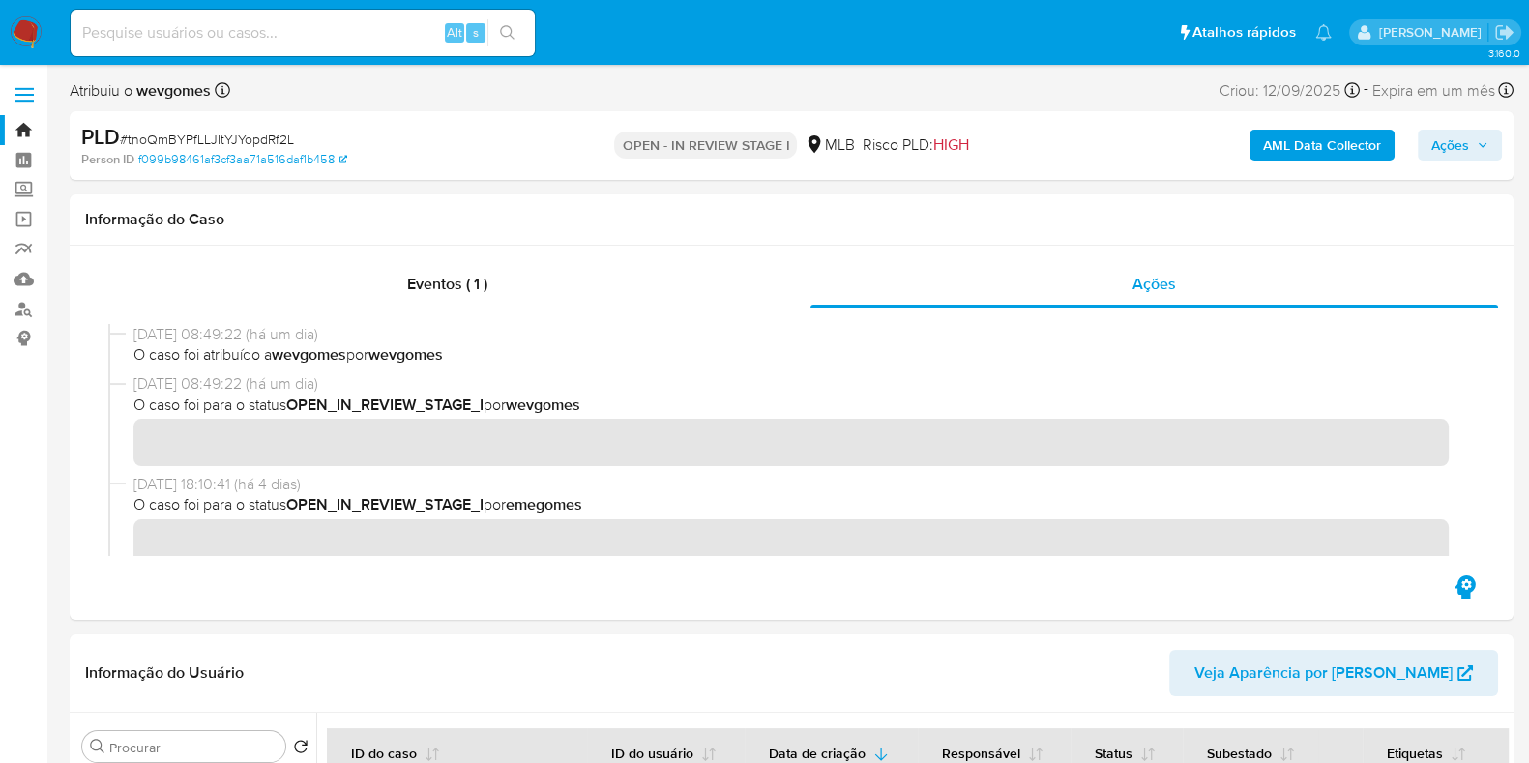
click at [19, 28] on img at bounding box center [26, 32] width 33 height 33
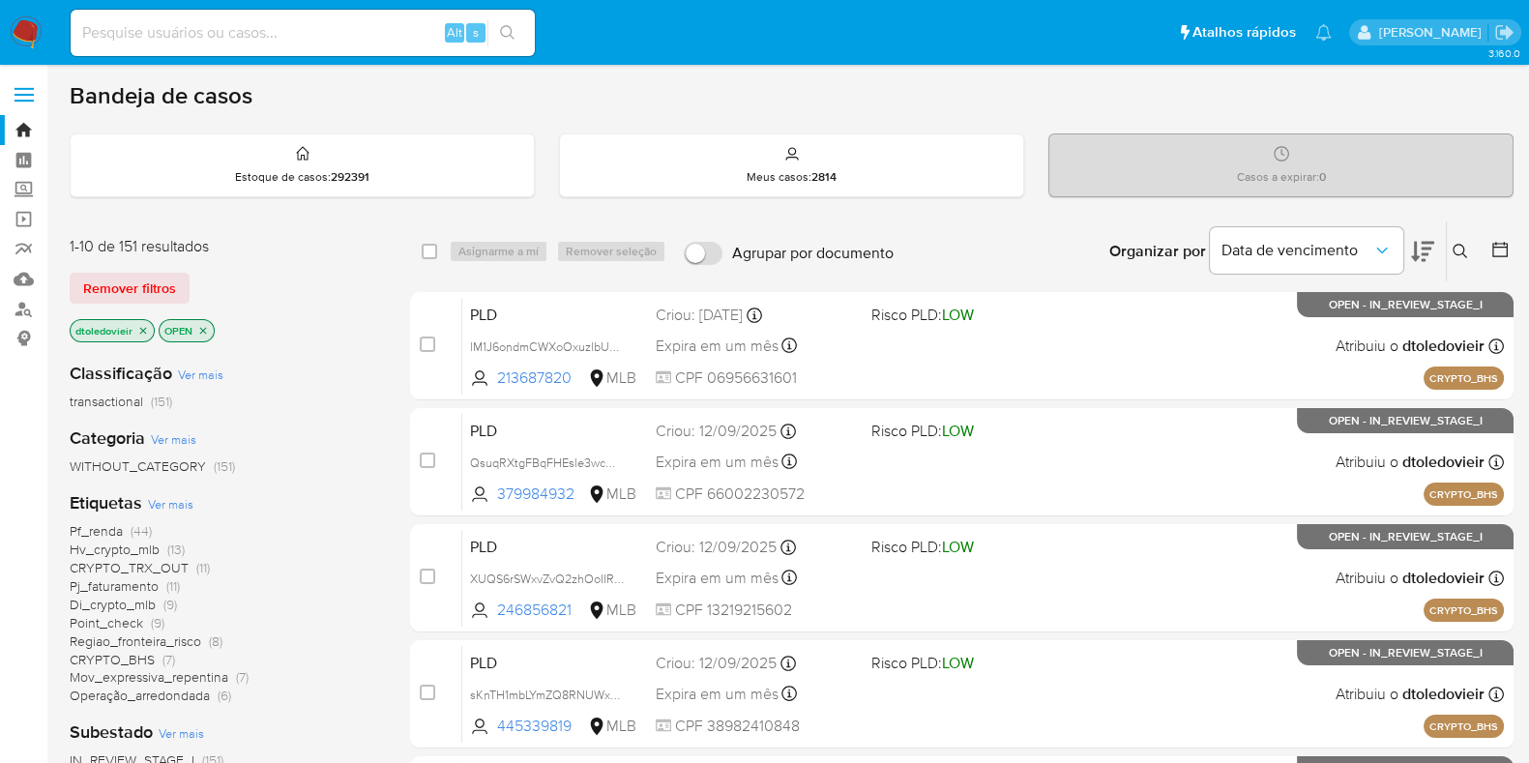
click at [1461, 244] on icon at bounding box center [1459, 251] width 15 height 15
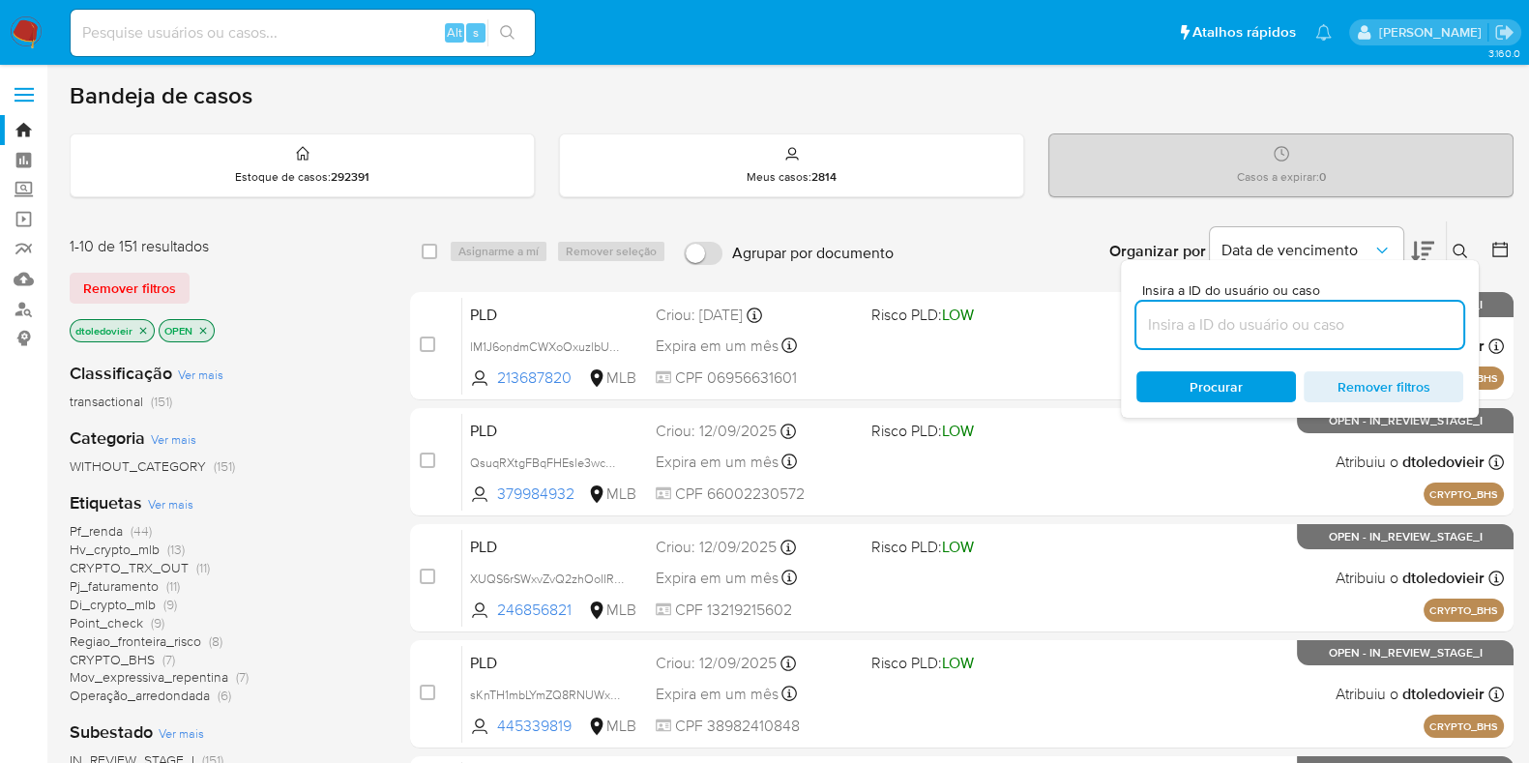
click at [1220, 314] on input at bounding box center [1299, 324] width 327 height 25
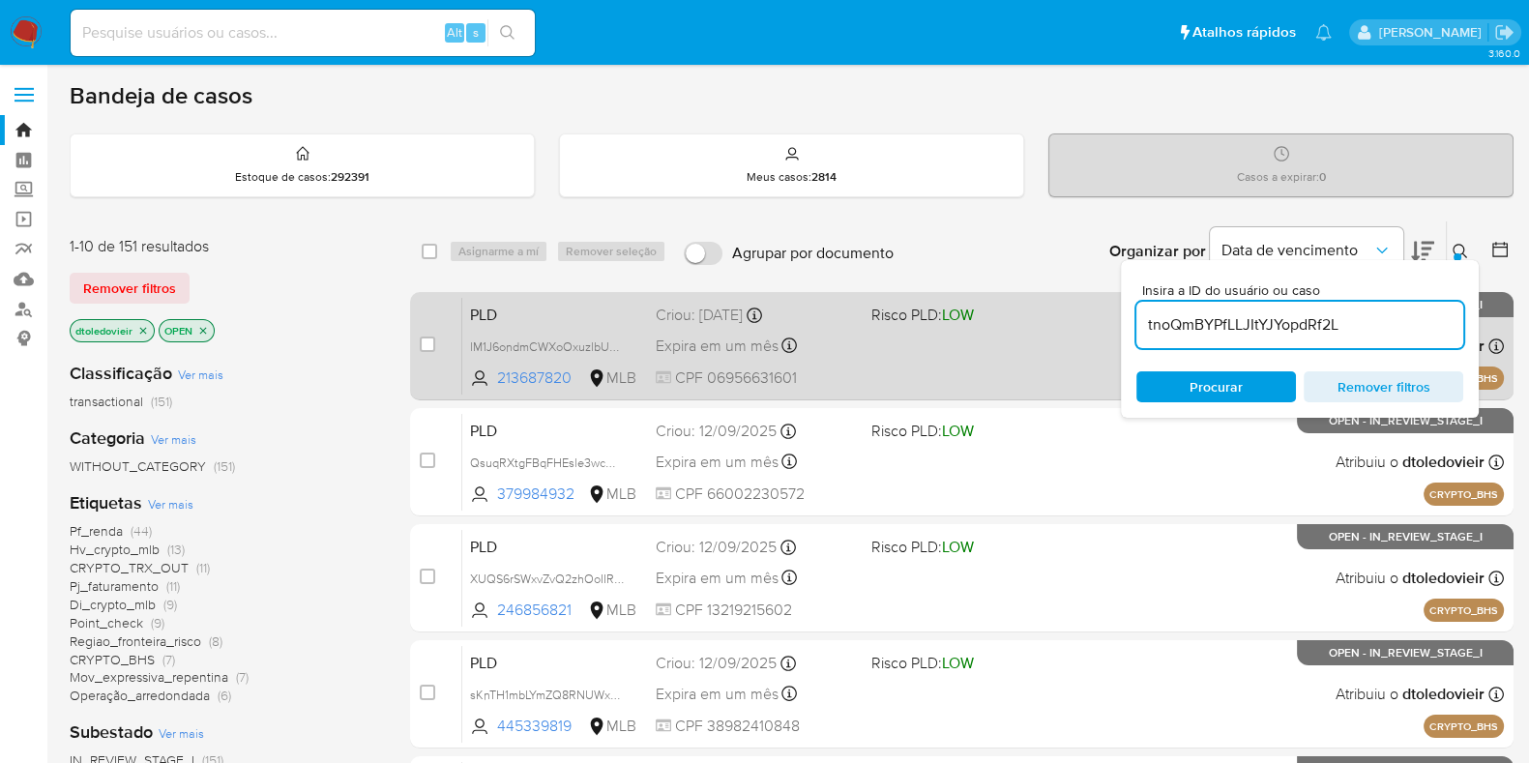
type input "tnoQmBYPfLLJItYJYopdRf2L"
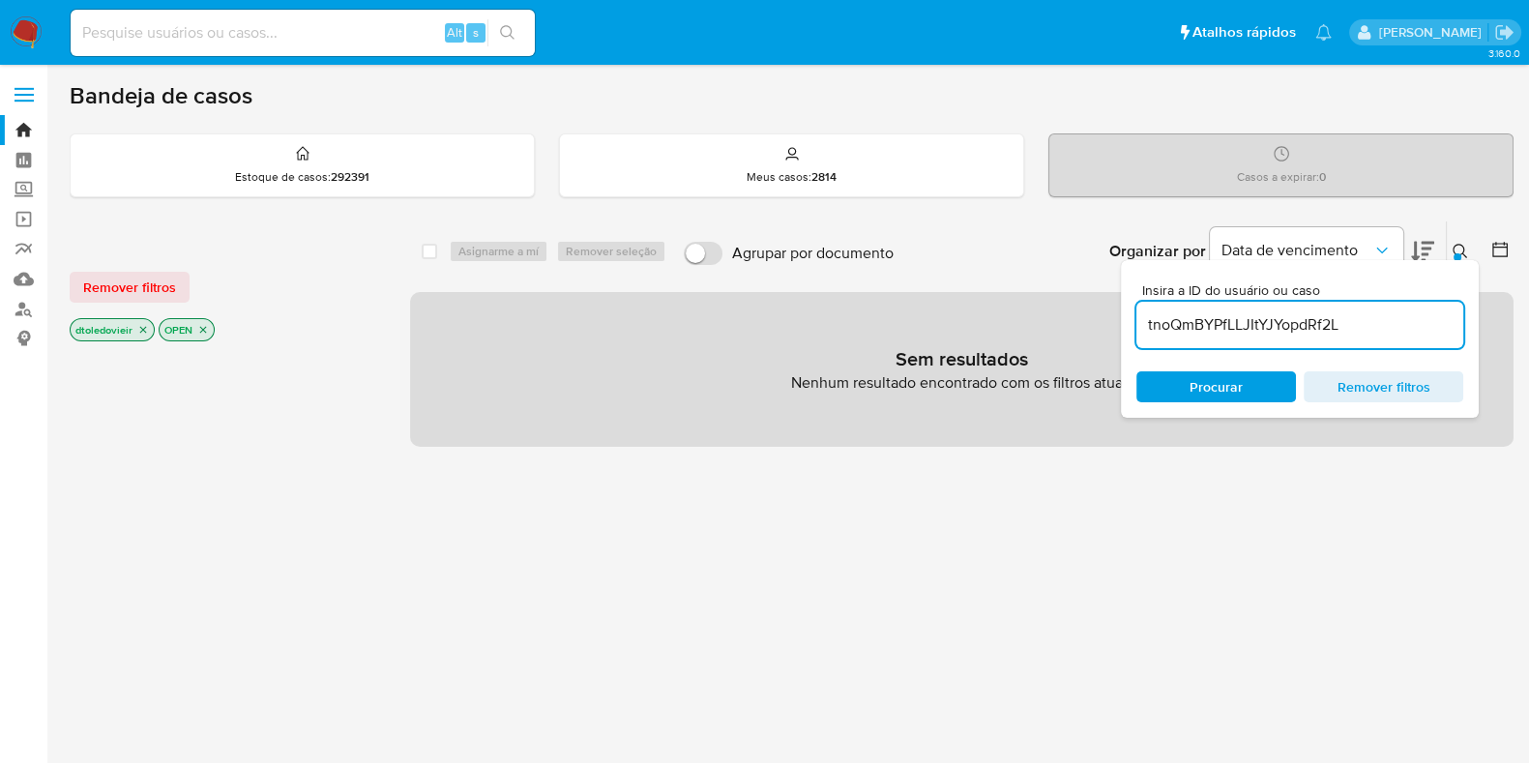
click at [140, 324] on icon "close-filter" at bounding box center [143, 330] width 12 height 12
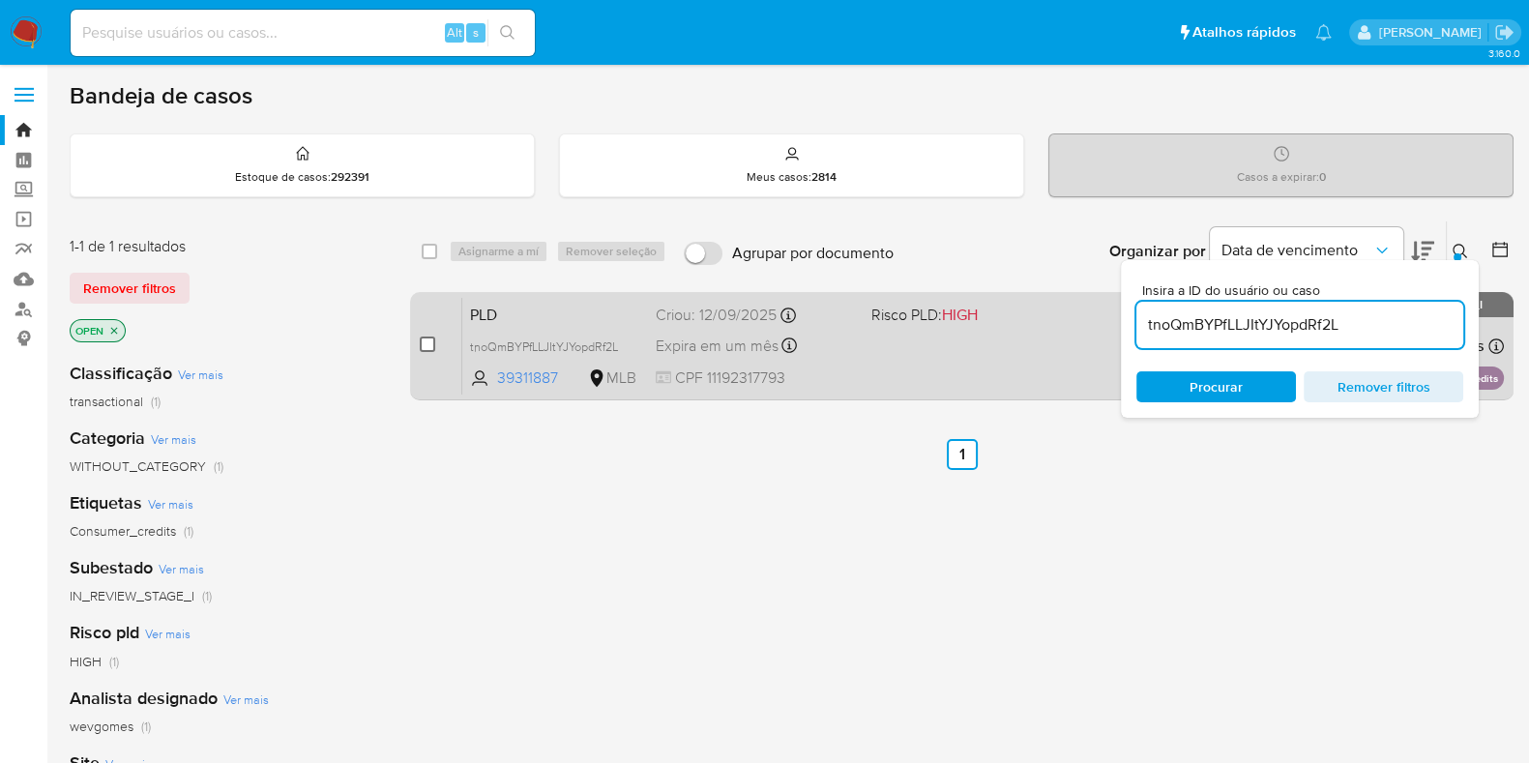
click at [426, 340] on input "checkbox" at bounding box center [427, 344] width 15 height 15
checkbox input "true"
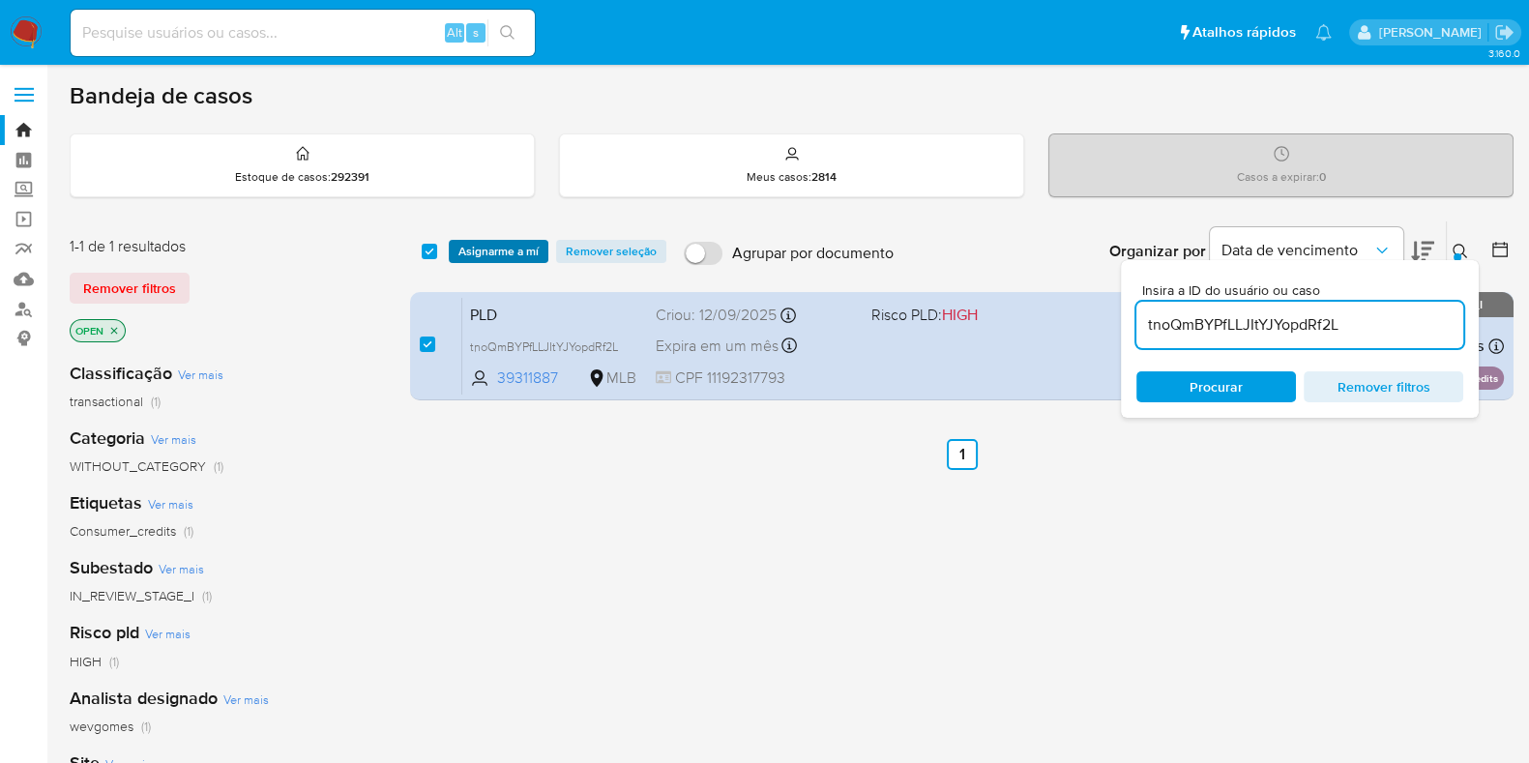
click at [511, 252] on span "Asignarme a mí" at bounding box center [498, 251] width 80 height 19
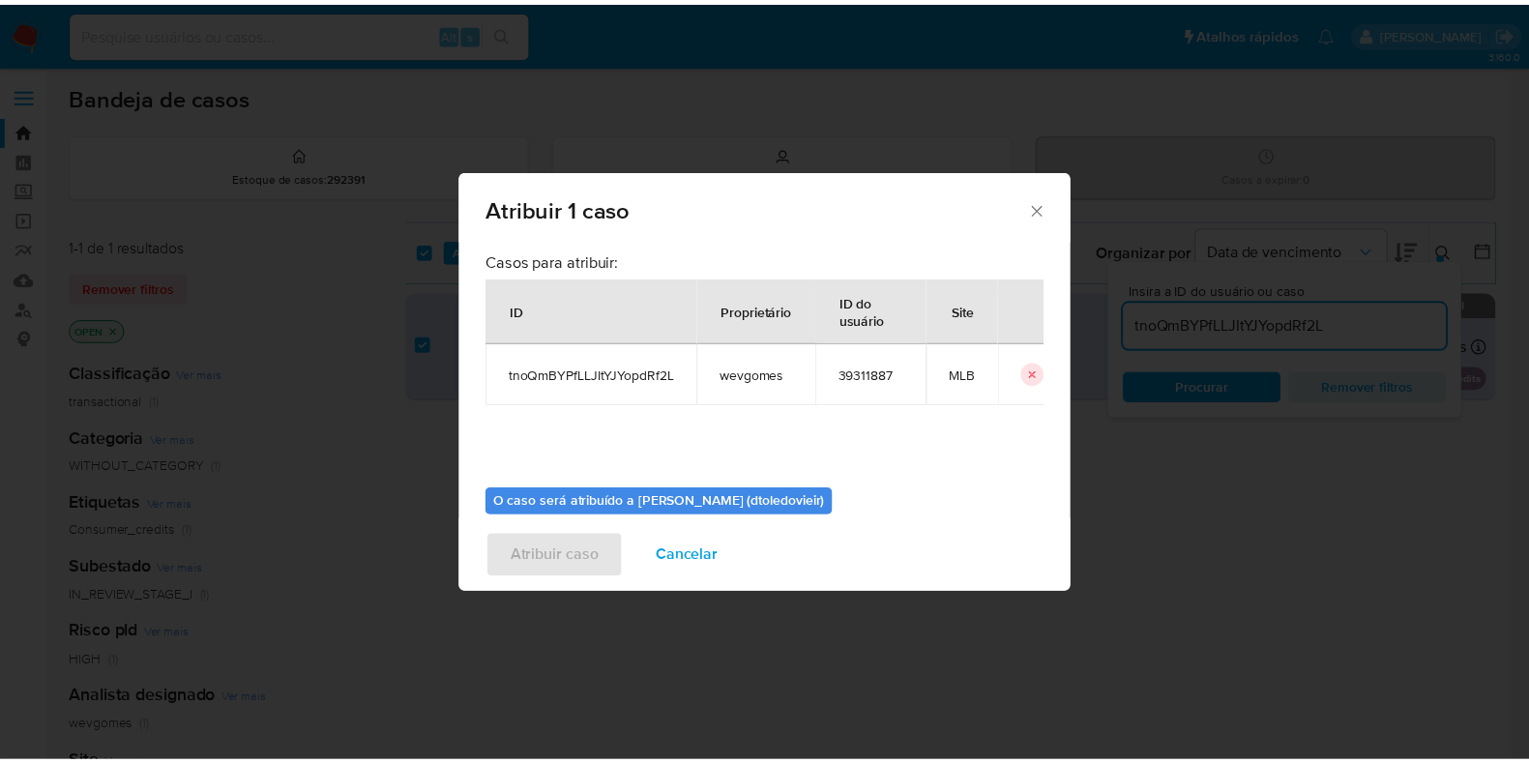
scroll to position [100, 0]
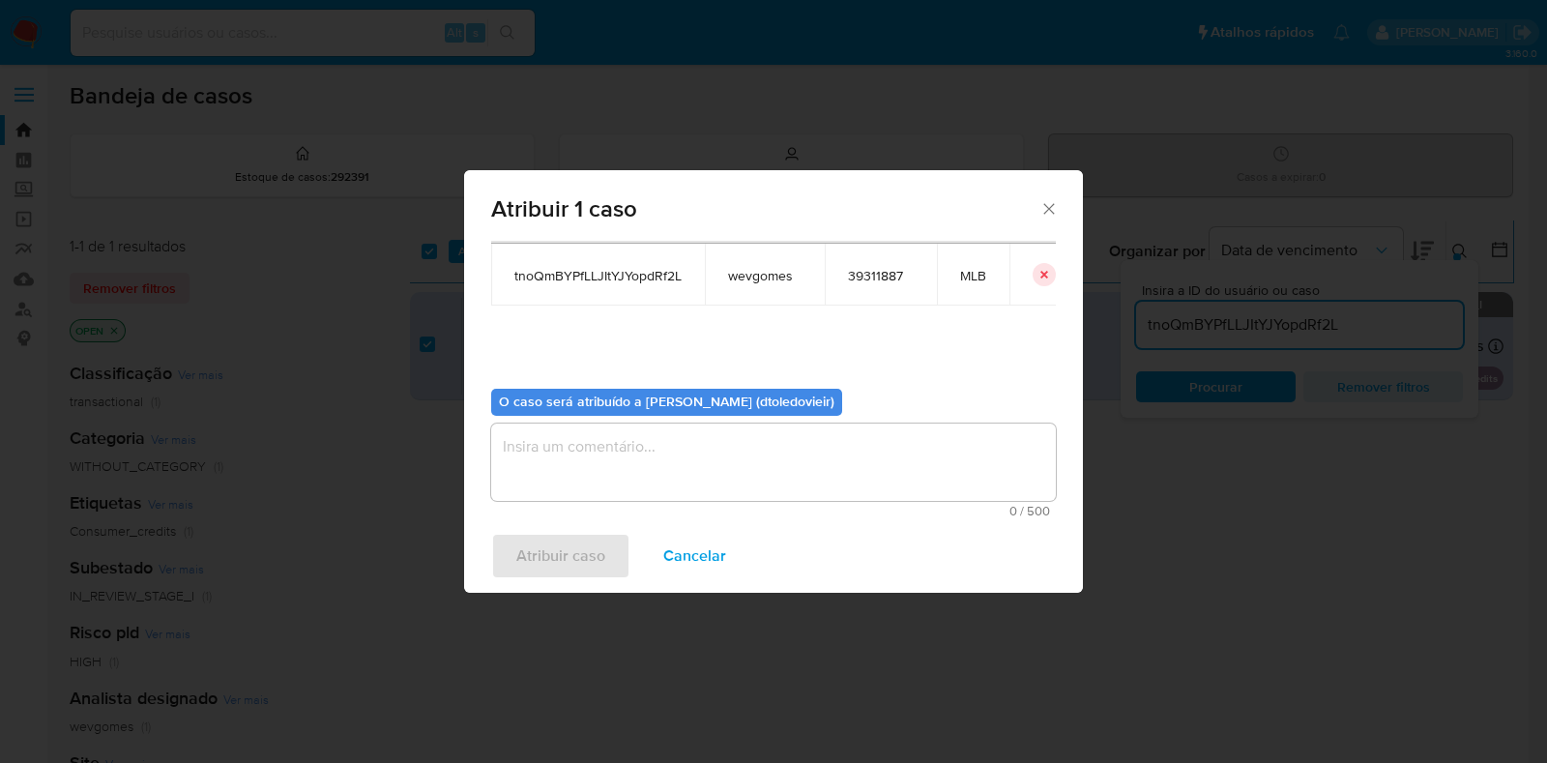
click at [594, 461] on textarea "assign-modal" at bounding box center [773, 462] width 565 height 77
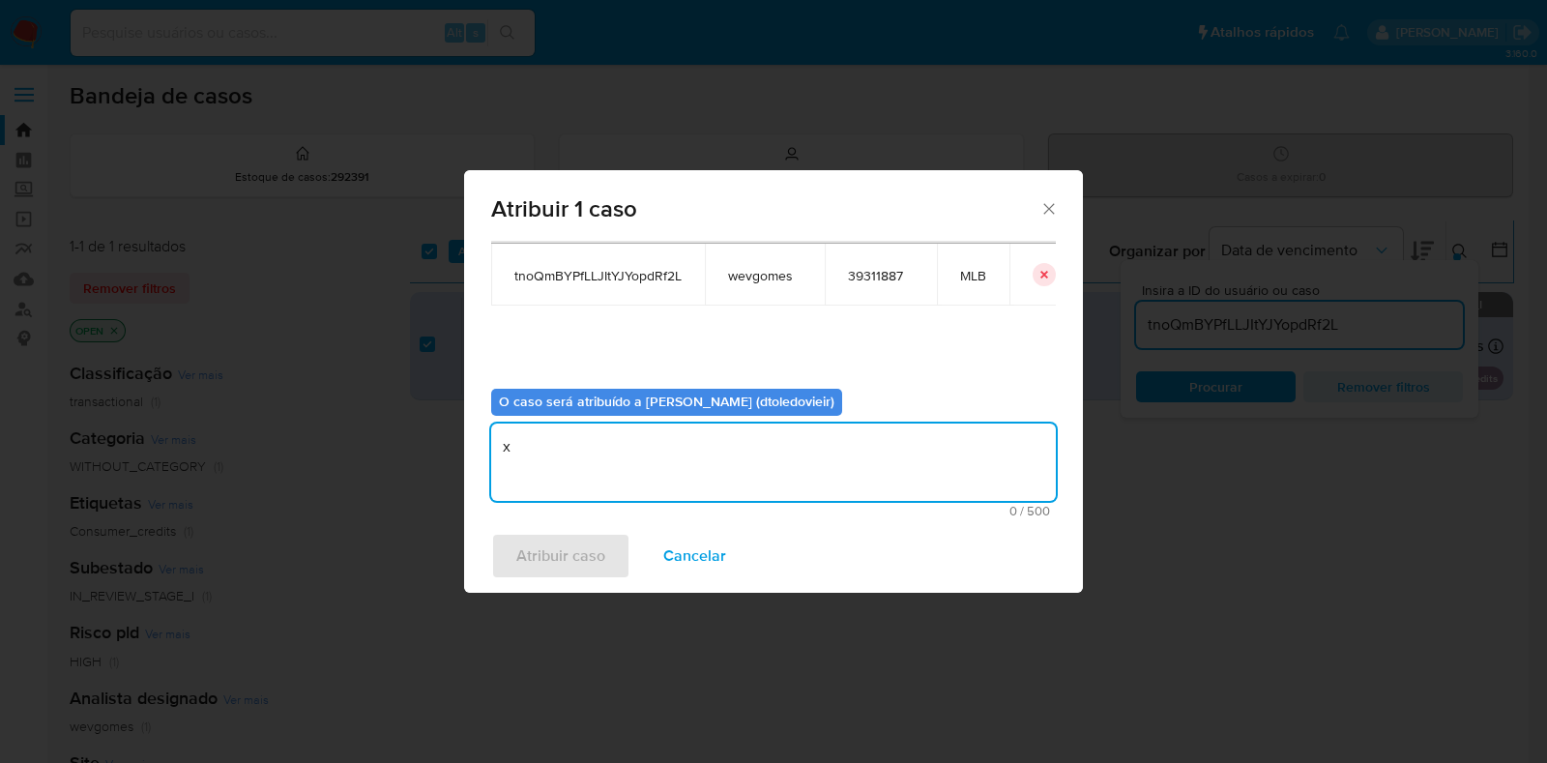
type textarea "x"
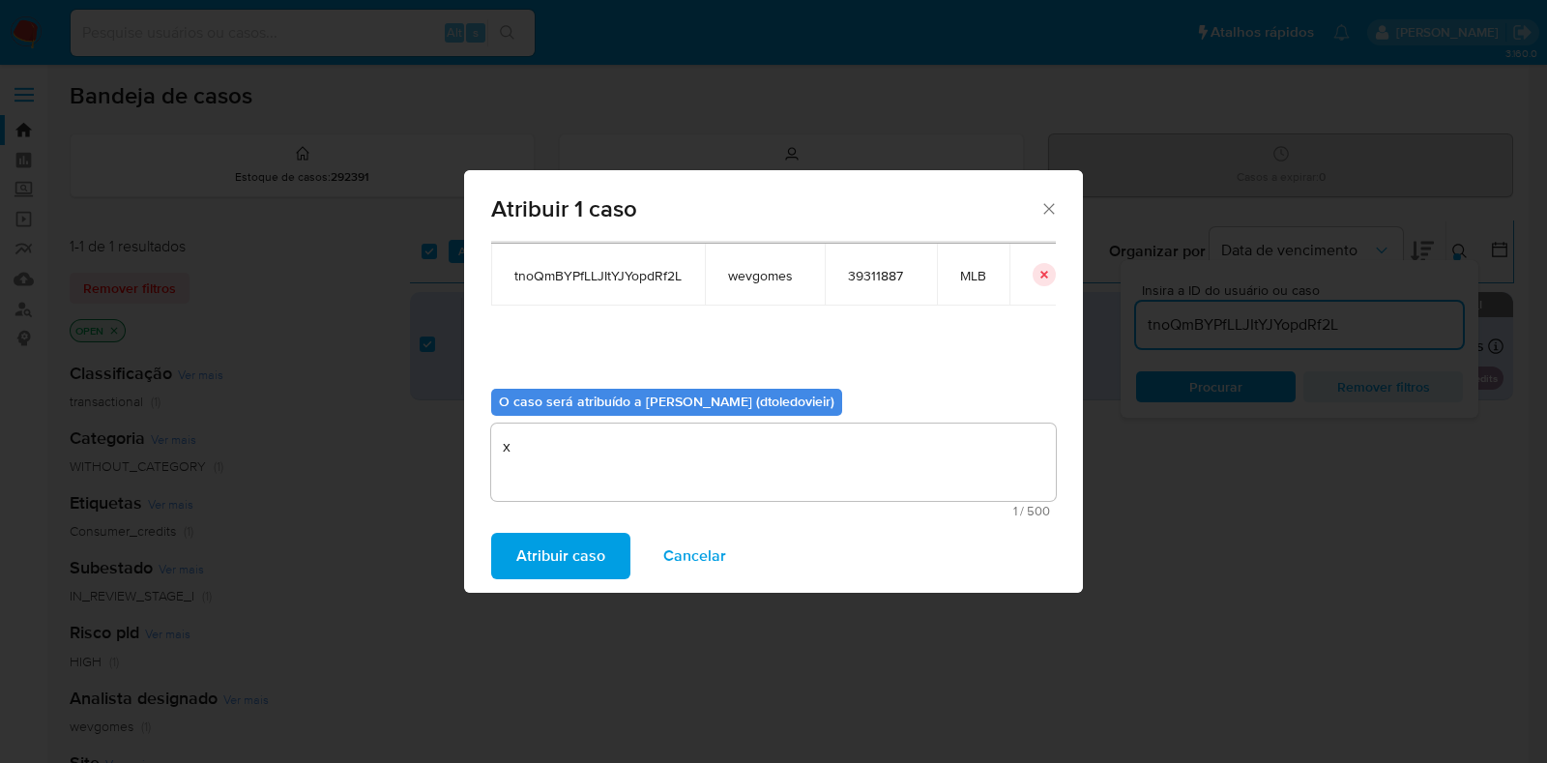
click at [555, 550] on span "Atribuir caso" at bounding box center [560, 556] width 89 height 43
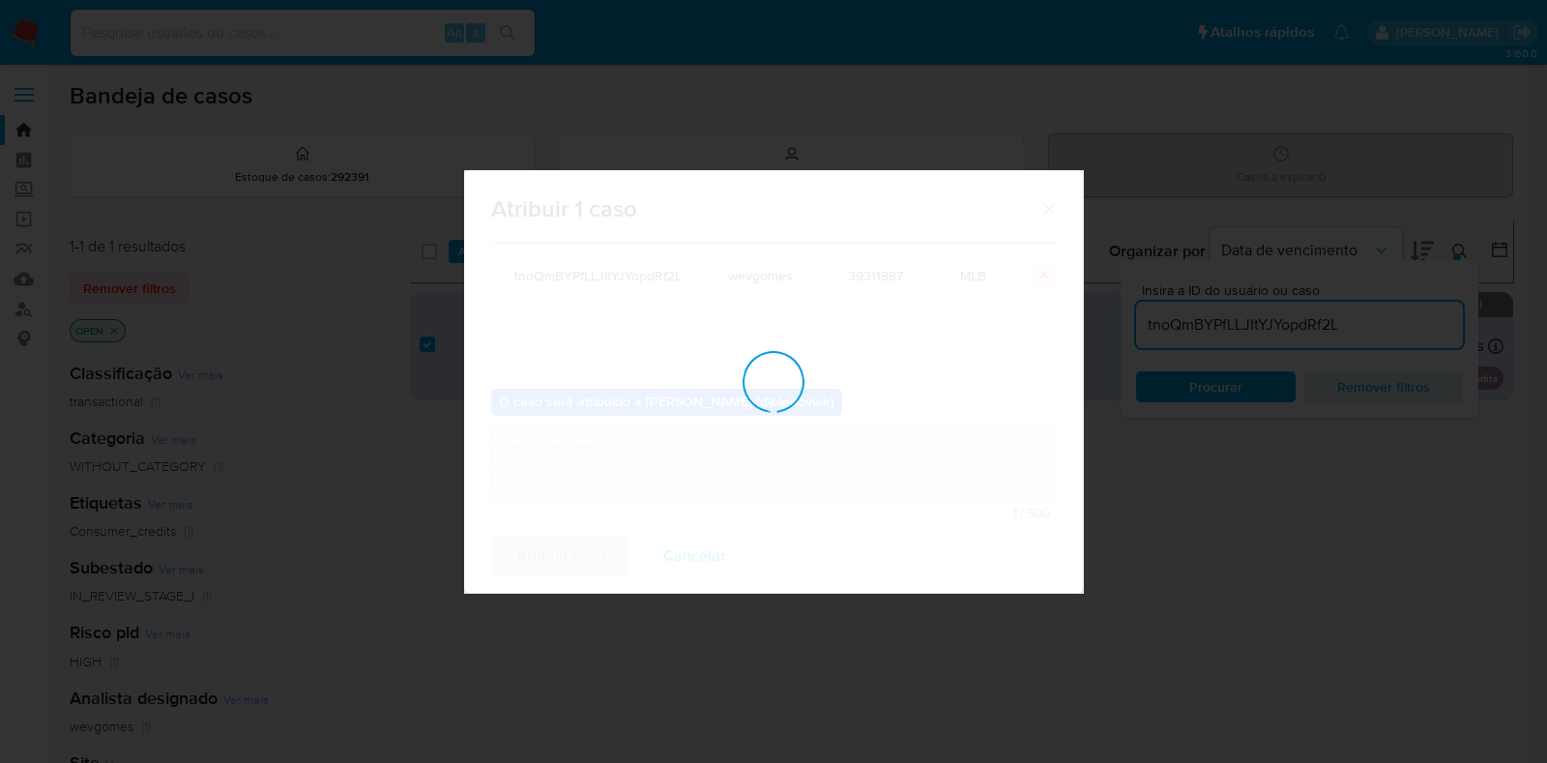
checkbox input "false"
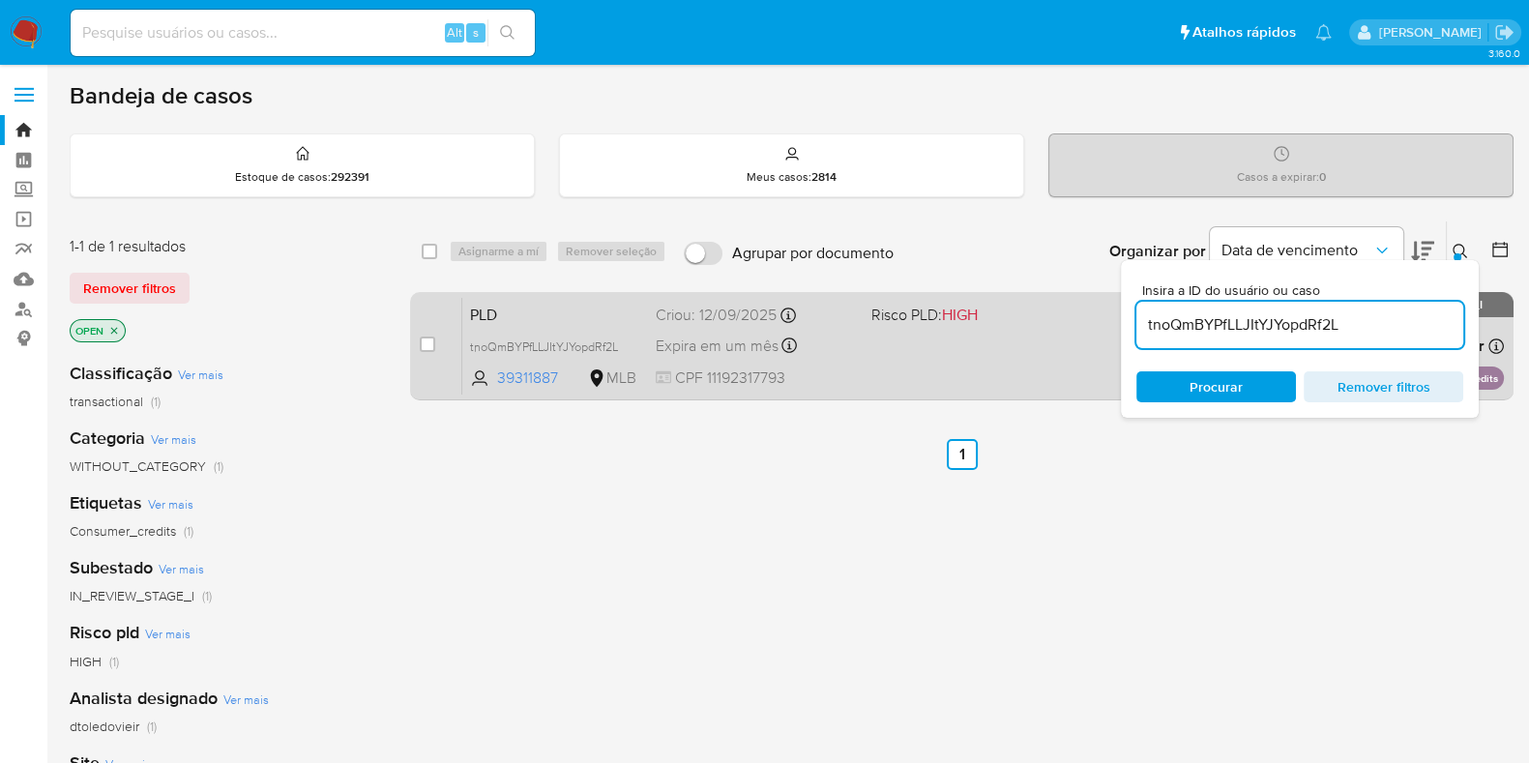
click at [925, 386] on div "PLD tnoQmBYPfLLJItYJYopdRf2L 39311887 MLB Risco PLD: HIGH Criou: [DATE] Criou: …" at bounding box center [982, 346] width 1041 height 98
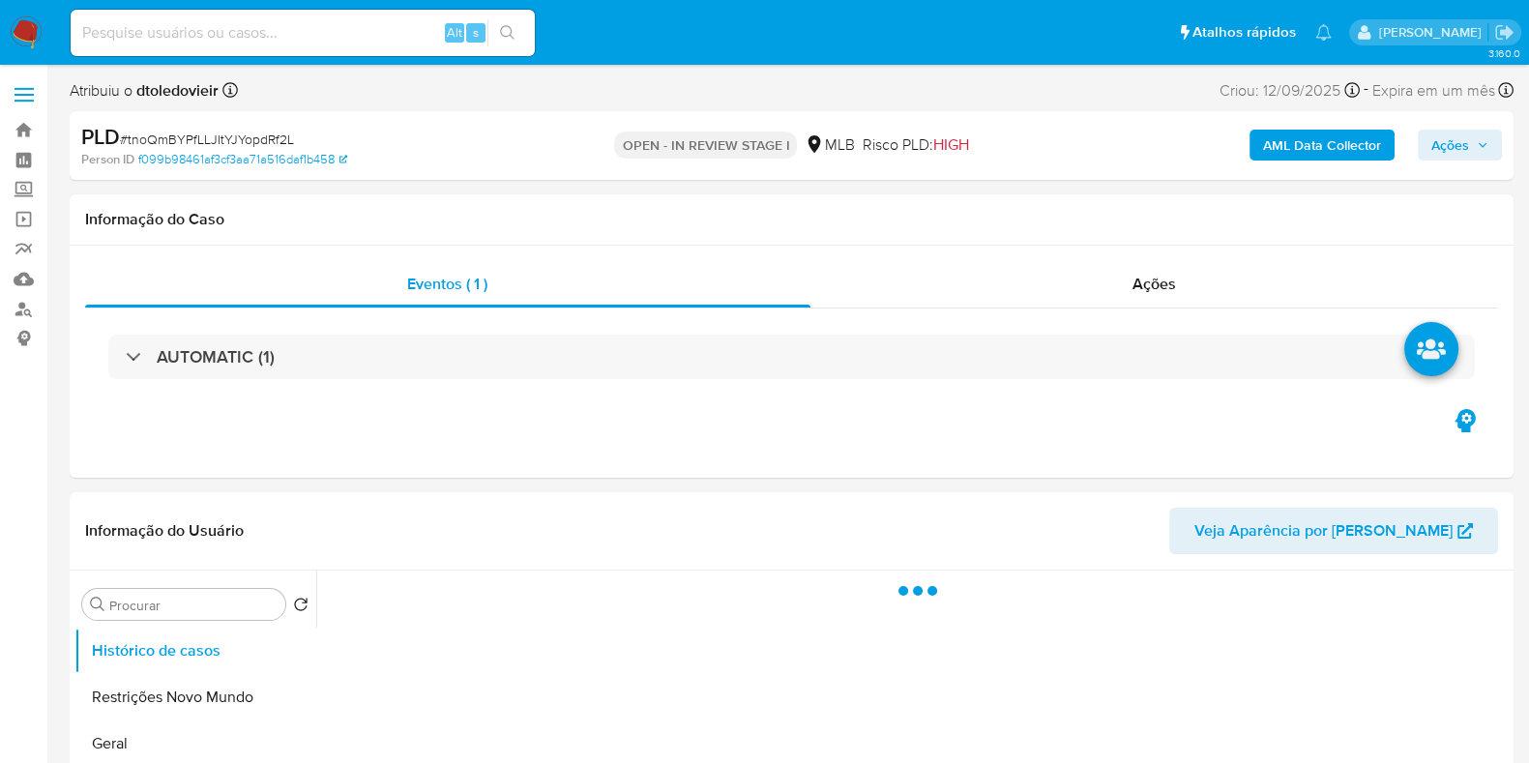
select select "10"
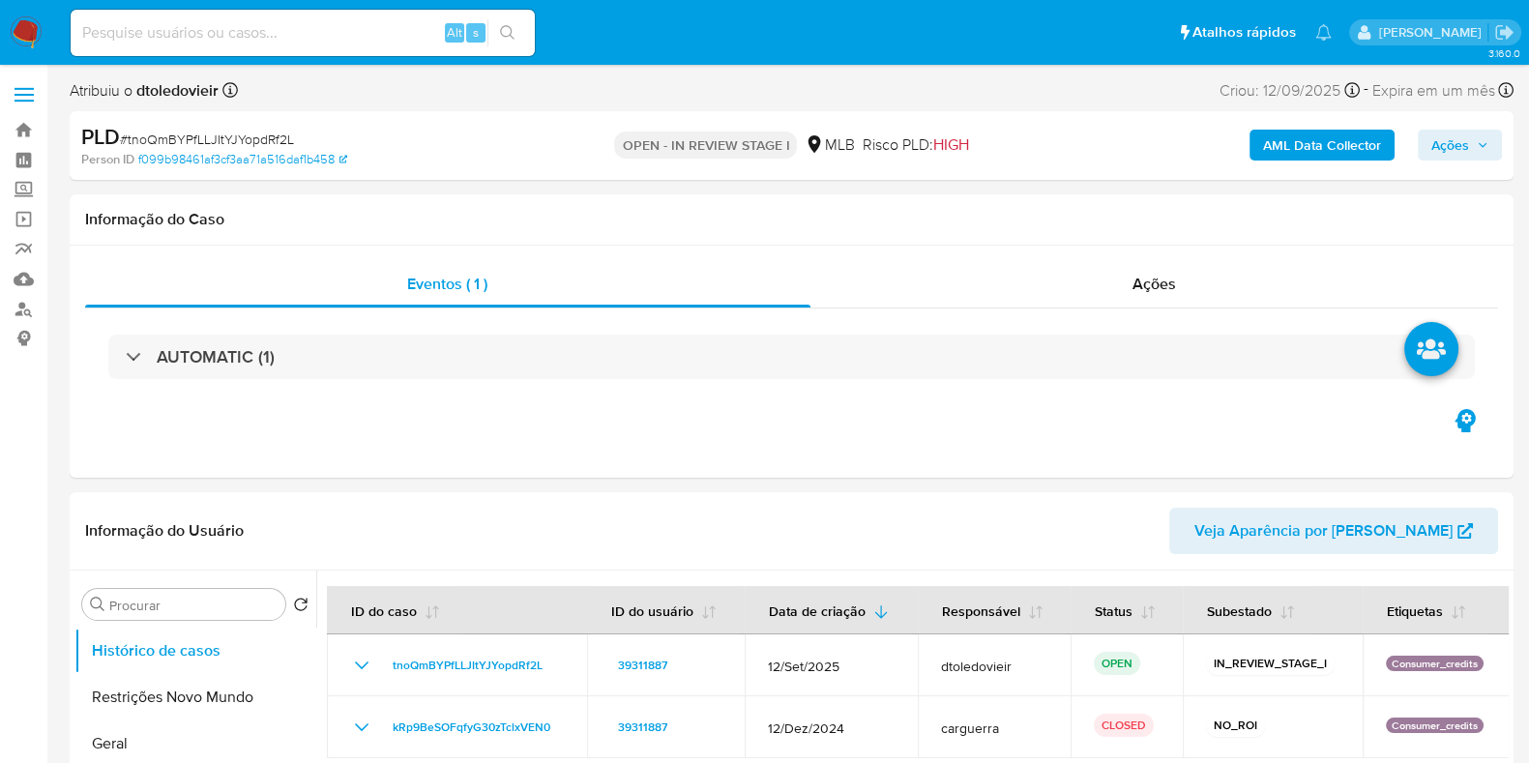
click at [1450, 154] on span "Ações" at bounding box center [1450, 145] width 38 height 31
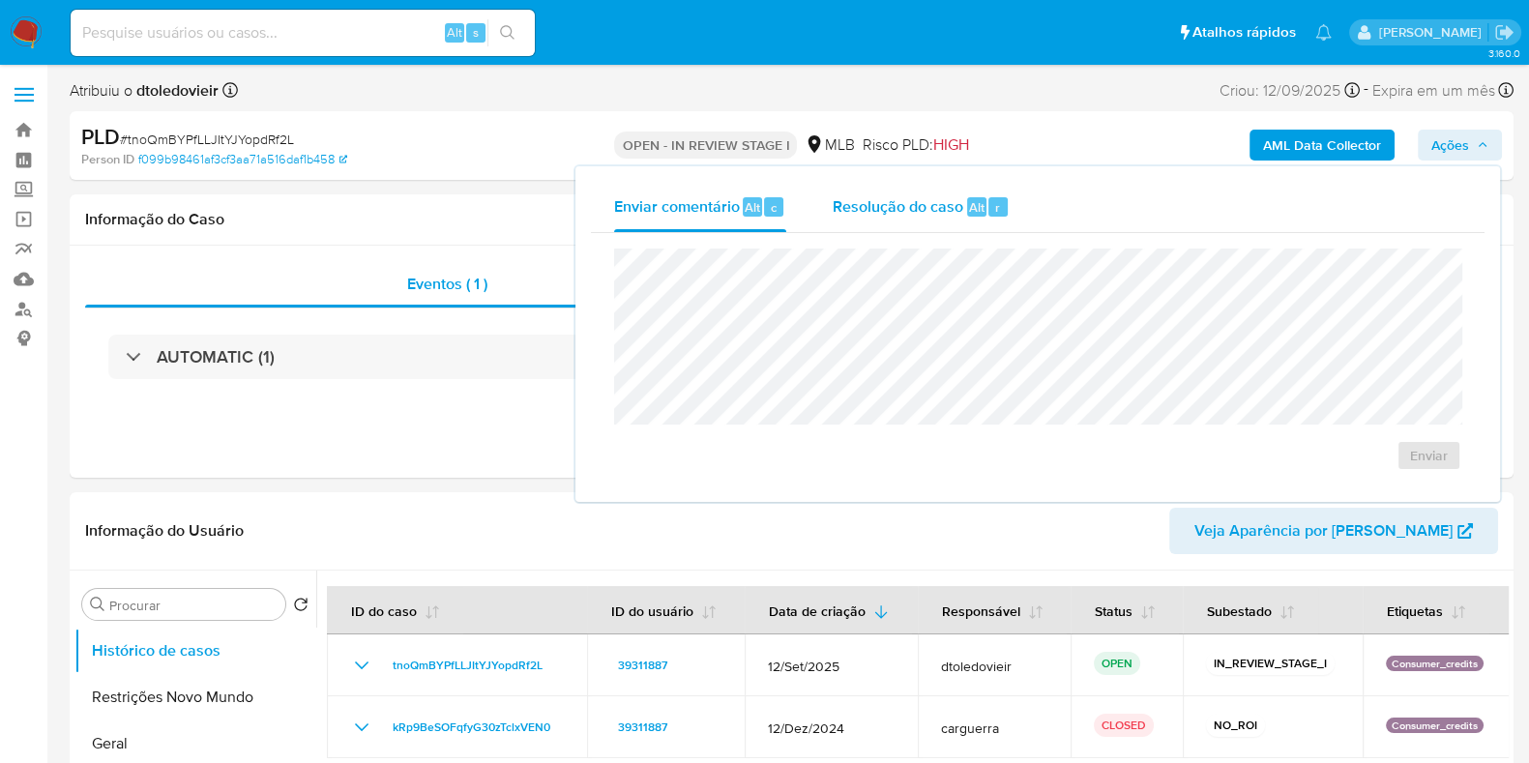
click at [948, 208] on span "Resolução do caso" at bounding box center [898, 206] width 131 height 22
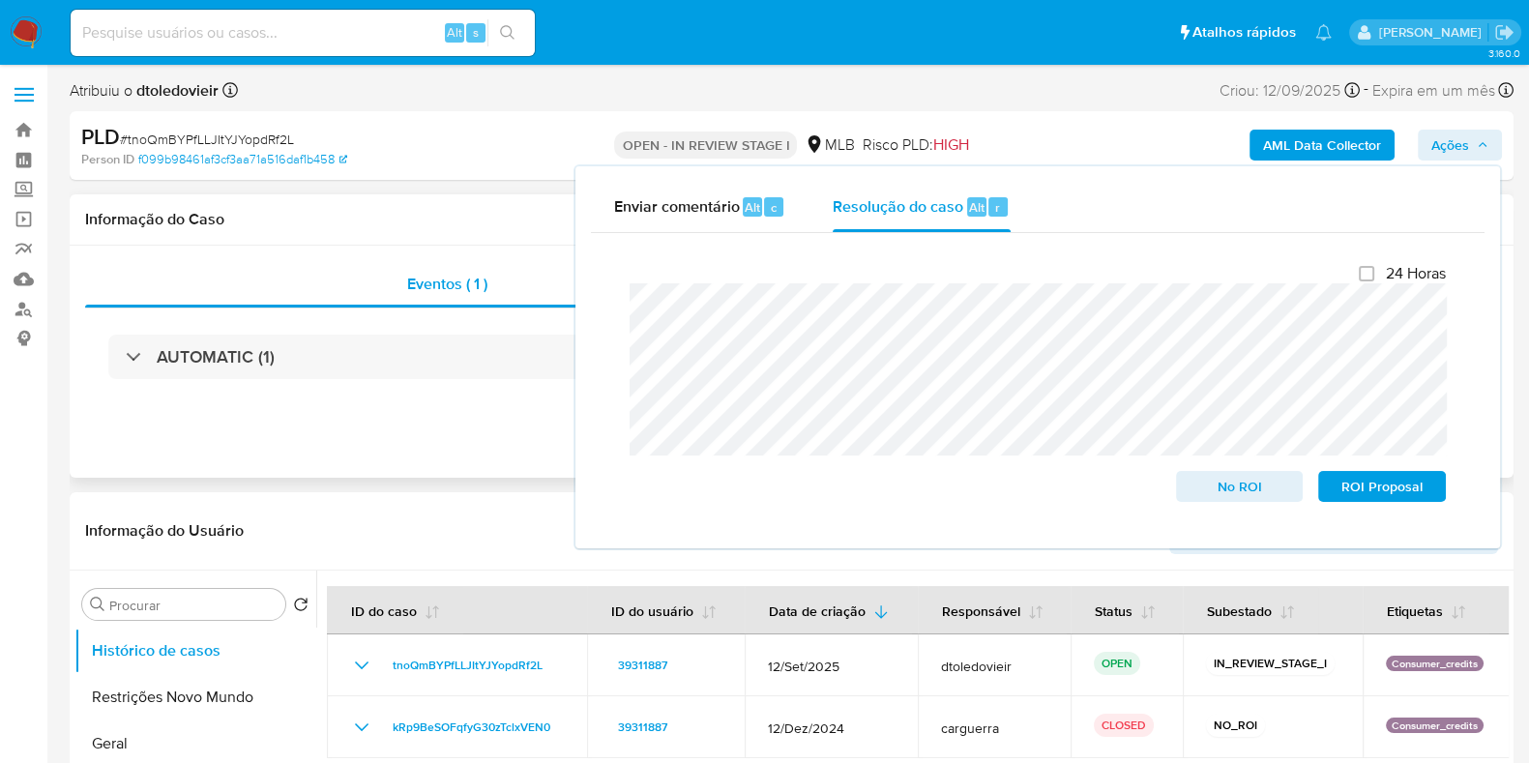
click at [456, 454] on div "Eventos ( 1 ) Ações AUTOMATIC (1)" at bounding box center [792, 362] width 1444 height 232
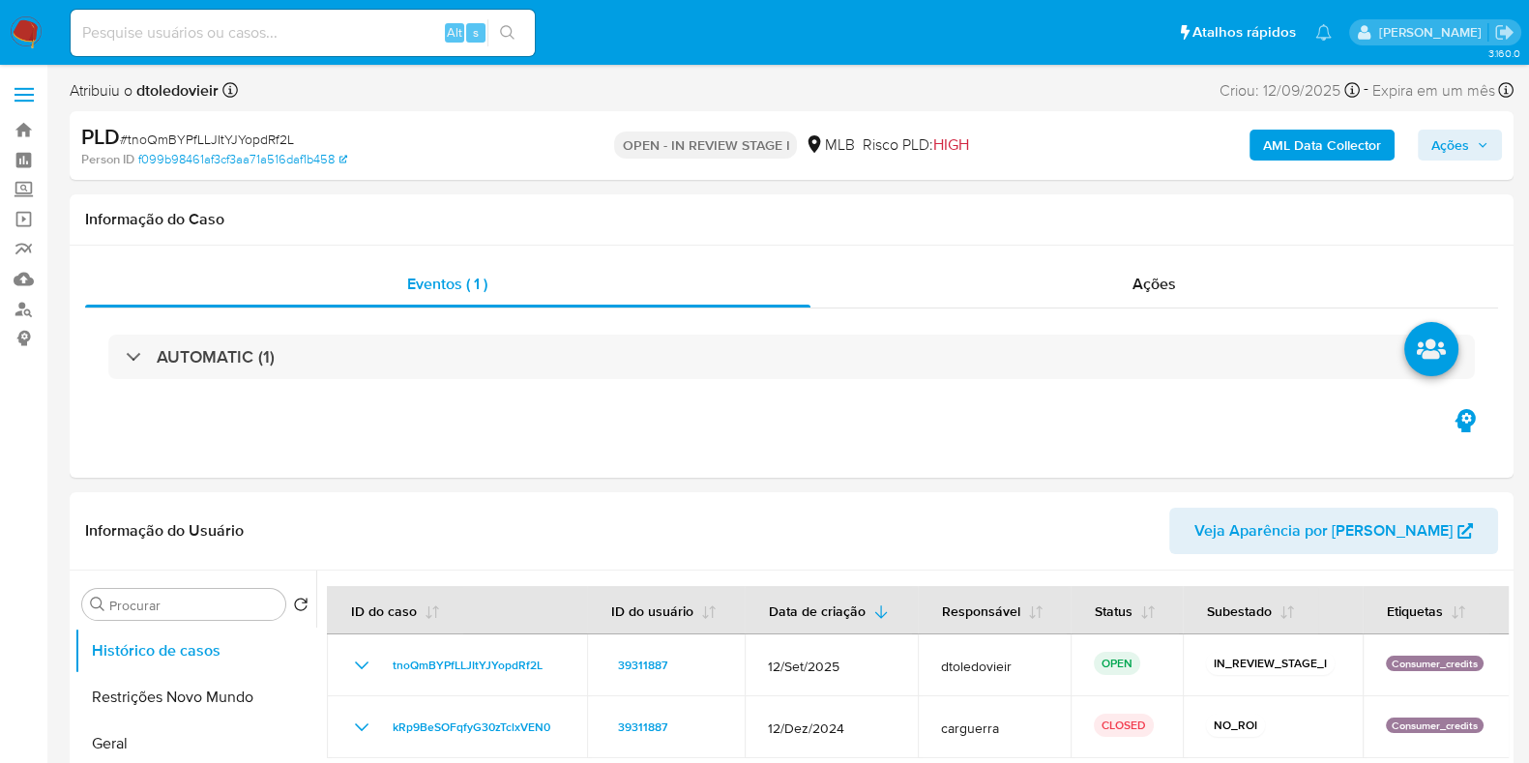
click at [1498, 137] on button "Ações" at bounding box center [1460, 145] width 84 height 31
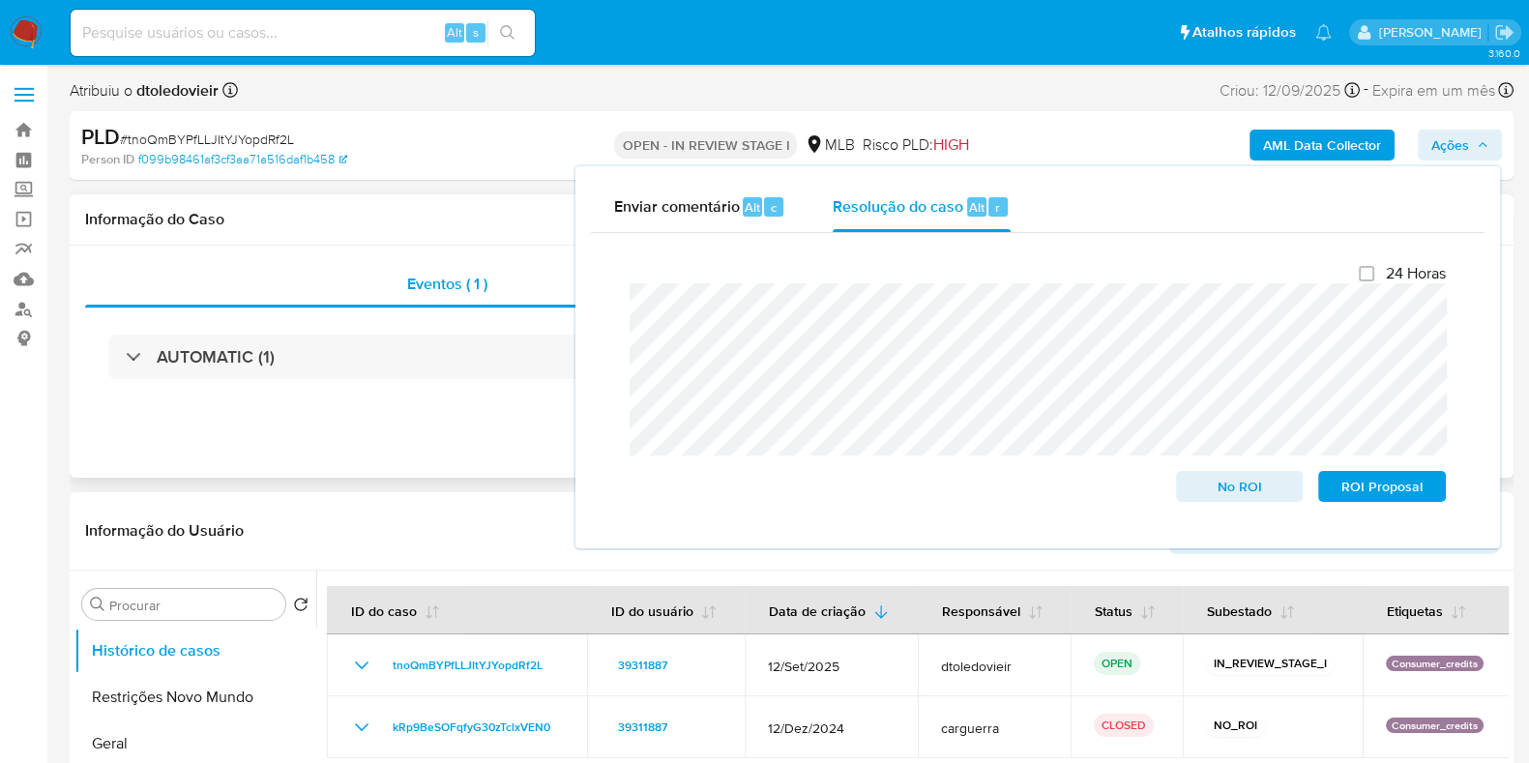
click at [513, 414] on div "Eventos ( 1 ) Ações AUTOMATIC (1)" at bounding box center [792, 362] width 1444 height 232
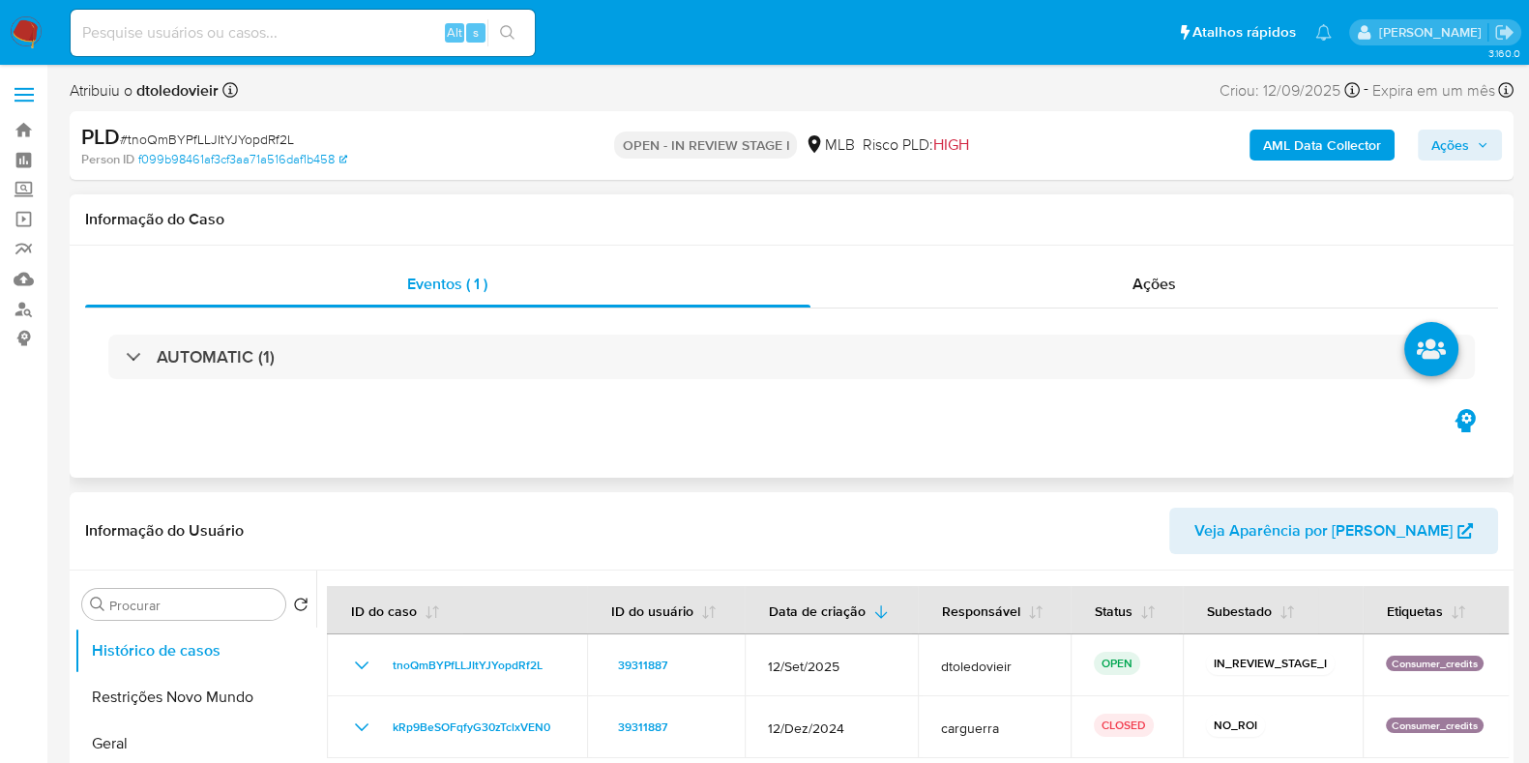
scroll to position [241, 0]
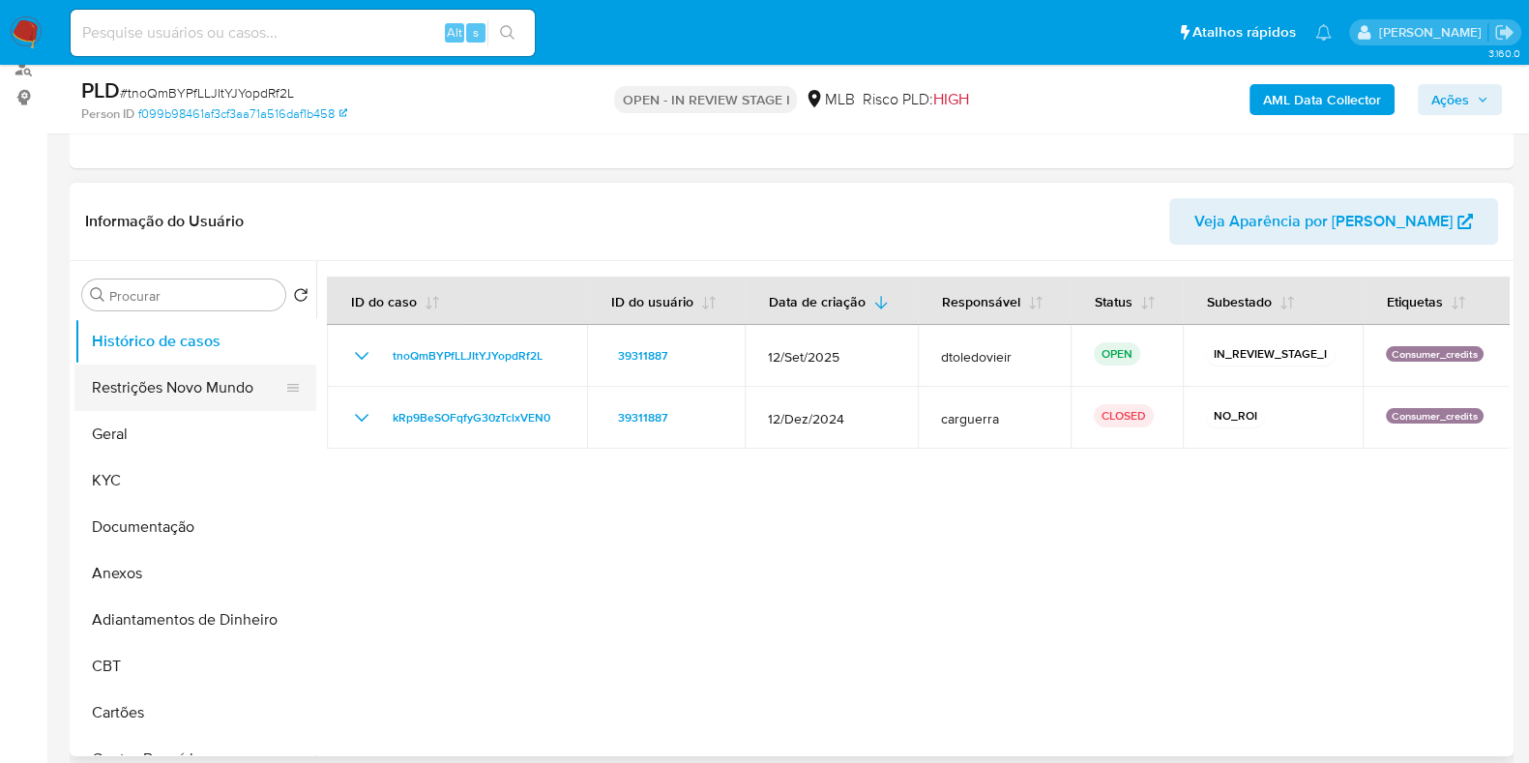
click at [177, 382] on button "Restrições Novo Mundo" at bounding box center [187, 388] width 226 height 46
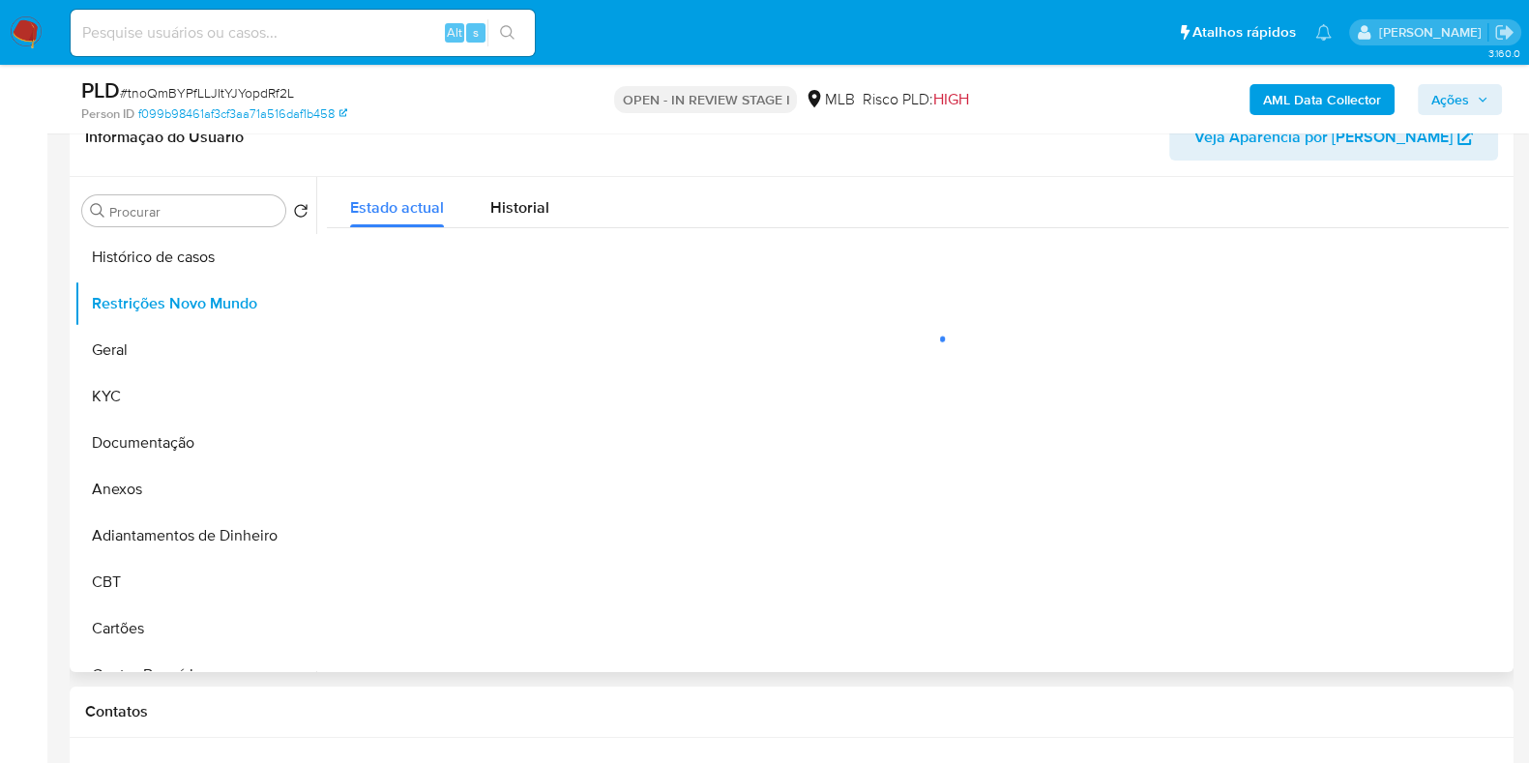
scroll to position [363, 0]
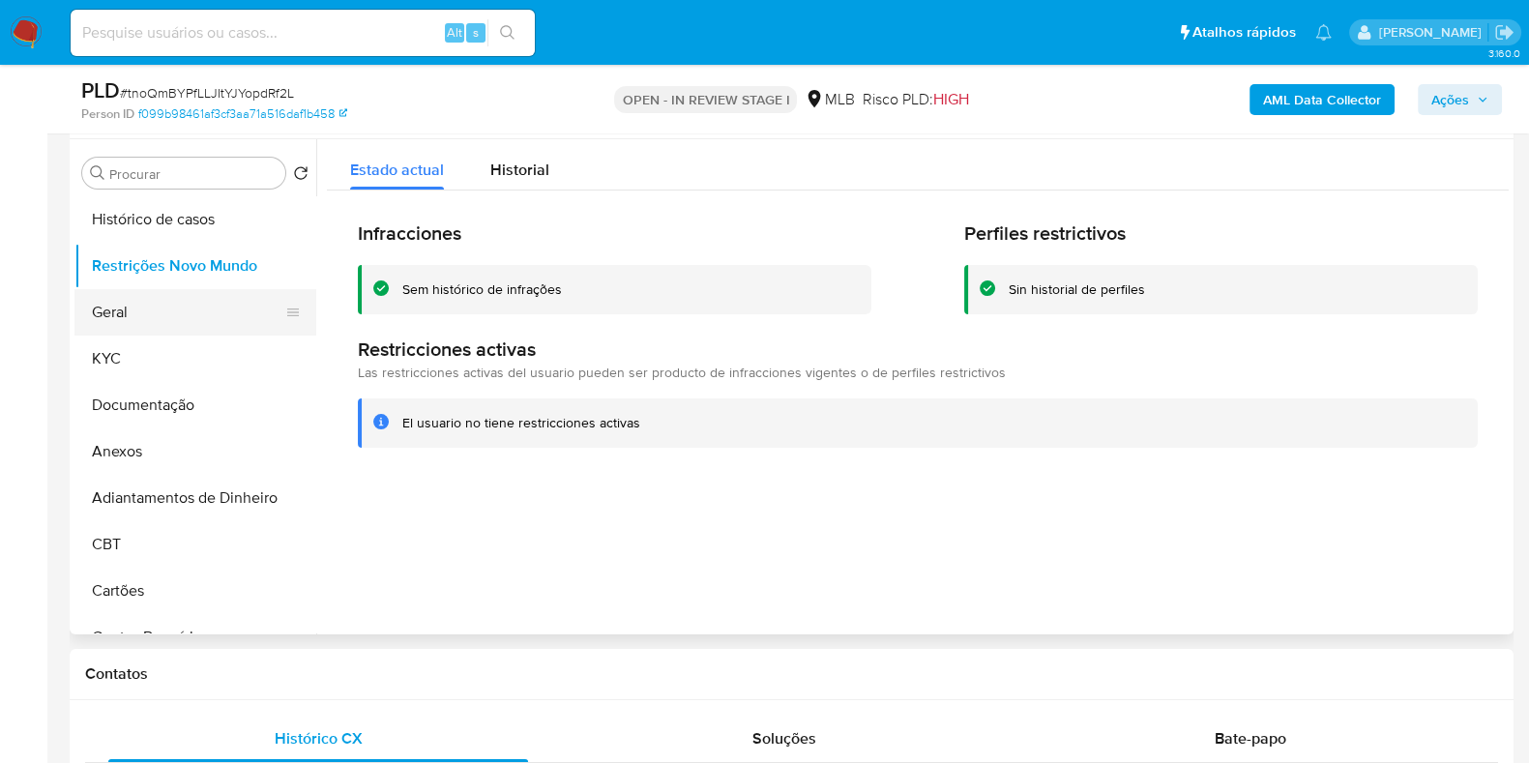
click at [106, 307] on button "Geral" at bounding box center [187, 312] width 226 height 46
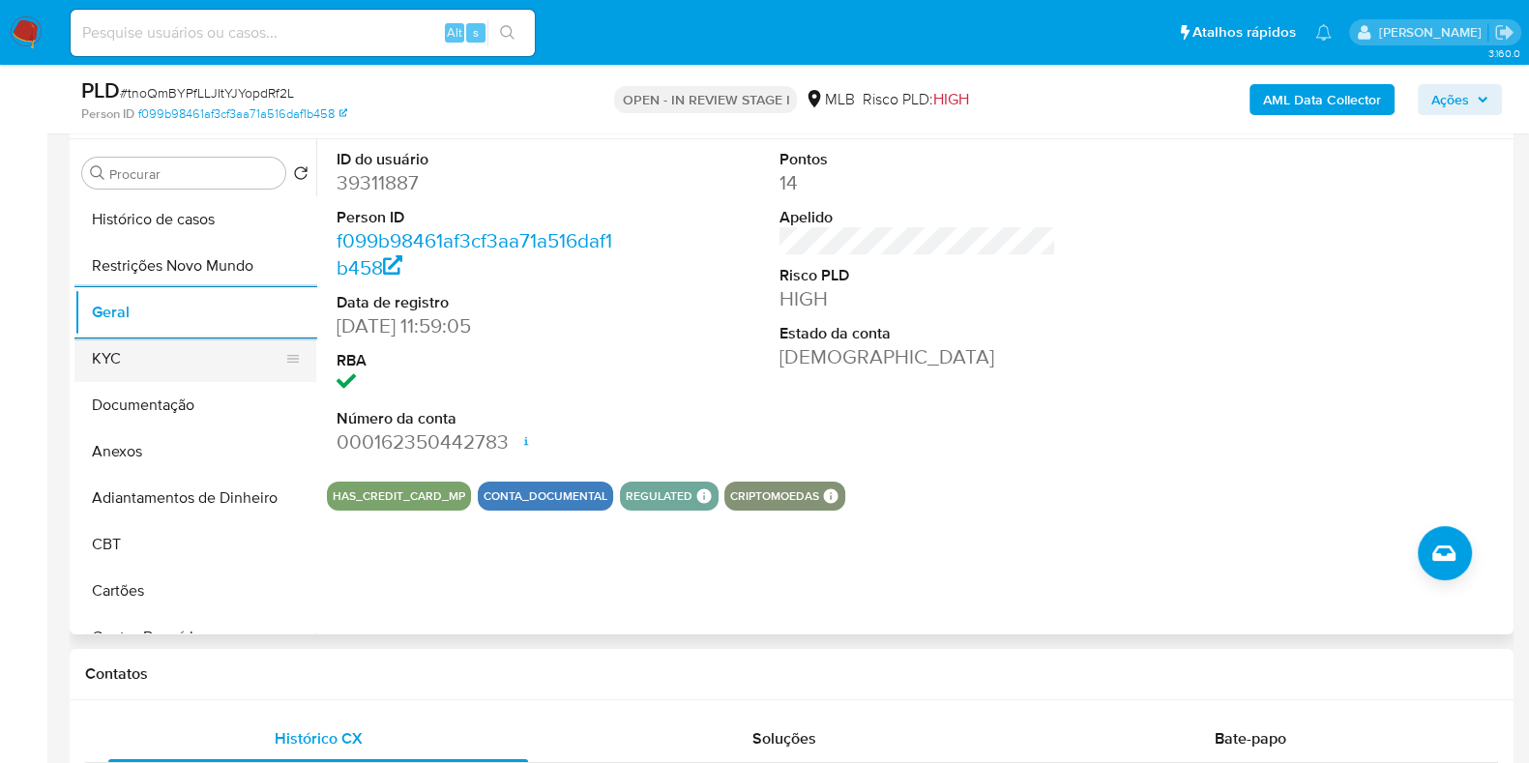
click at [129, 356] on button "KYC" at bounding box center [187, 359] width 226 height 46
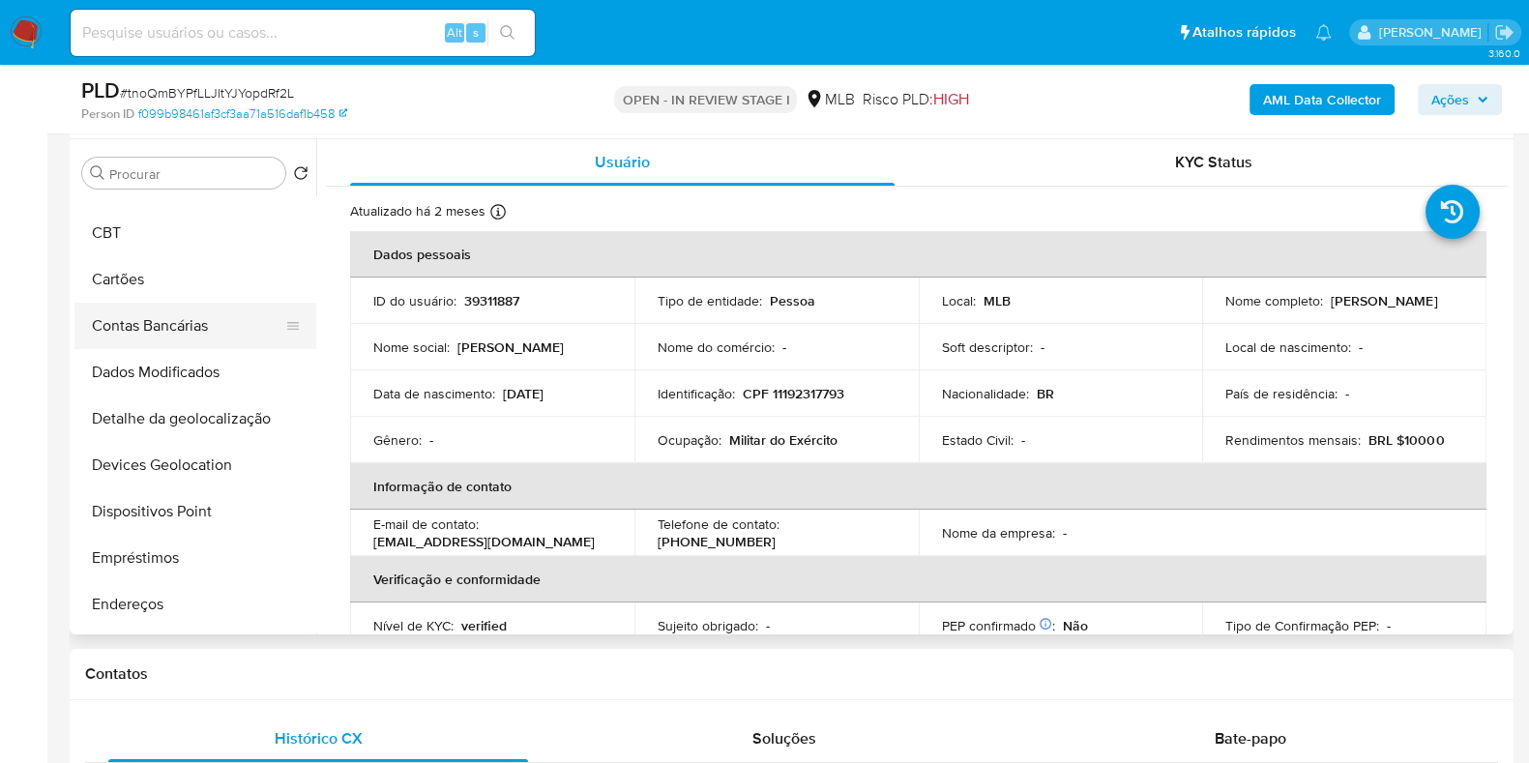
scroll to position [483, 0]
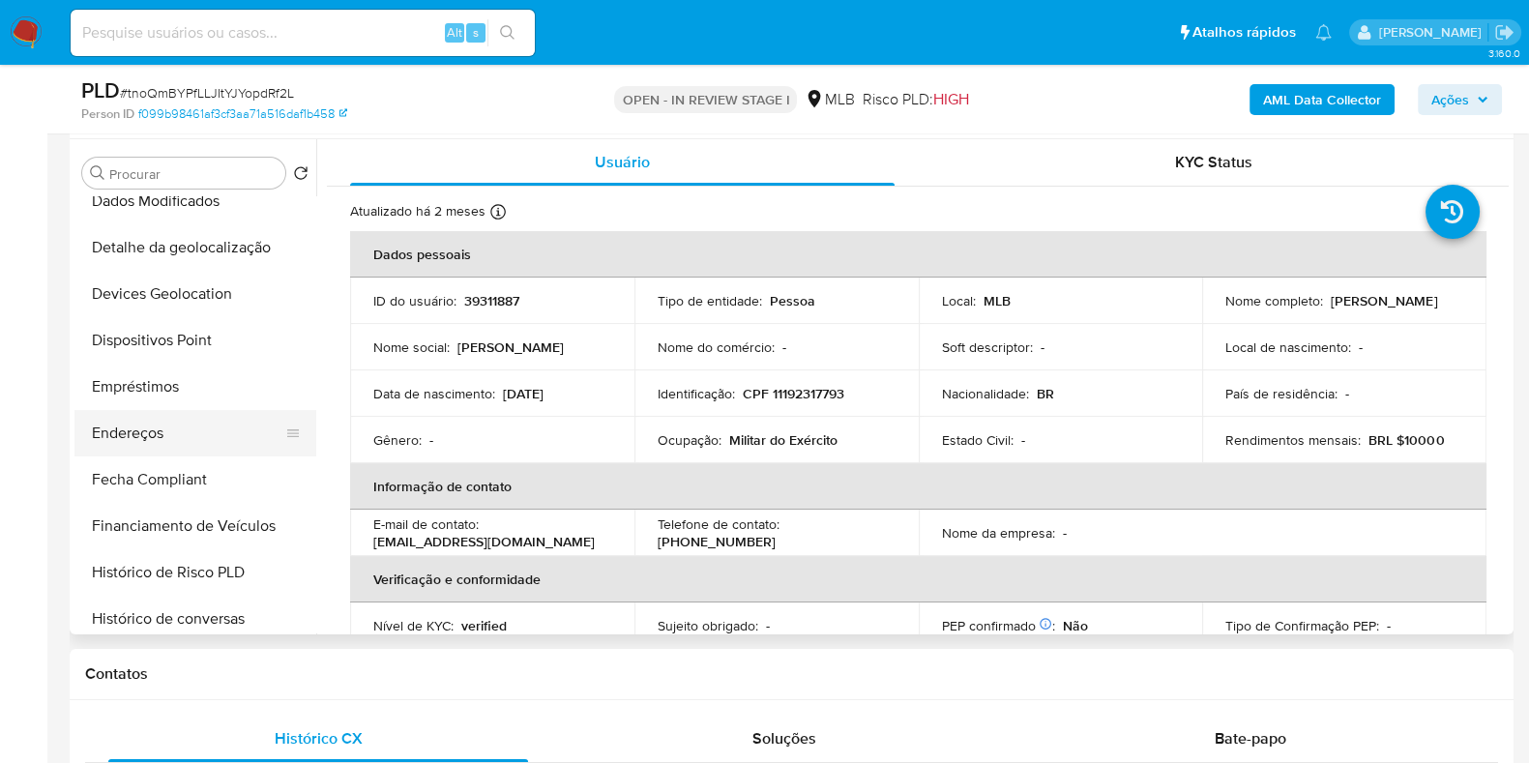
click at [148, 440] on button "Endereços" at bounding box center [187, 433] width 226 height 46
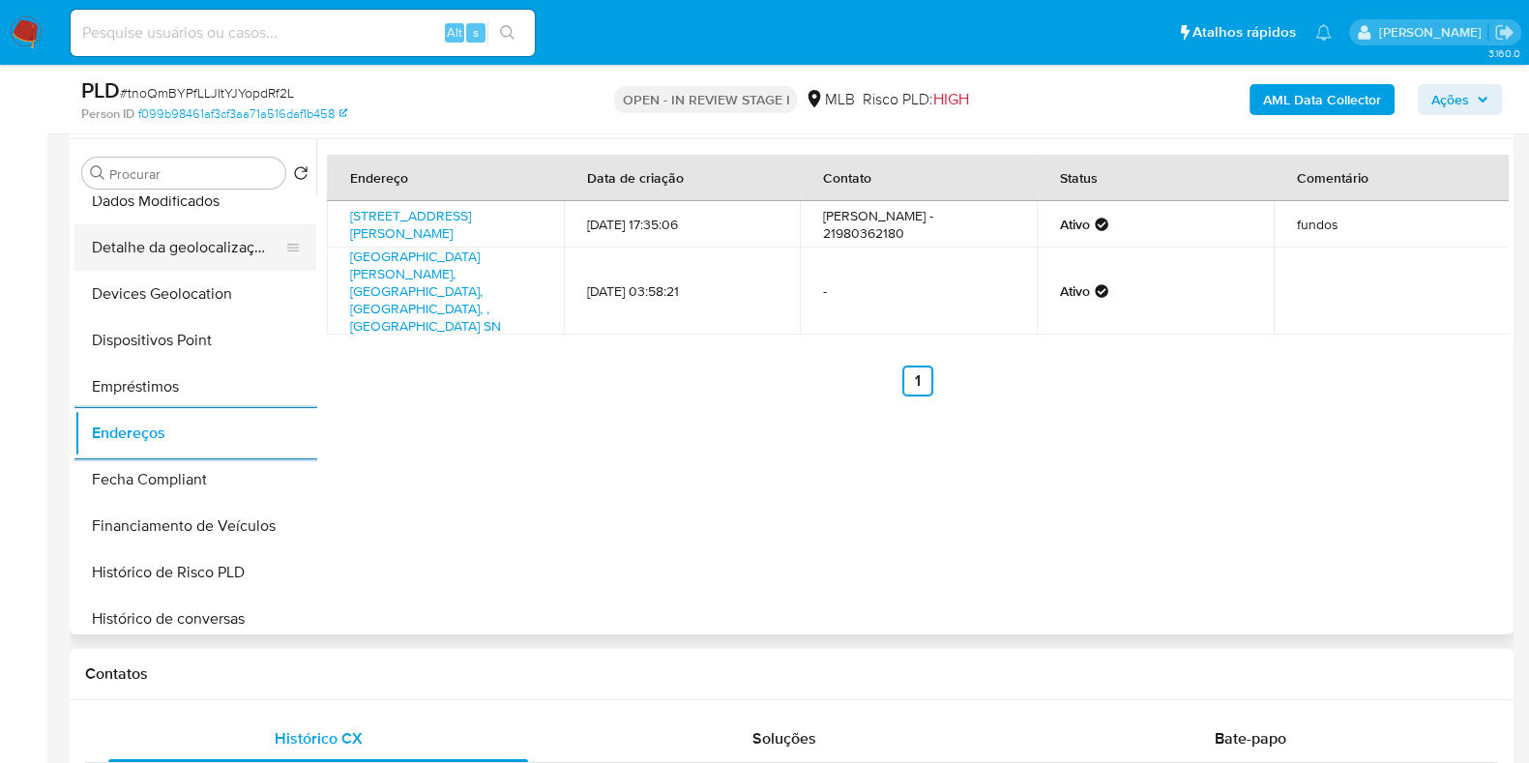
click at [198, 263] on button "Detalhe da geolocalização" at bounding box center [187, 247] width 226 height 46
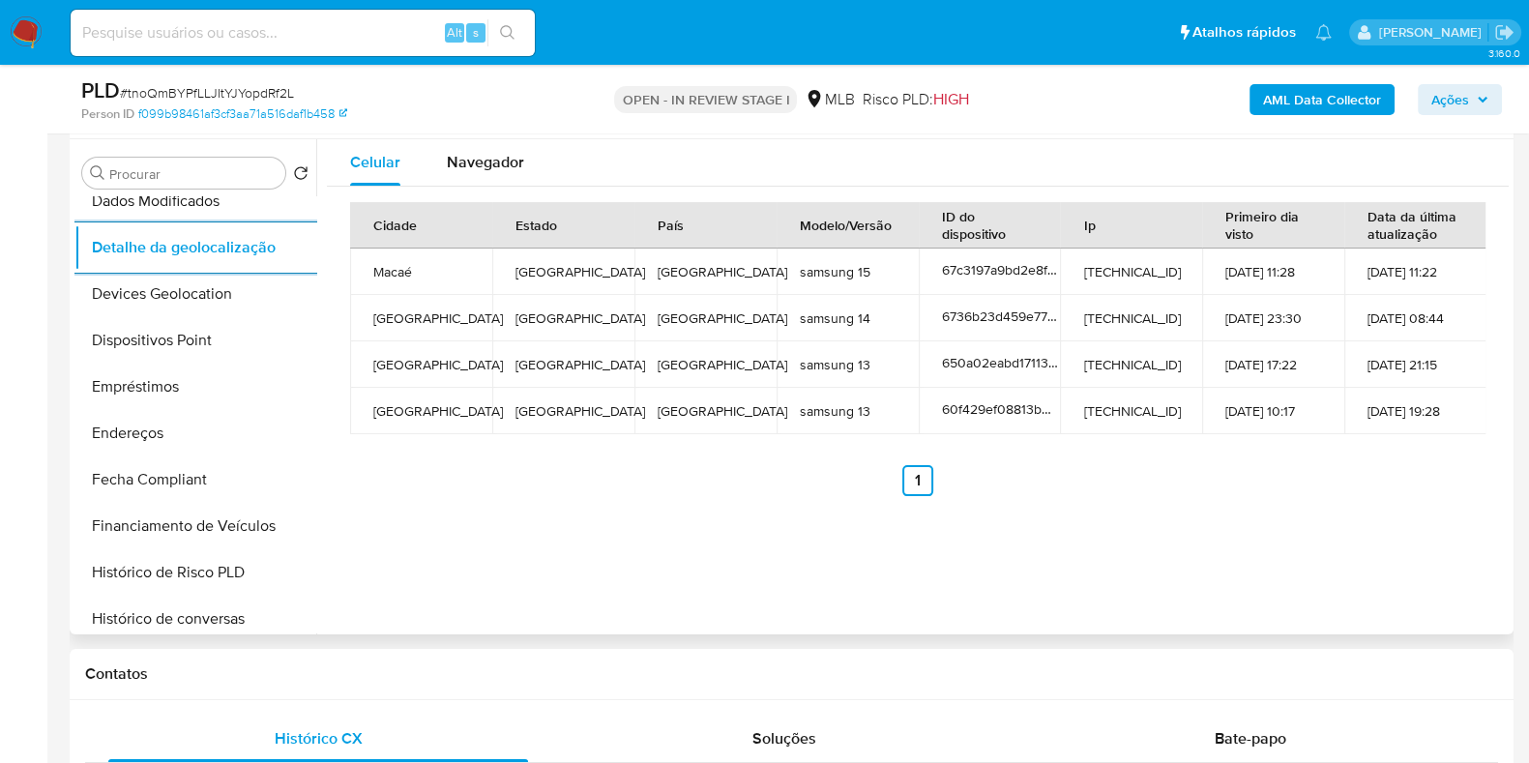
scroll to position [0, 0]
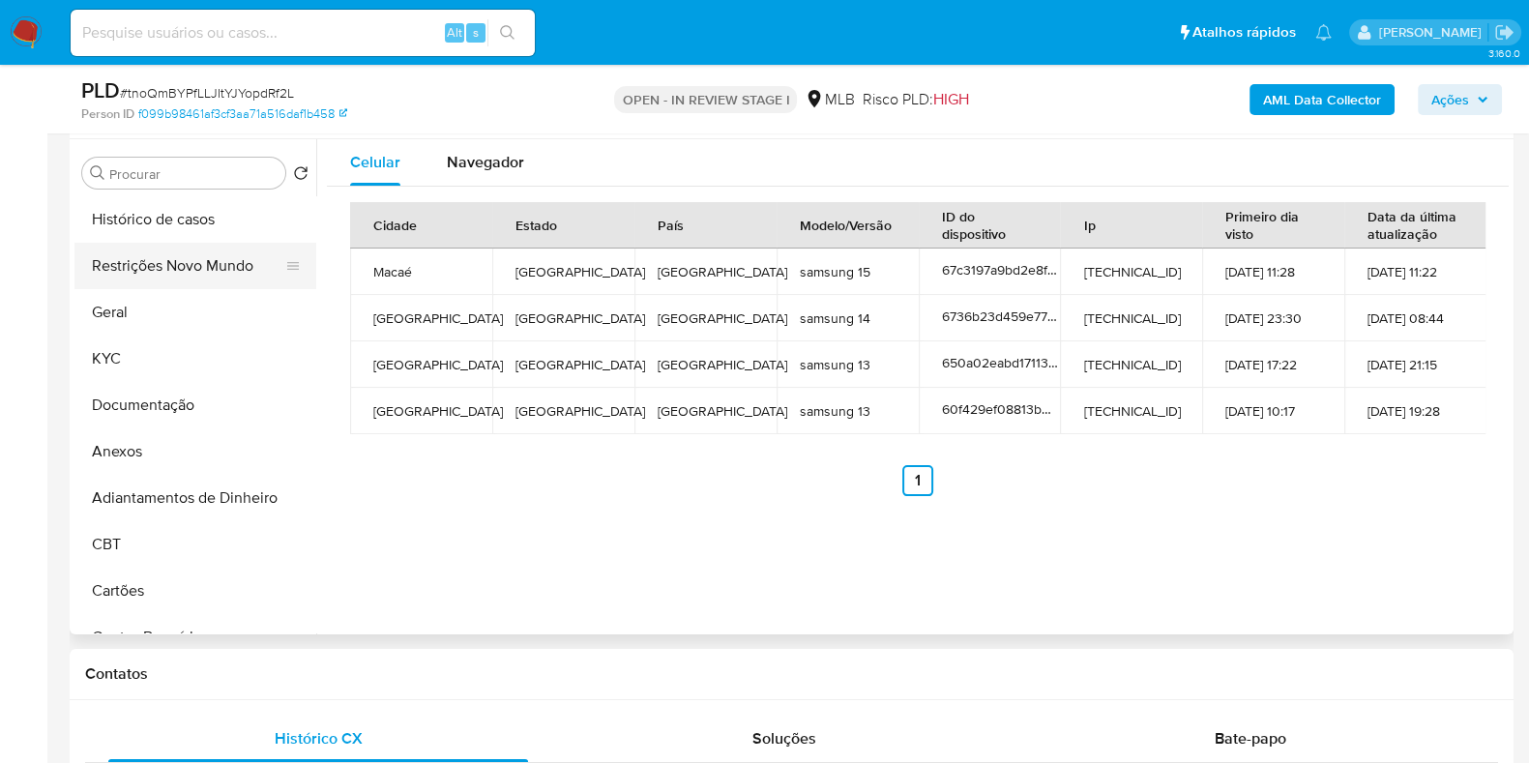
click at [188, 278] on button "Restrições Novo Mundo" at bounding box center [187, 266] width 226 height 46
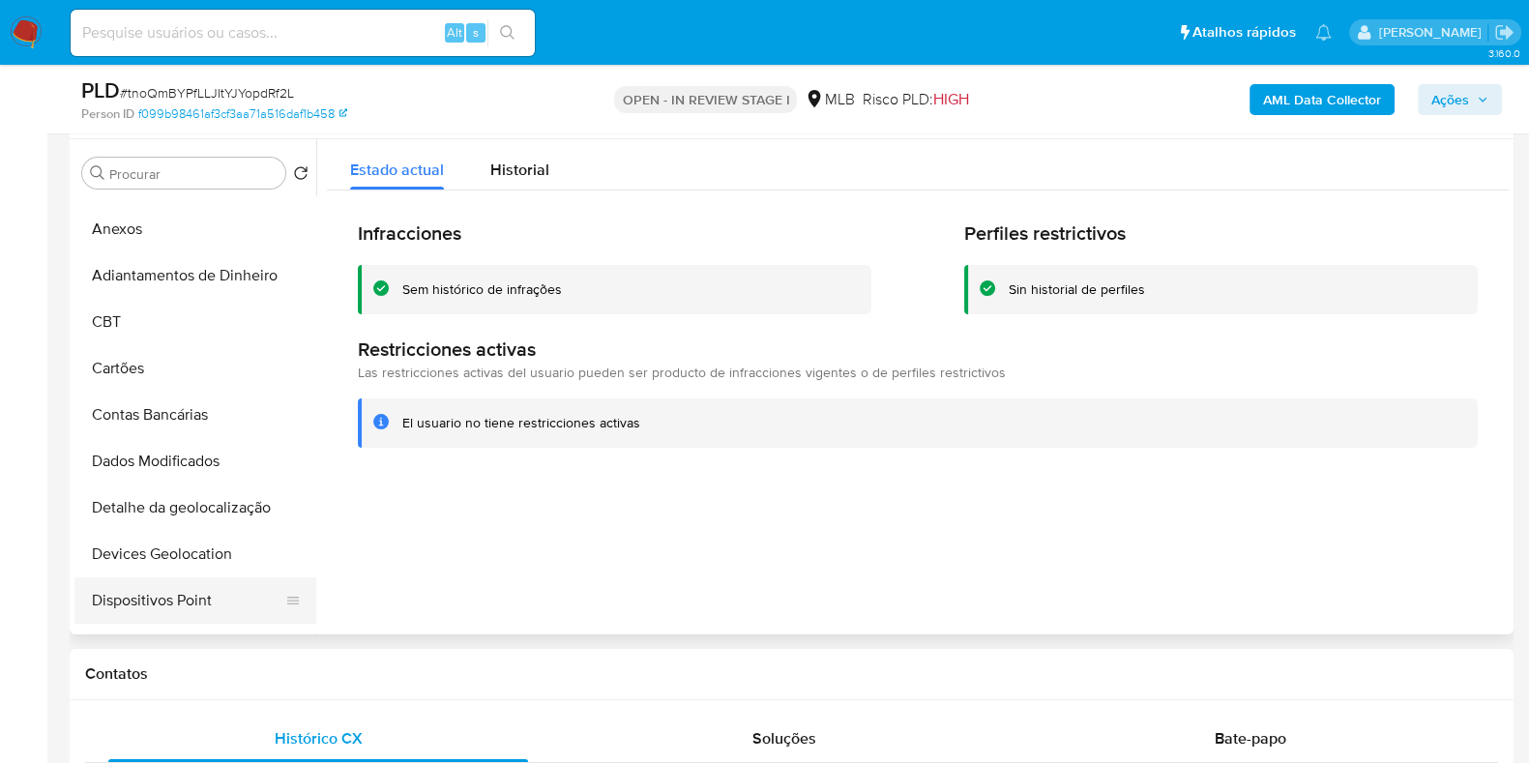
scroll to position [483, 0]
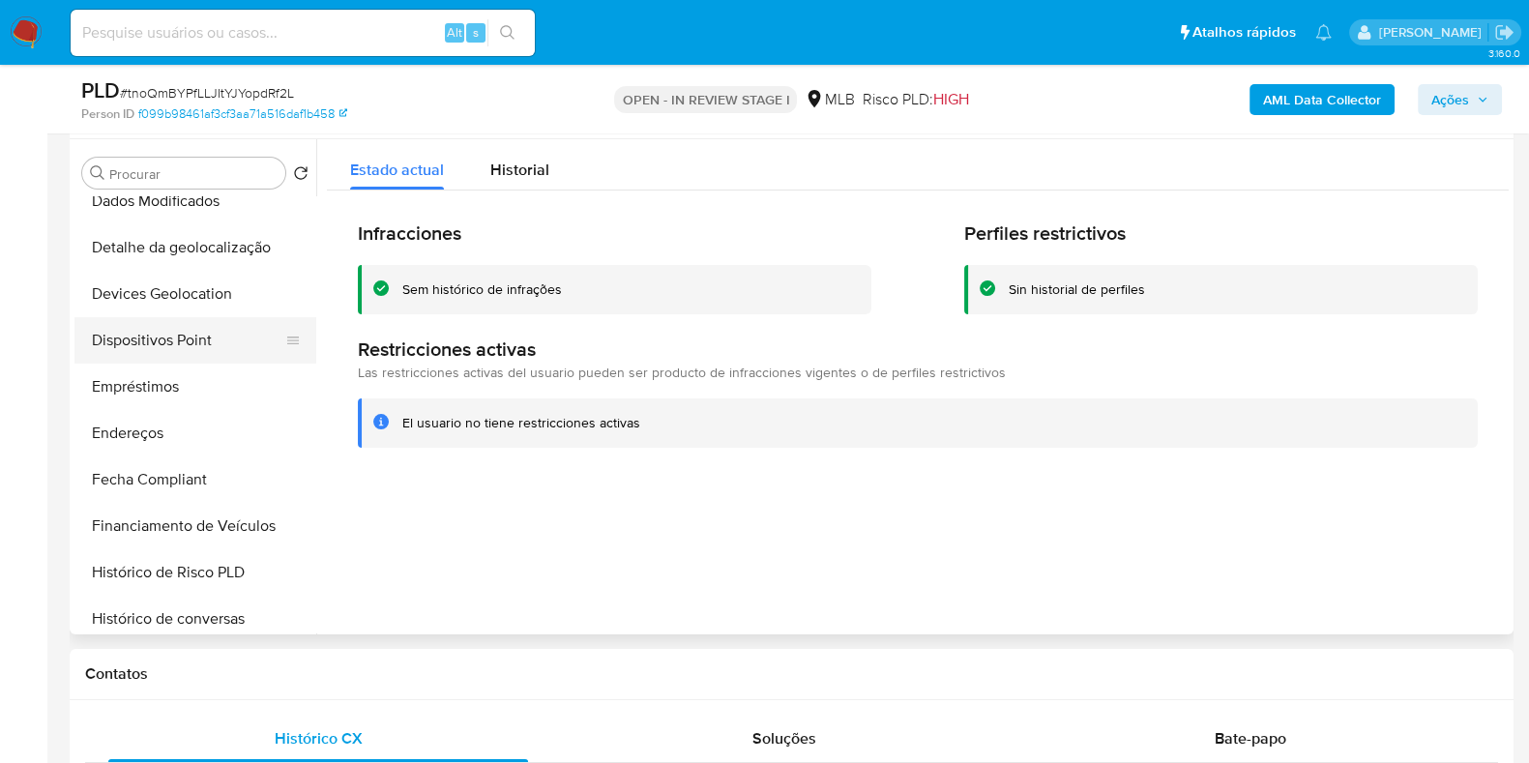
click at [202, 340] on button "Dispositivos Point" at bounding box center [187, 340] width 226 height 46
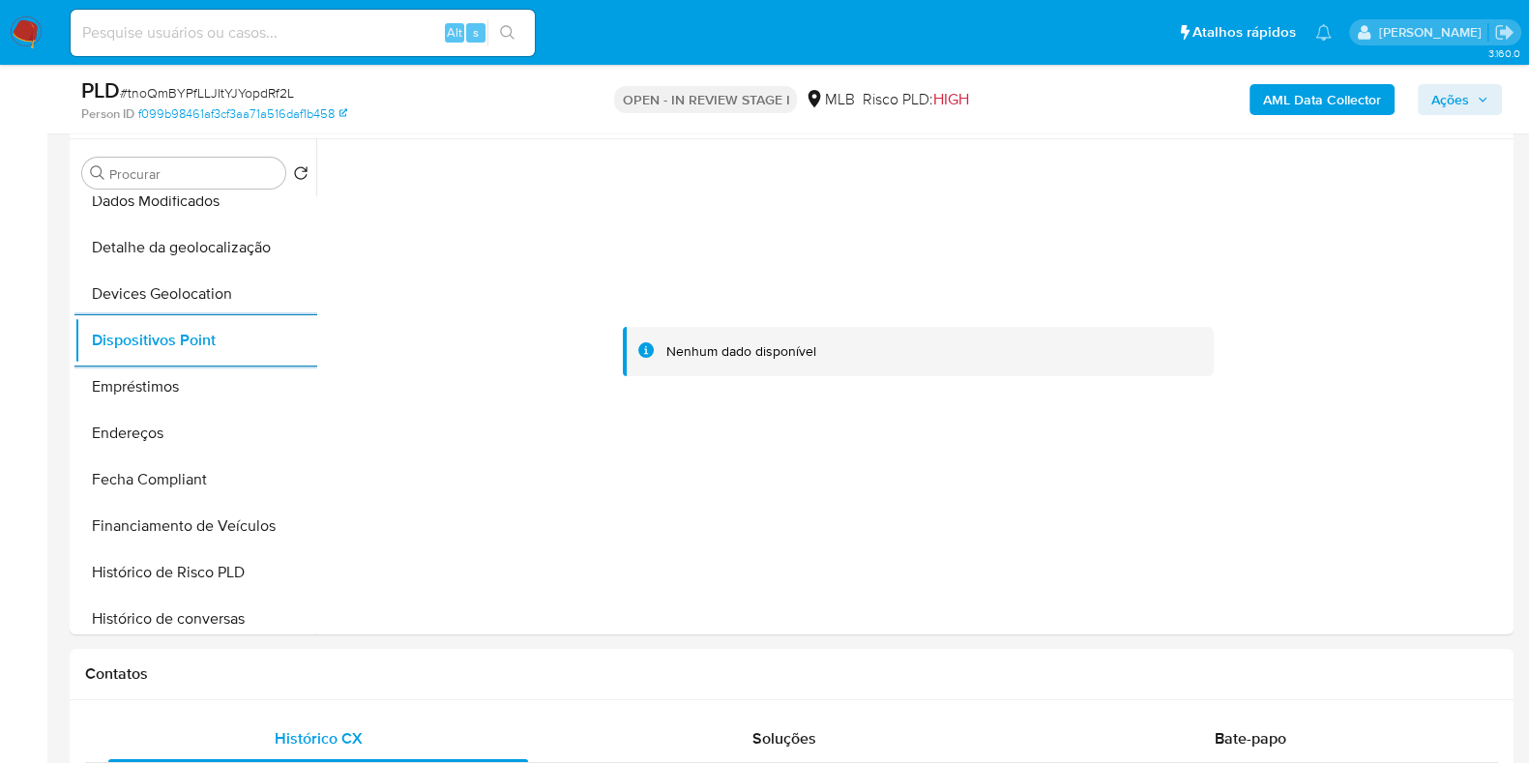
click at [1304, 119] on div "AML Data Collector Ações" at bounding box center [1268, 98] width 468 height 45
click at [1305, 112] on b "AML Data Collector" at bounding box center [1322, 99] width 118 height 31
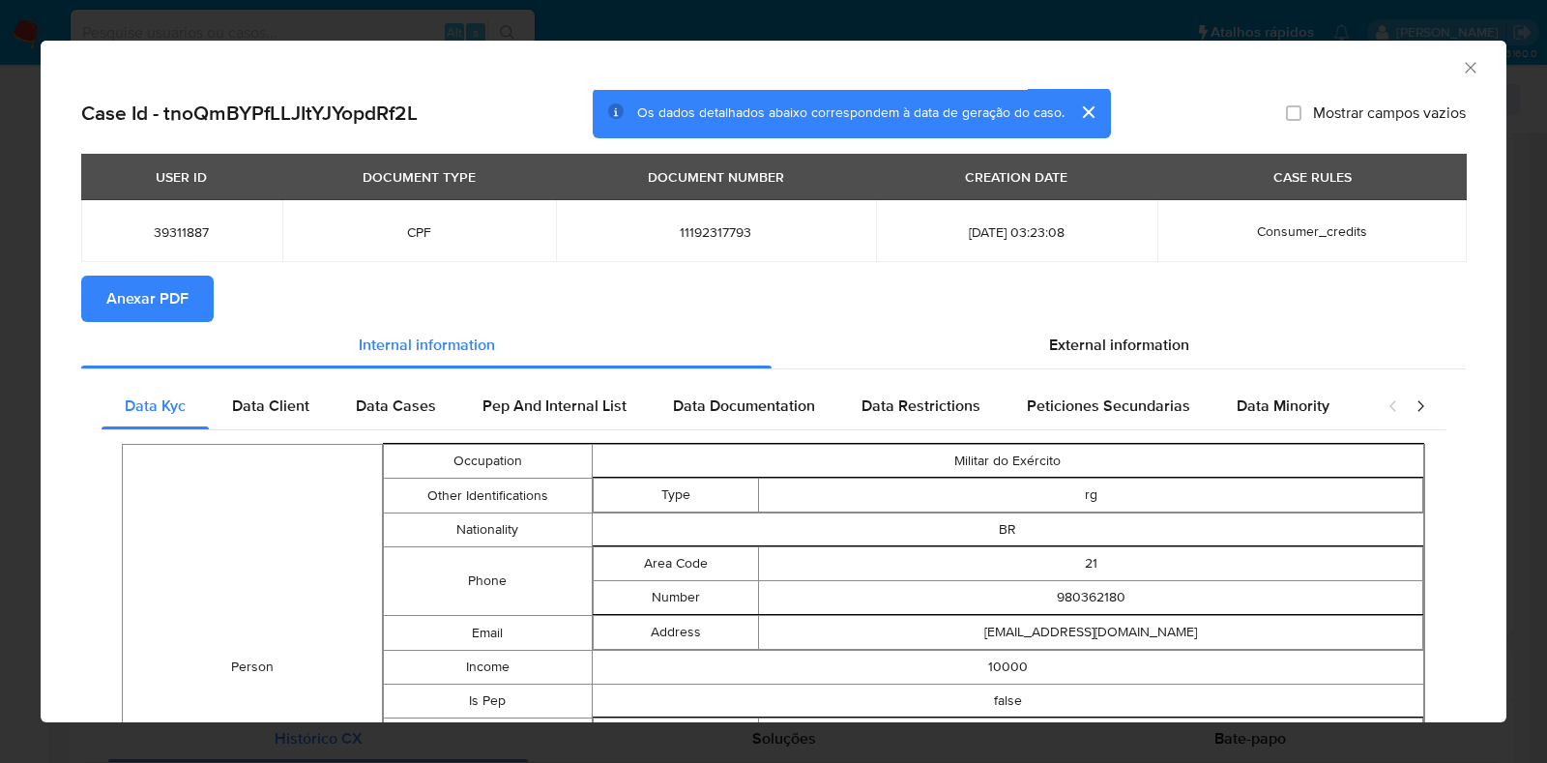
click at [135, 293] on span "Anexar PDF" at bounding box center [147, 299] width 82 height 43
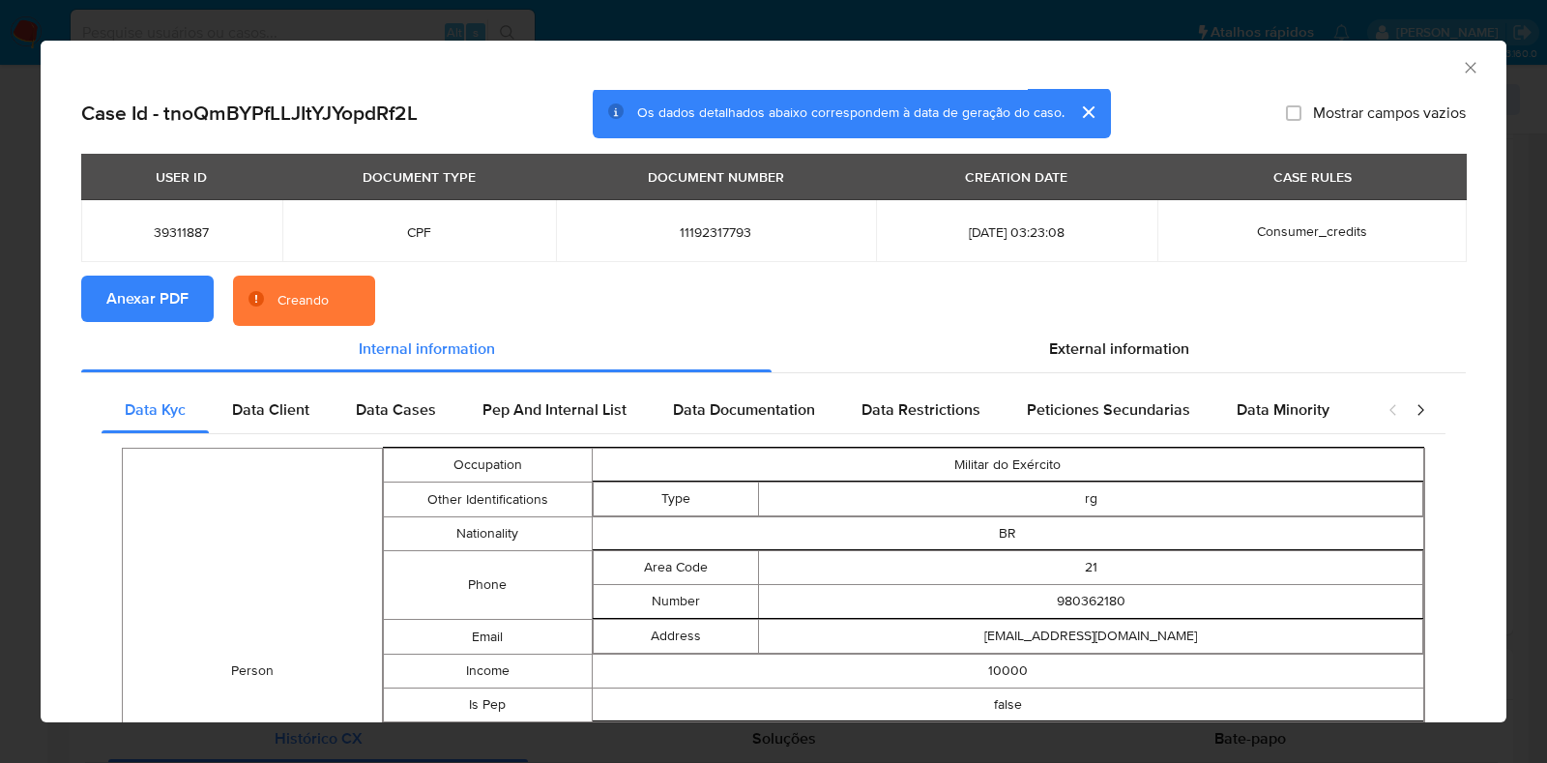
click at [0, 340] on div "AML Data Collector Case Id - tnoQmBYPfLLJItYJYopdRf2L Os dados detalhados abaix…" at bounding box center [773, 381] width 1547 height 763
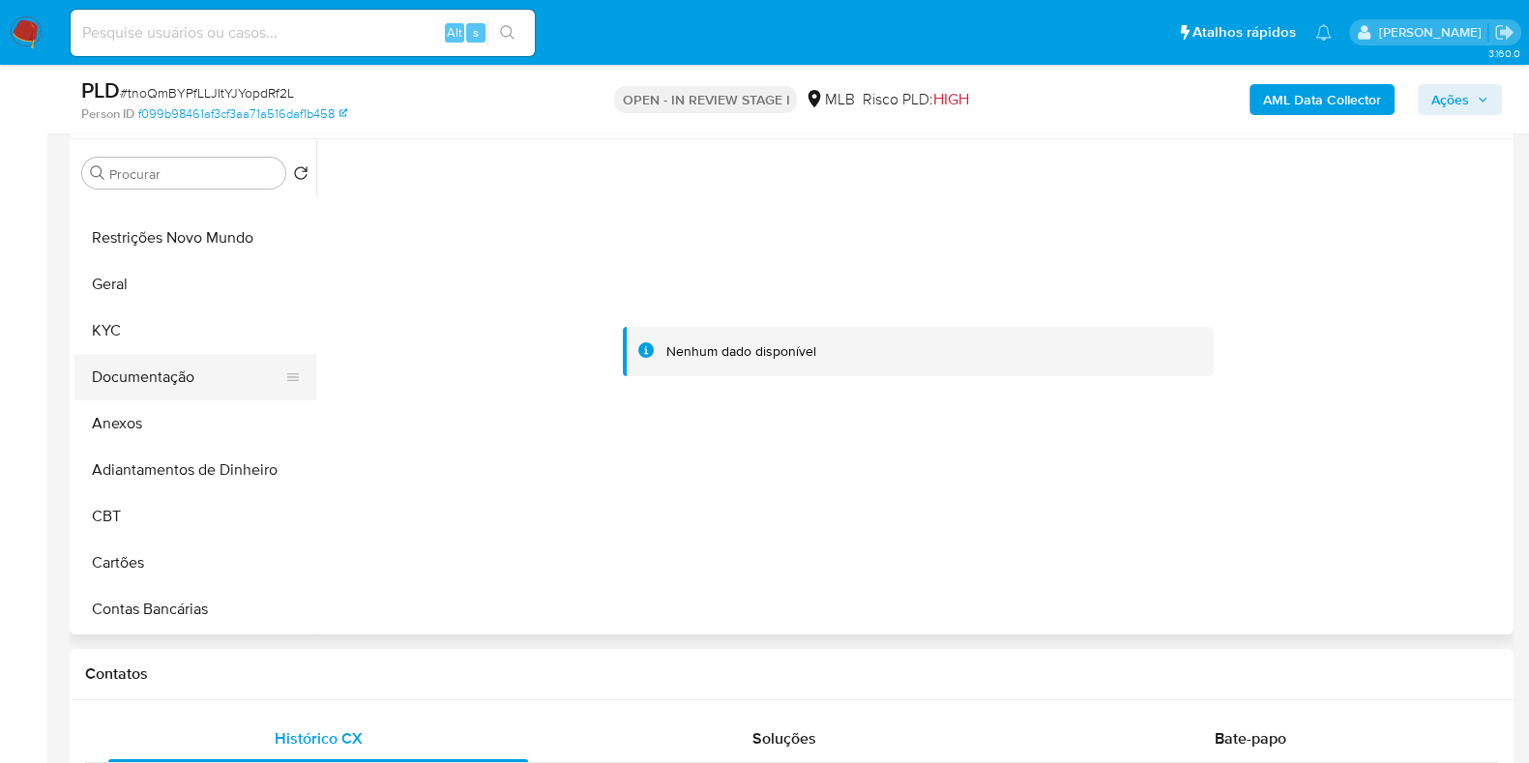
scroll to position [0, 0]
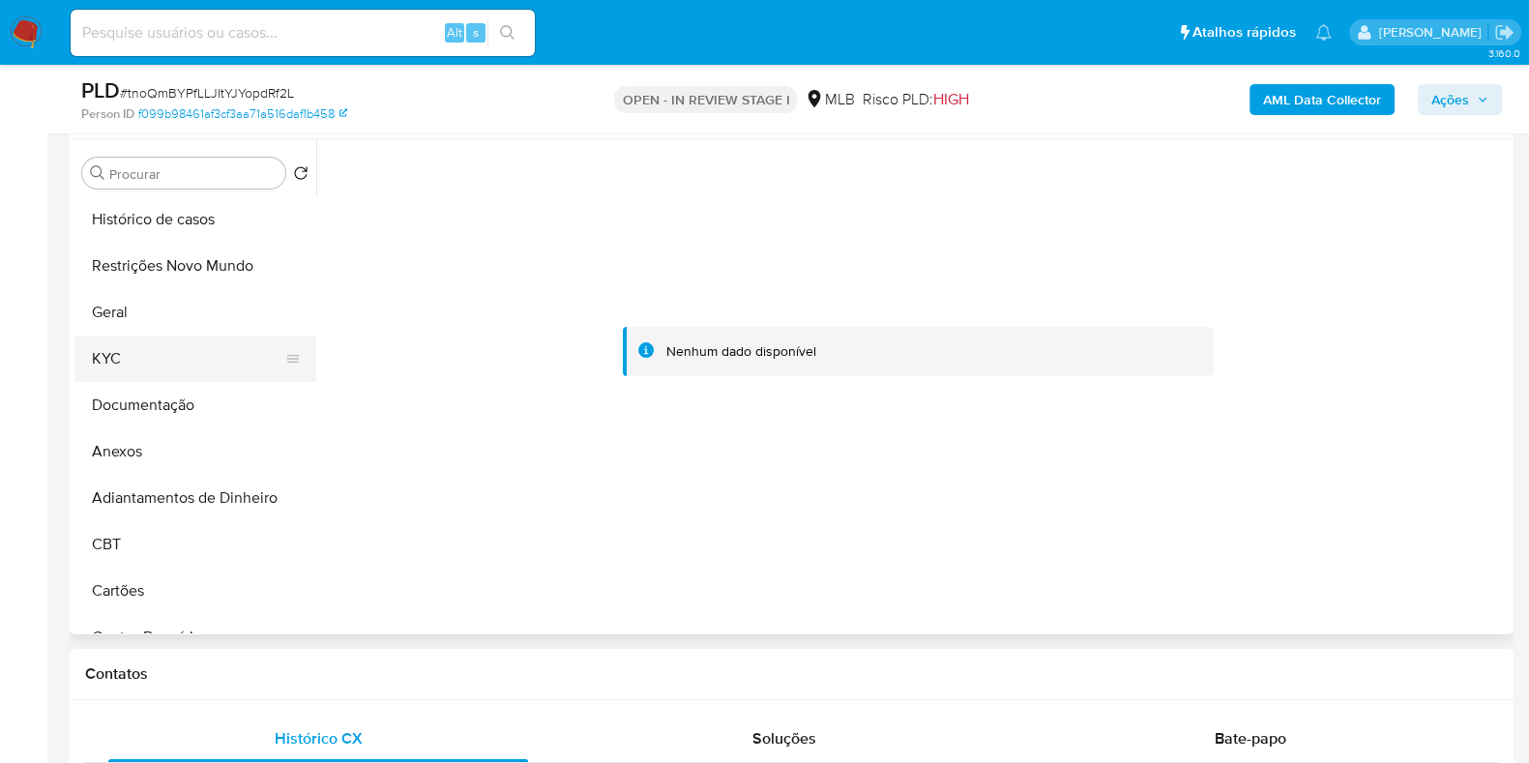
click at [176, 369] on button "KYC" at bounding box center [187, 359] width 226 height 46
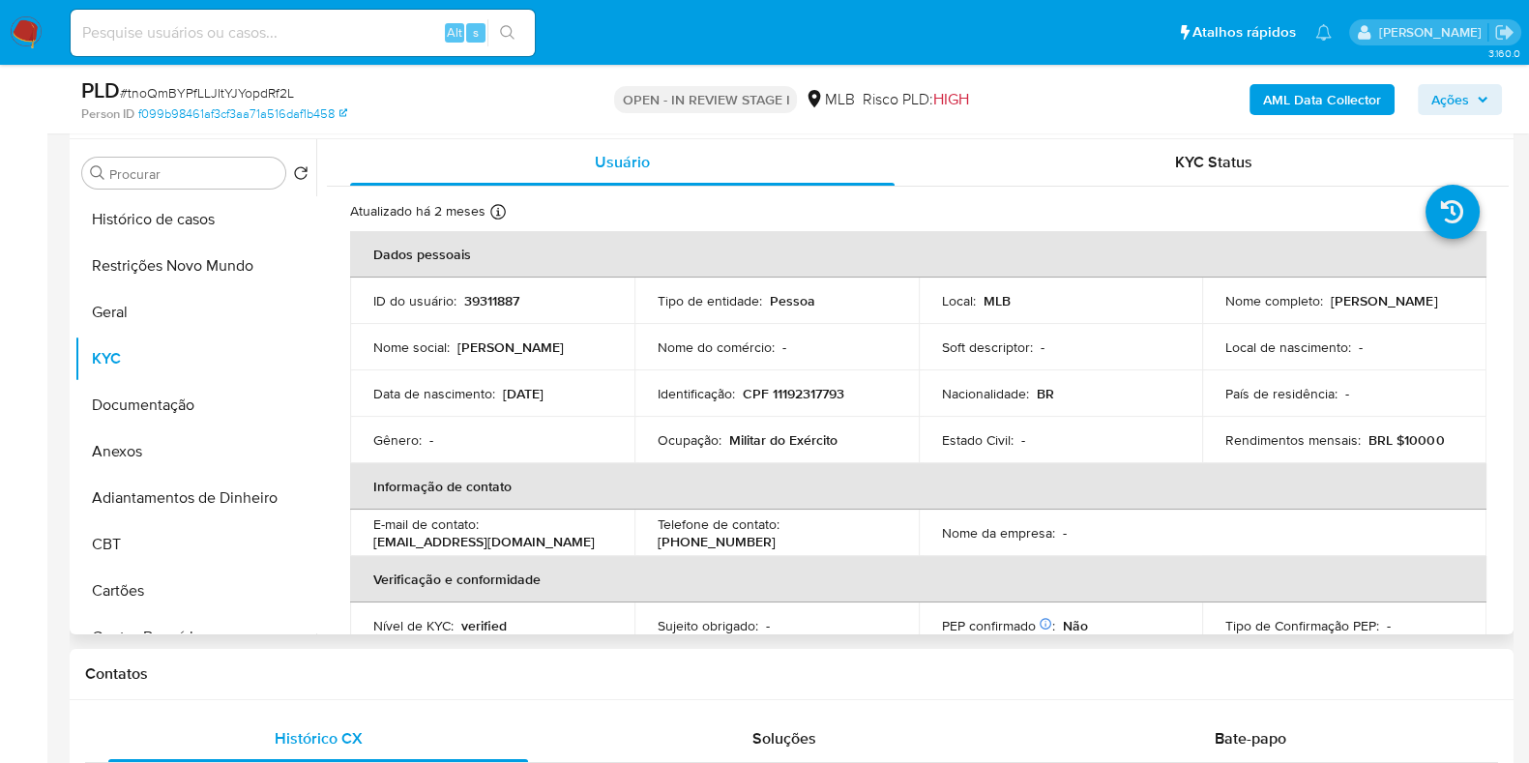
drag, startPoint x: 1380, startPoint y: 313, endPoint x: 1204, endPoint y: 308, distance: 176.1
click at [1204, 308] on td "Nome completo : Fabiana Dos Santos Melo" at bounding box center [1344, 301] width 284 height 46
copy p "Fabiana Dos Santos Melo"
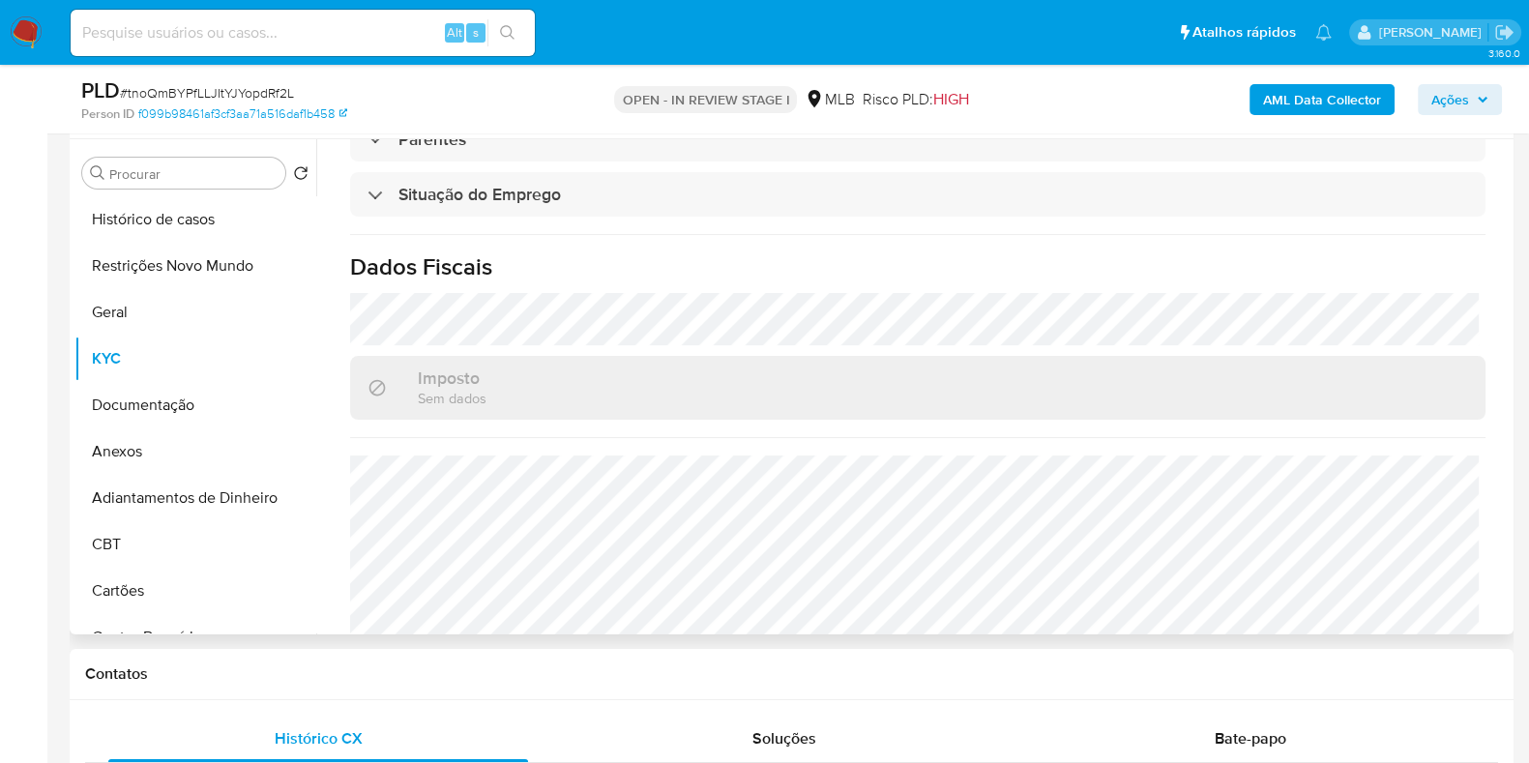
scroll to position [840, 0]
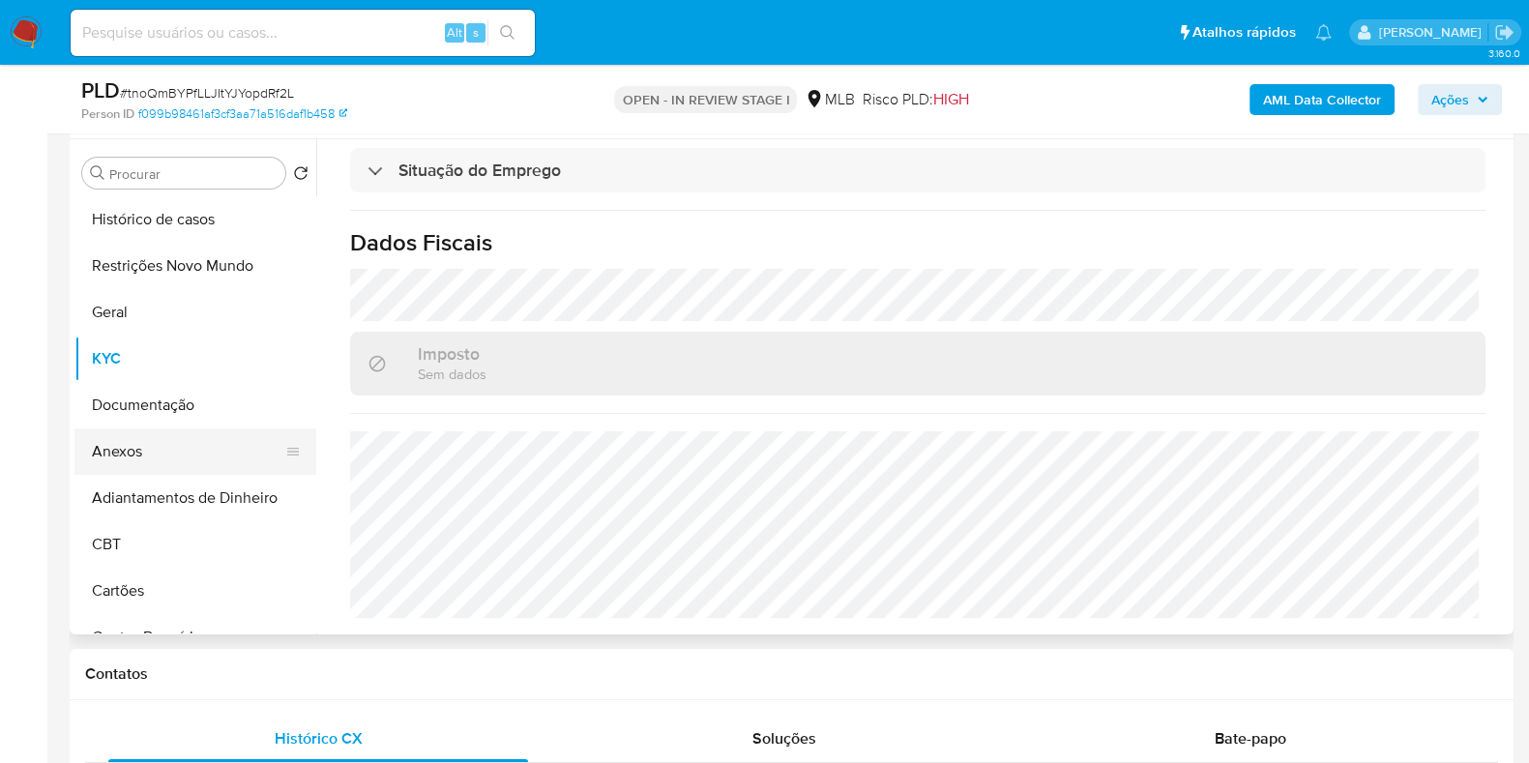
drag, startPoint x: 145, startPoint y: 456, endPoint x: 180, endPoint y: 456, distance: 34.8
click at [145, 456] on button "Anexos" at bounding box center [187, 451] width 226 height 46
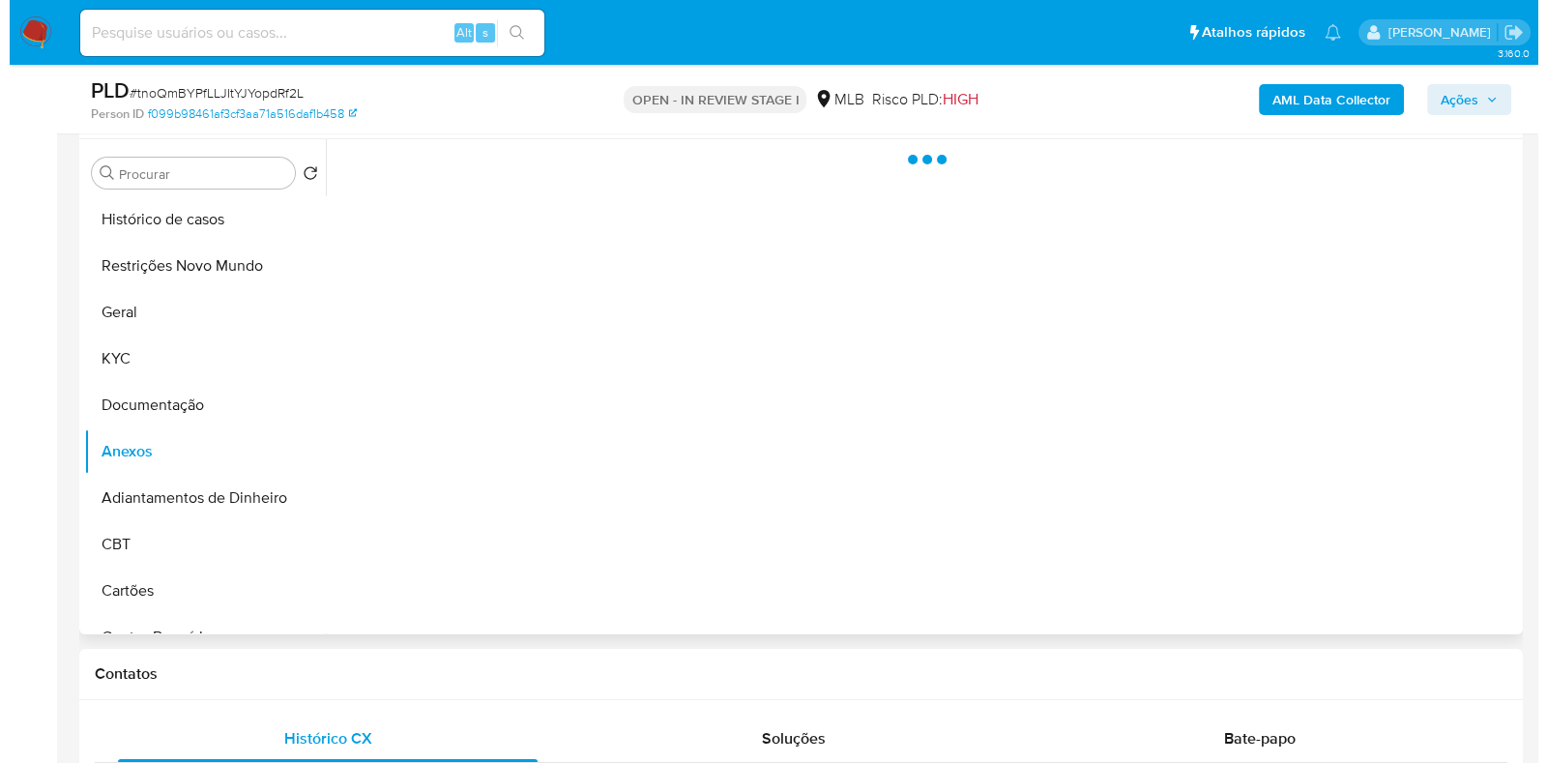
scroll to position [0, 0]
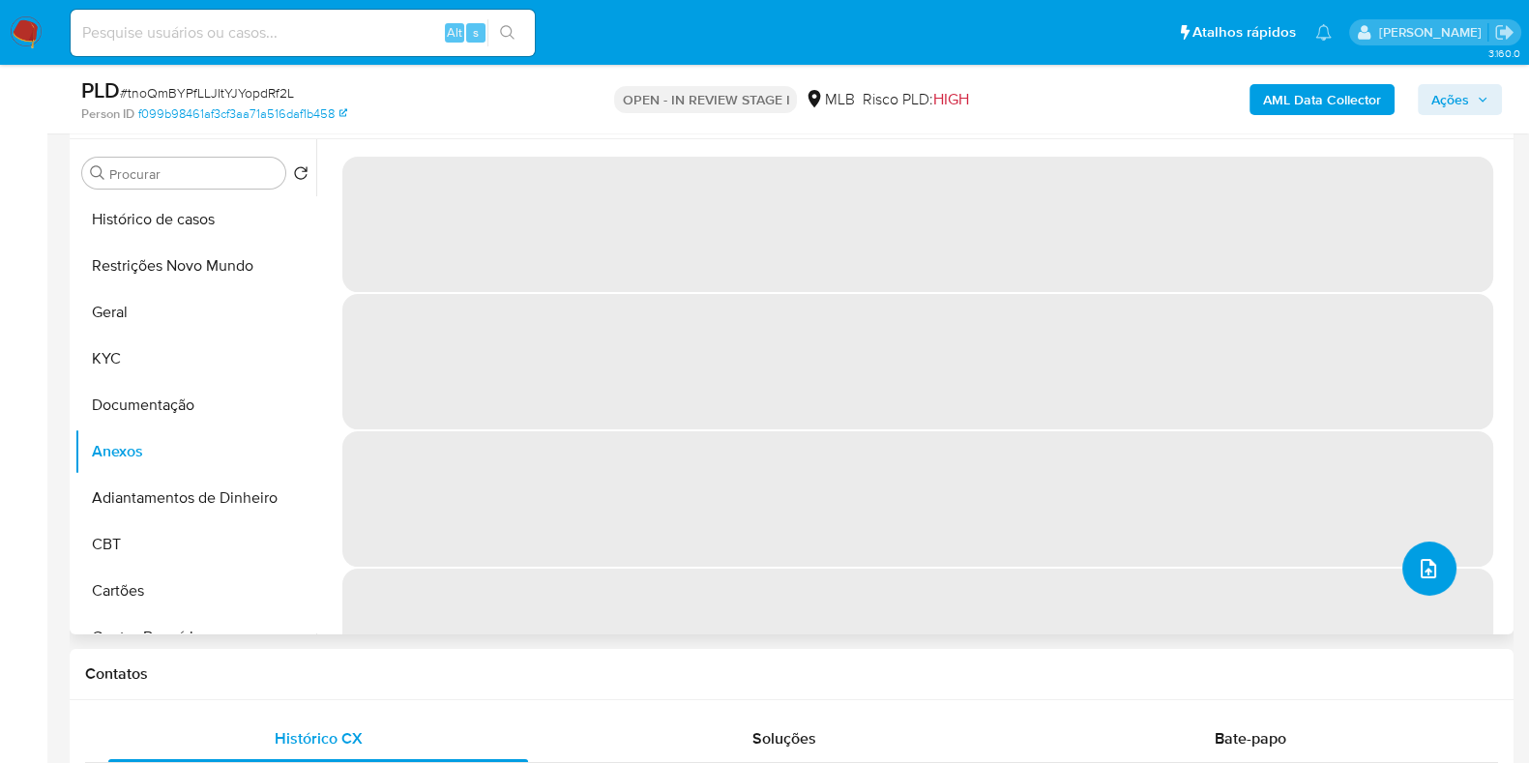
click at [1441, 575] on button "upload-file" at bounding box center [1429, 569] width 54 height 54
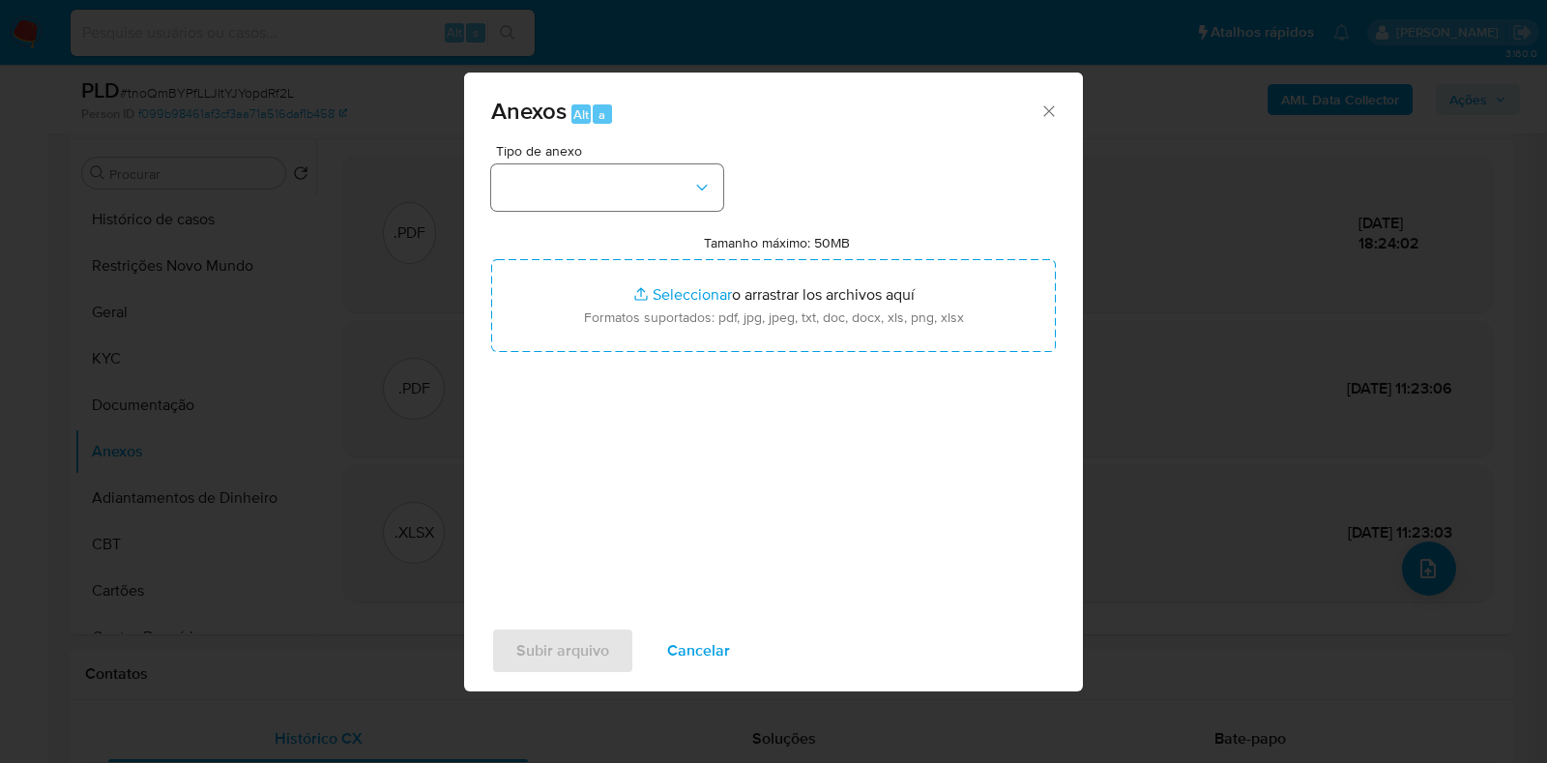
drag, startPoint x: 619, startPoint y: 156, endPoint x: 629, endPoint y: 183, distance: 28.8
click at [619, 156] on span "Tipo de anexo" at bounding box center [612, 151] width 232 height 14
click at [630, 195] on button "button" at bounding box center [607, 187] width 232 height 46
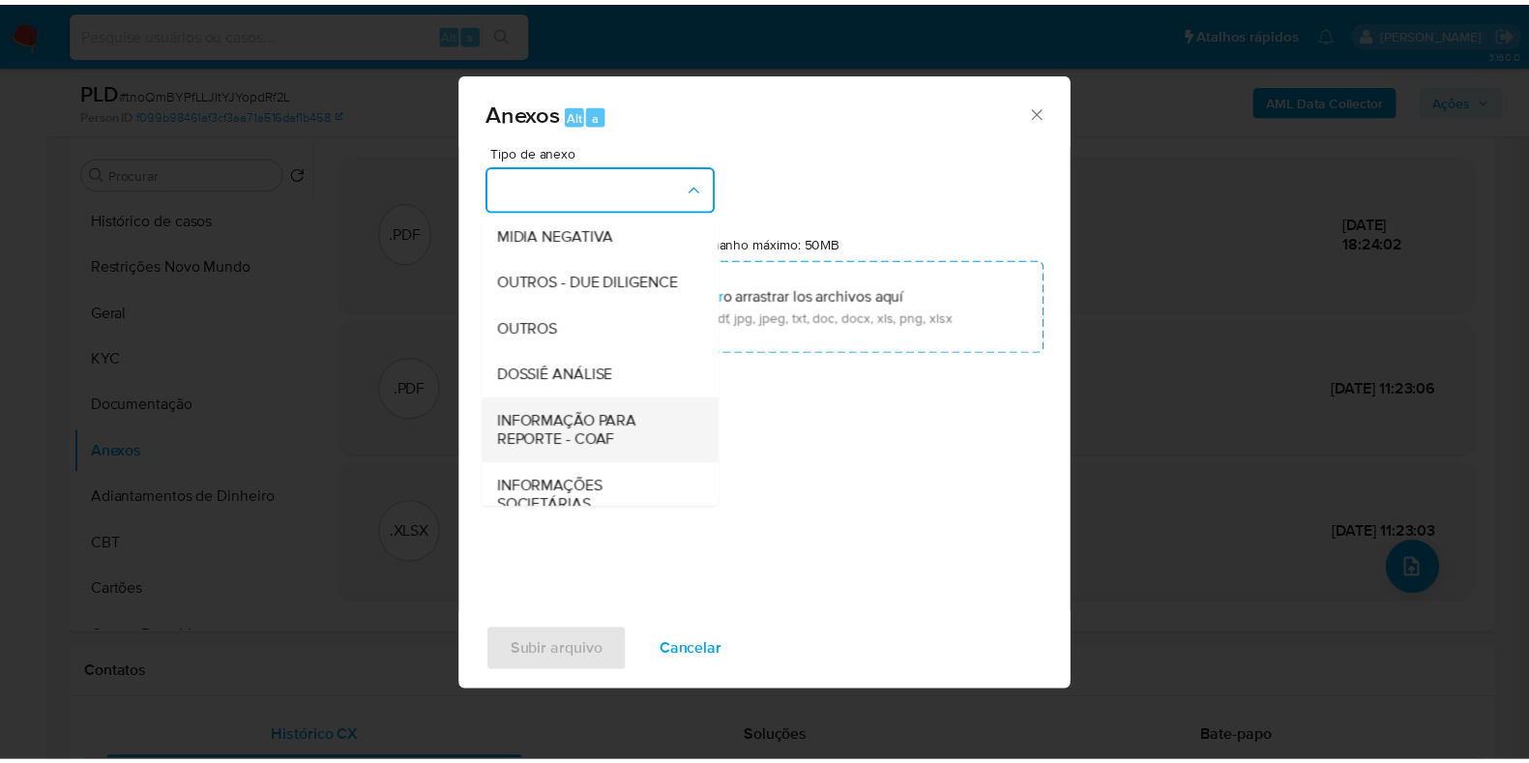
scroll to position [298, 0]
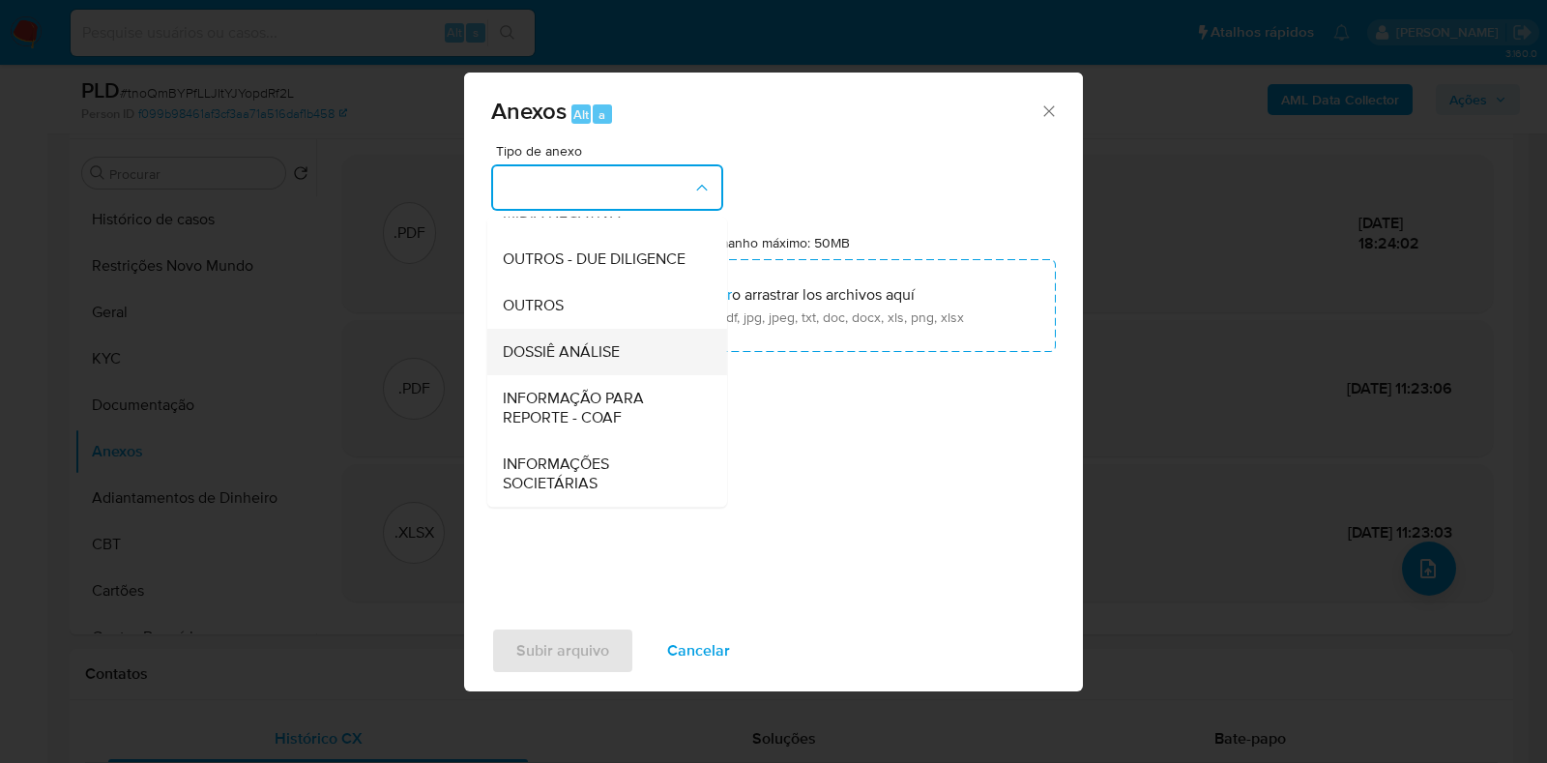
click at [590, 352] on span "DOSSIÊ ANÁLISE" at bounding box center [561, 351] width 117 height 19
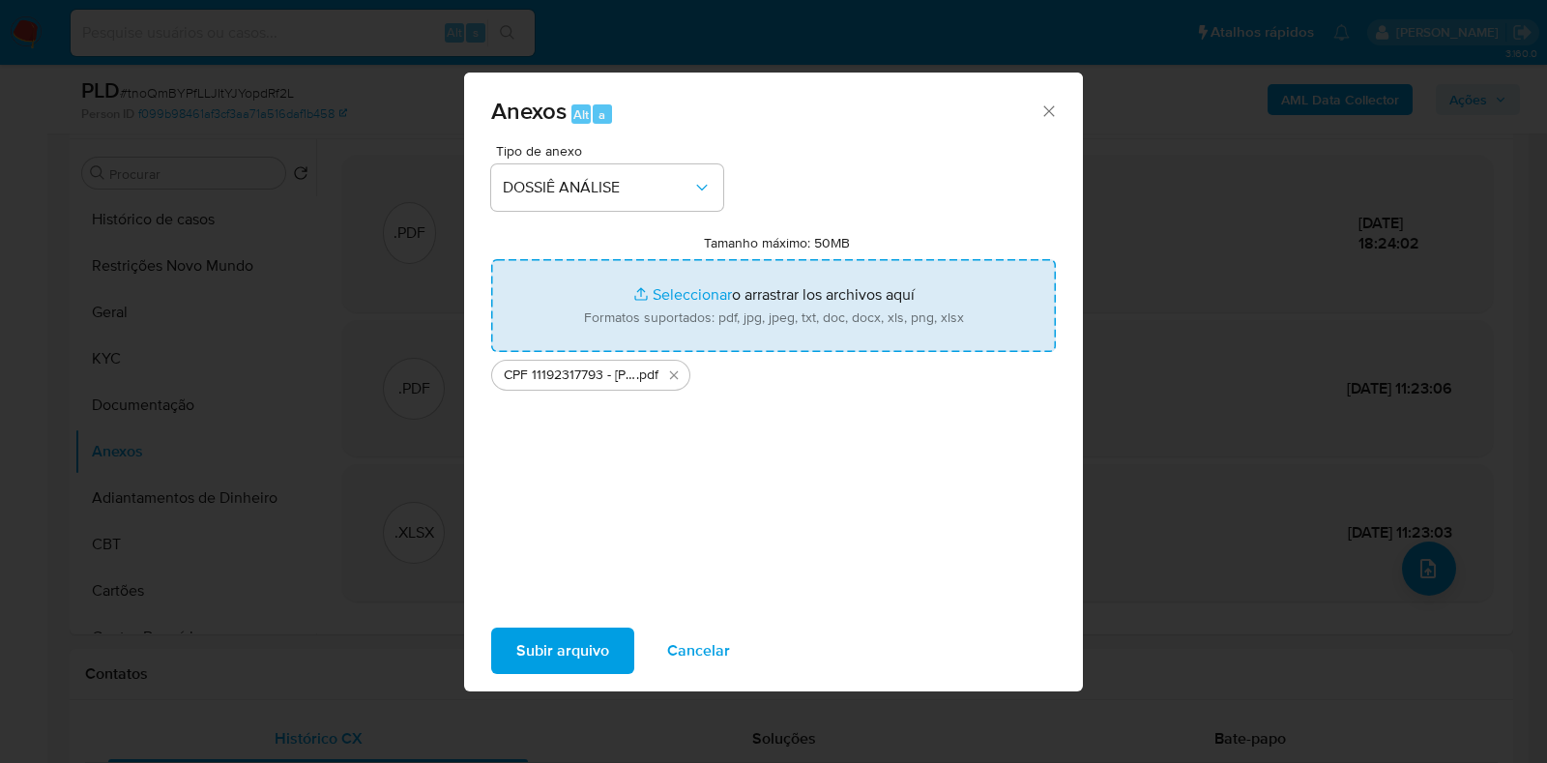
type input "C:\fakepath\Mulan 39311887_2025_09_19_14_45_06.xlsx"
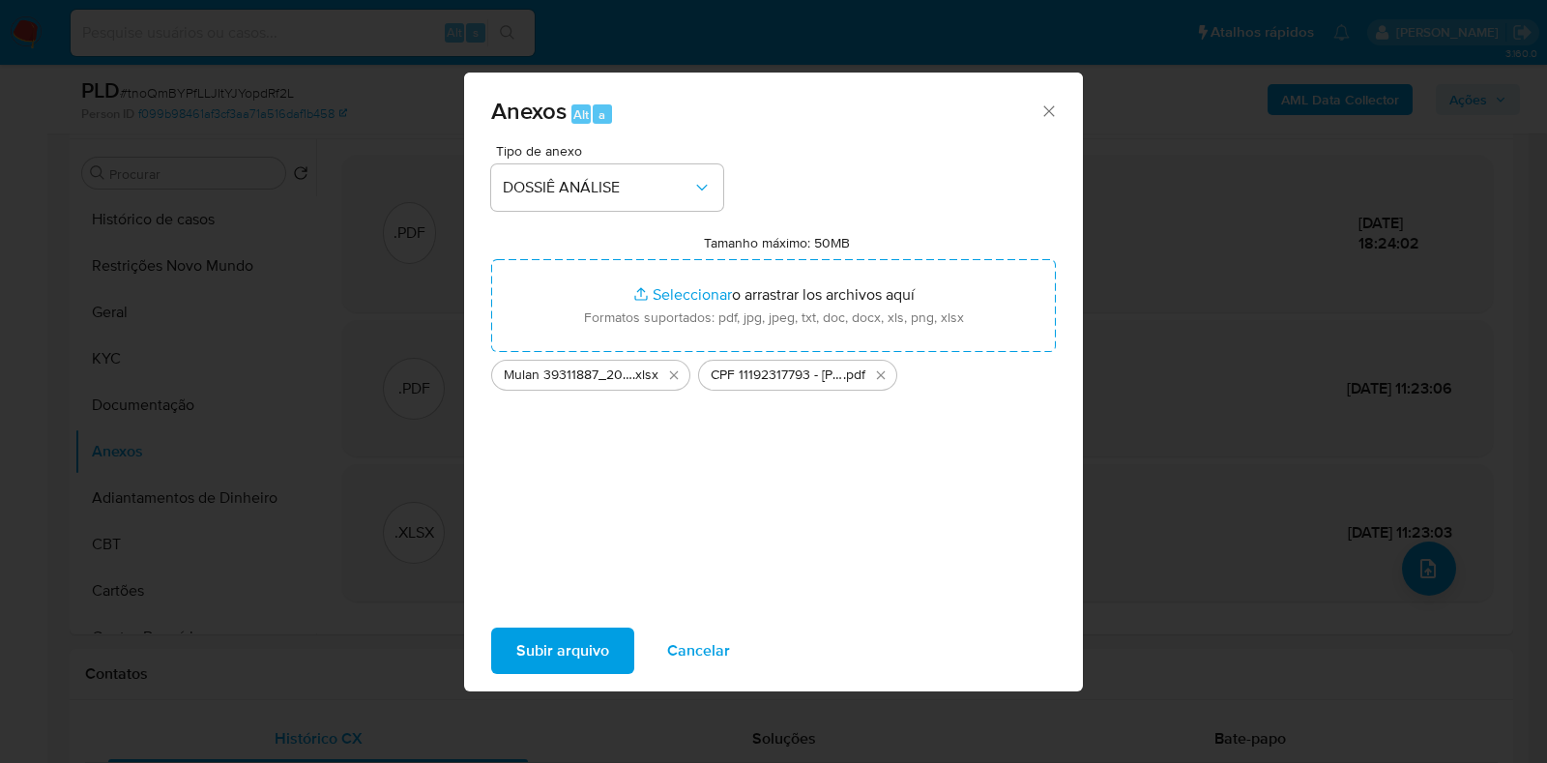
click at [568, 640] on span "Subir arquivo" at bounding box center [562, 651] width 93 height 43
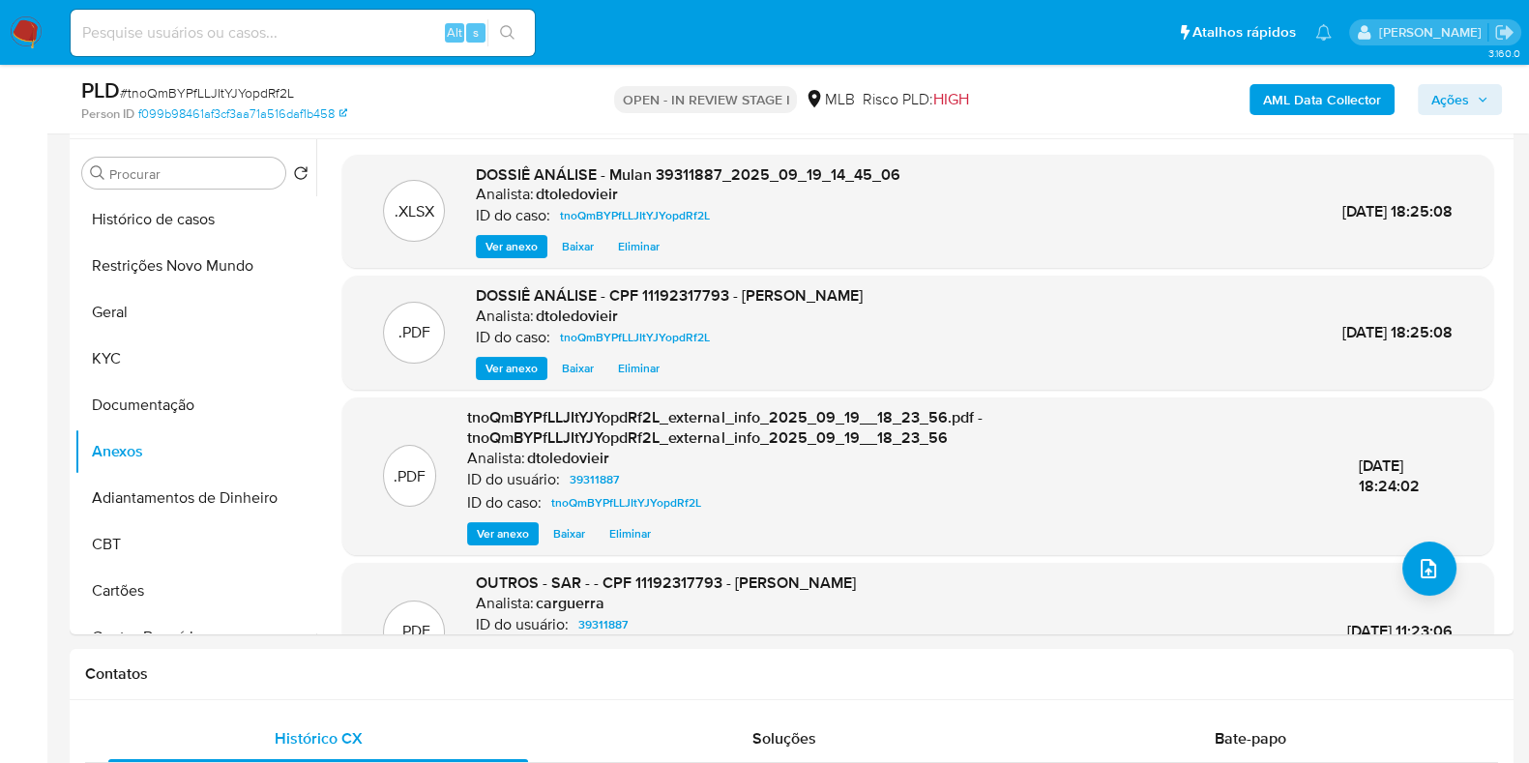
click at [1473, 84] on button "Ações" at bounding box center [1460, 99] width 84 height 31
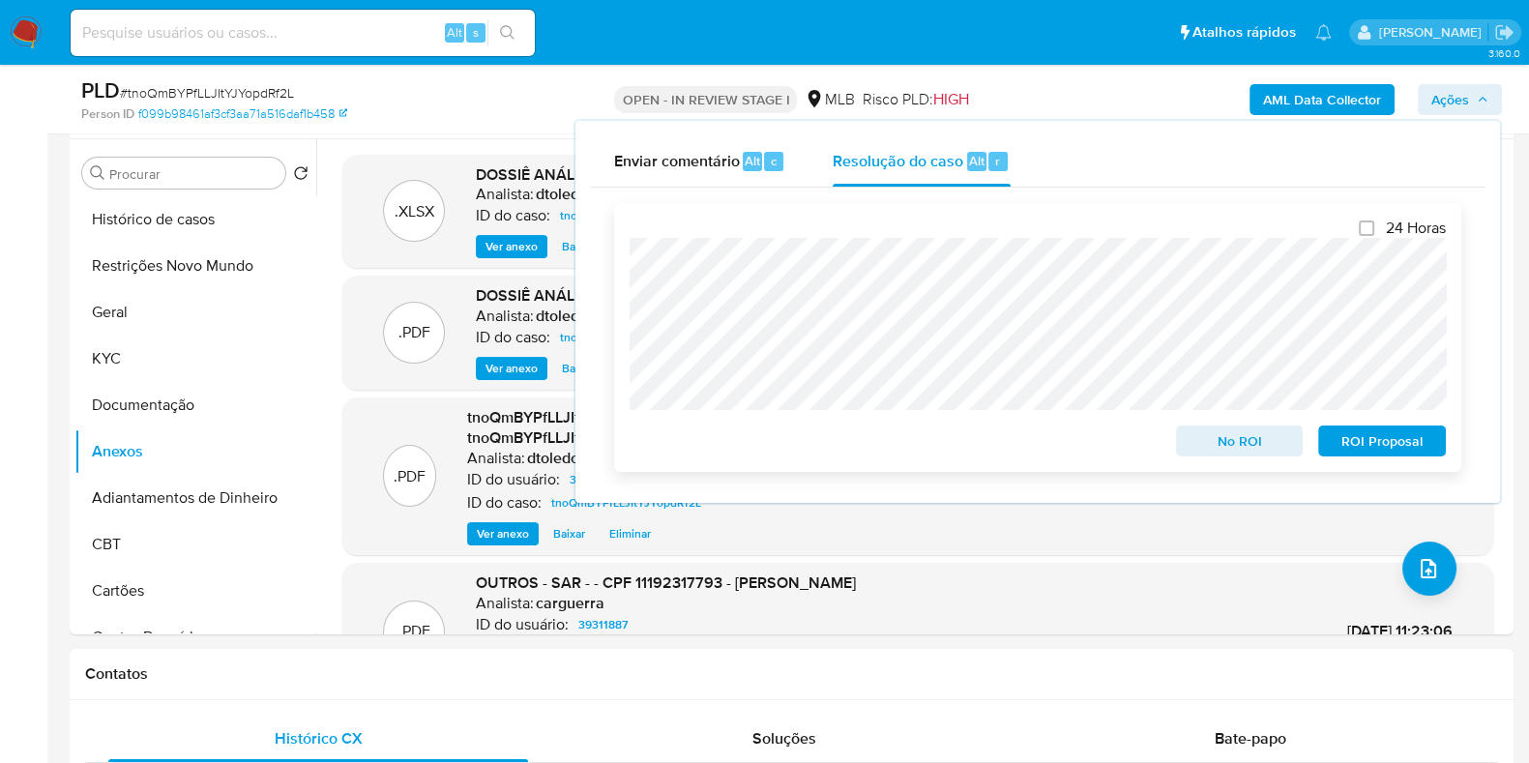
click at [1229, 429] on span "No ROI" at bounding box center [1239, 440] width 101 height 27
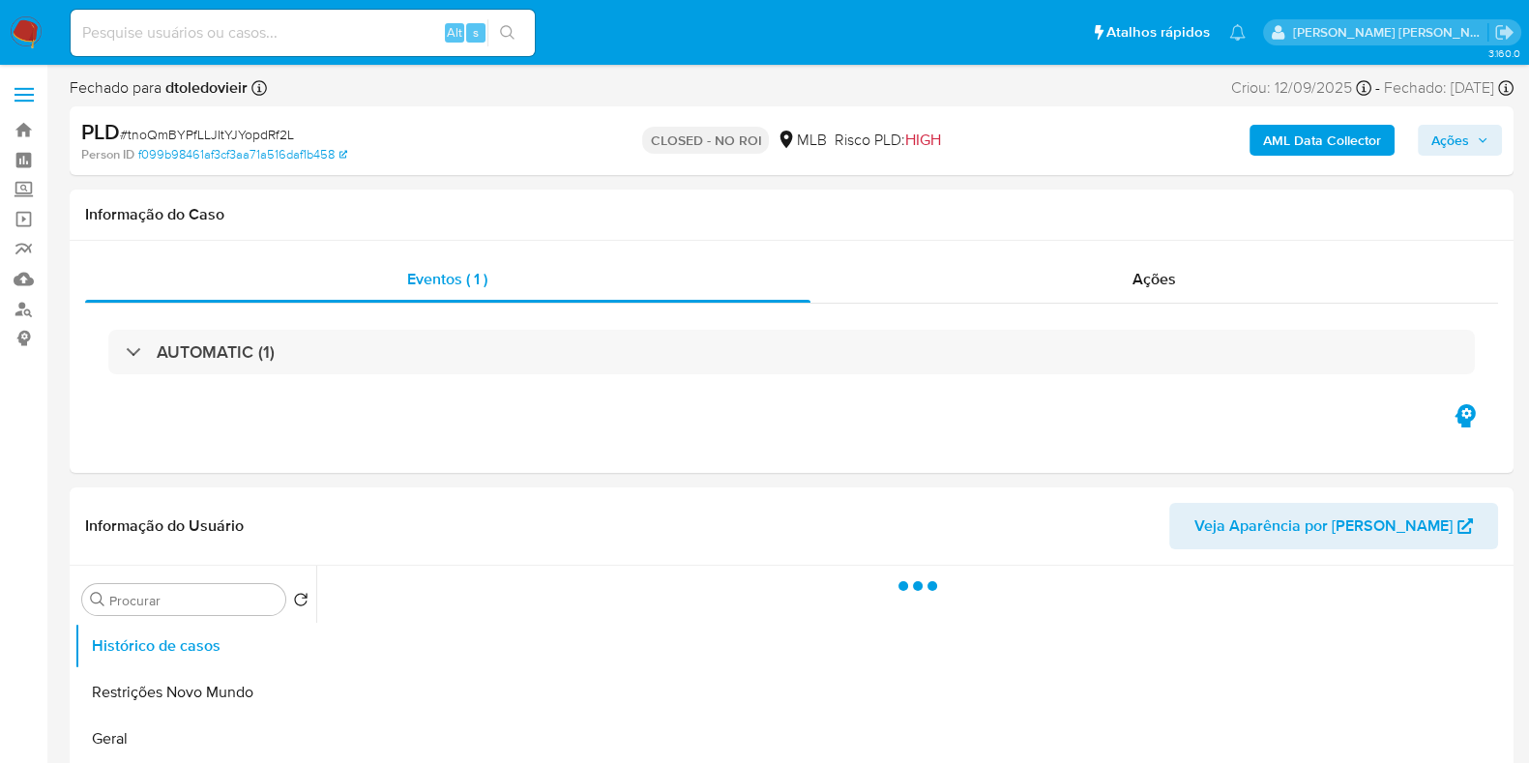
select select "10"
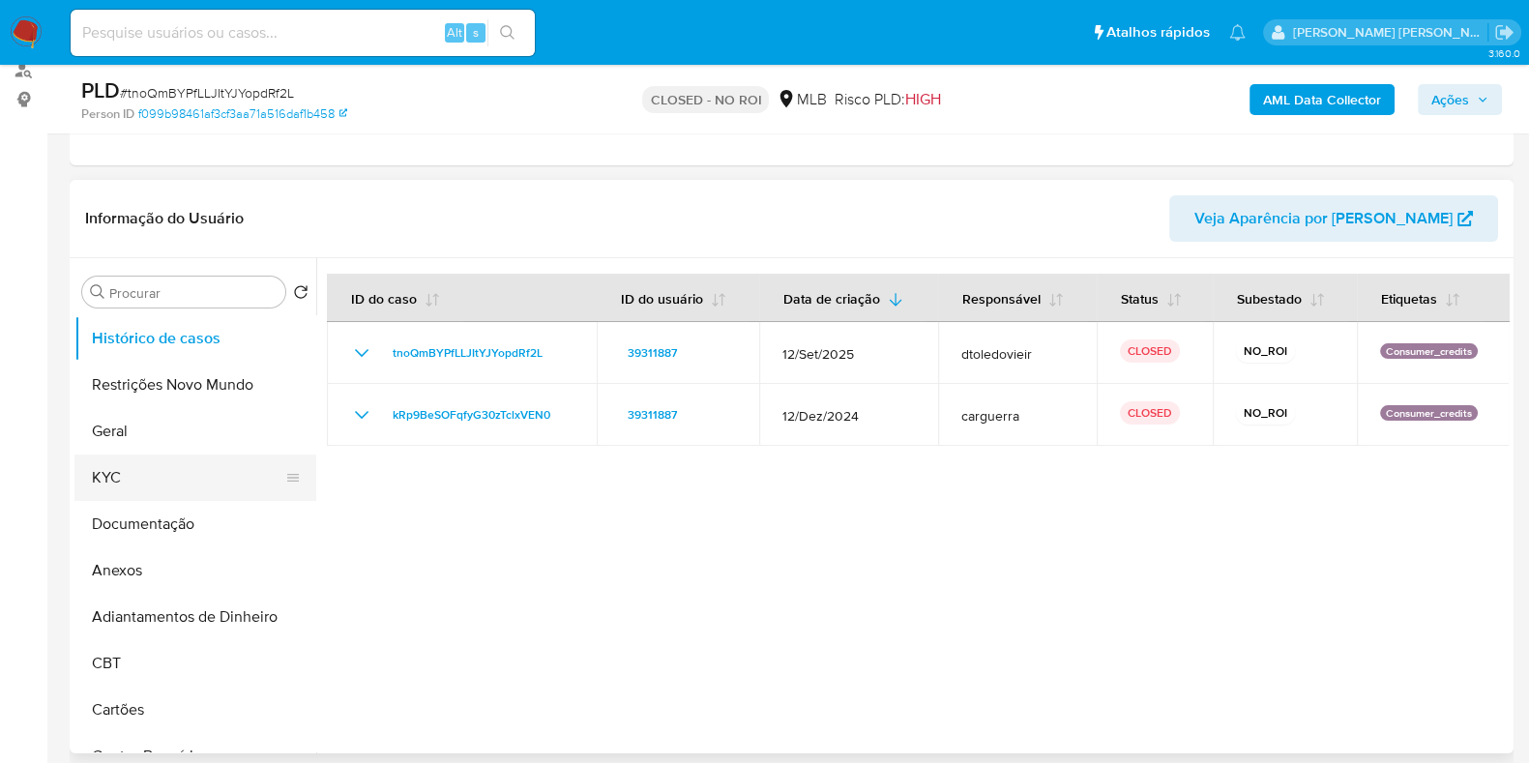
scroll to position [241, 0]
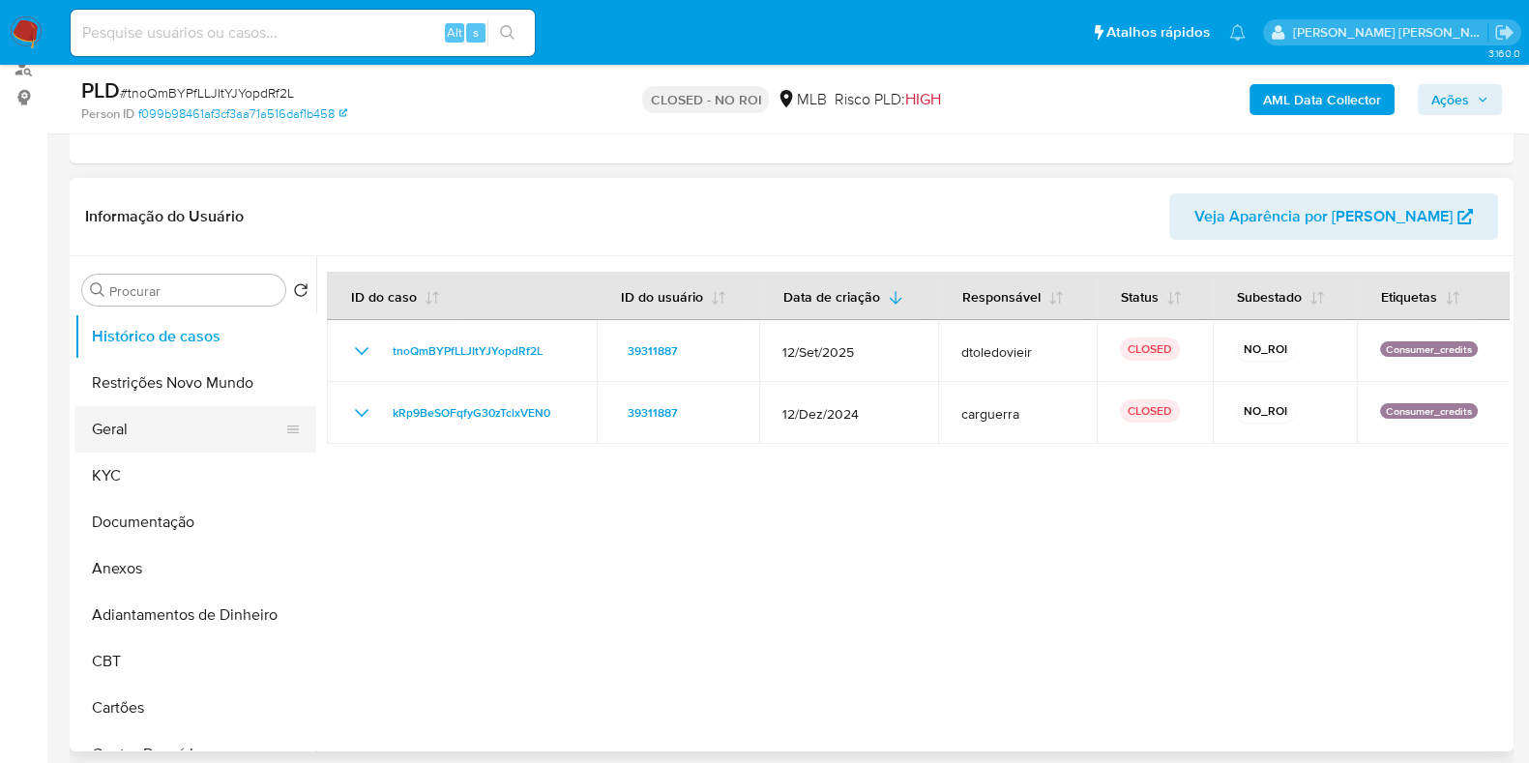
click at [189, 436] on button "Geral" at bounding box center [187, 429] width 226 height 46
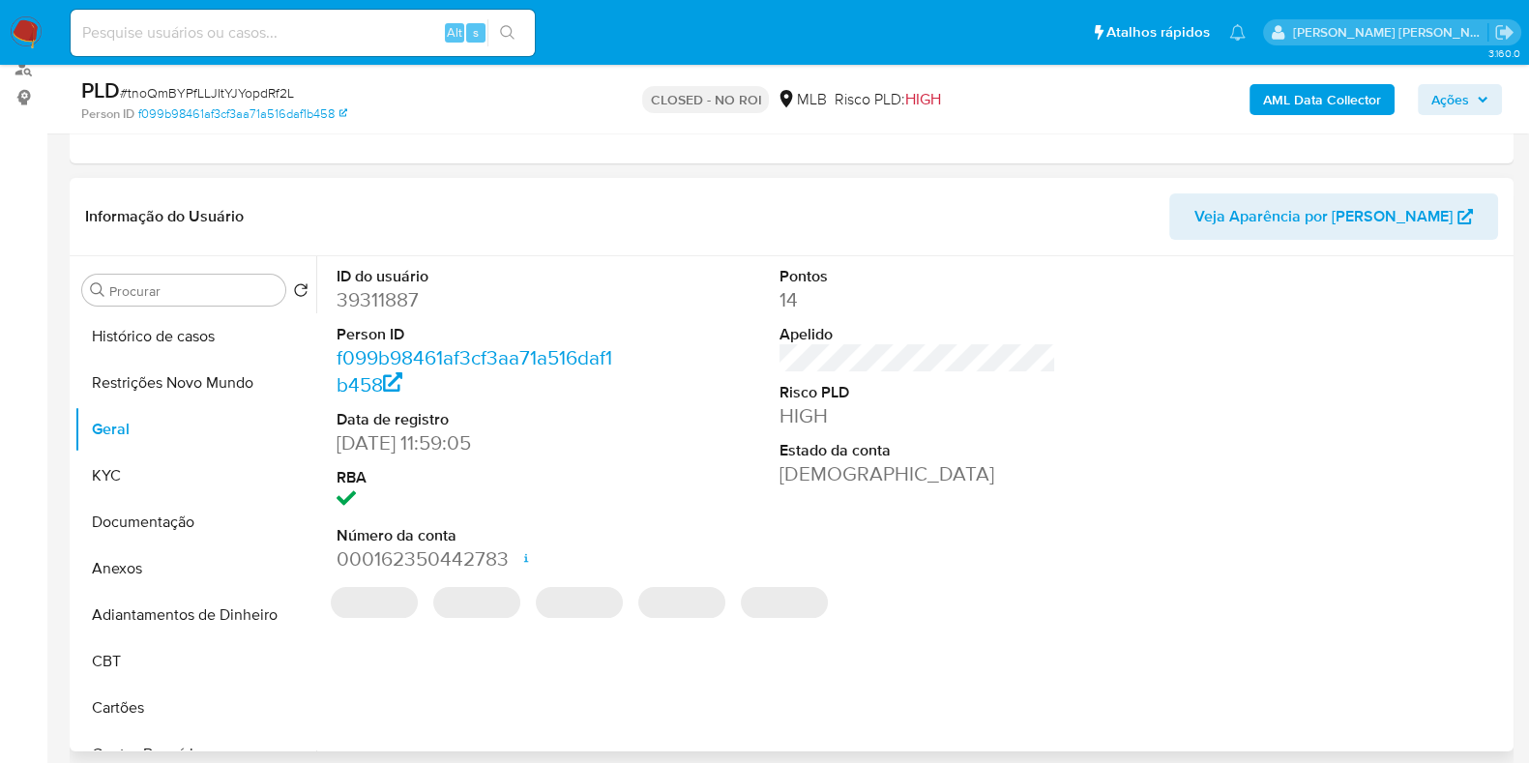
click at [391, 288] on dd "39311887" at bounding box center [475, 299] width 277 height 27
copy dd "39311887"
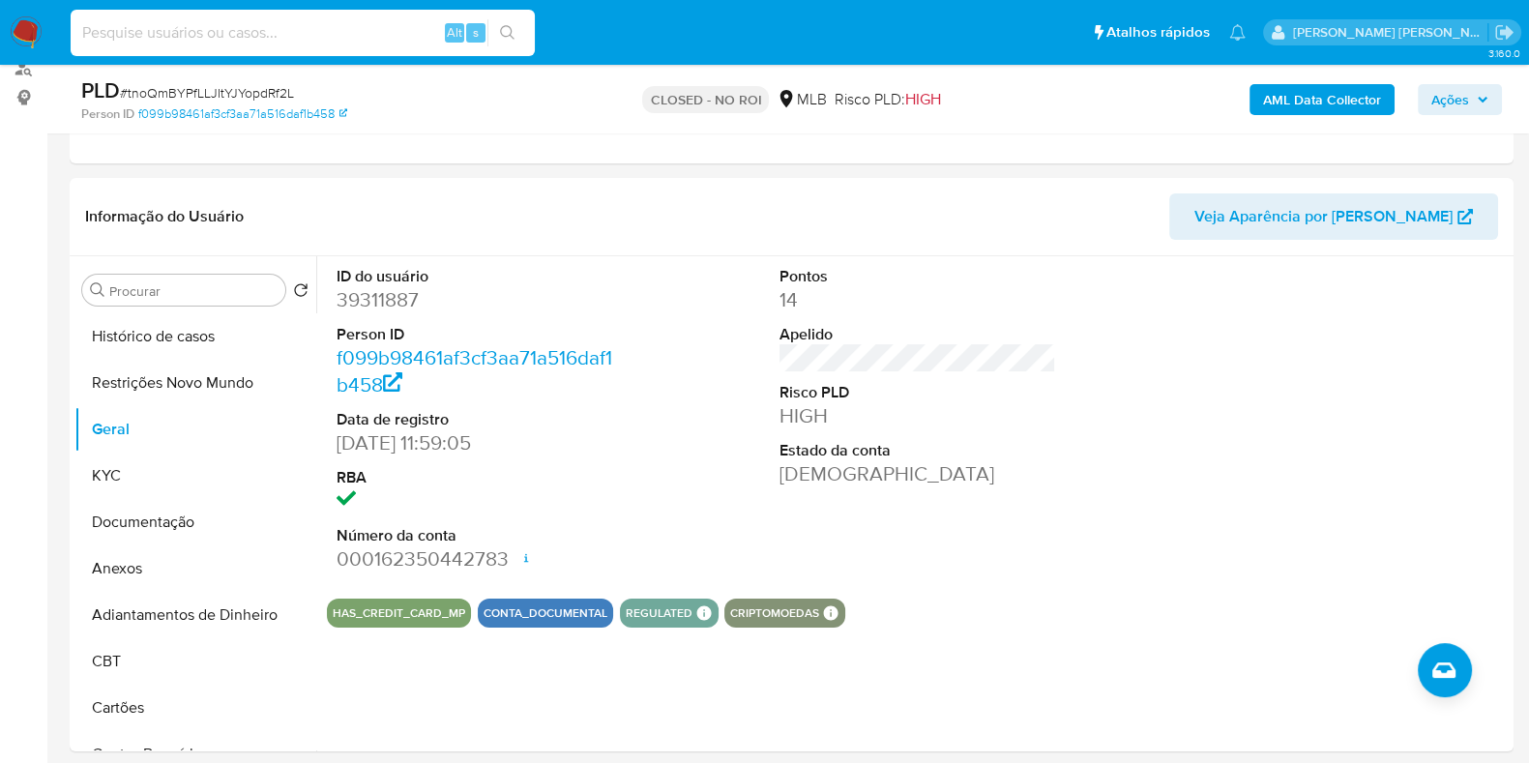
click at [366, 36] on input at bounding box center [303, 32] width 464 height 25
paste input "285801915"
type input "285801915"
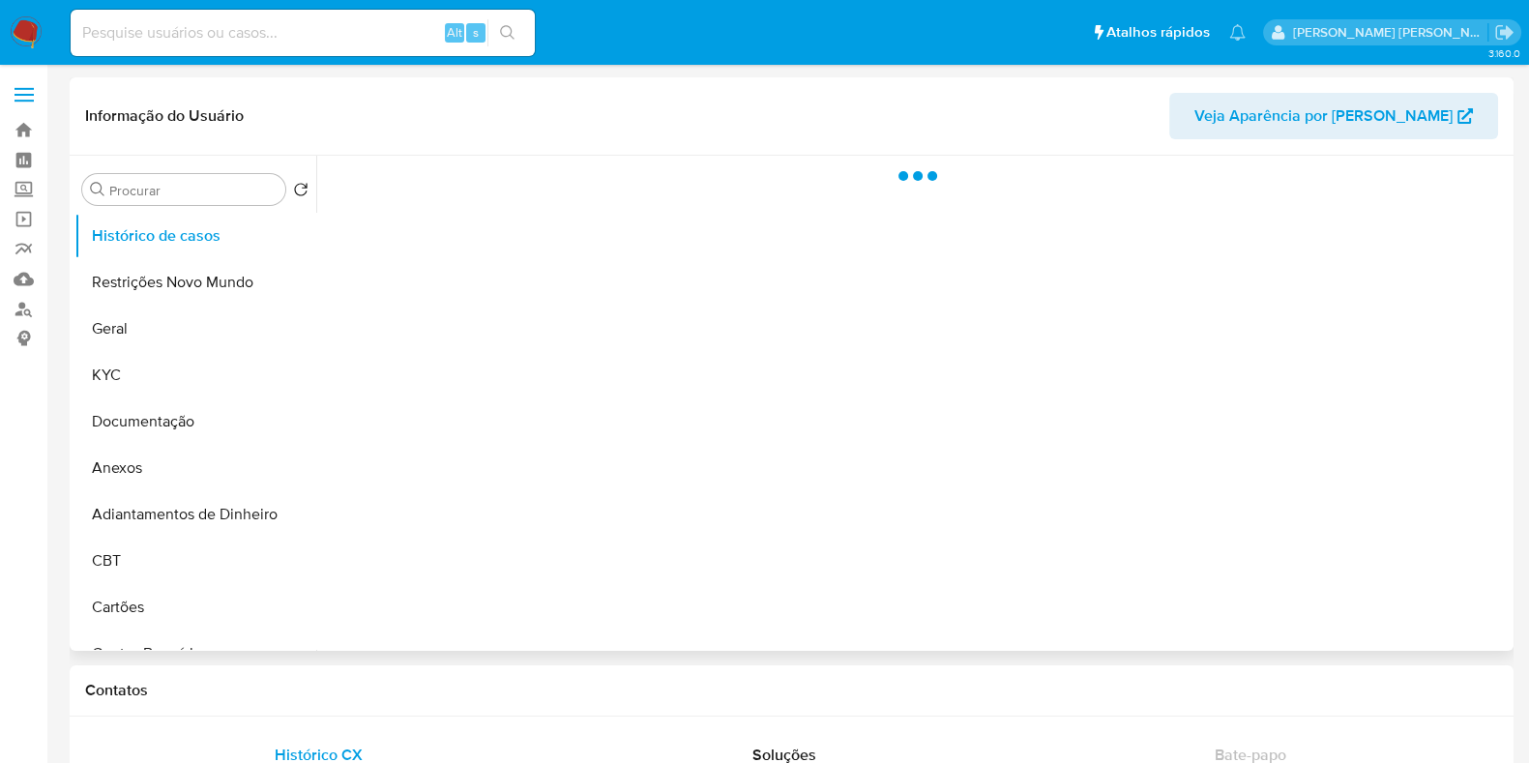
select select "10"
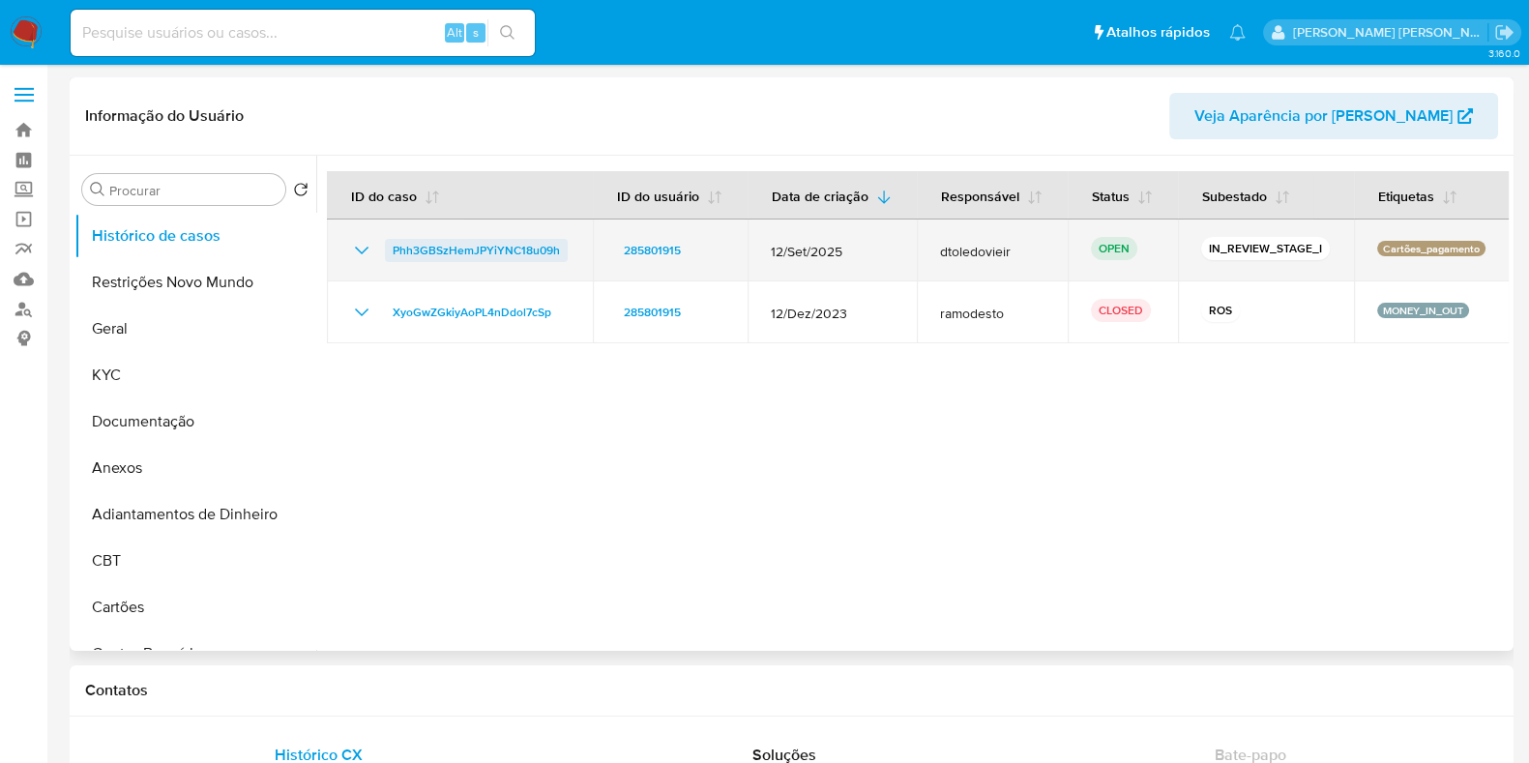
click at [479, 243] on span "Phh3GBSzHemJPYiYNC18u09h" at bounding box center [476, 250] width 167 height 23
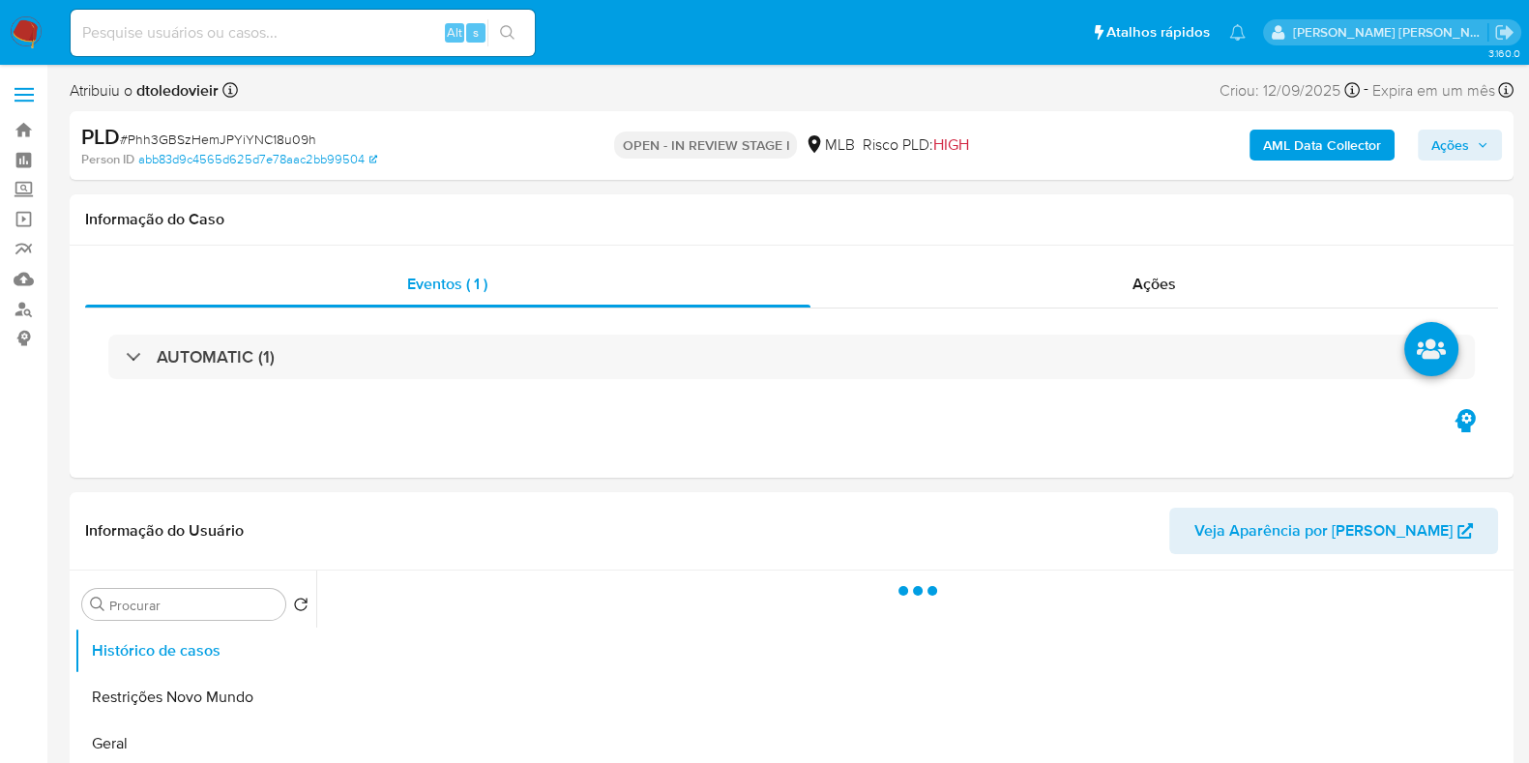
select select "10"
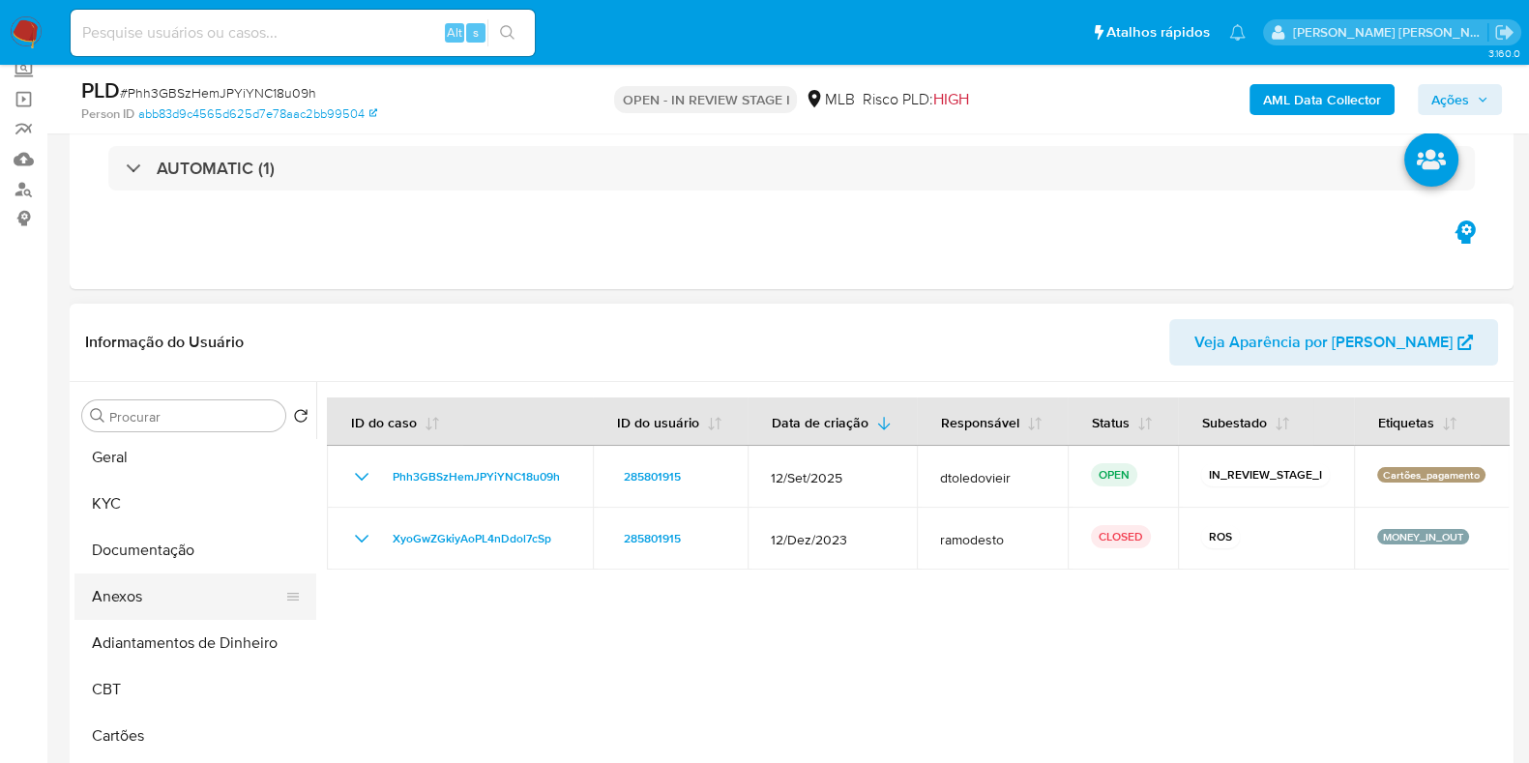
scroll to position [120, 0]
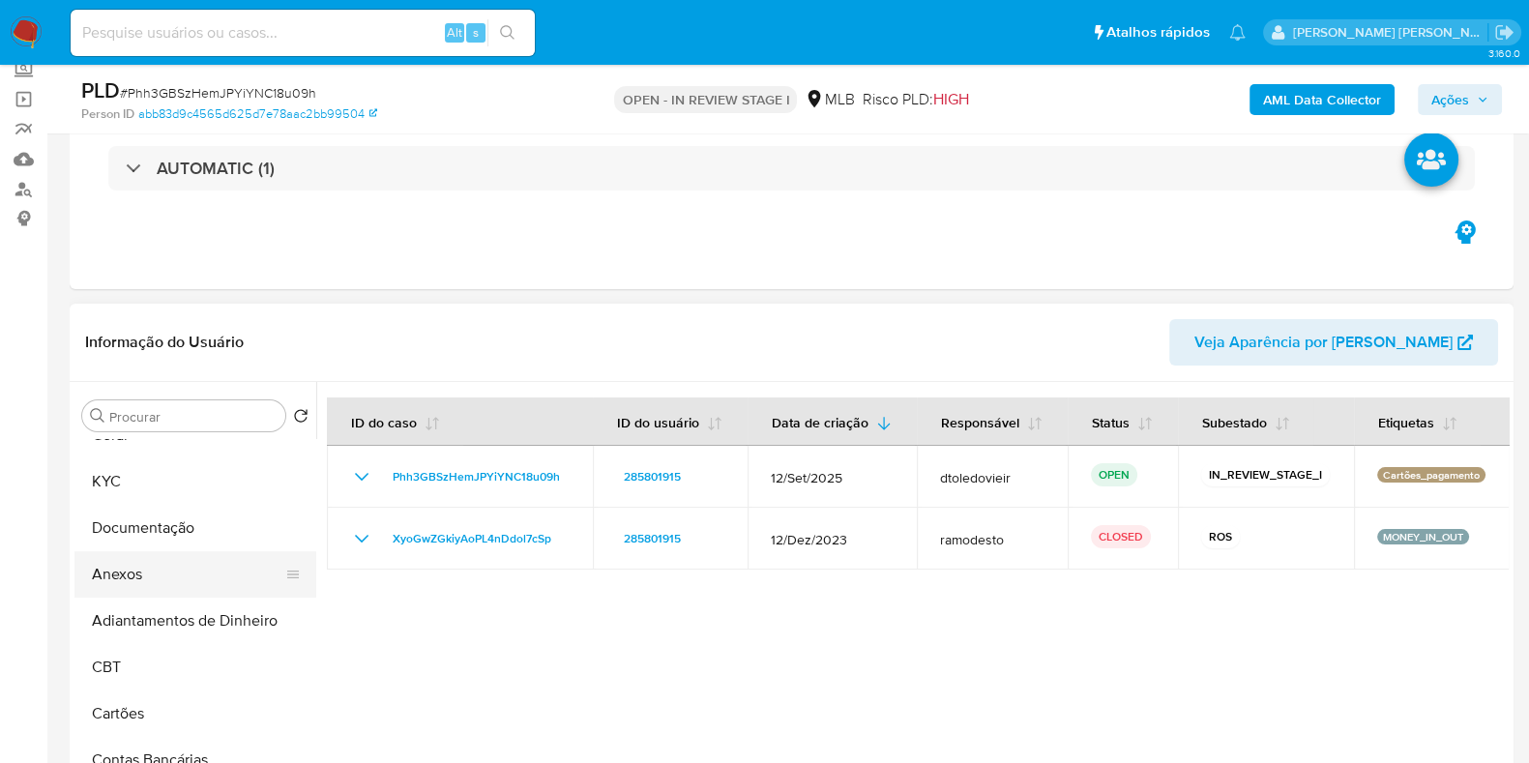
drag, startPoint x: 150, startPoint y: 588, endPoint x: 161, endPoint y: 577, distance: 15.0
click at [150, 588] on button "Anexos" at bounding box center [187, 574] width 226 height 46
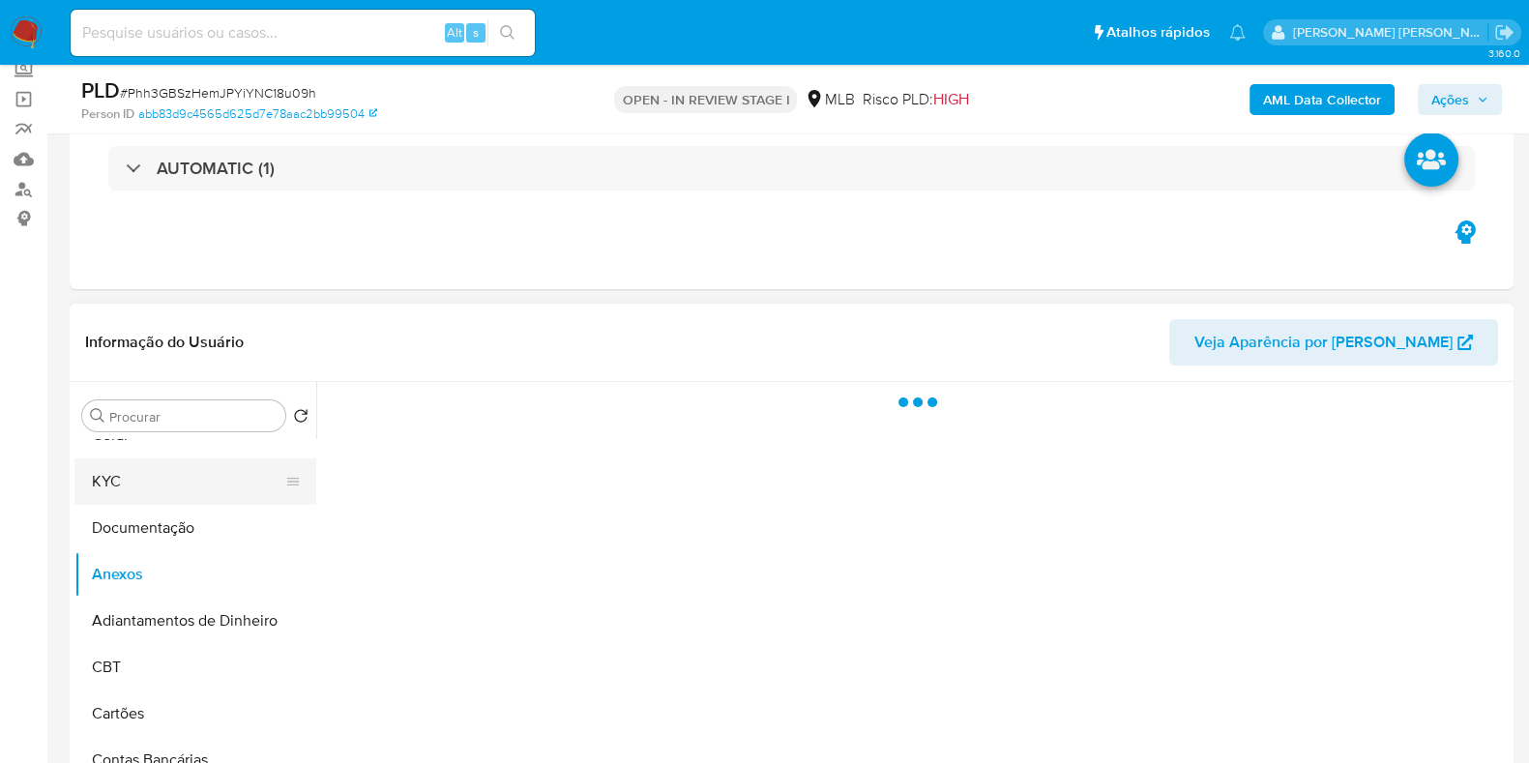
click at [187, 487] on button "KYC" at bounding box center [187, 481] width 226 height 46
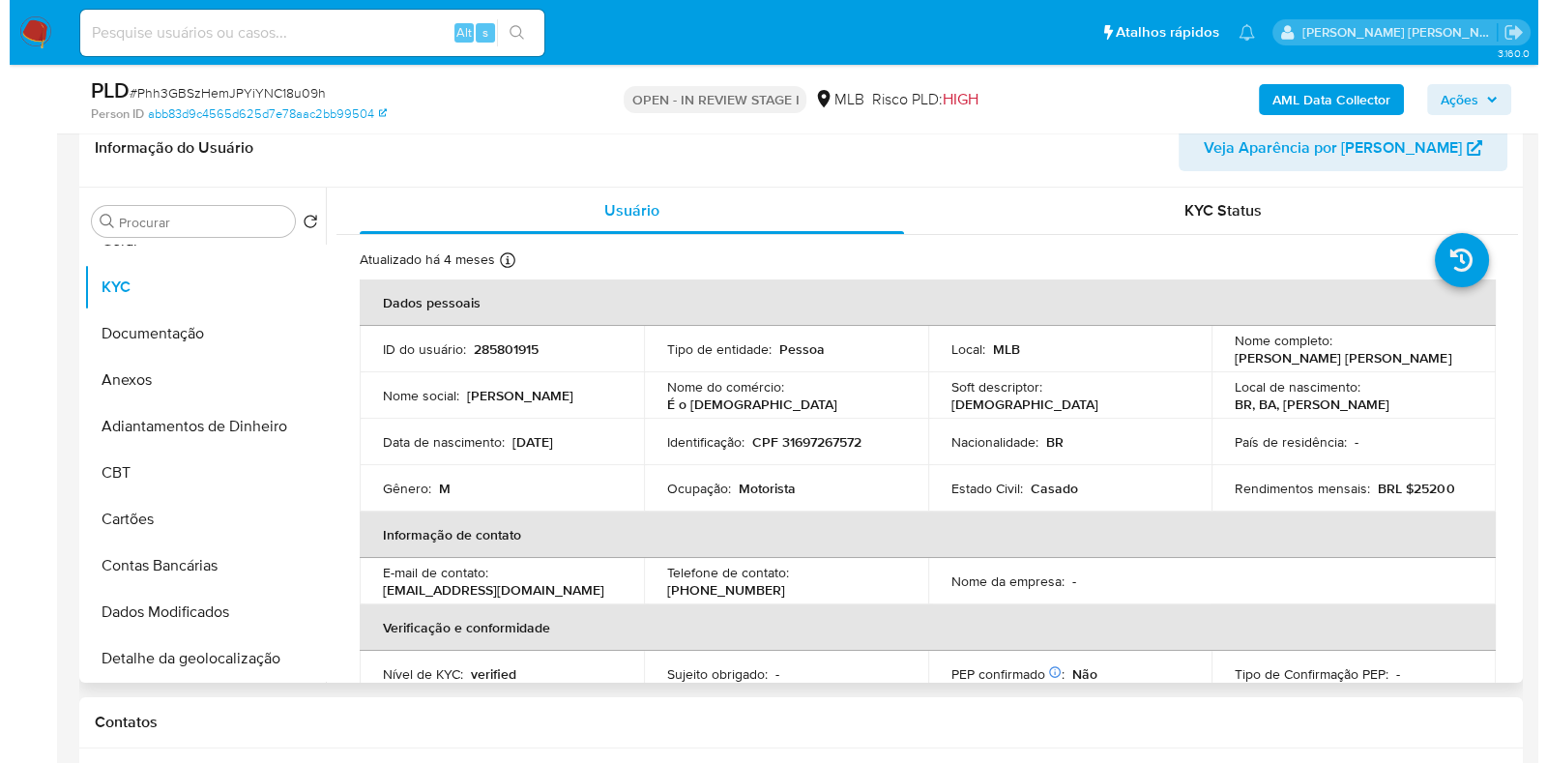
scroll to position [363, 0]
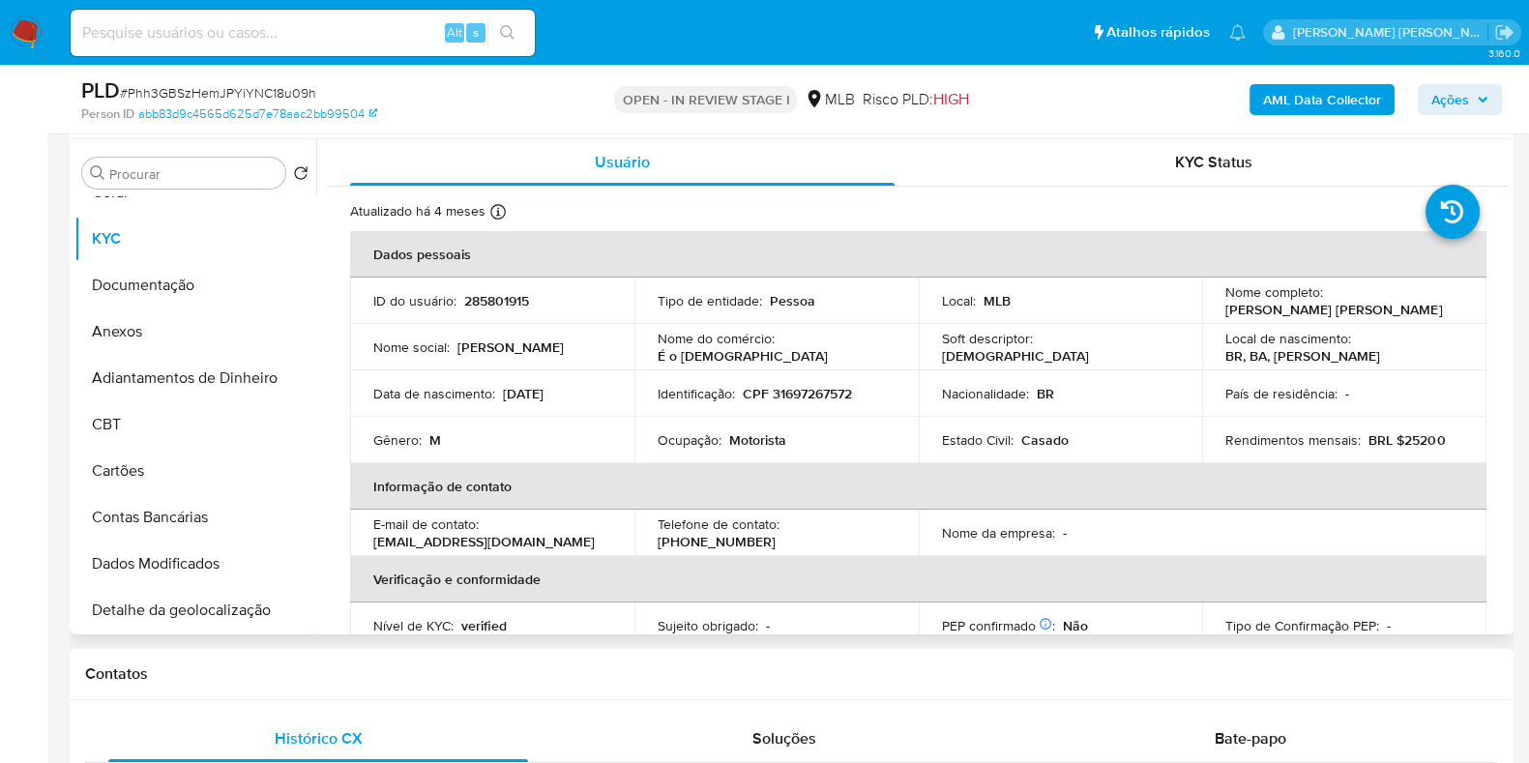
click at [747, 441] on p "Motorista" at bounding box center [757, 439] width 57 height 17
copy p "Motorista"
click at [734, 451] on div at bounding box center [734, 451] width 0 height 0
click at [757, 443] on p "Motorista" at bounding box center [757, 439] width 57 height 17
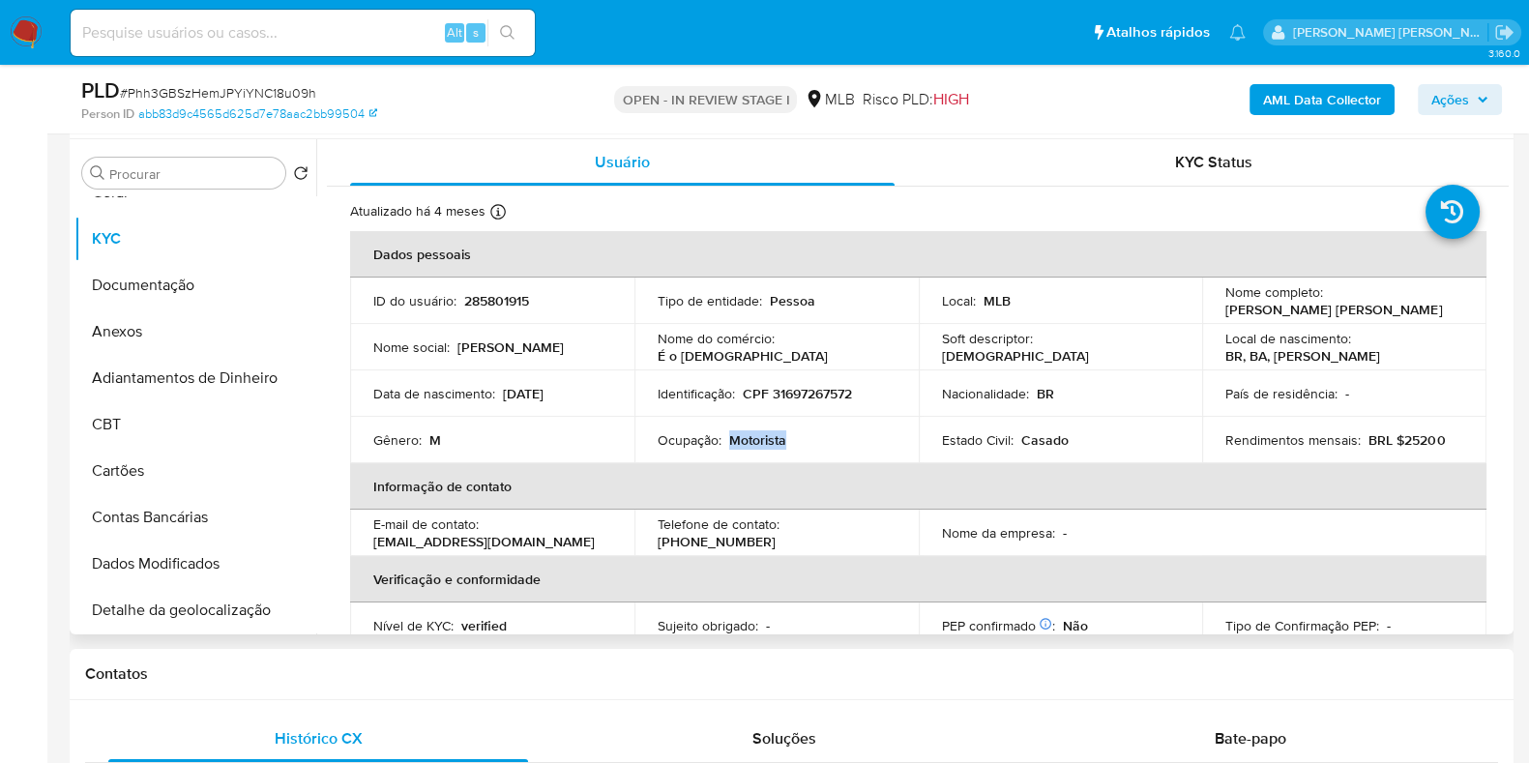
click at [757, 443] on p "Motorista" at bounding box center [757, 439] width 57 height 17
click at [803, 442] on div "Ocupação : Motorista" at bounding box center [777, 439] width 238 height 17
click at [757, 440] on p "Motorista" at bounding box center [757, 439] width 57 height 17
copy p "Motorista"
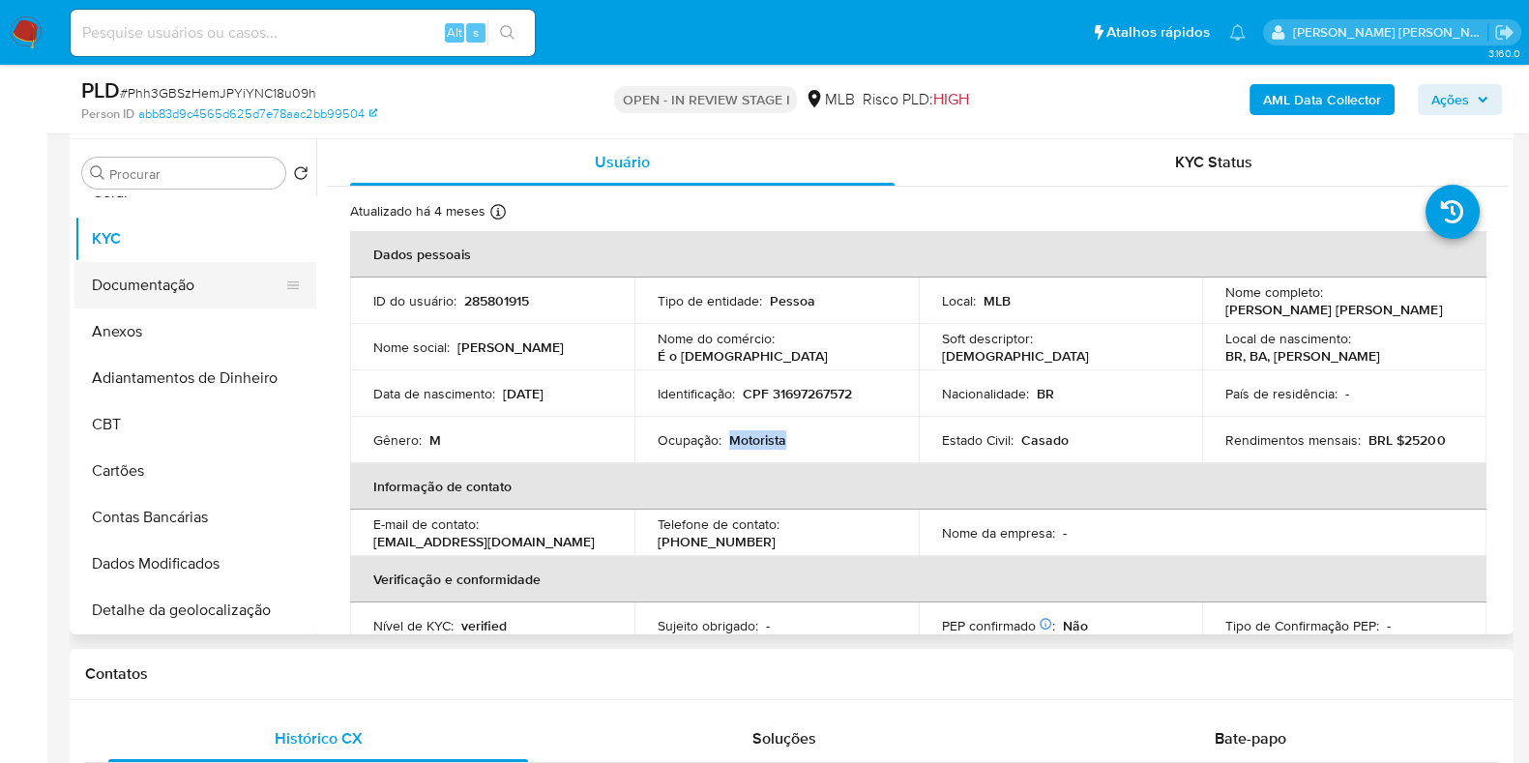
drag, startPoint x: 202, startPoint y: 310, endPoint x: 204, endPoint y: 300, distance: 10.8
click at [203, 308] on button "Anexos" at bounding box center [195, 331] width 242 height 46
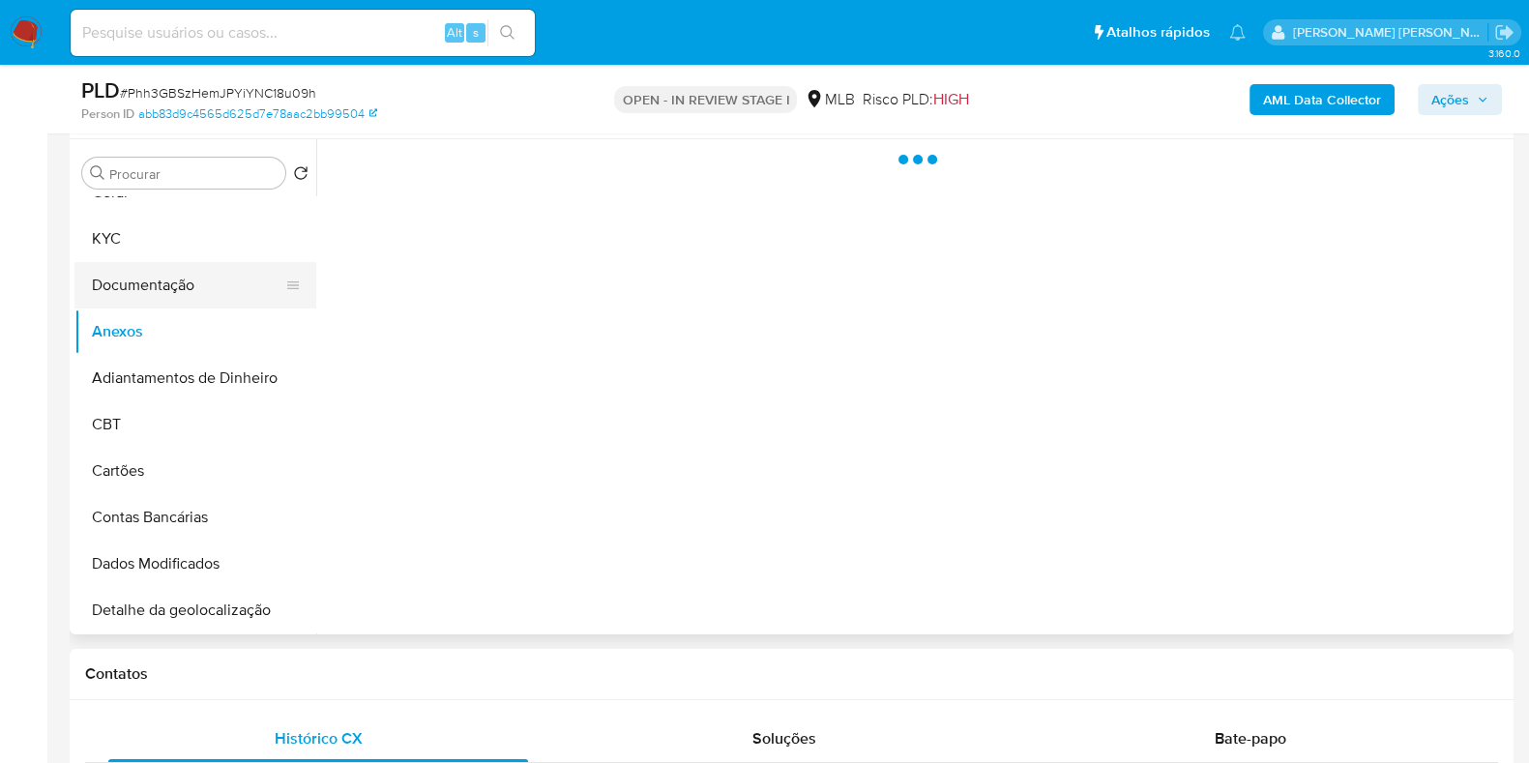
click at [204, 300] on button "Documentação" at bounding box center [187, 285] width 226 height 46
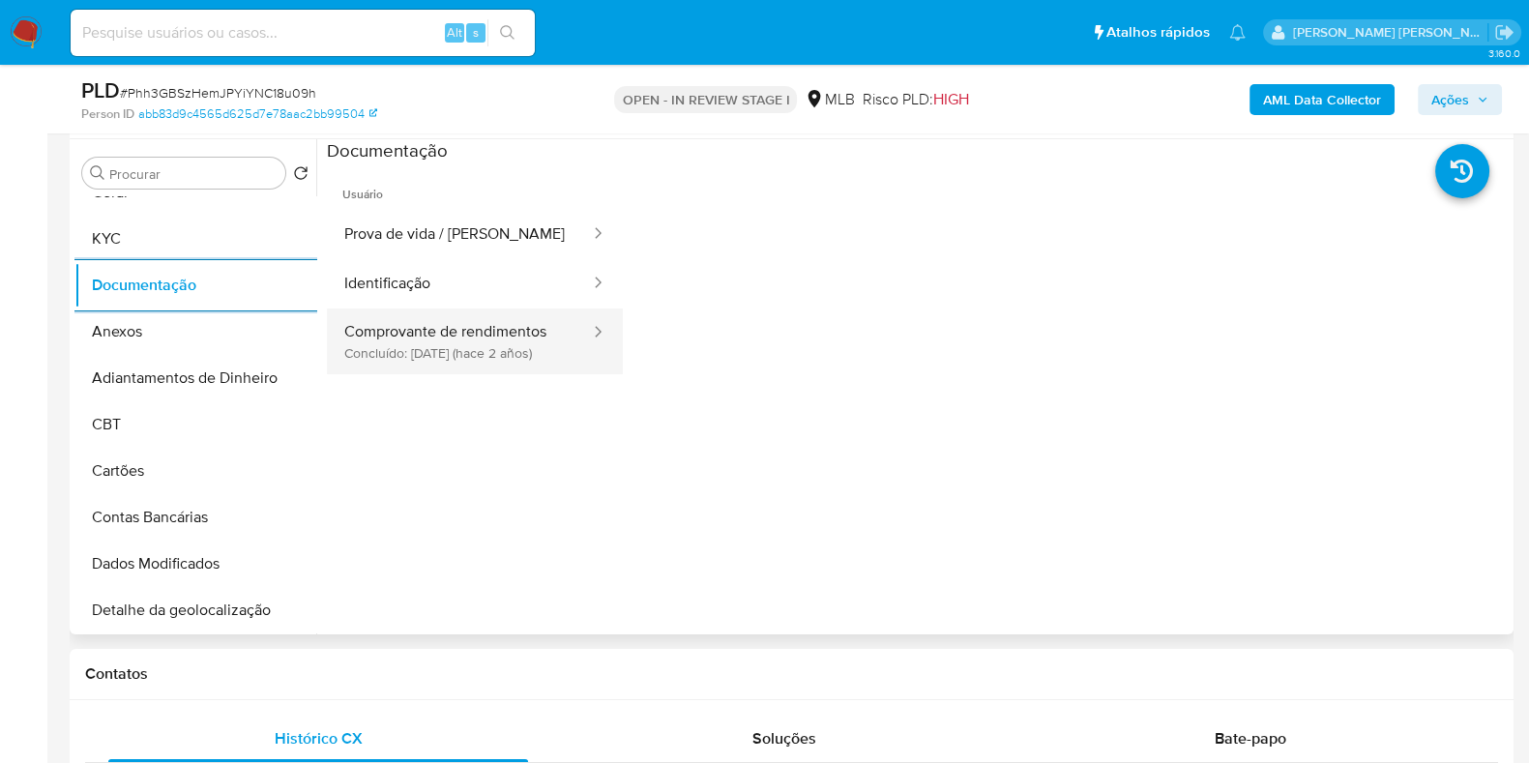
click at [532, 365] on button "Comprovante de rendimentos Concluído: 22/01/2024 (hace 2 años)" at bounding box center [459, 341] width 265 height 66
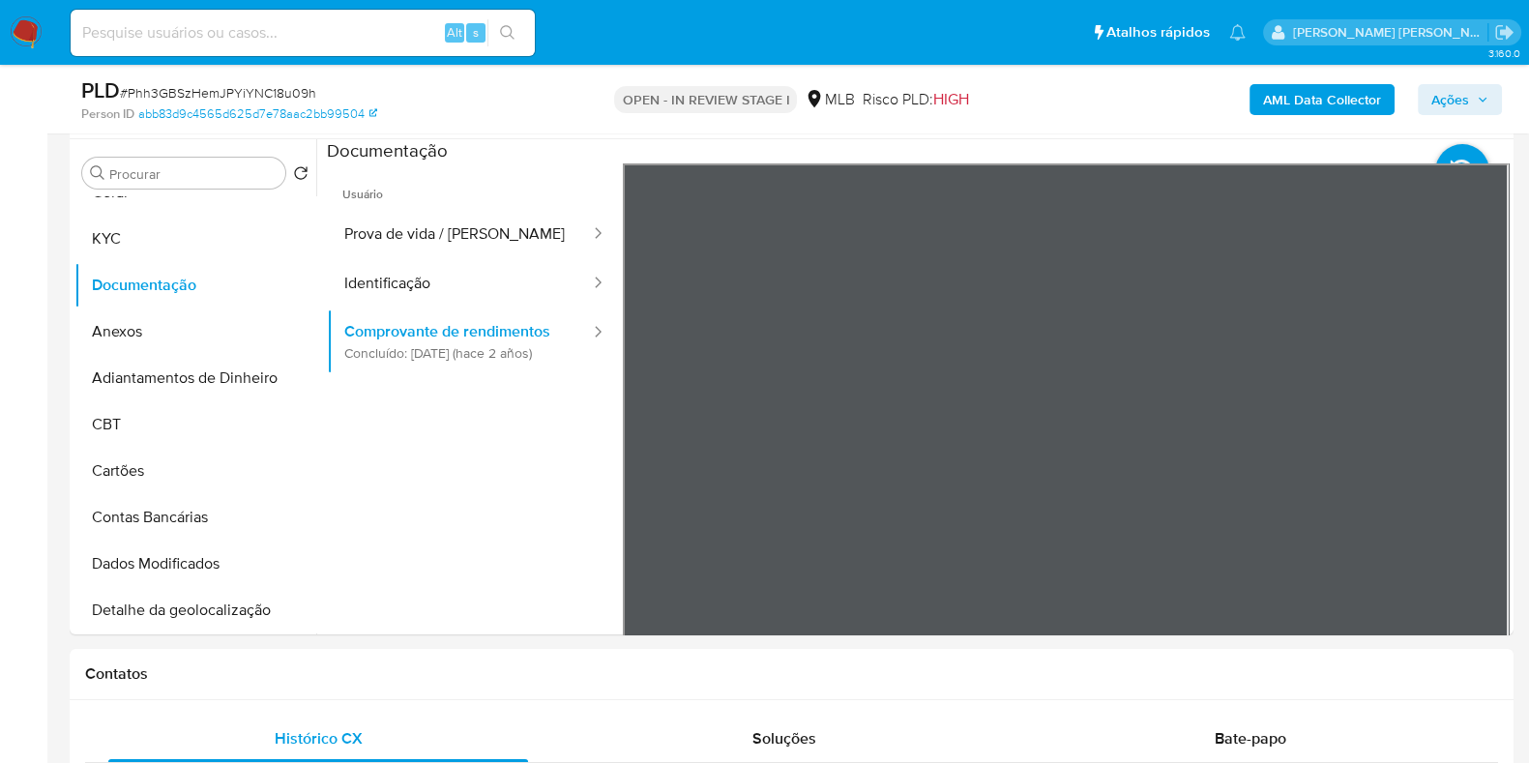
click at [136, 318] on button "Anexos" at bounding box center [187, 331] width 226 height 46
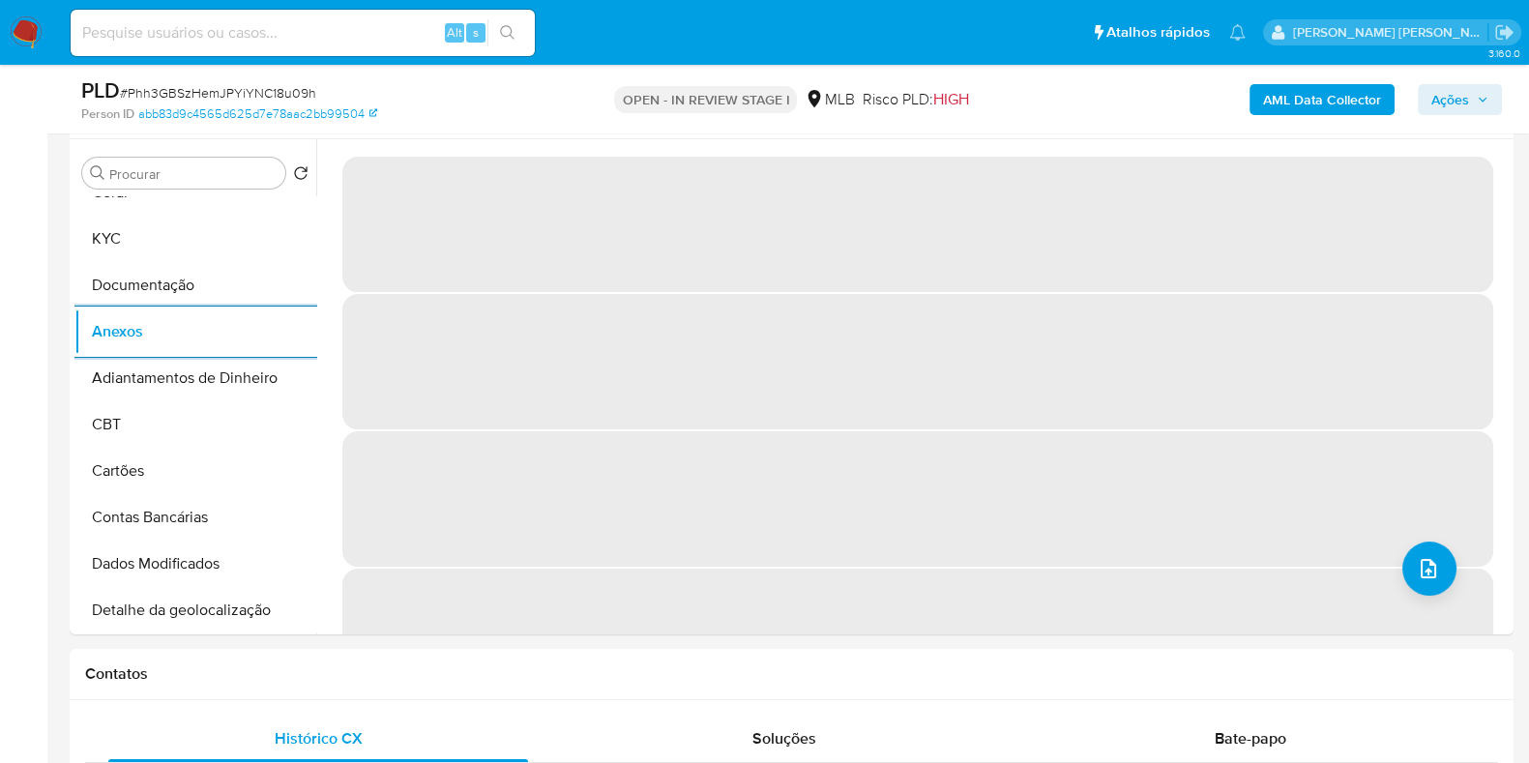
click at [1327, 100] on b "AML Data Collector" at bounding box center [1322, 99] width 118 height 31
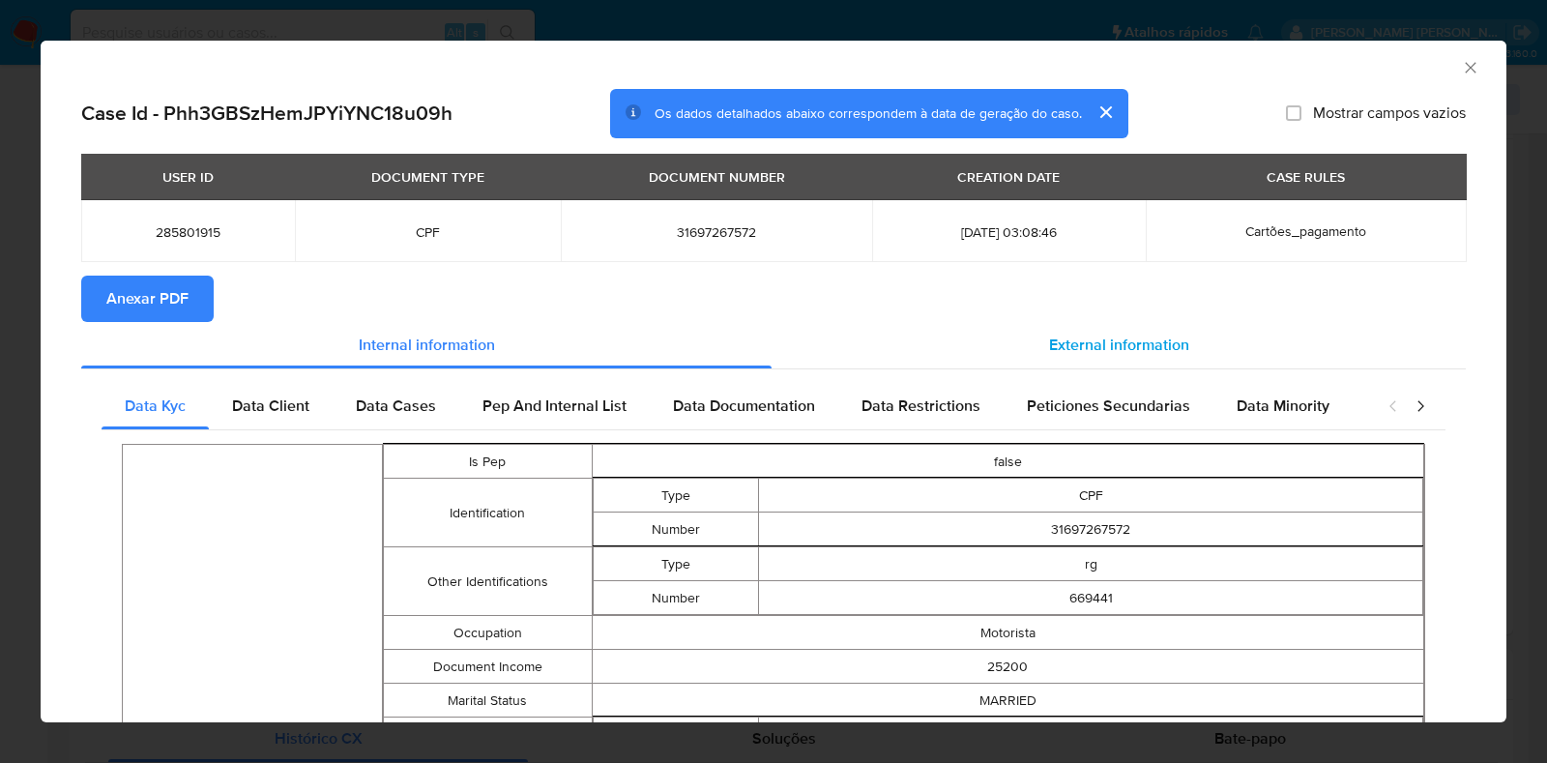
click at [1083, 358] on div "External information" at bounding box center [1119, 345] width 694 height 46
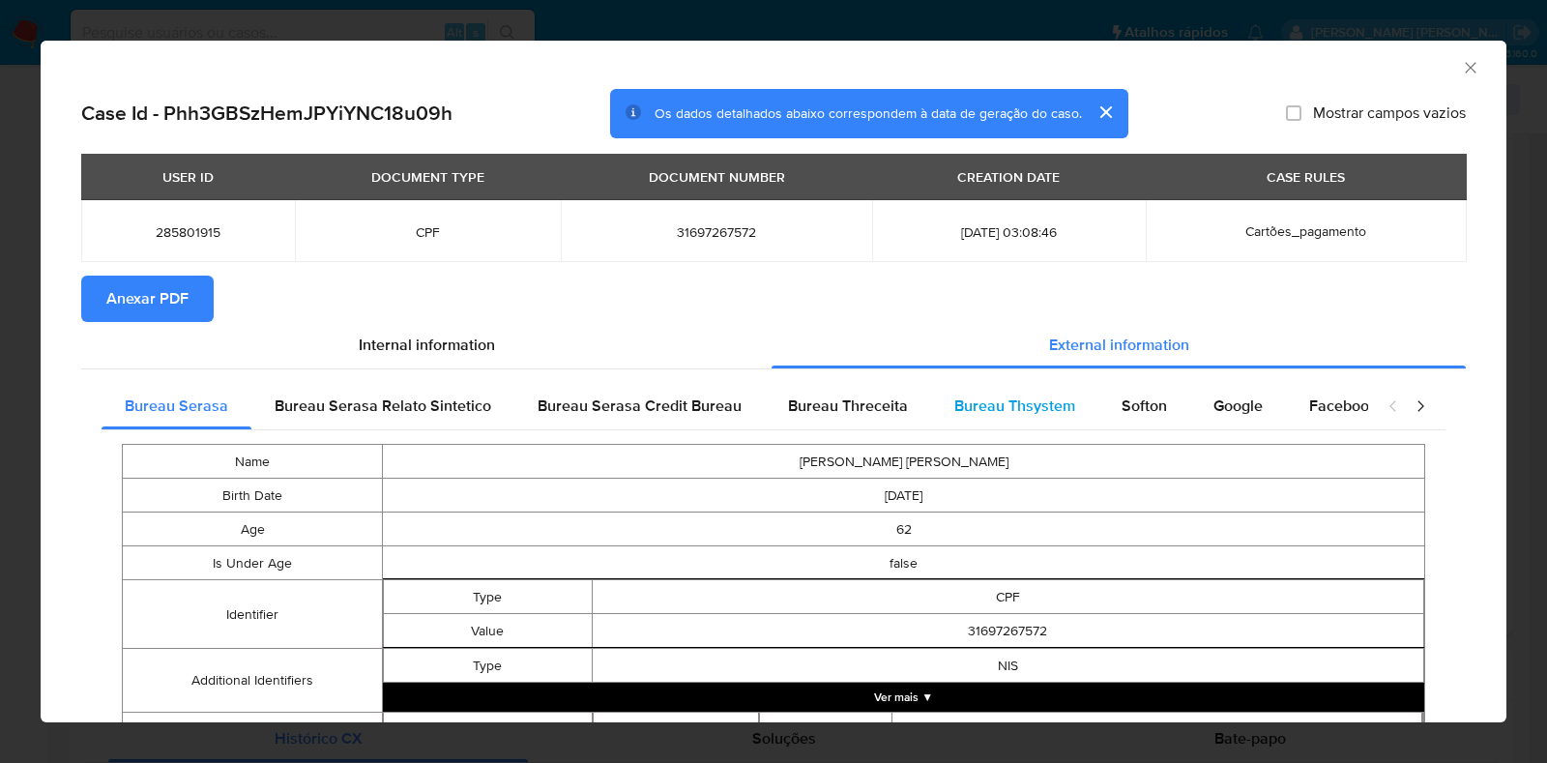
click at [1072, 396] on div "Bureau Thsystem" at bounding box center [1014, 406] width 167 height 46
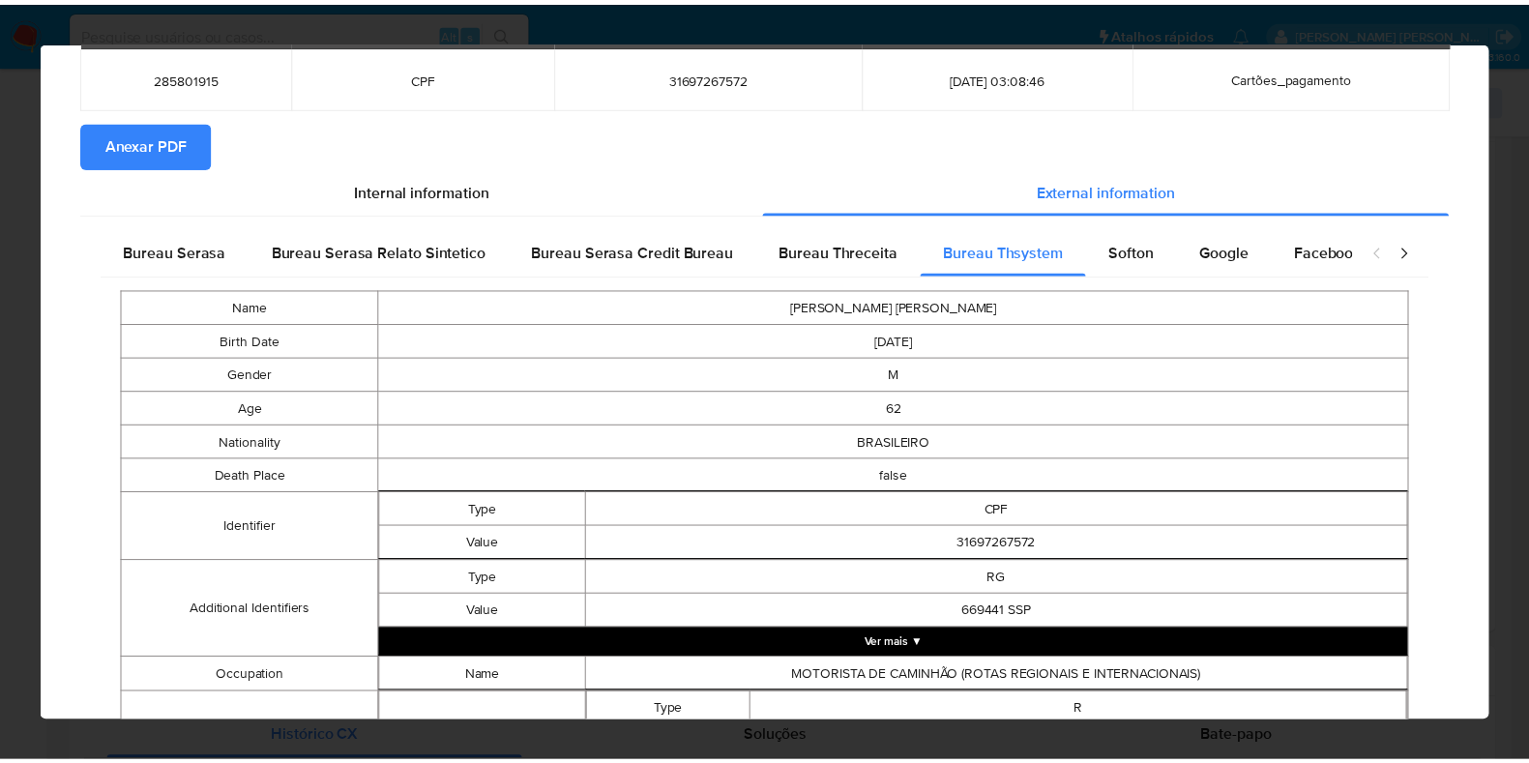
scroll to position [0, 0]
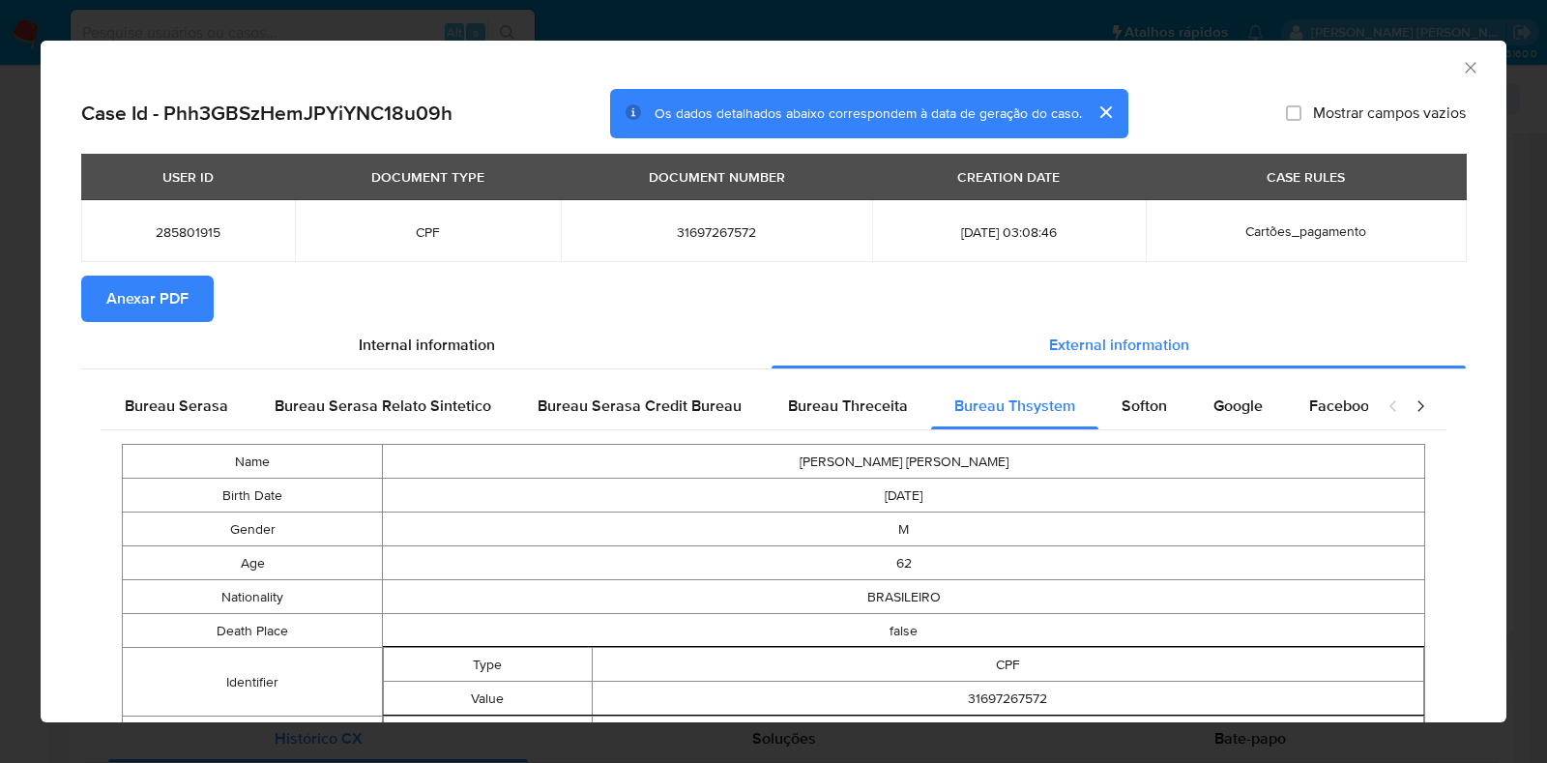
click at [681, 242] on td "31697267572" at bounding box center [716, 231] width 310 height 62
click at [681, 239] on span "31697267572" at bounding box center [716, 231] width 264 height 17
copy span "31697267572"
click at [1461, 71] on icon "Fechar a janela" at bounding box center [1470, 67] width 19 height 19
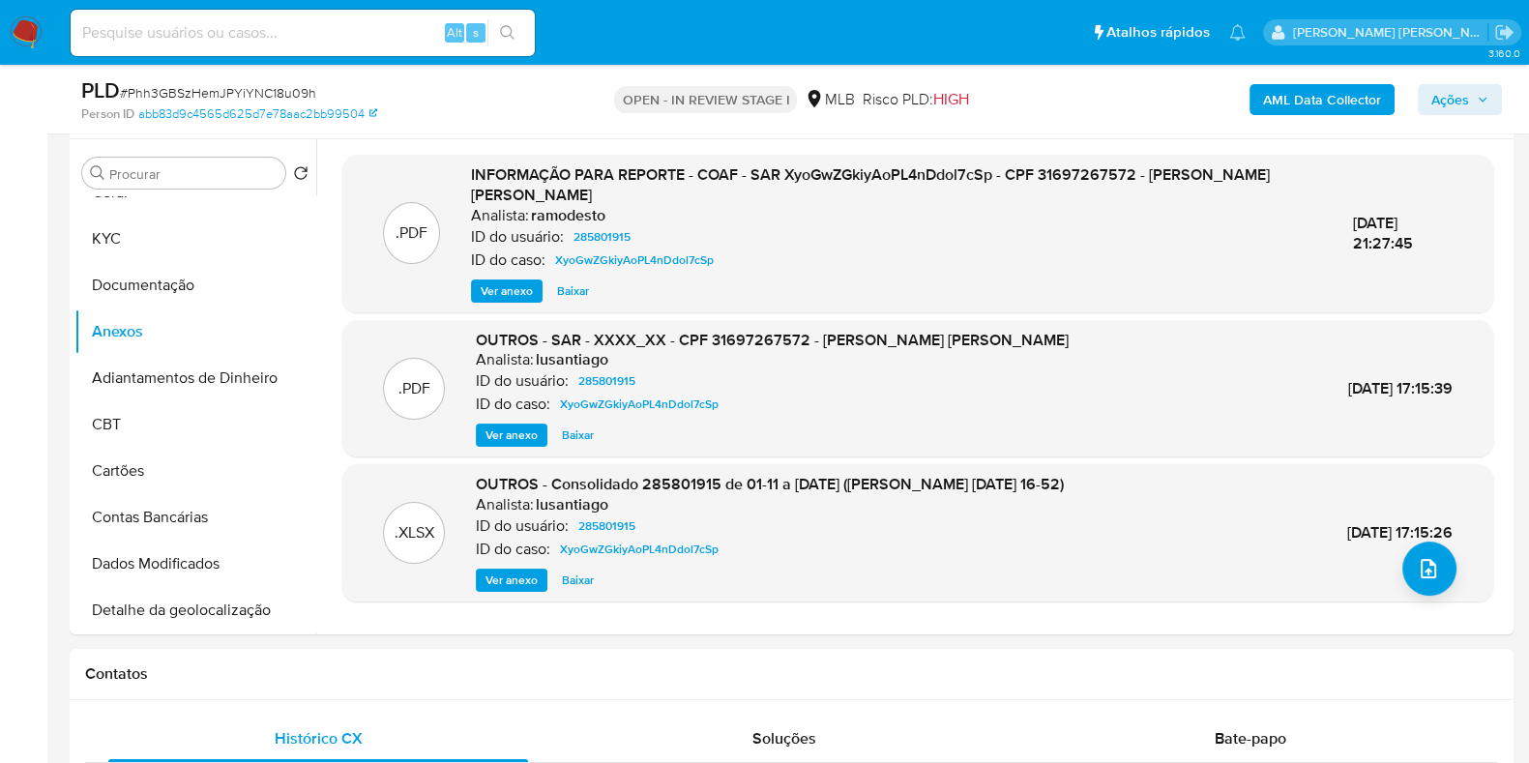
click at [1459, 104] on span "Ações" at bounding box center [1450, 99] width 38 height 31
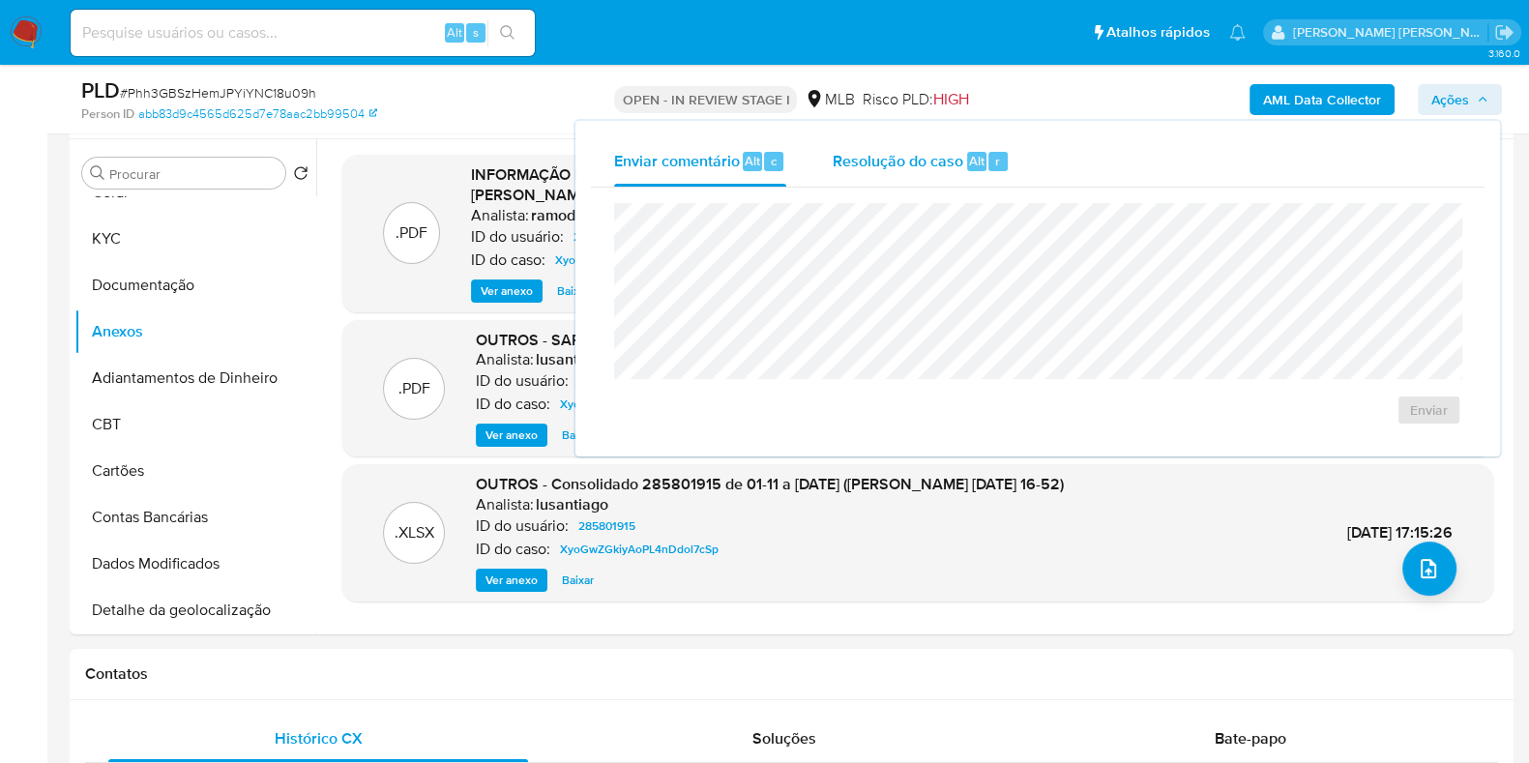
click at [918, 167] on span "Resolução do caso" at bounding box center [898, 160] width 131 height 22
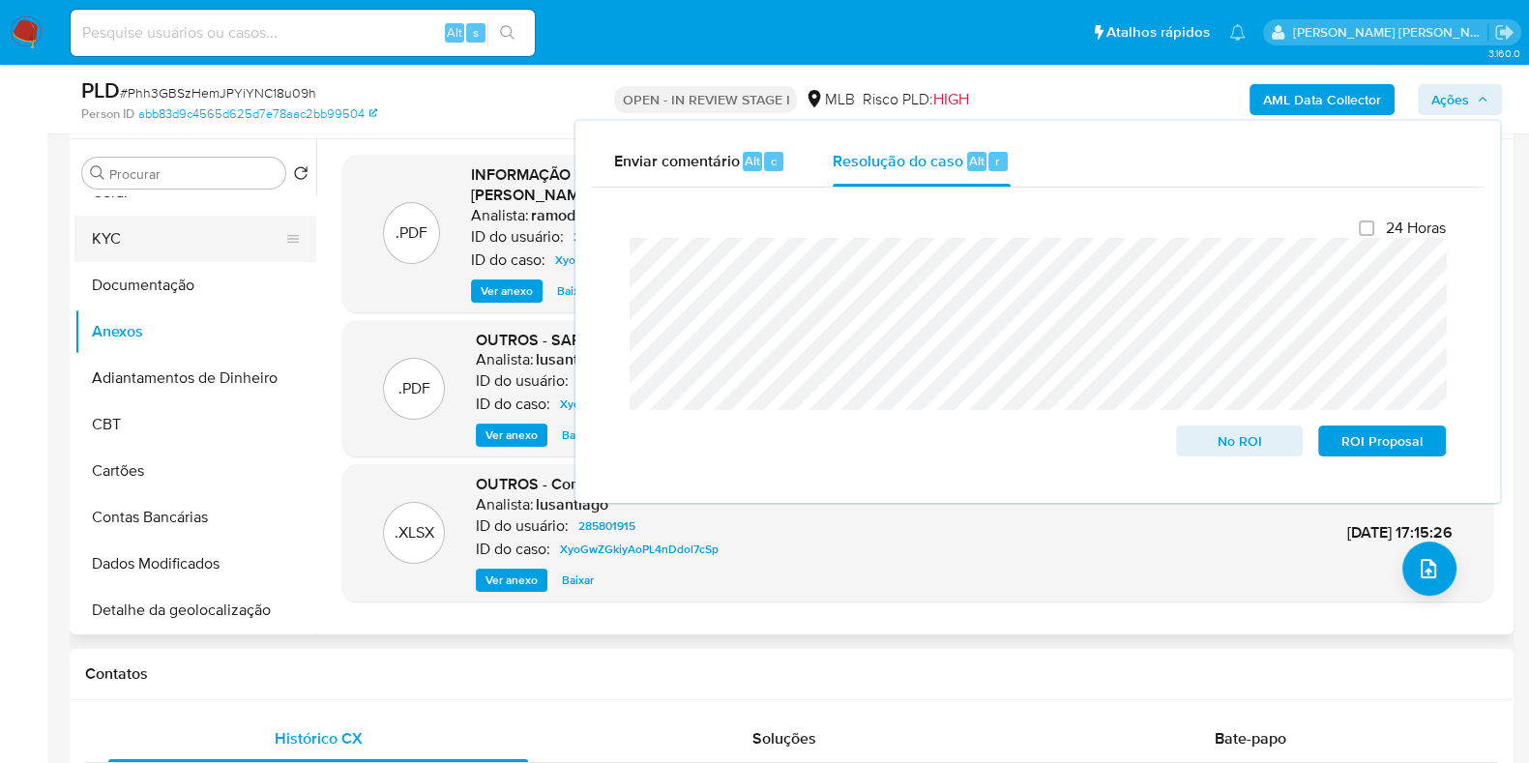
click at [150, 233] on button "KYC" at bounding box center [187, 239] width 226 height 46
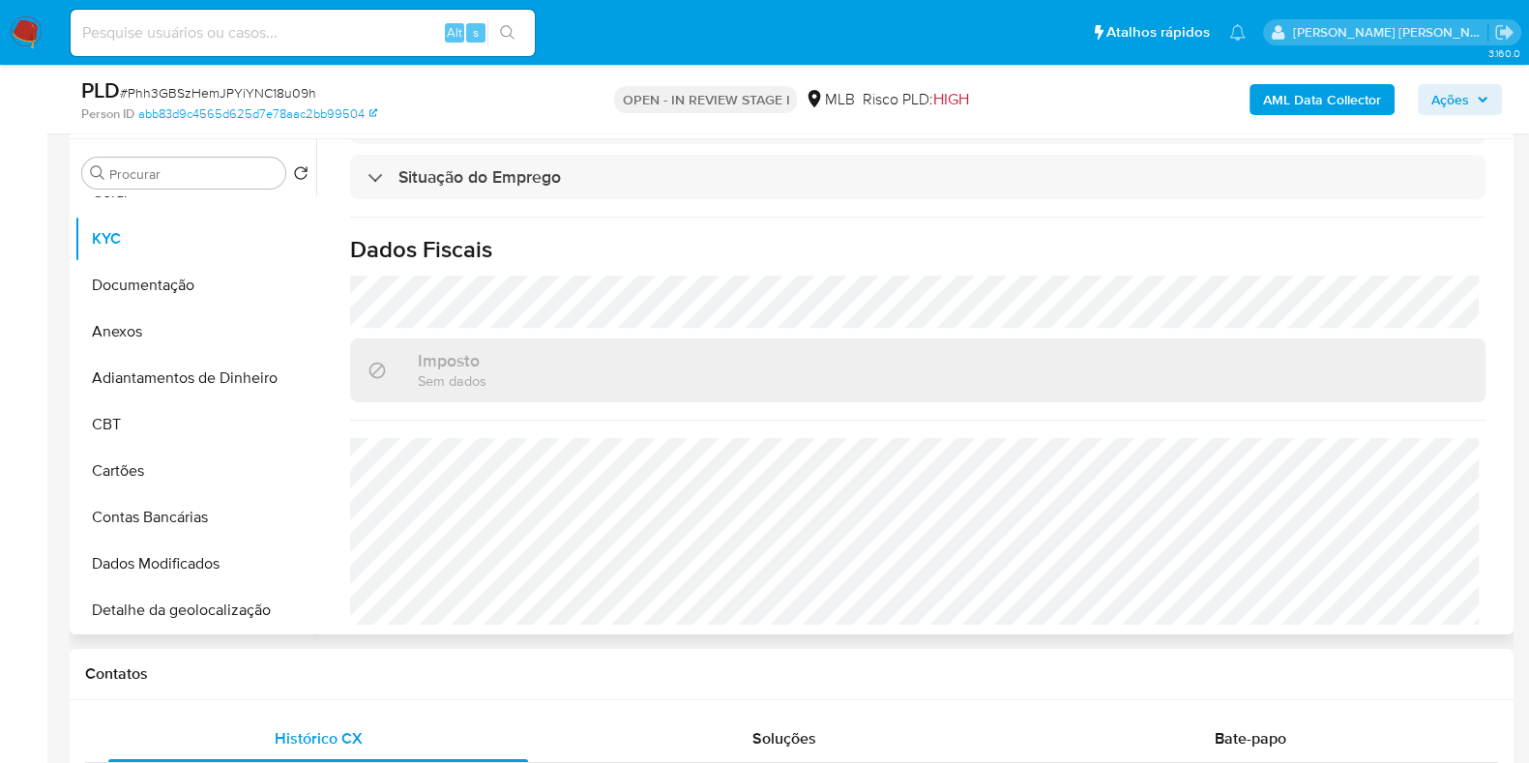
scroll to position [840, 0]
click at [1482, 94] on icon "button" at bounding box center [1483, 100] width 12 height 12
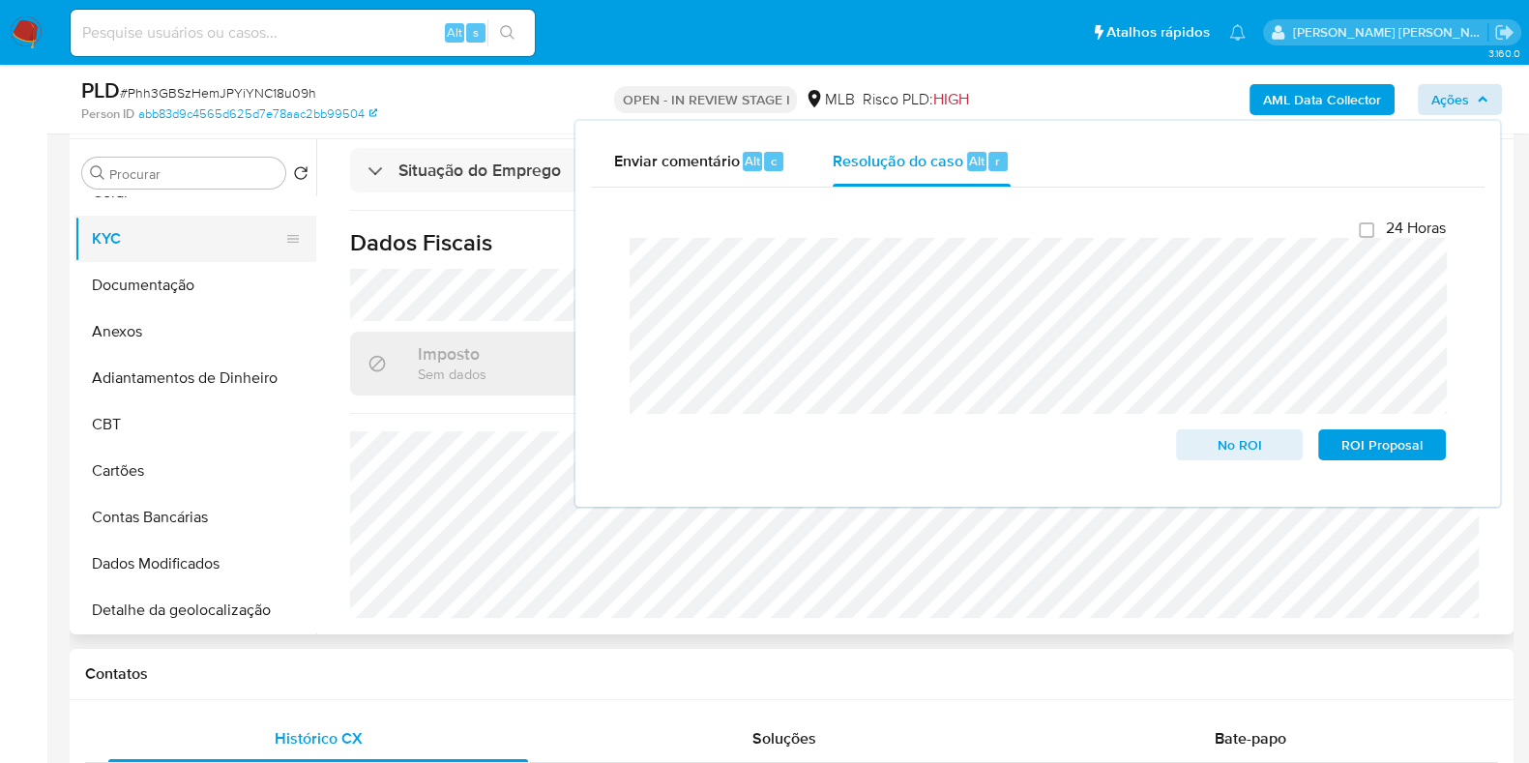
scroll to position [0, 0]
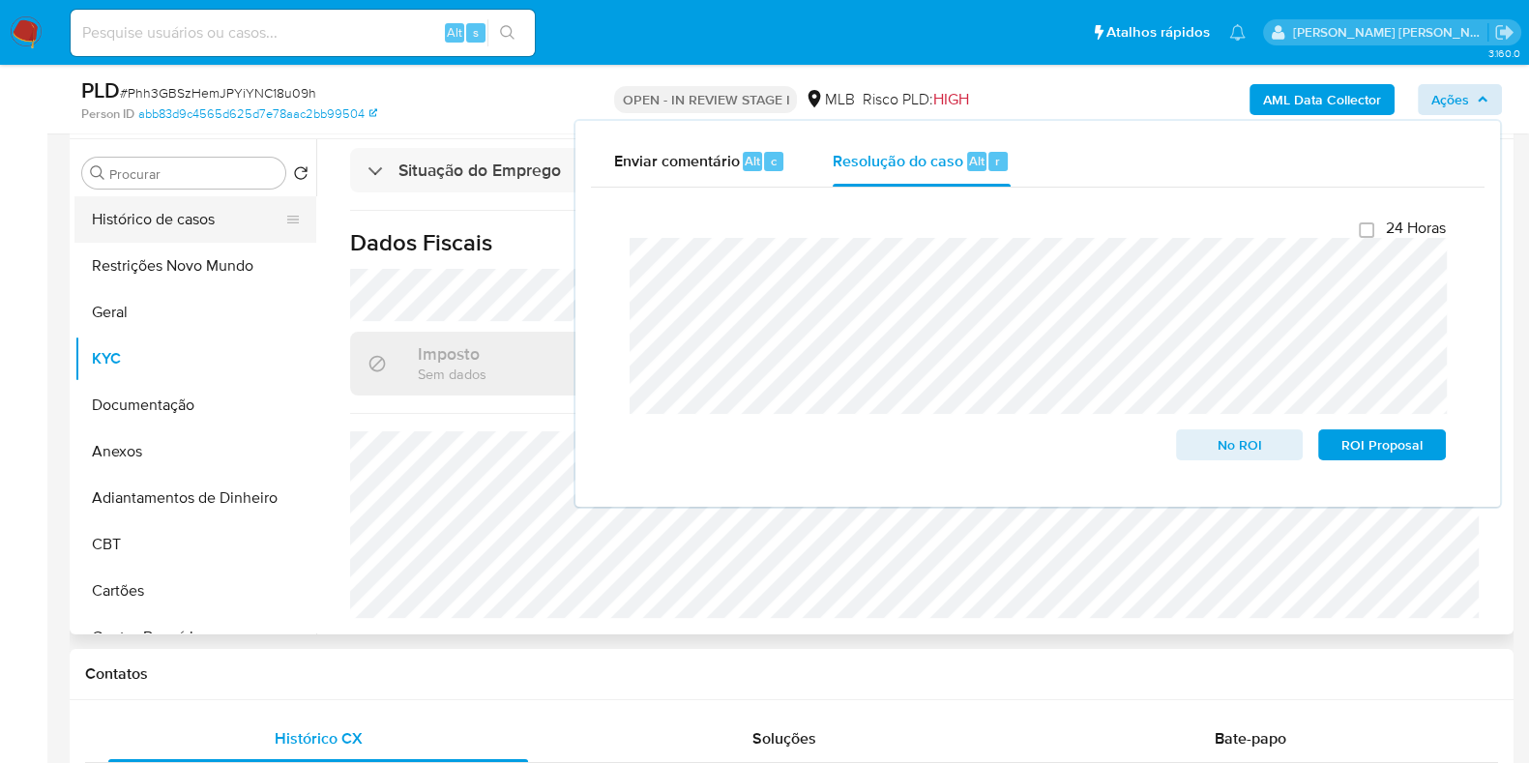
click at [195, 238] on button "Histórico de casos" at bounding box center [187, 219] width 226 height 46
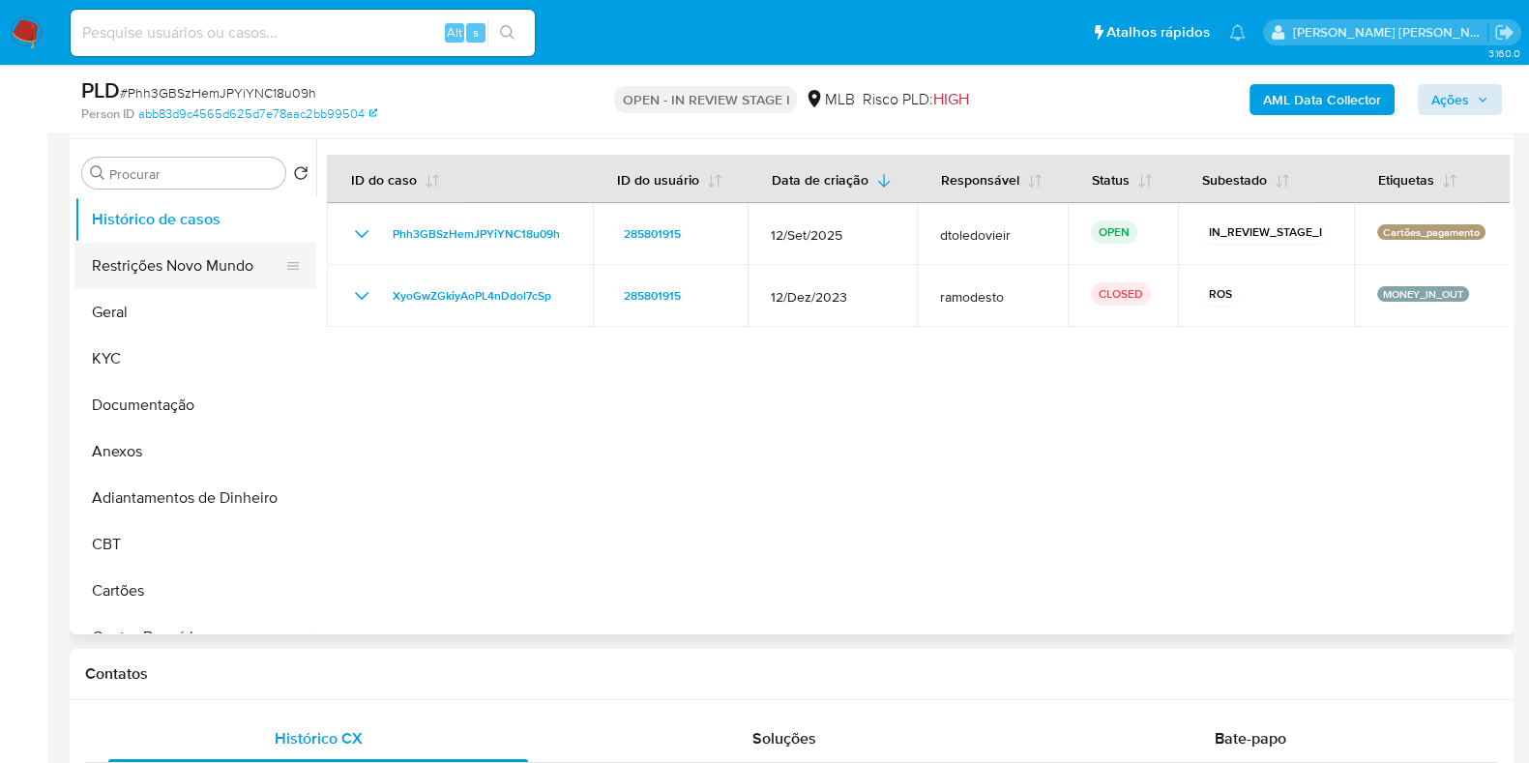
click at [208, 252] on button "Restrições Novo Mundo" at bounding box center [187, 266] width 226 height 46
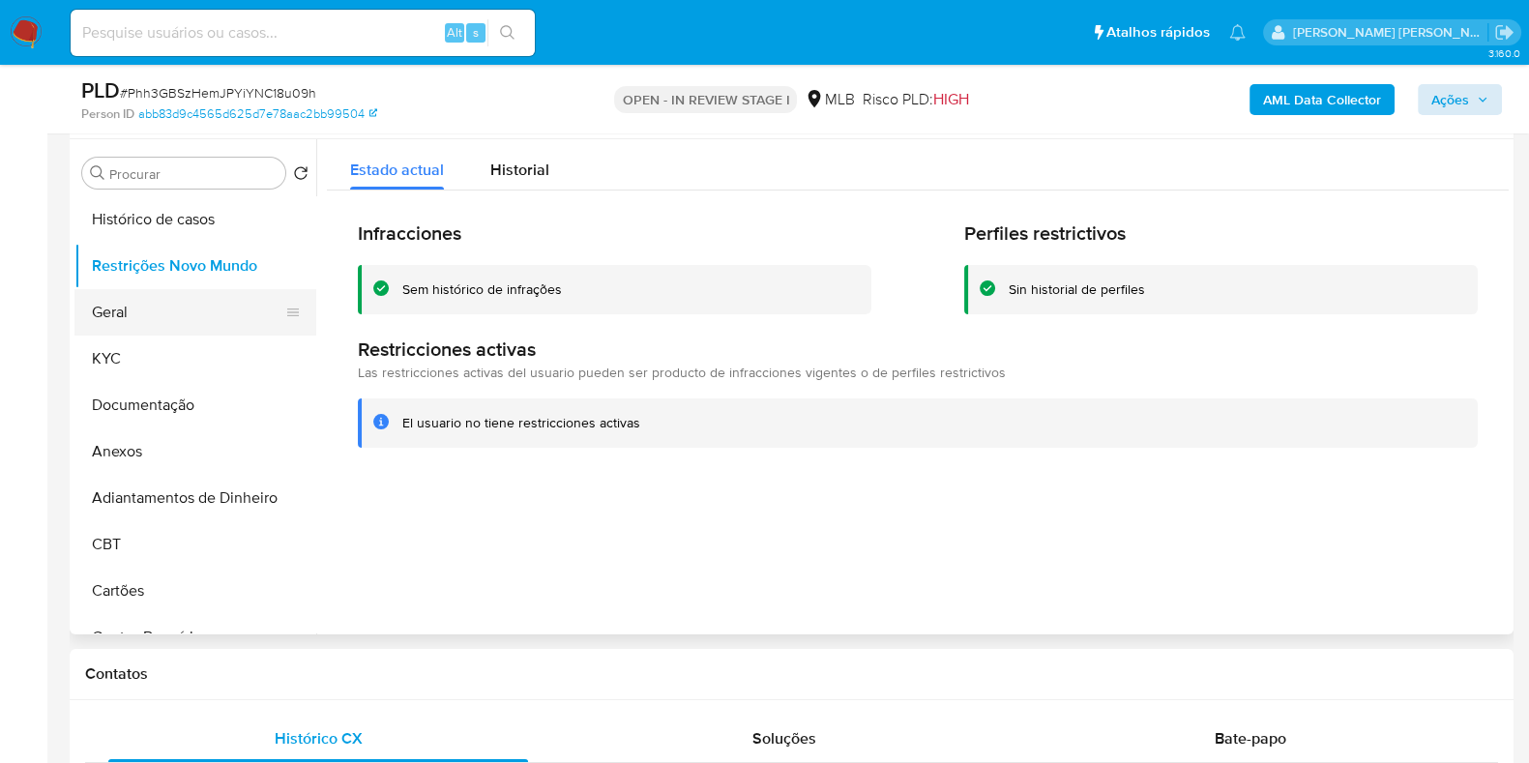
click at [130, 308] on button "Geral" at bounding box center [187, 312] width 226 height 46
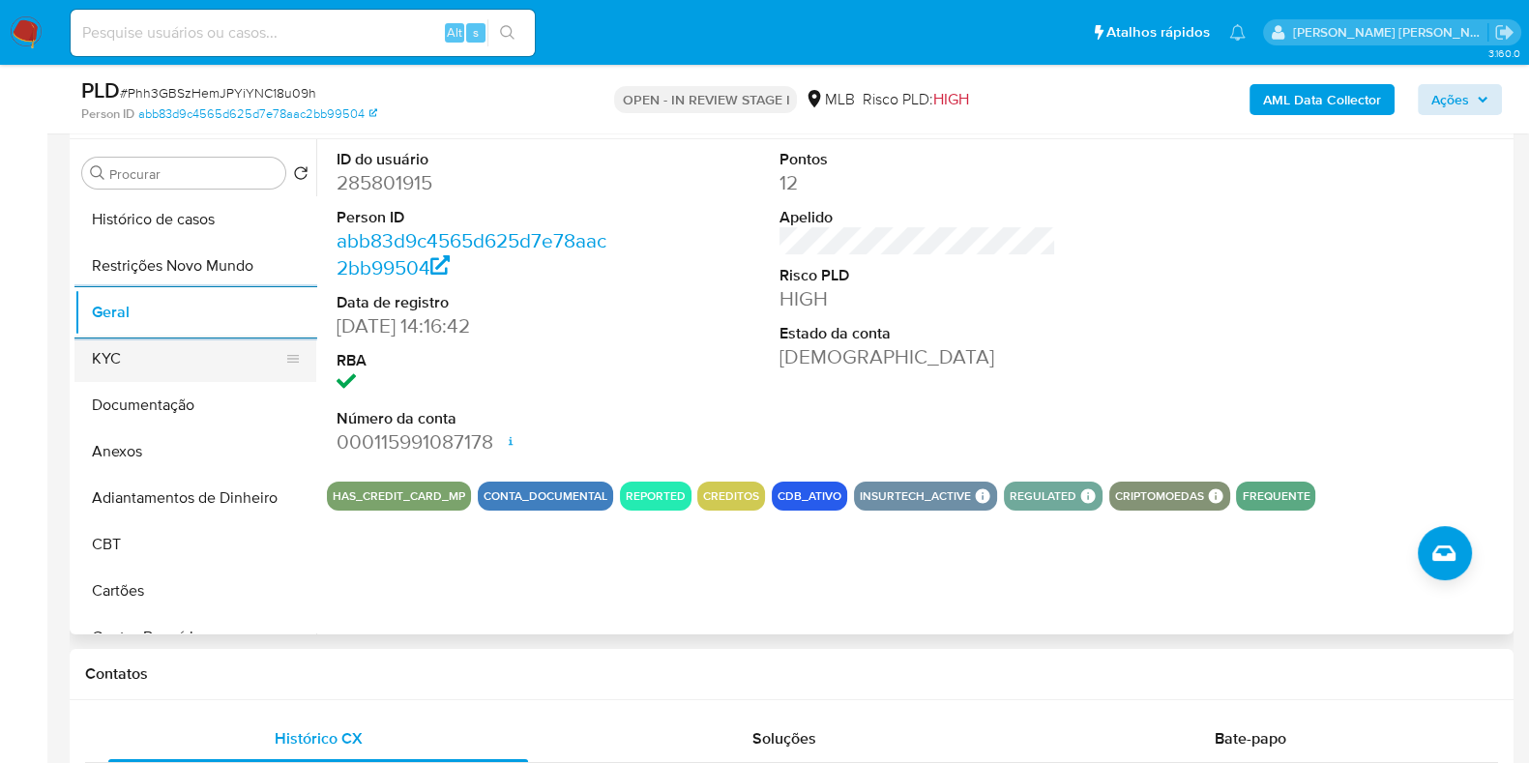
drag, startPoint x: 178, startPoint y: 355, endPoint x: 191, endPoint y: 366, distance: 17.2
click at [177, 355] on button "KYC" at bounding box center [187, 359] width 226 height 46
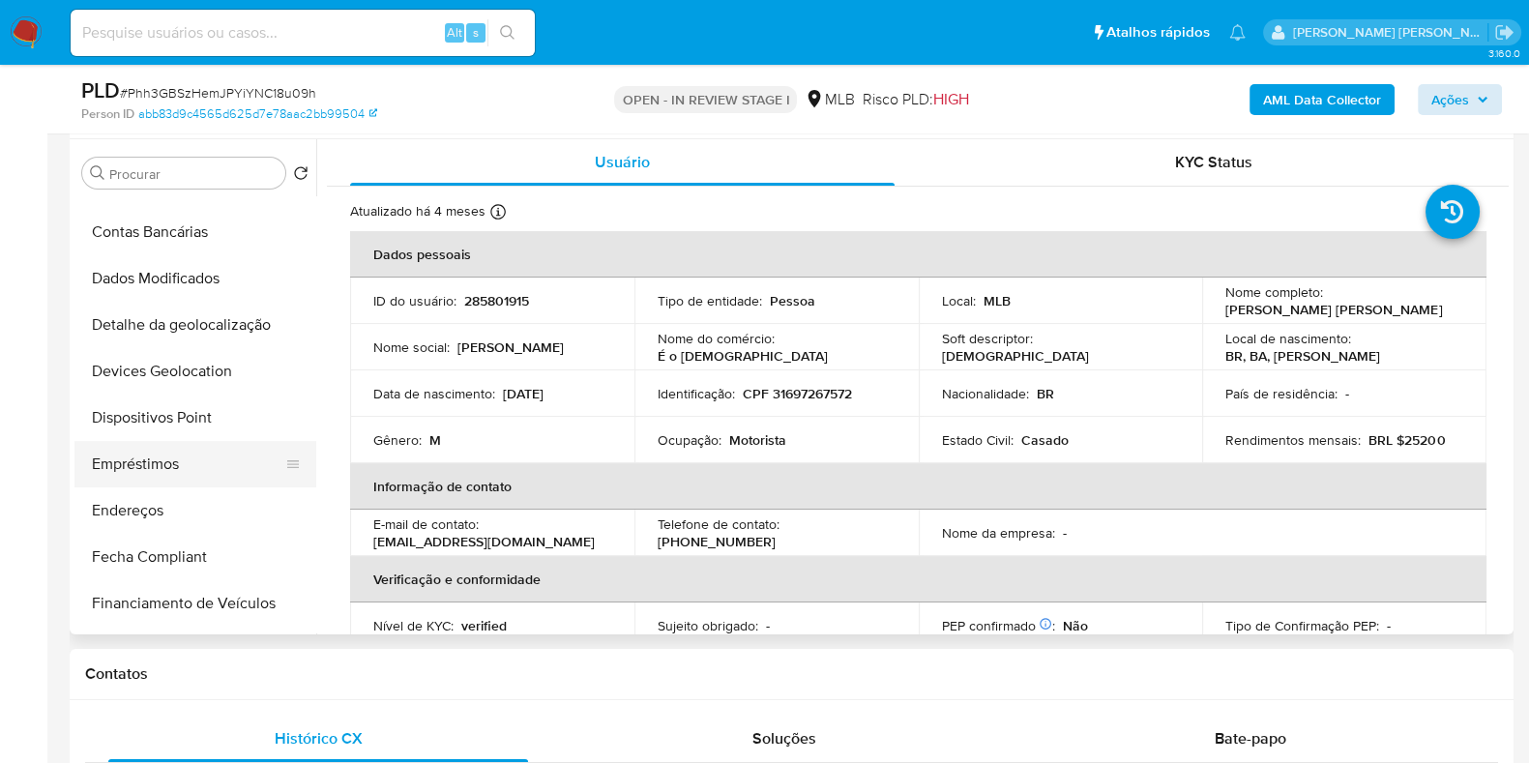
scroll to position [483, 0]
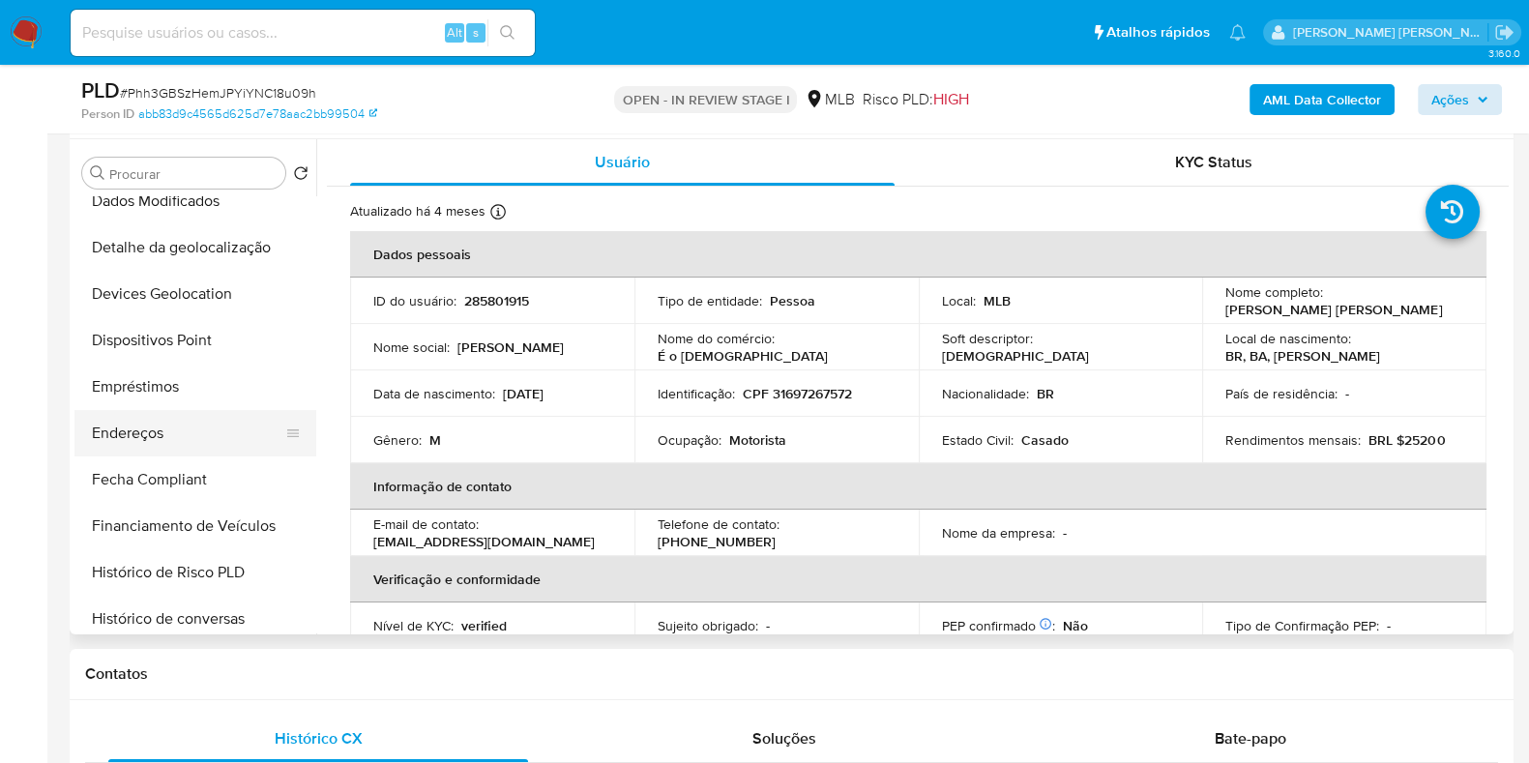
click at [171, 434] on button "Endereços" at bounding box center [187, 433] width 226 height 46
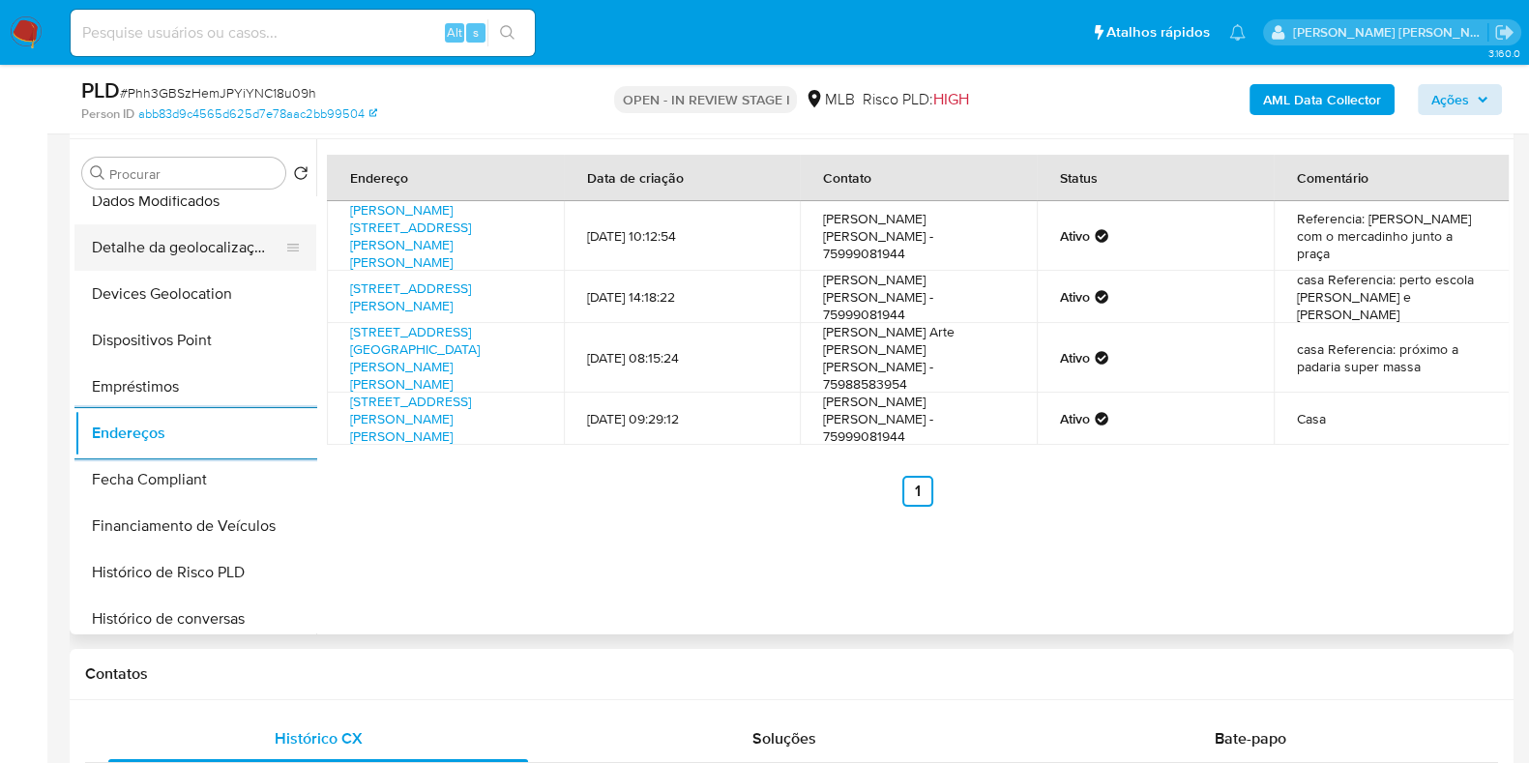
click at [231, 237] on button "Detalhe da geolocalização" at bounding box center [187, 247] width 226 height 46
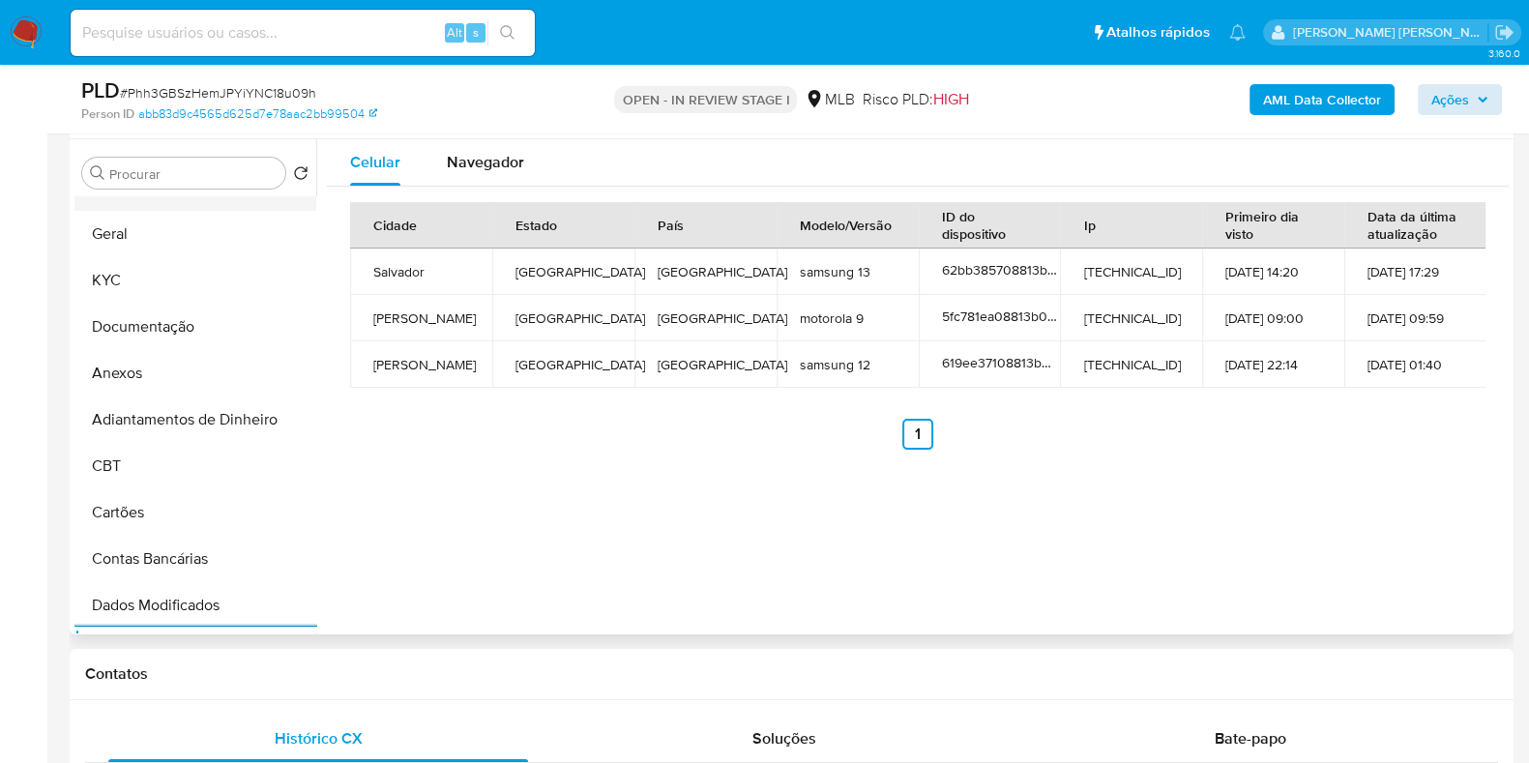
scroll to position [0, 0]
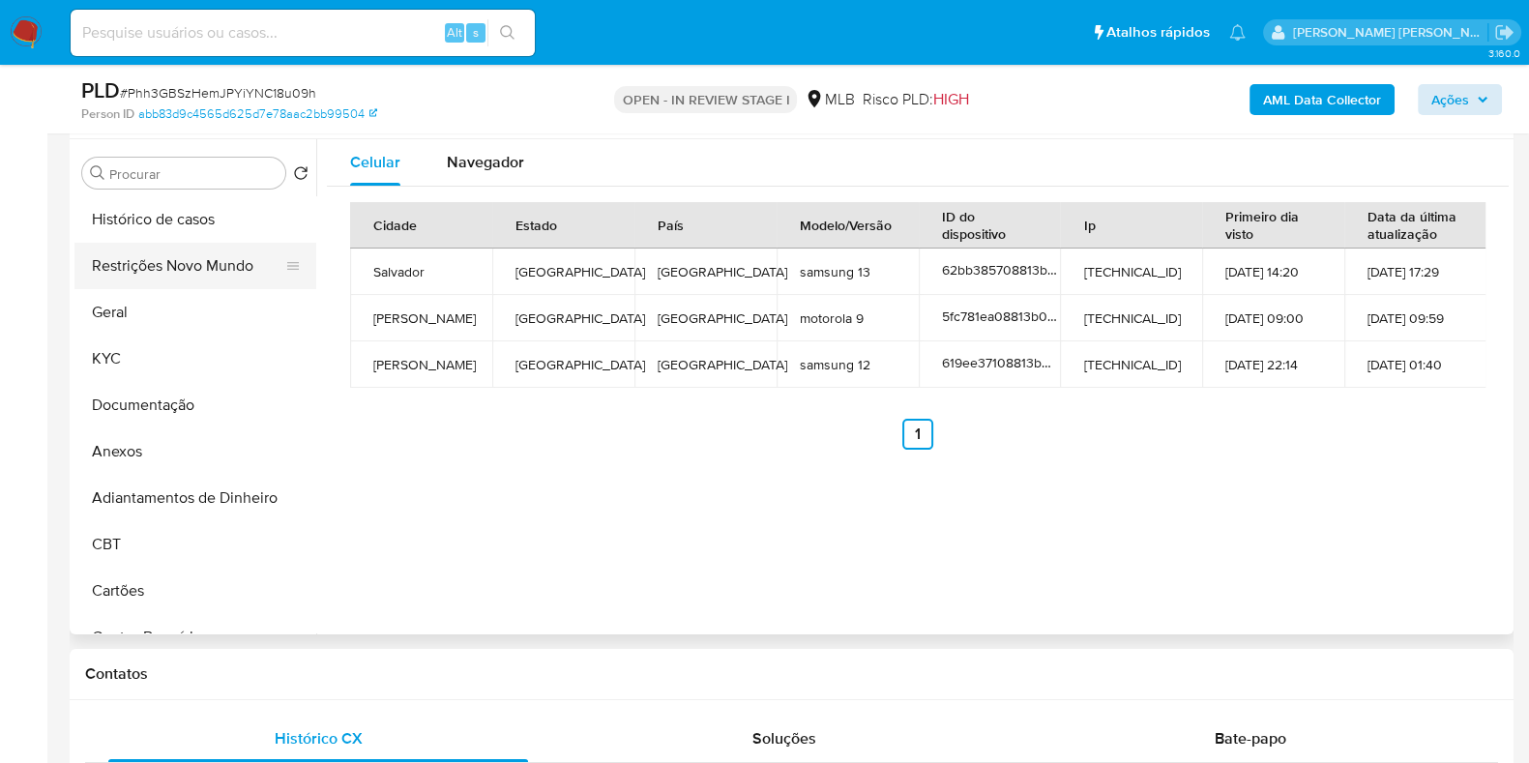
click at [209, 262] on button "Restrições Novo Mundo" at bounding box center [187, 266] width 226 height 46
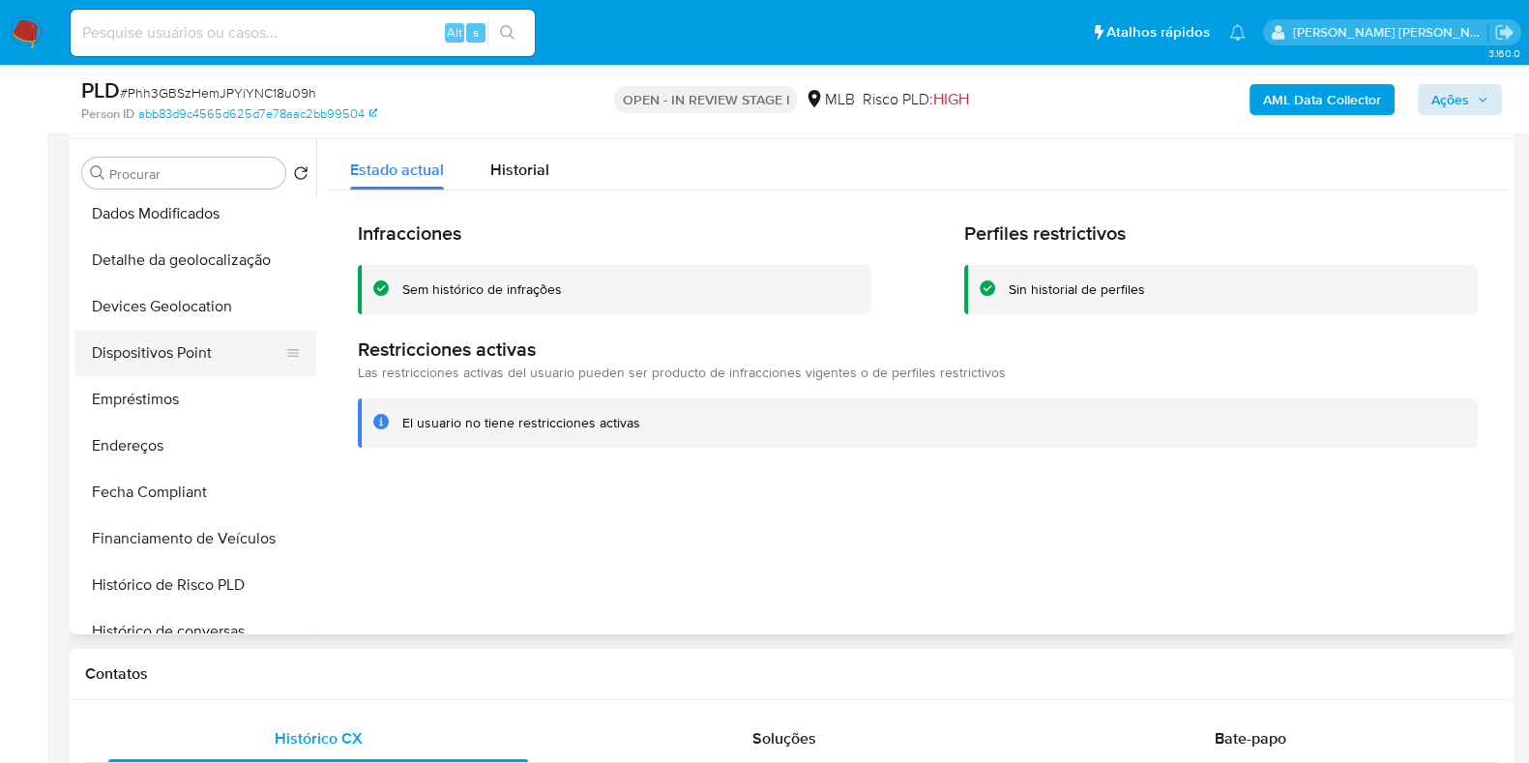
scroll to position [483, 0]
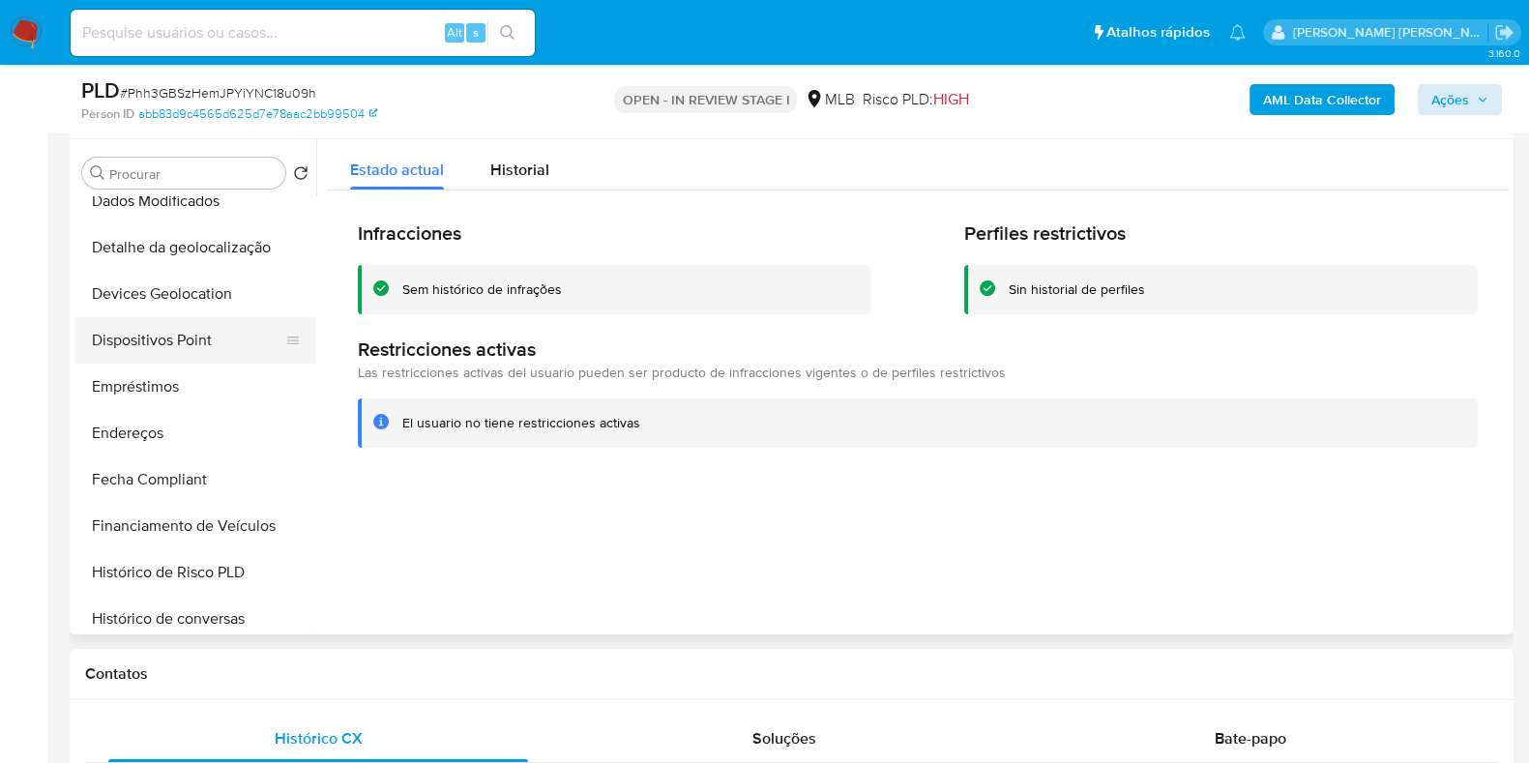
click at [213, 340] on button "Dispositivos Point" at bounding box center [187, 340] width 226 height 46
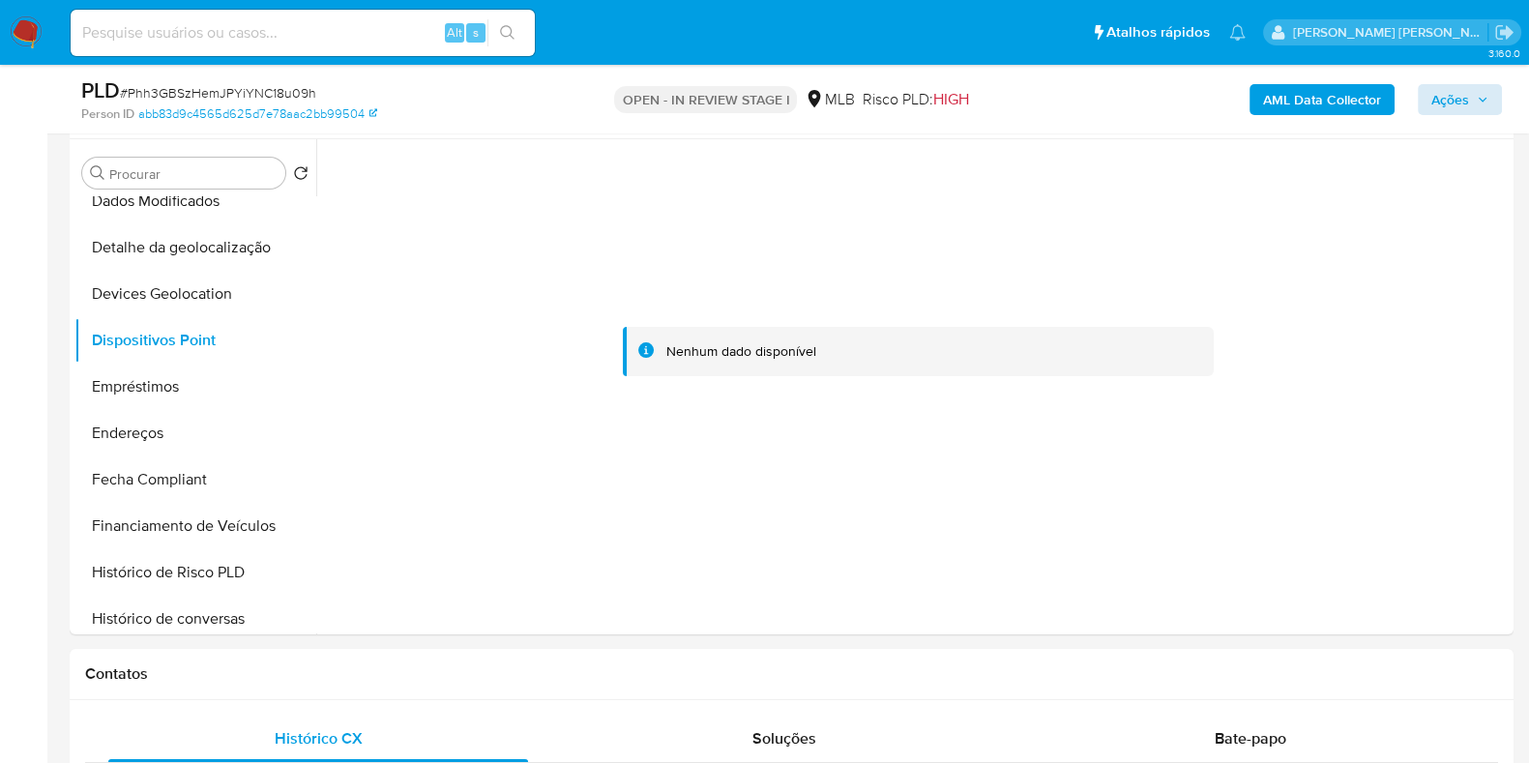
click at [1290, 91] on b "AML Data Collector" at bounding box center [1322, 99] width 118 height 31
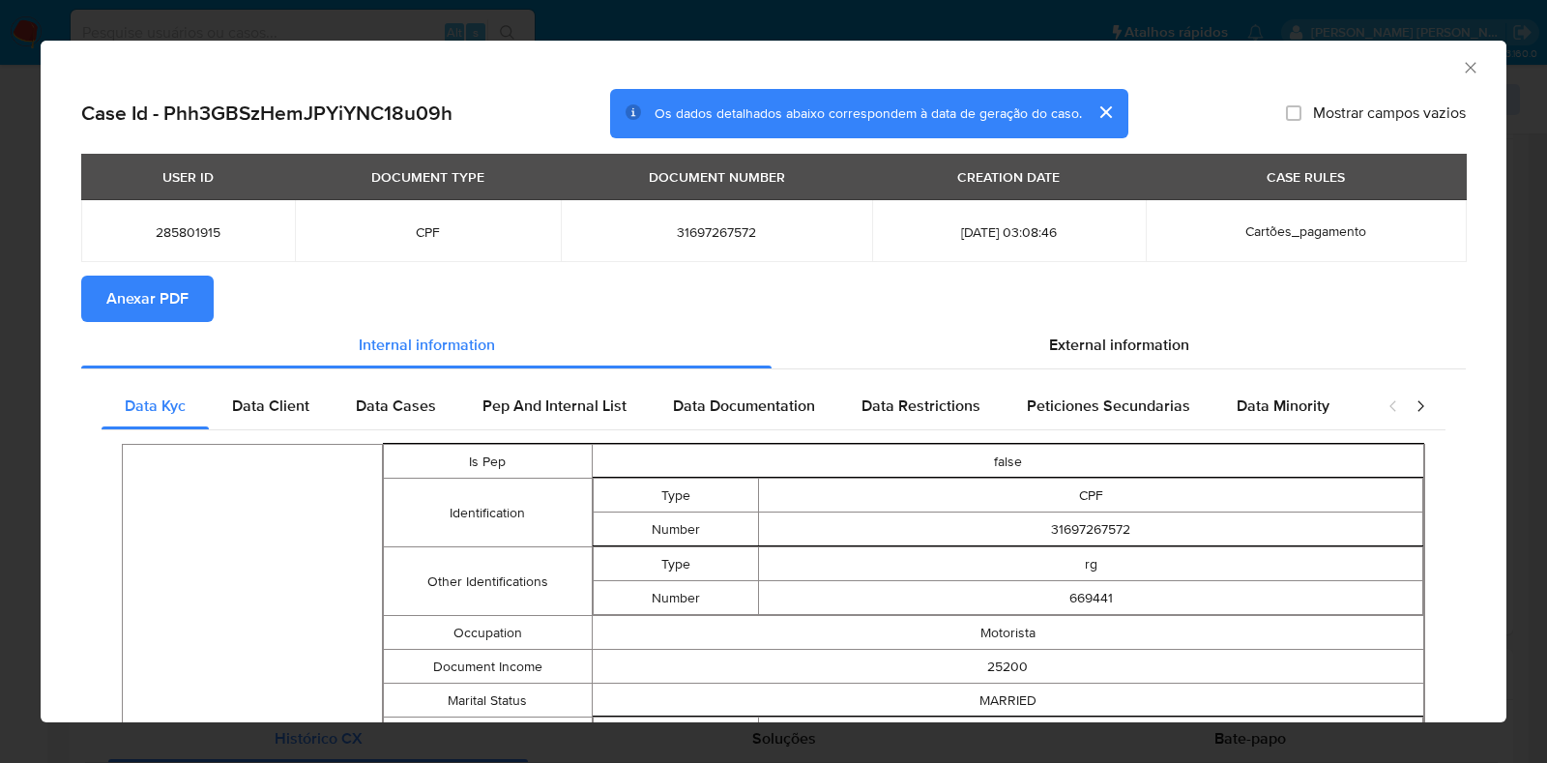
click at [178, 299] on span "Anexar PDF" at bounding box center [147, 299] width 82 height 43
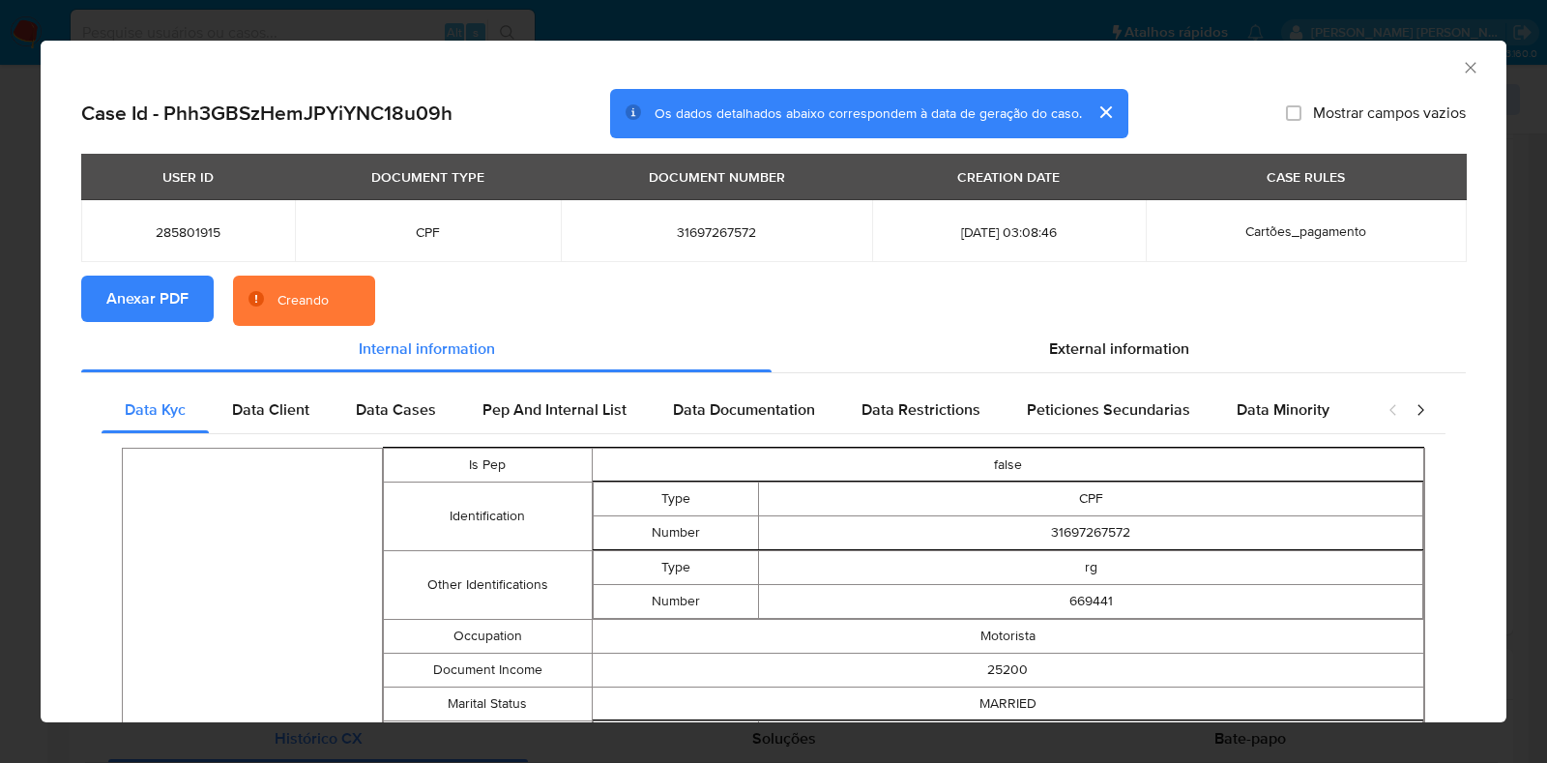
click at [0, 317] on div "AML Data Collector Case Id - Phh3GBSzHemJPYiYNC18u09h Os dados detalhados abaix…" at bounding box center [773, 381] width 1547 height 763
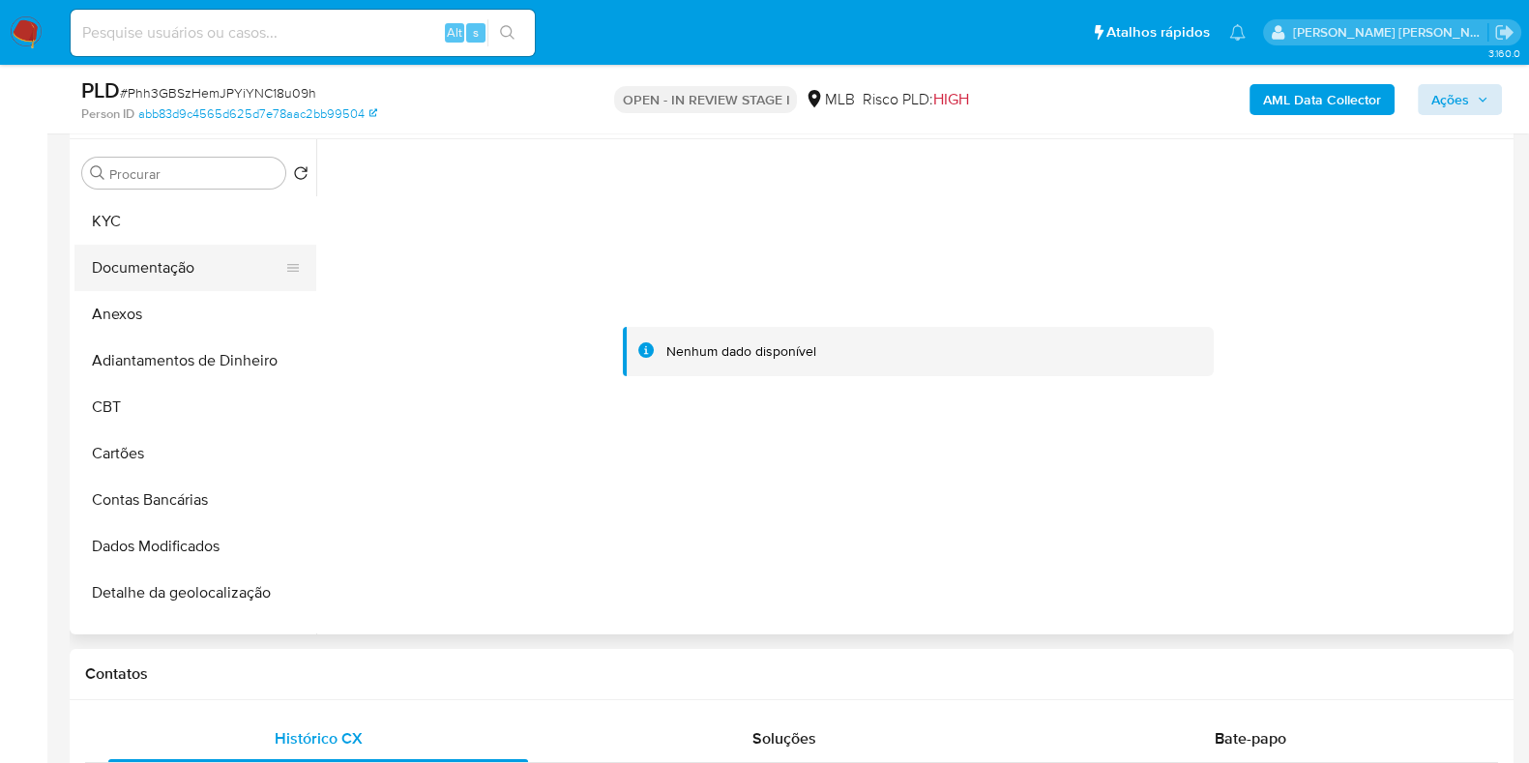
scroll to position [0, 0]
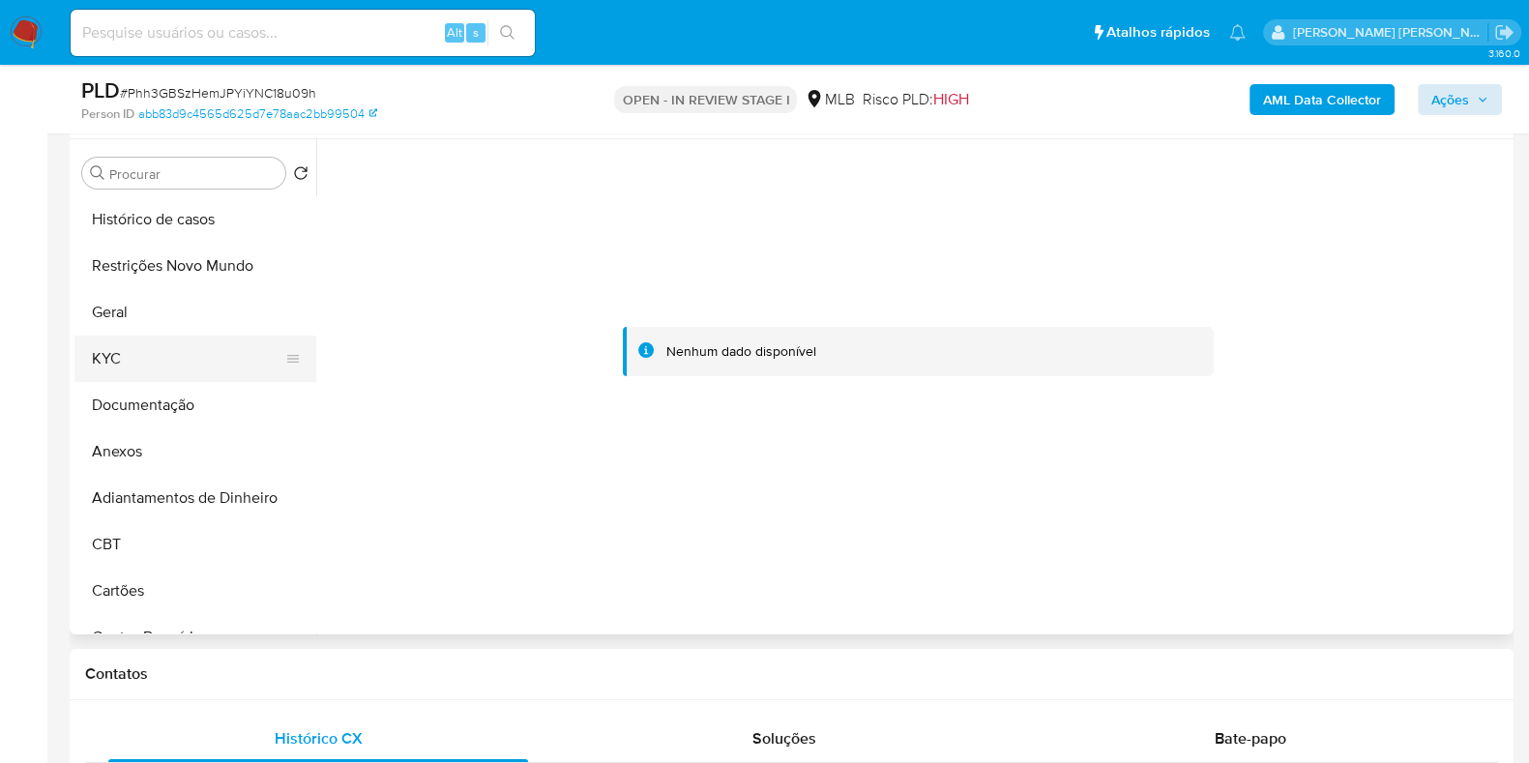
click at [188, 365] on button "KYC" at bounding box center [187, 359] width 226 height 46
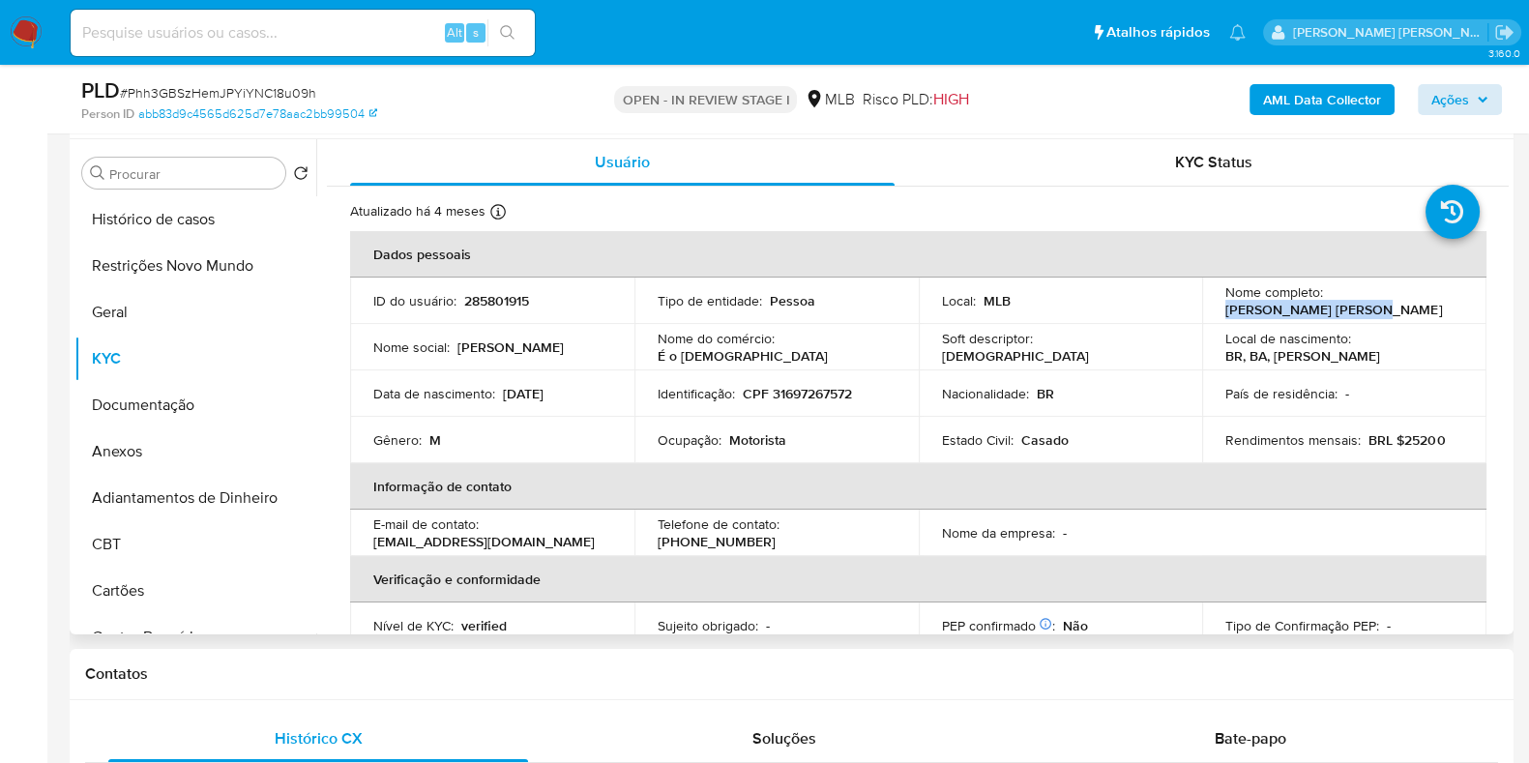
drag, startPoint x: 1378, startPoint y: 307, endPoint x: 1215, endPoint y: 308, distance: 163.4
click at [1215, 308] on td "Nome completo : Celio Jose Viana Lima" at bounding box center [1344, 301] width 284 height 46
copy p "Celio Jose Viana Lima"
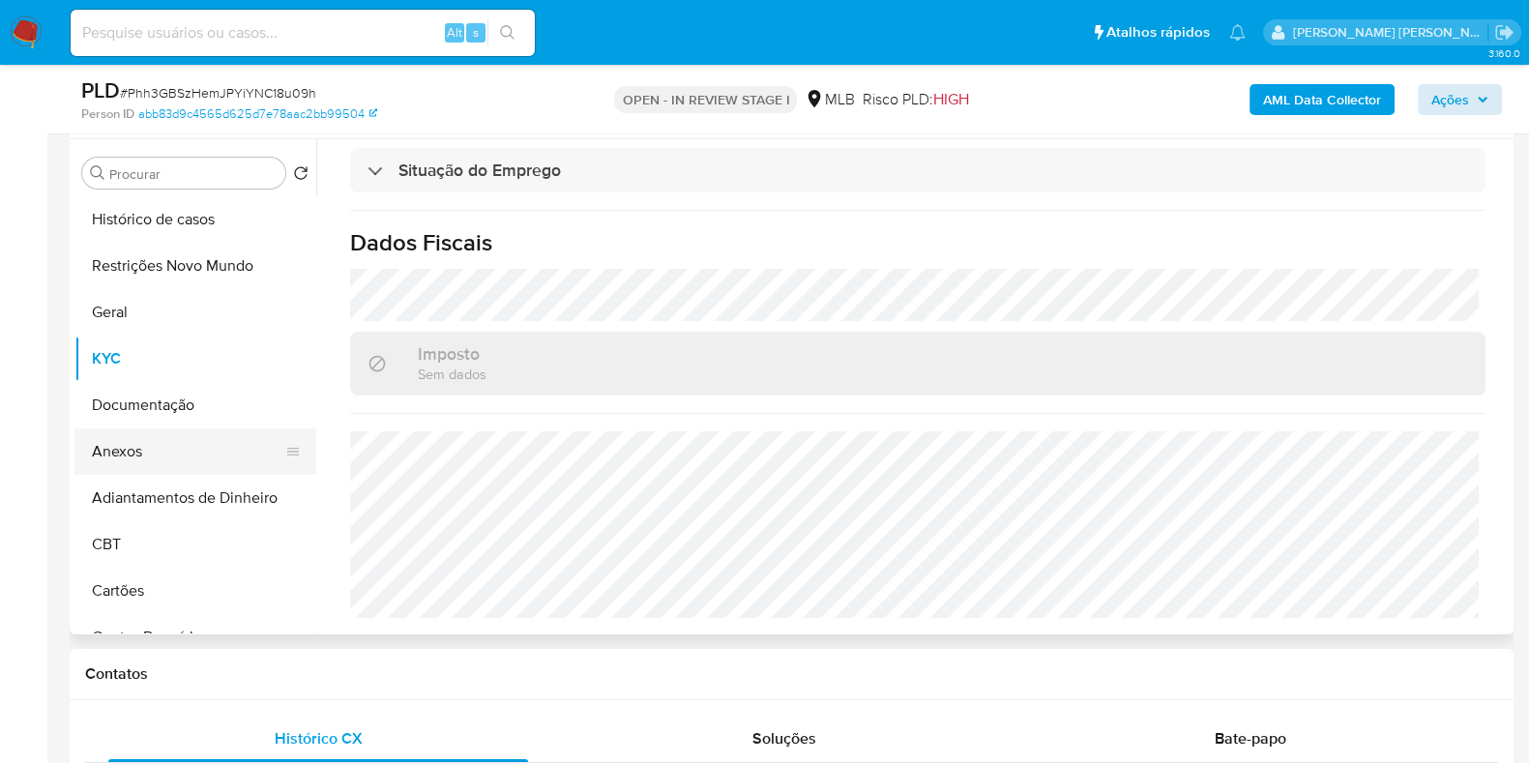
click at [155, 452] on button "Anexos" at bounding box center [187, 451] width 226 height 46
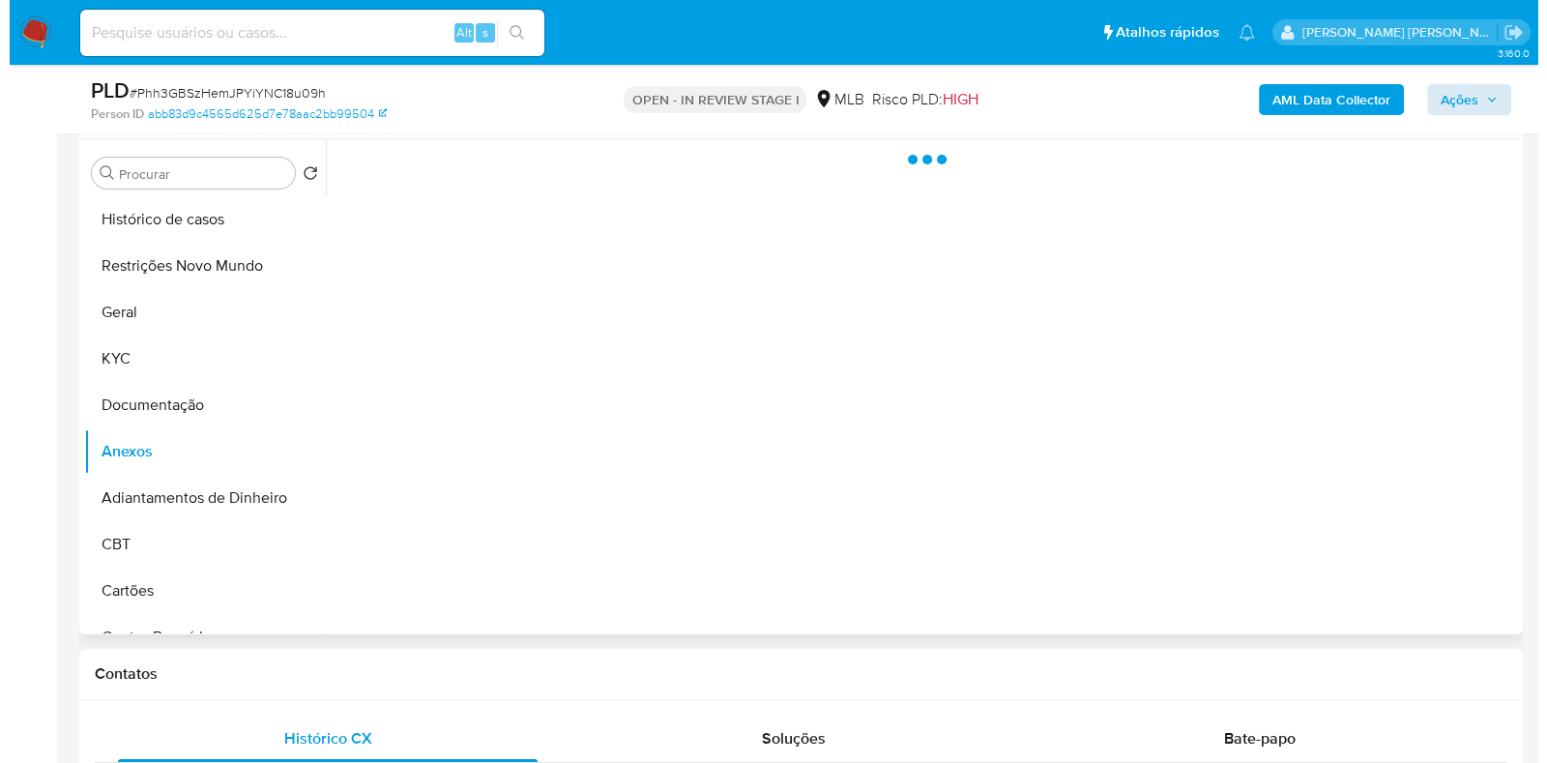
scroll to position [0, 0]
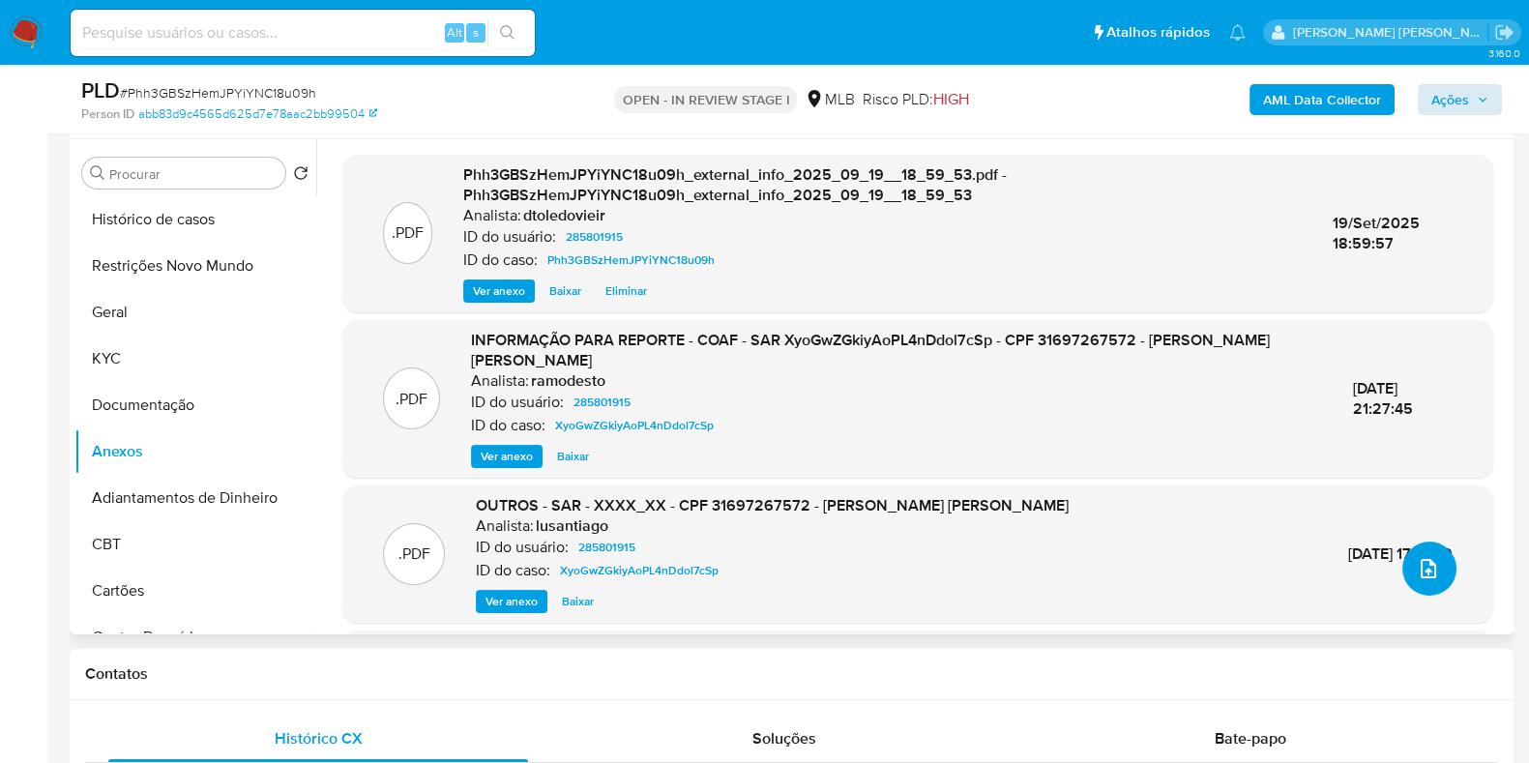
click at [1425, 569] on icon "upload-file" at bounding box center [1428, 568] width 23 height 23
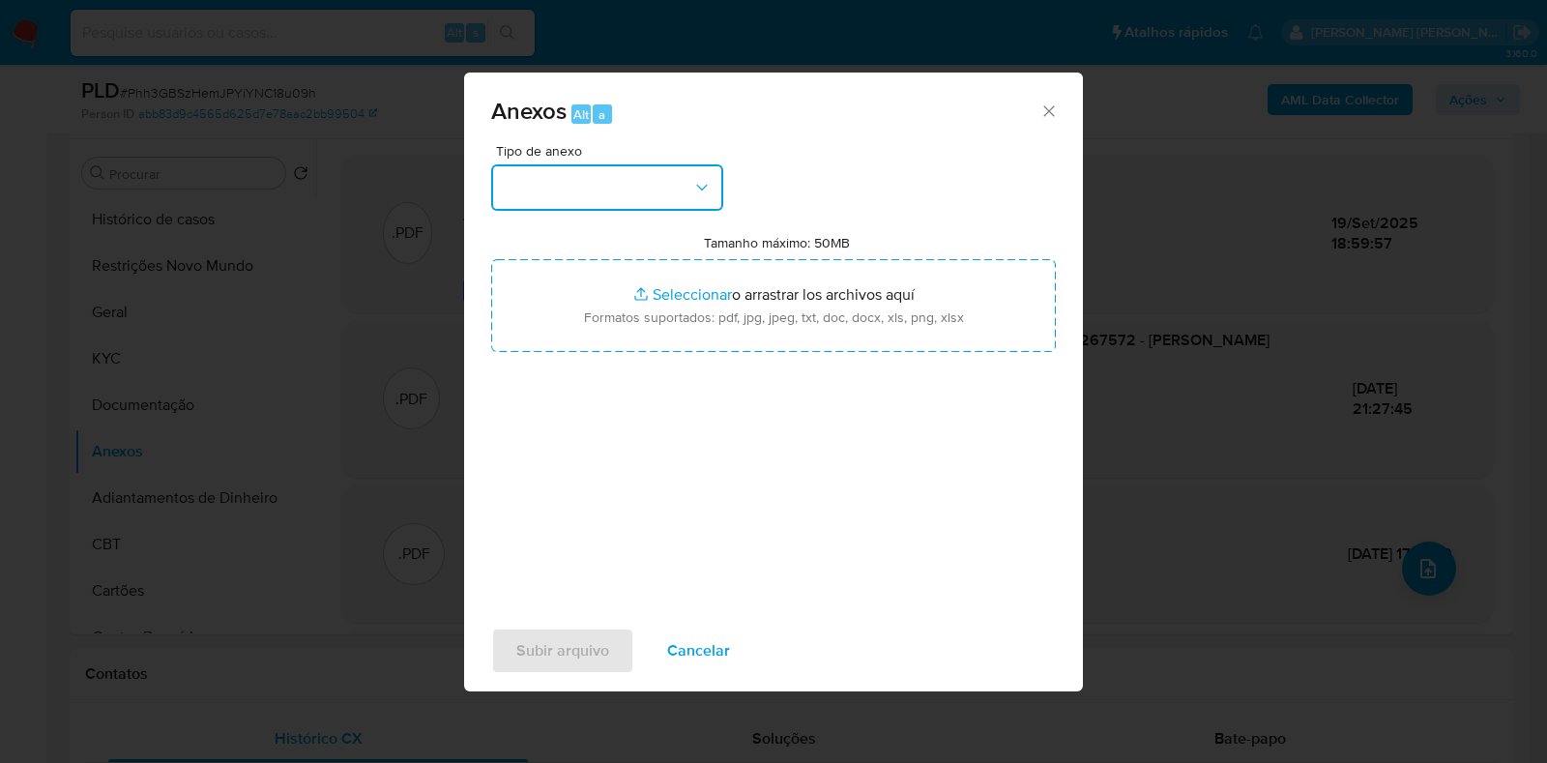
click at [709, 200] on button "button" at bounding box center [607, 187] width 232 height 46
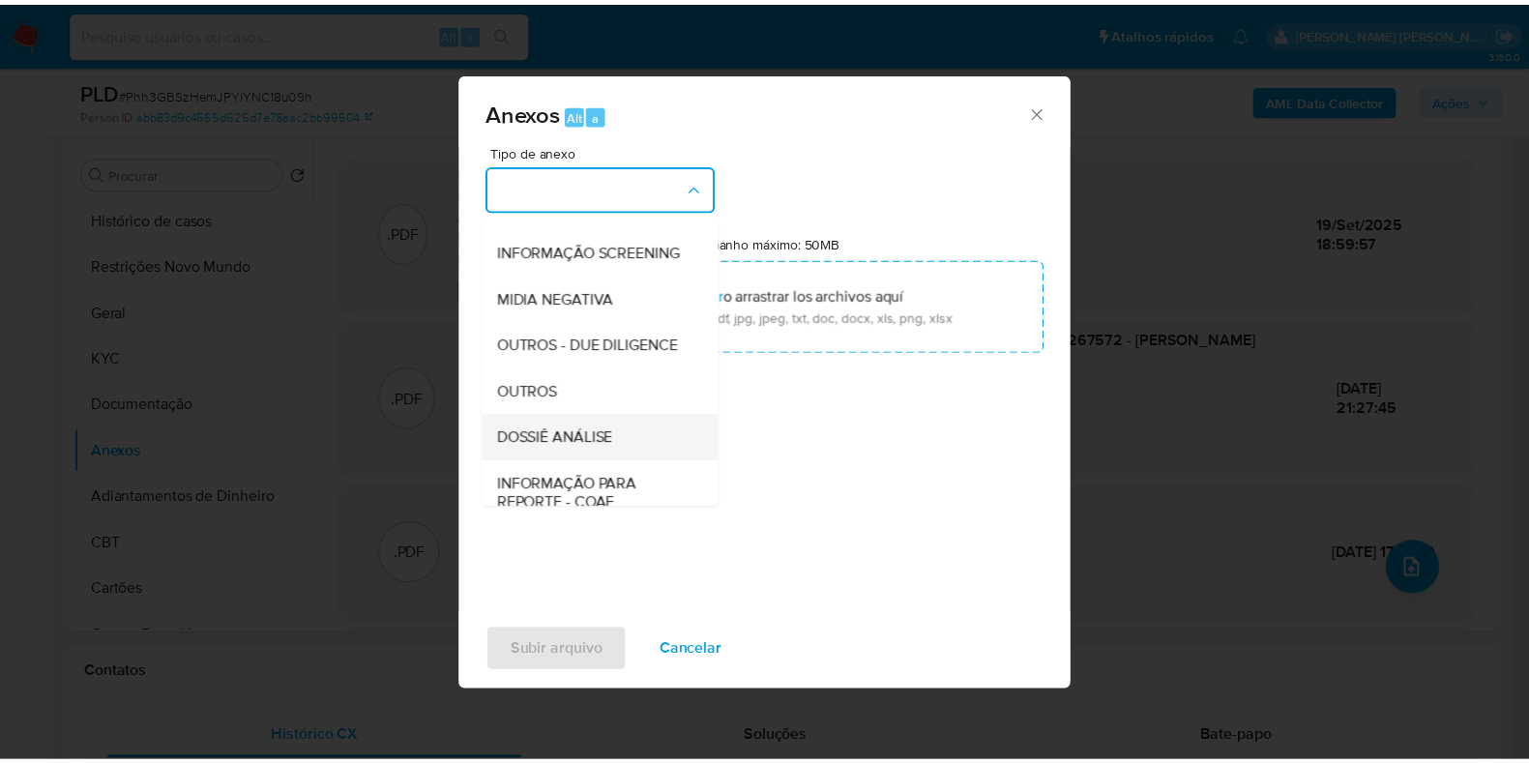
scroll to position [298, 0]
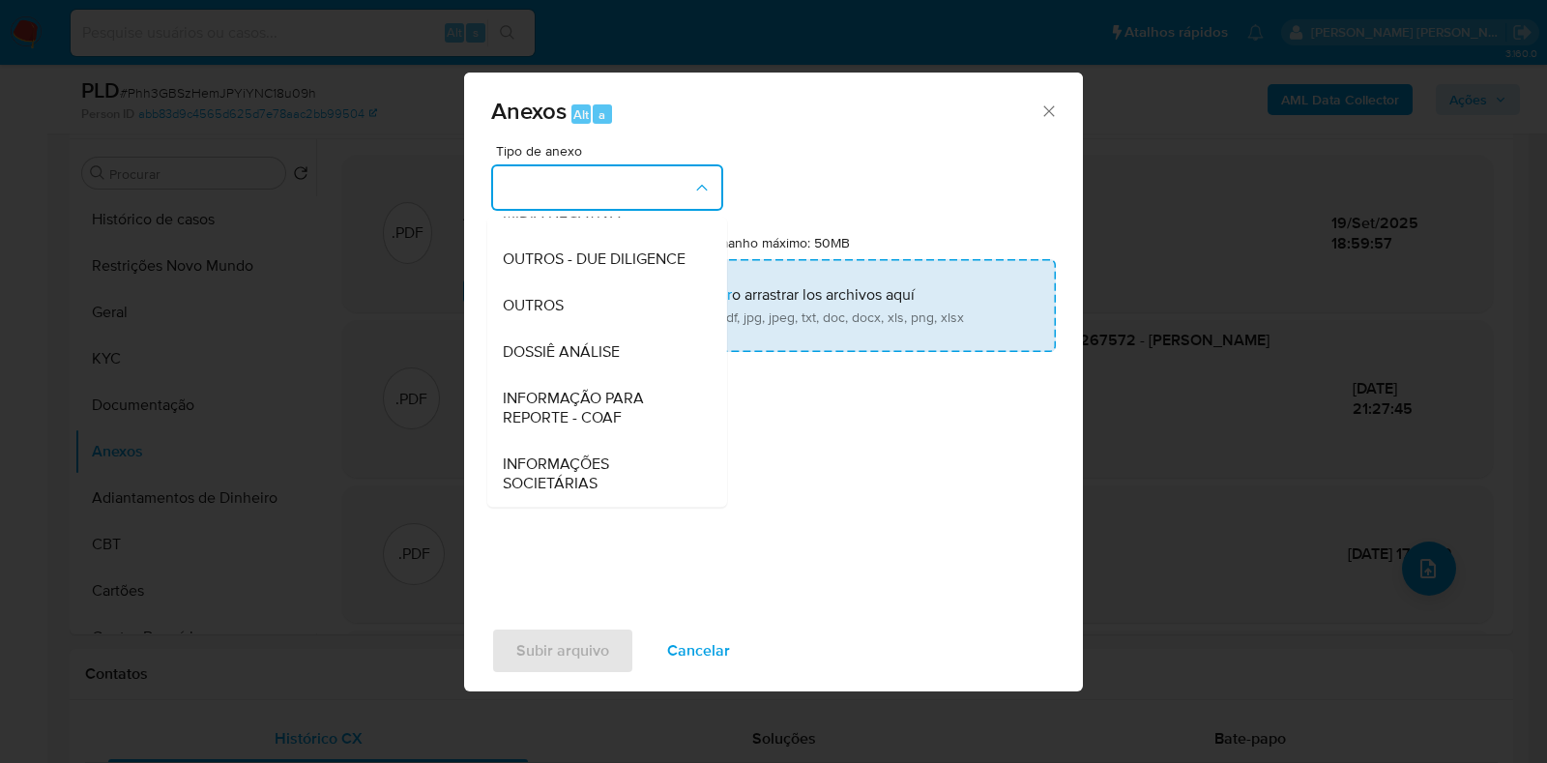
click at [629, 339] on div "DOSSIÊ ANÁLISE" at bounding box center [601, 352] width 197 height 46
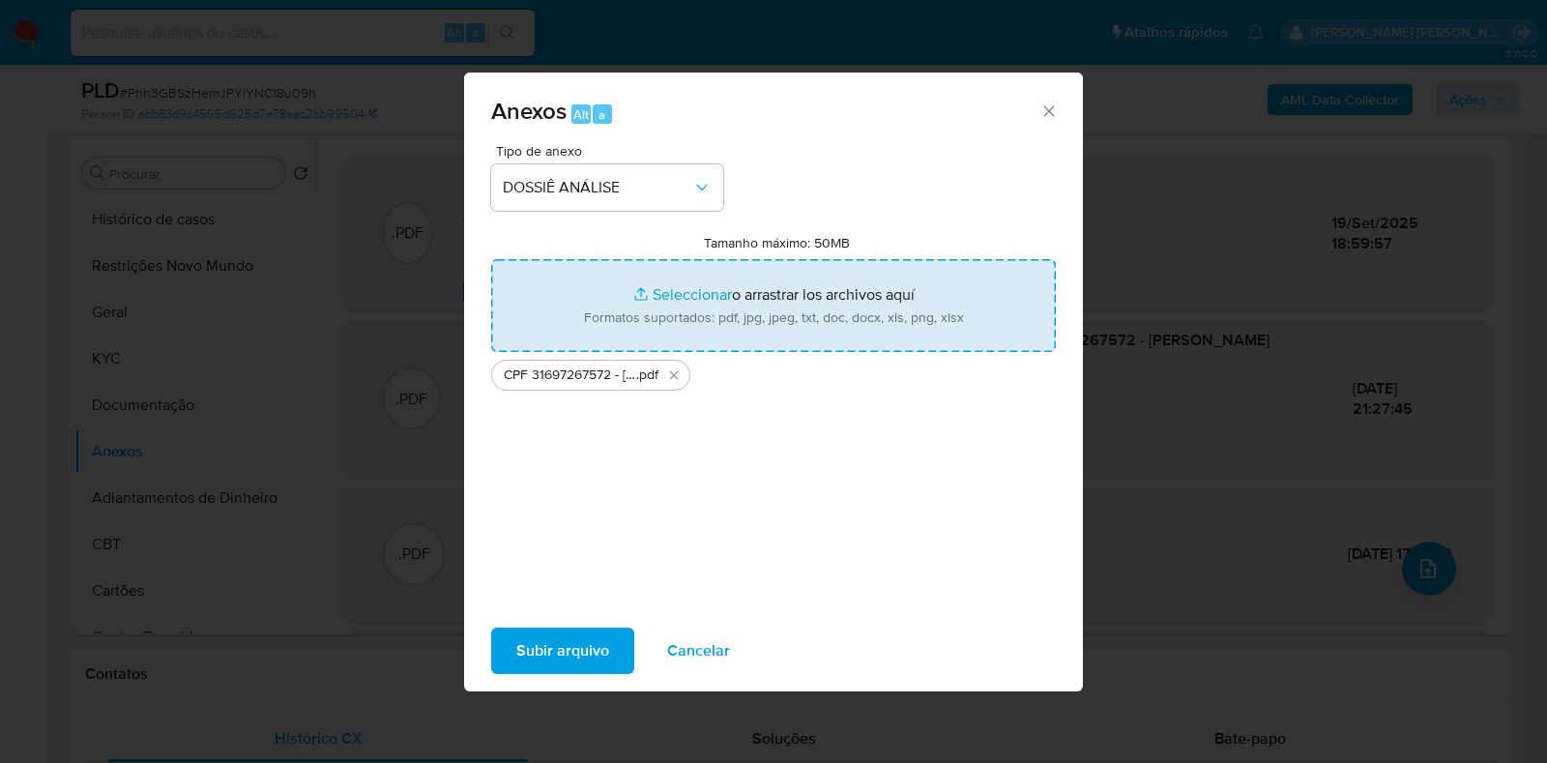
type input "C:\fakepath\Mulan 285801915_2025_09_19_14_45_14.xlsx"
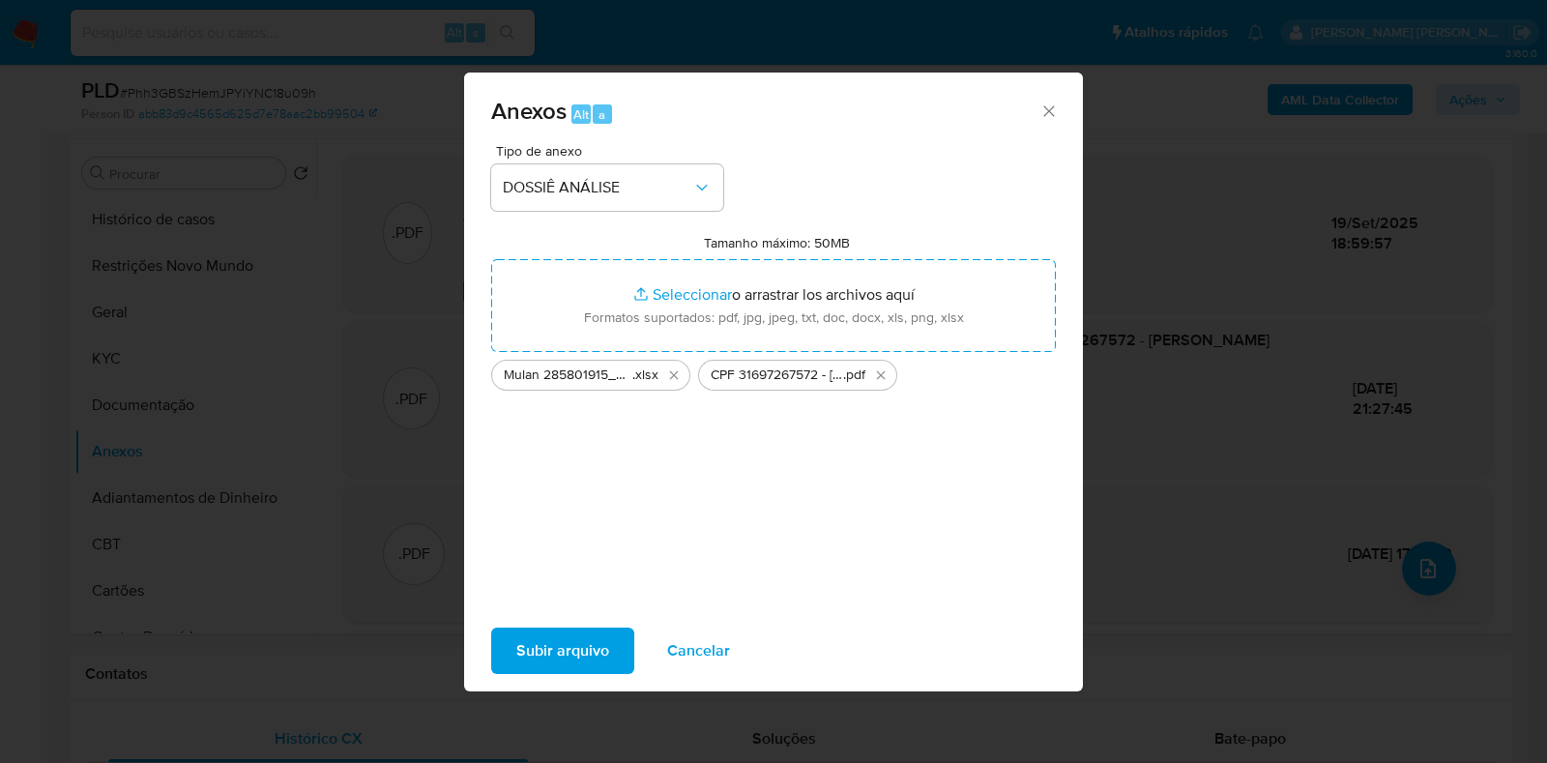
click at [557, 655] on span "Subir arquivo" at bounding box center [562, 651] width 93 height 43
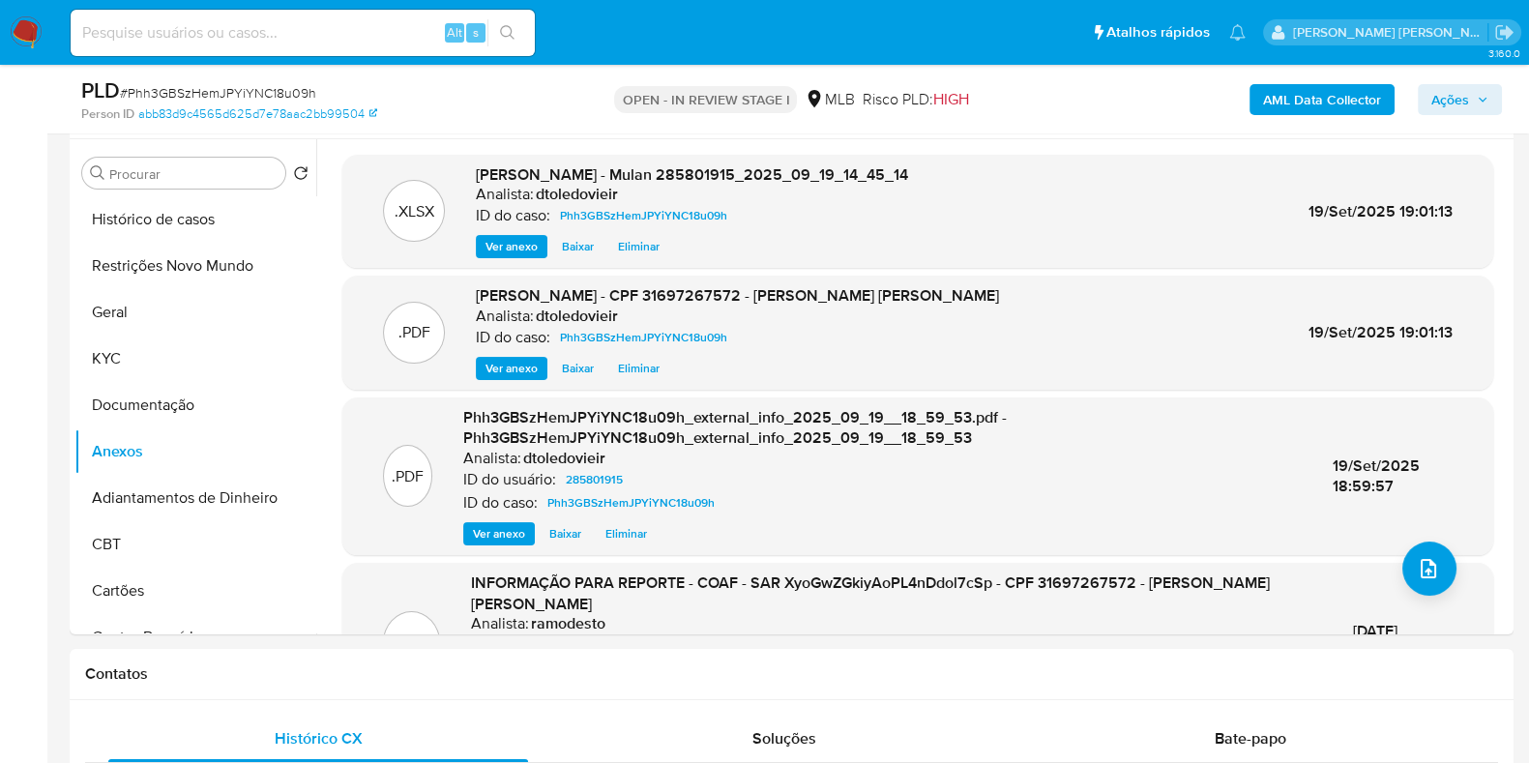
click at [1455, 93] on span "Ações" at bounding box center [1450, 99] width 38 height 31
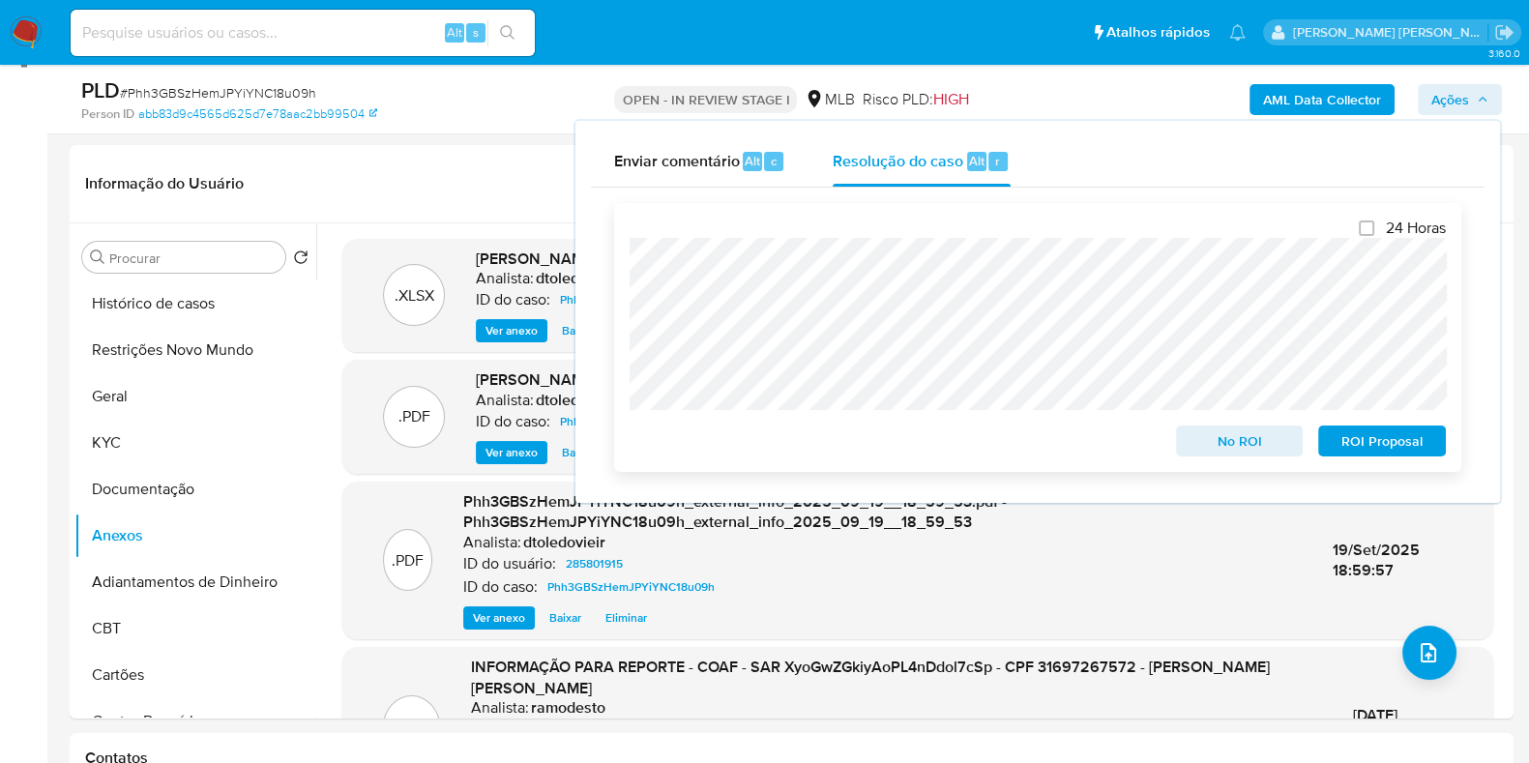
scroll to position [241, 0]
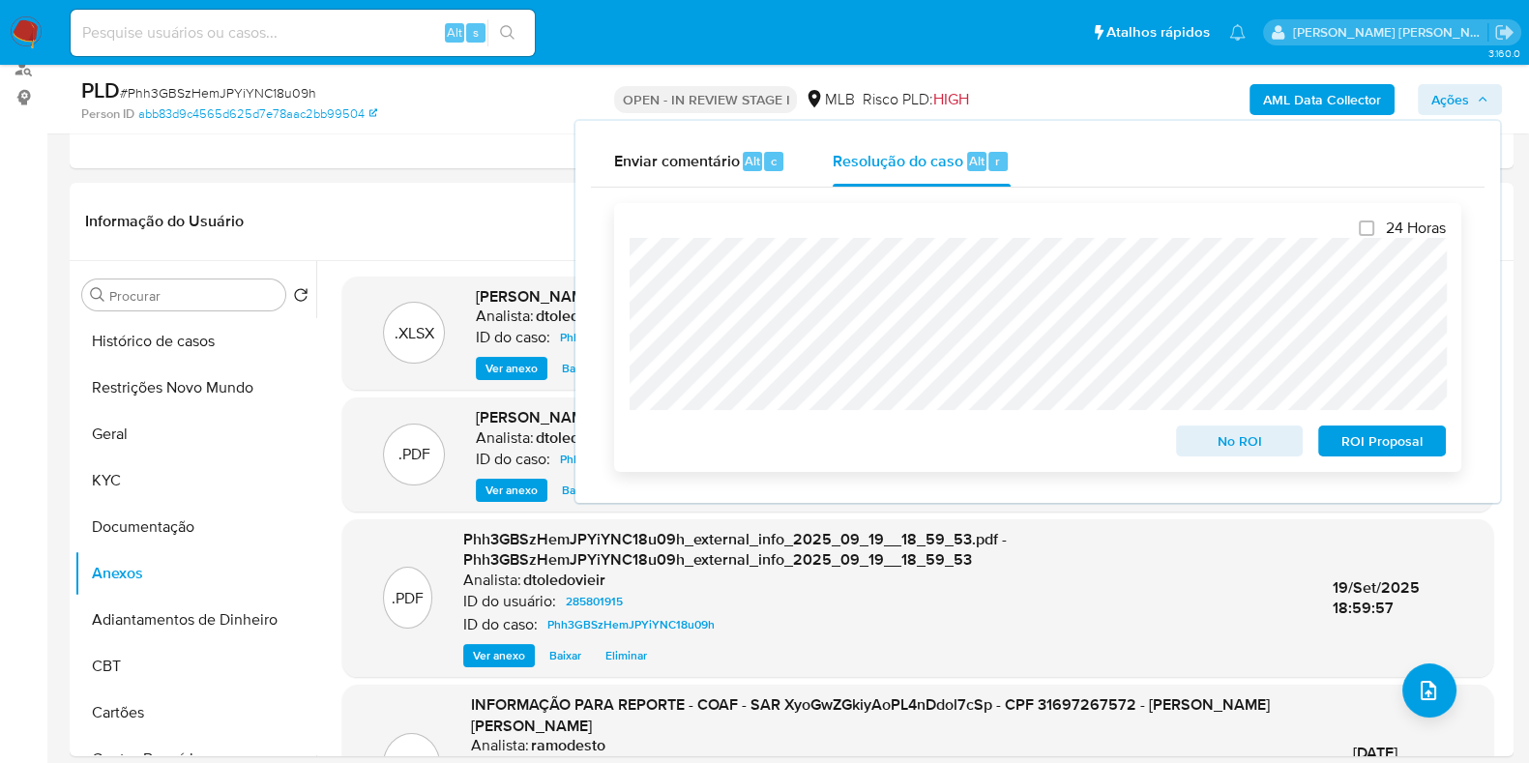
click at [1216, 435] on span "No ROI" at bounding box center [1239, 440] width 101 height 27
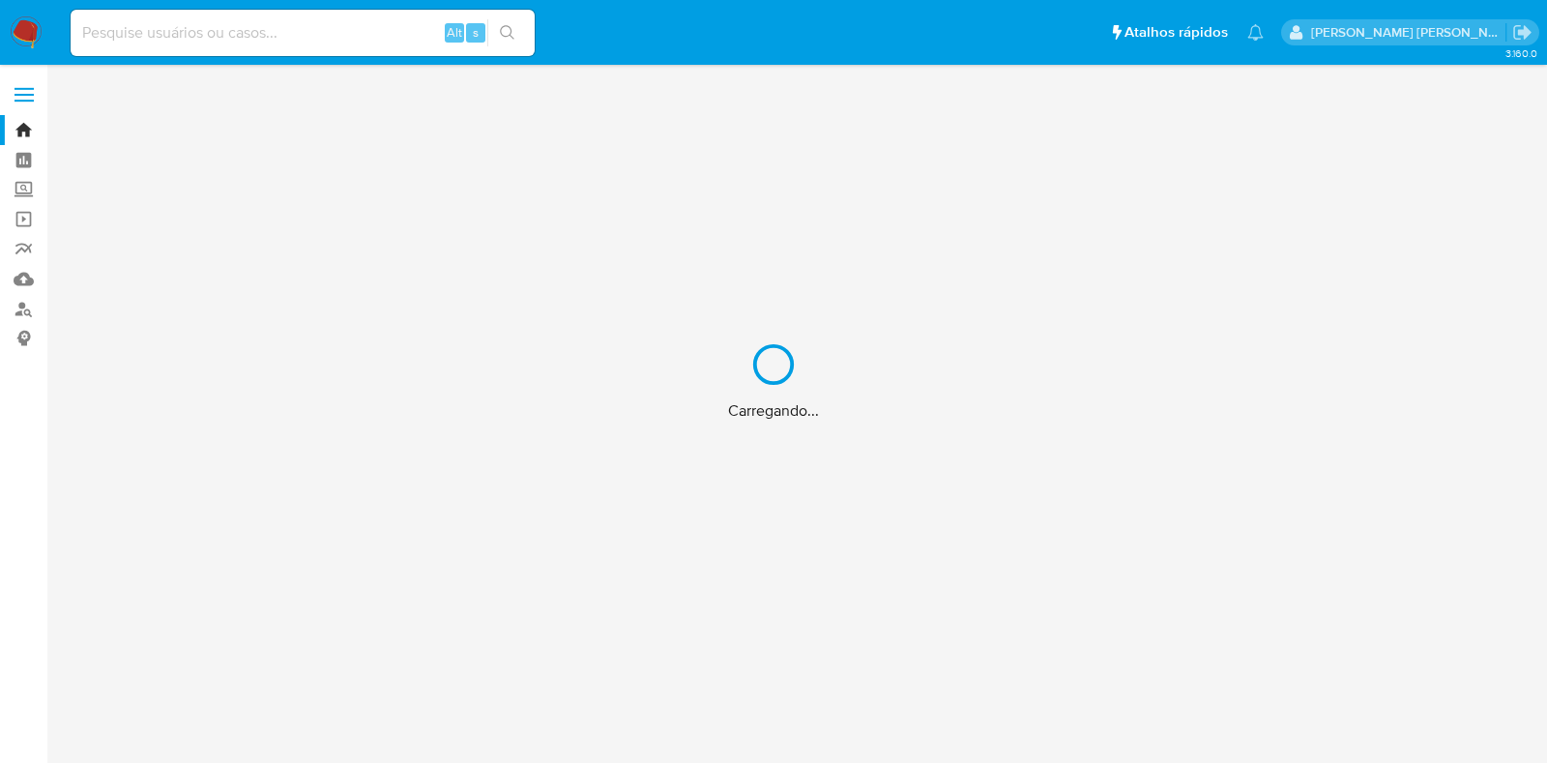
click at [354, 25] on div "Carregando..." at bounding box center [773, 381] width 1547 height 763
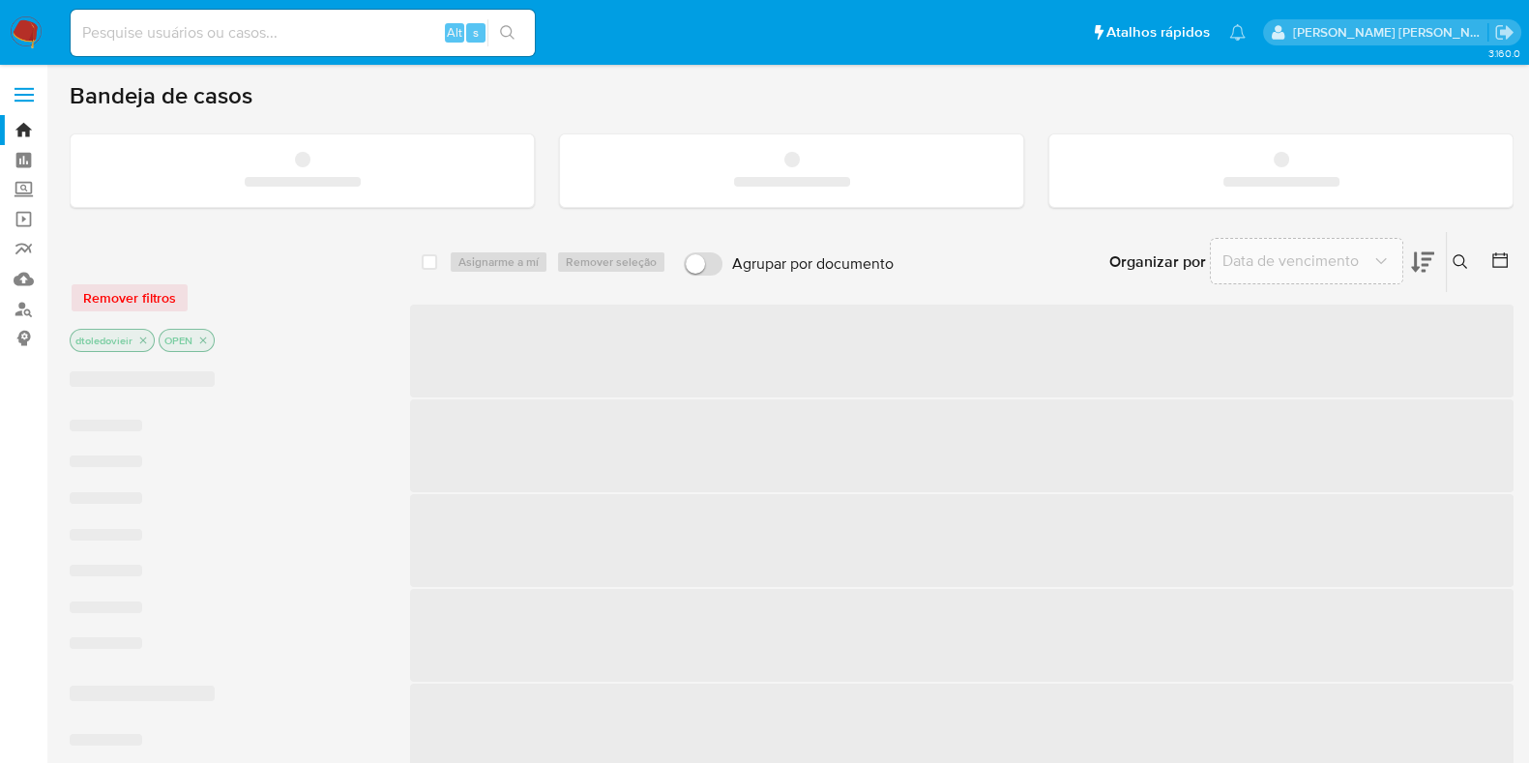
click at [339, 29] on input at bounding box center [303, 32] width 464 height 25
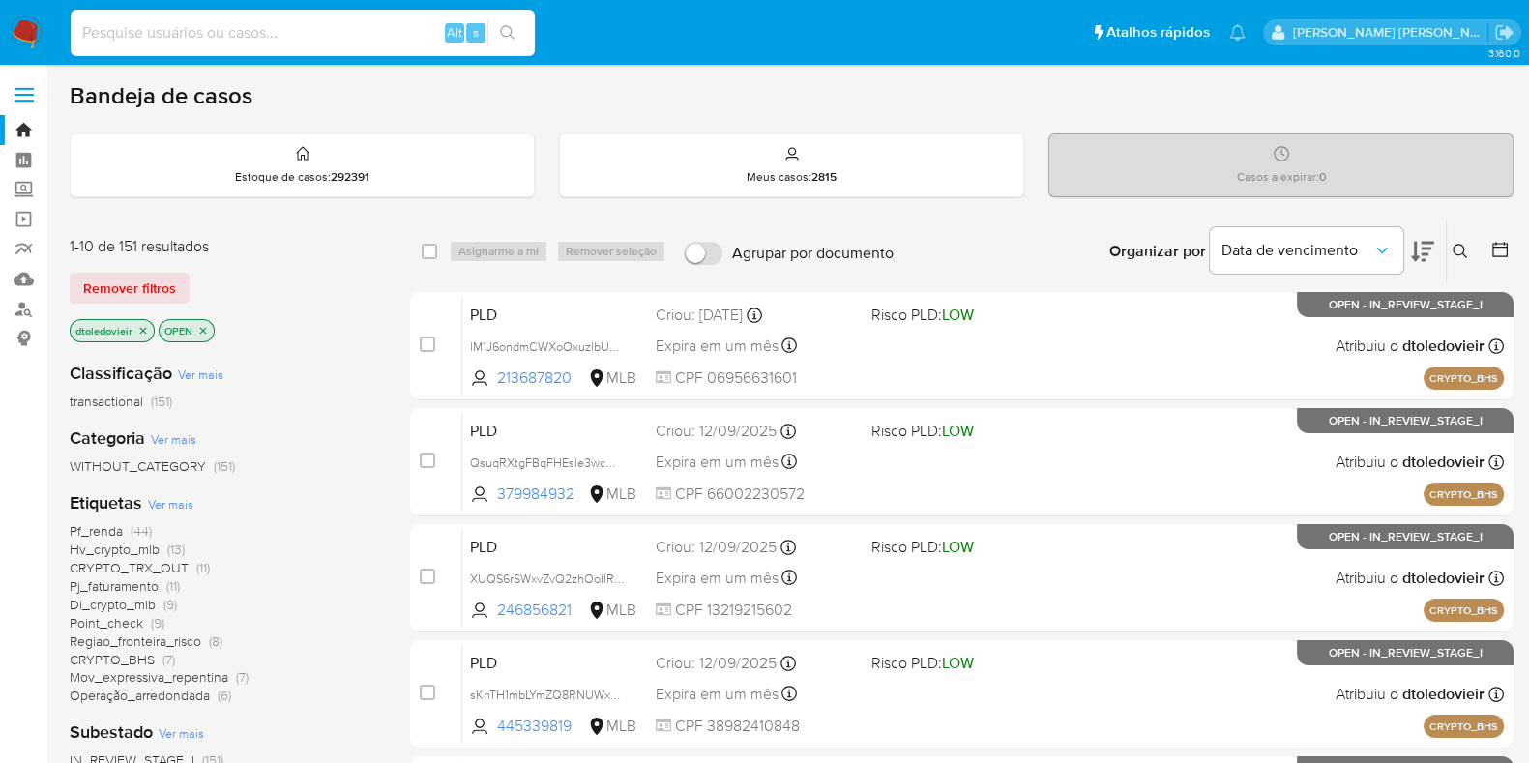
paste input "502053067"
type input "502053067"
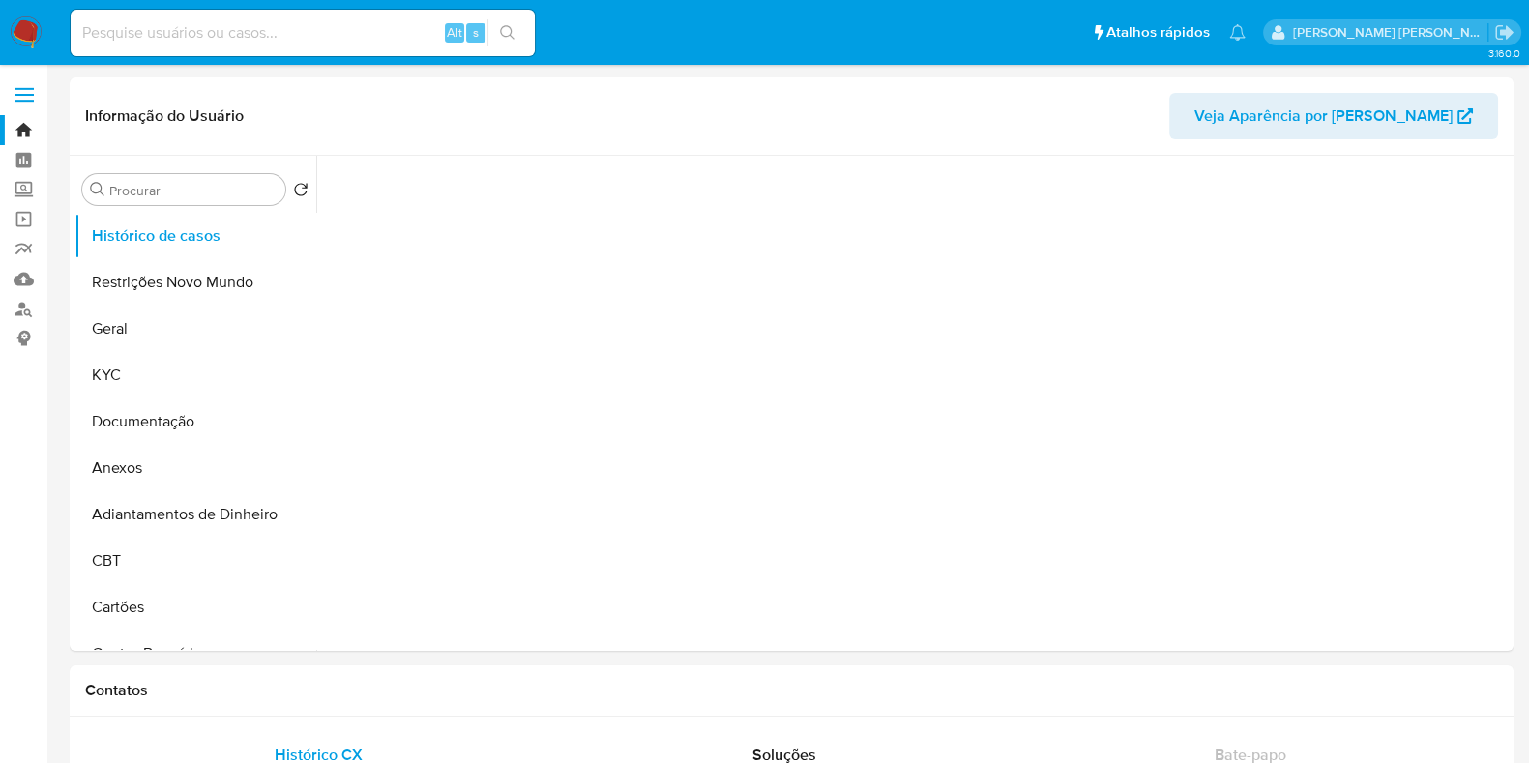
select select "10"
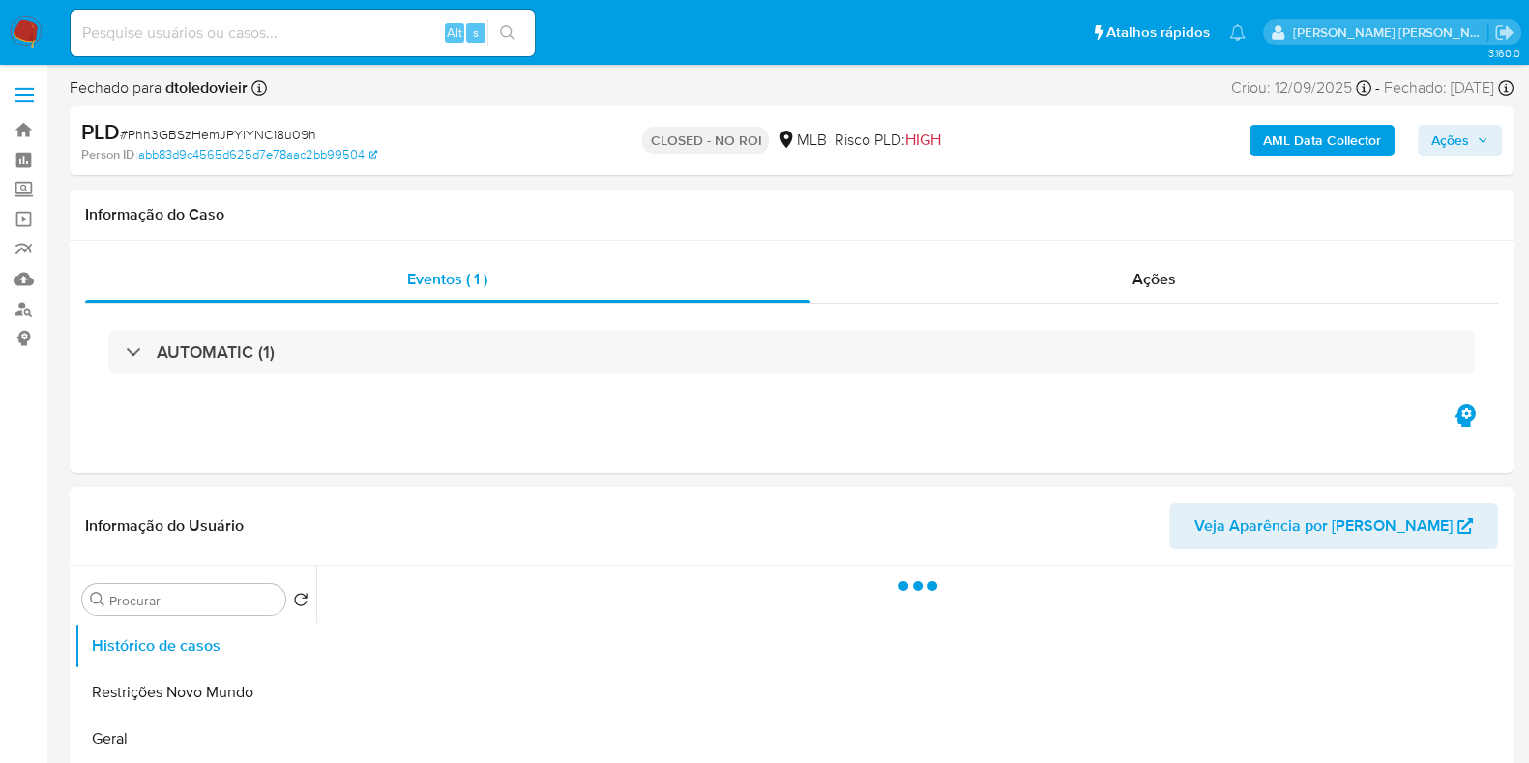
select select "10"
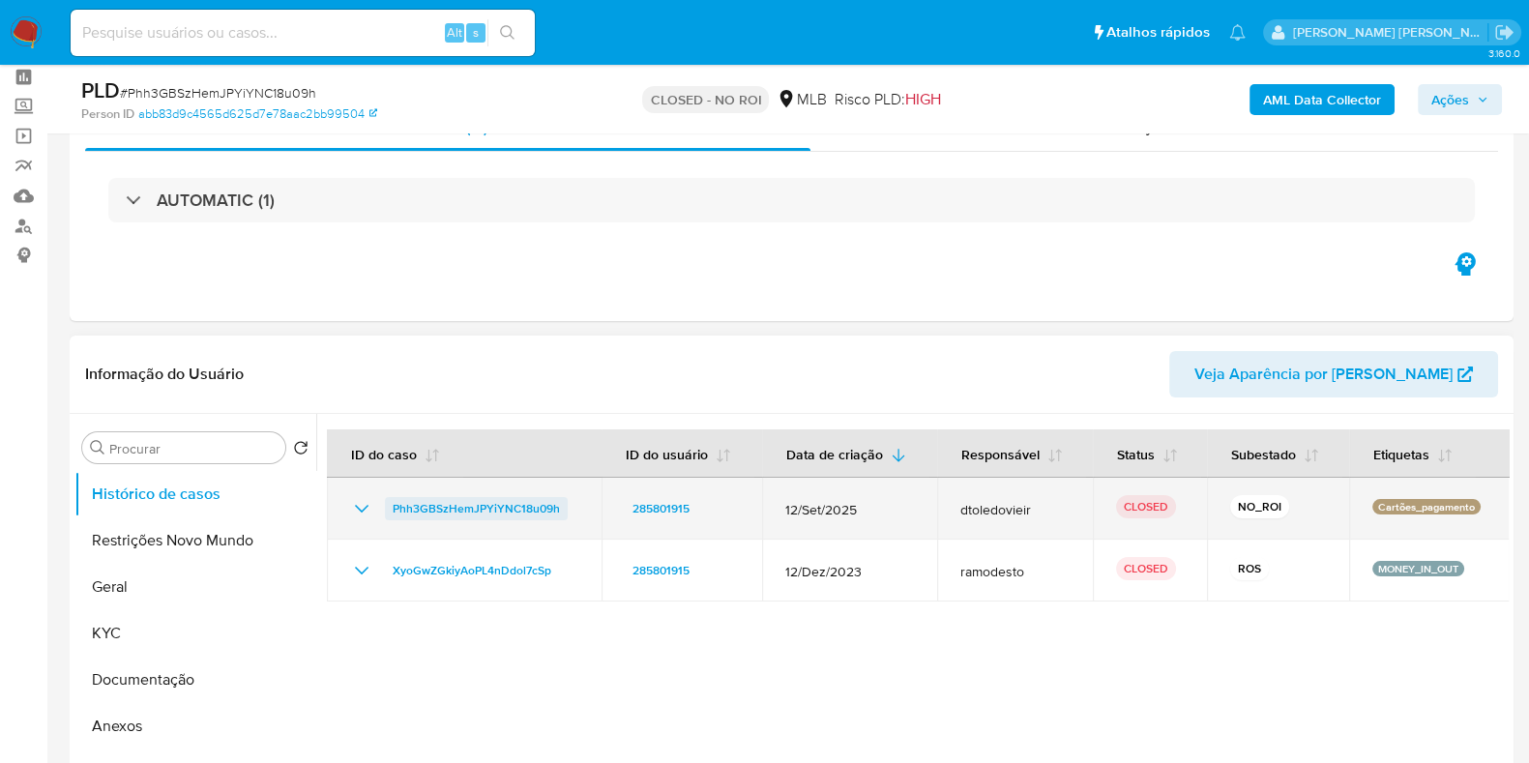
scroll to position [120, 0]
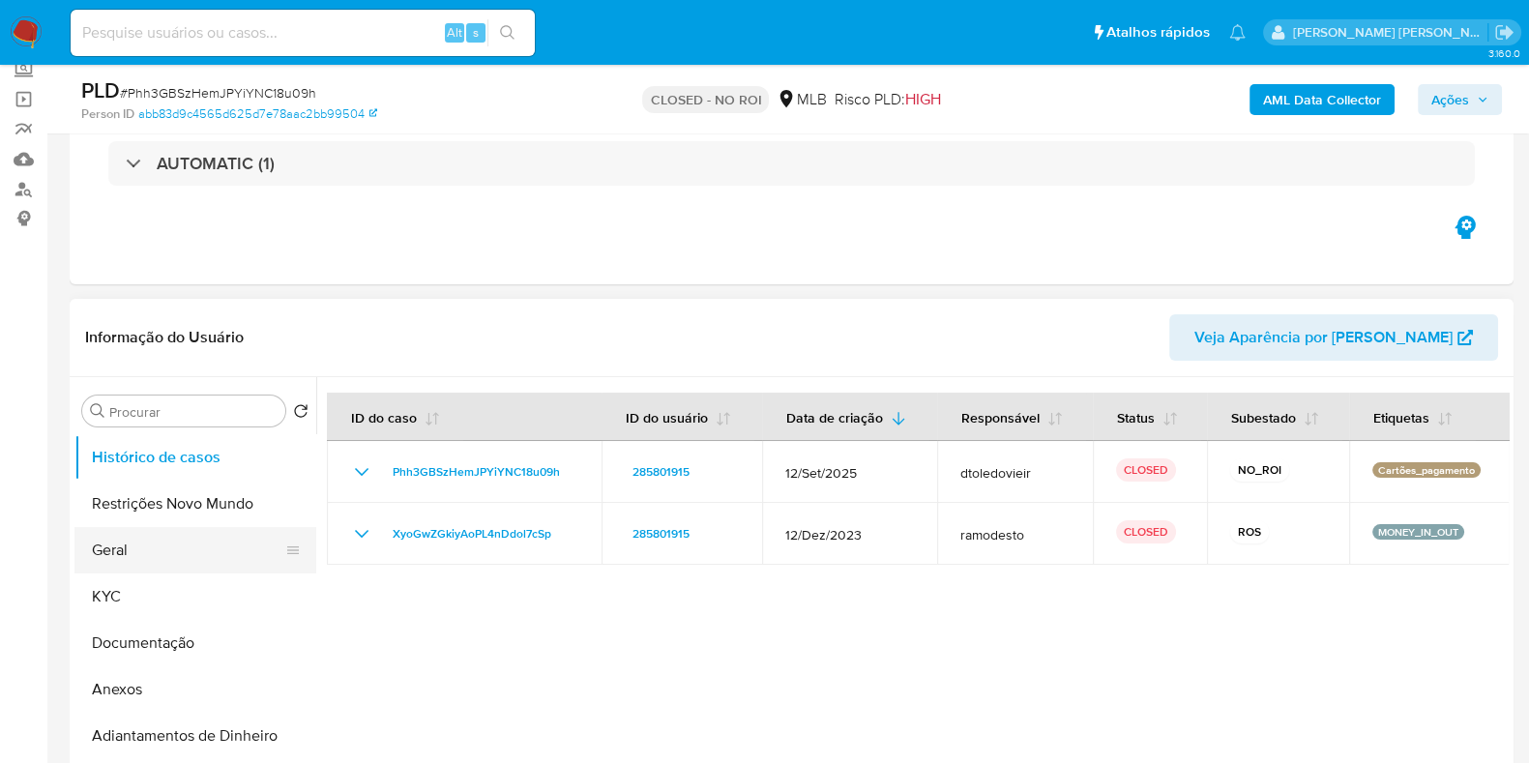
click at [146, 548] on button "Geral" at bounding box center [187, 550] width 226 height 46
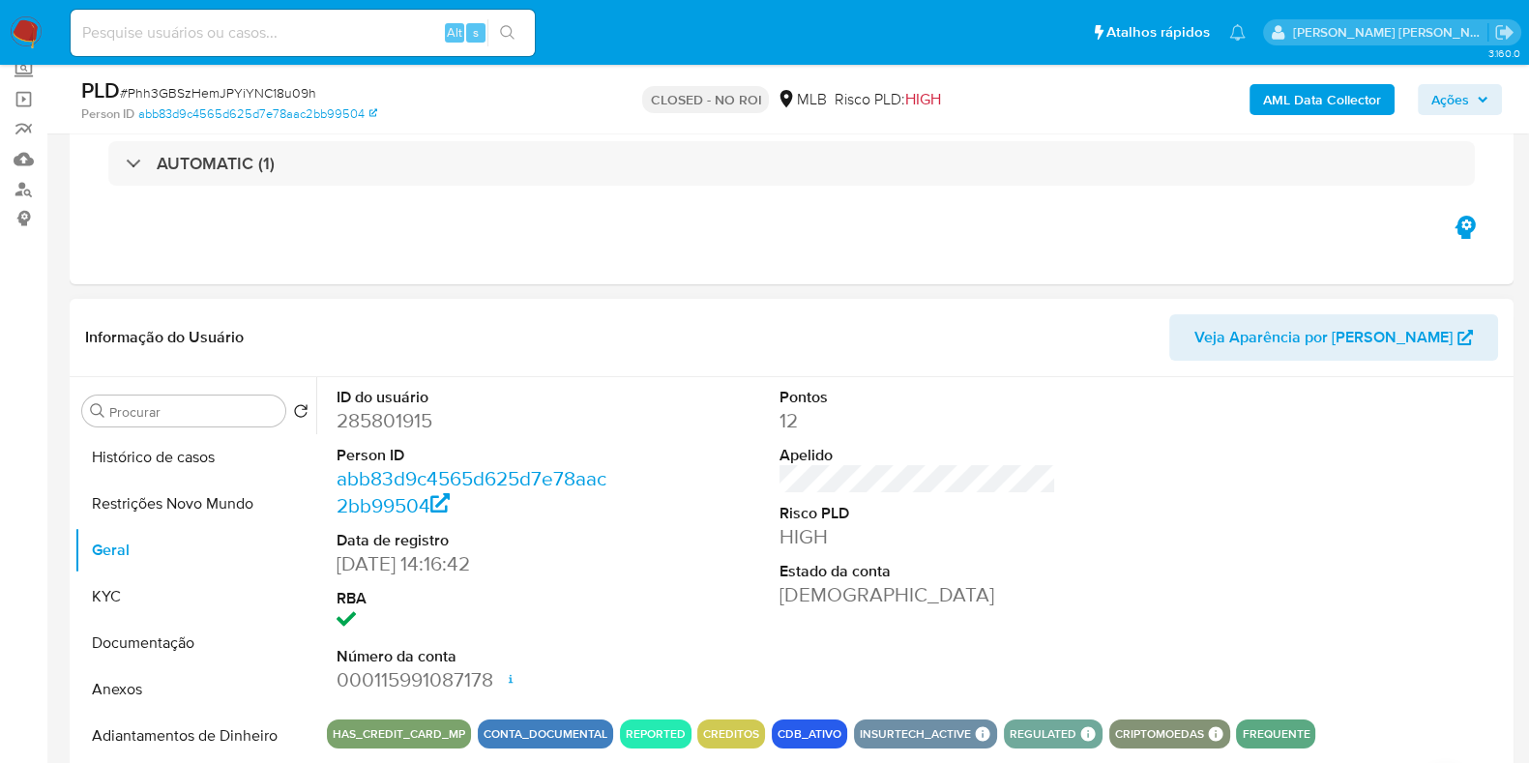
click at [387, 426] on dd "285801915" at bounding box center [475, 420] width 277 height 27
copy dd "285801915"
click at [374, 44] on div "Alt s" at bounding box center [303, 33] width 464 height 46
click at [372, 36] on input at bounding box center [303, 32] width 464 height 25
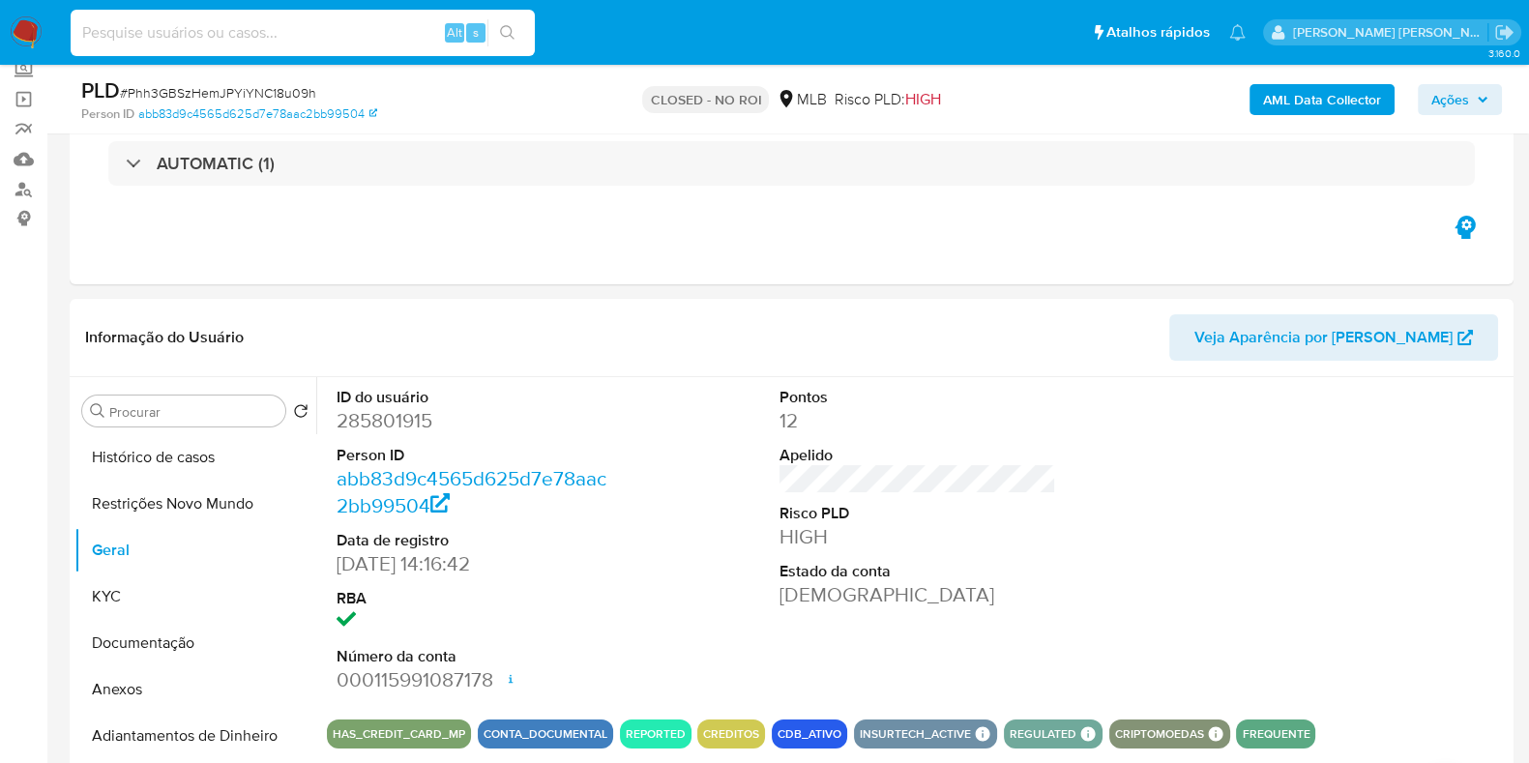
paste input "455499860"
type input "455499860"
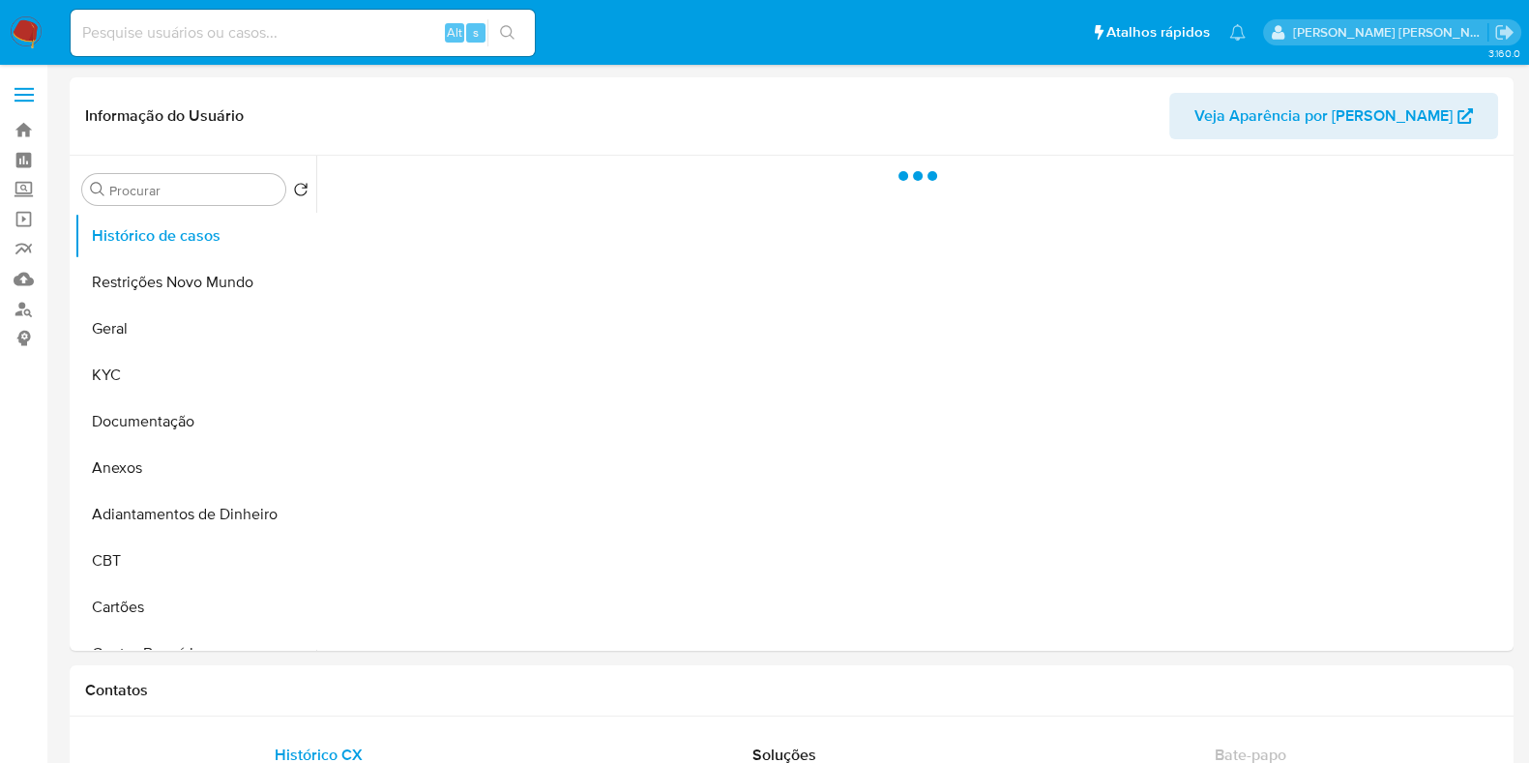
select select "10"
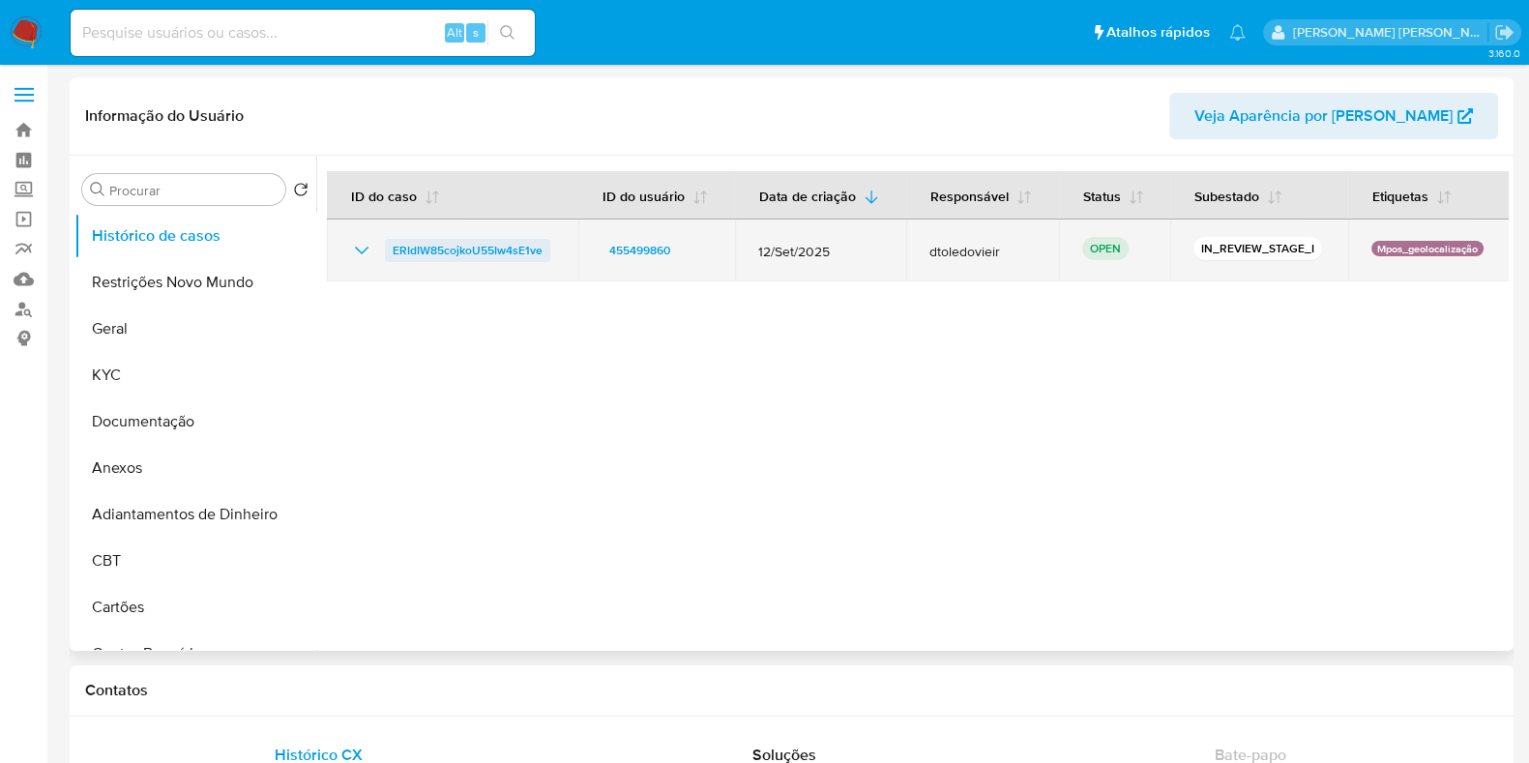
click at [493, 249] on span "ERIdIW85cojkoU55Iw4sE1ve" at bounding box center [468, 250] width 150 height 23
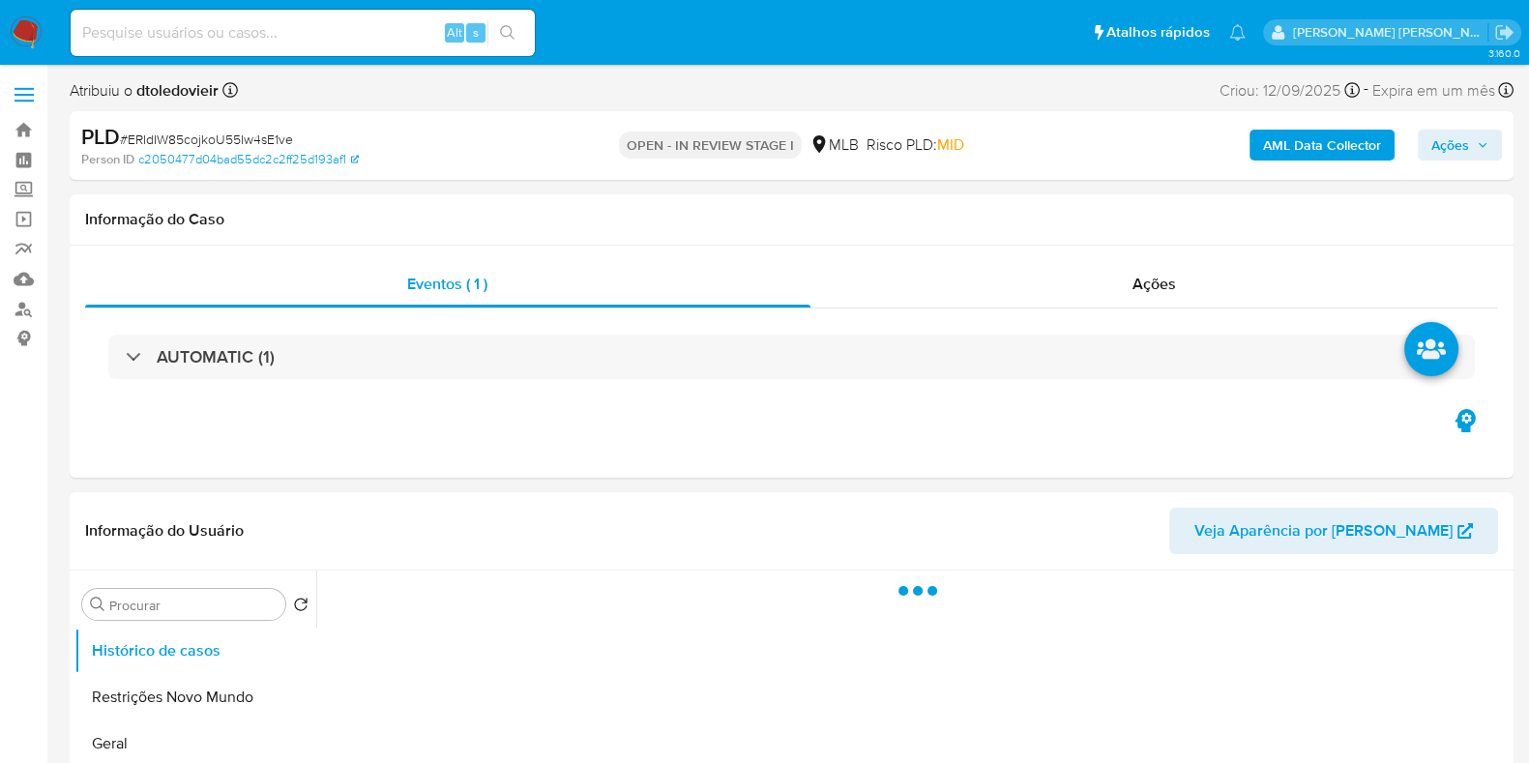
select select "10"
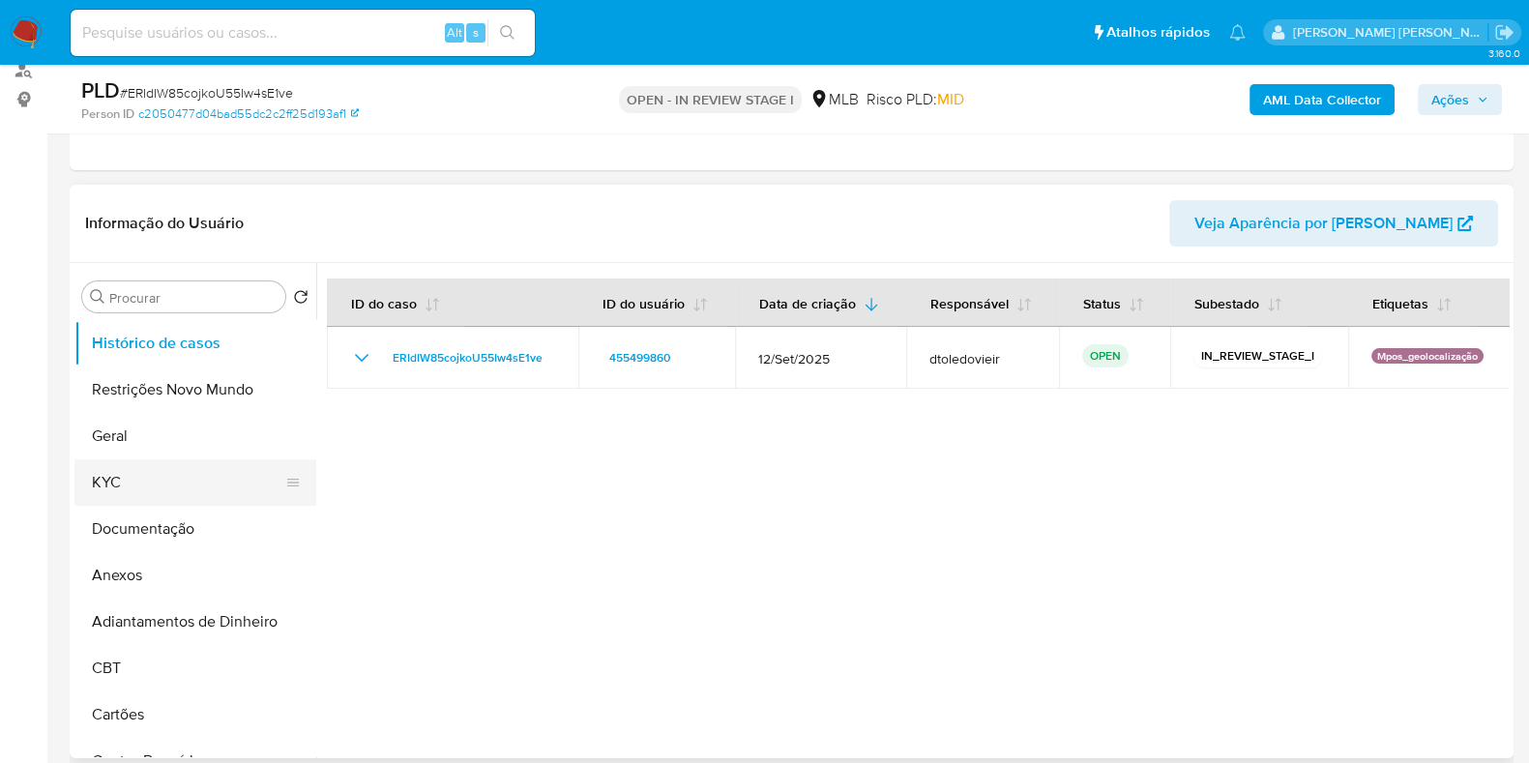
scroll to position [241, 0]
click at [169, 475] on button "KYC" at bounding box center [187, 480] width 226 height 46
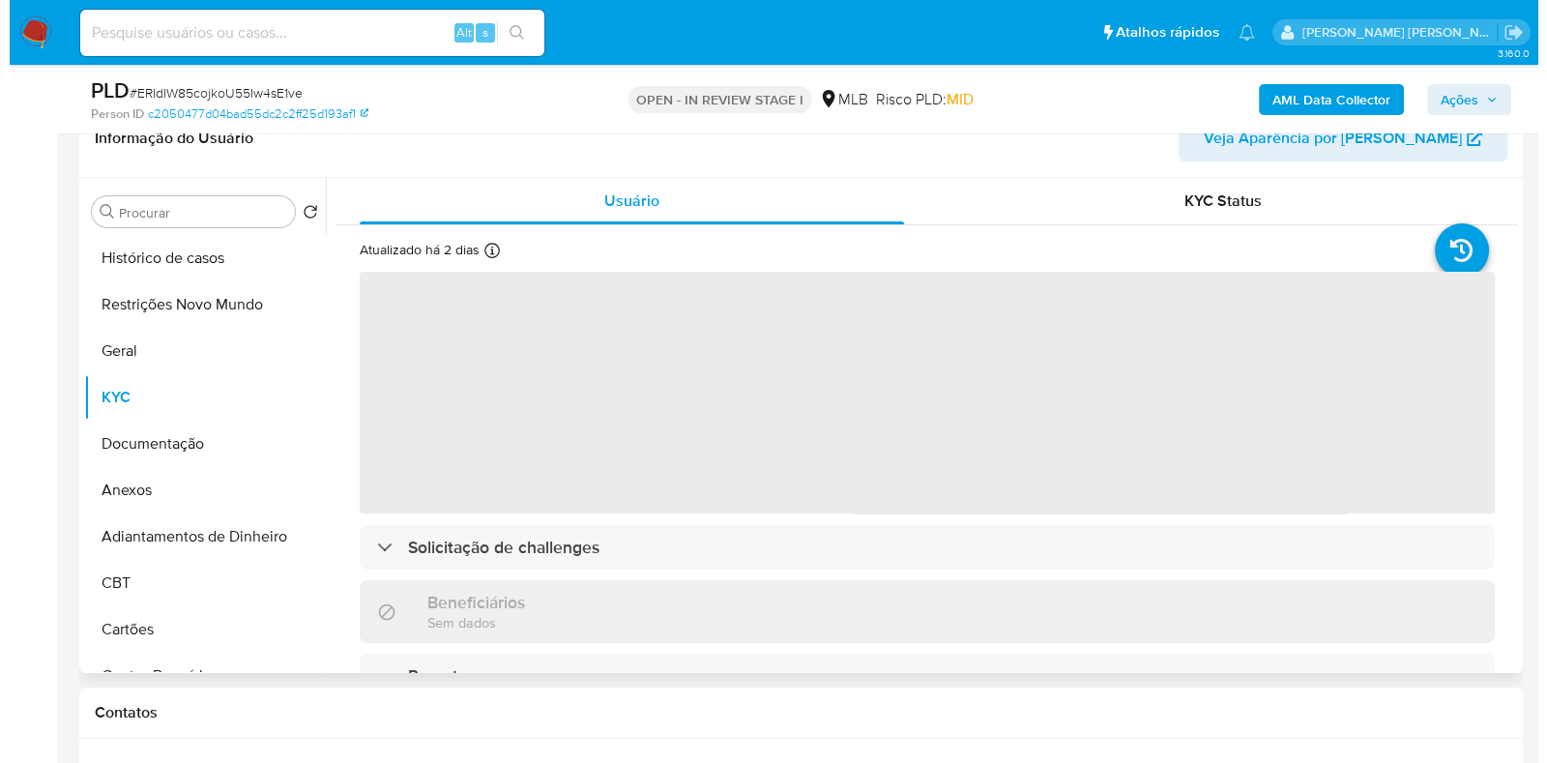
scroll to position [363, 0]
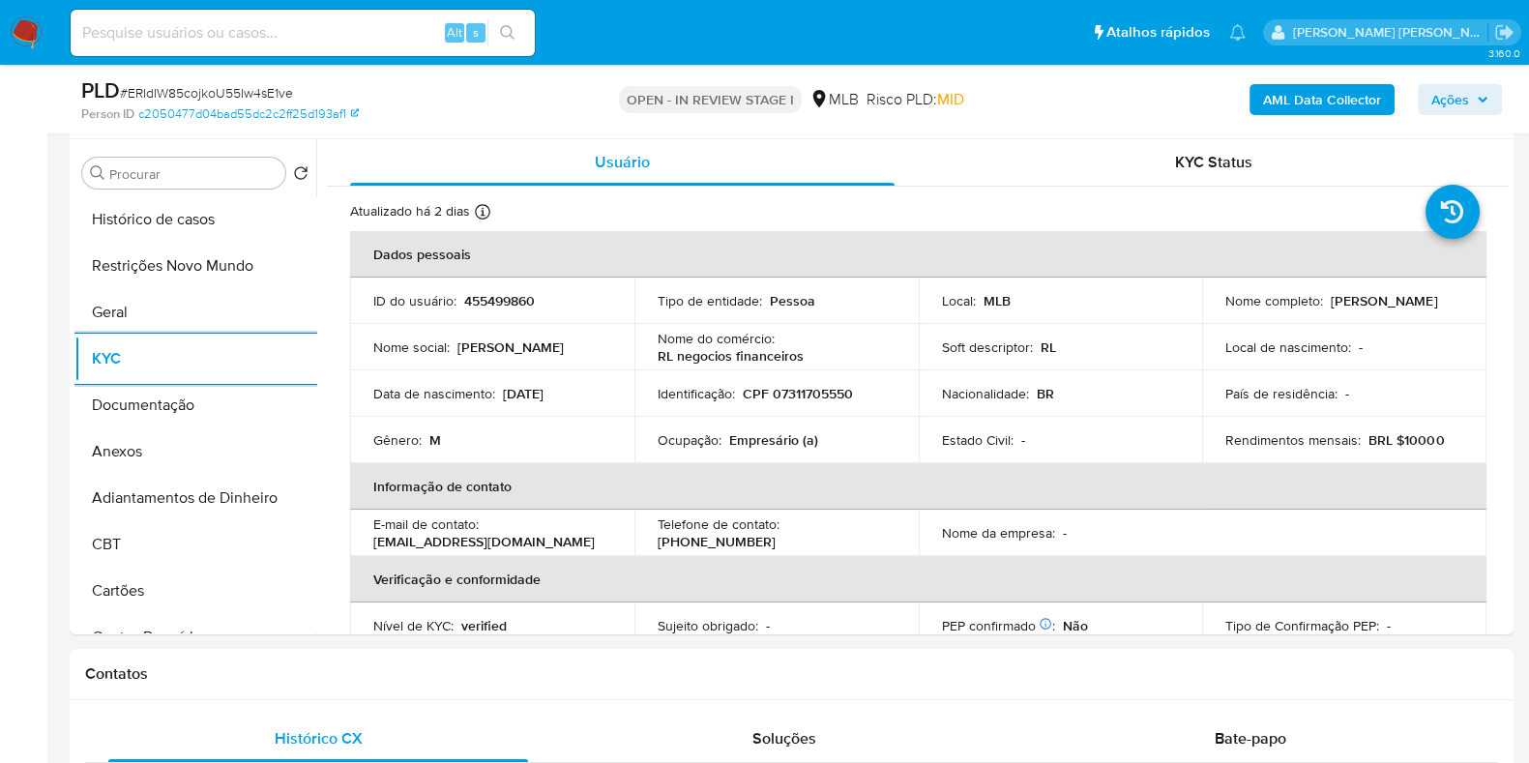
click at [762, 438] on p "Empresário (a)" at bounding box center [773, 439] width 89 height 17
copy p "Empresário"
click at [184, 387] on button "Documentação" at bounding box center [187, 405] width 226 height 46
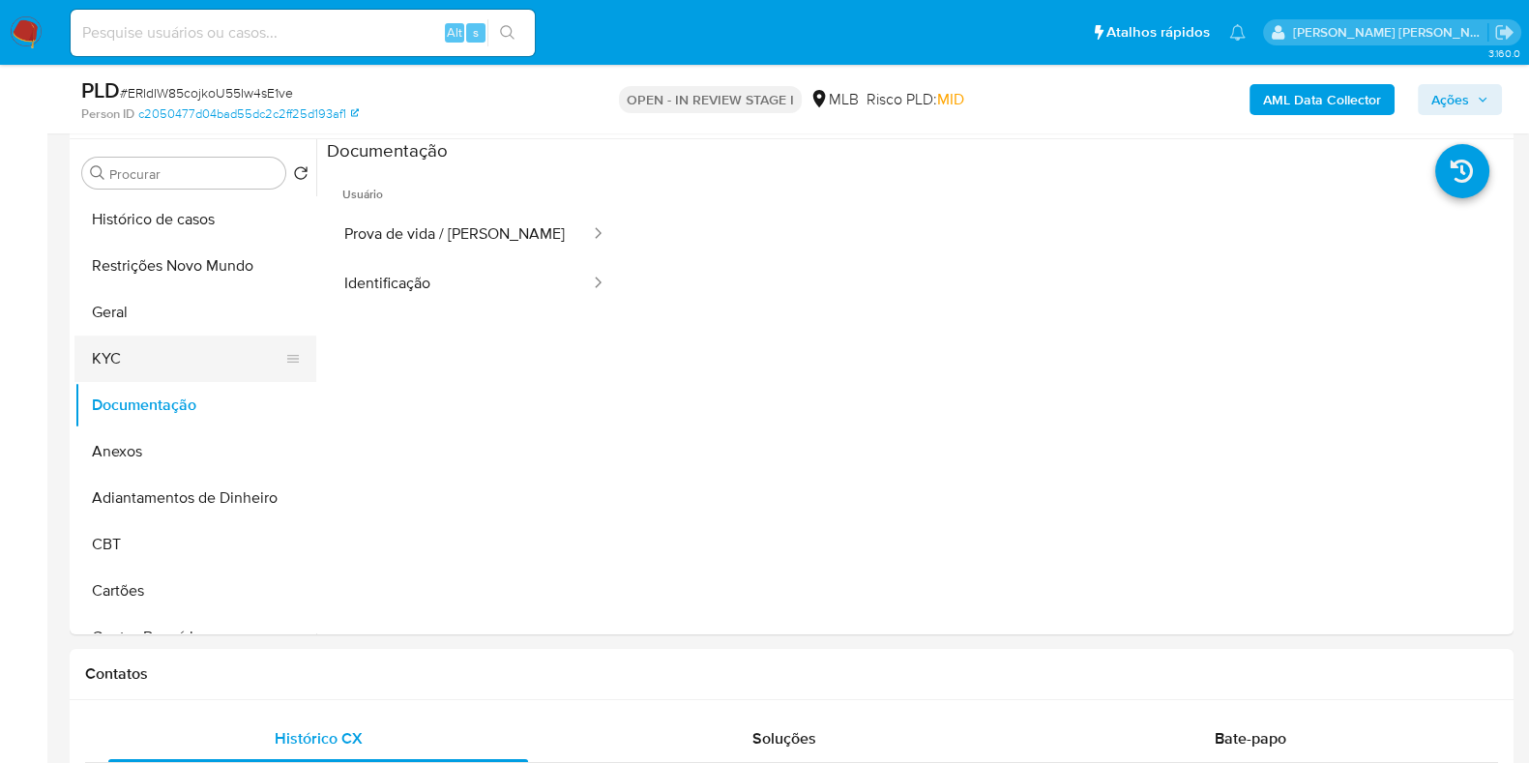
click at [166, 355] on button "KYC" at bounding box center [187, 359] width 226 height 46
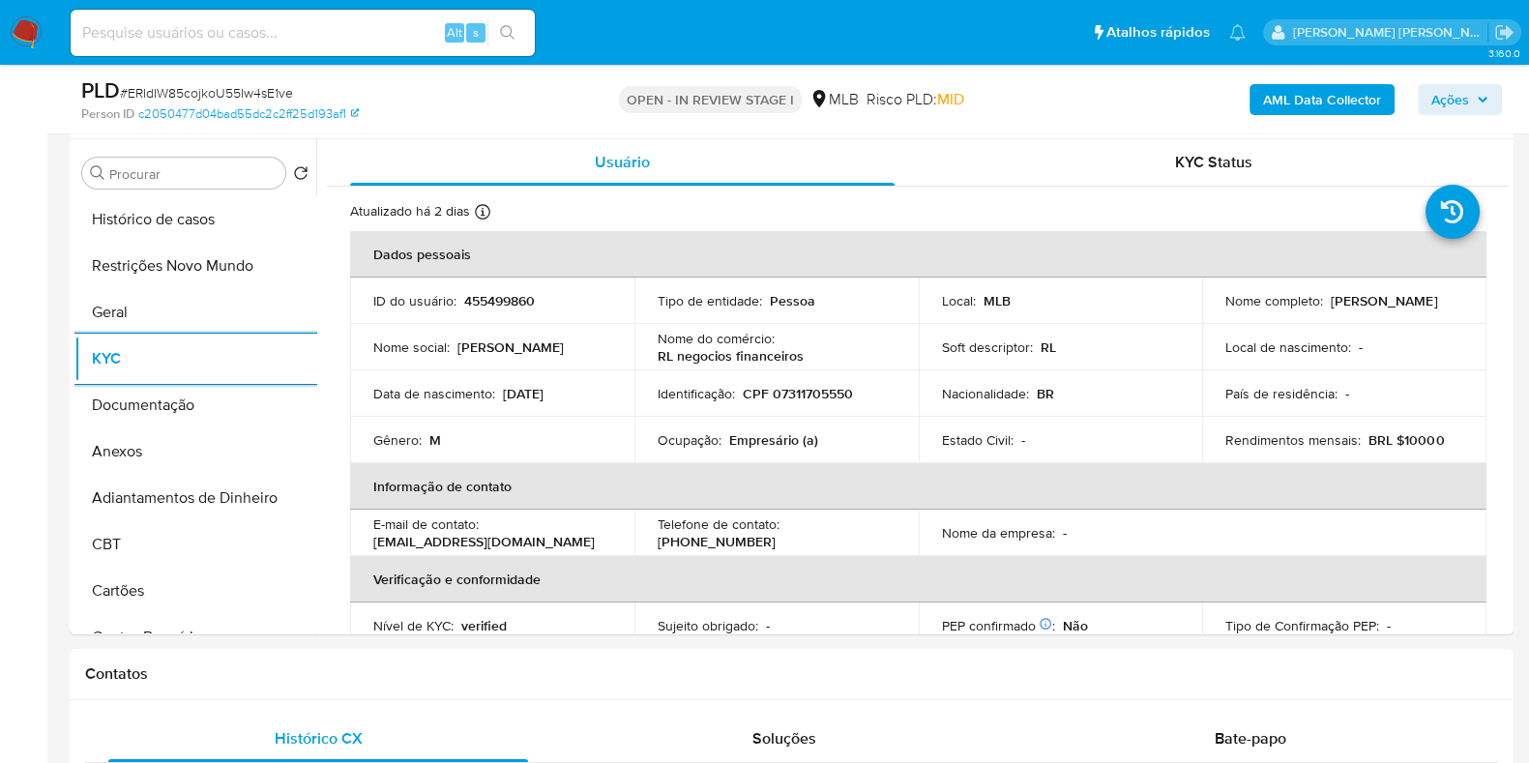
click at [1285, 106] on b "AML Data Collector" at bounding box center [1322, 99] width 118 height 31
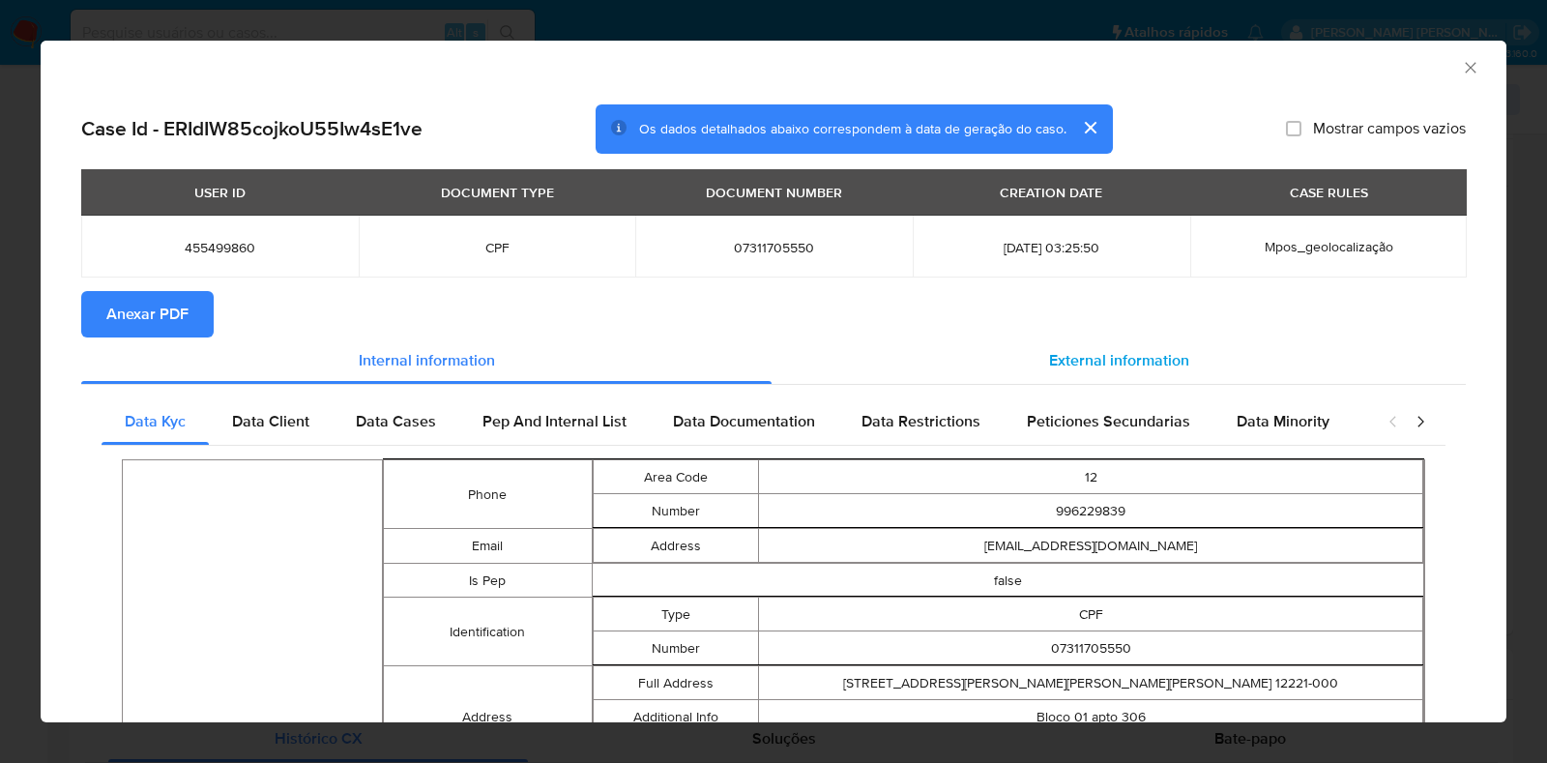
click at [1081, 359] on span "External information" at bounding box center [1119, 360] width 140 height 22
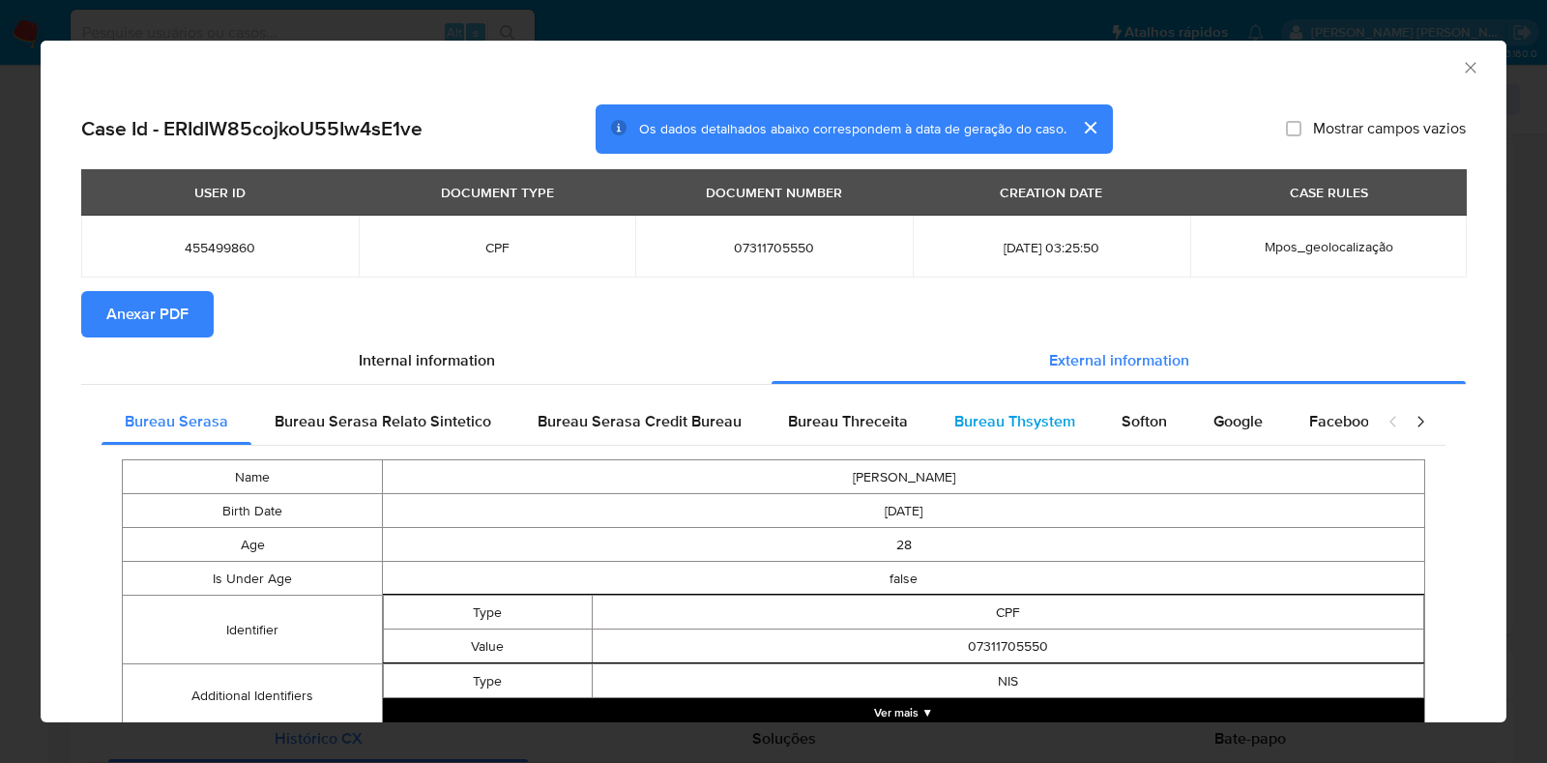
click at [964, 423] on span "Bureau Thsystem" at bounding box center [1014, 421] width 121 height 22
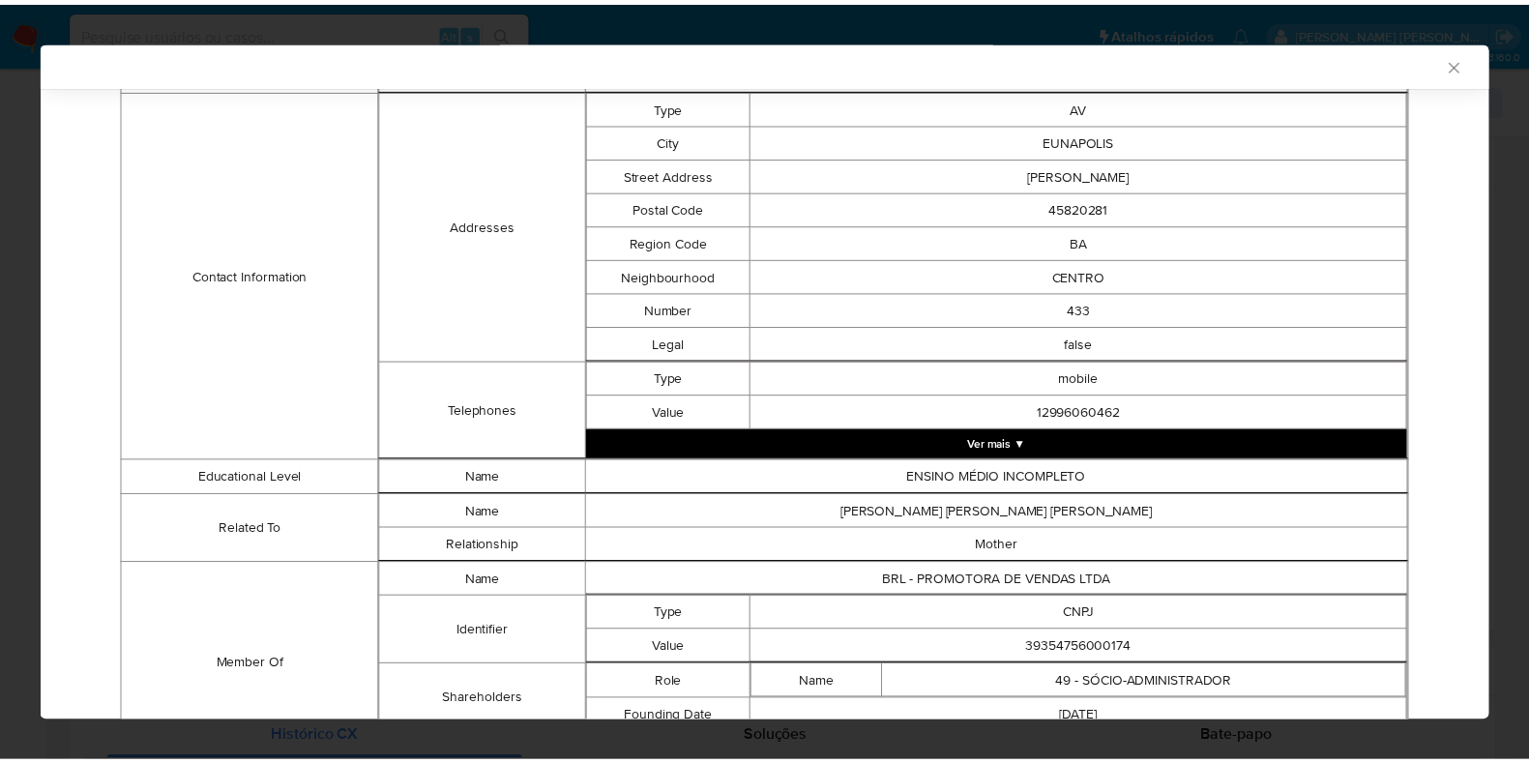
scroll to position [891, 0]
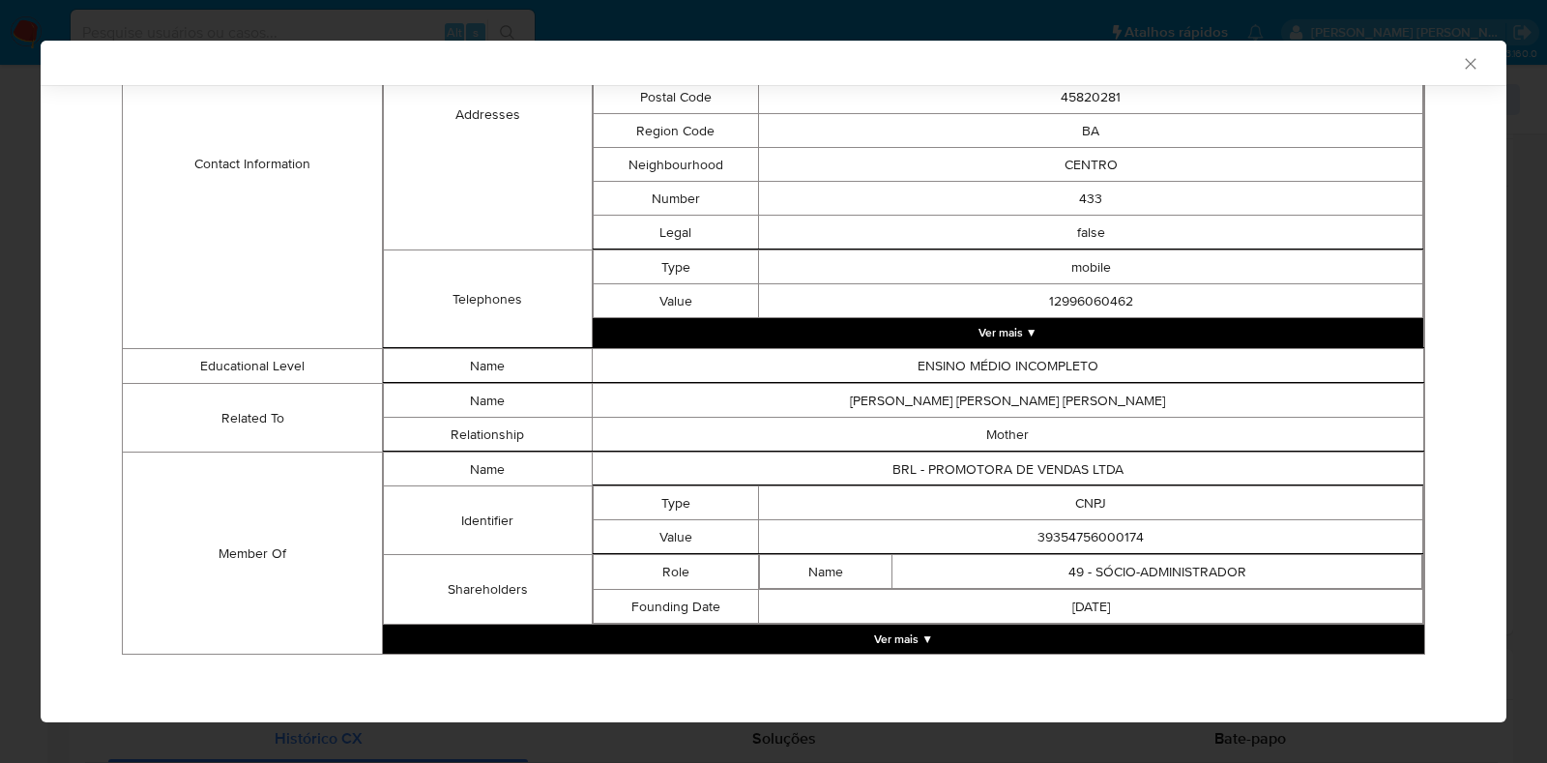
click at [1065, 542] on td "39354756000174" at bounding box center [1091, 537] width 664 height 34
copy td "39354756000174"
click at [28, 274] on div "AML Data Collector Case Id - ERIdIW85cojkoU55Iw4sE1ve Os dados detalhados abaix…" at bounding box center [773, 381] width 1547 height 763
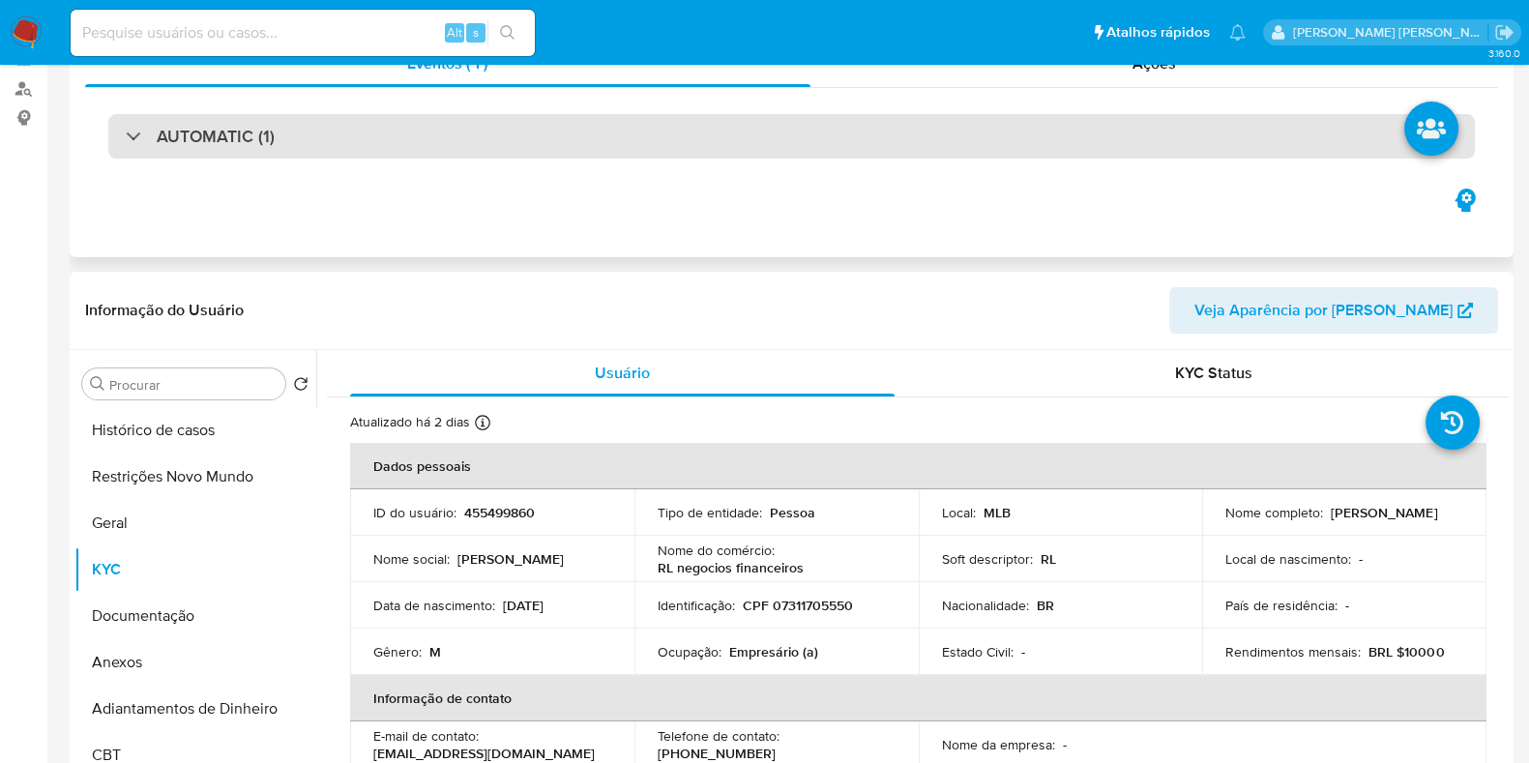
scroll to position [0, 0]
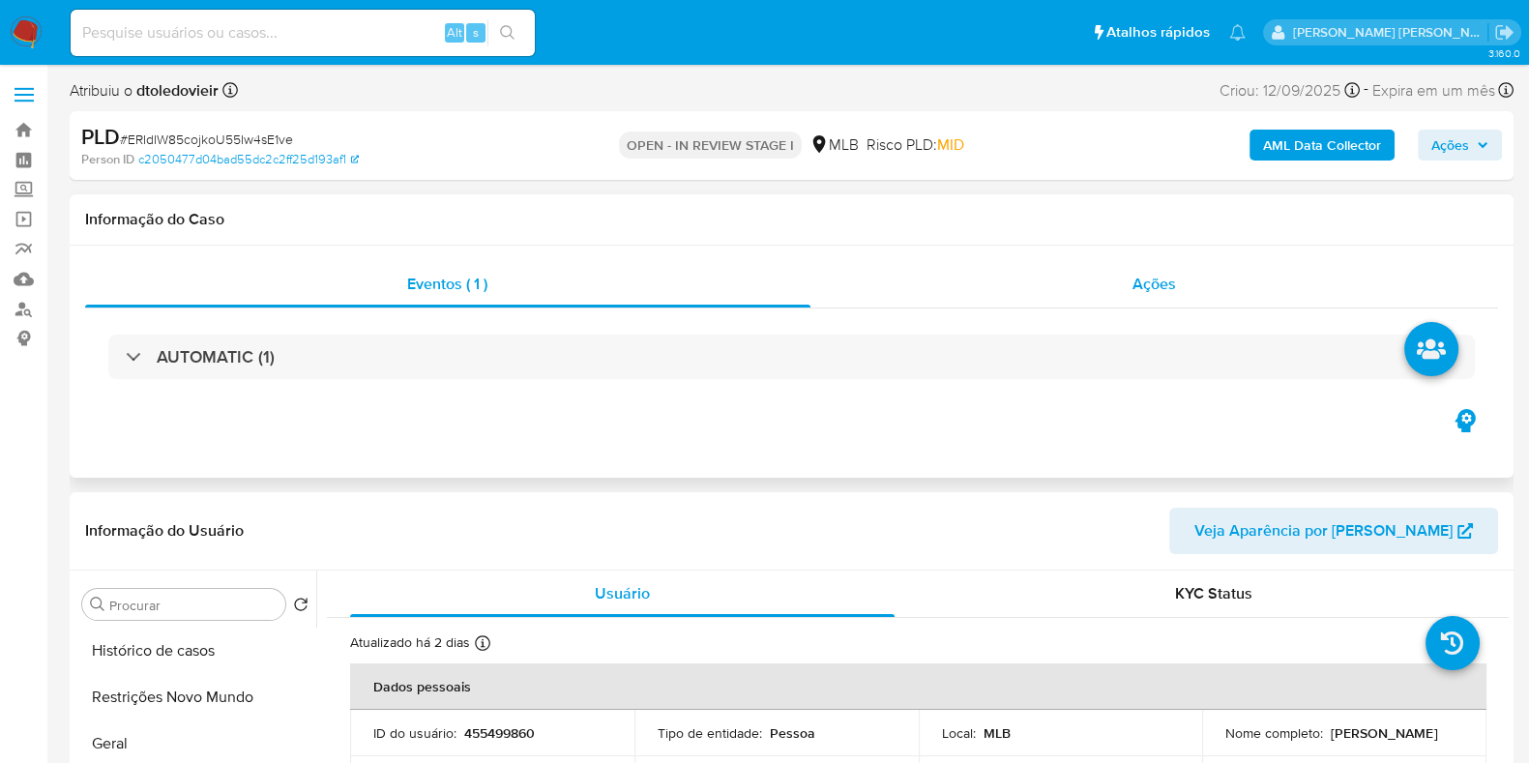
click at [1175, 278] on span "Ações" at bounding box center [1154, 284] width 44 height 22
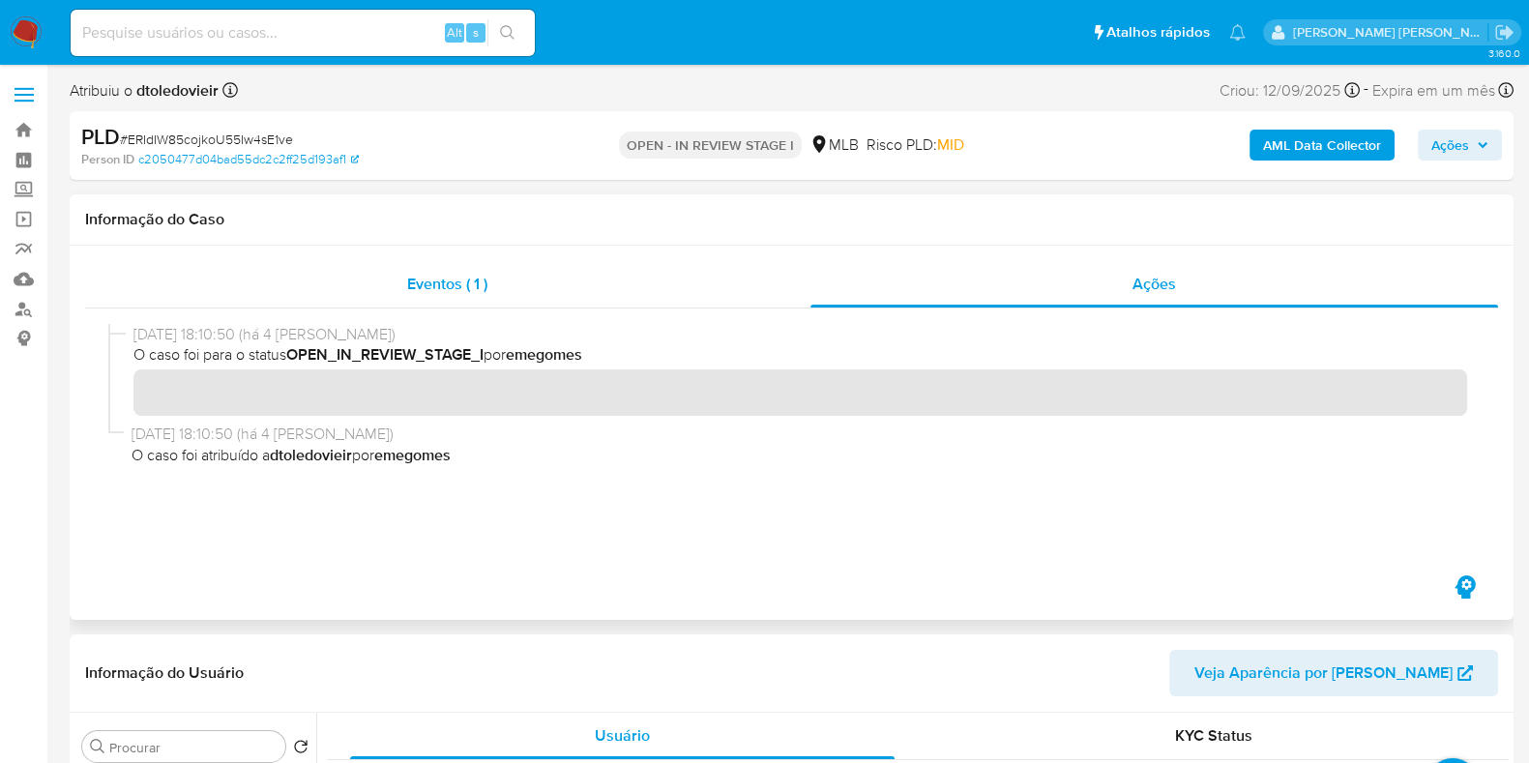
click at [592, 269] on div "Eventos ( 1 )" at bounding box center [447, 284] width 725 height 46
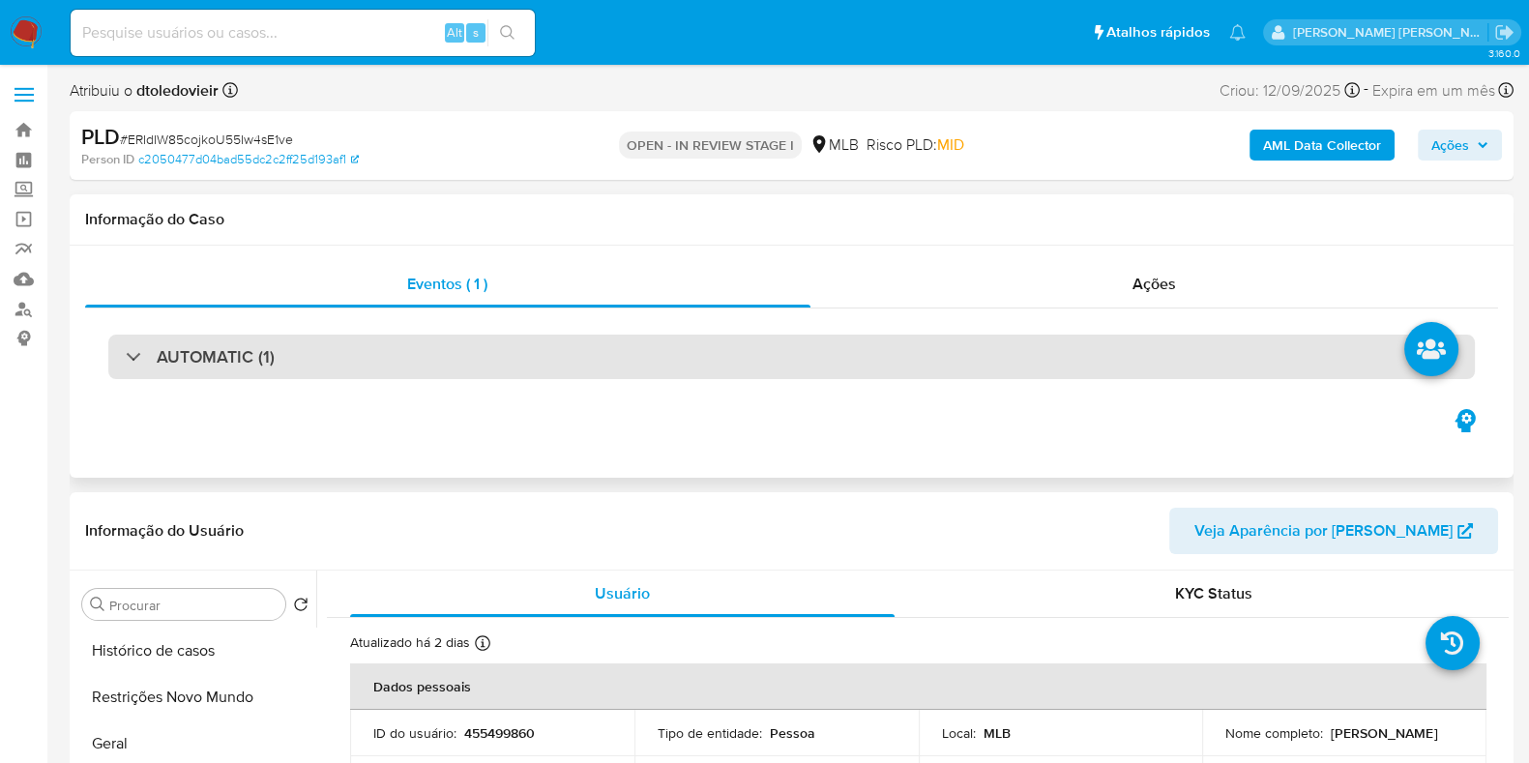
click at [1259, 360] on div "AUTOMATIC (1)" at bounding box center [791, 357] width 1366 height 44
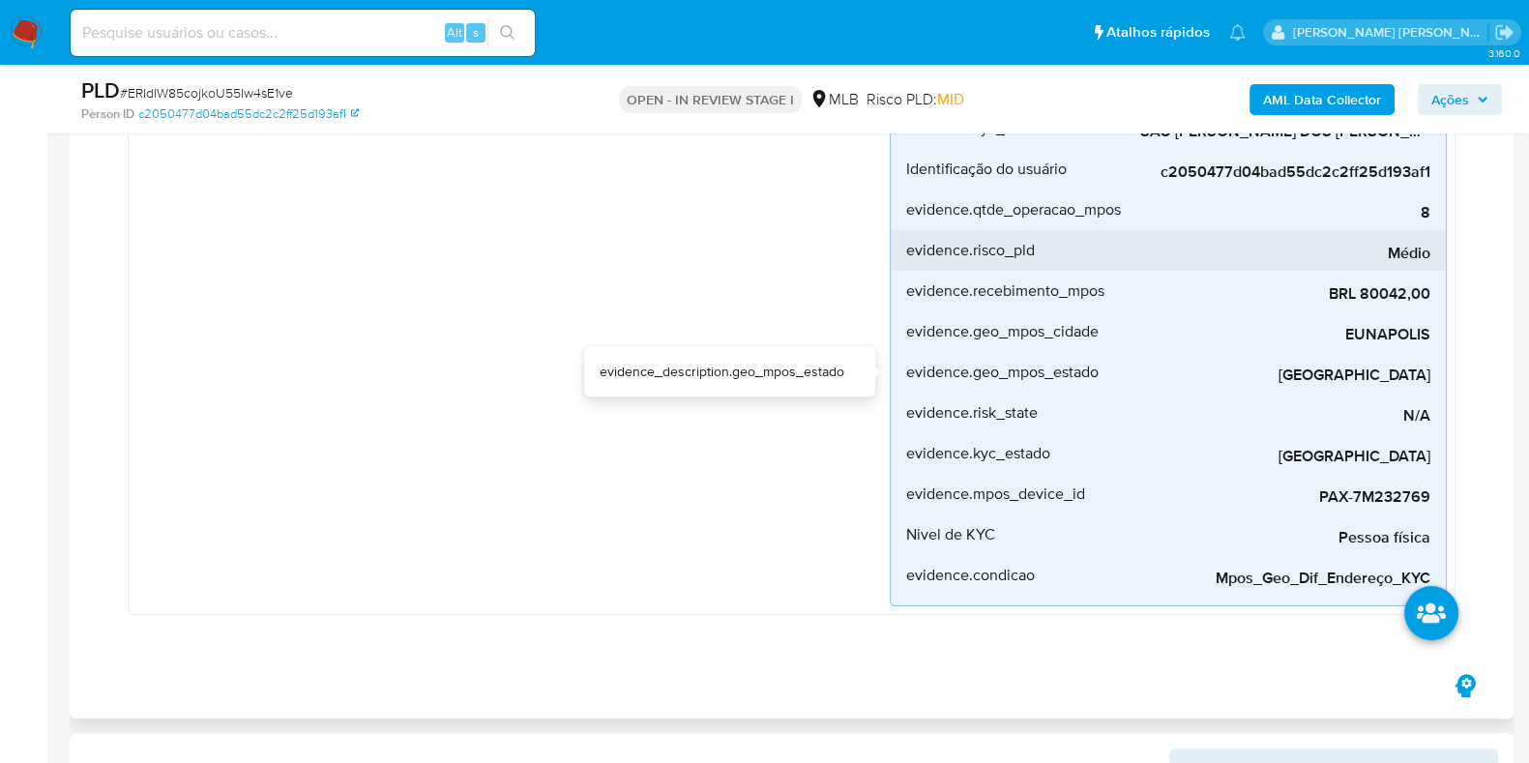
scroll to position [483, 0]
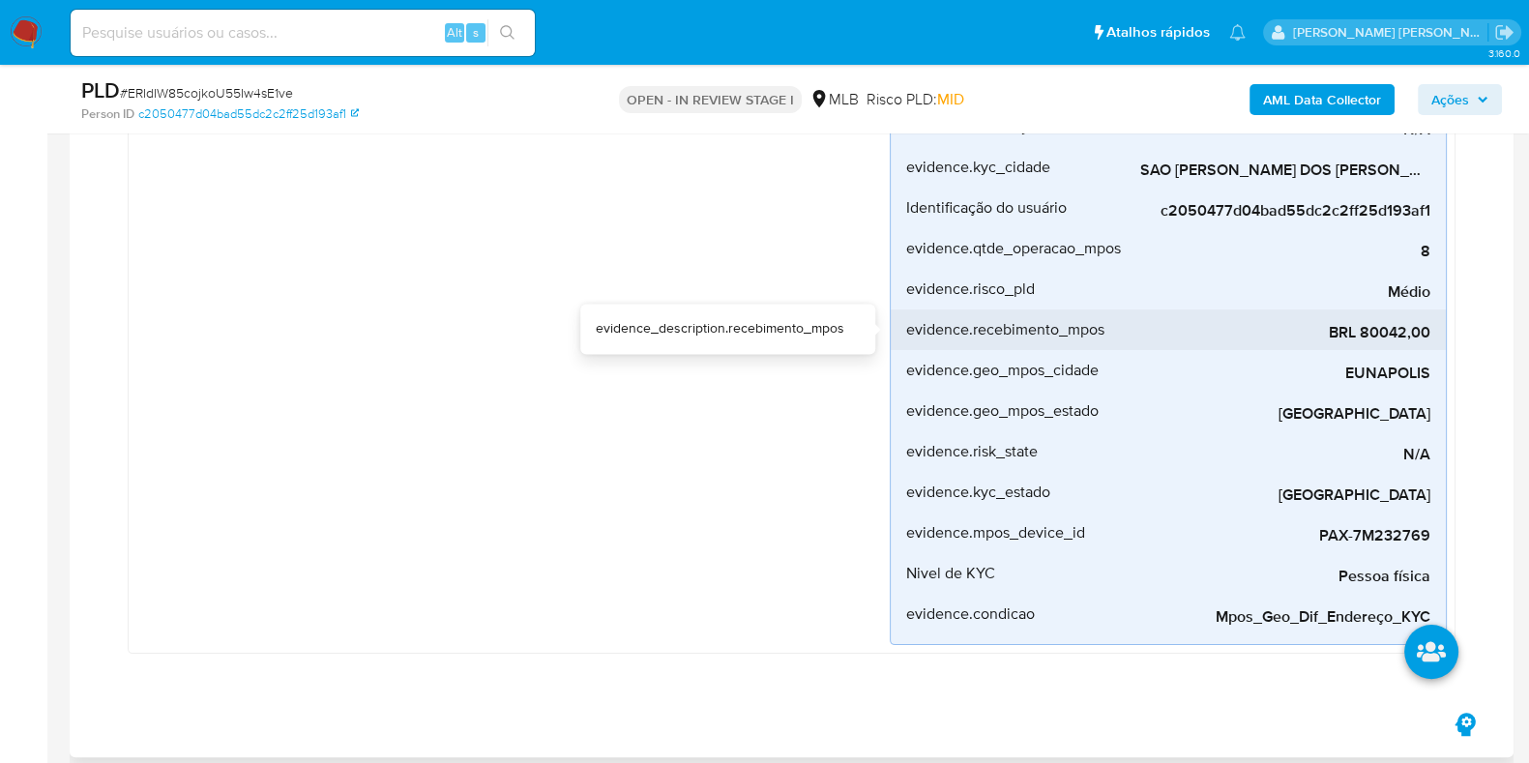
drag, startPoint x: 1430, startPoint y: 327, endPoint x: 1362, endPoint y: 339, distance: 68.8
click at [1362, 339] on span "BRL 80042,00" at bounding box center [1285, 332] width 290 height 19
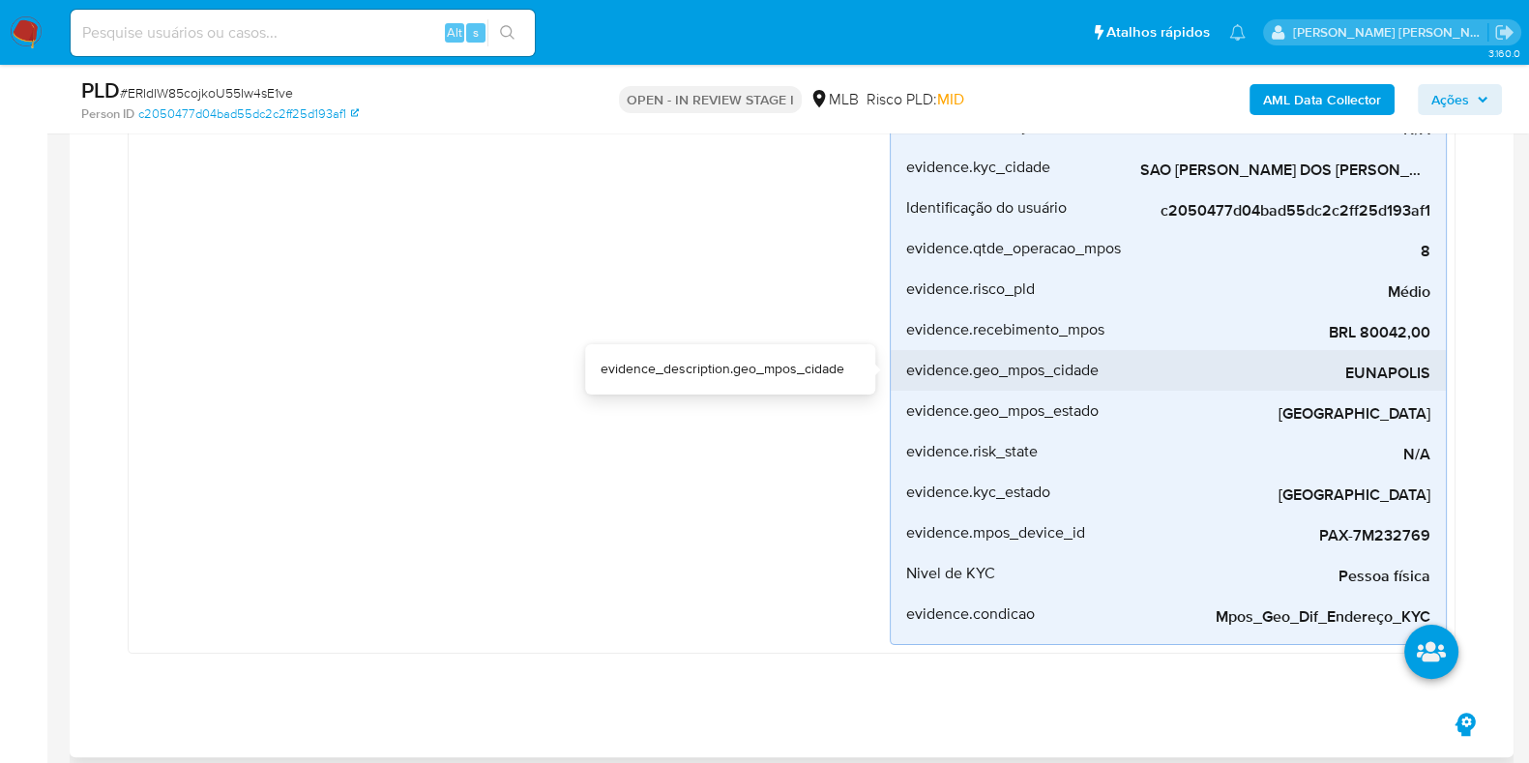
drag, startPoint x: 1350, startPoint y: 370, endPoint x: 1430, endPoint y: 375, distance: 80.4
click at [1430, 375] on span "EUNAPOLIS" at bounding box center [1285, 373] width 290 height 19
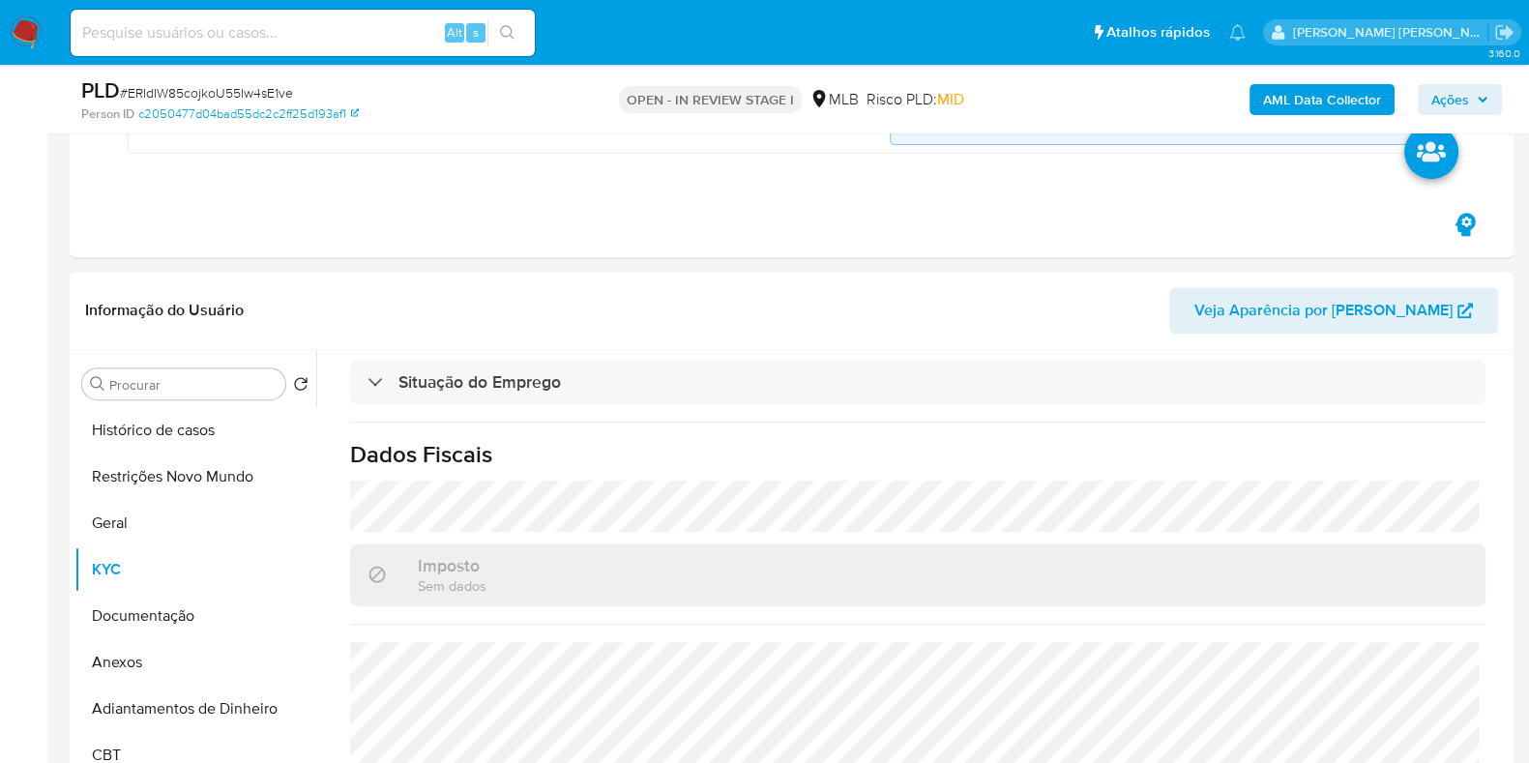
scroll to position [1088, 0]
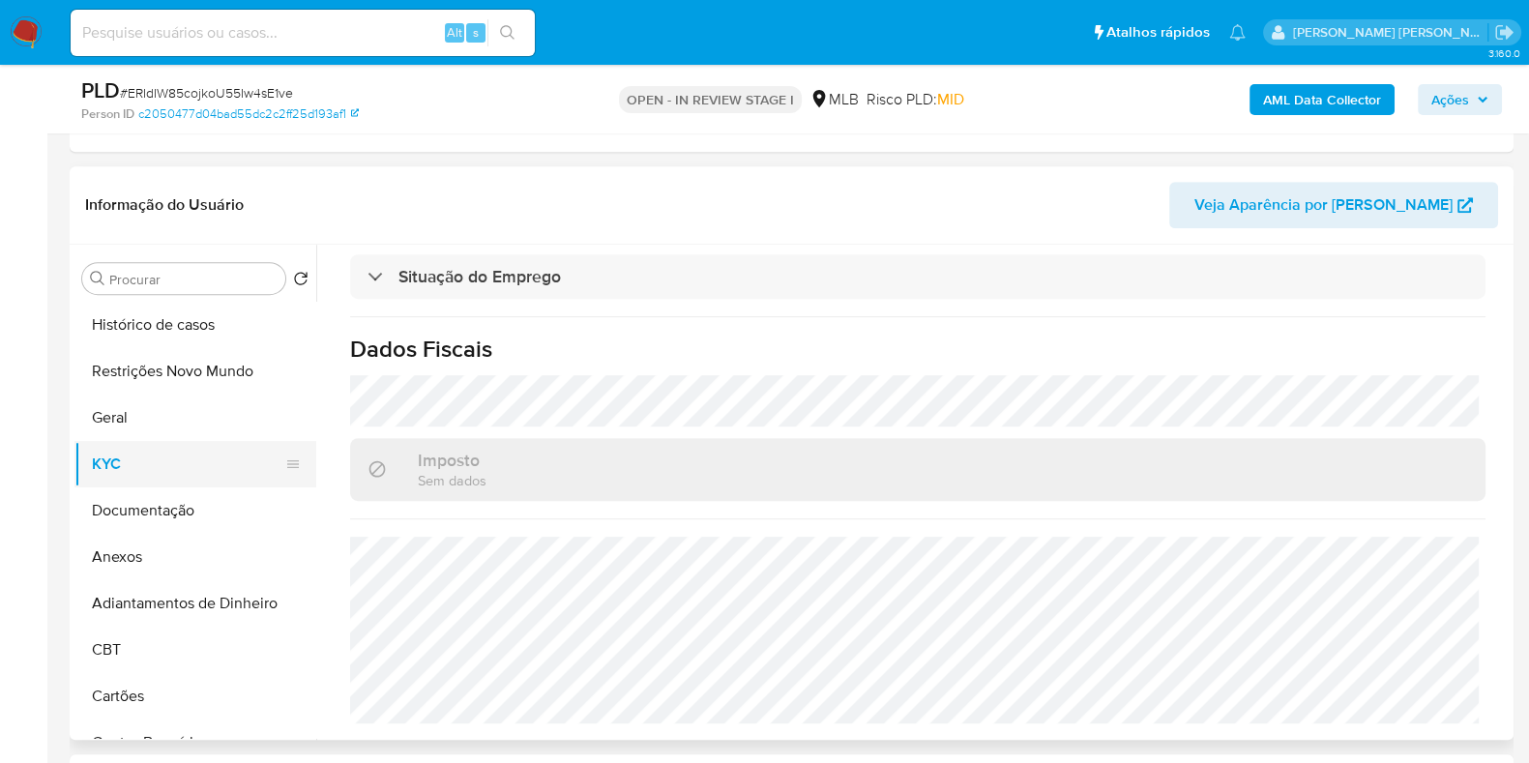
click at [189, 454] on button "KYC" at bounding box center [187, 464] width 226 height 46
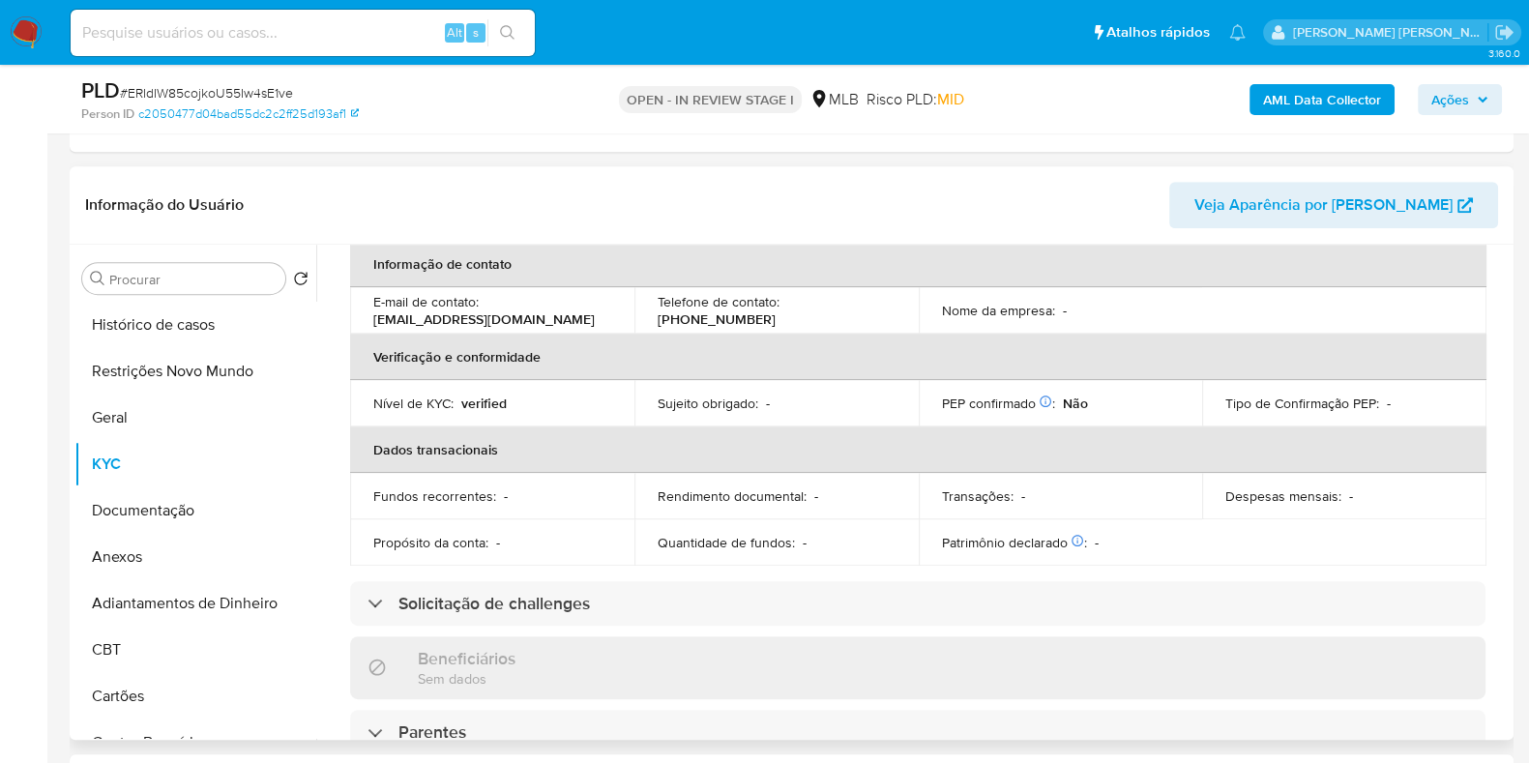
scroll to position [0, 0]
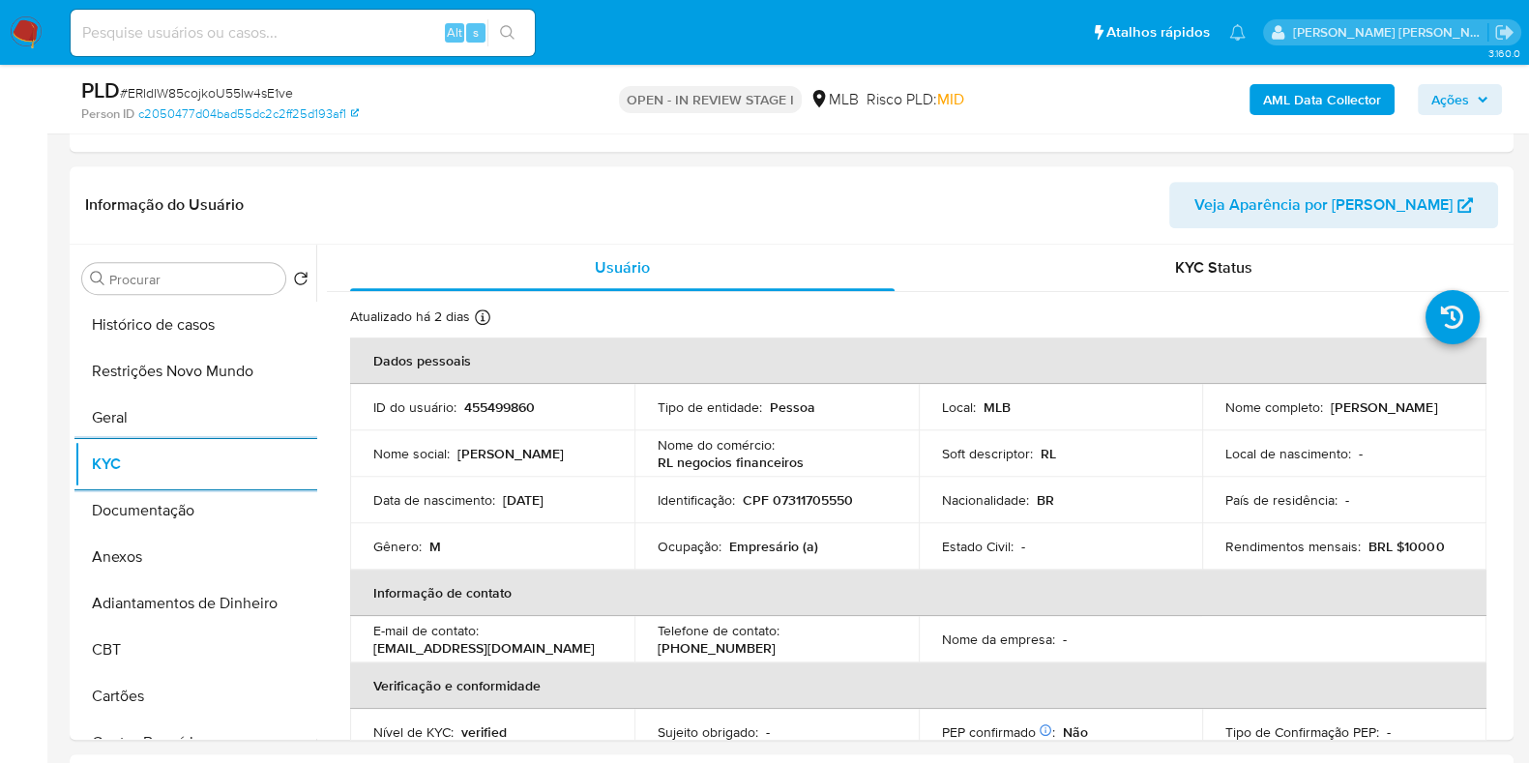
click at [1459, 113] on span "Ações" at bounding box center [1450, 99] width 38 height 31
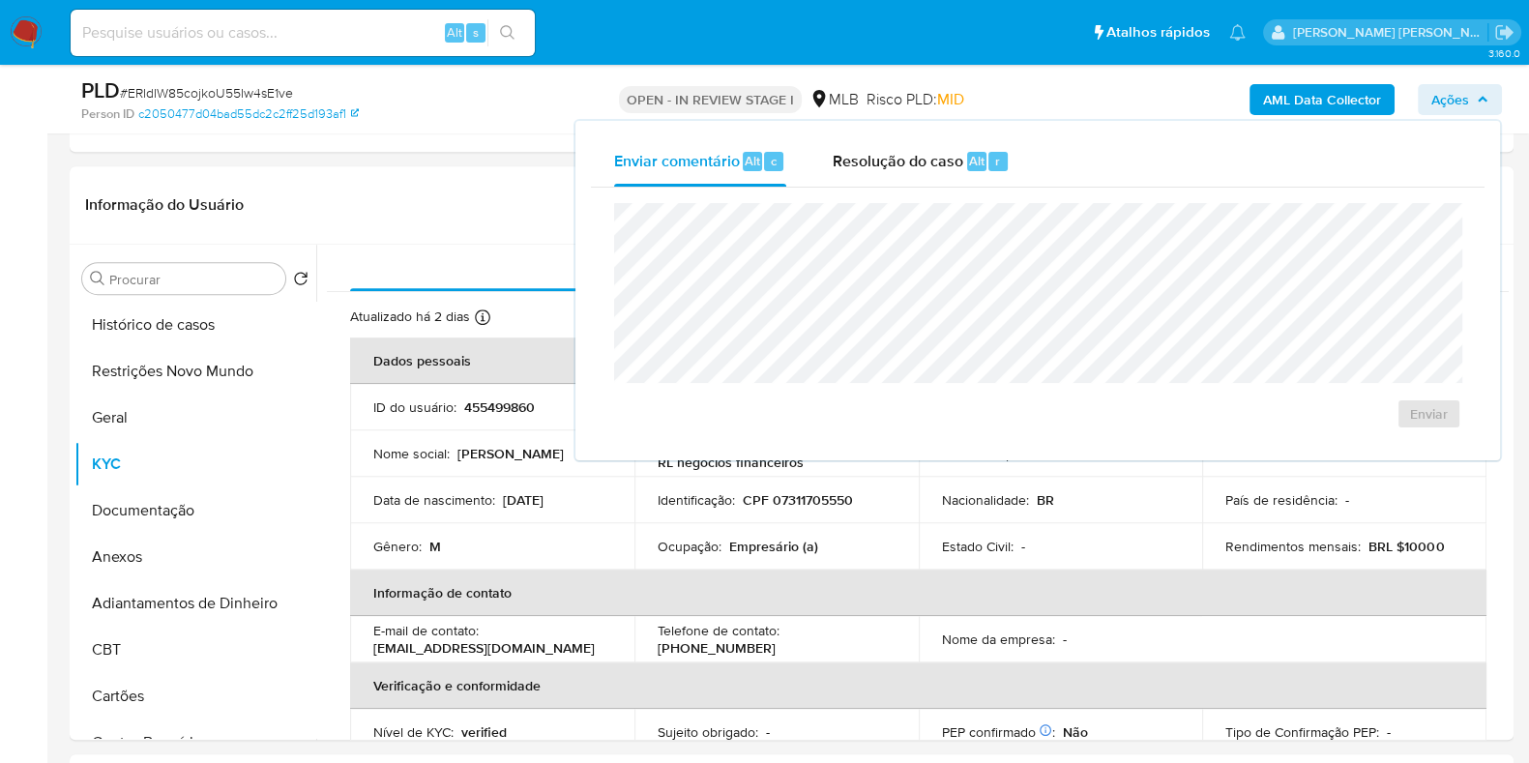
drag, startPoint x: 932, startPoint y: 177, endPoint x: 928, endPoint y: 189, distance: 12.2
click at [931, 177] on div "Resolução do caso Alt r" at bounding box center [921, 161] width 177 height 50
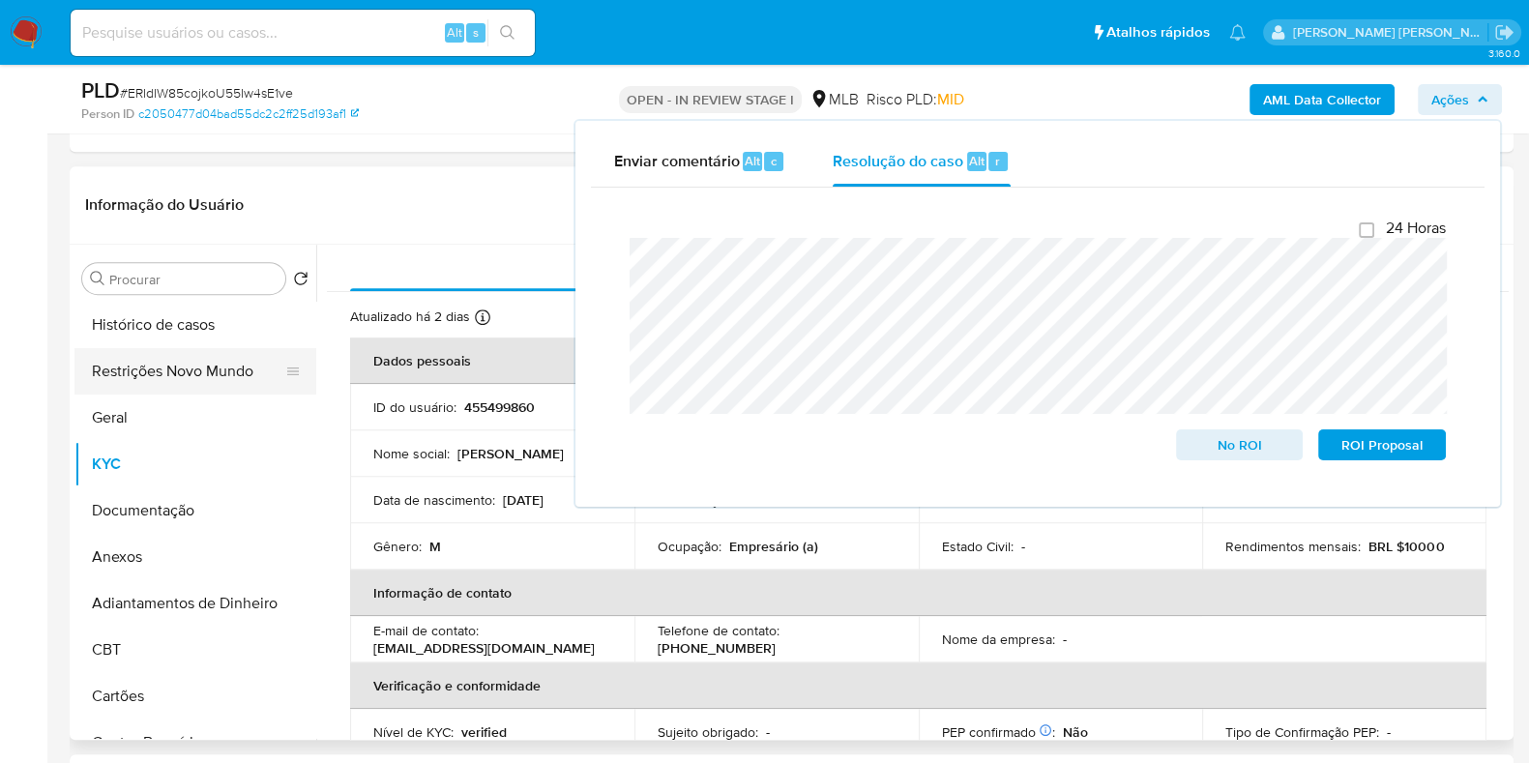
click at [170, 379] on button "Restrições Novo Mundo" at bounding box center [187, 371] width 226 height 46
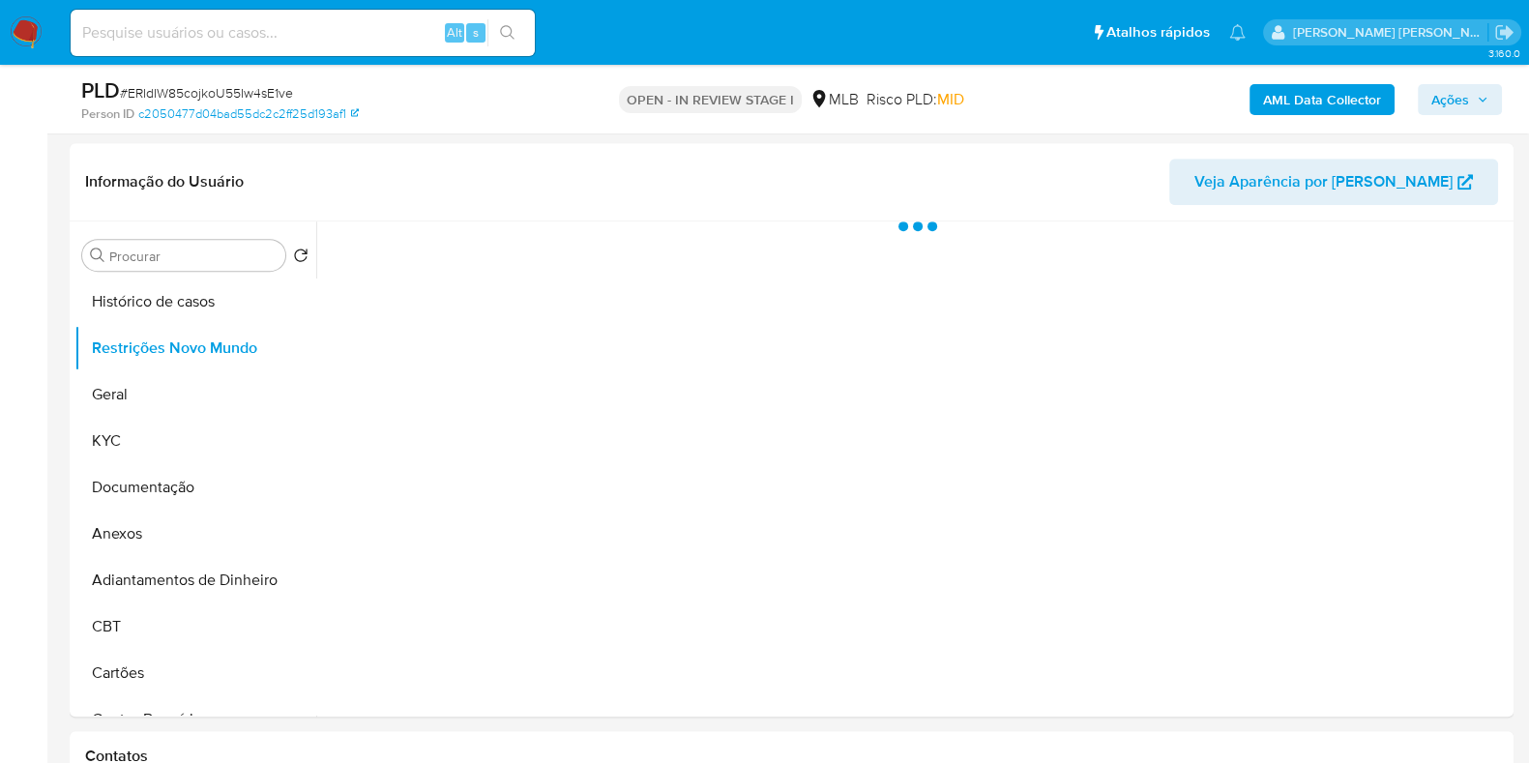
scroll to position [1209, 0]
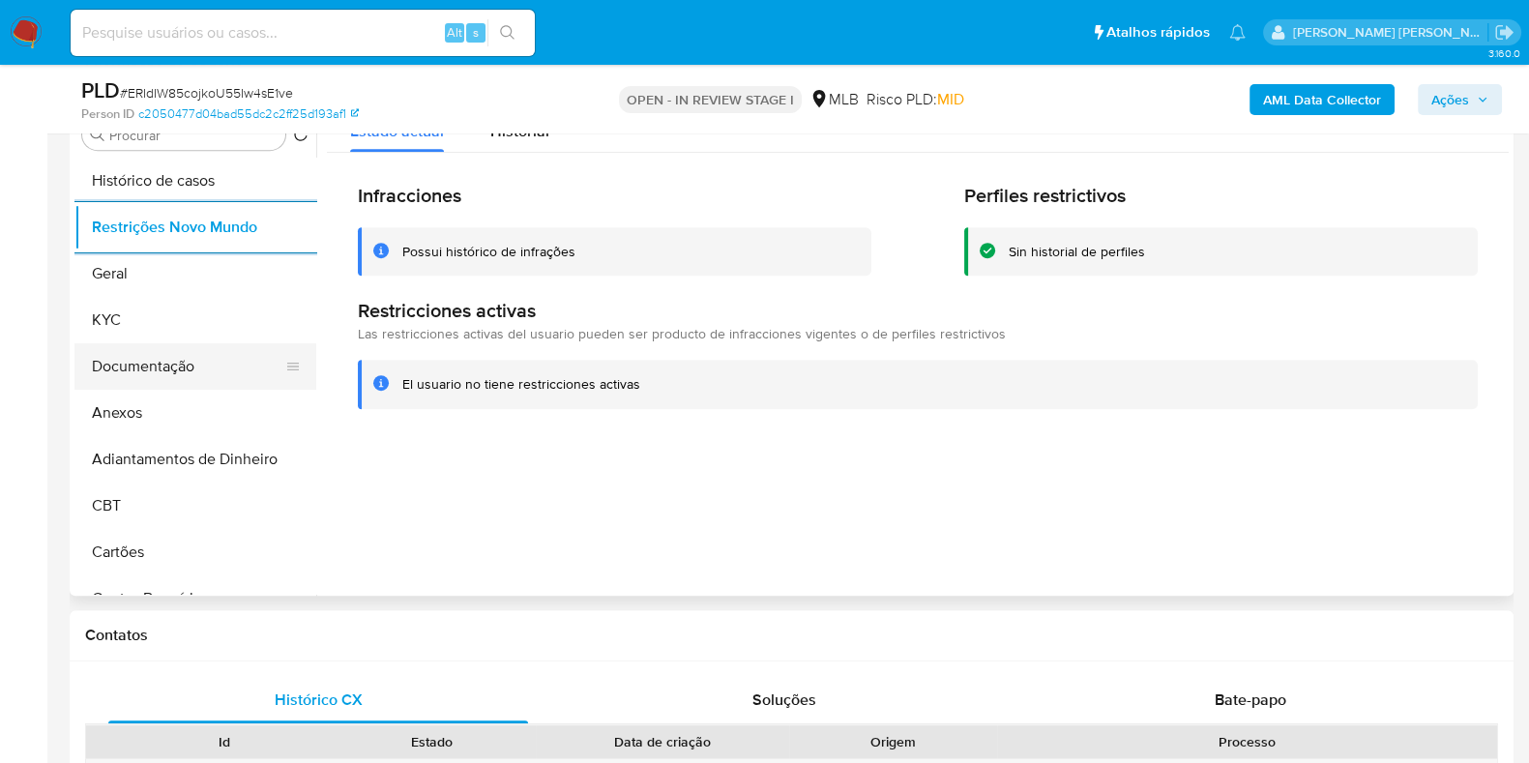
click at [202, 351] on button "Documentação" at bounding box center [187, 366] width 226 height 46
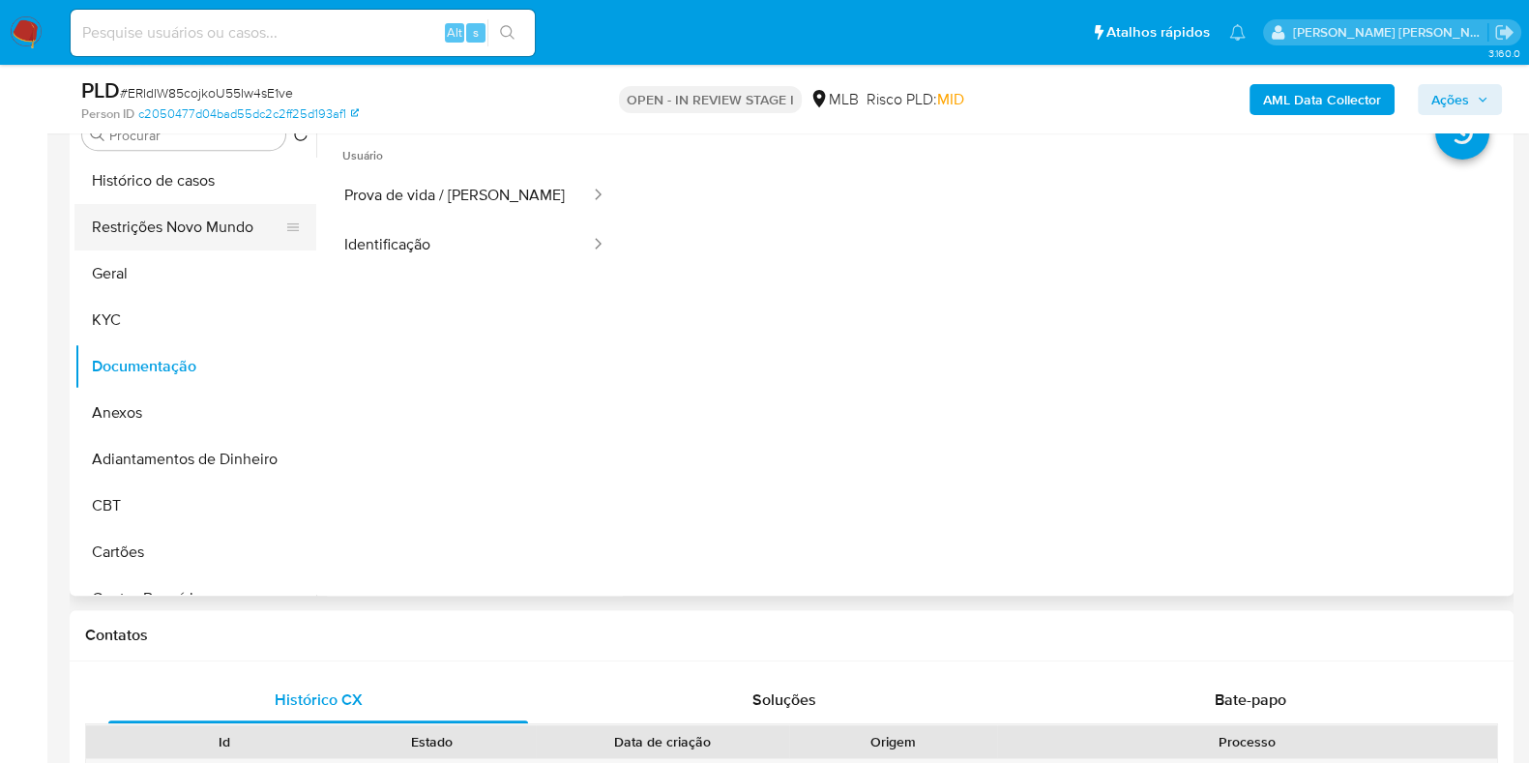
click at [193, 233] on button "Restrições Novo Mundo" at bounding box center [187, 227] width 226 height 46
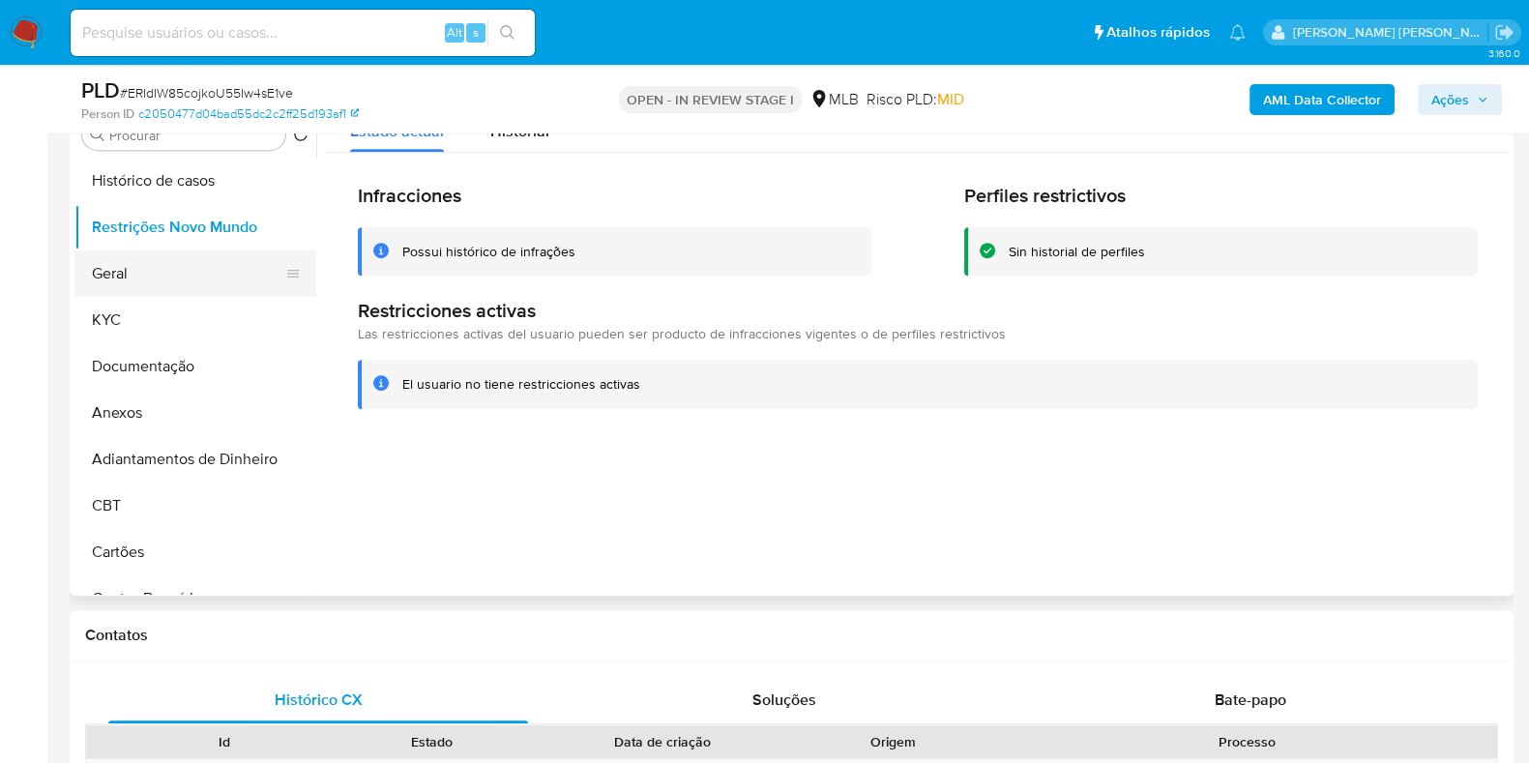
click at [126, 271] on button "Geral" at bounding box center [187, 273] width 226 height 46
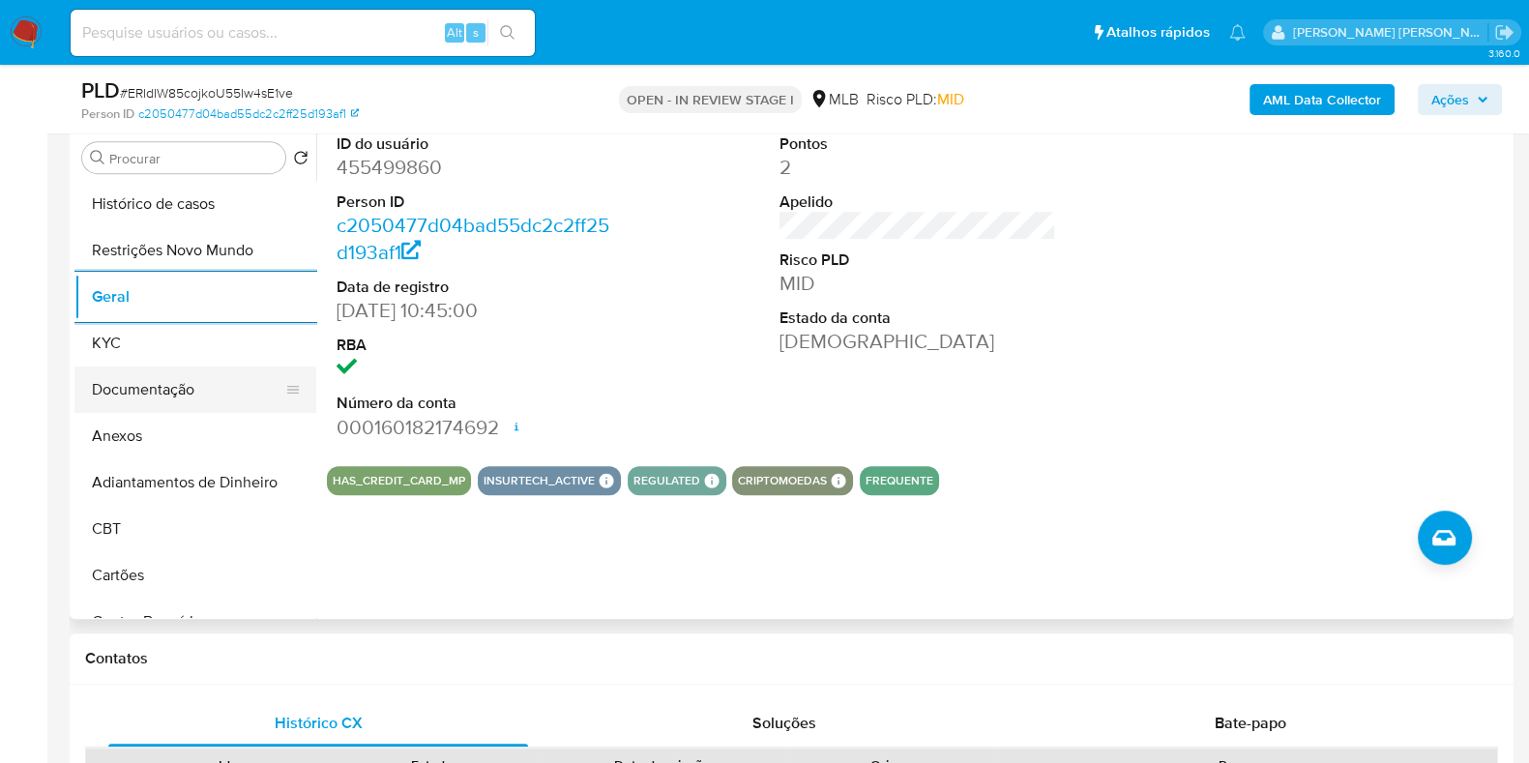
click at [190, 358] on button "KYC" at bounding box center [195, 343] width 242 height 46
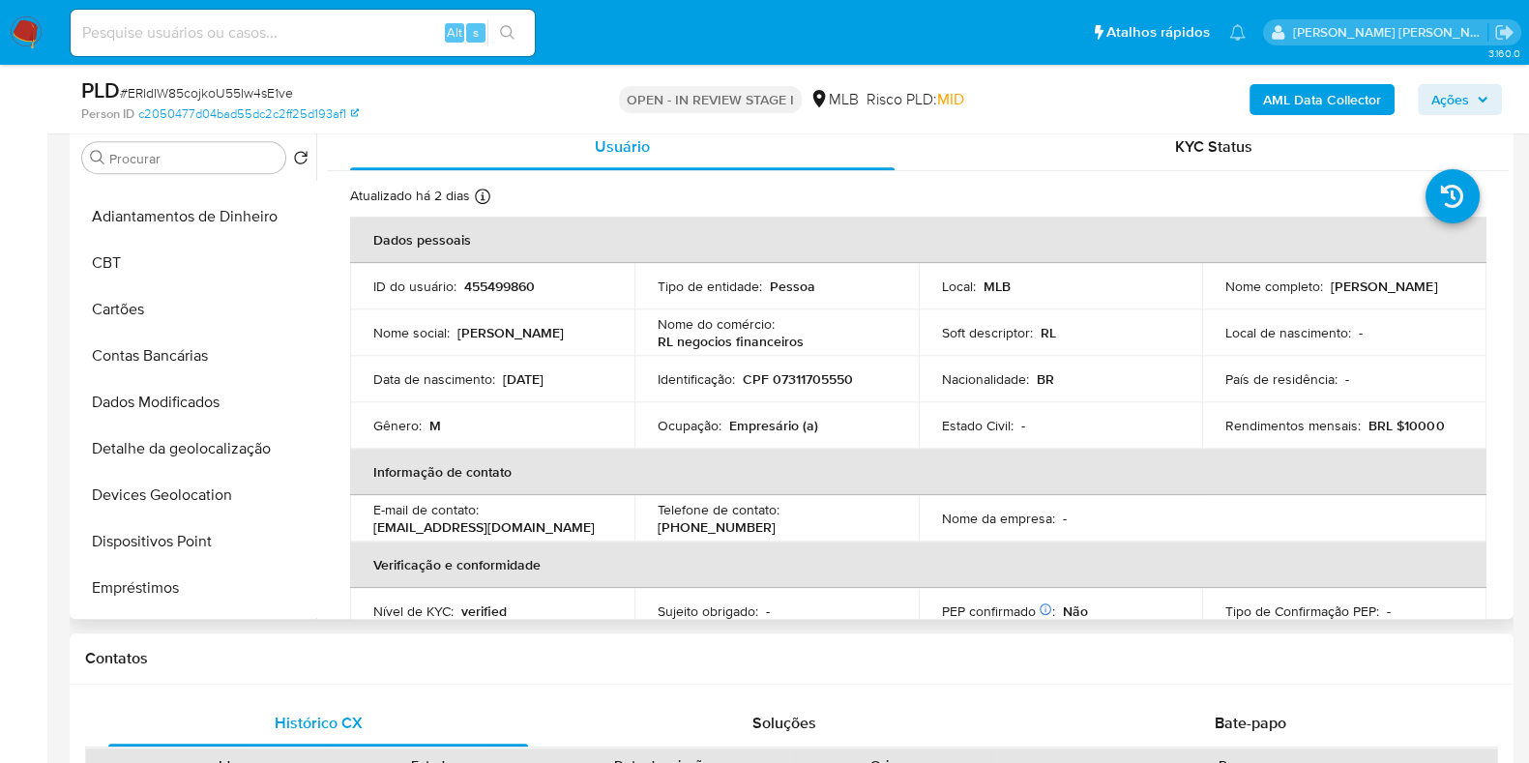
scroll to position [483, 0]
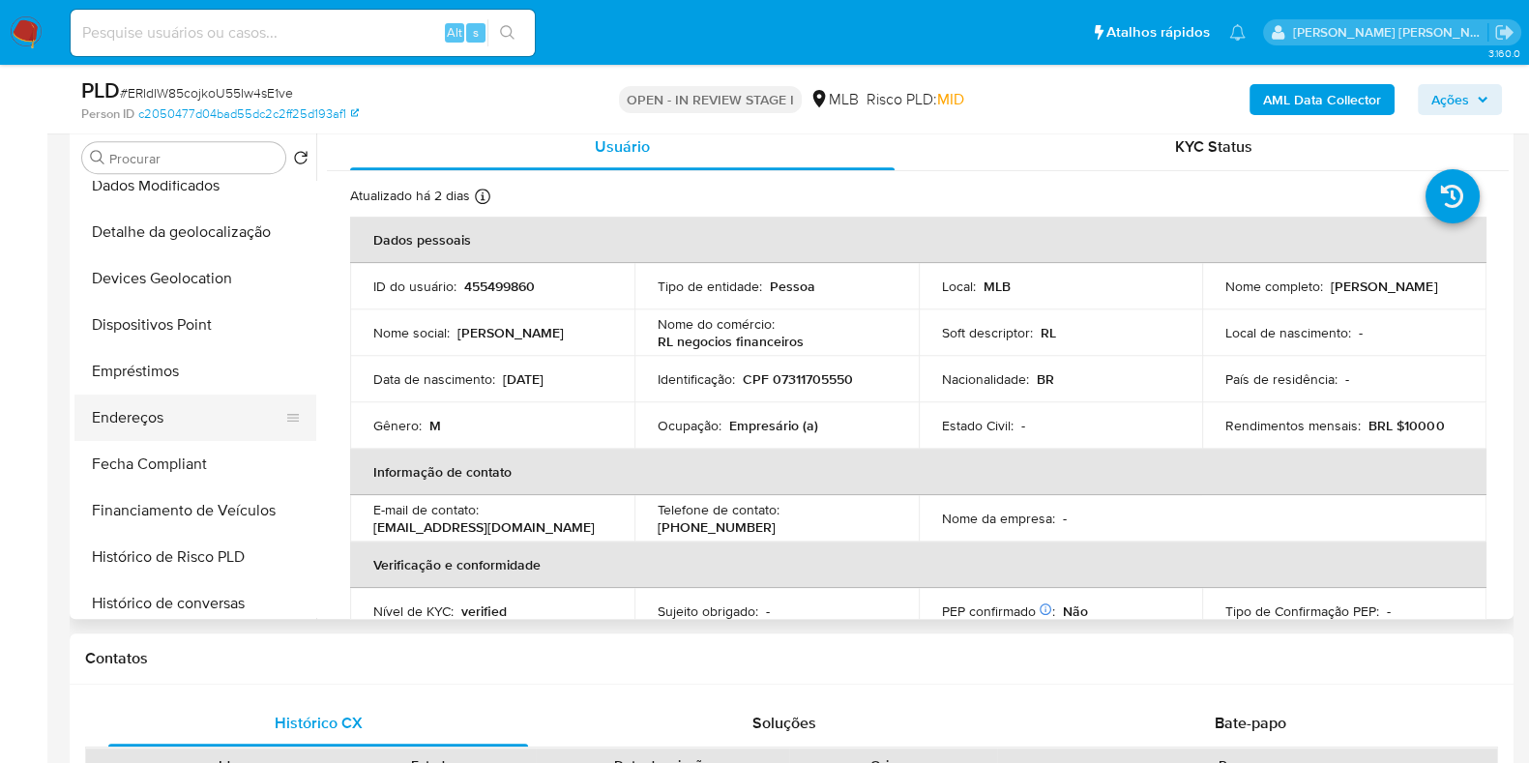
click at [150, 430] on button "Endereços" at bounding box center [187, 418] width 226 height 46
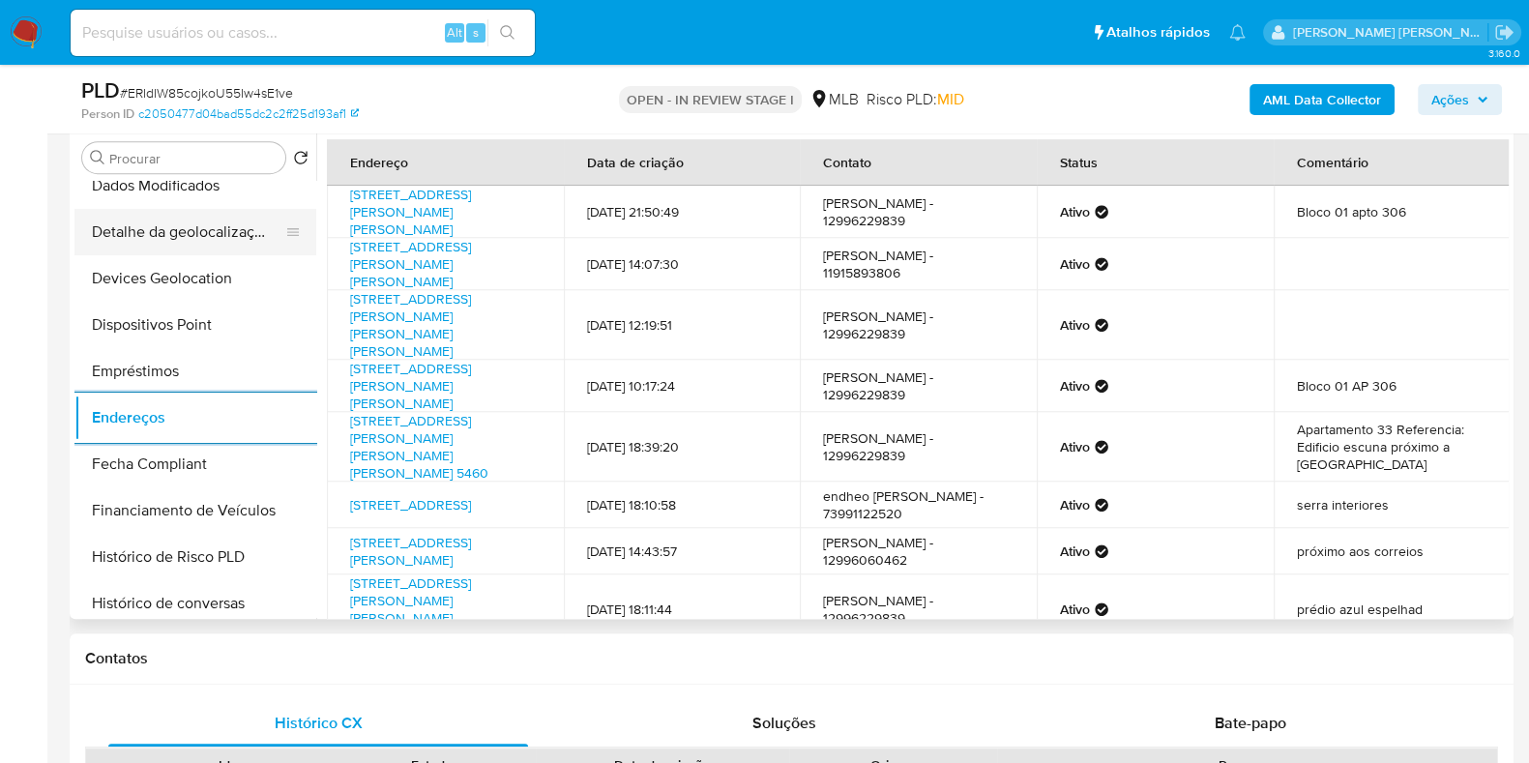
click at [227, 236] on button "Detalhe da geolocalização" at bounding box center [187, 232] width 226 height 46
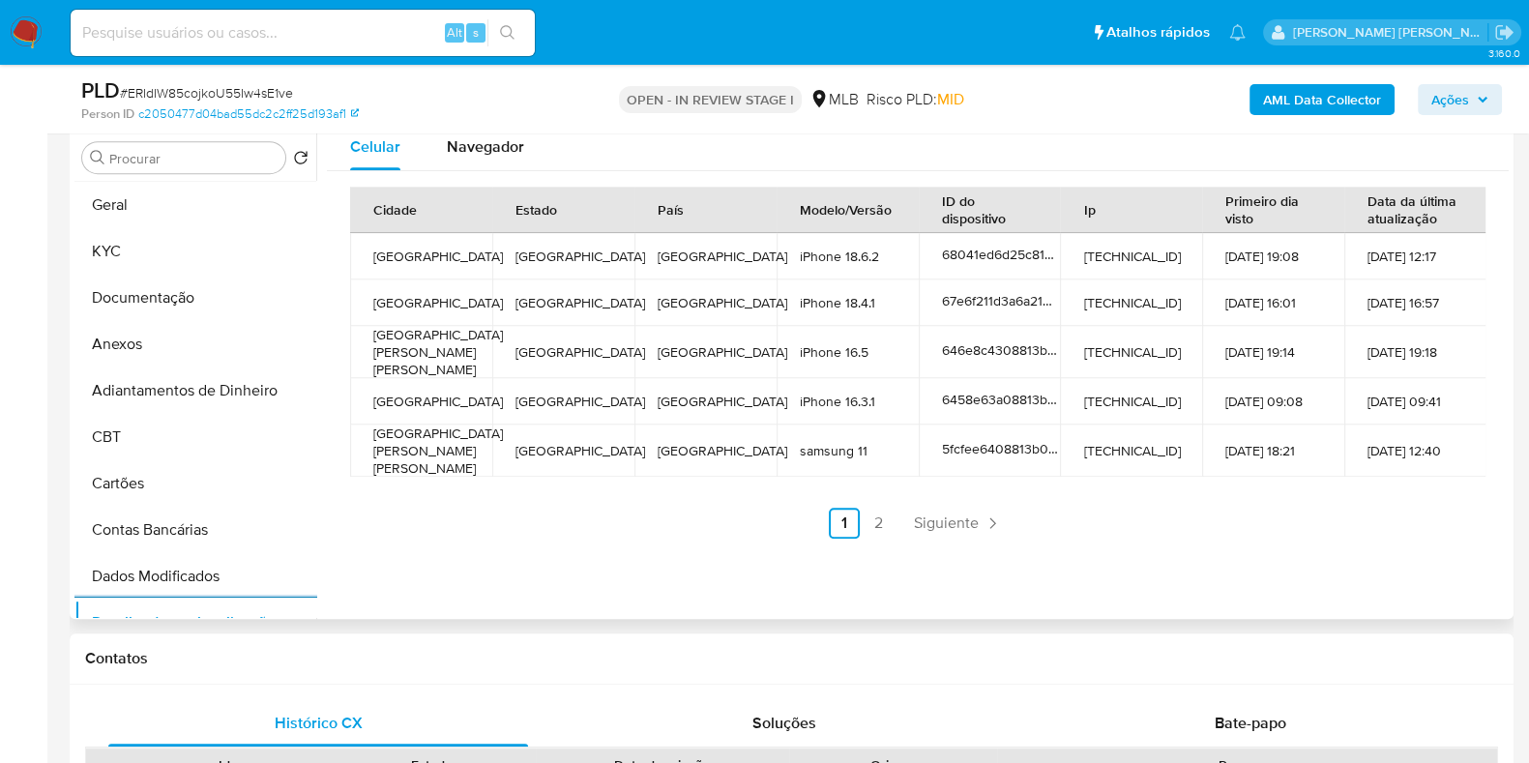
scroll to position [0, 0]
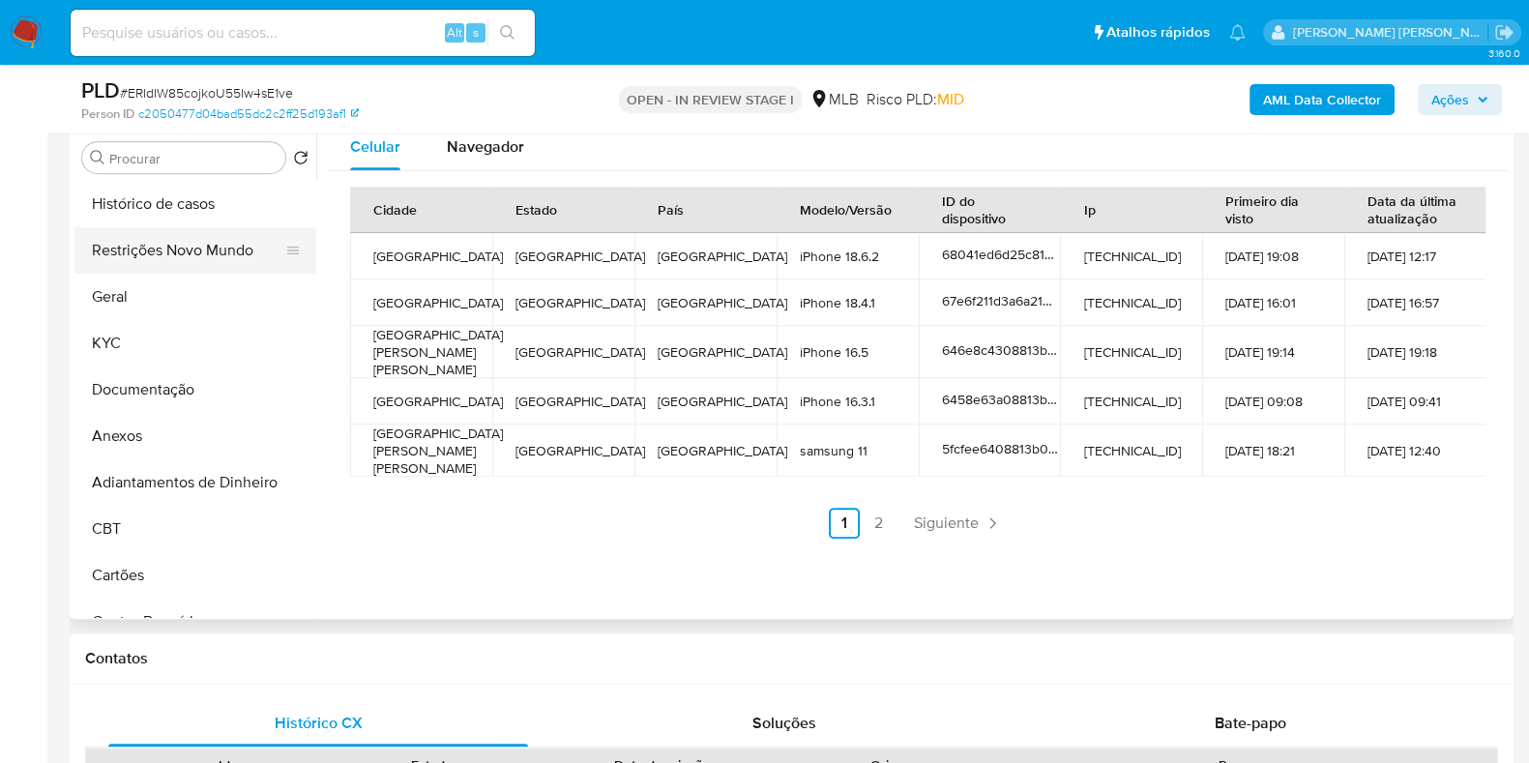
click at [207, 253] on button "Restrições Novo Mundo" at bounding box center [187, 250] width 226 height 46
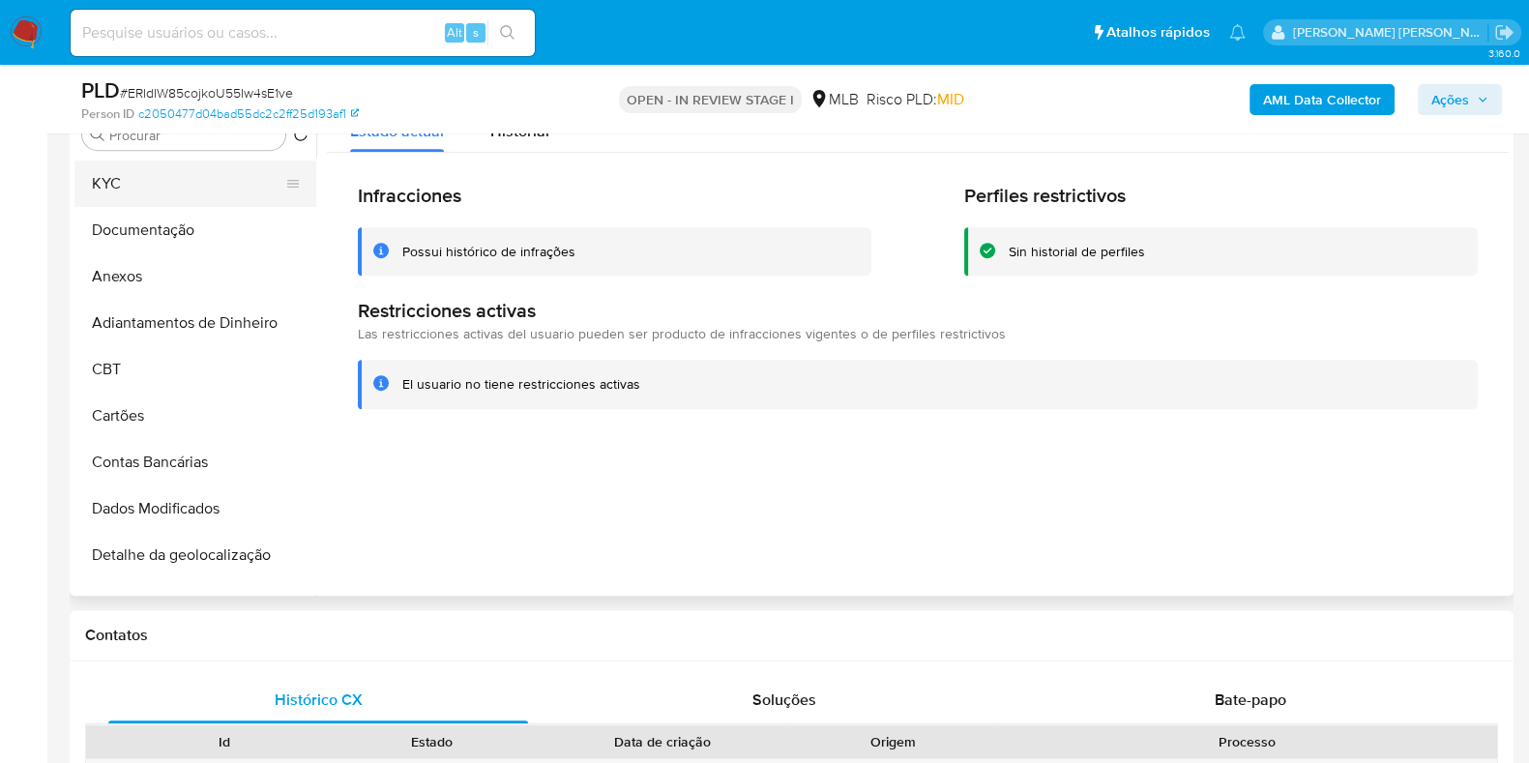
scroll to position [483, 0]
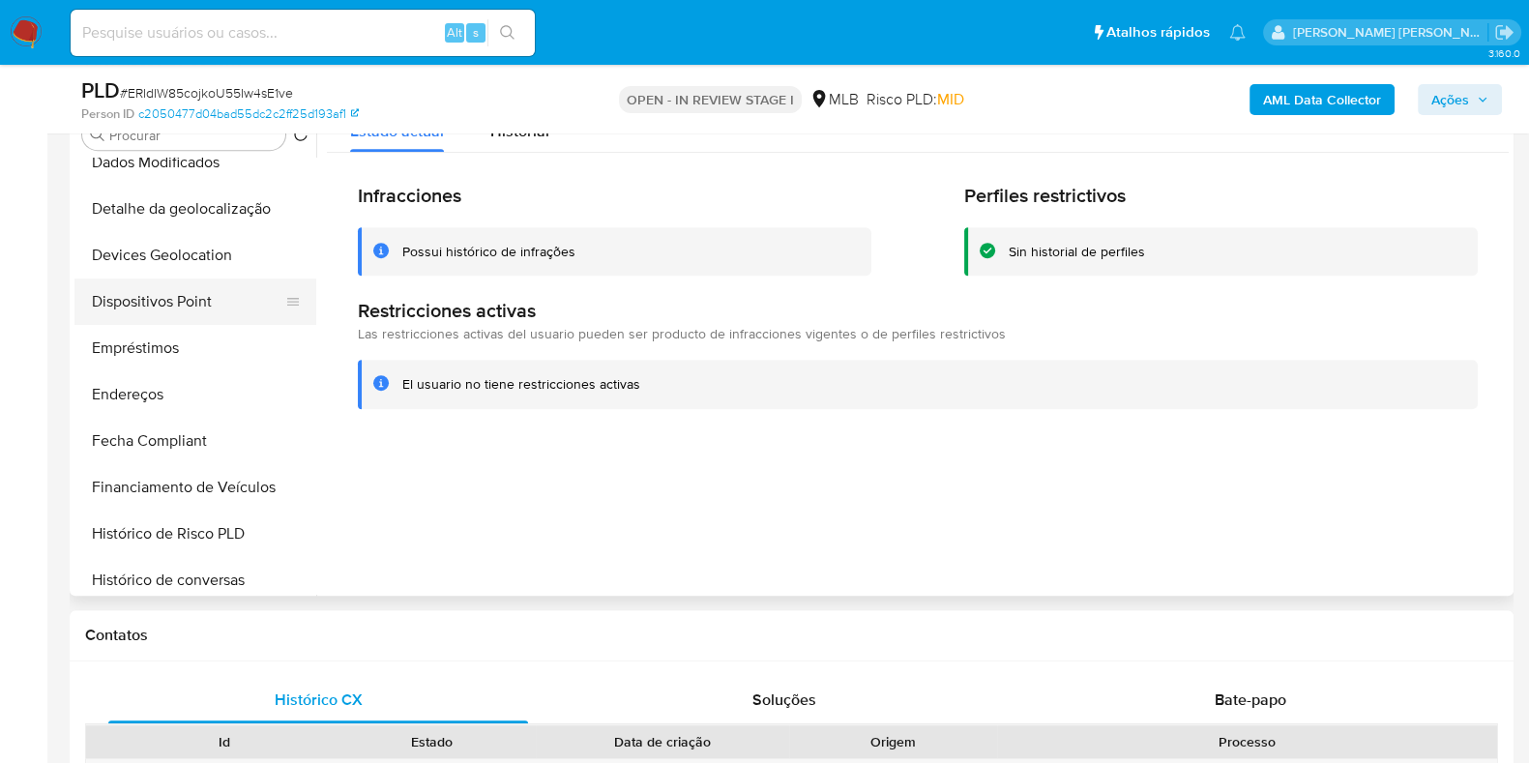
click at [217, 310] on button "Dispositivos Point" at bounding box center [187, 301] width 226 height 46
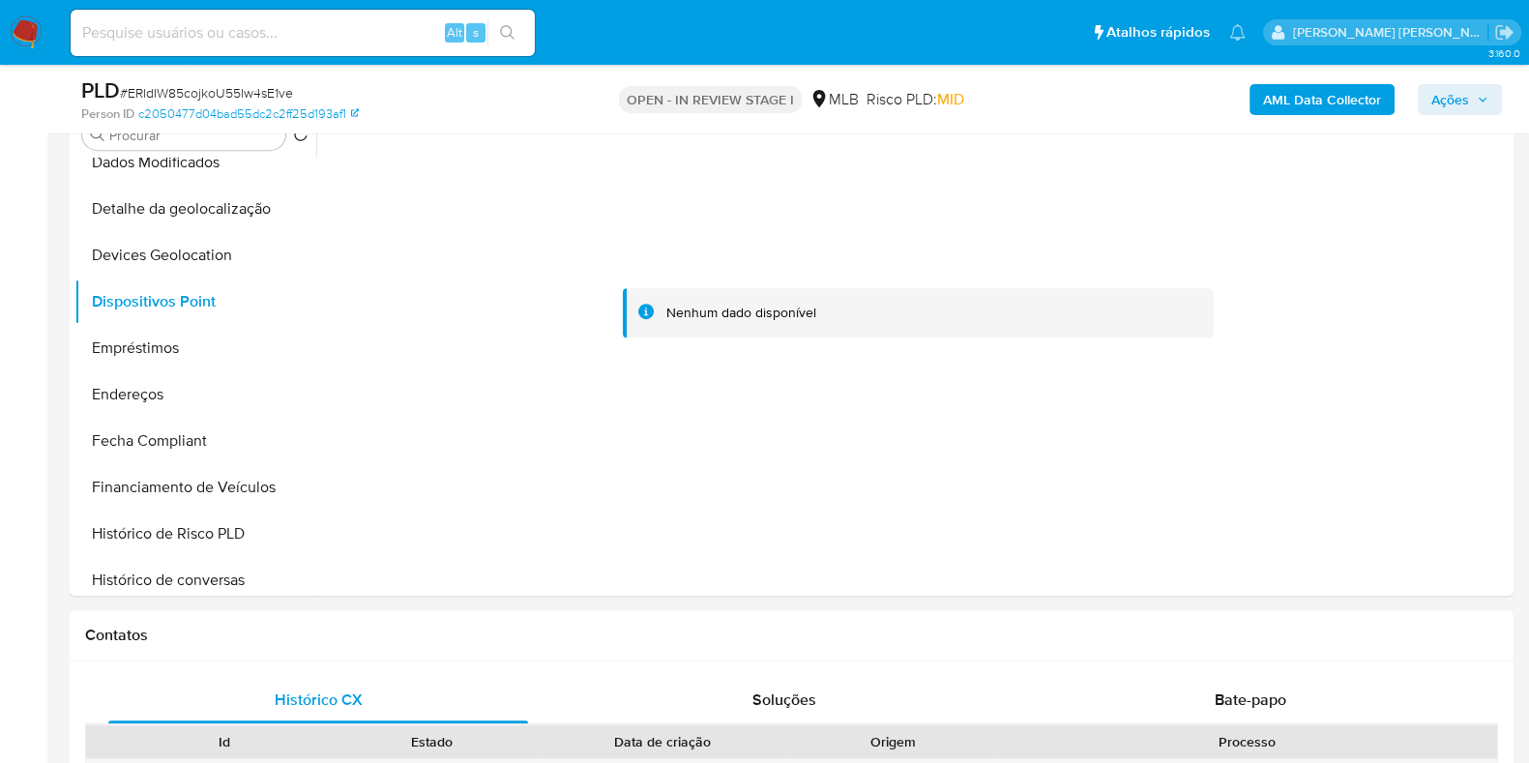
click at [1305, 103] on b "AML Data Collector" at bounding box center [1322, 99] width 118 height 31
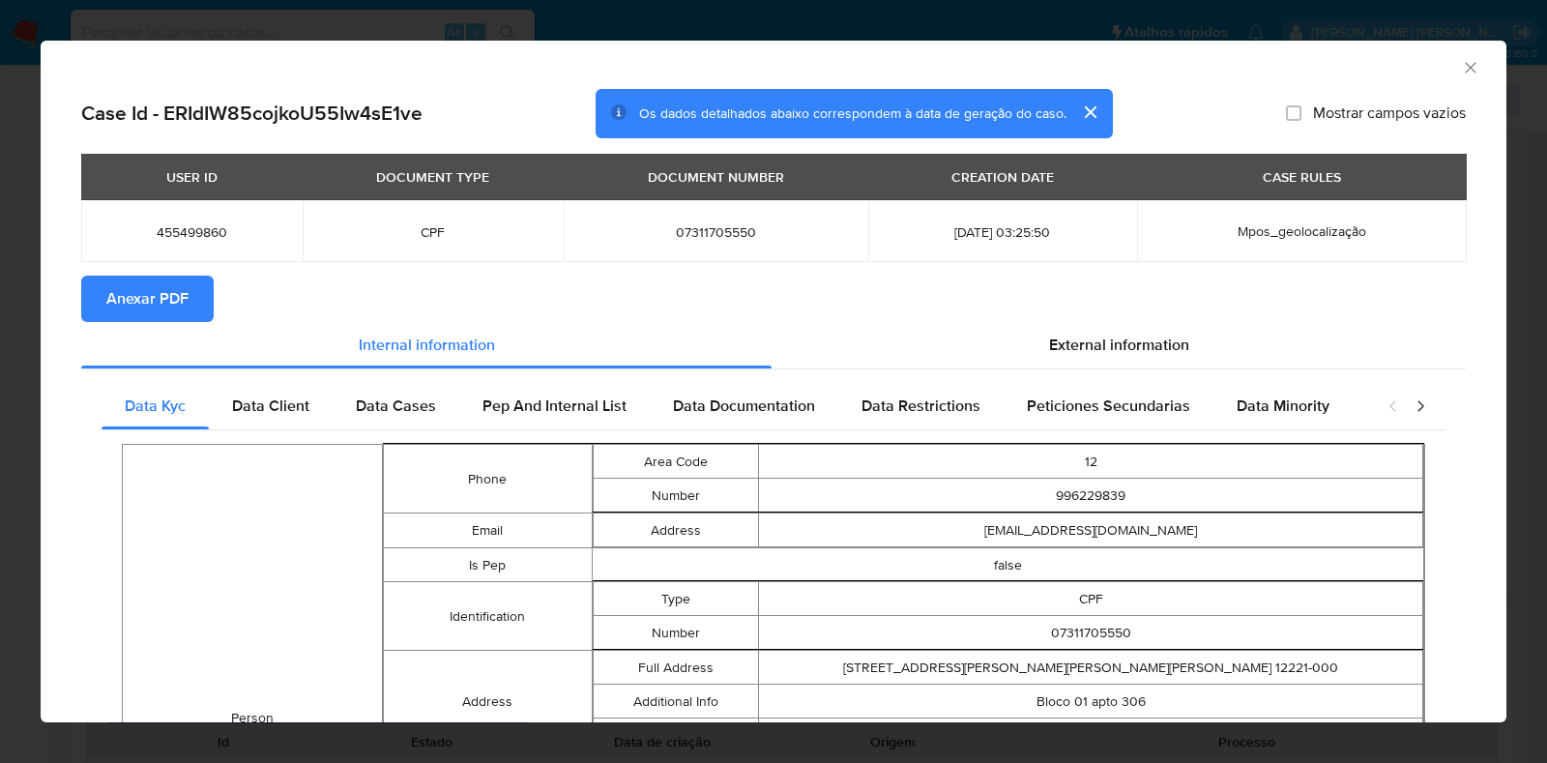
click at [160, 296] on span "Anexar PDF" at bounding box center [147, 299] width 82 height 43
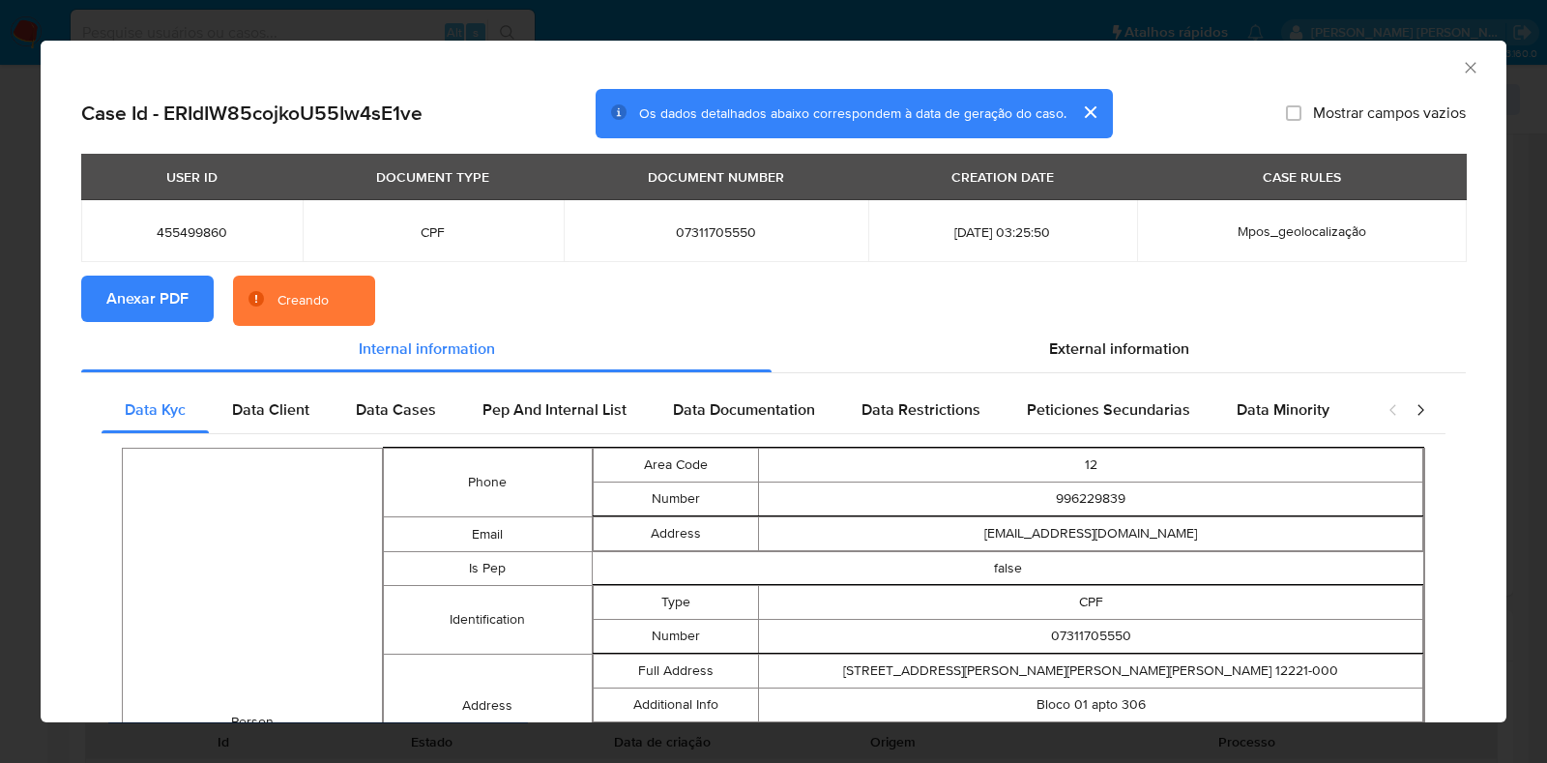
click at [0, 384] on div "AML Data Collector Case Id - ERIdIW85cojkoU55Iw4sE1ve Os dados detalhados abaix…" at bounding box center [773, 381] width 1547 height 763
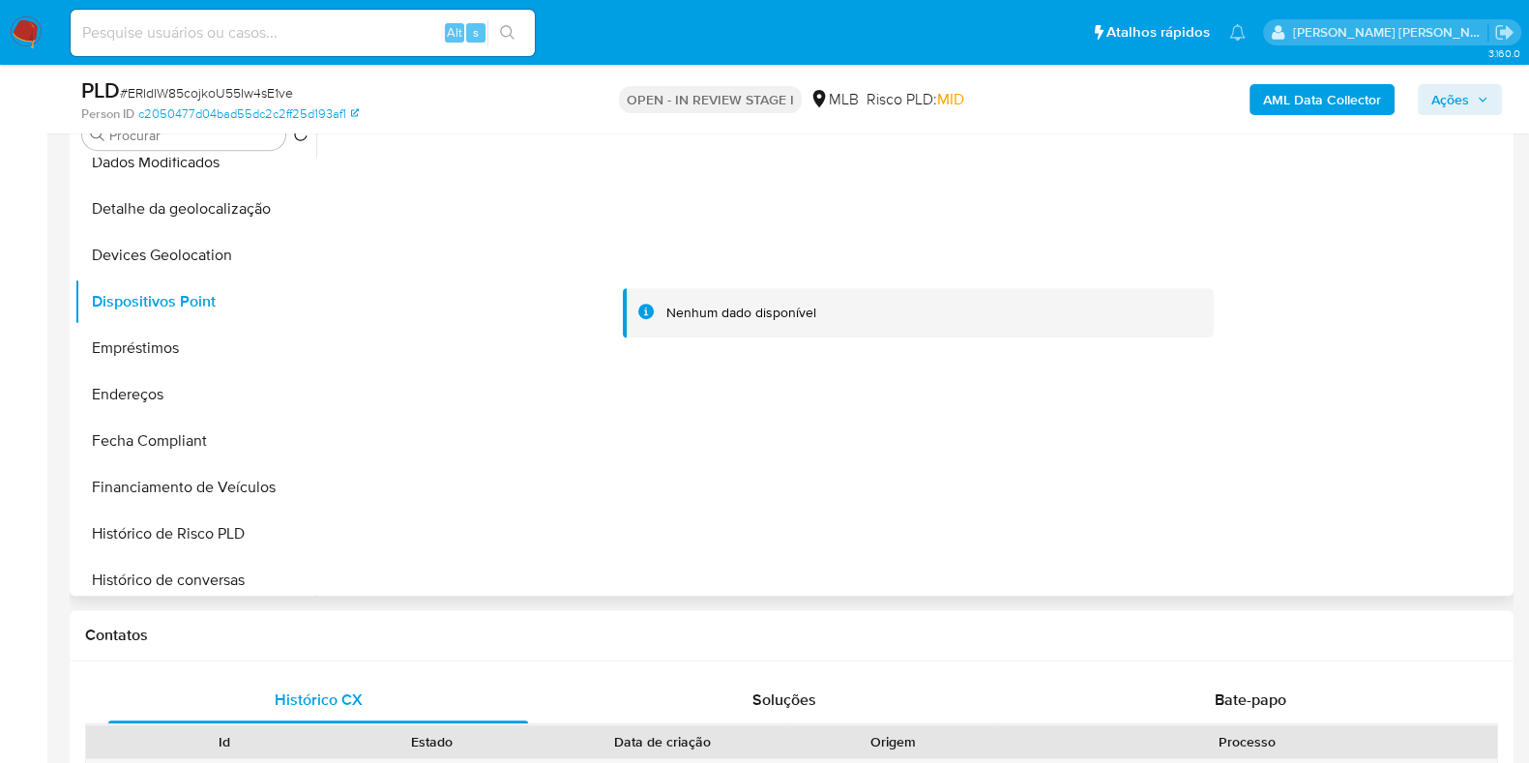
scroll to position [0, 0]
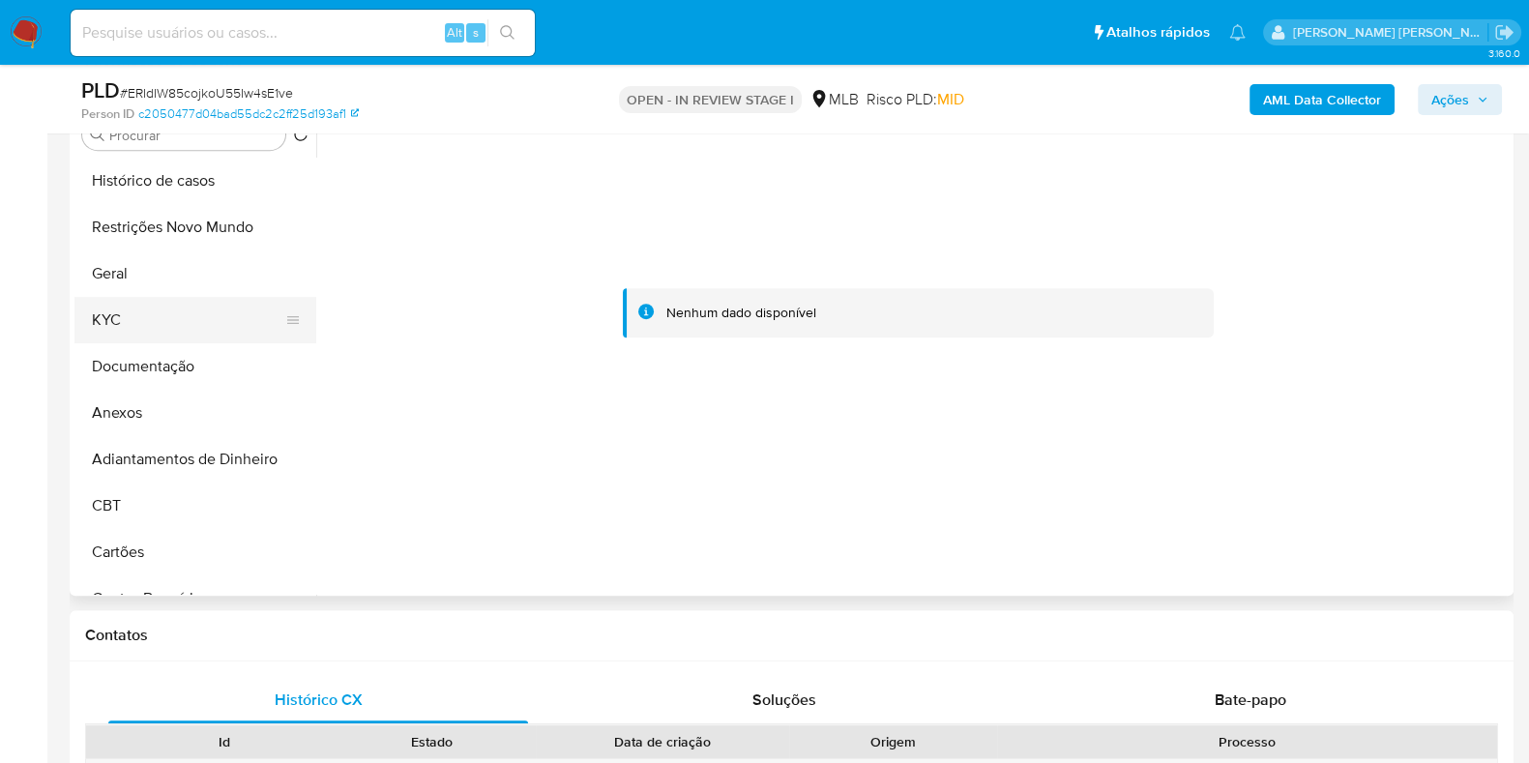
click at [178, 312] on button "KYC" at bounding box center [187, 320] width 226 height 46
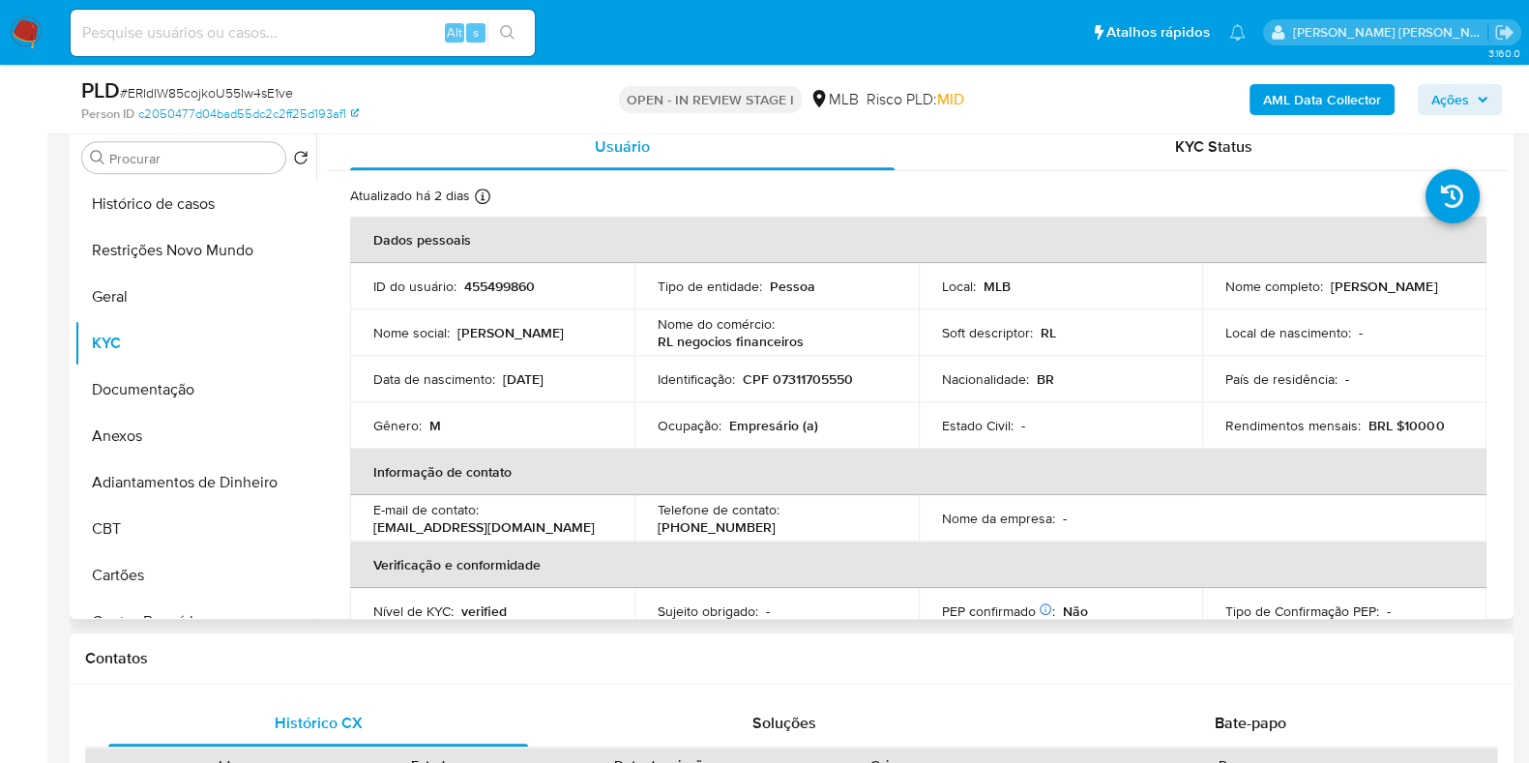
drag, startPoint x: 1349, startPoint y: 296, endPoint x: 1207, endPoint y: 299, distance: 142.2
click at [1207, 299] on td "Nome completo : Bruno Romeu de Lira" at bounding box center [1344, 286] width 284 height 46
copy p "[PERSON_NAME]"
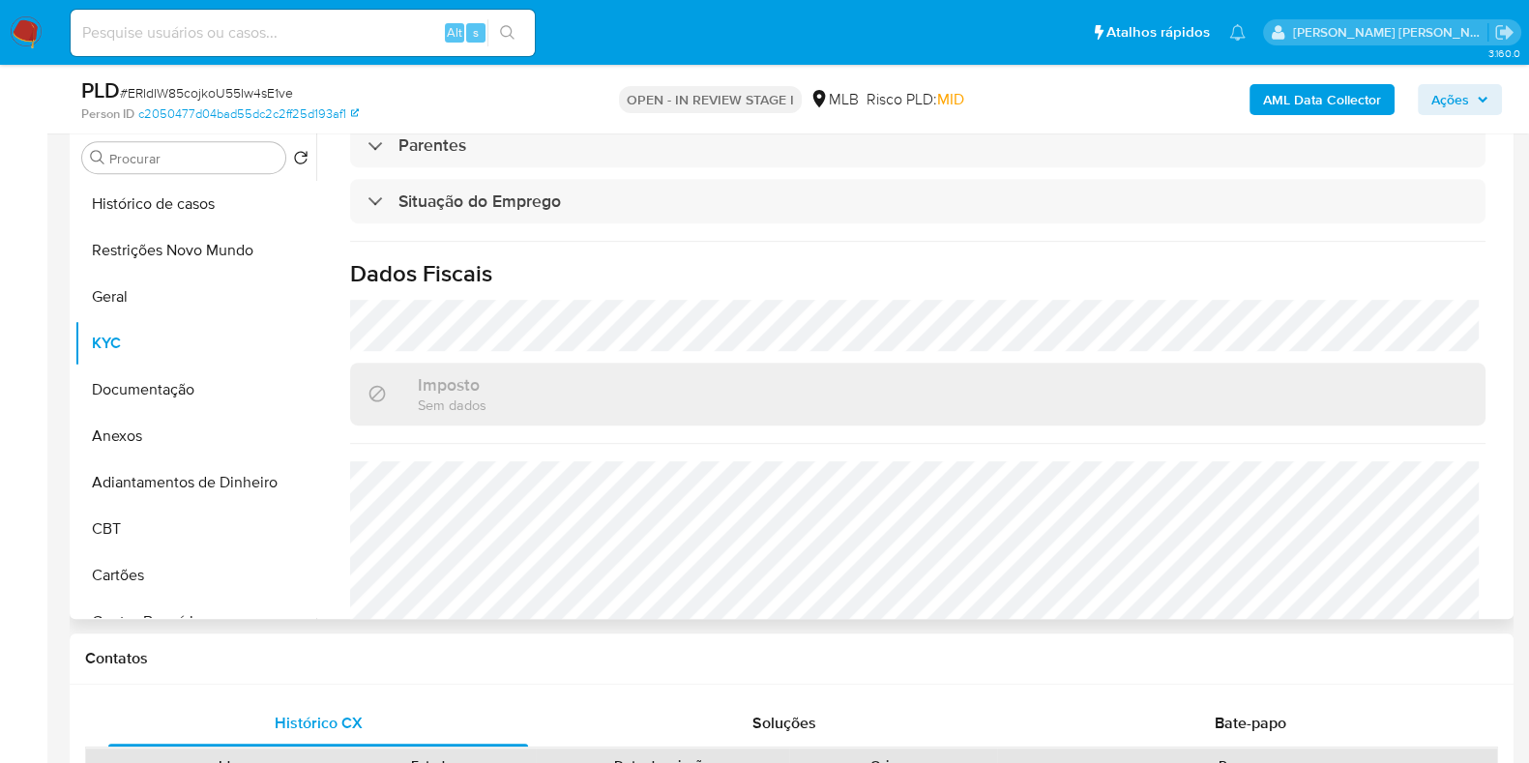
scroll to position [840, 0]
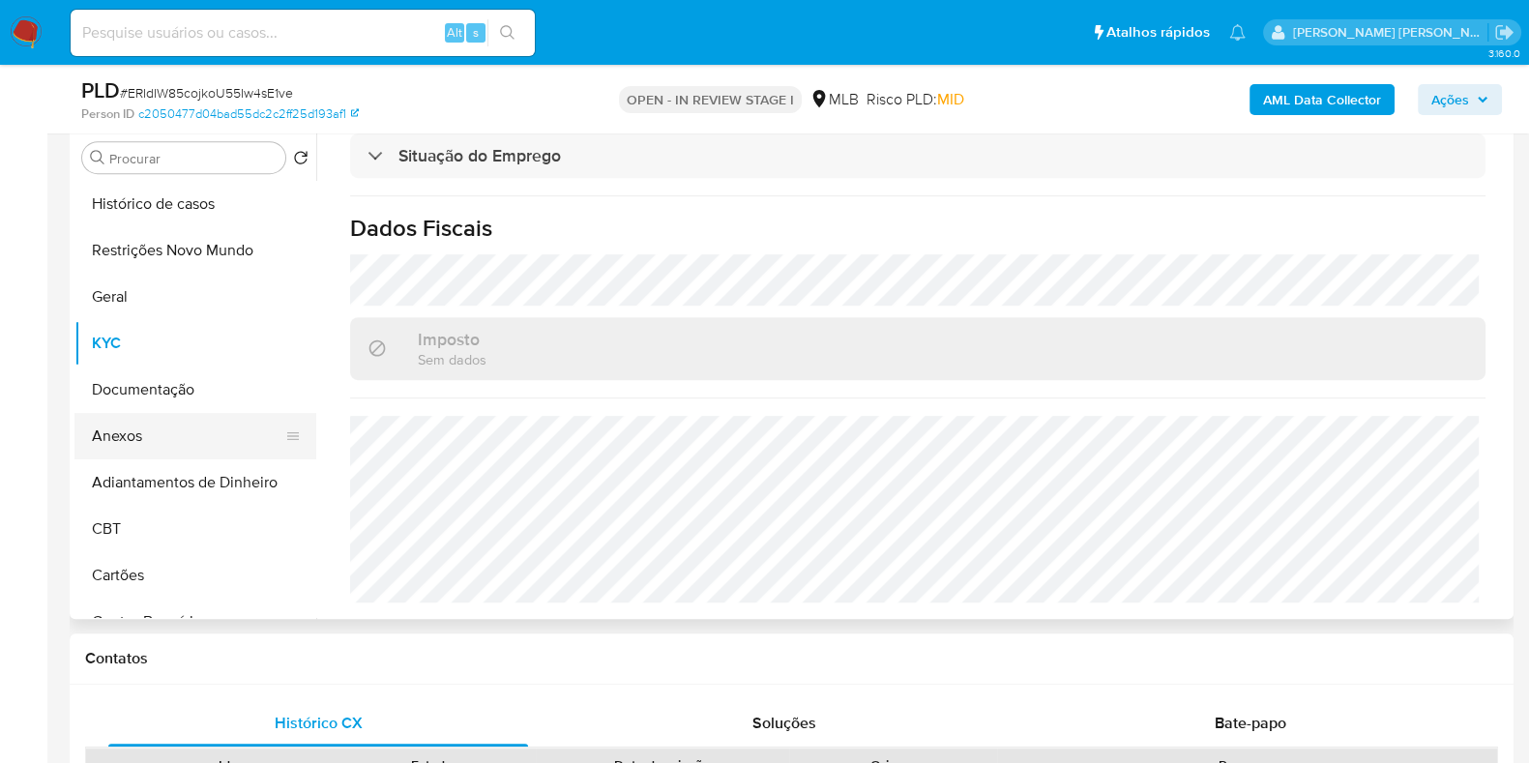
click at [173, 433] on button "Anexos" at bounding box center [187, 436] width 226 height 46
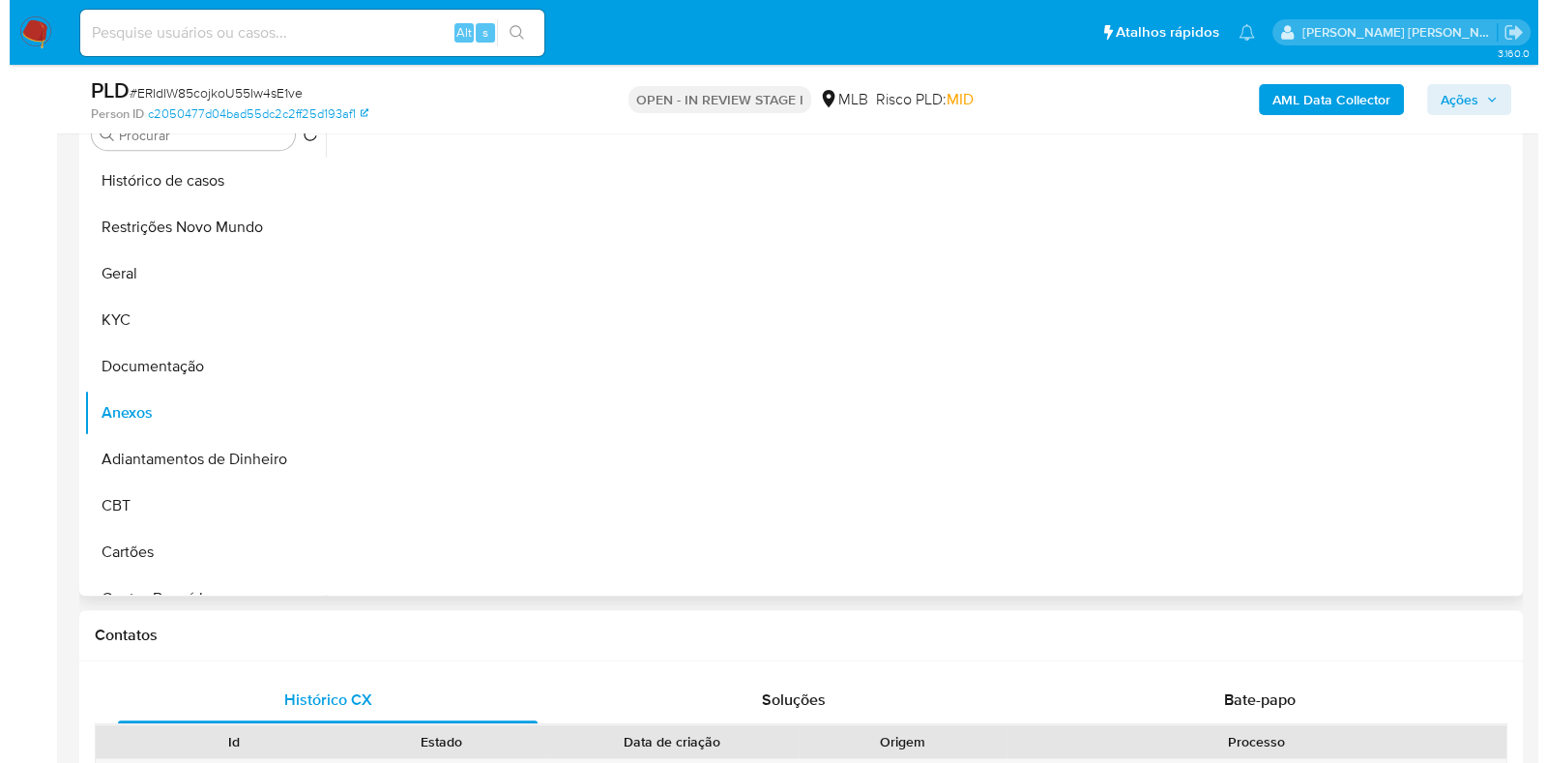
scroll to position [0, 0]
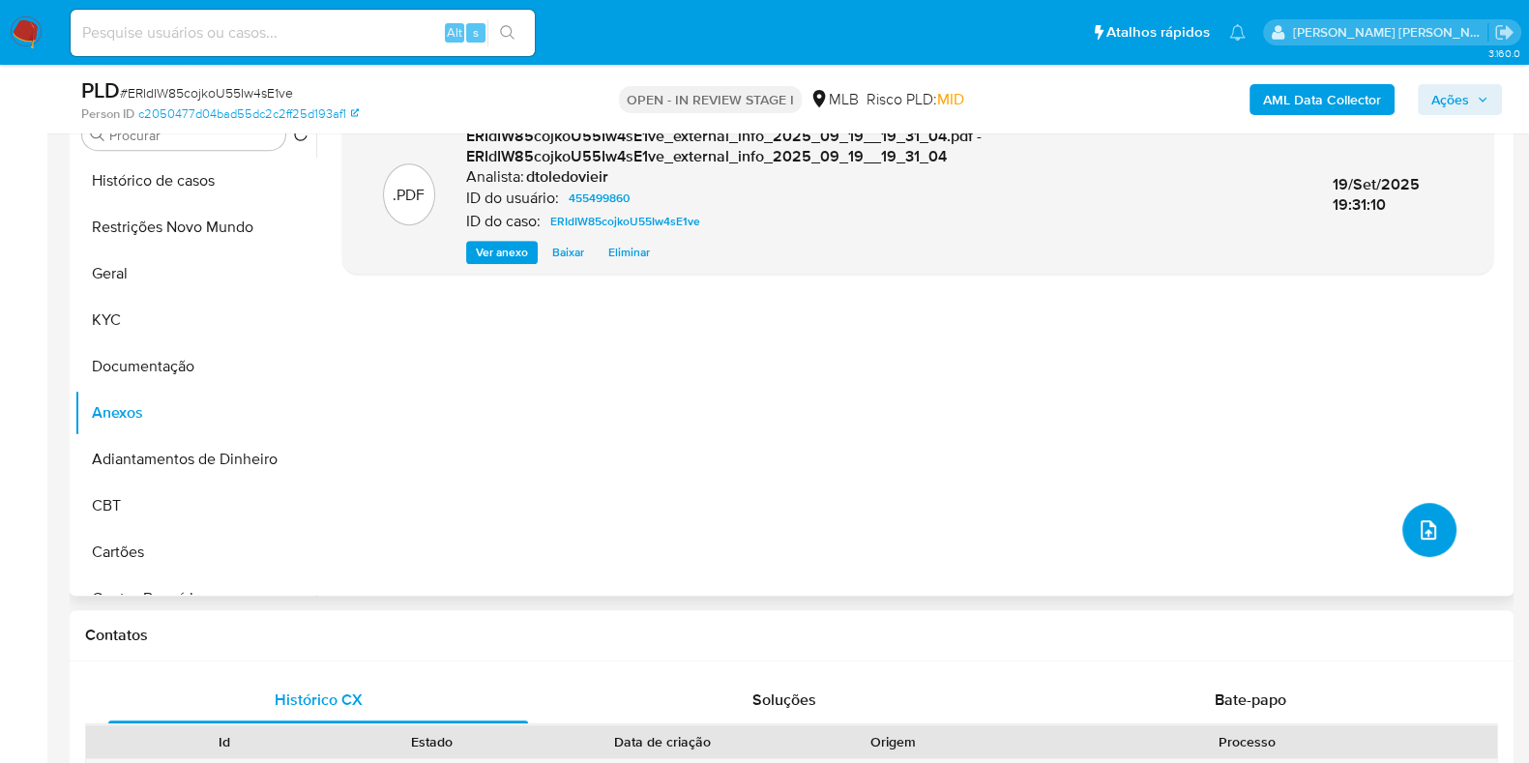
click at [1421, 535] on icon "upload-file" at bounding box center [1428, 529] width 23 height 23
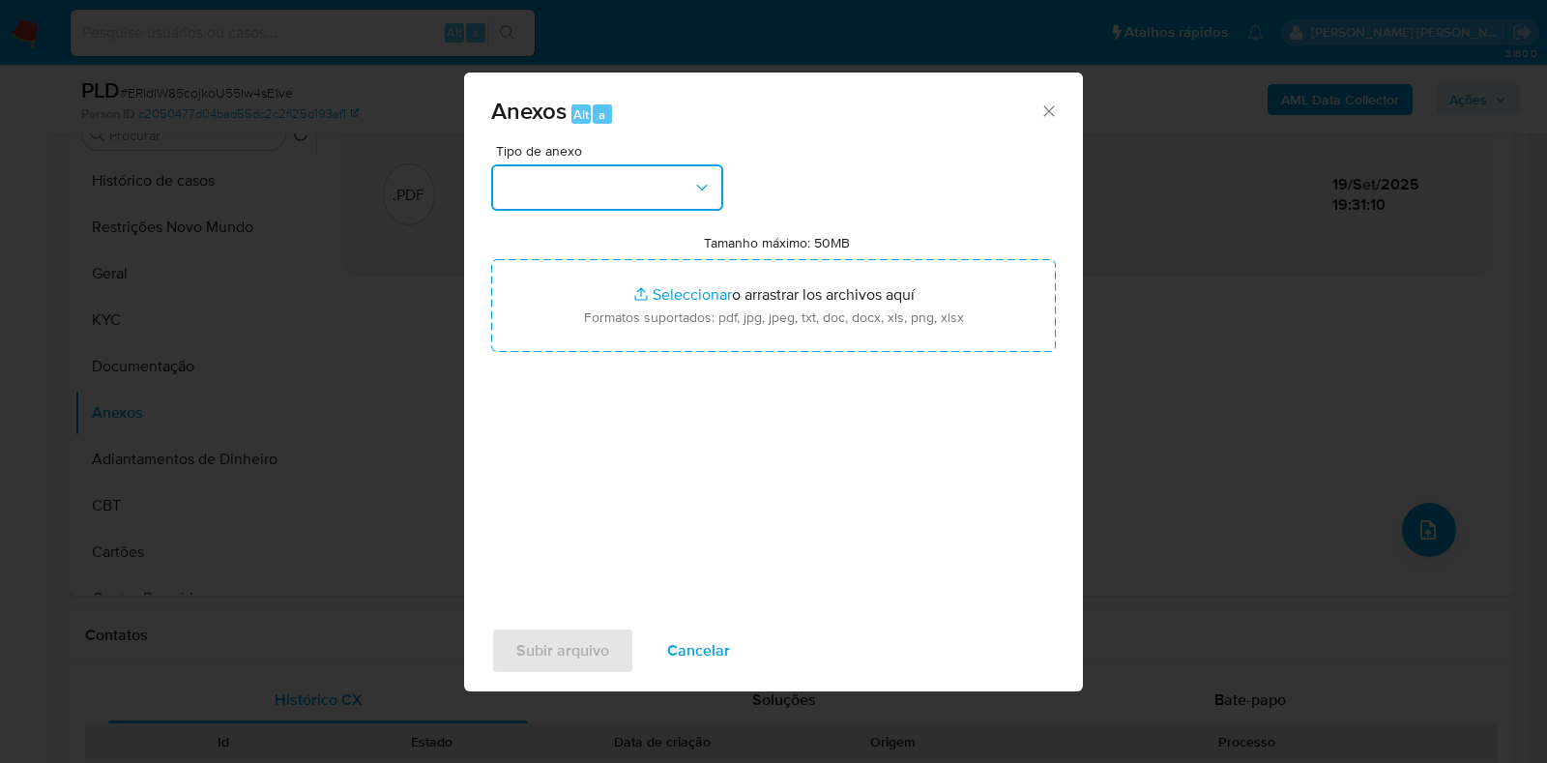
click at [660, 182] on button "button" at bounding box center [607, 187] width 232 height 46
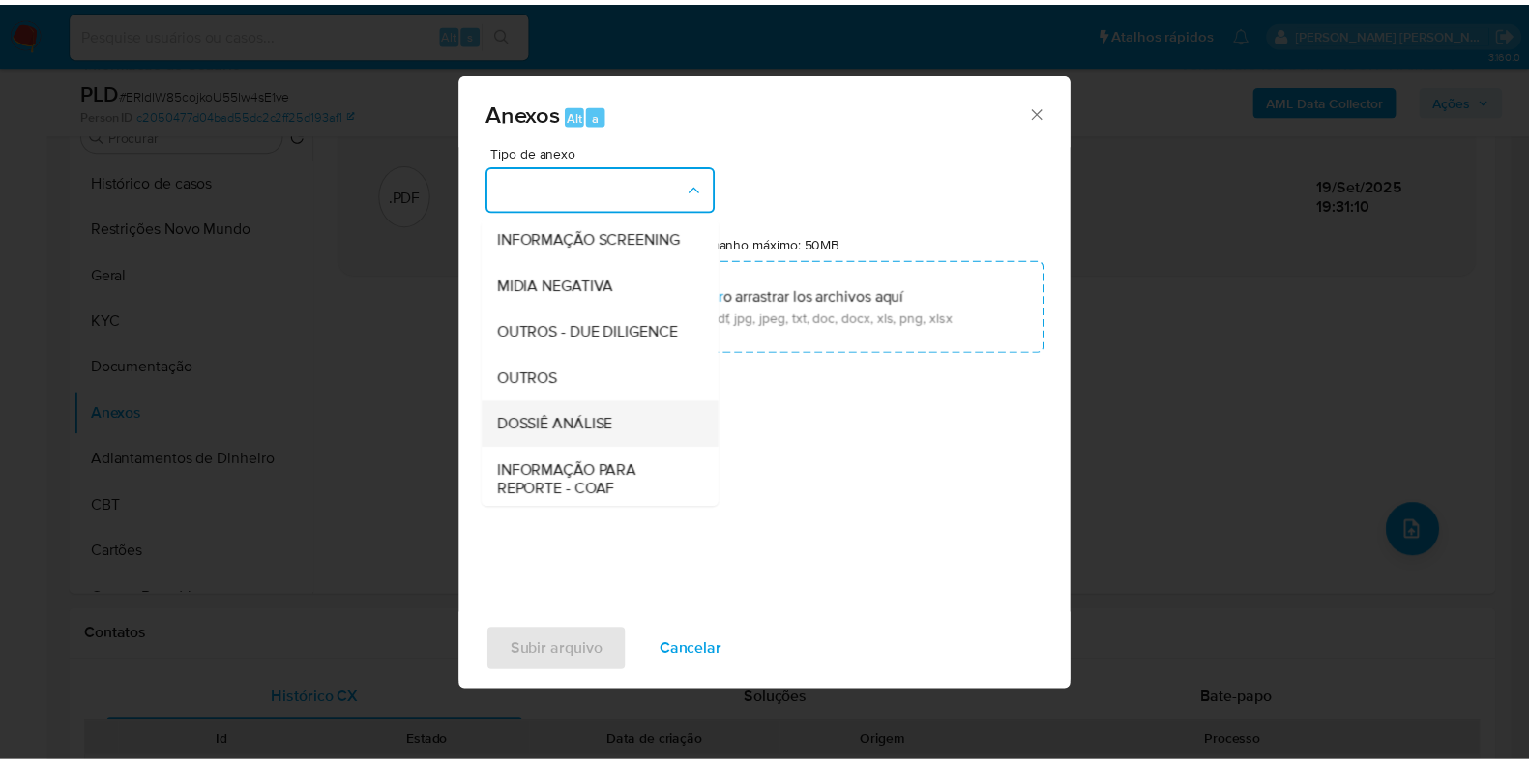
scroll to position [298, 0]
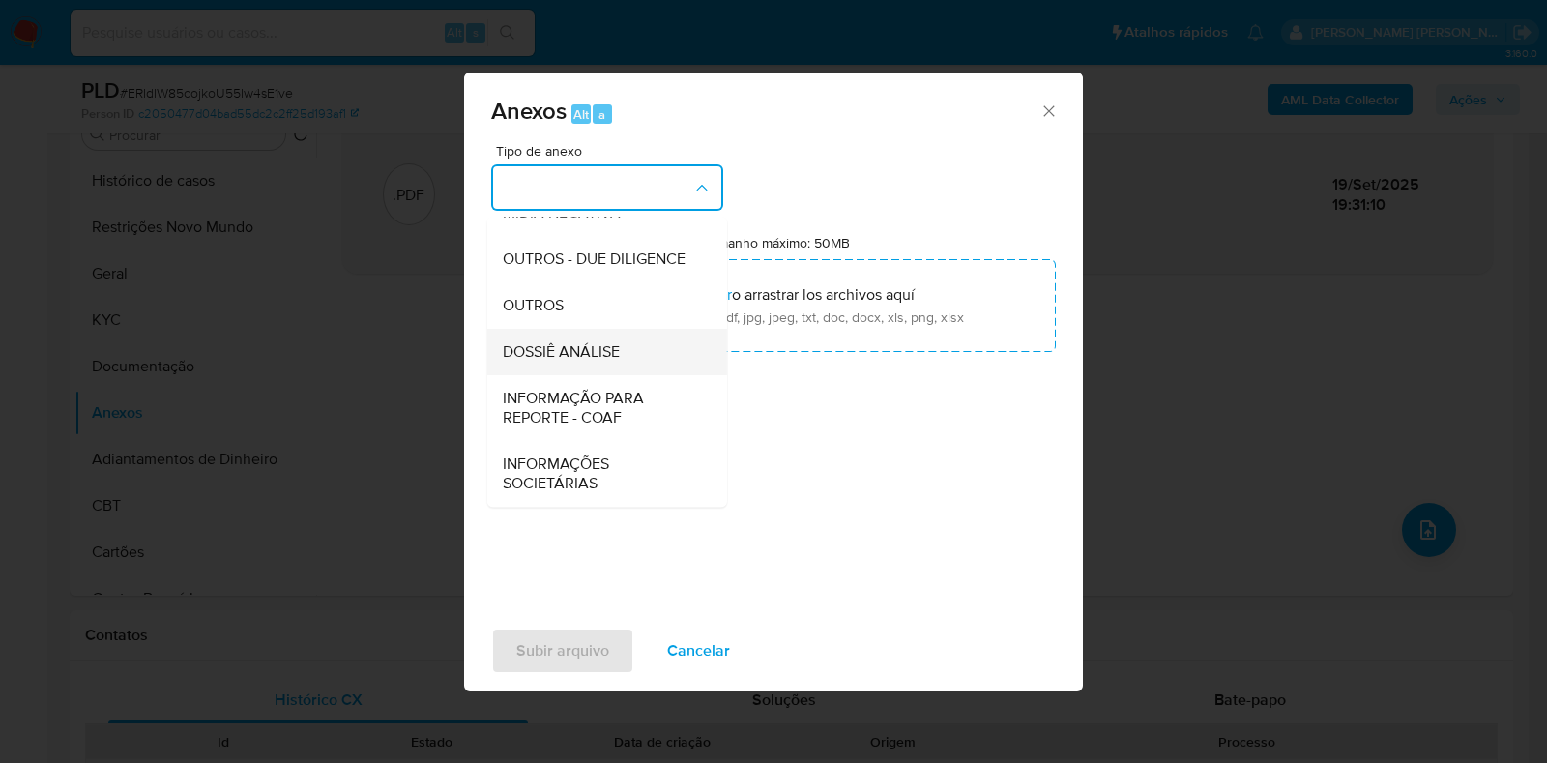
click at [587, 348] on span "DOSSIÊ ANÁLISE" at bounding box center [561, 351] width 117 height 19
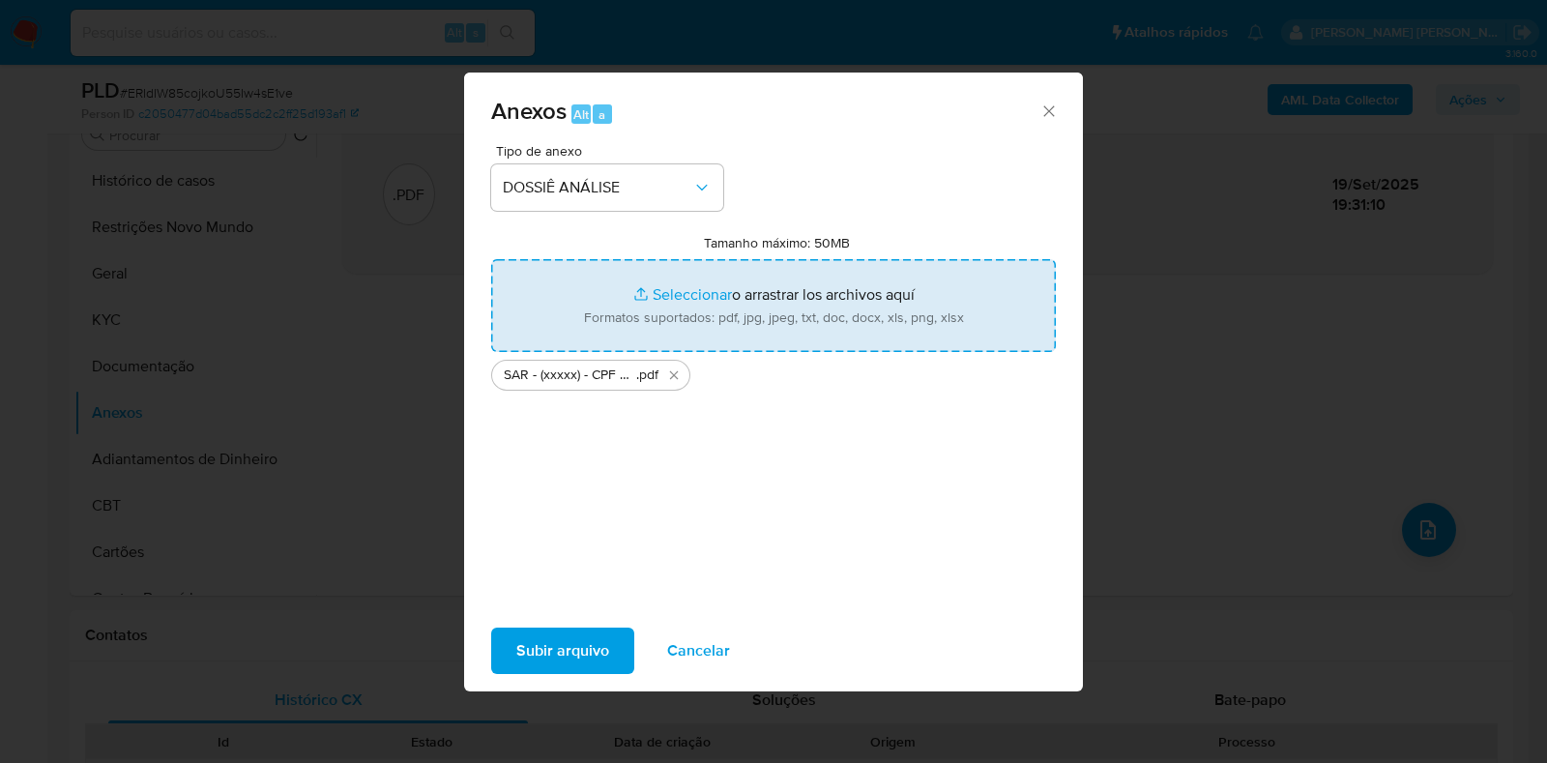
type input "C:\fakepath\Mulan 455499860_2025_09_19_14_45_57.xlsx"
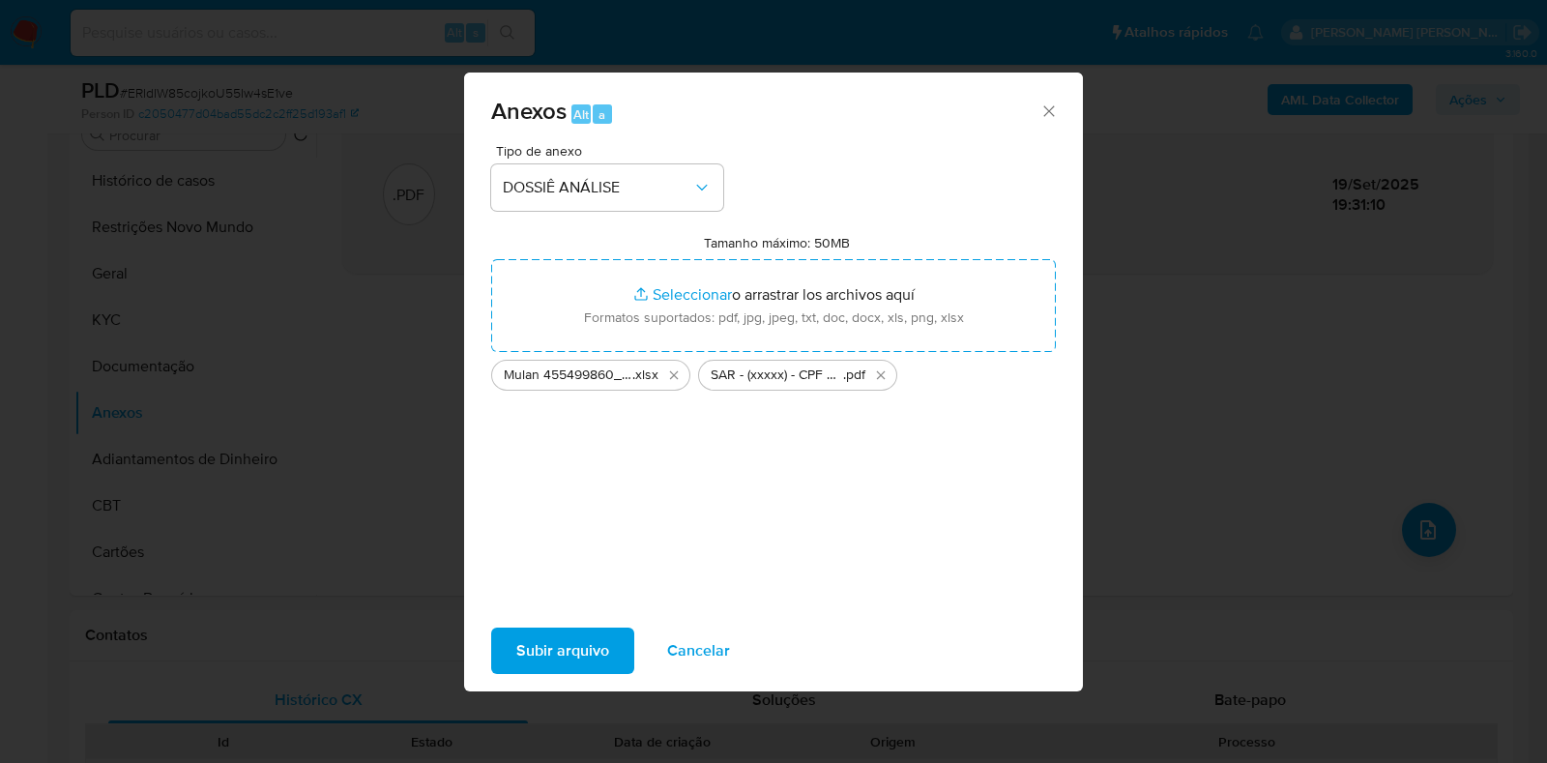
click at [567, 650] on span "Subir arquivo" at bounding box center [562, 651] width 93 height 43
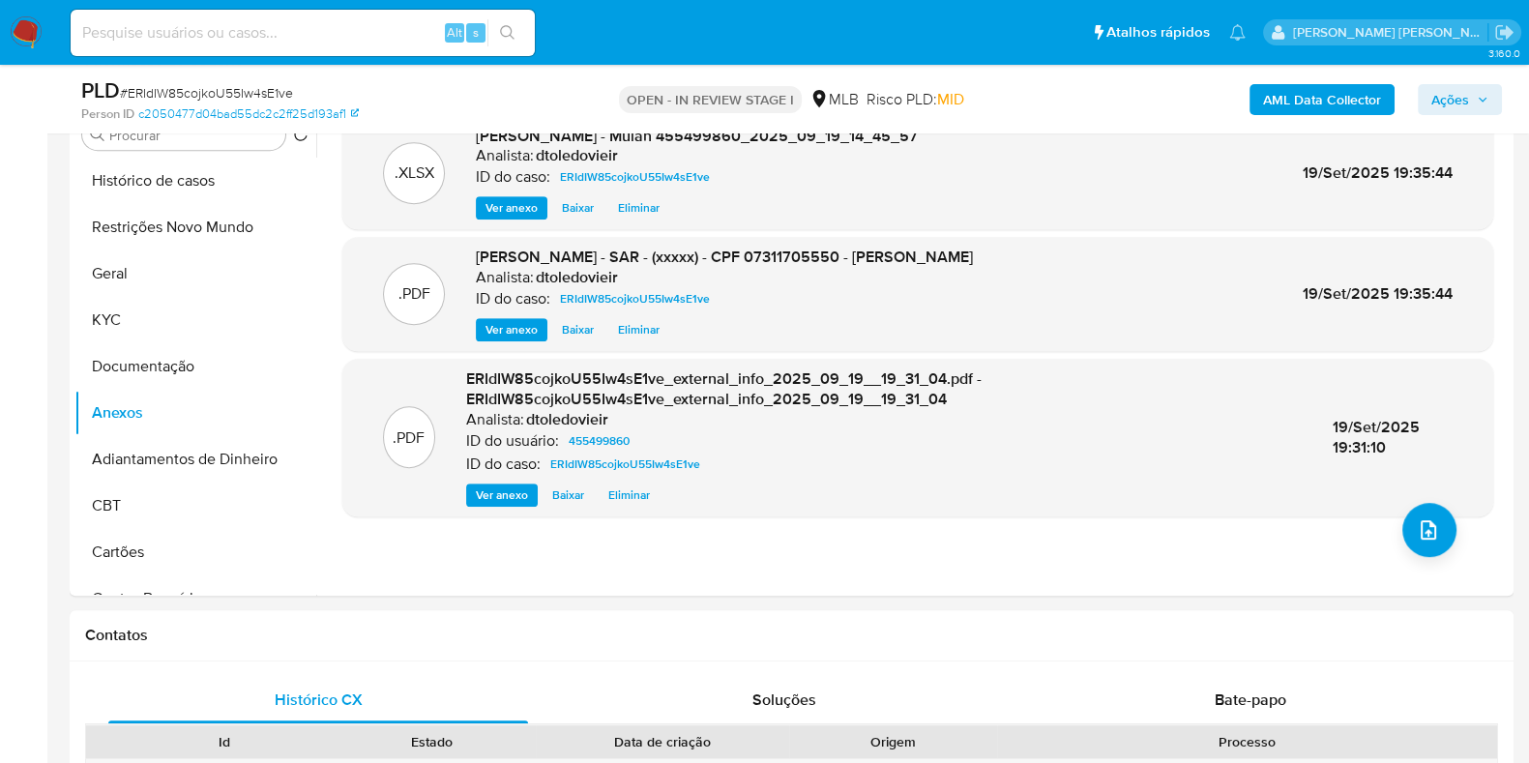
click at [1480, 103] on icon "button" at bounding box center [1483, 100] width 12 height 12
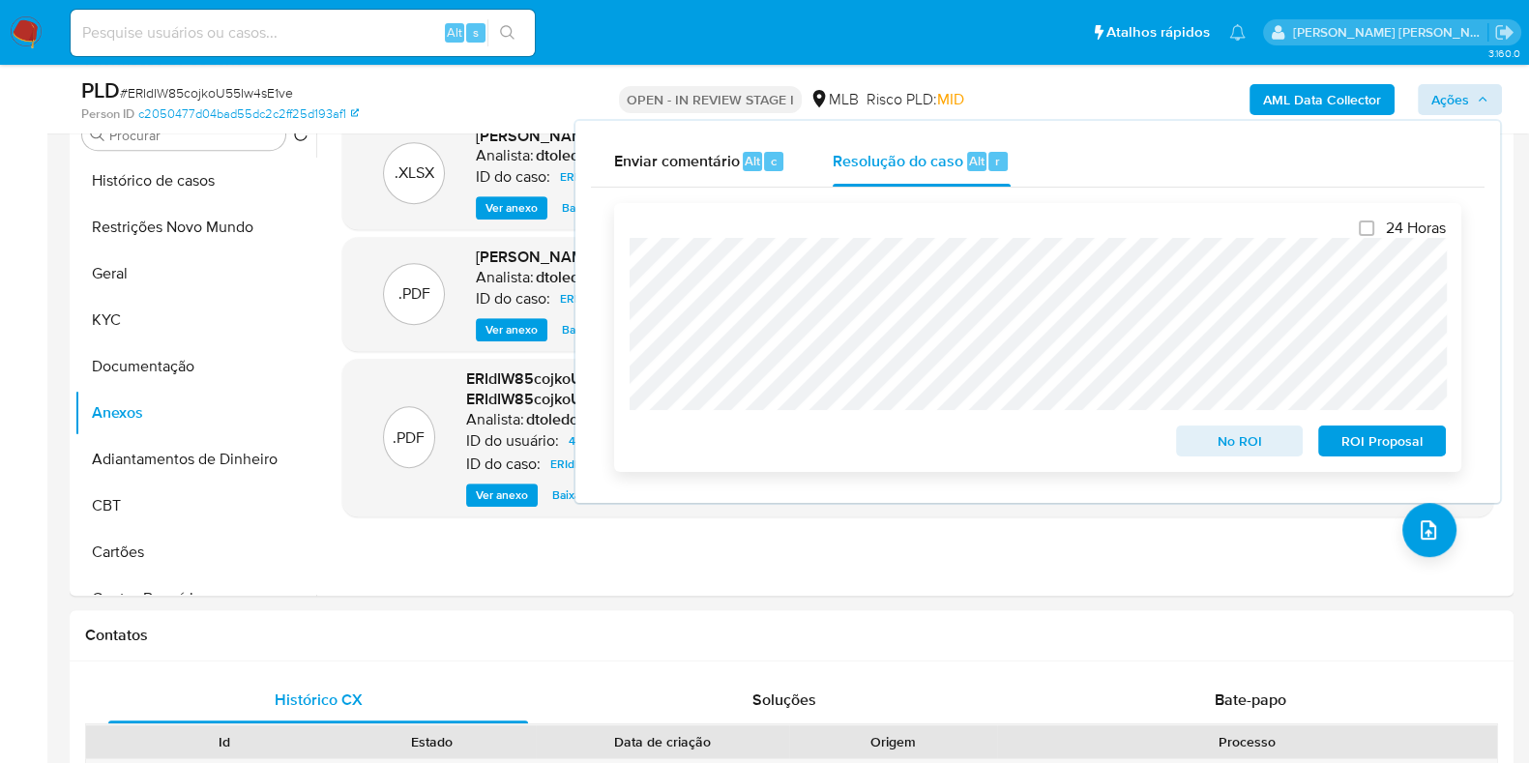
click at [1346, 437] on span "ROI Proposal" at bounding box center [1382, 440] width 101 height 27
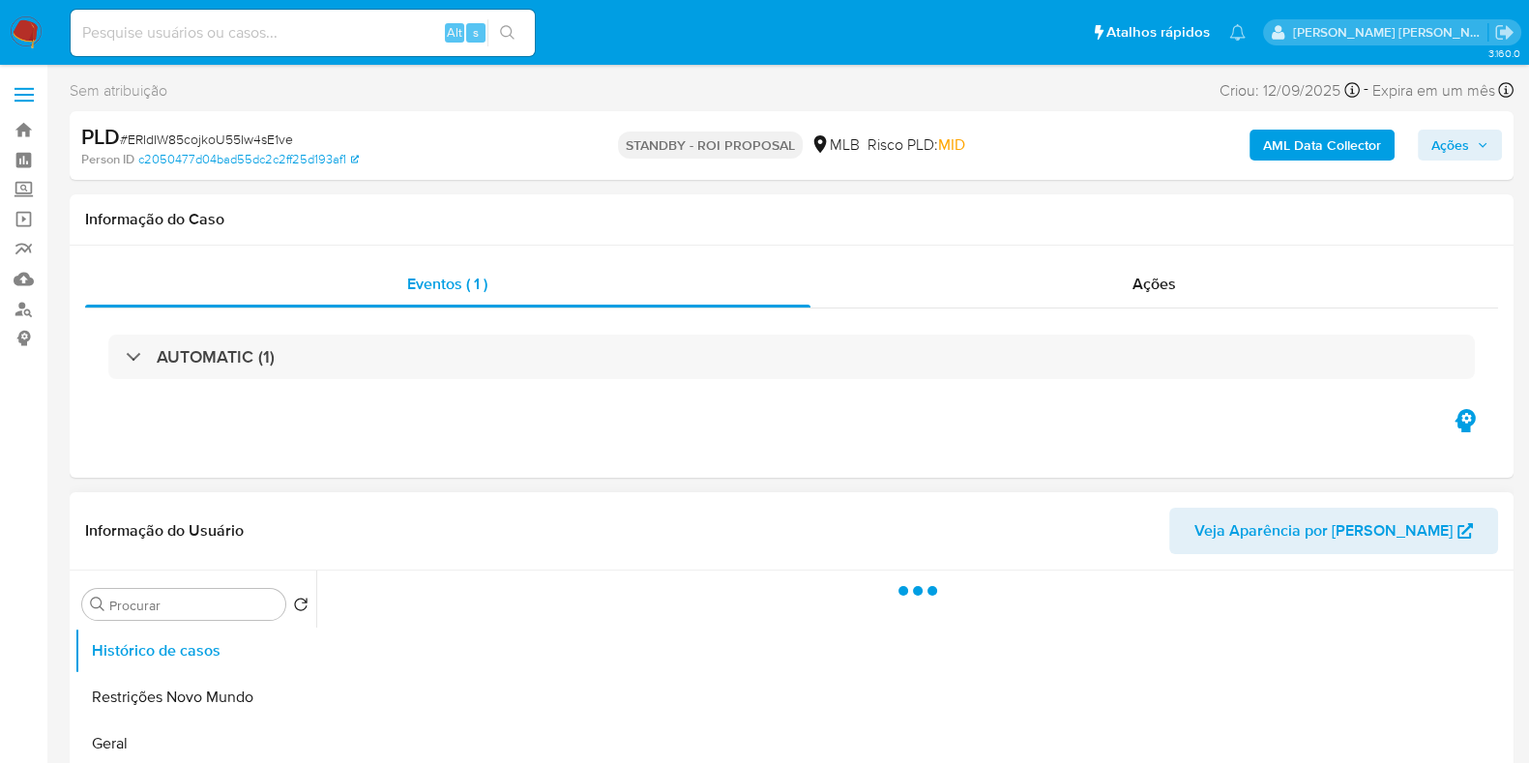
select select "10"
